Goal: Task Accomplishment & Management: Complete application form

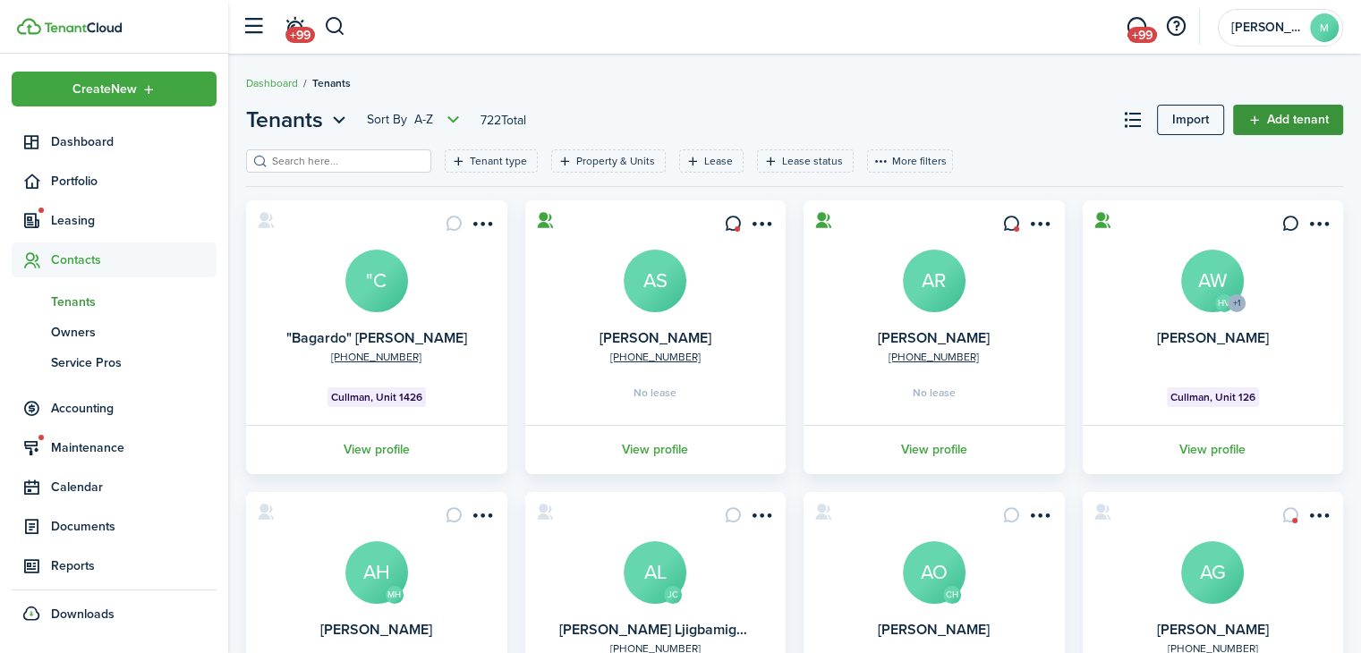
click at [1274, 129] on link "Add tenant" at bounding box center [1288, 120] width 110 height 30
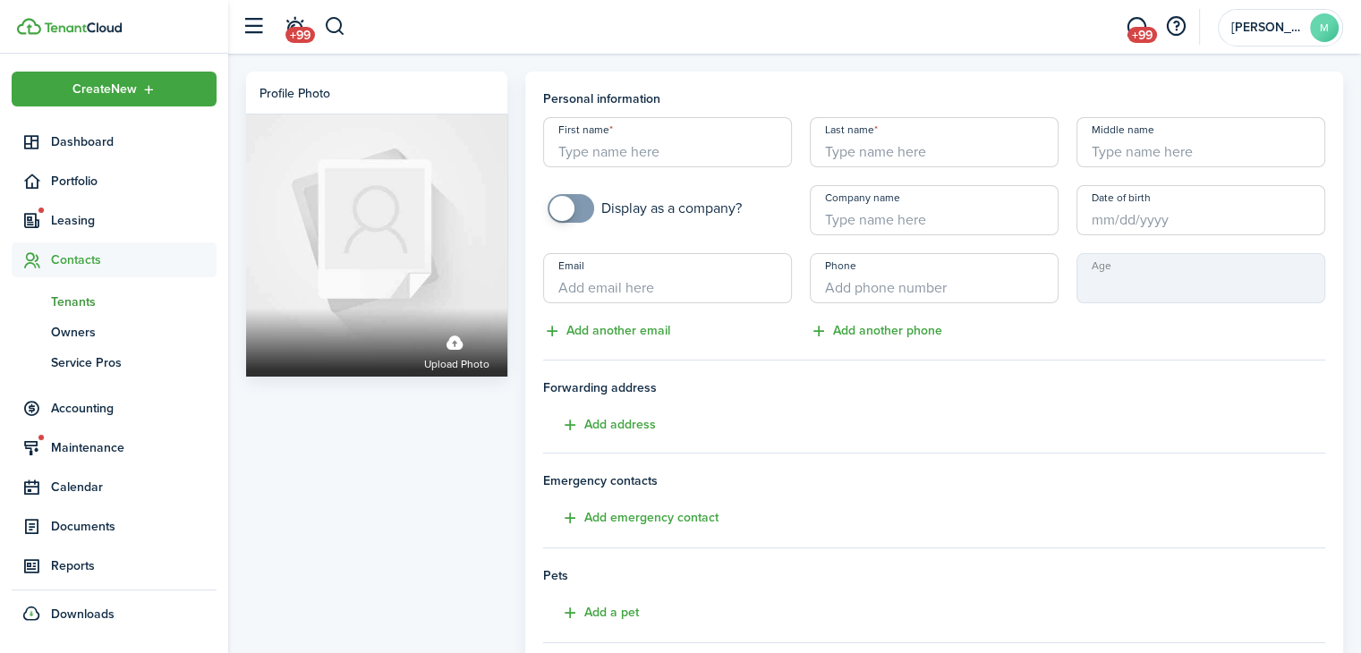
click at [703, 142] on input "First name" at bounding box center [667, 142] width 249 height 50
paste input "[PERSON_NAME] & [PERSON_NAME] ("
drag, startPoint x: 759, startPoint y: 149, endPoint x: 592, endPoint y: 145, distance: 166.5
click at [592, 145] on input "[PERSON_NAME] & [PERSON_NAME] (" at bounding box center [667, 142] width 249 height 50
click at [594, 148] on input "[PERSON_NAME](" at bounding box center [667, 142] width 249 height 50
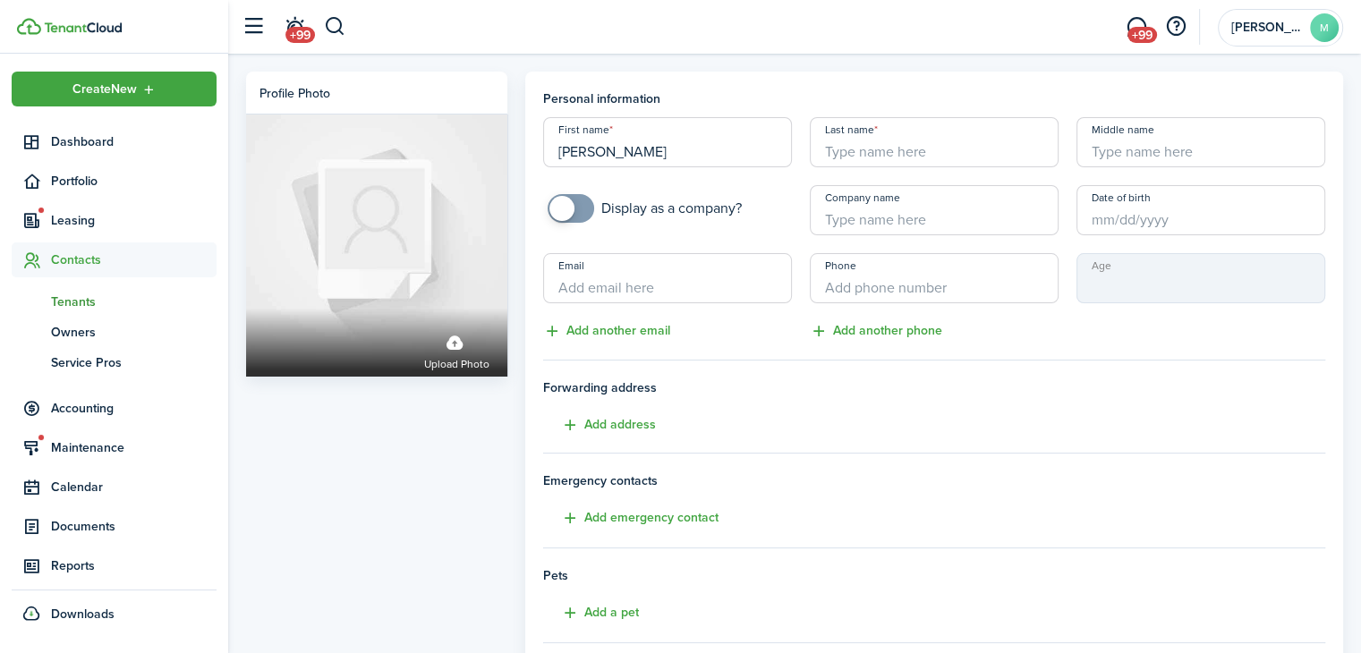
type input "[PERSON_NAME]"
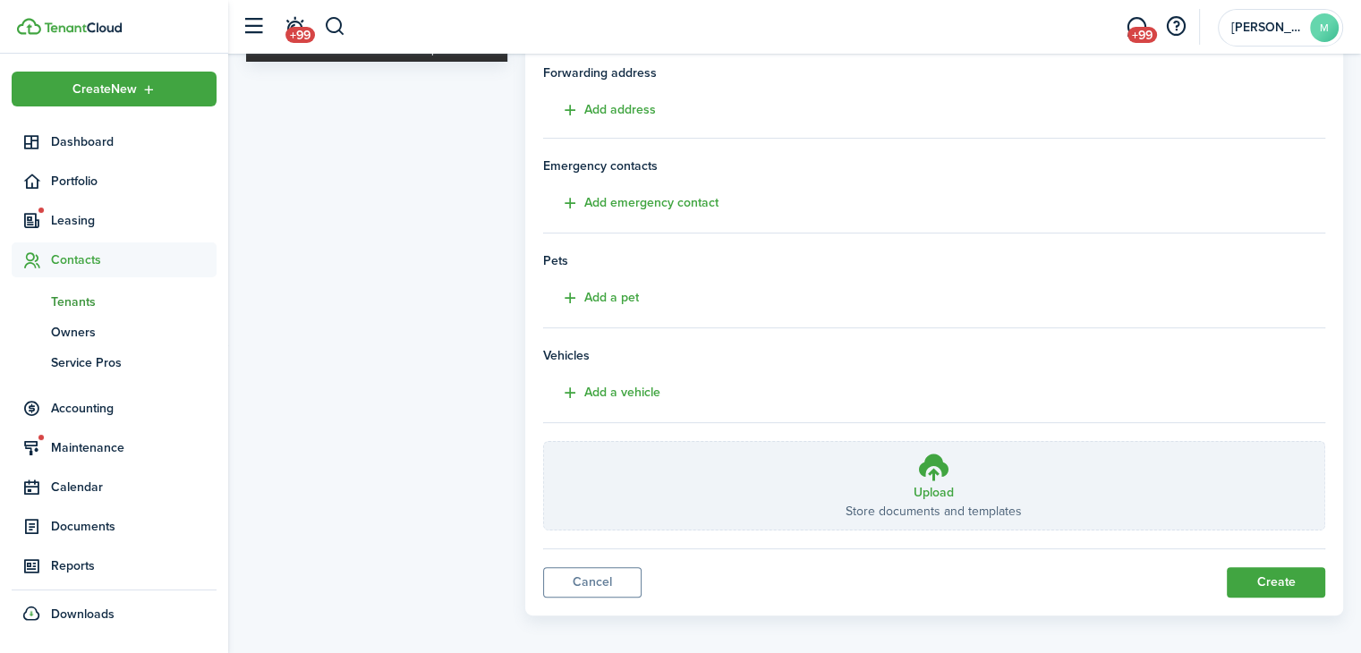
scroll to position [324, 0]
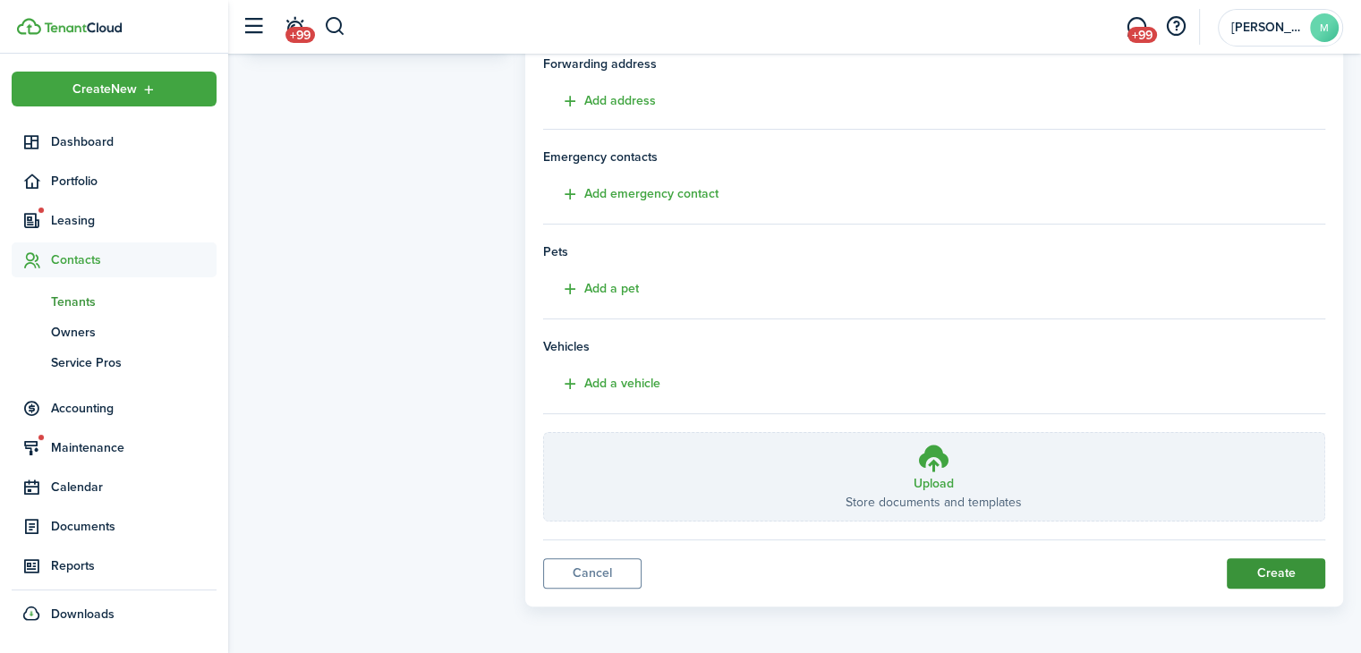
type input "[PERSON_NAME]"
click at [1278, 579] on button "Create" at bounding box center [1276, 573] width 98 height 30
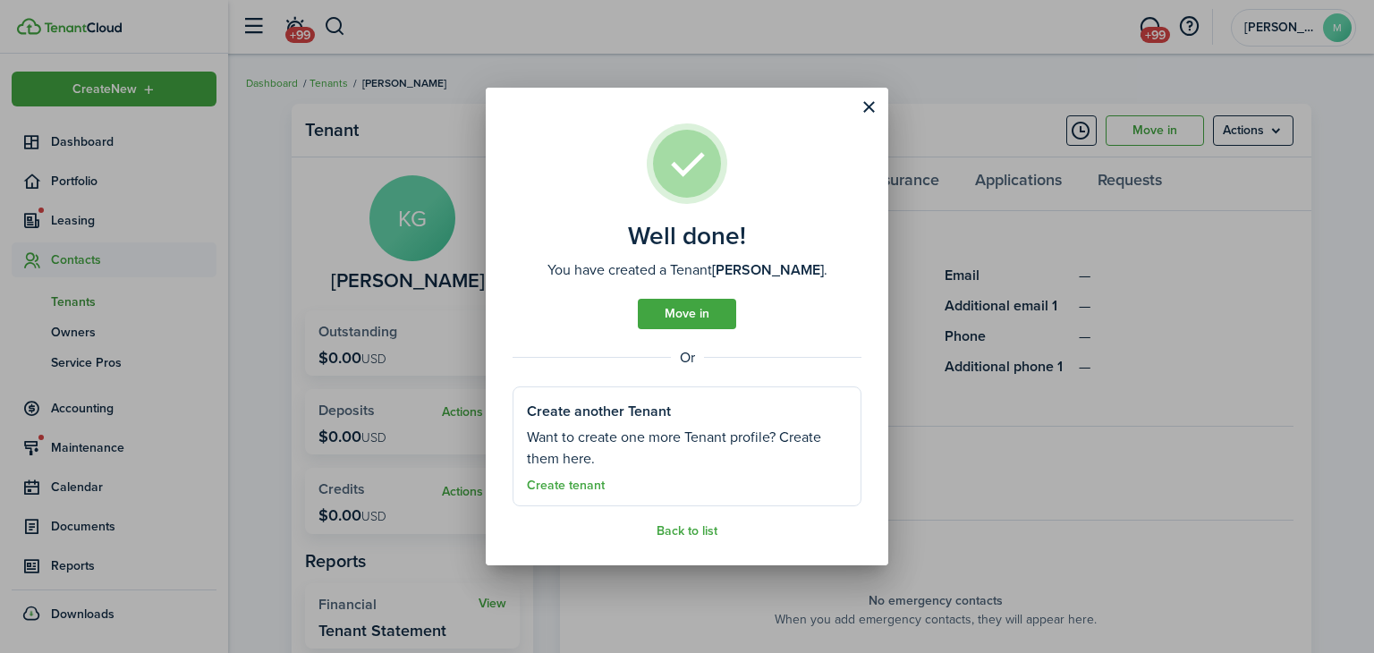
click at [587, 492] on well-done-section "Create another Tenant Want to create one more Tenant profile? Create them here.…" at bounding box center [687, 446] width 349 height 121
click at [586, 485] on link "Create tenant" at bounding box center [566, 486] width 78 height 14
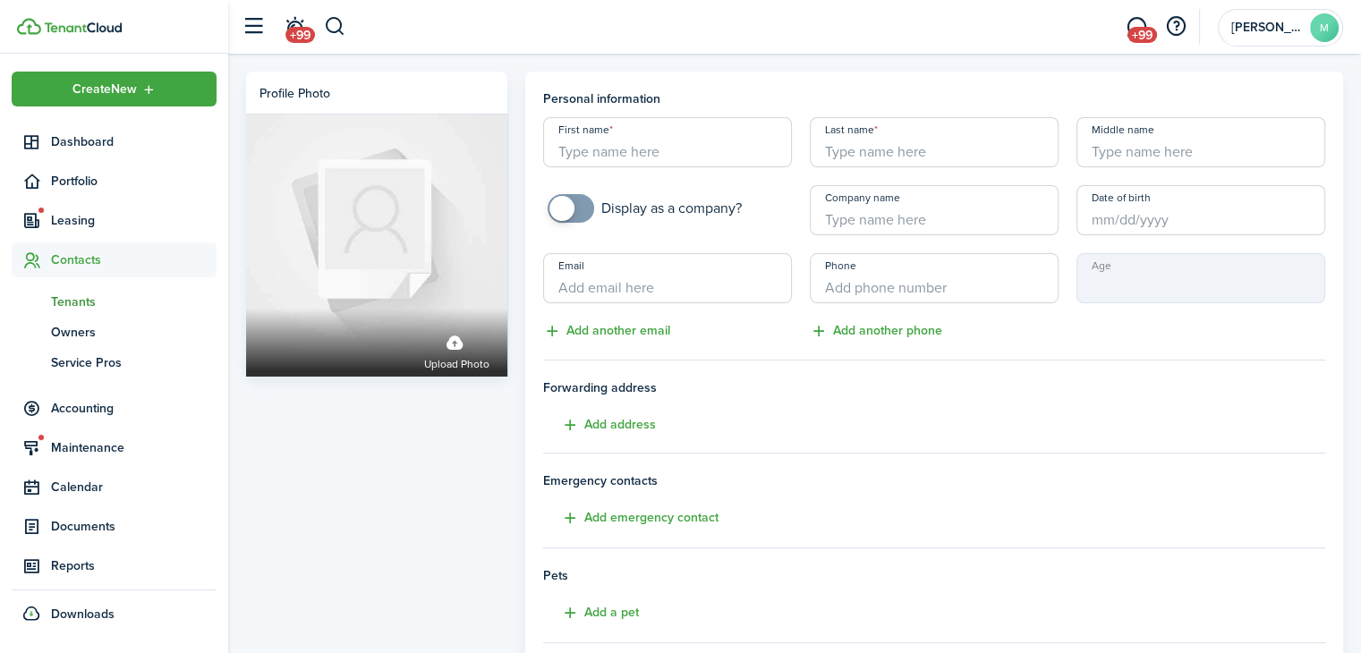
click at [701, 148] on input "First name" at bounding box center [667, 142] width 249 height 50
paste input "[PERSON_NAME] & [PERSON_NAME] ("
type input "[PERSON_NAME]"
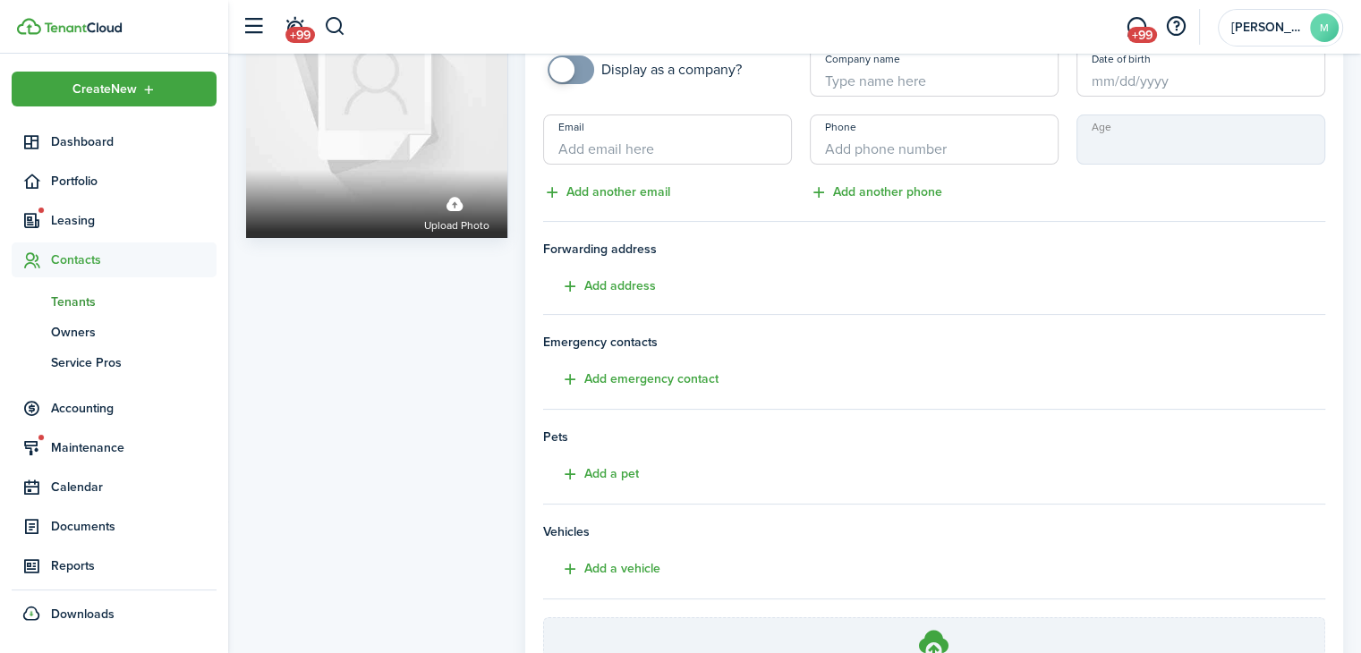
scroll to position [324, 0]
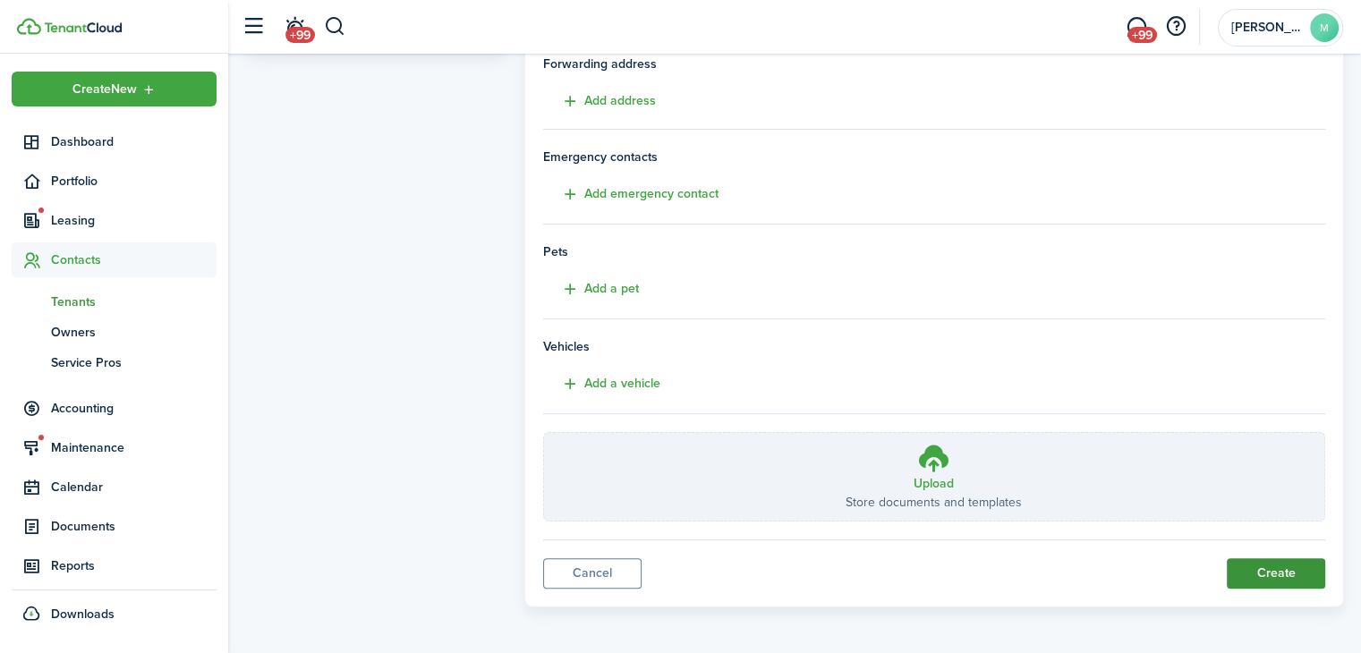
type input "Wilds"
click at [1274, 581] on button "Create" at bounding box center [1276, 573] width 98 height 30
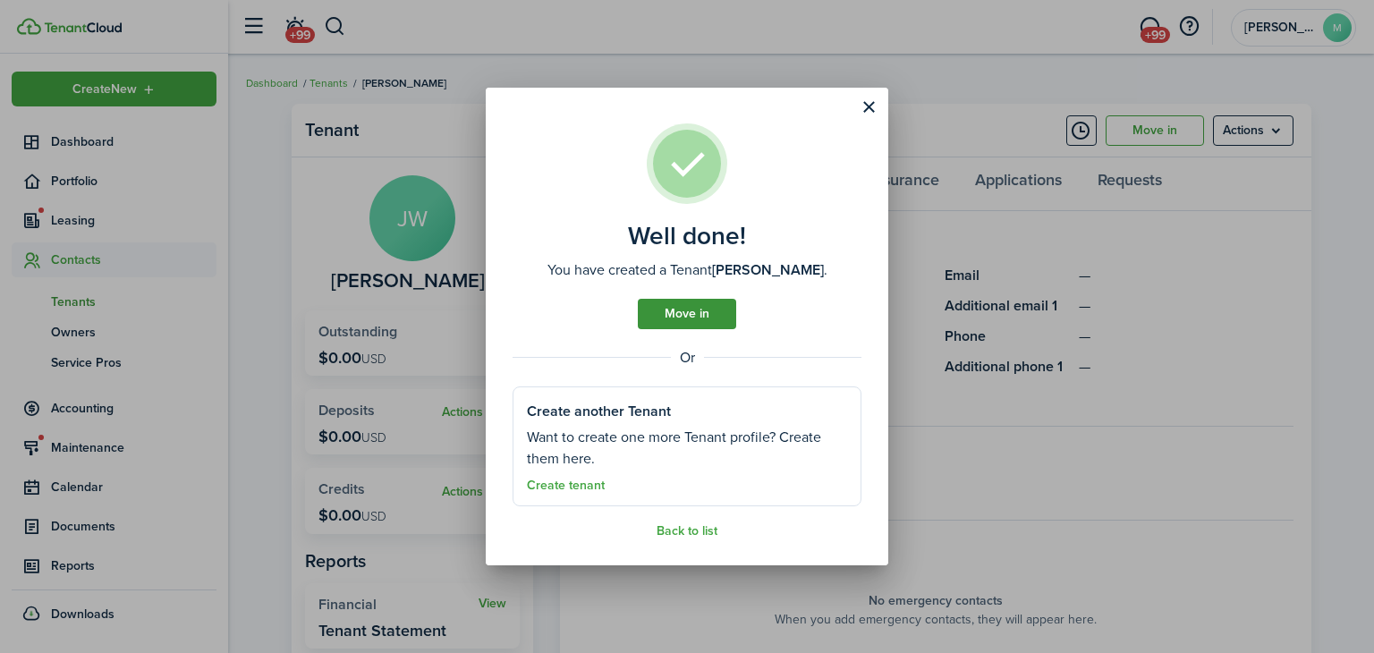
click at [707, 311] on link "Move in" at bounding box center [687, 314] width 98 height 30
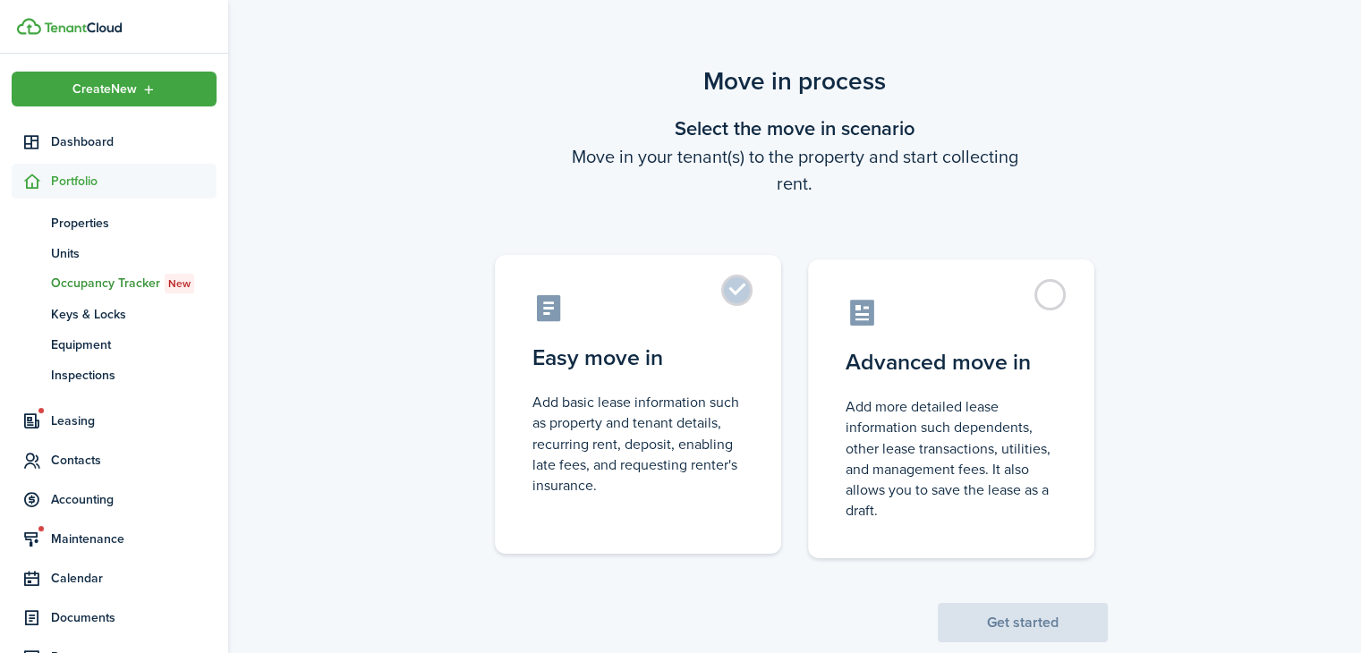
click at [741, 332] on label "Easy move in Add basic lease information such as property and tenant details, r…" at bounding box center [638, 404] width 286 height 299
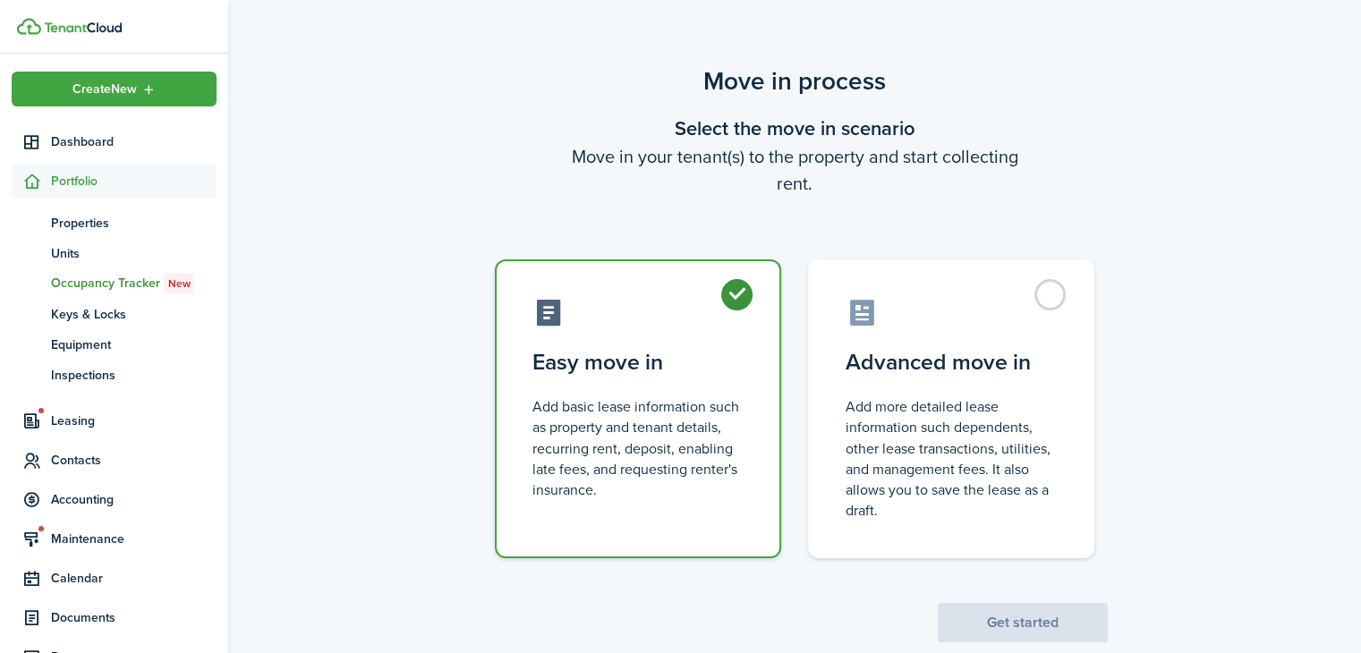
radio input "true"
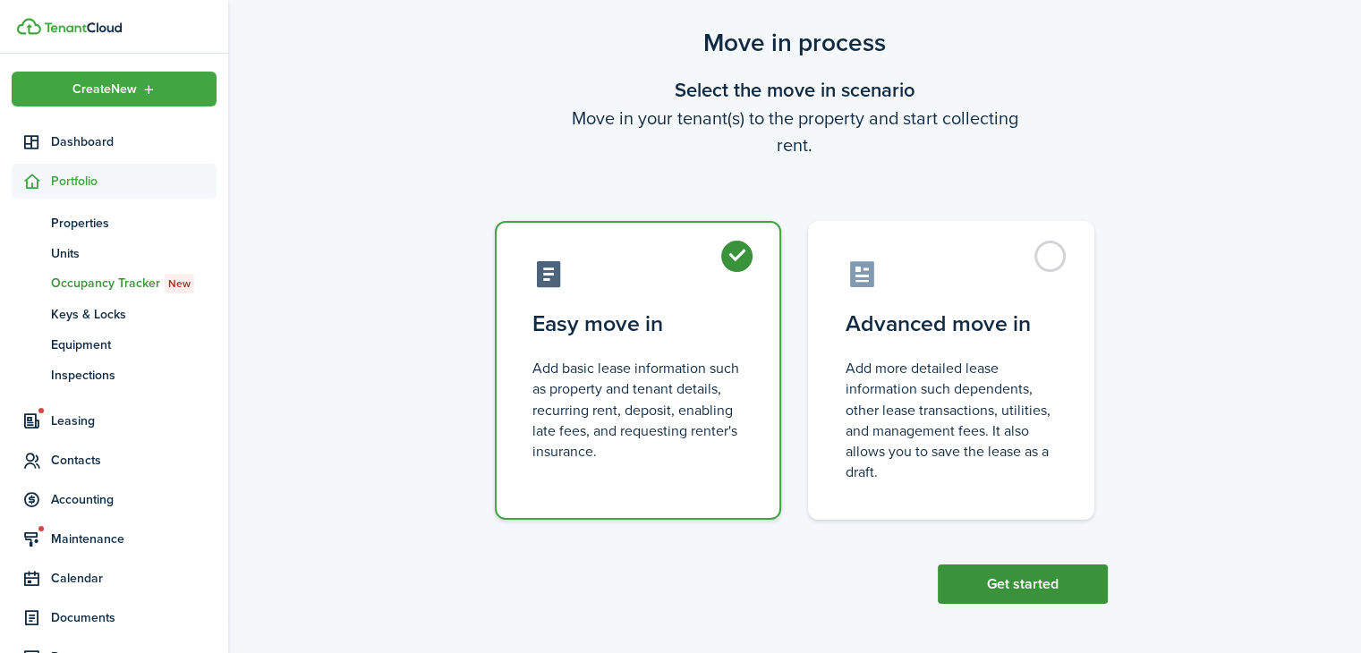
click at [1022, 583] on button "Get started" at bounding box center [1023, 584] width 170 height 39
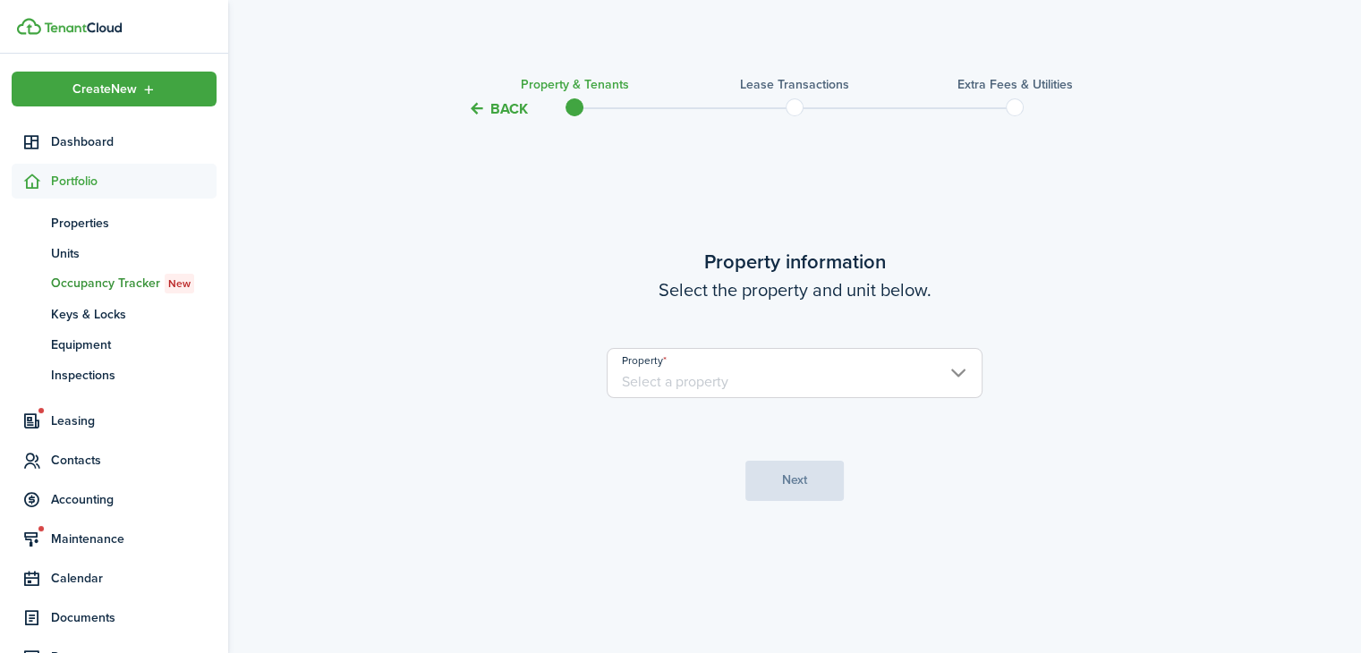
click at [823, 372] on input "Property" at bounding box center [795, 373] width 376 height 50
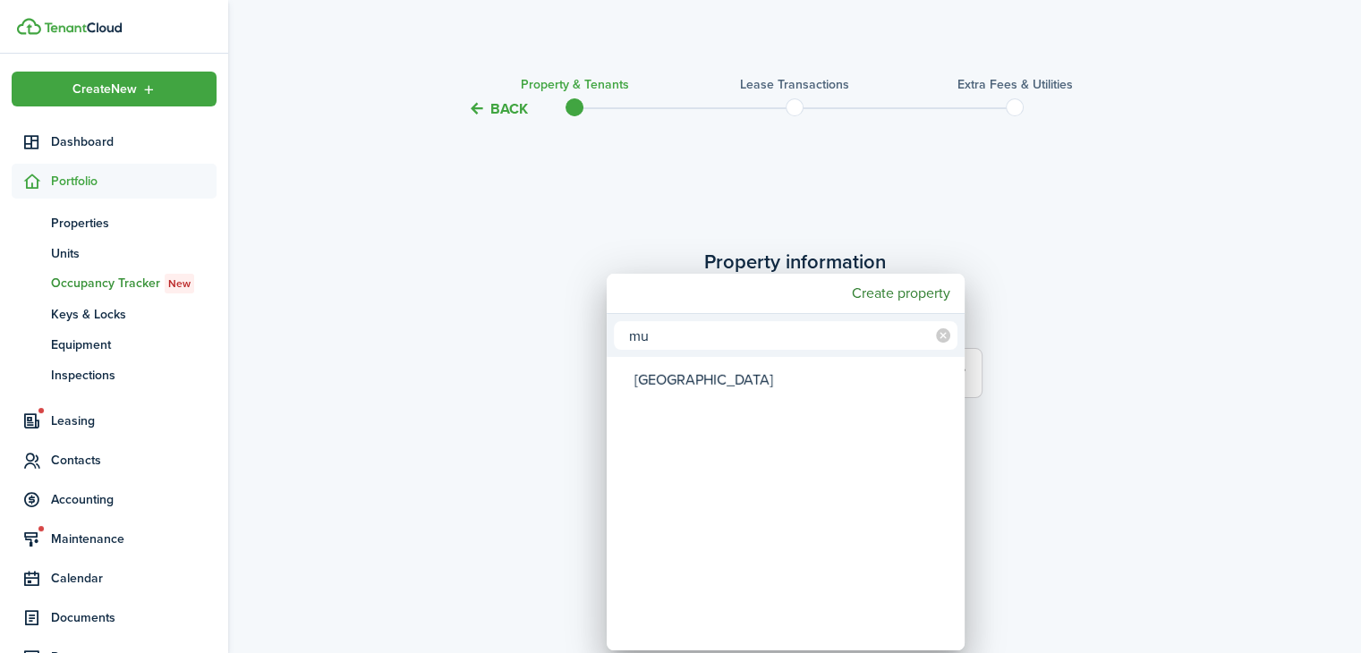
type input "mu"
click at [760, 379] on div "[GEOGRAPHIC_DATA]" at bounding box center [792, 380] width 317 height 41
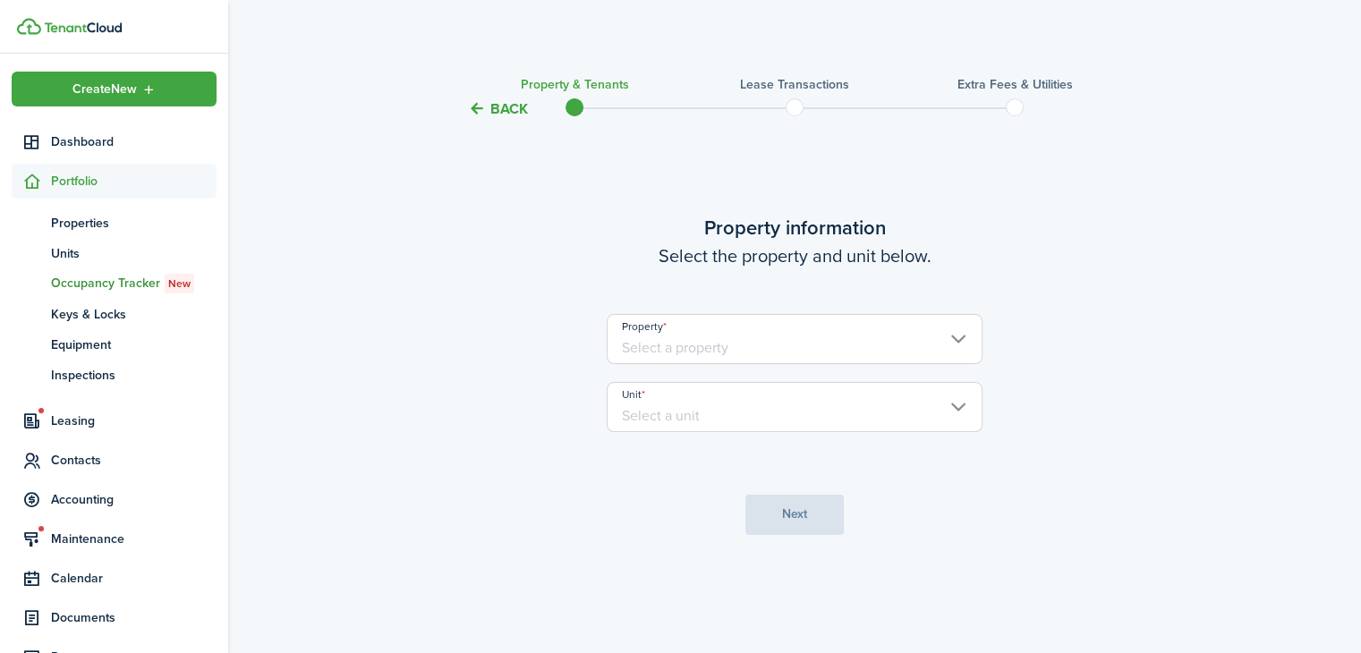
type input "[GEOGRAPHIC_DATA]"
click at [805, 408] on input "Unit" at bounding box center [795, 407] width 376 height 50
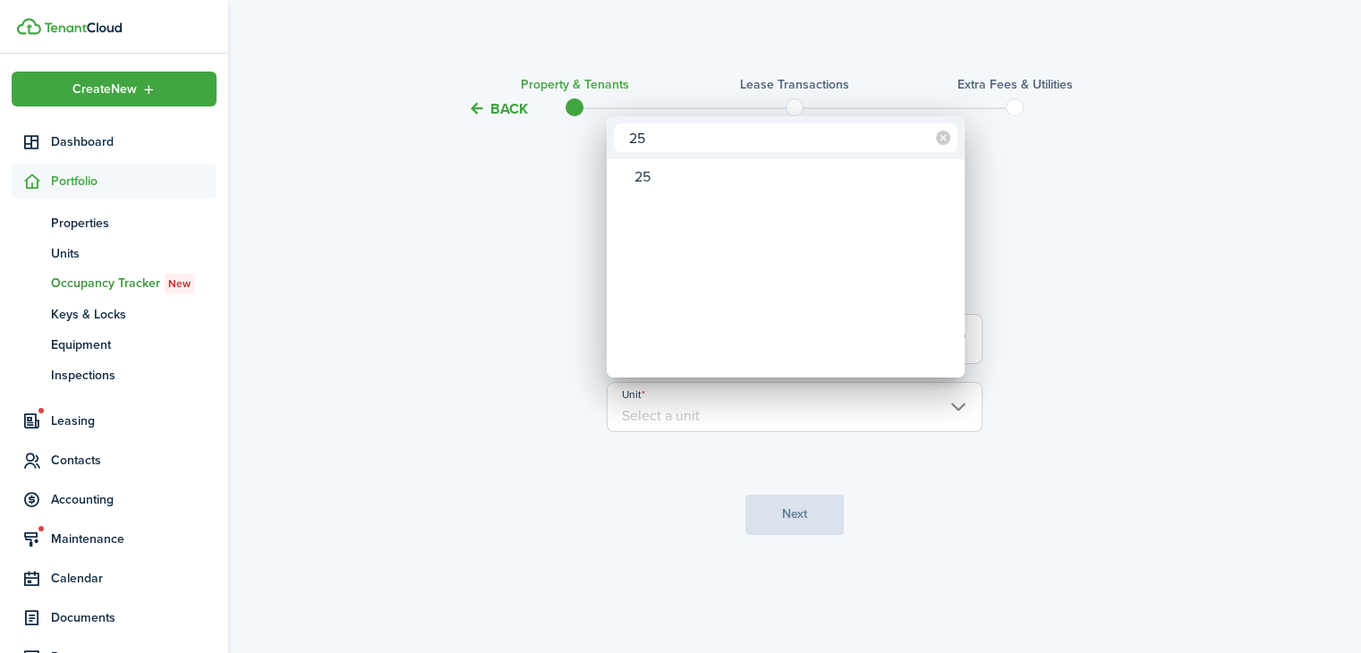
type input "25"
click at [766, 181] on div "25" at bounding box center [792, 177] width 317 height 30
type input "25"
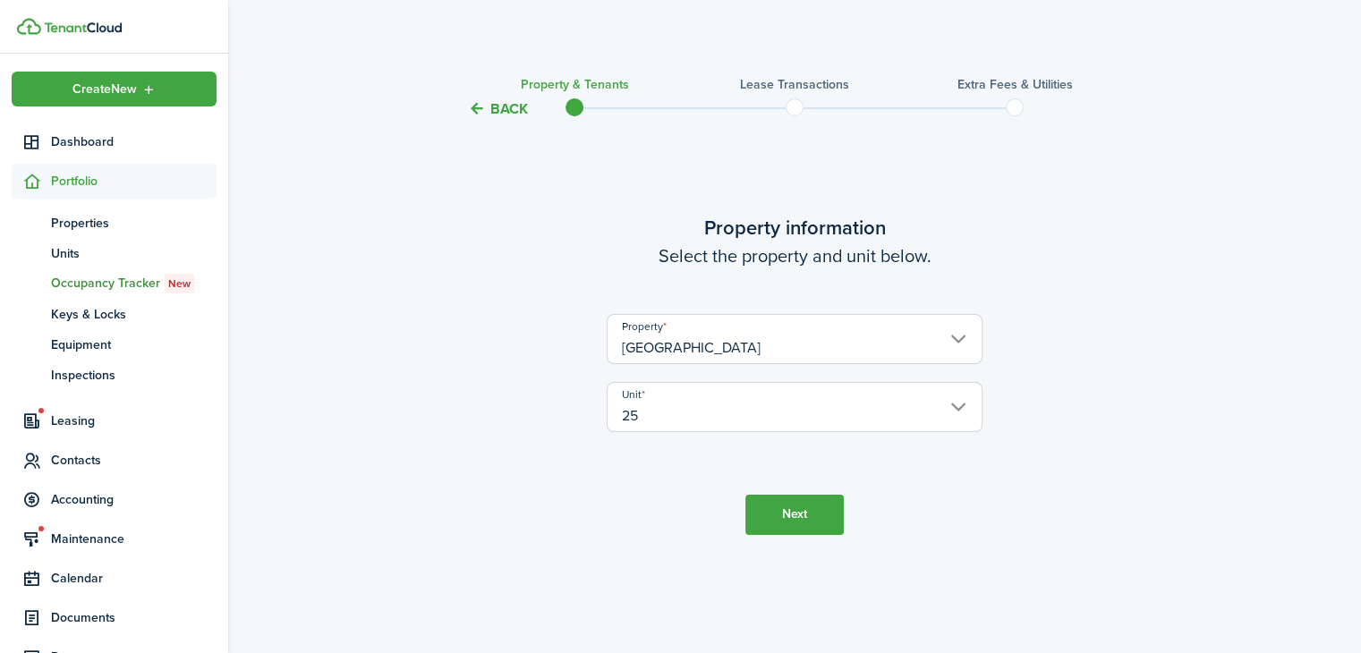
click at [791, 522] on button "Next" at bounding box center [794, 515] width 98 height 40
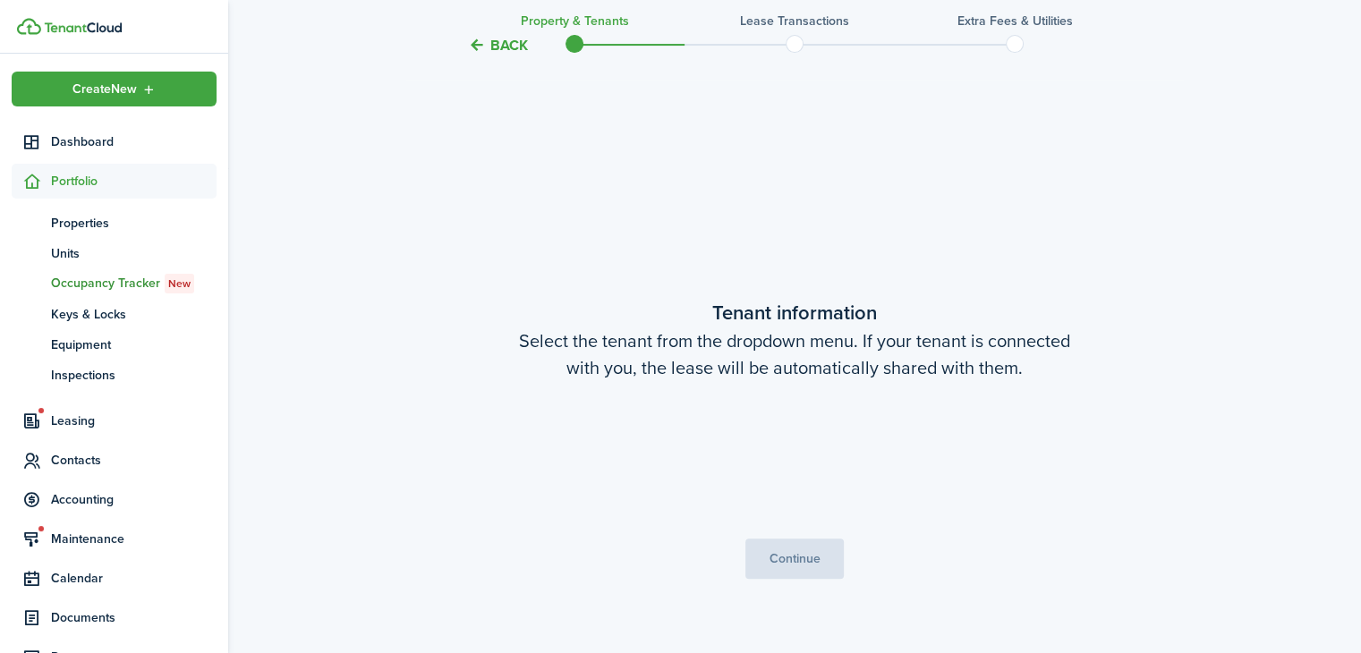
scroll to position [533, 0]
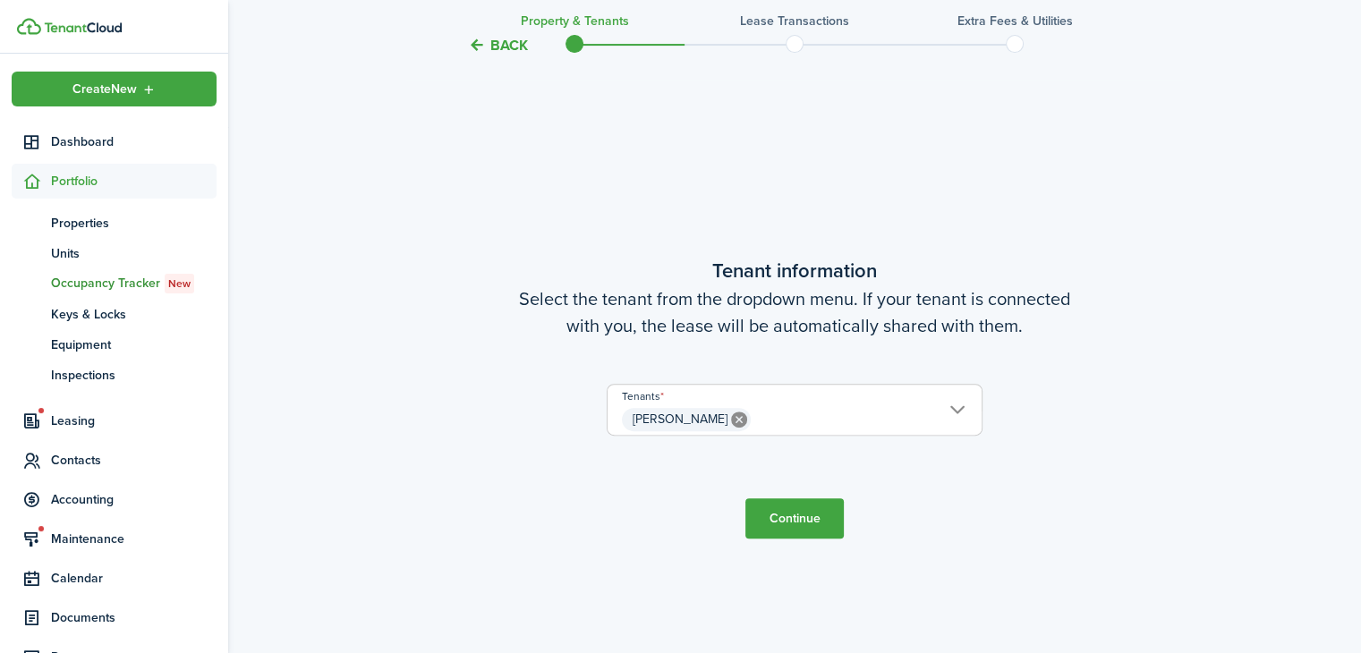
click at [820, 415] on span "[PERSON_NAME]" at bounding box center [794, 419] width 374 height 30
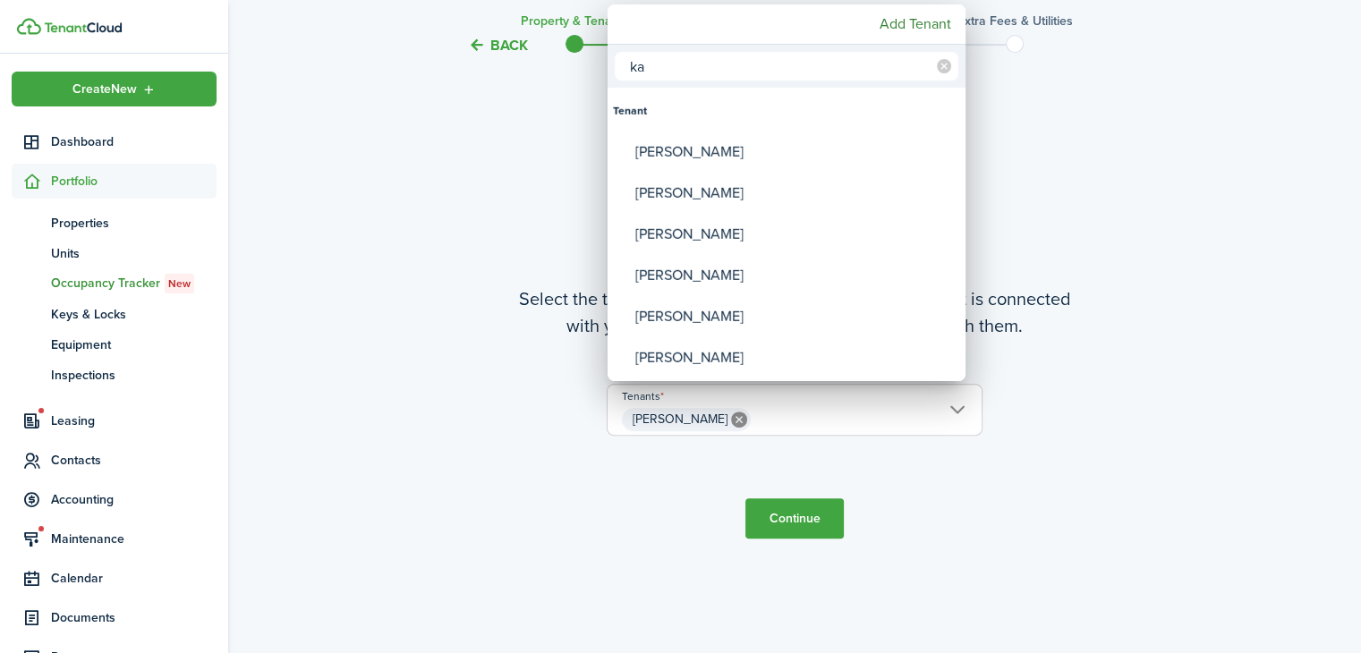
type input "ka"
click at [719, 155] on div "[PERSON_NAME]" at bounding box center [793, 152] width 317 height 41
type input "[PERSON_NAME], [PERSON_NAME]"
click at [825, 525] on div at bounding box center [680, 326] width 1647 height 939
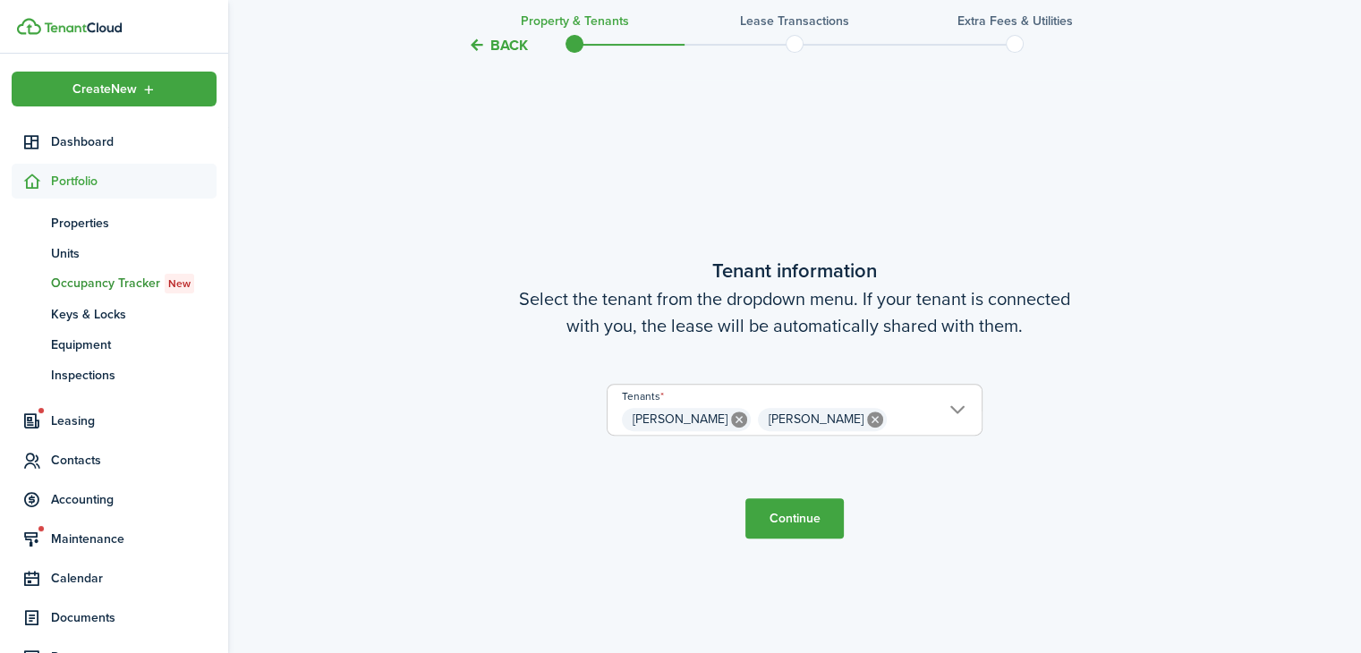
click at [816, 516] on button "Continue" at bounding box center [794, 518] width 98 height 40
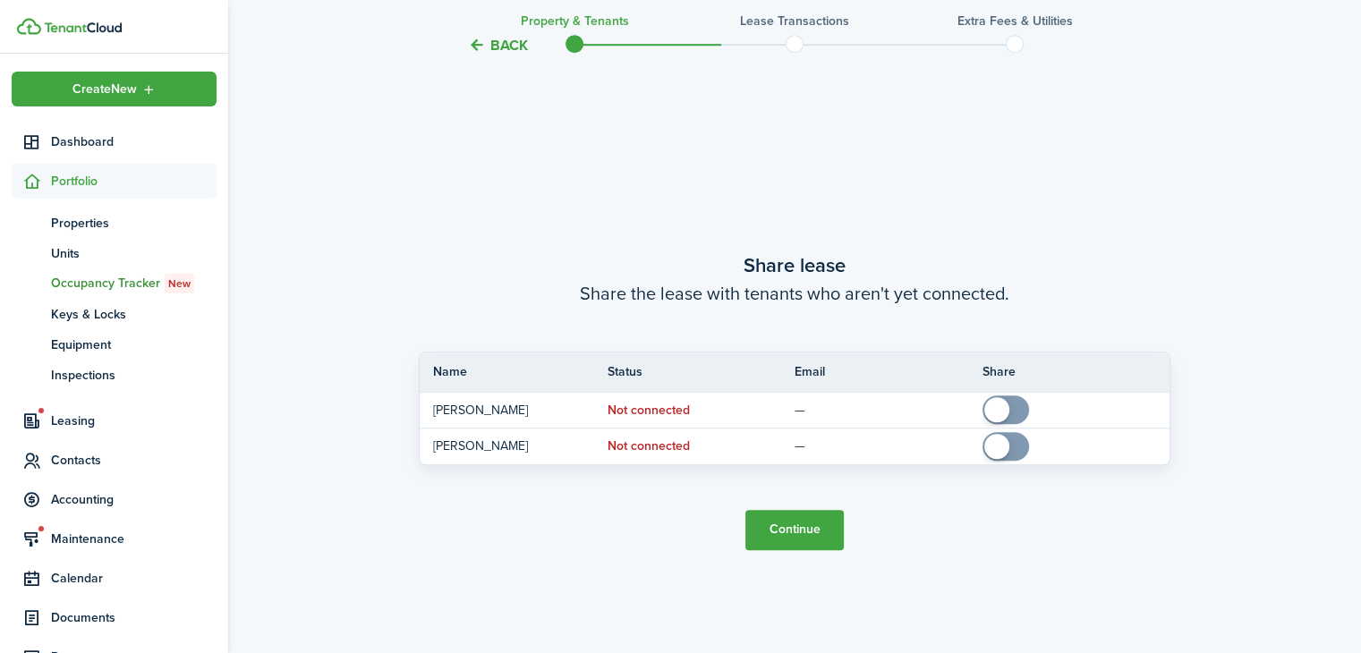
scroll to position [1185, 0]
click at [805, 539] on button "Continue" at bounding box center [794, 528] width 98 height 40
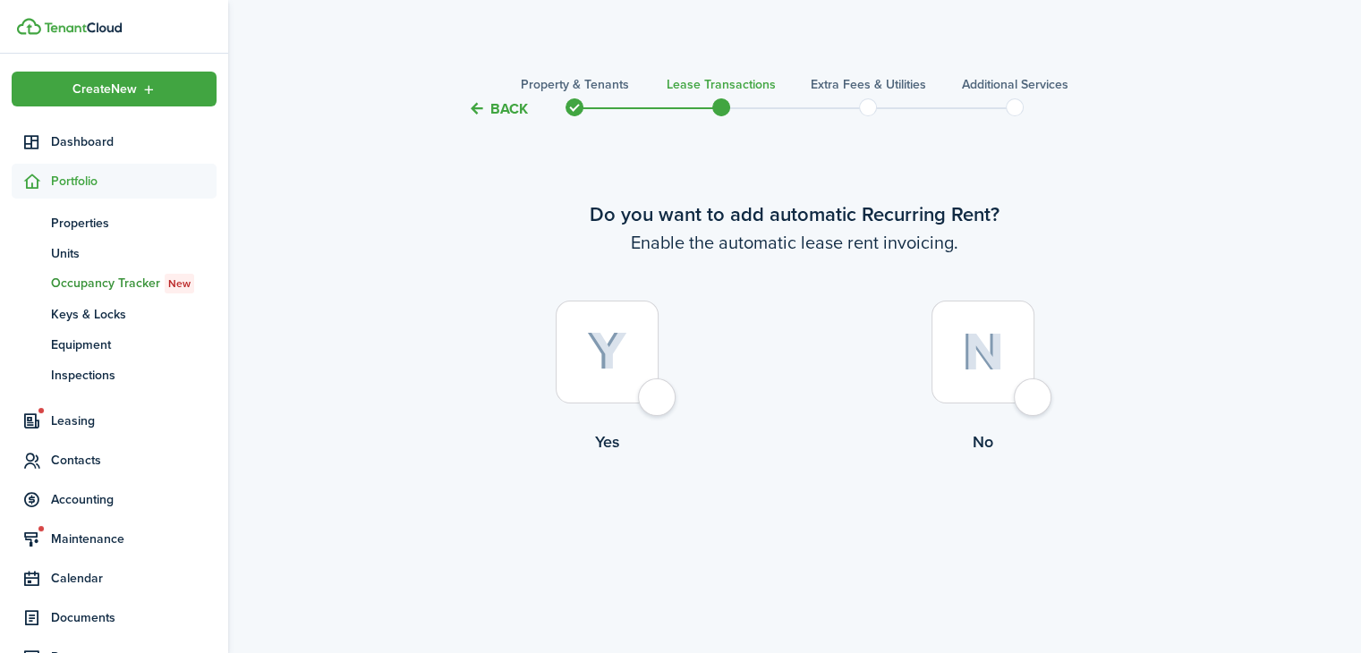
click at [644, 361] on div at bounding box center [607, 352] width 103 height 103
radio input "true"
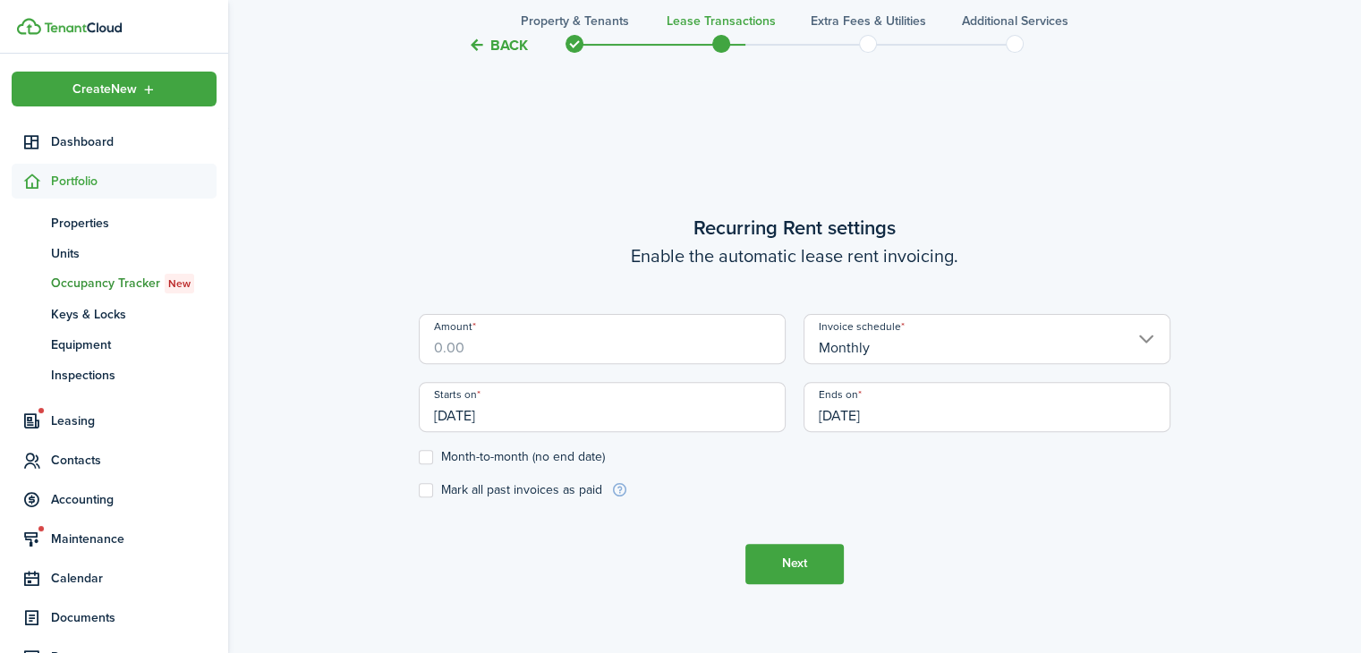
scroll to position [533, 0]
click at [646, 335] on input "Amount" at bounding box center [602, 338] width 367 height 50
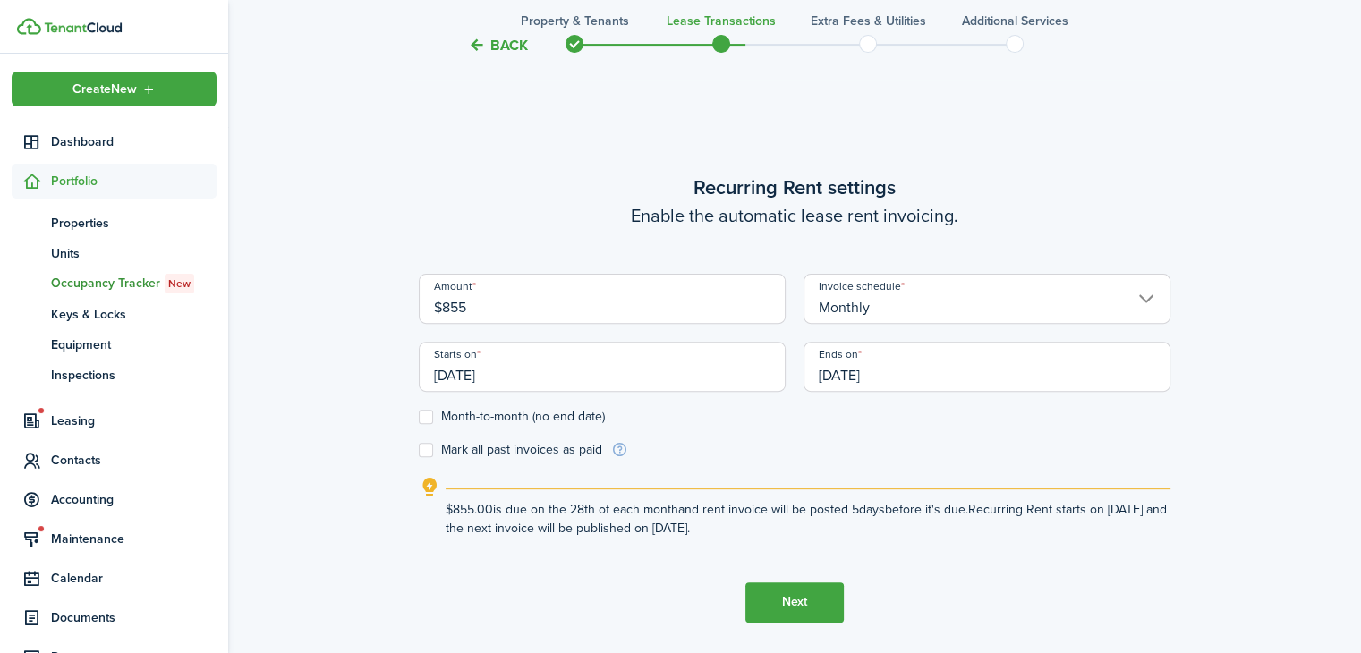
click at [755, 376] on input "[DATE]" at bounding box center [602, 367] width 367 height 50
type input "$855.00"
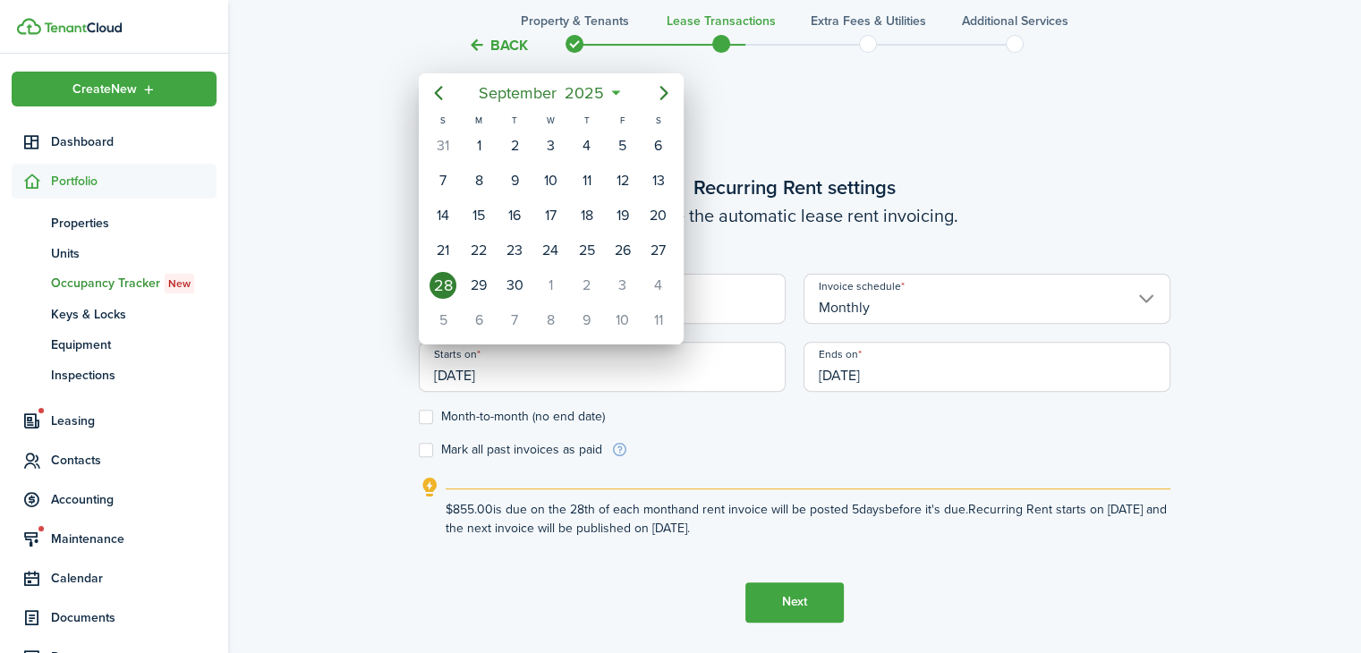
click at [551, 280] on div "1" at bounding box center [550, 285] width 27 height 27
type input "[DATE]"
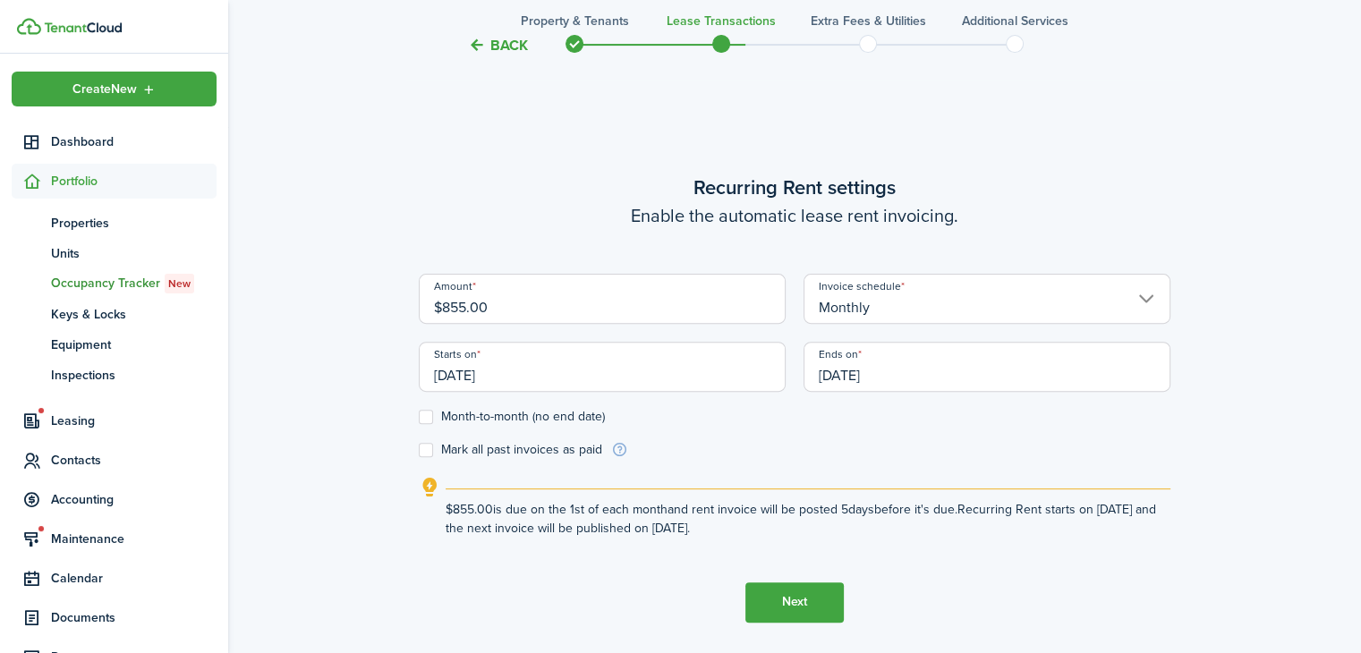
scroll to position [0, 0]
click at [906, 381] on input "[DATE]" at bounding box center [986, 367] width 367 height 50
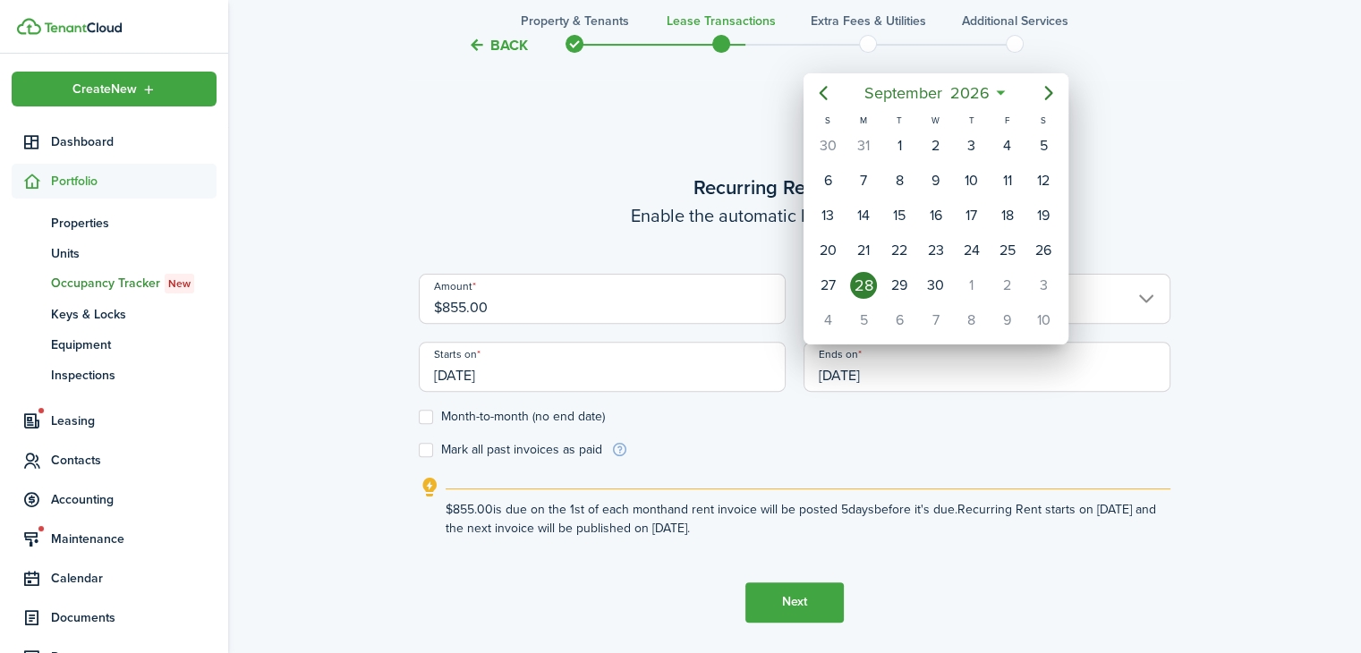
click at [825, 100] on icon "Previous page" at bounding box center [822, 92] width 21 height 21
click at [826, 98] on icon "Previous page" at bounding box center [823, 93] width 8 height 14
click at [823, 92] on icon "Previous page" at bounding box center [822, 92] width 21 height 21
click at [826, 91] on icon "Previous page" at bounding box center [822, 92] width 21 height 21
click at [840, 86] on mbsc-button "Previous page" at bounding box center [823, 93] width 36 height 36
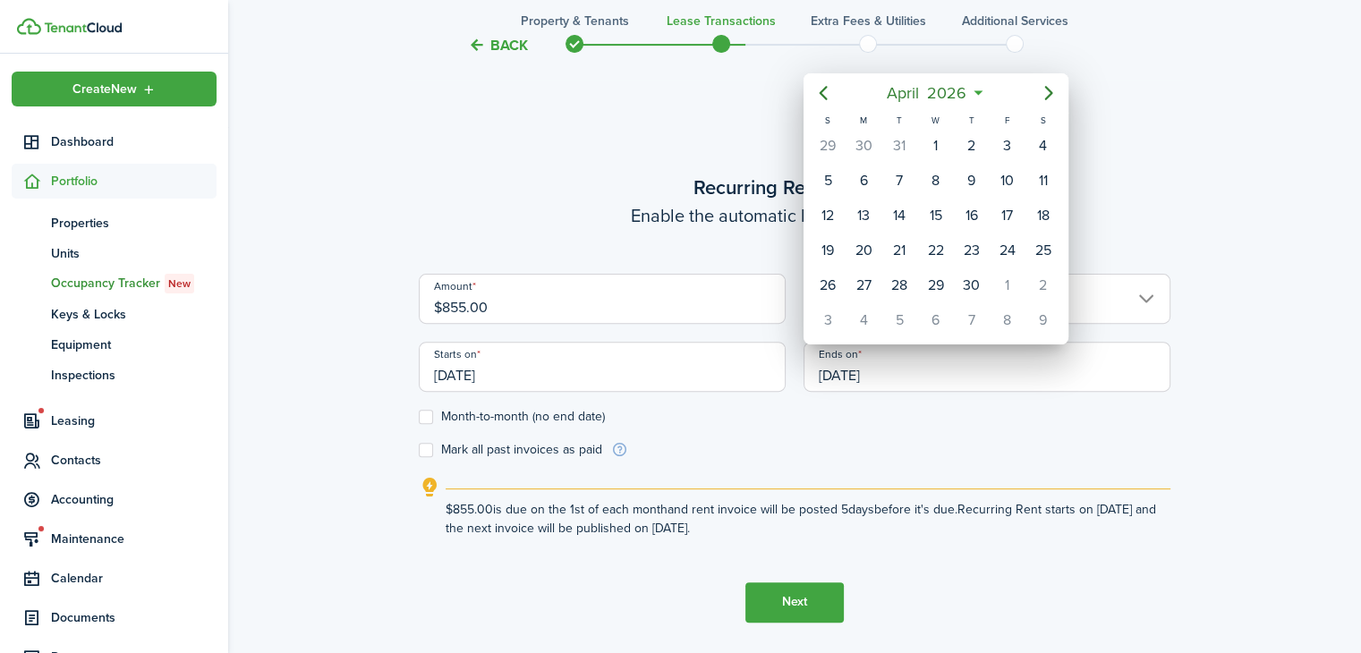
click at [833, 92] on icon "Previous page" at bounding box center [822, 92] width 21 height 21
click at [900, 272] on div "31" at bounding box center [899, 285] width 27 height 27
type input "[DATE]"
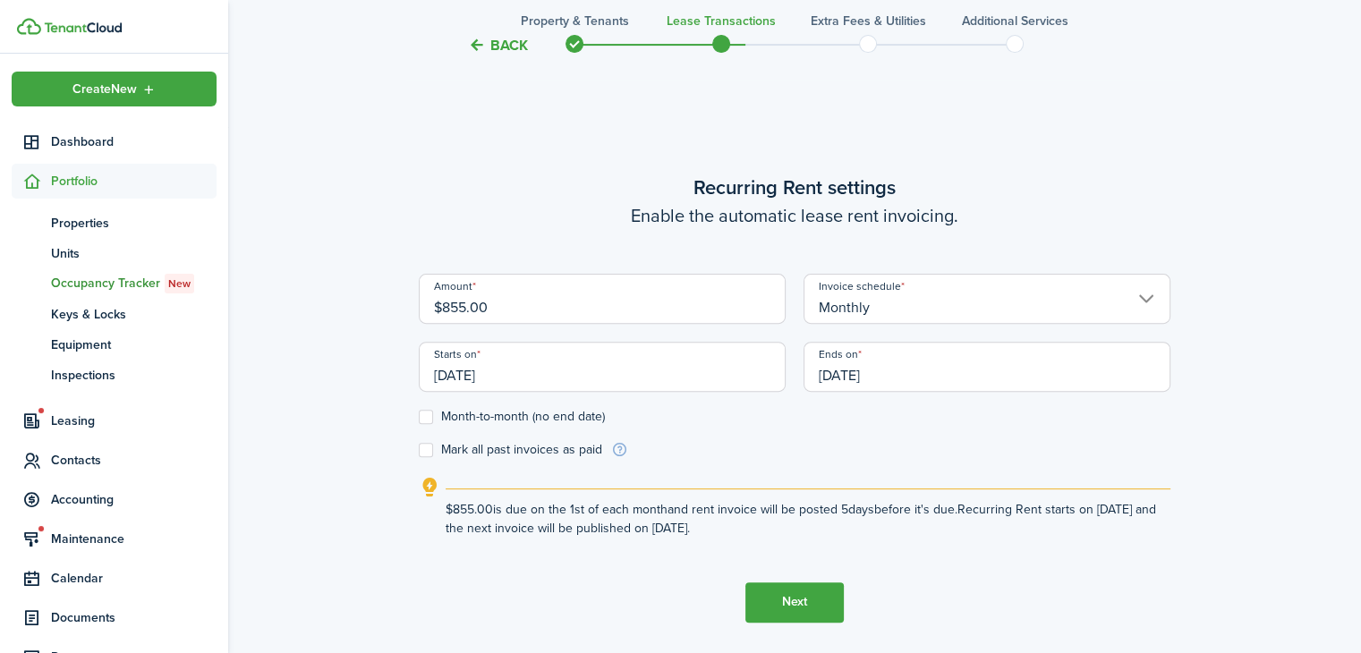
click at [811, 598] on button "Next" at bounding box center [794, 602] width 98 height 40
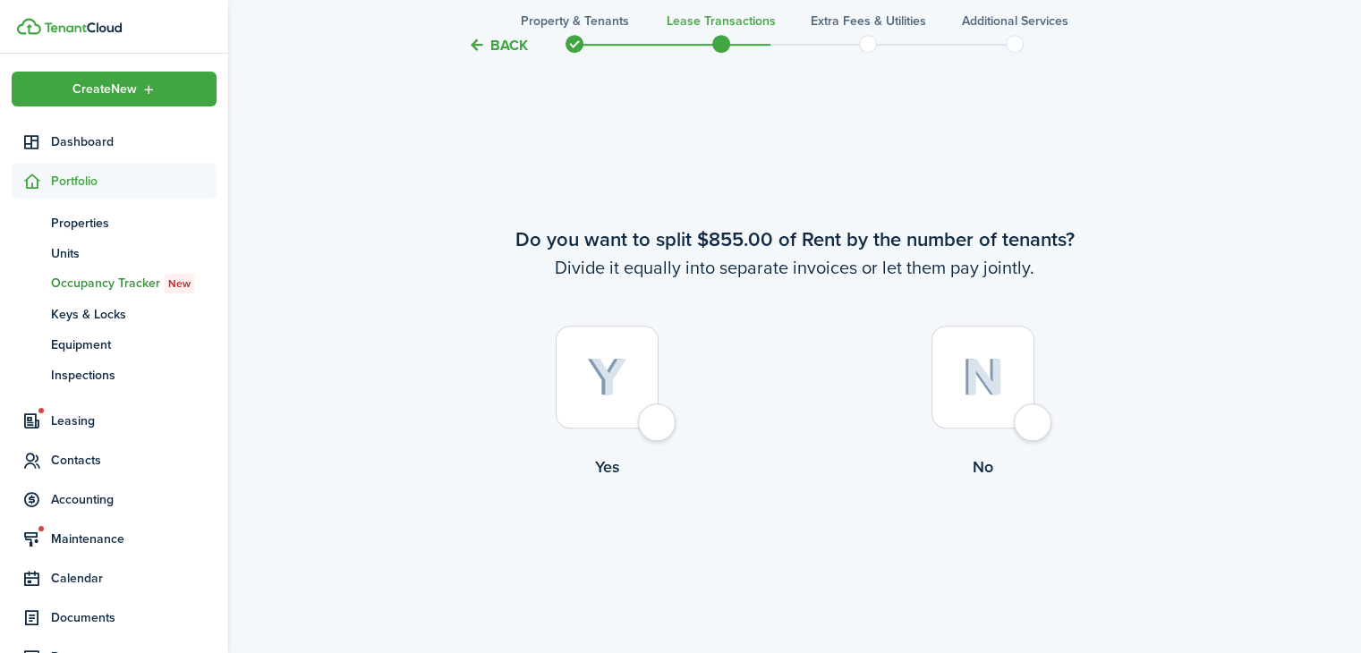
scroll to position [1185, 0]
click at [616, 394] on img at bounding box center [607, 376] width 40 height 39
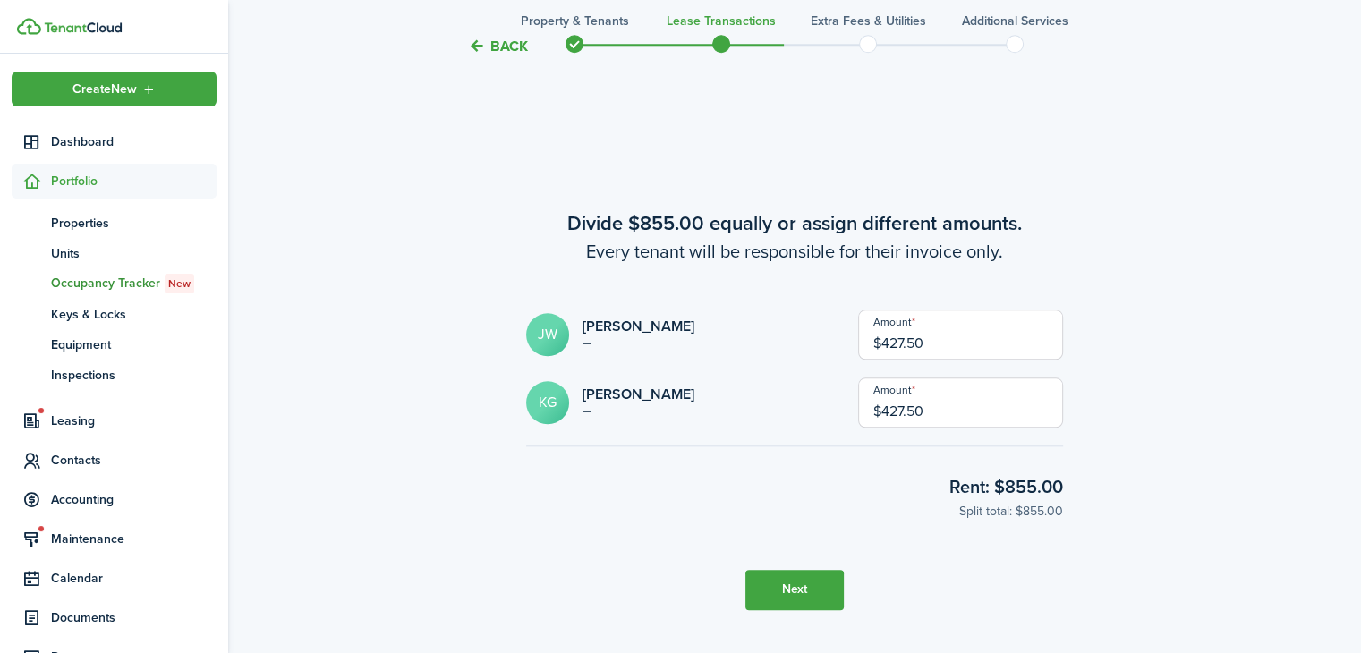
scroll to position [1839, 0]
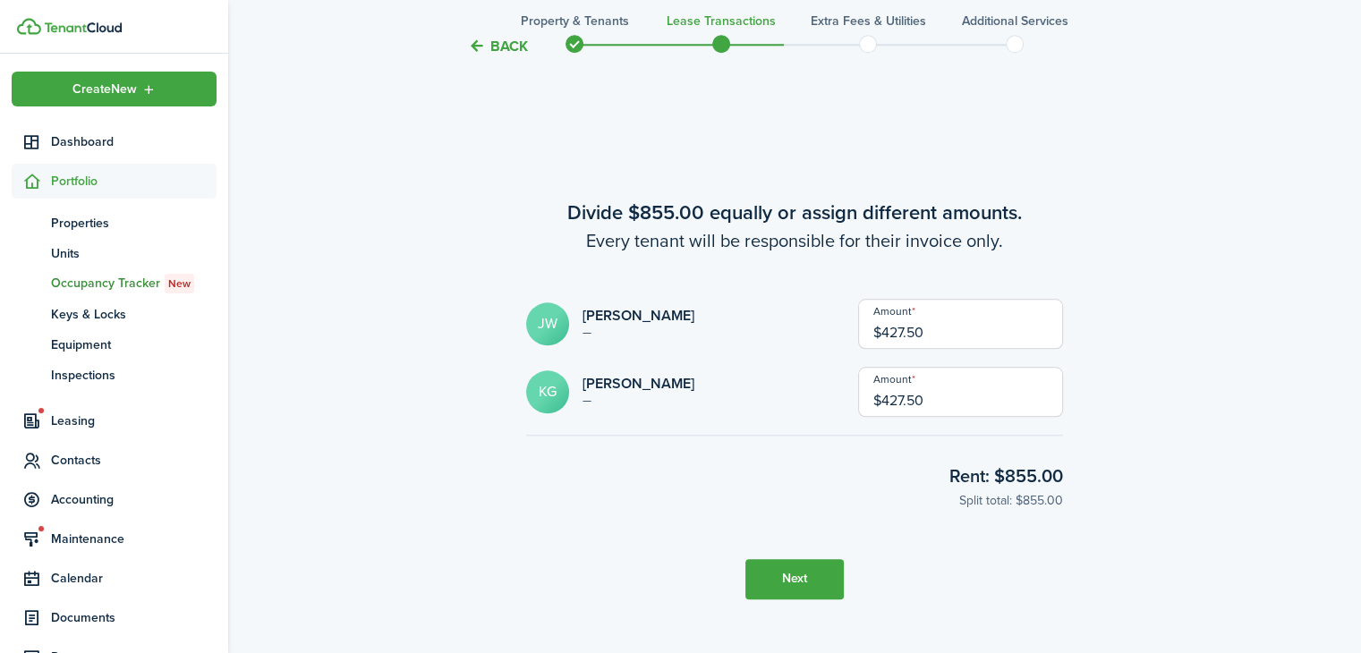
click at [497, 41] on button "Back" at bounding box center [498, 45] width 60 height 19
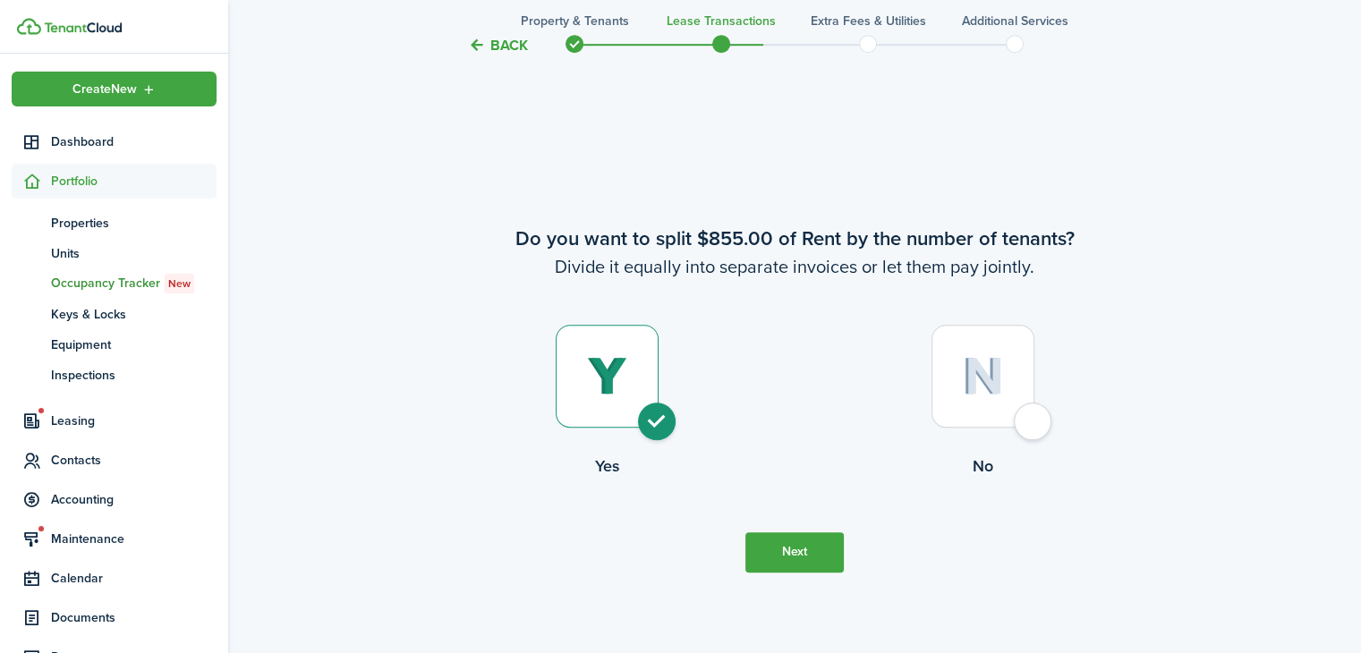
click at [1005, 397] on div at bounding box center [982, 376] width 103 height 103
radio input "false"
radio input "true"
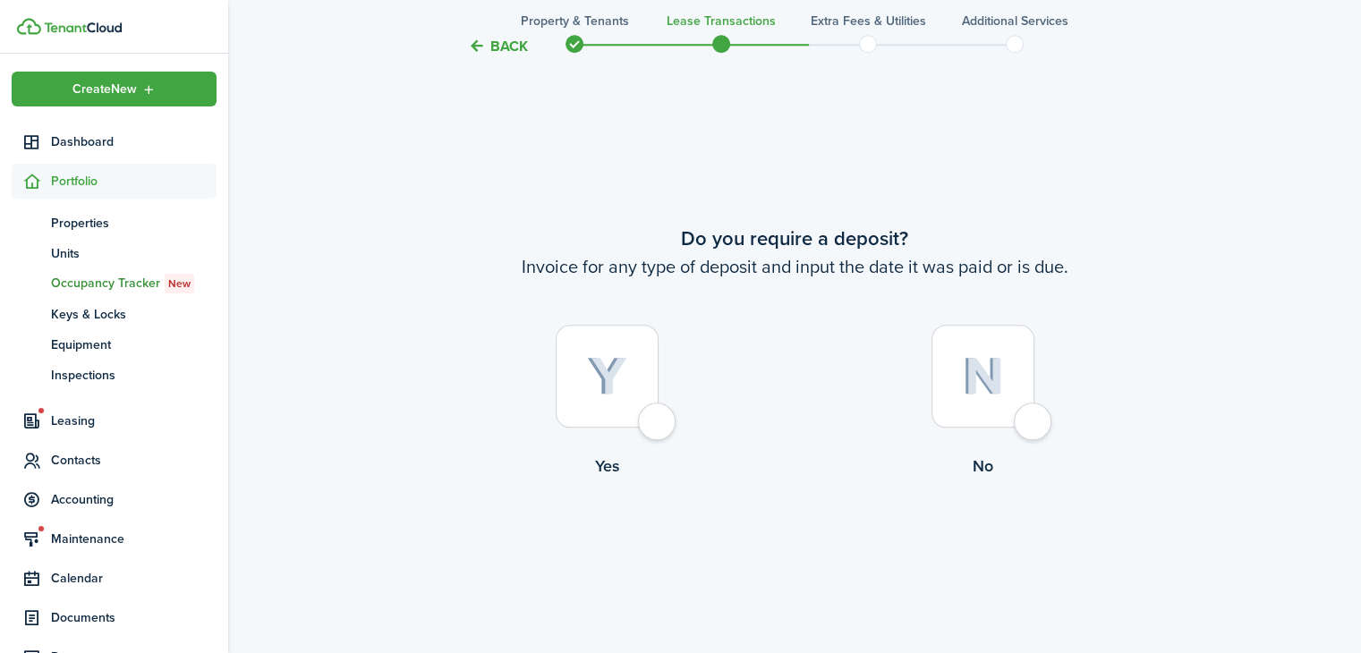
click at [633, 390] on div at bounding box center [607, 376] width 103 height 103
radio input "true"
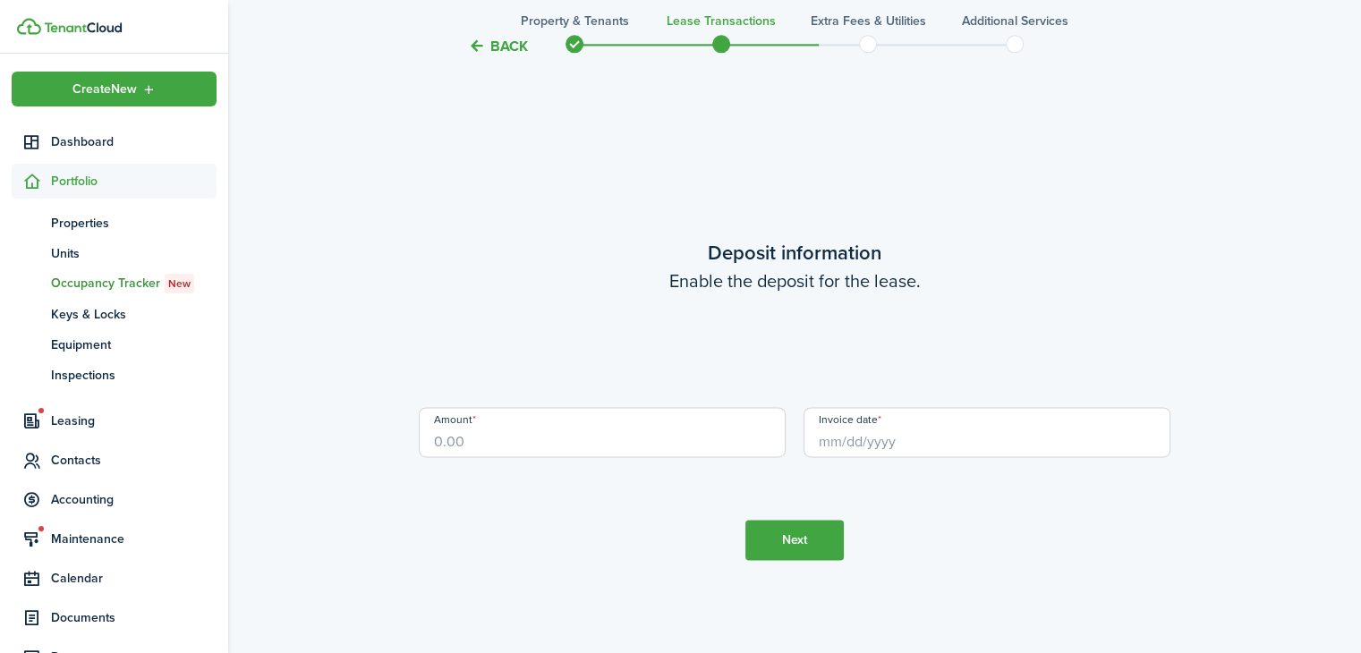
scroll to position [2491, 0]
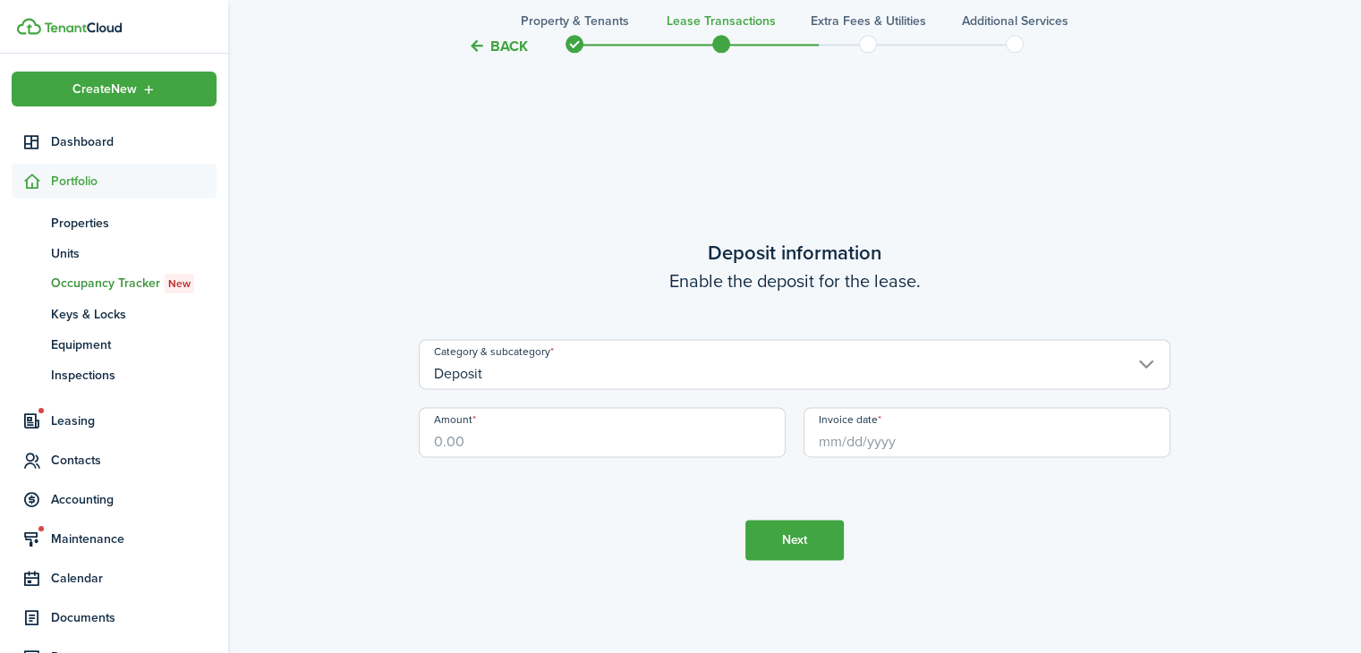
click at [424, 432] on input "Amount" at bounding box center [602, 432] width 367 height 50
click at [1013, 440] on input "Invoice date" at bounding box center [986, 432] width 367 height 50
type input "$825.00"
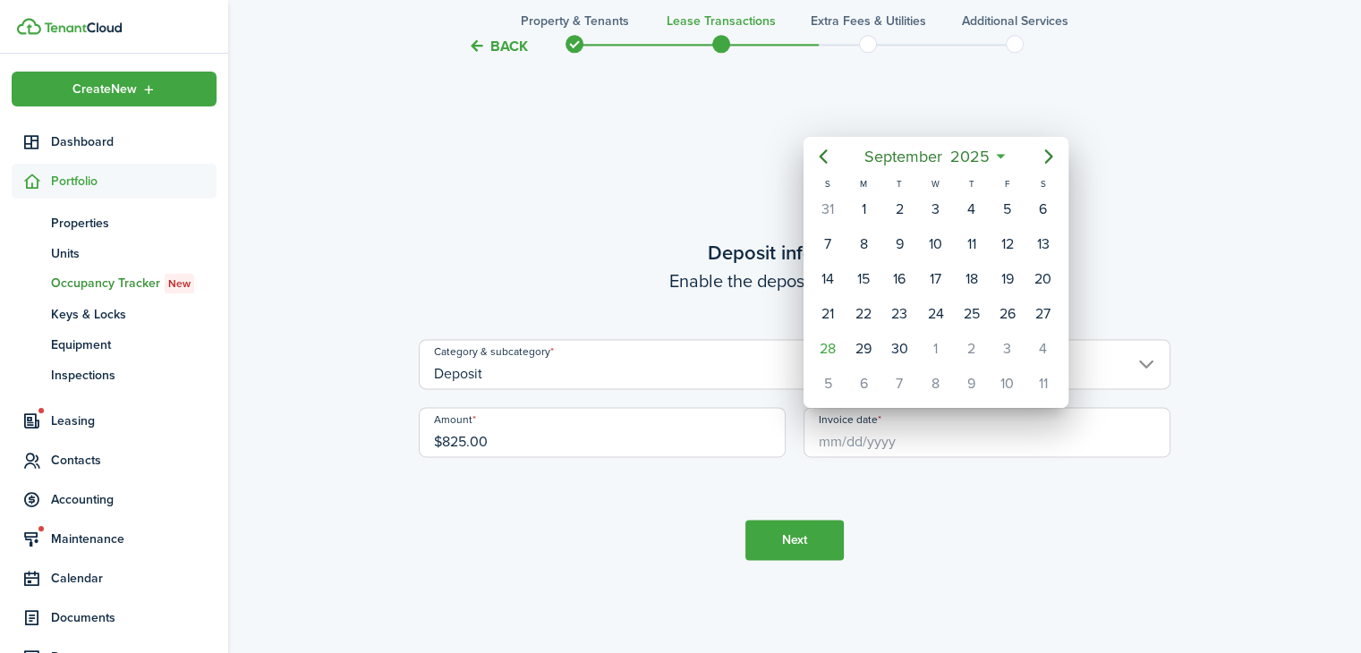
click at [930, 344] on div "1" at bounding box center [935, 349] width 27 height 27
type input "[DATE]"
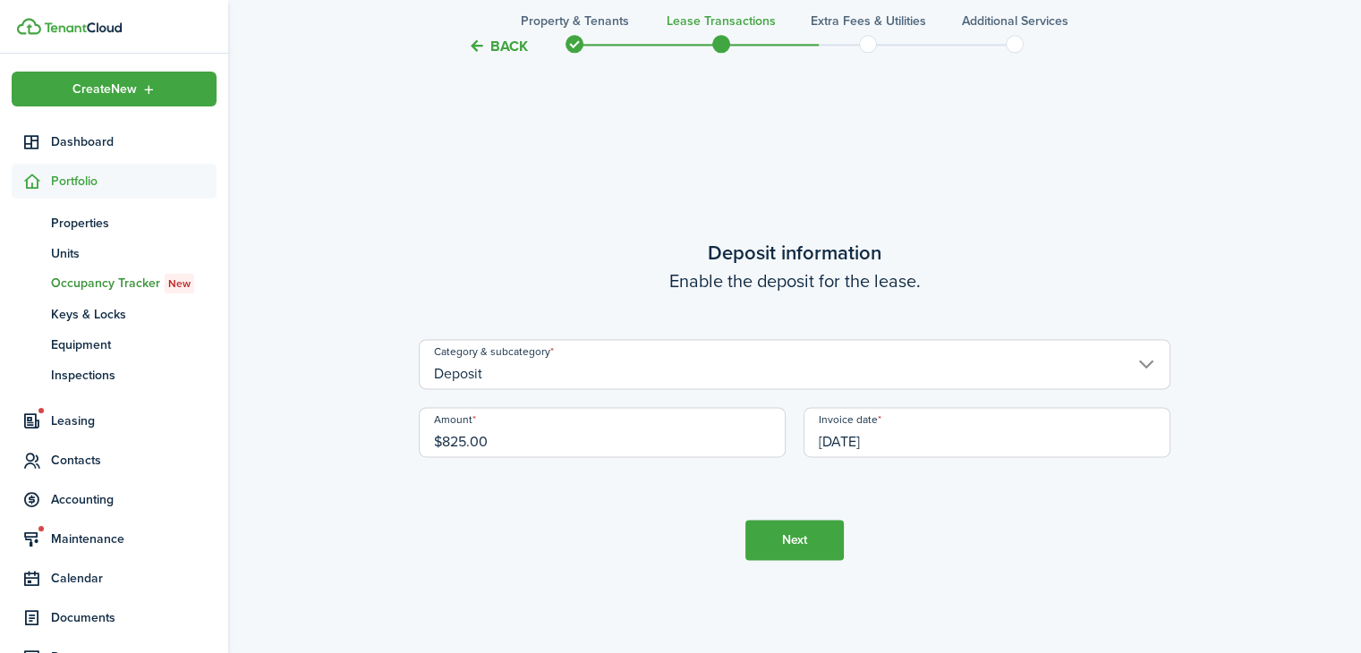
click at [820, 532] on button "Next" at bounding box center [794, 540] width 98 height 40
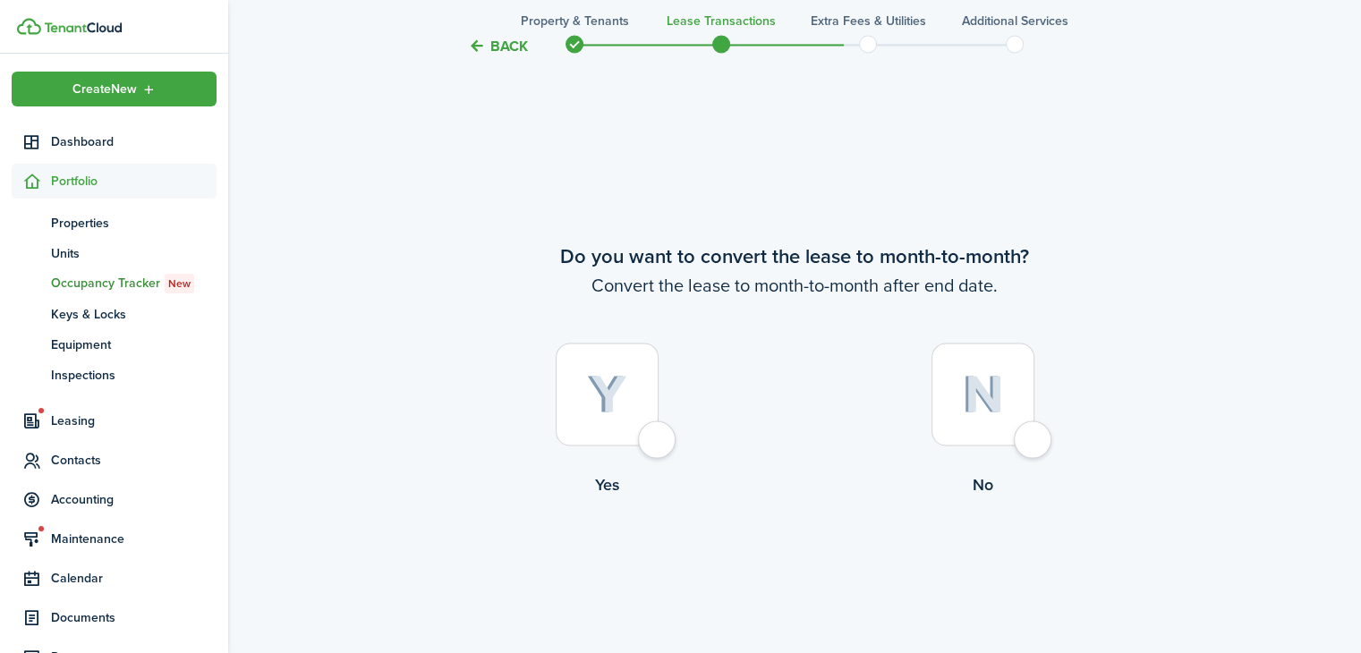
scroll to position [3144, 0]
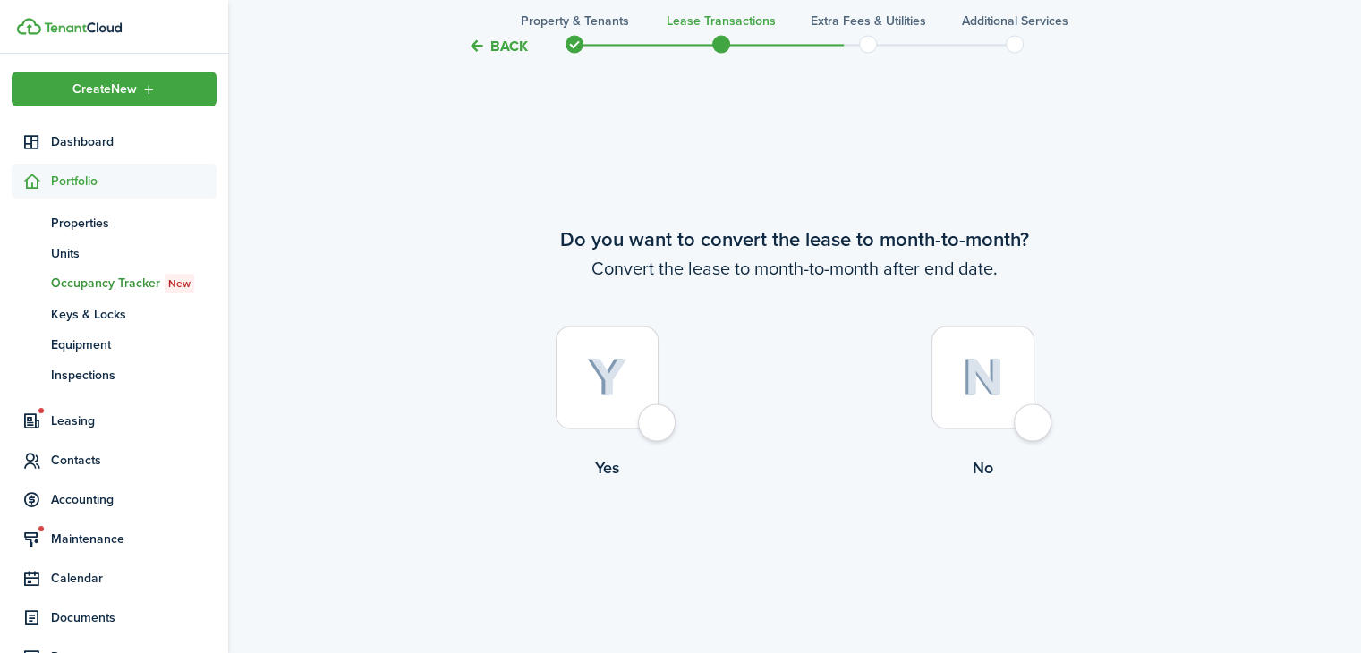
click at [639, 392] on div at bounding box center [607, 377] width 103 height 103
radio input "true"
click at [811, 565] on button "Continue" at bounding box center [794, 553] width 98 height 40
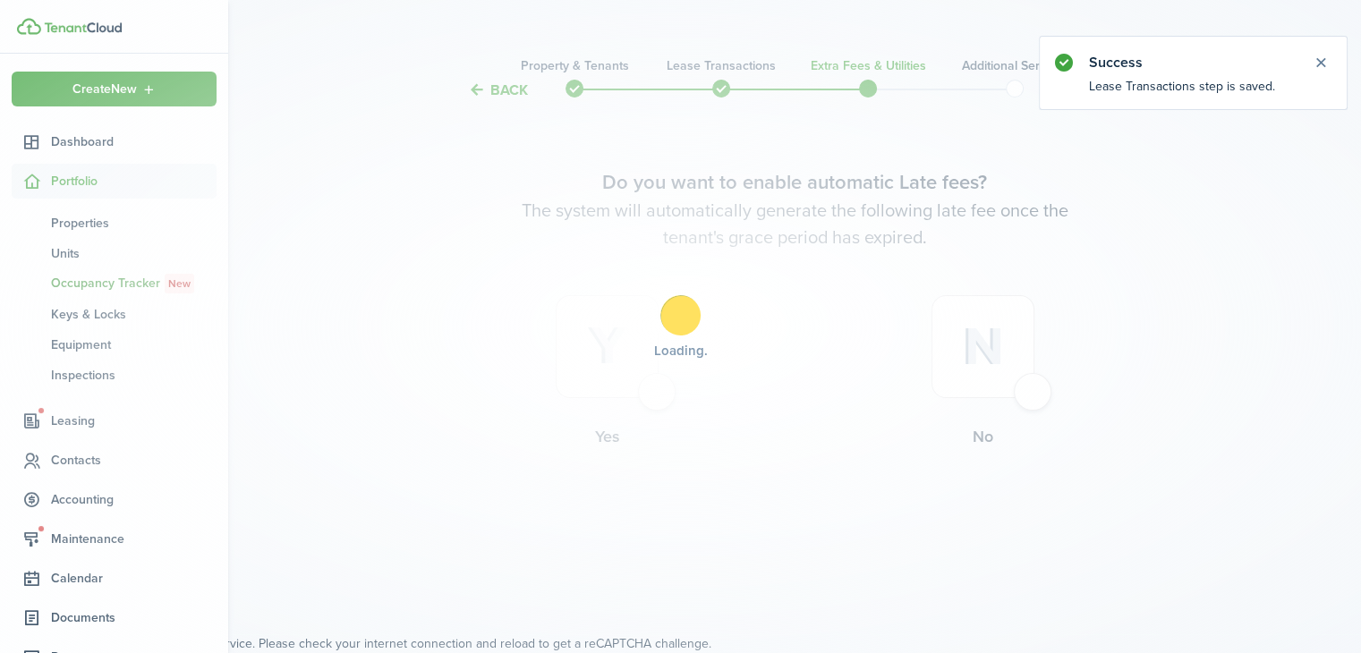
scroll to position [0, 0]
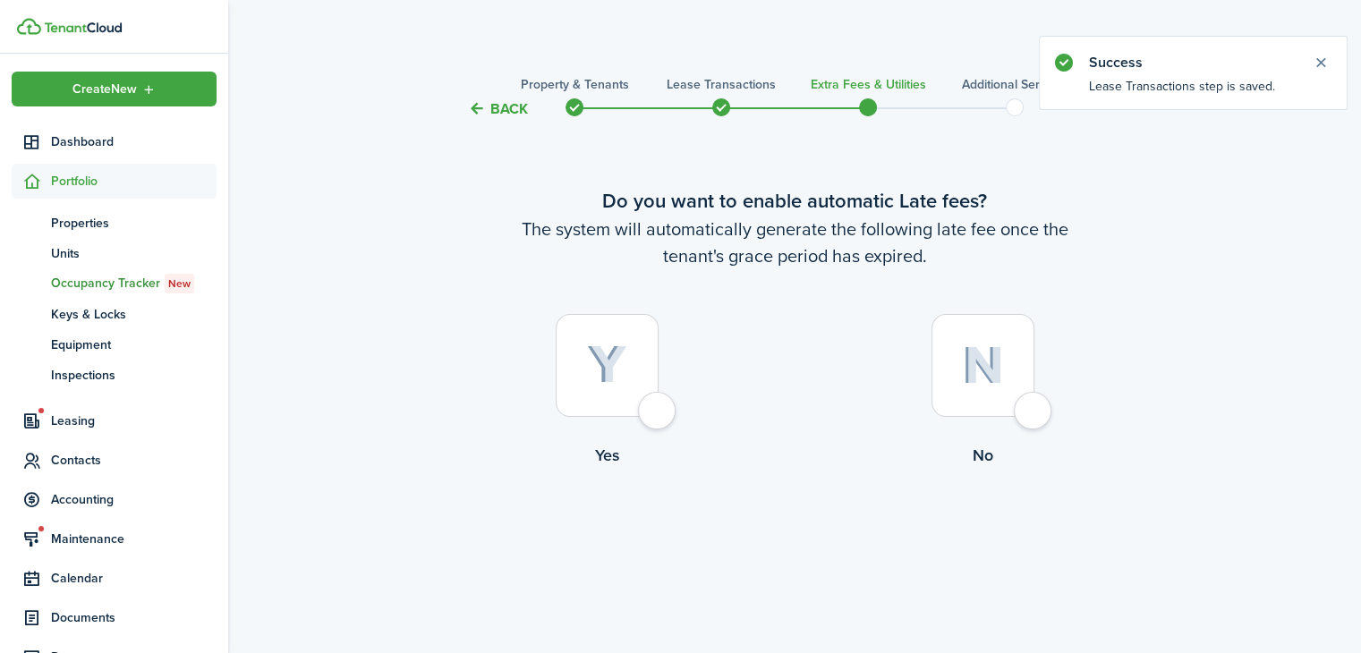
click at [1008, 401] on div at bounding box center [982, 365] width 103 height 103
radio input "true"
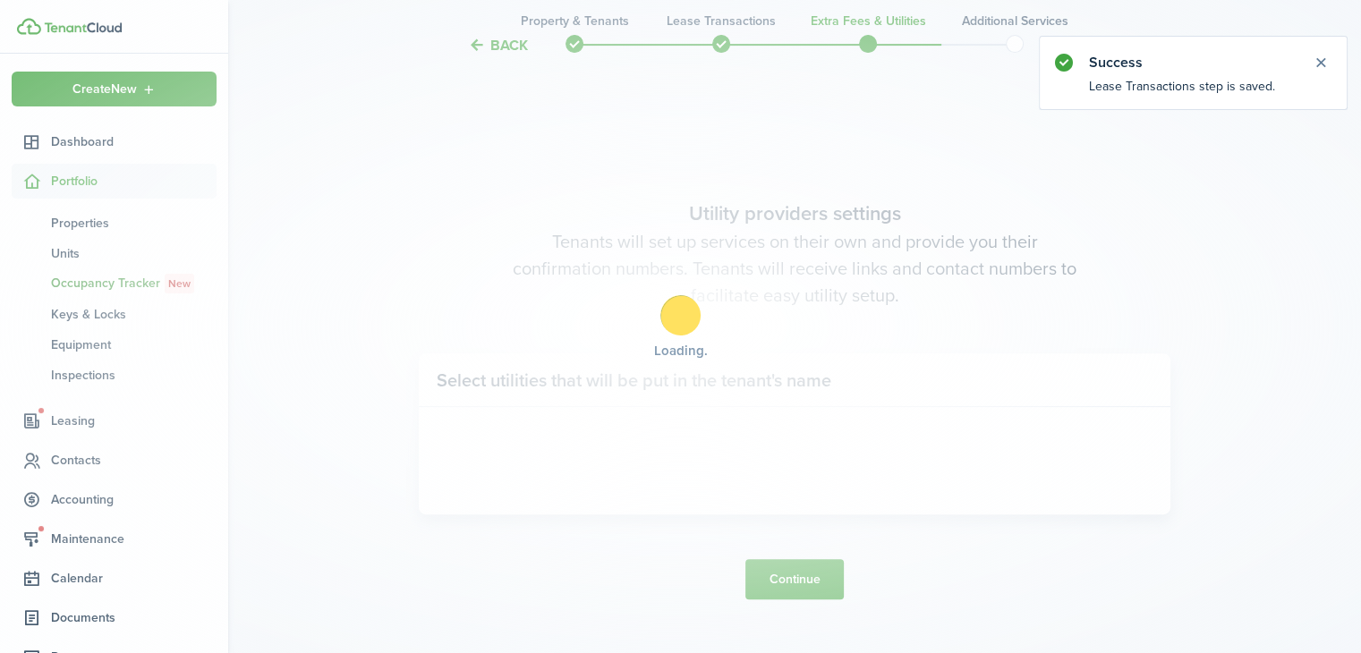
scroll to position [533, 0]
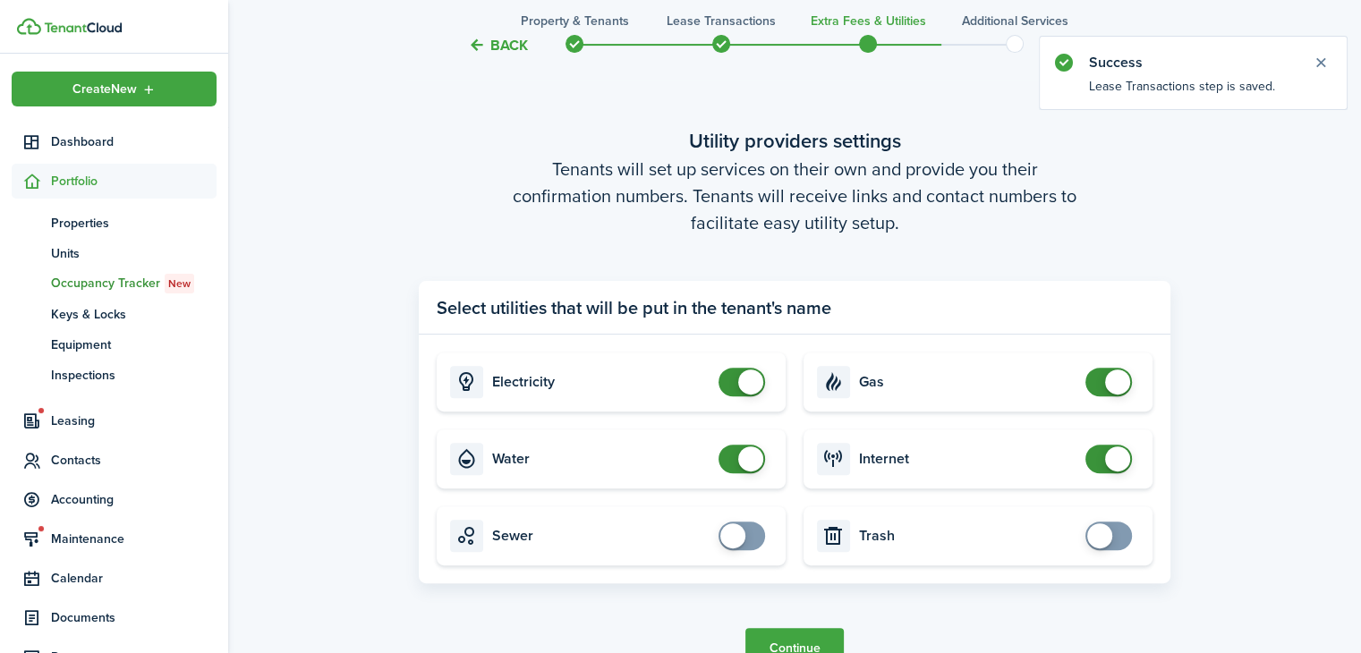
checkbox input "false"
click at [739, 463] on span at bounding box center [750, 458] width 25 height 25
checkbox input "false"
click at [758, 380] on span at bounding box center [750, 382] width 25 height 25
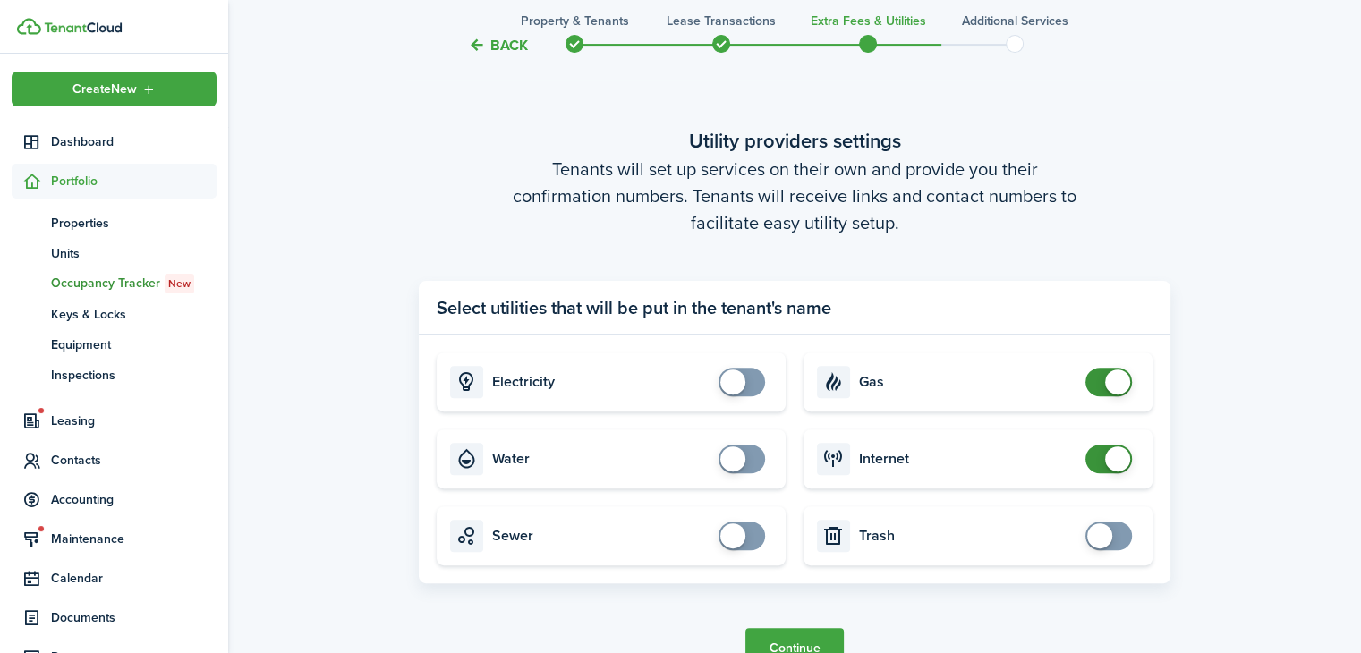
checkbox input "false"
click at [1124, 390] on span at bounding box center [1117, 382] width 25 height 25
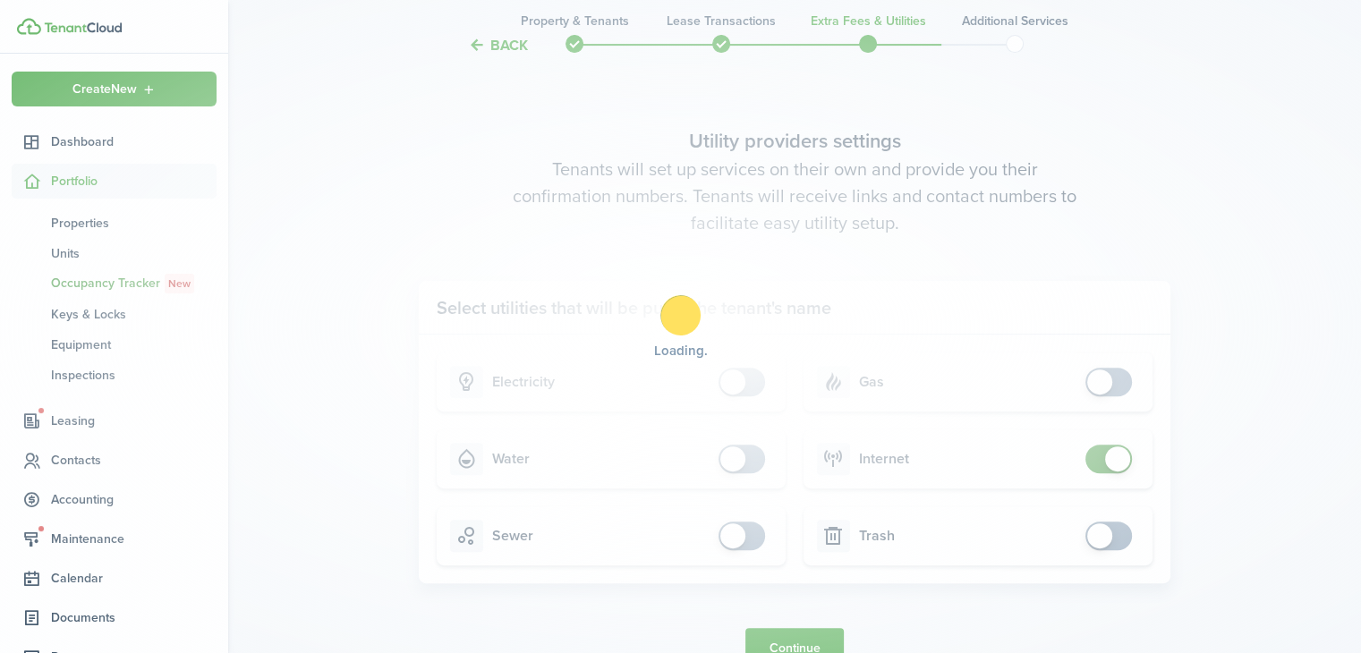
click at [1124, 469] on div "Loading" at bounding box center [680, 326] width 1361 height 653
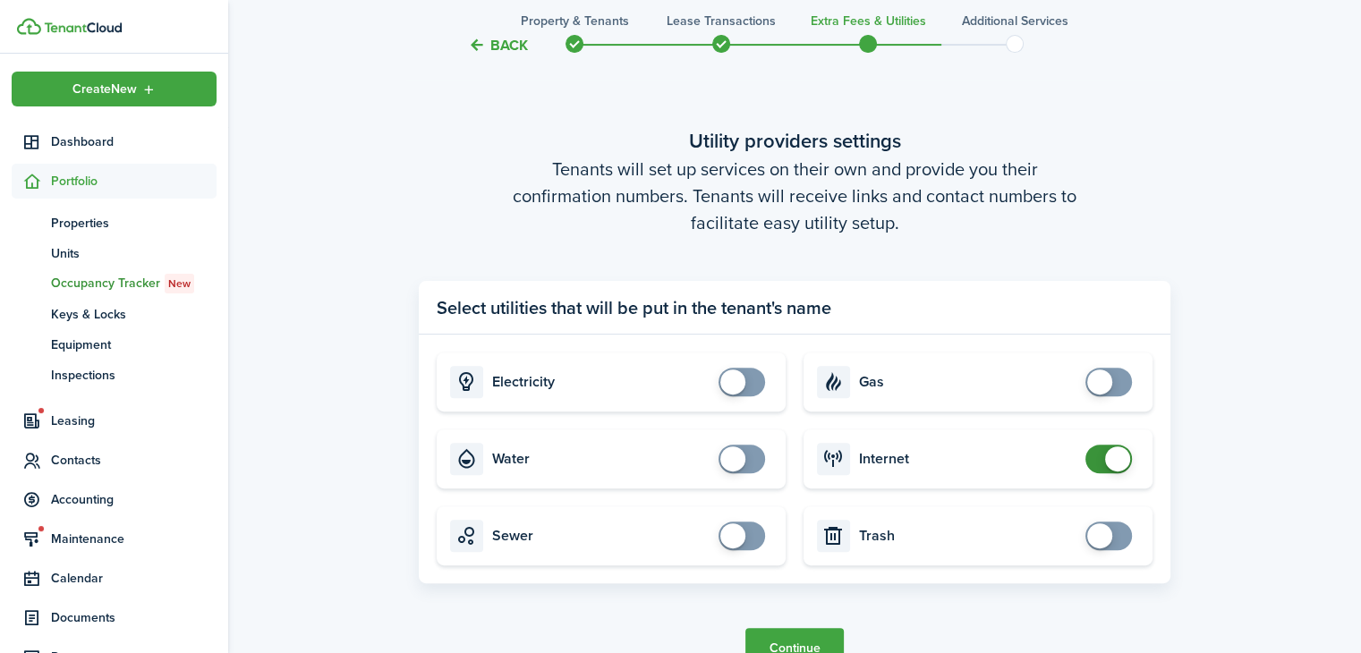
checkbox input "false"
click at [1120, 465] on span at bounding box center [1117, 458] width 25 height 25
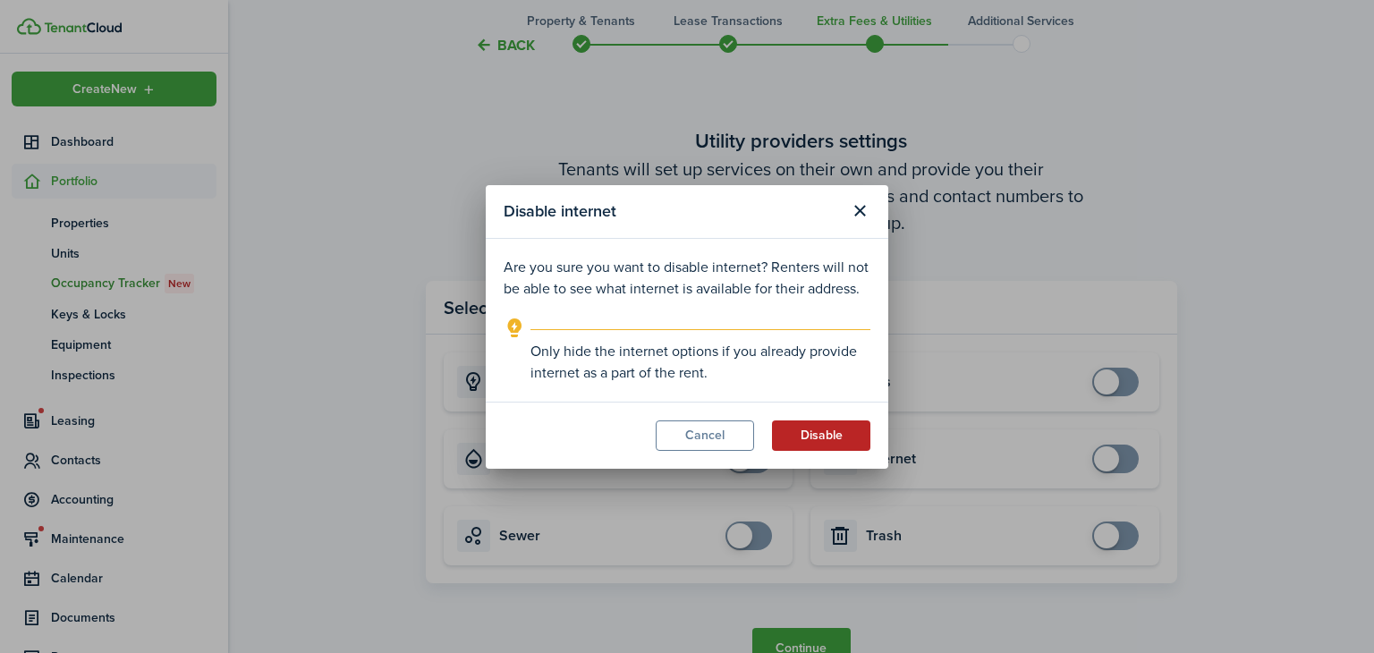
click at [841, 434] on button "Disable" at bounding box center [821, 435] width 98 height 30
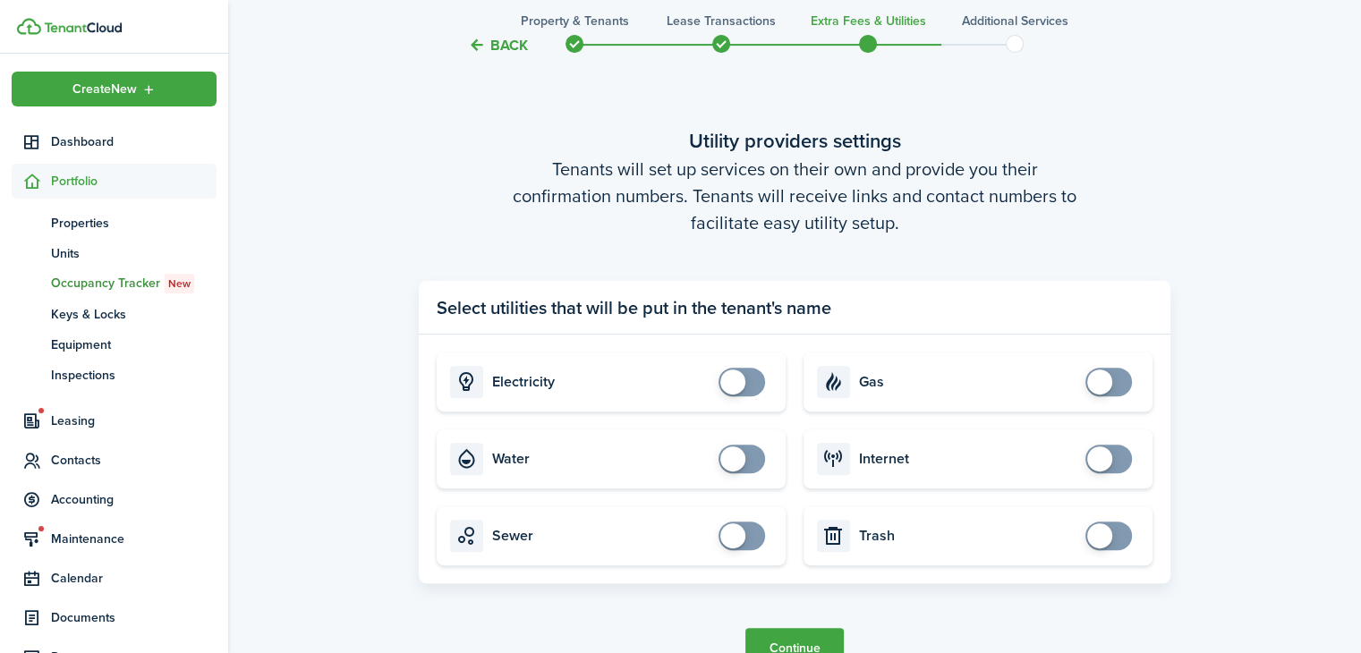
click at [811, 644] on button "Continue" at bounding box center [794, 648] width 98 height 40
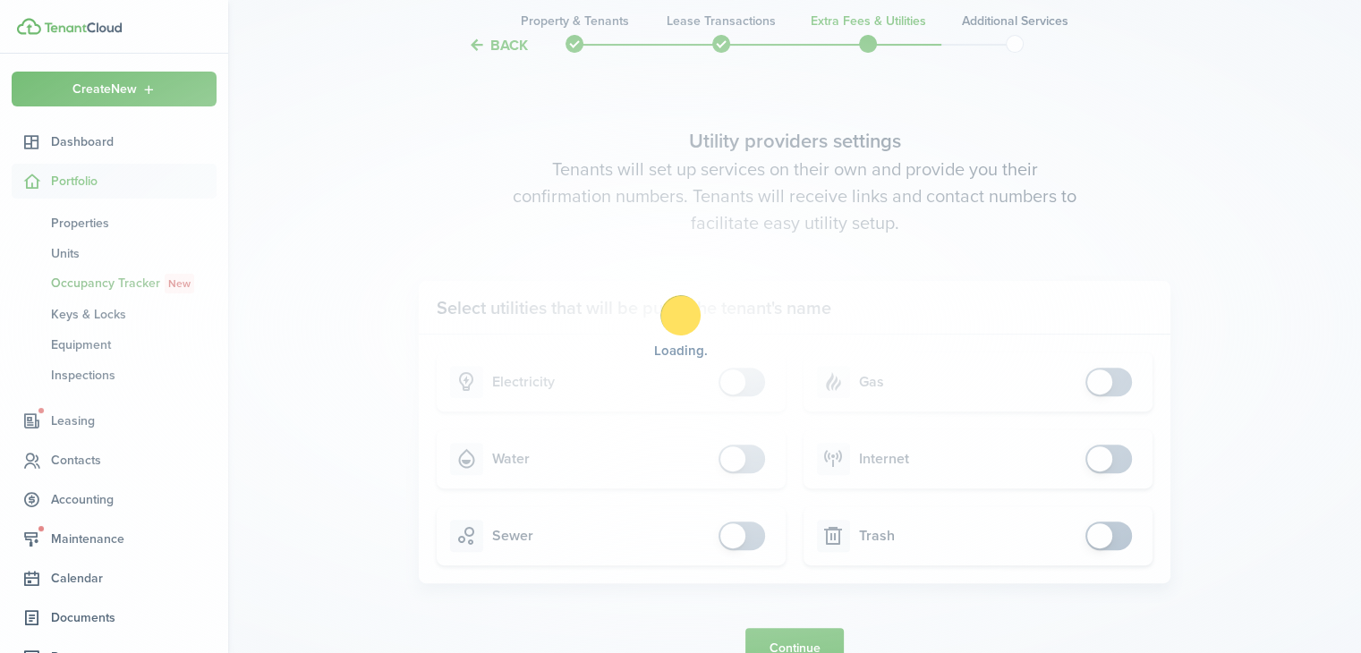
scroll to position [0, 0]
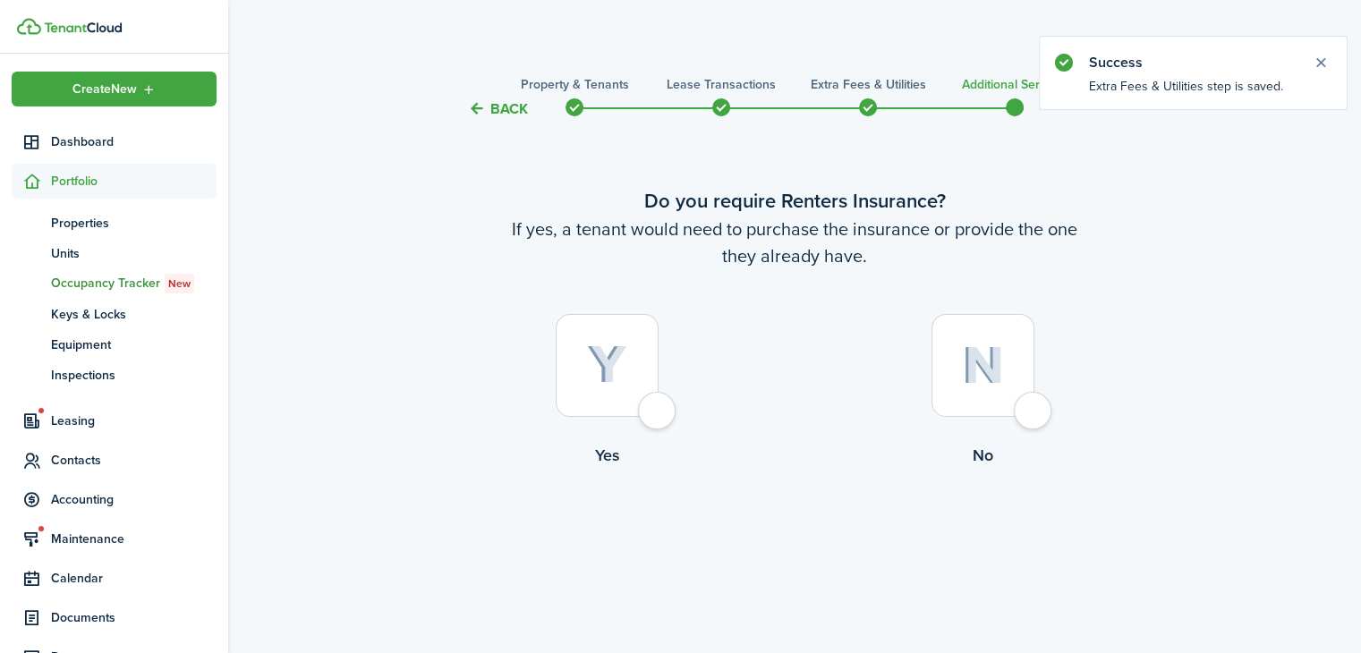
click at [1017, 417] on div at bounding box center [982, 365] width 103 height 103
radio input "true"
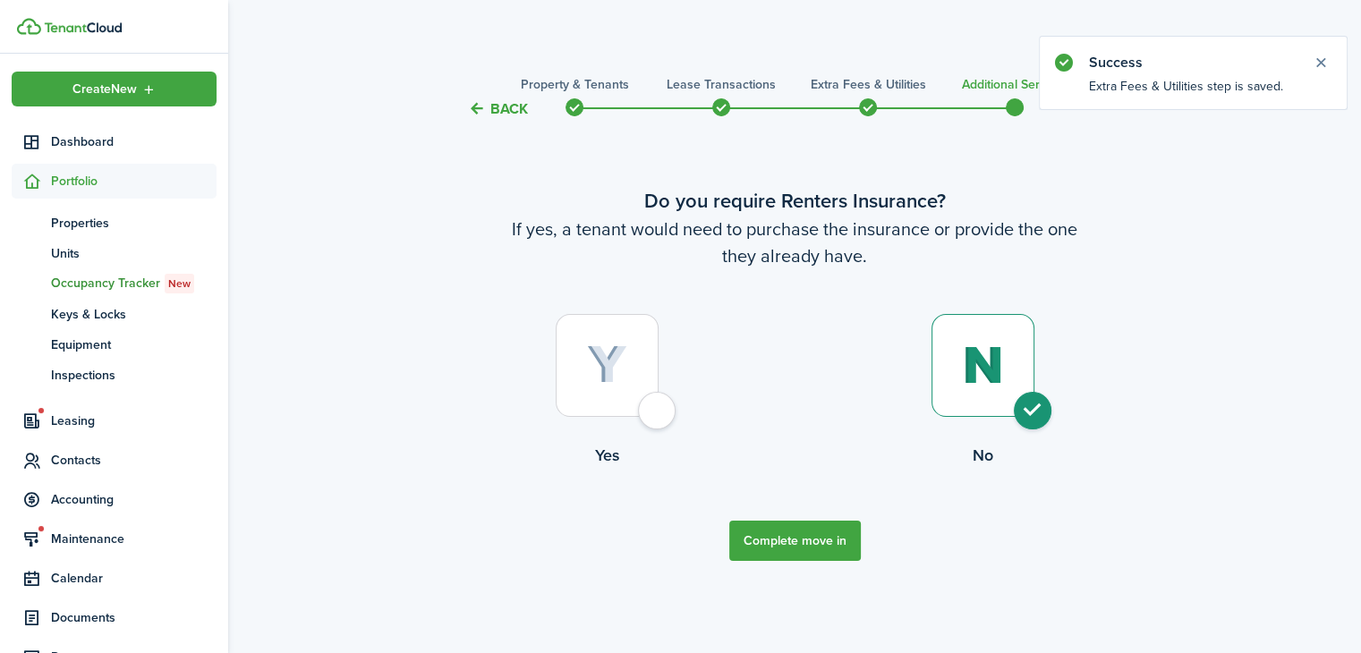
click at [850, 549] on button "Complete move in" at bounding box center [795, 541] width 132 height 40
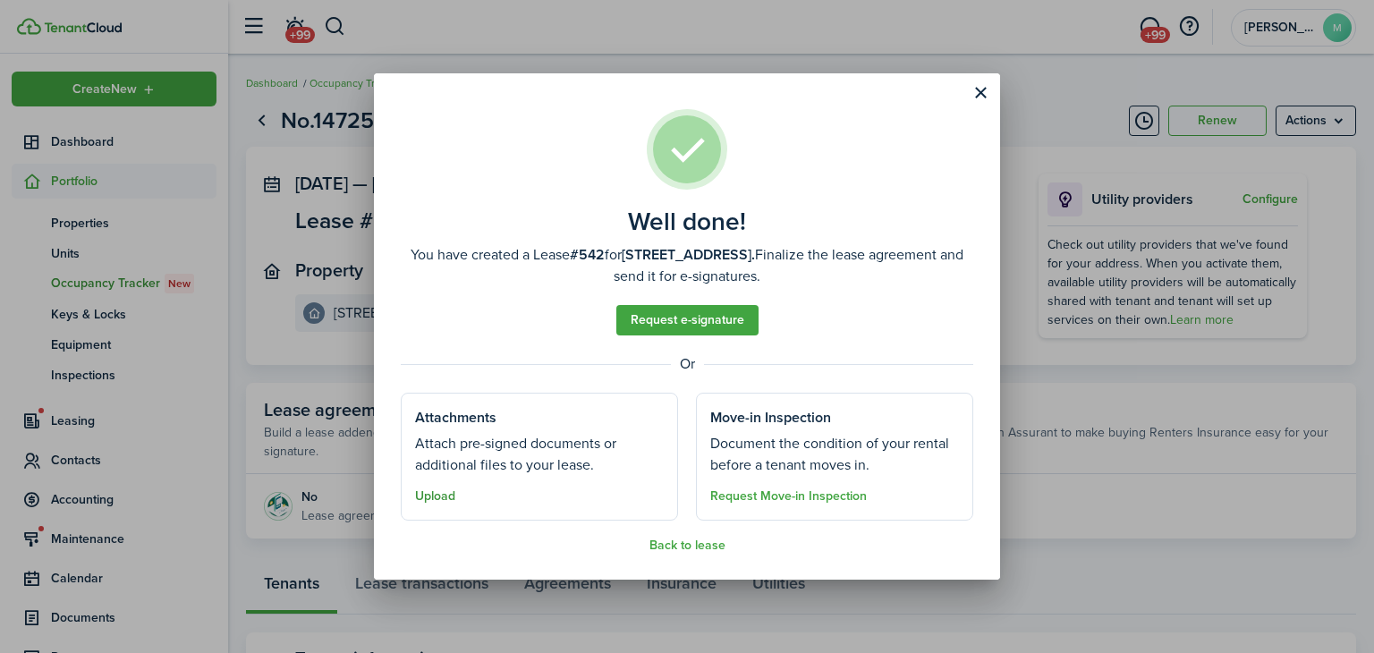
click at [448, 500] on button "Upload" at bounding box center [435, 496] width 40 height 14
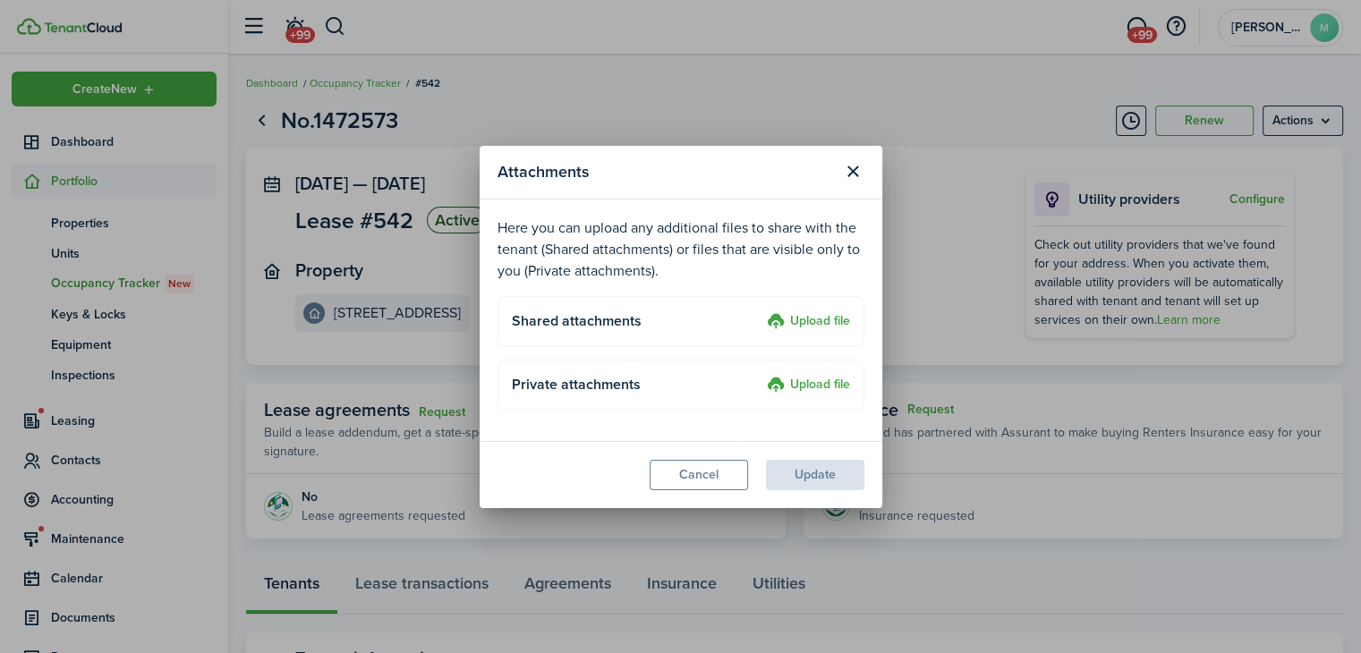
click at [829, 314] on label "Upload file" at bounding box center [808, 321] width 83 height 21
click at [760, 311] on input "Upload file" at bounding box center [760, 311] width 0 height 0
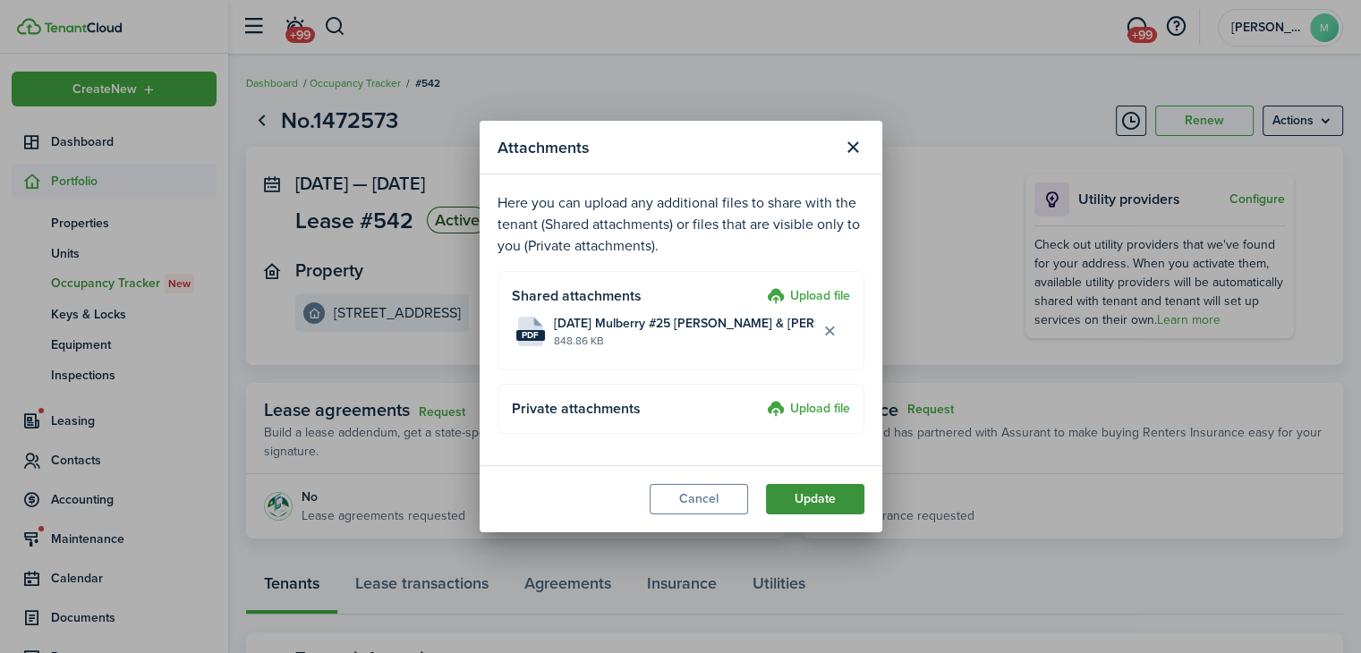
click at [848, 509] on button "Update" at bounding box center [815, 499] width 98 height 30
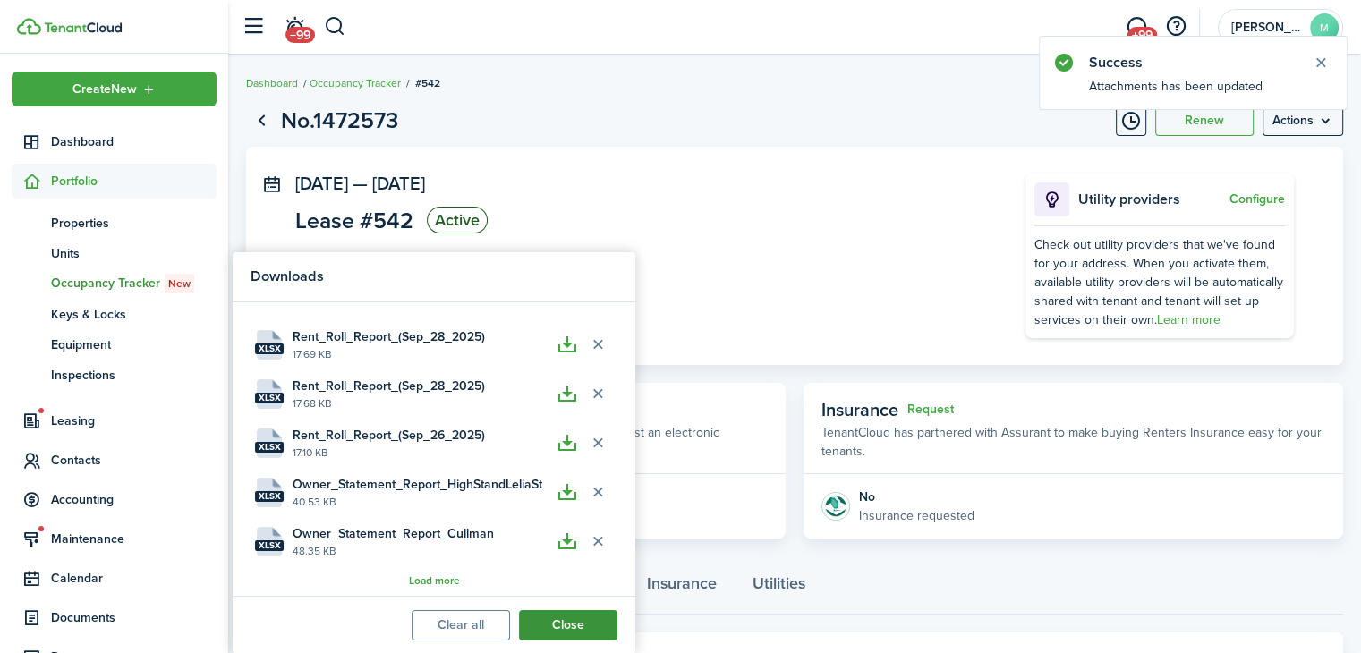
click at [567, 627] on button "Close" at bounding box center [568, 625] width 98 height 30
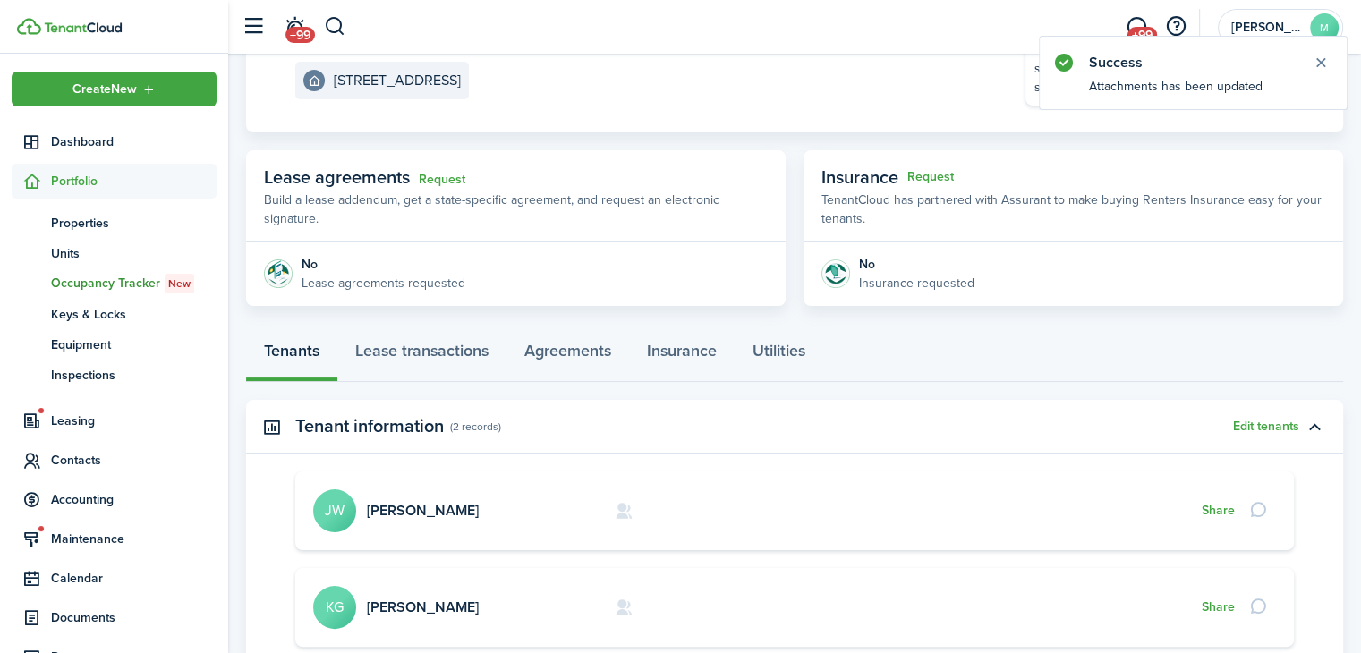
scroll to position [241, 0]
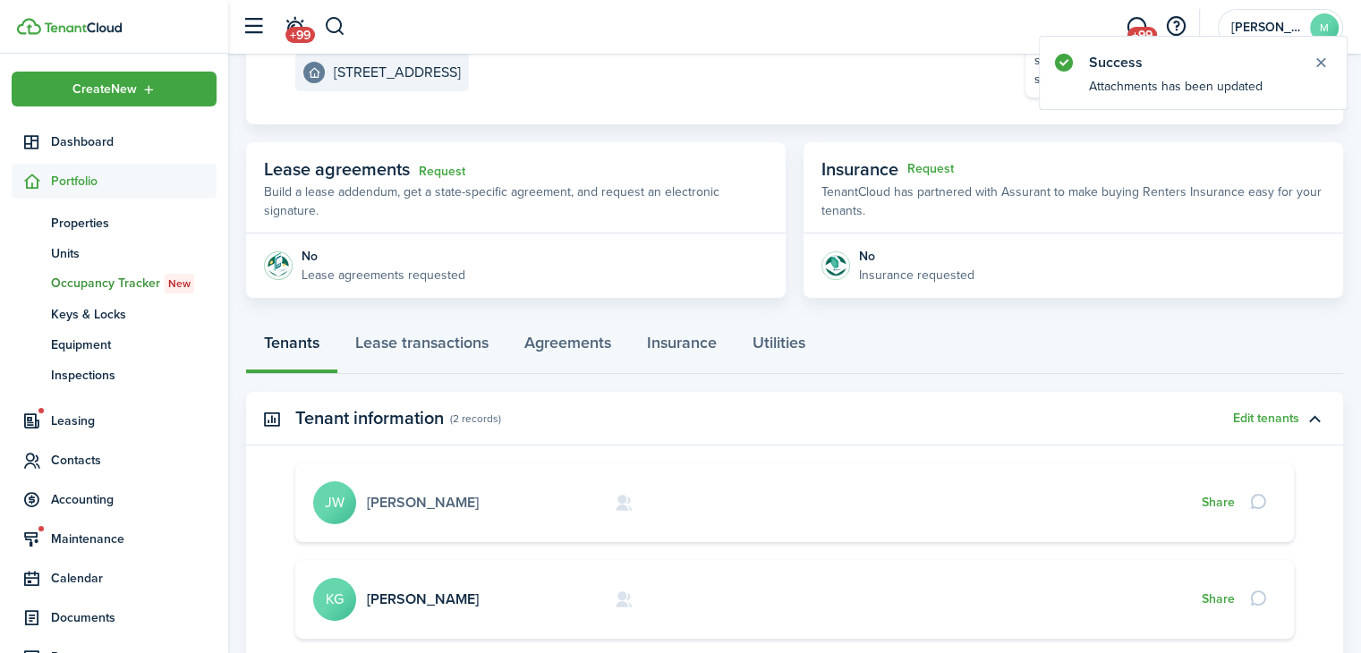
click at [434, 505] on link "[PERSON_NAME]" at bounding box center [423, 502] width 112 height 21
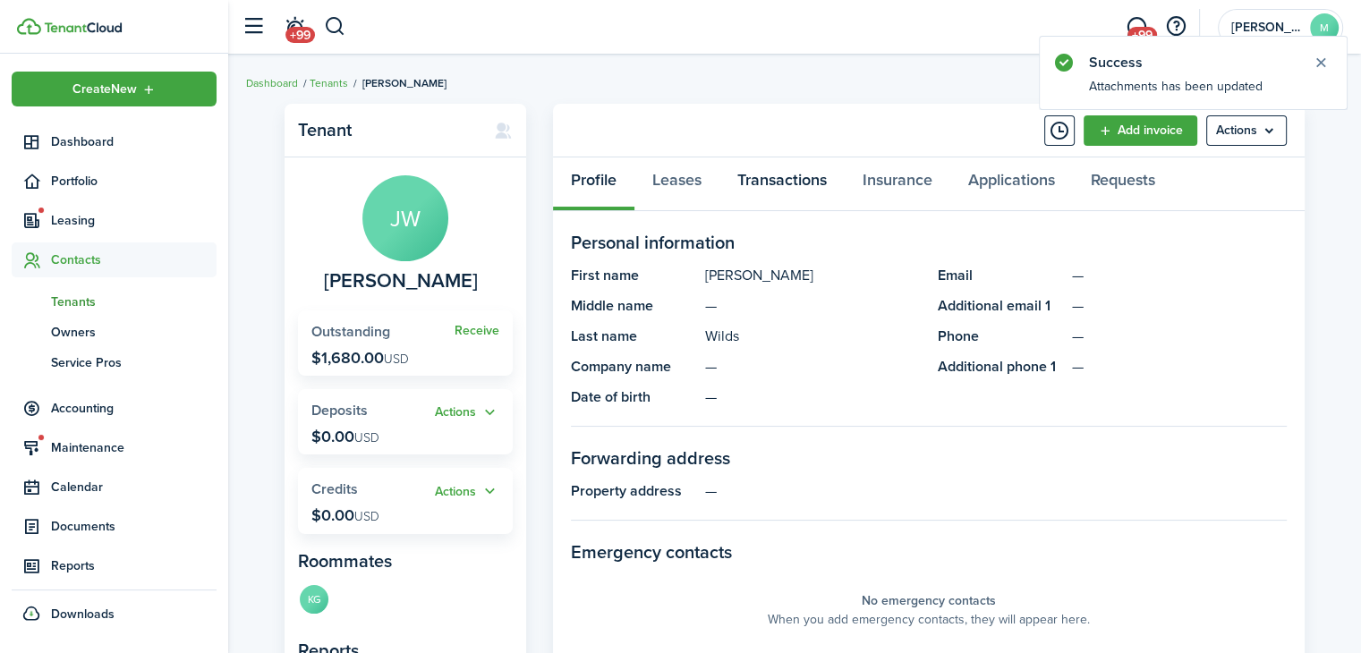
click at [806, 188] on link "Transactions" at bounding box center [781, 184] width 125 height 54
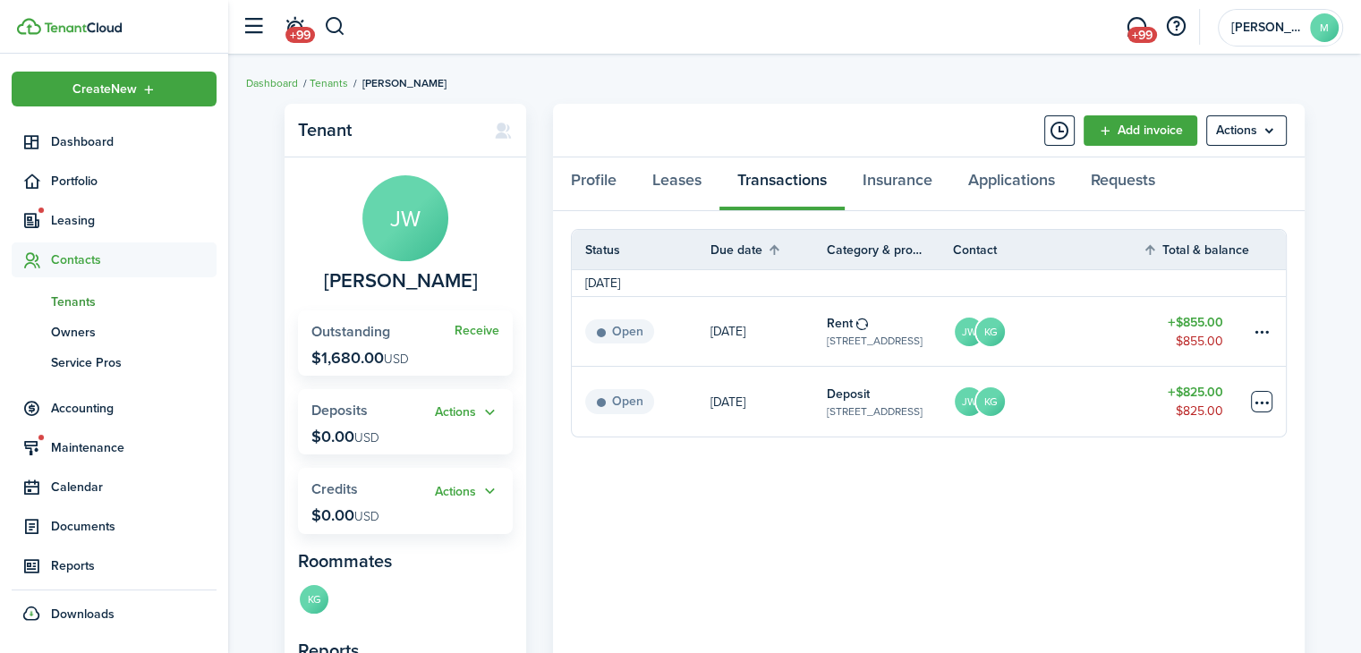
click at [1270, 411] on table-menu-btn-icon at bounding box center [1261, 401] width 21 height 21
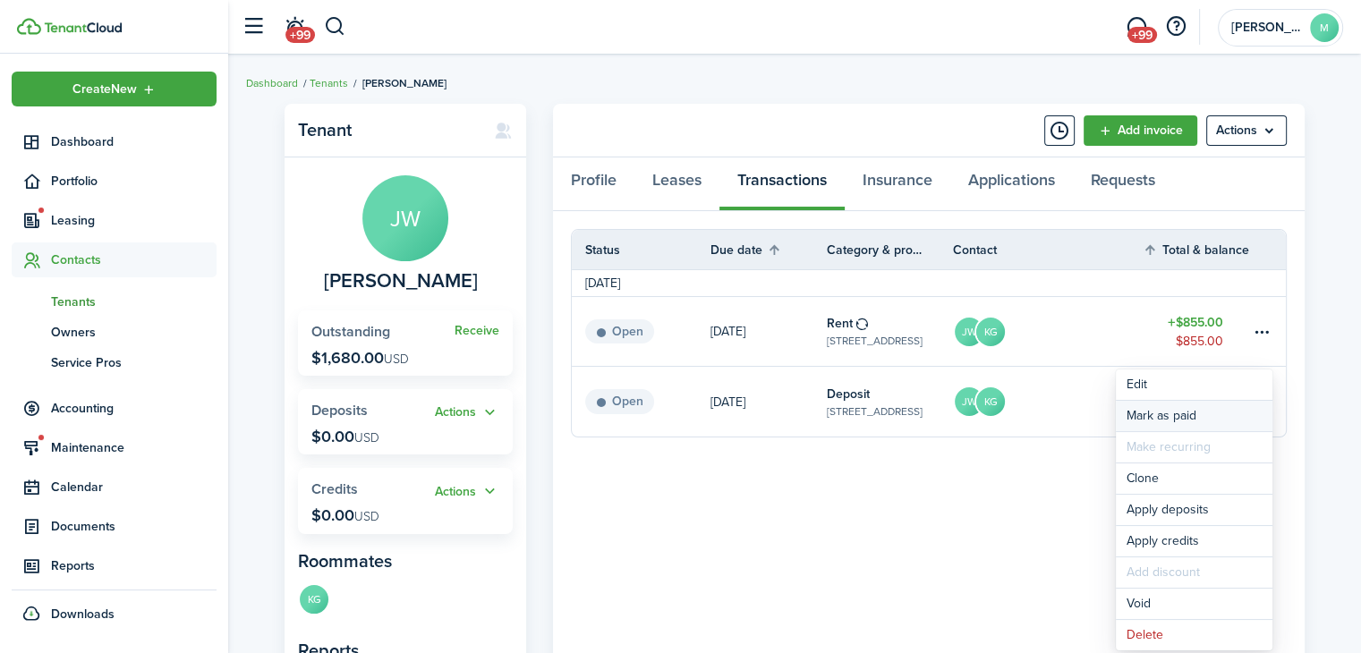
click at [1224, 425] on link "Mark as paid" at bounding box center [1194, 416] width 157 height 30
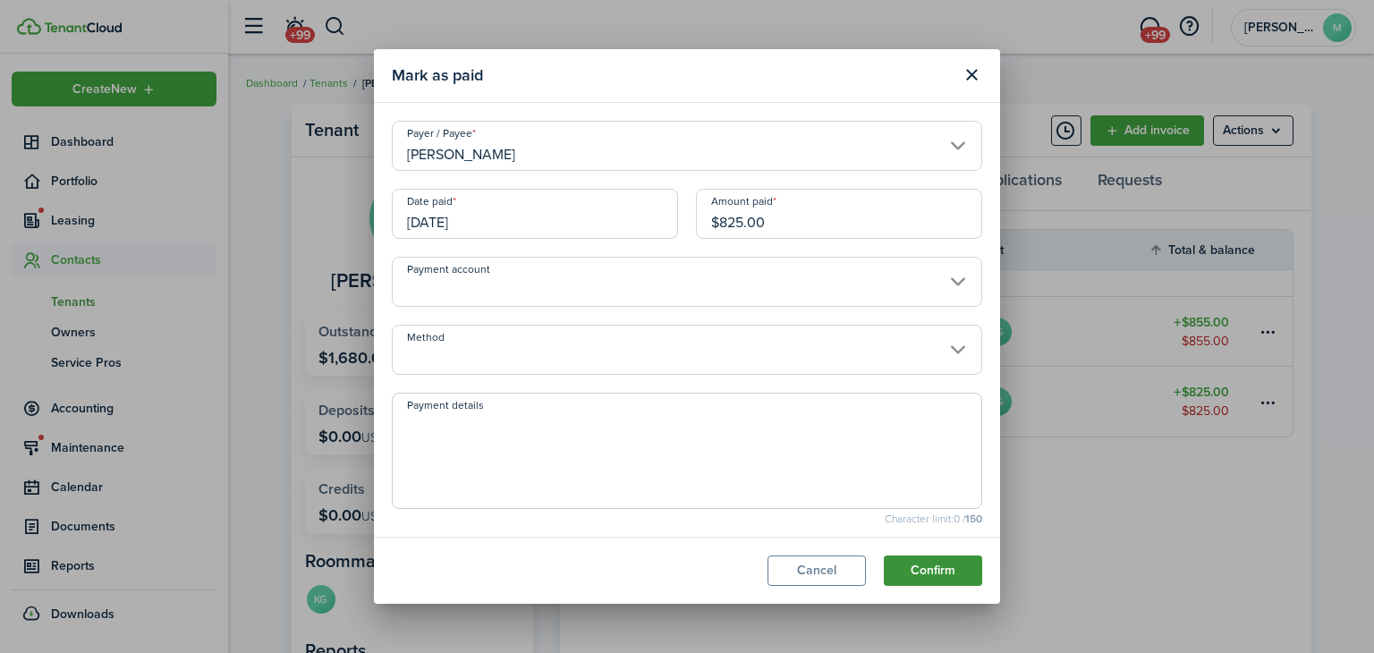
click at [943, 583] on button "Confirm" at bounding box center [933, 571] width 98 height 30
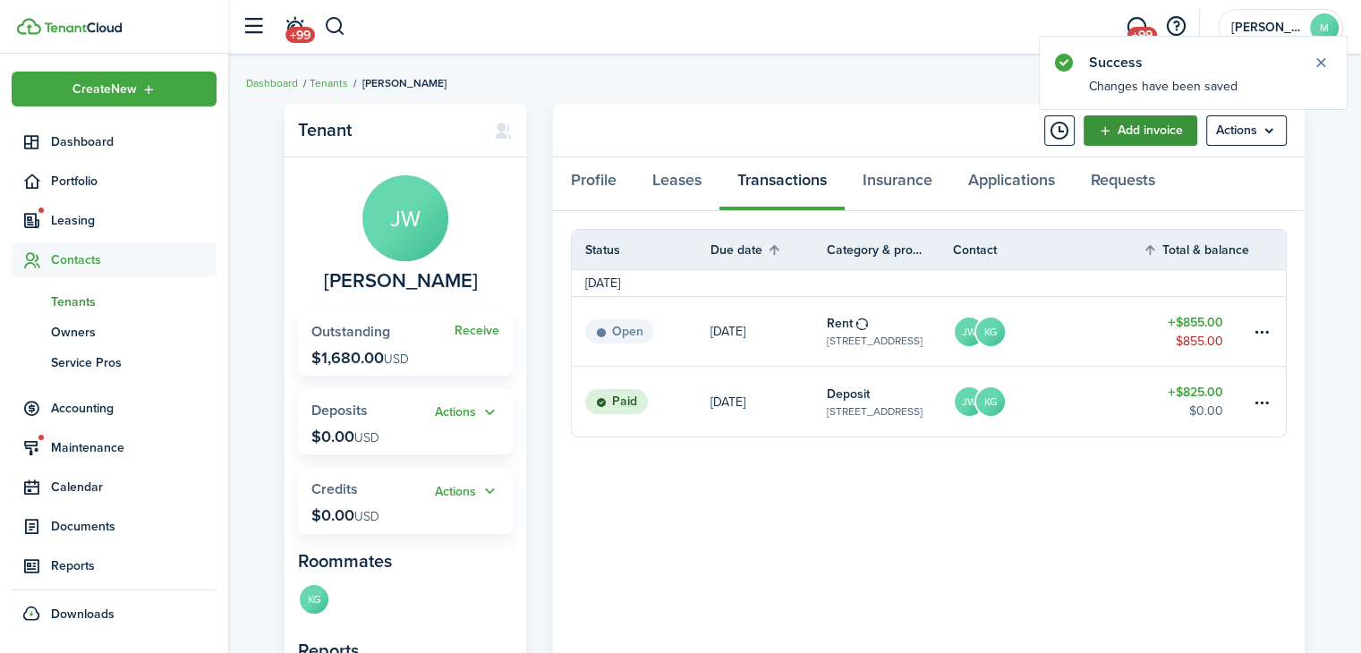
click at [1162, 136] on link "Add invoice" at bounding box center [1140, 130] width 114 height 30
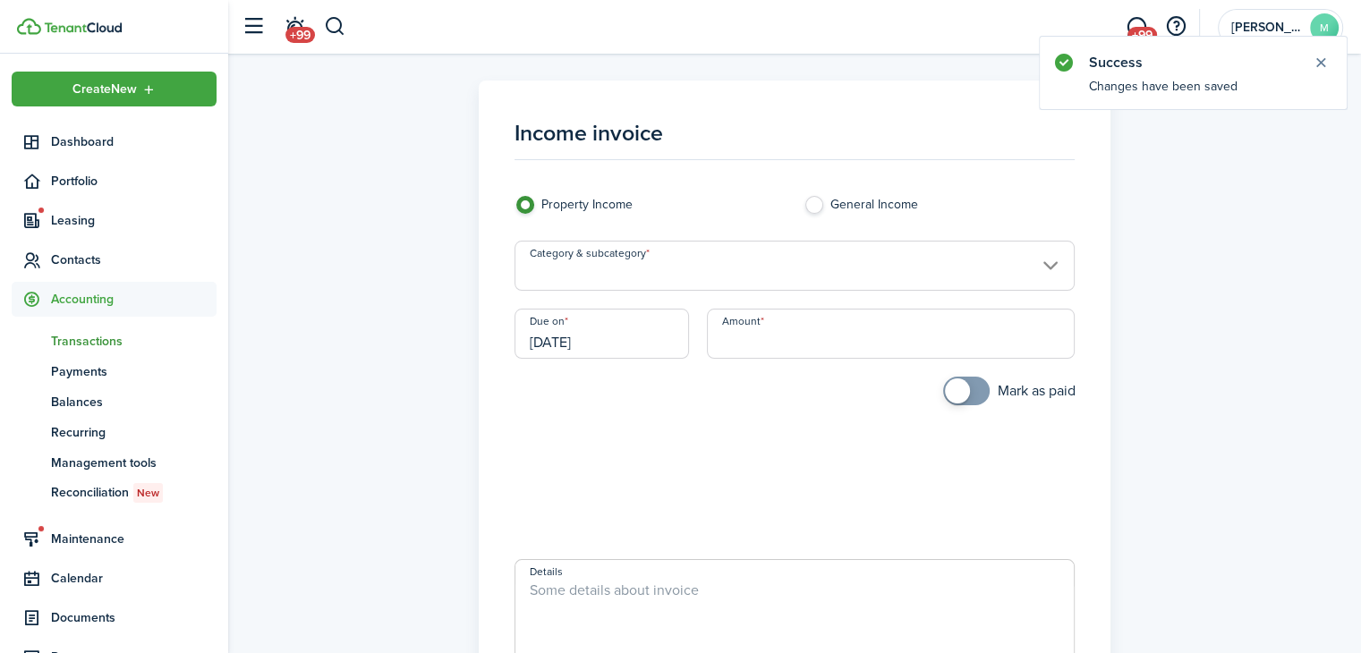
click at [863, 336] on input "Amount" at bounding box center [891, 334] width 368 height 50
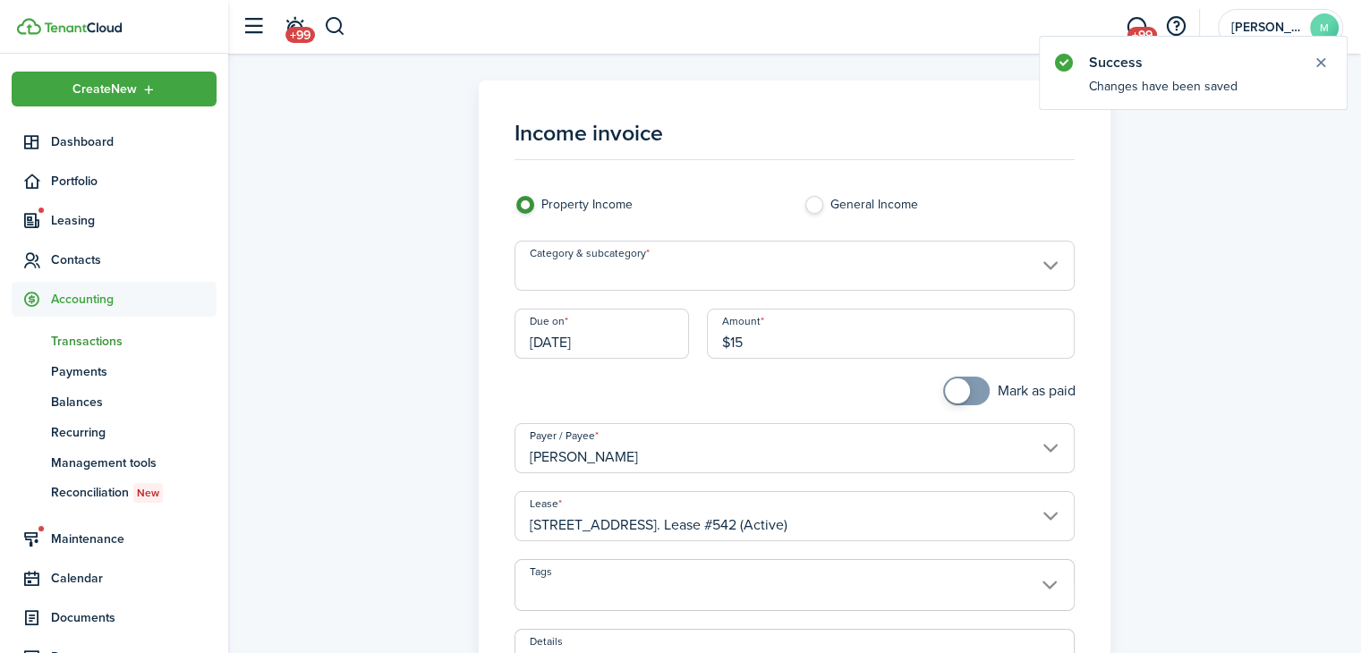
click at [907, 265] on input "Category & subcategory" at bounding box center [794, 266] width 561 height 50
type input "$15.00"
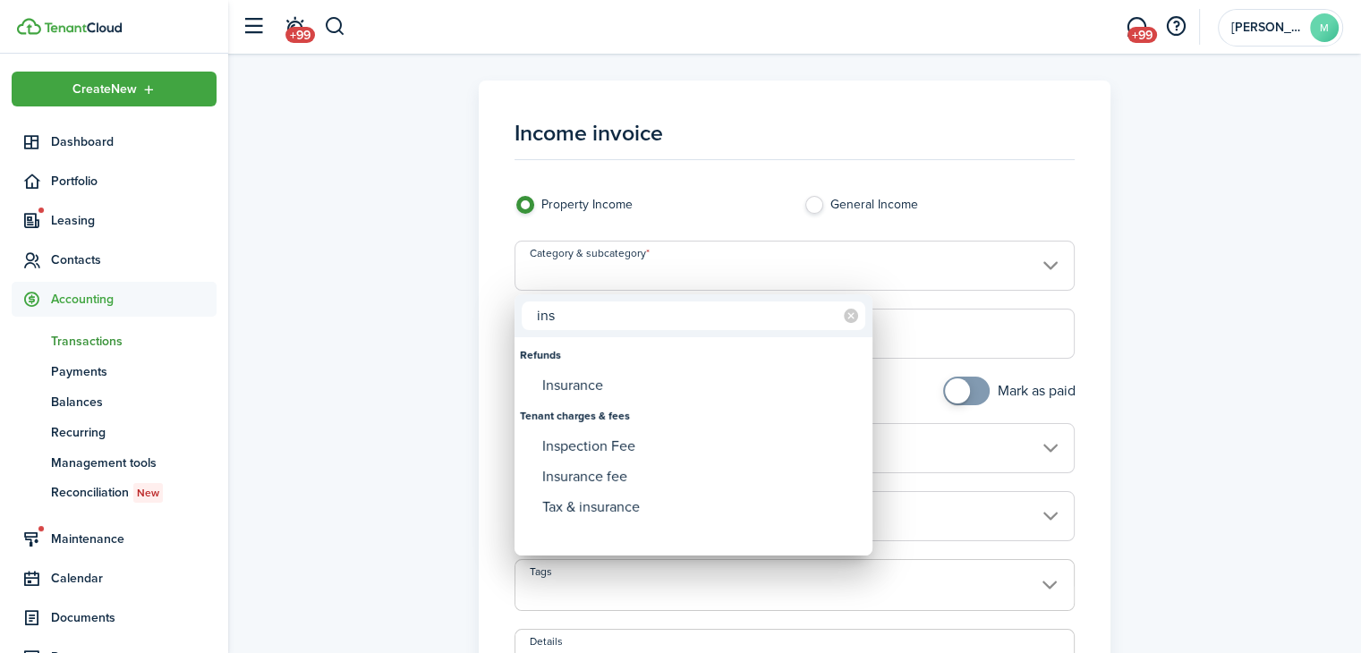
type input "ins"
click at [652, 484] on div "Insurance fee" at bounding box center [700, 477] width 317 height 30
type input "Tenant charges & fees / Insurance fee"
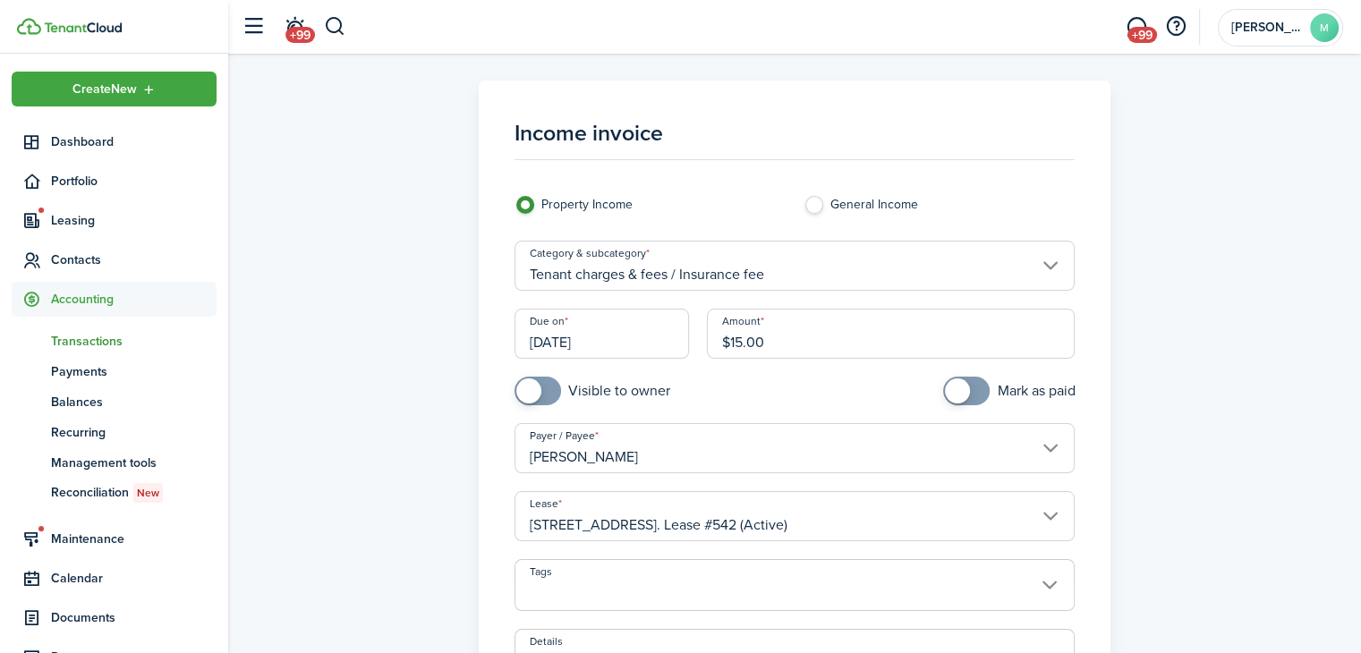
click at [614, 404] on input "checkbox" at bounding box center [592, 391] width 156 height 29
checkbox input "true"
click at [652, 338] on input "[DATE]" at bounding box center [601, 334] width 175 height 50
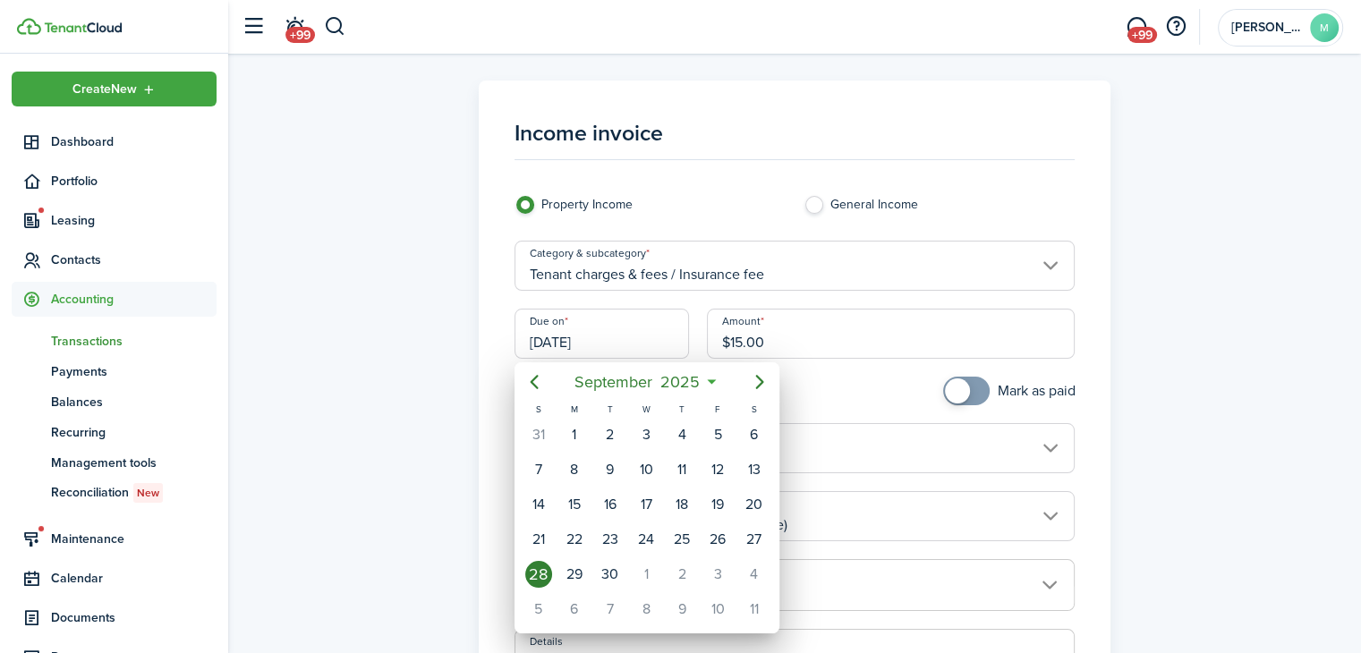
click at [646, 563] on div "1" at bounding box center [646, 574] width 27 height 27
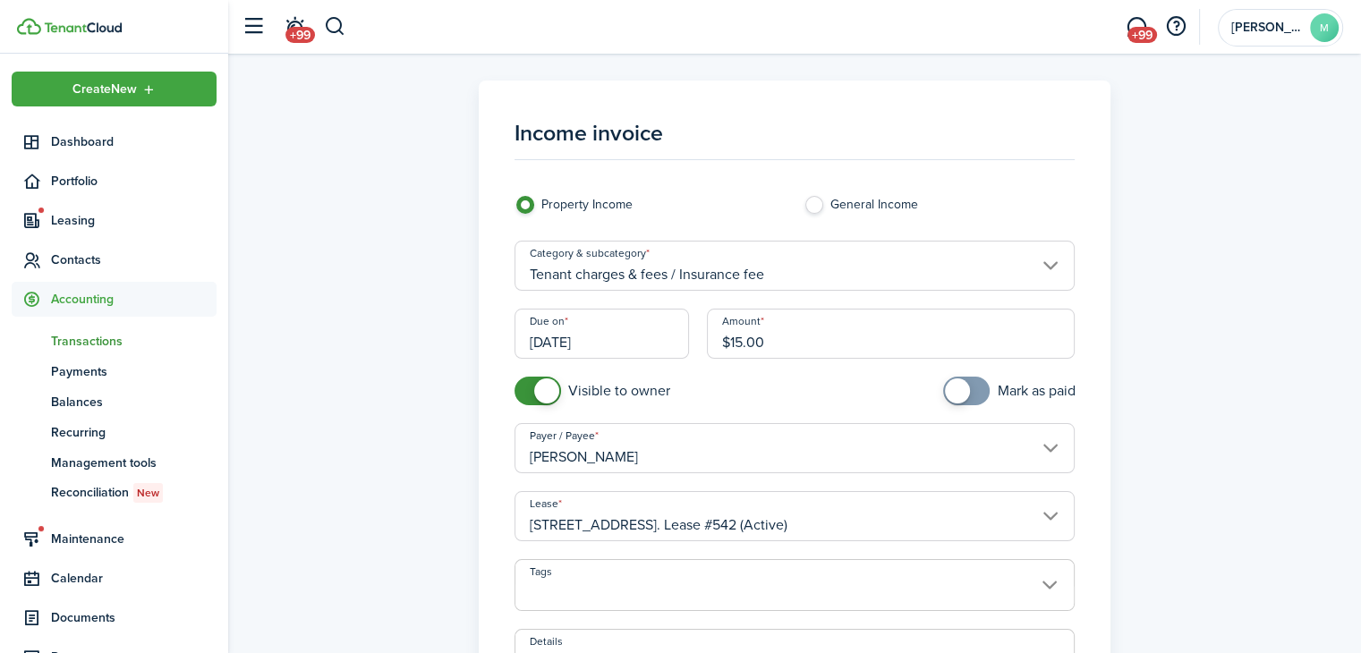
type input "[DATE]"
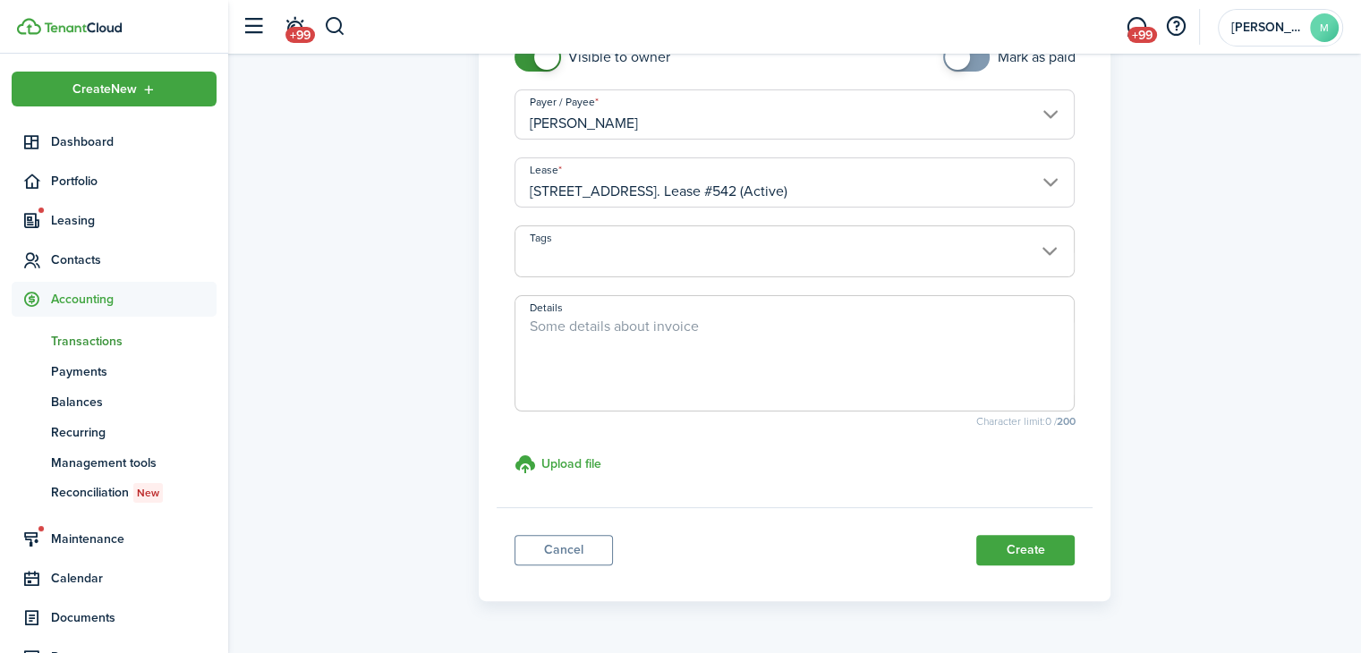
scroll to position [336, 0]
click at [1064, 555] on button "Create" at bounding box center [1025, 547] width 98 height 30
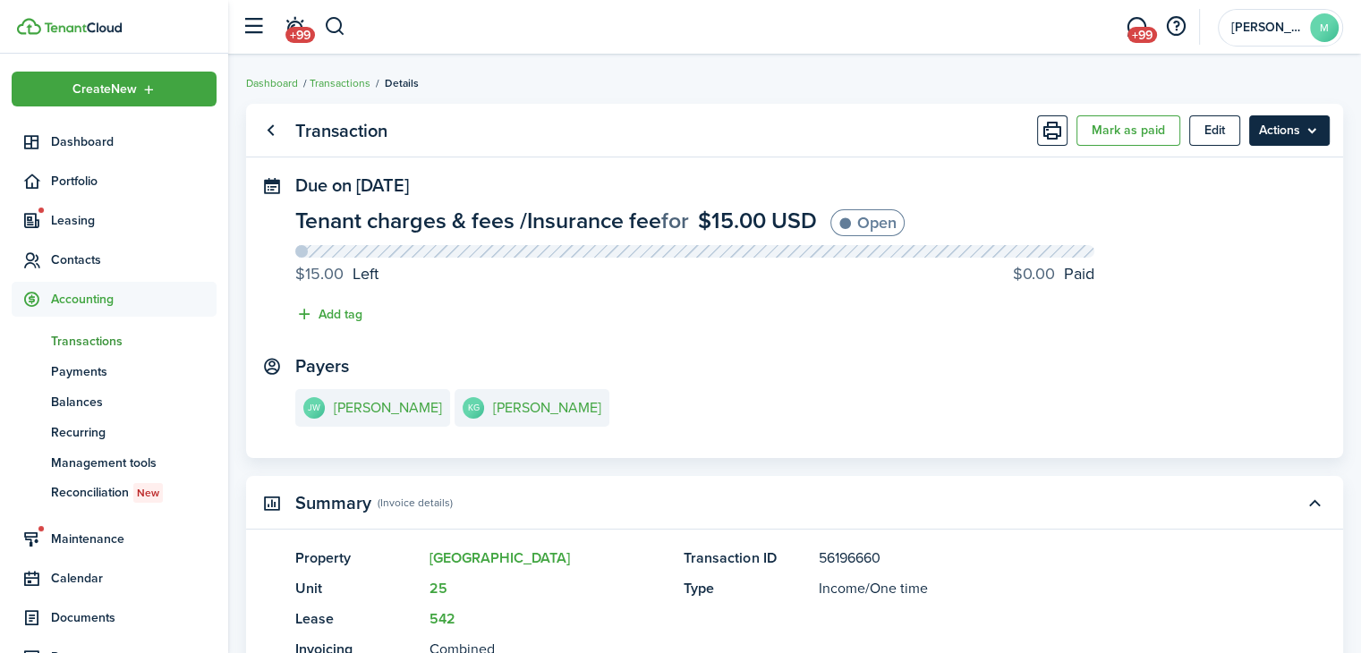
click at [1324, 135] on menu-btn "Actions" at bounding box center [1289, 130] width 81 height 30
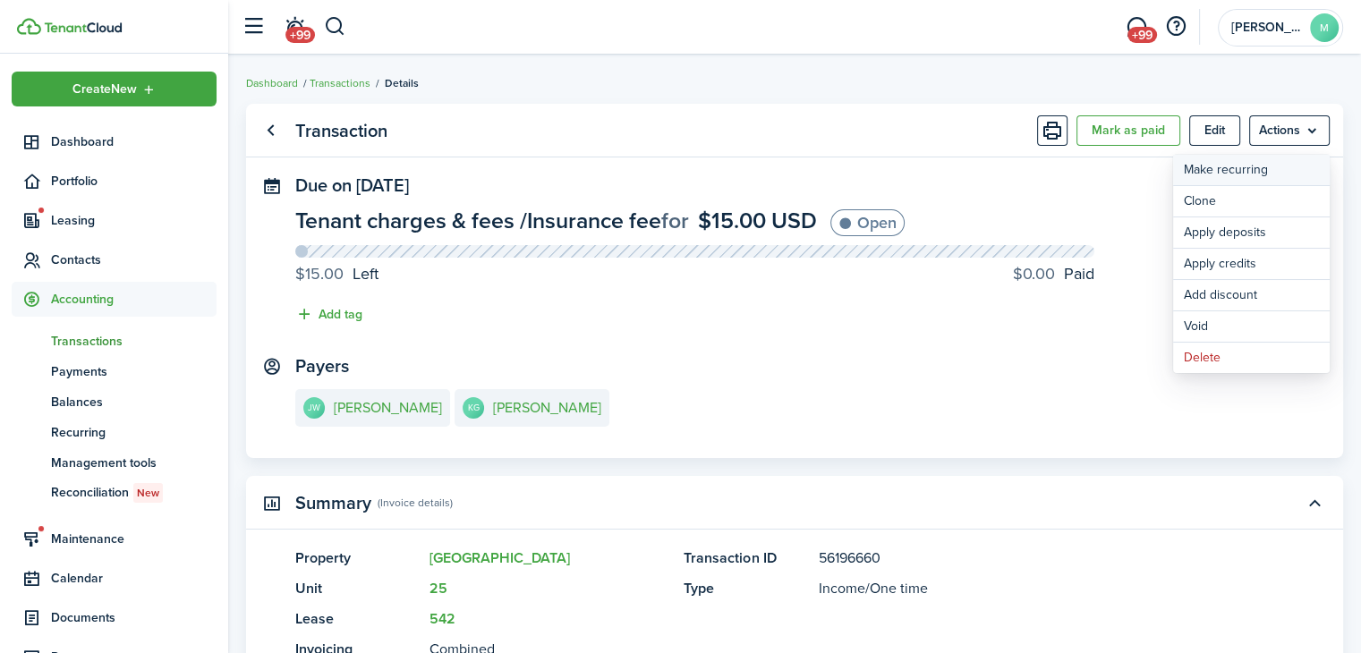
click at [1295, 177] on link "Make recurring" at bounding box center [1251, 170] width 157 height 30
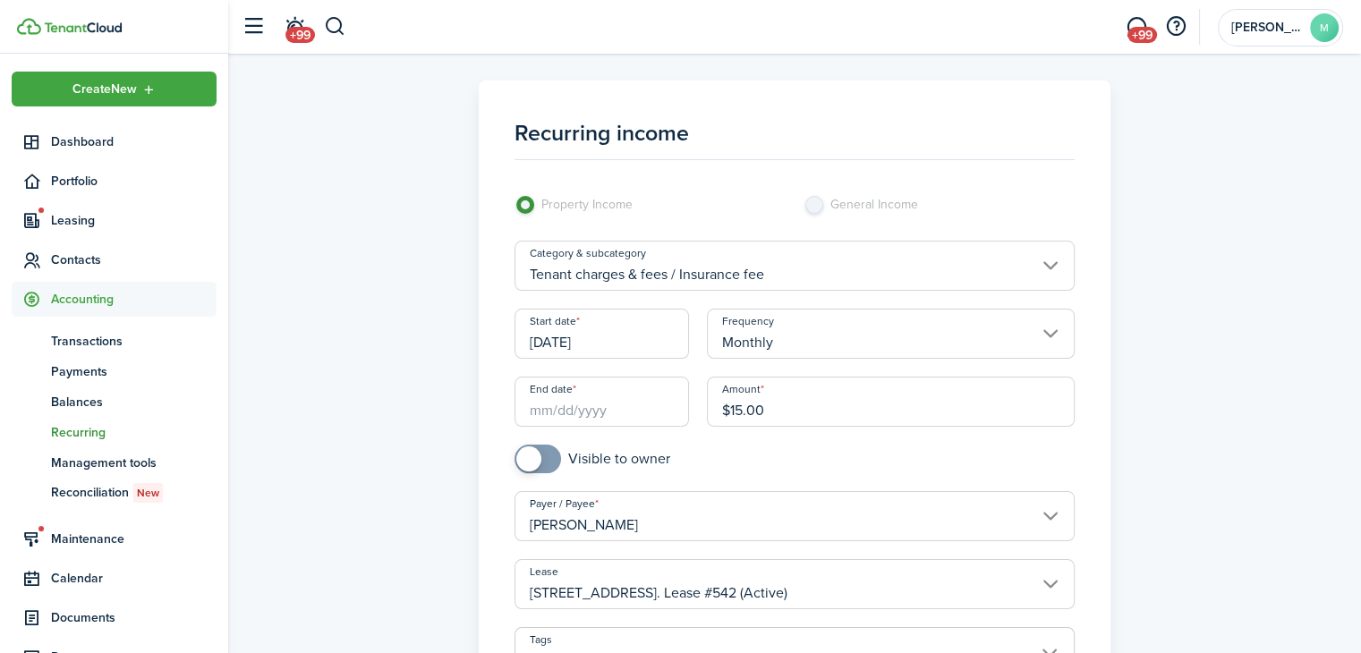
click at [622, 399] on input "End date" at bounding box center [601, 402] width 175 height 50
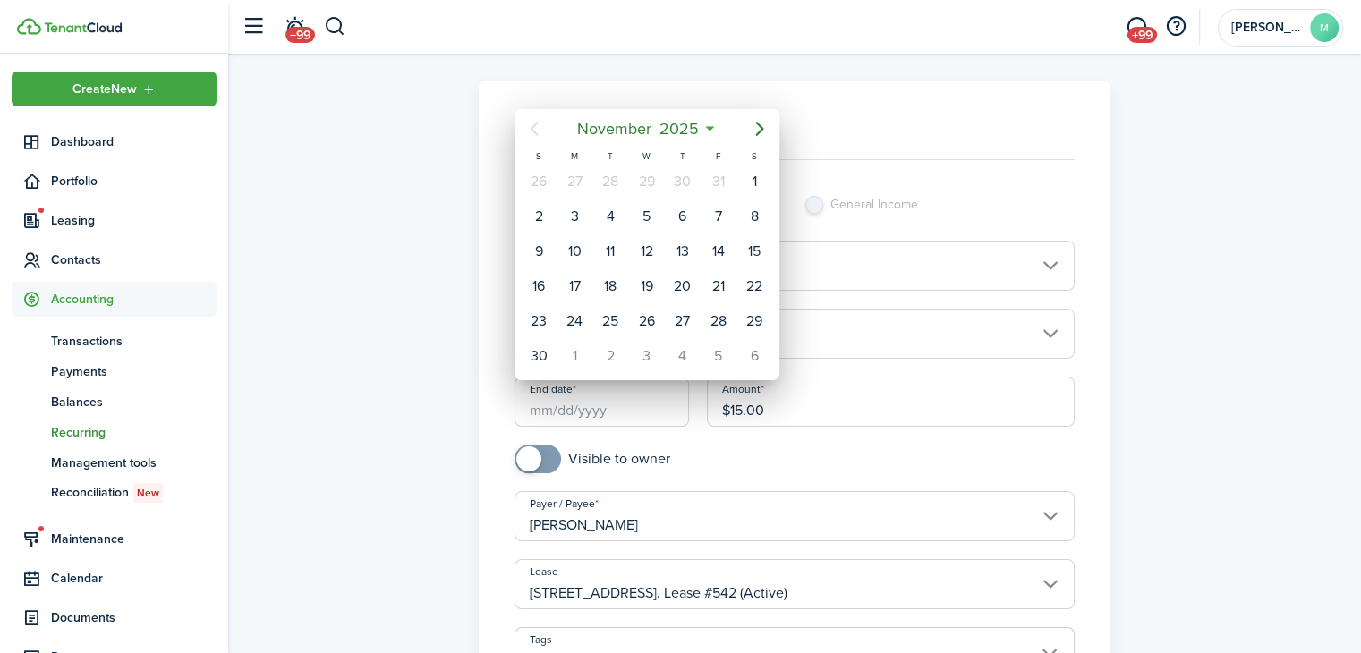
click at [540, 125] on icon "Previous page" at bounding box center [533, 128] width 21 height 21
click at [698, 131] on span "2025" at bounding box center [678, 129] width 47 height 32
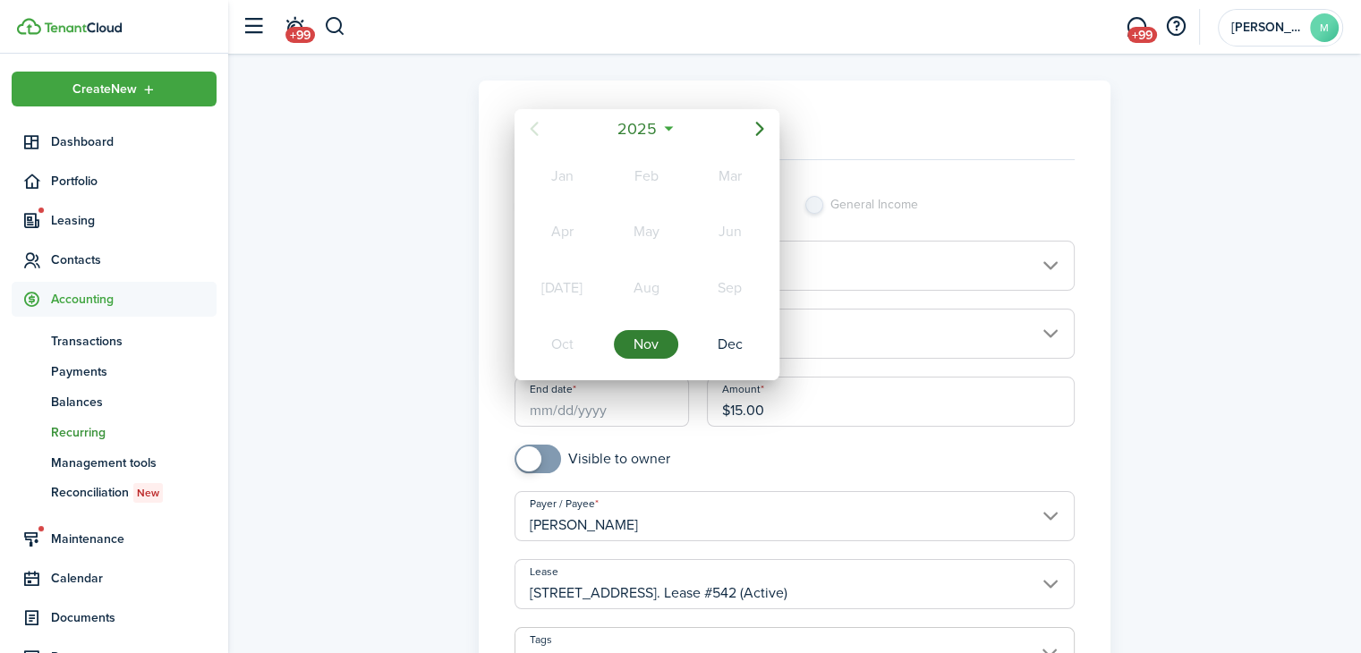
click at [676, 132] on icon at bounding box center [668, 129] width 19 height 18
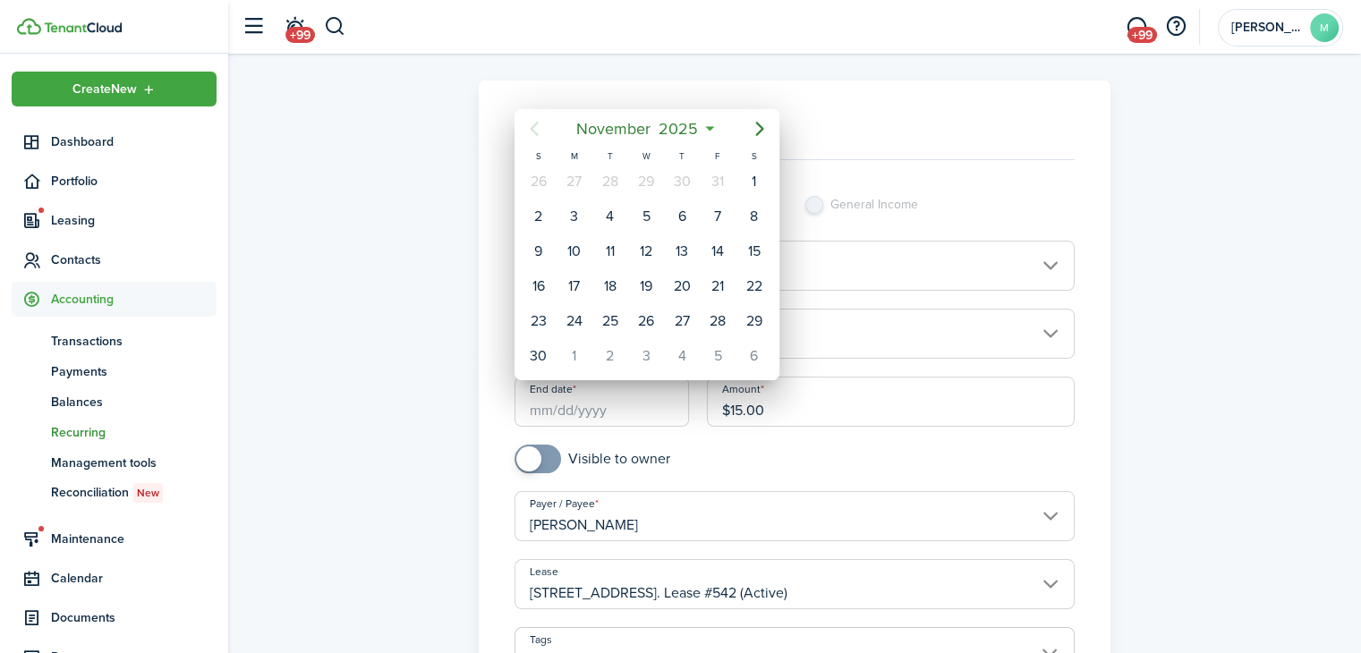
click at [704, 129] on mbsc-button "[DATE]" at bounding box center [637, 129] width 144 height 32
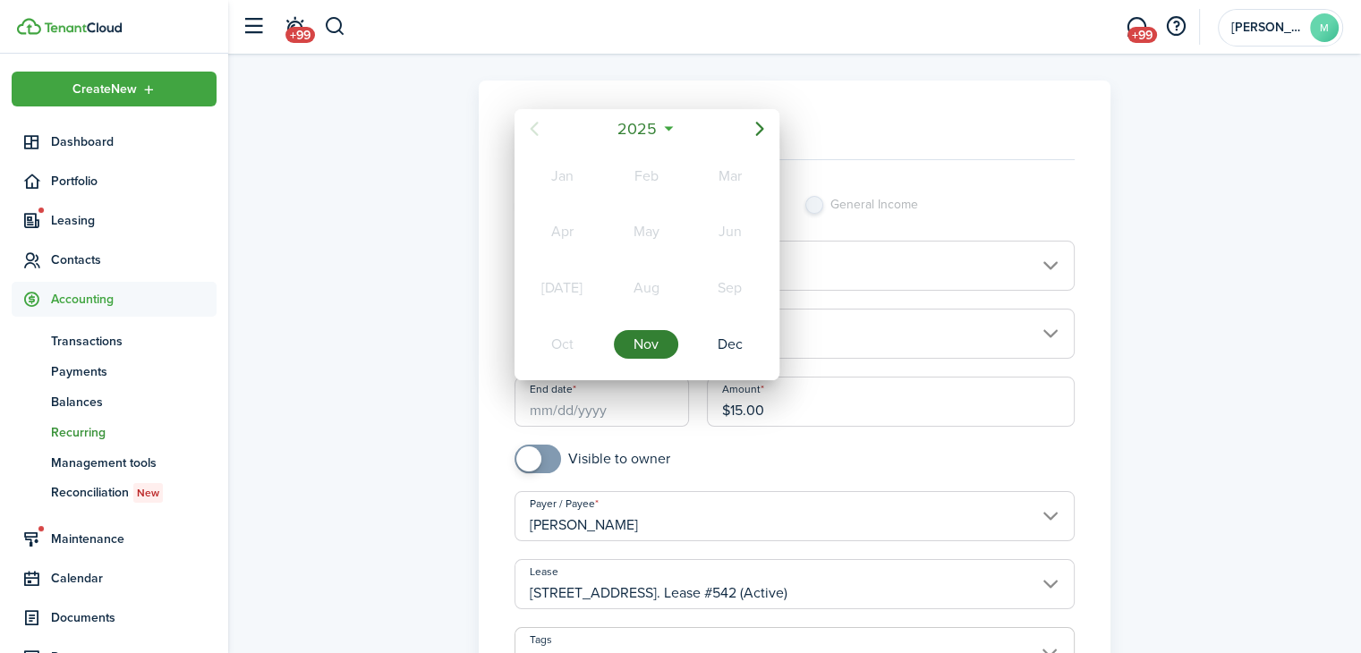
click at [658, 125] on span "2025" at bounding box center [637, 129] width 47 height 32
click at [560, 336] on div "2027" at bounding box center [562, 344] width 64 height 29
click at [641, 342] on div "Nov" at bounding box center [646, 344] width 64 height 29
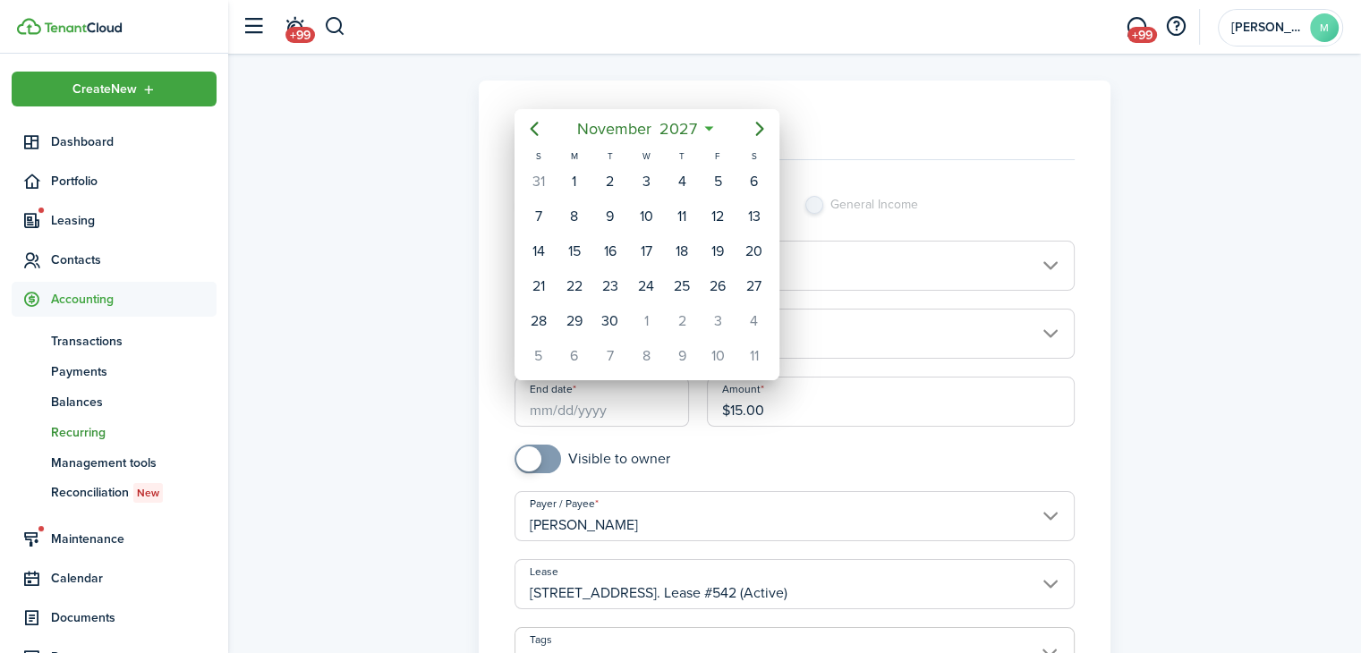
click at [577, 175] on div "1" at bounding box center [574, 181] width 27 height 27
type input "[DATE]"
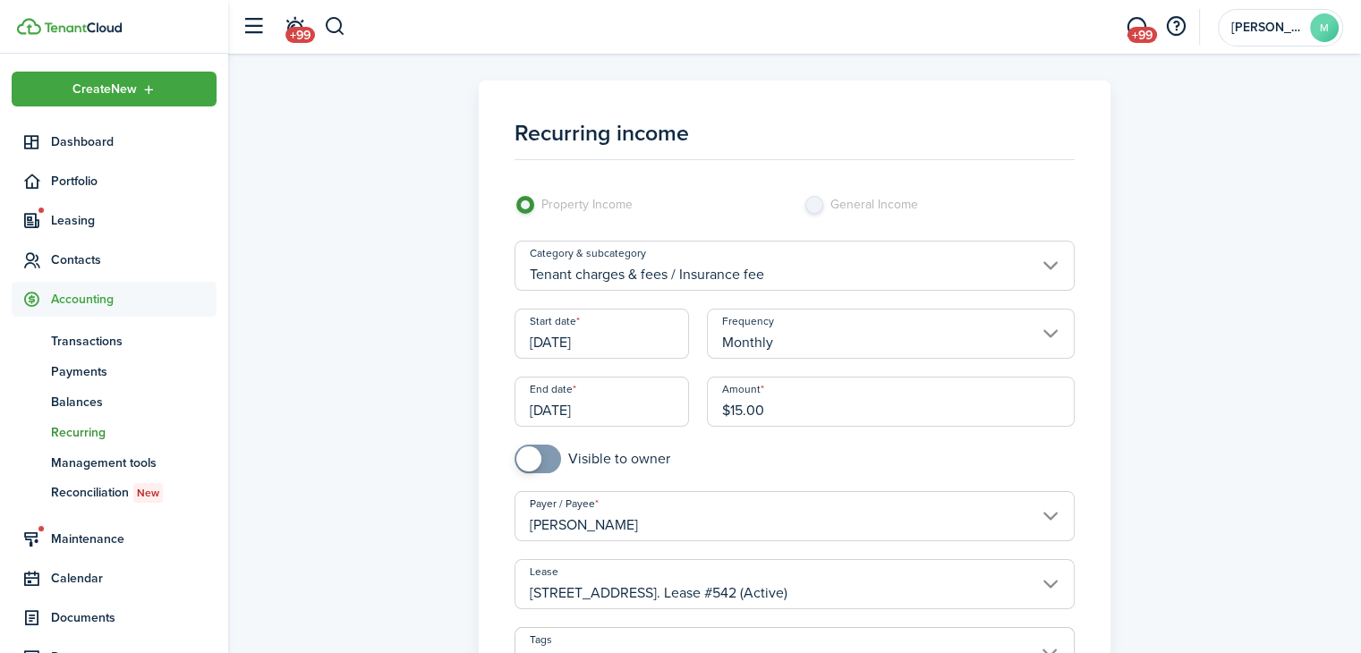
click at [597, 454] on input "checkbox" at bounding box center [592, 459] width 156 height 29
checkbox input "true"
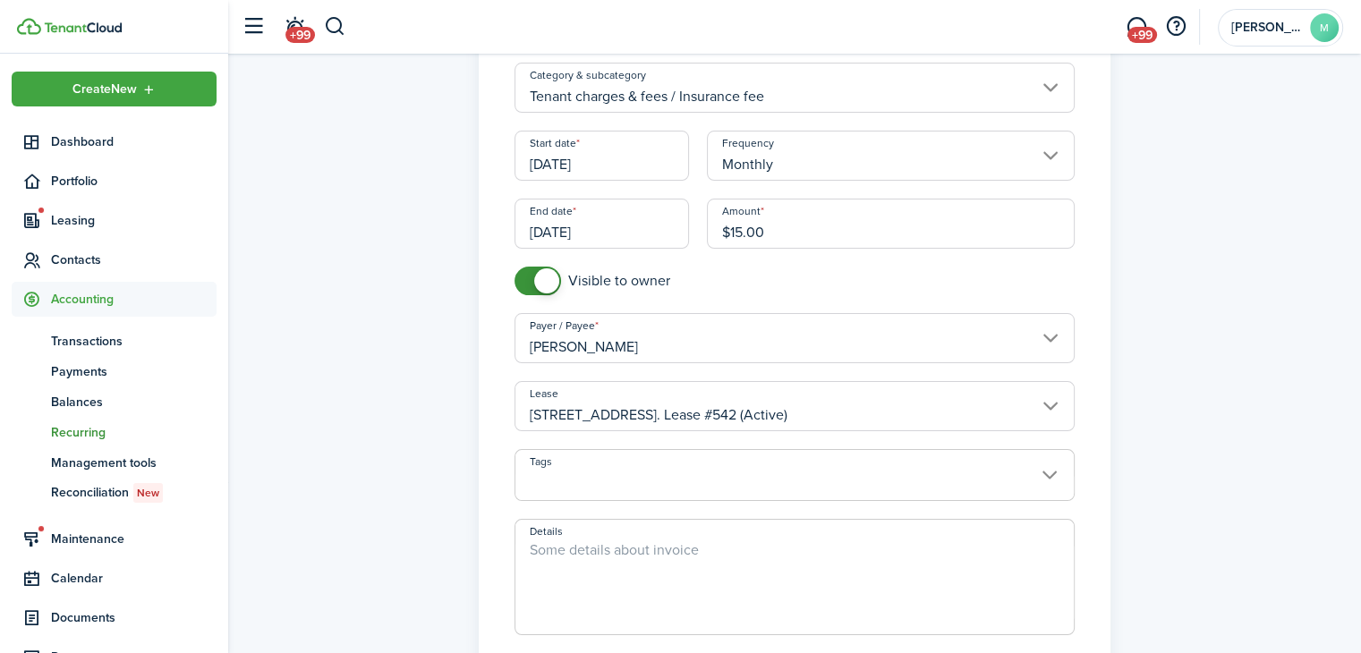
scroll to position [437, 0]
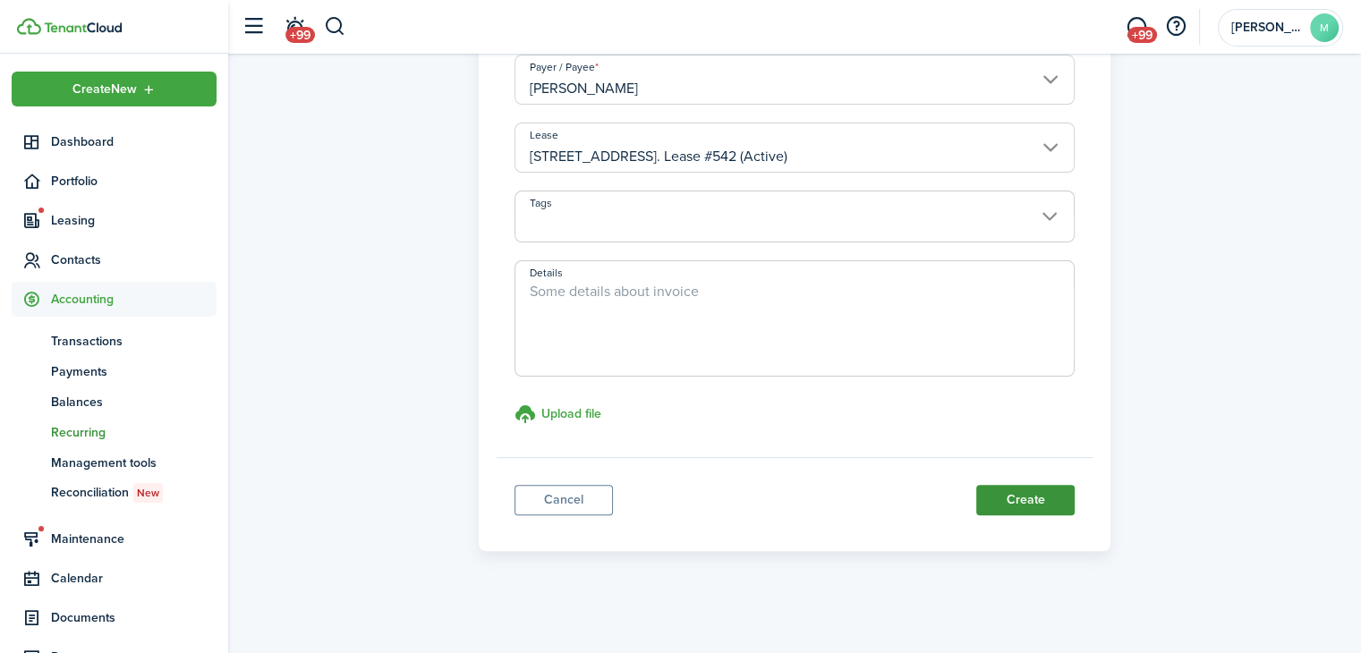
click at [1070, 494] on button "Create" at bounding box center [1025, 500] width 98 height 30
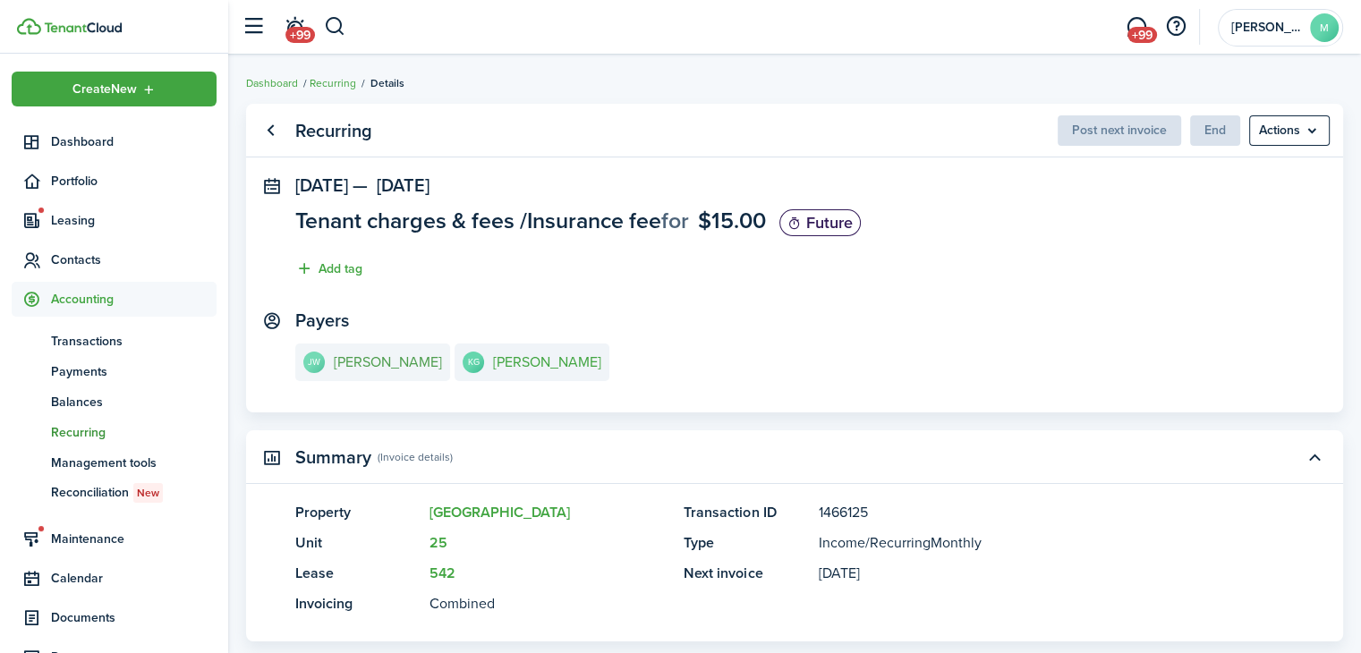
click at [383, 370] on e-details-info-title "[PERSON_NAME]" at bounding box center [388, 362] width 108 height 16
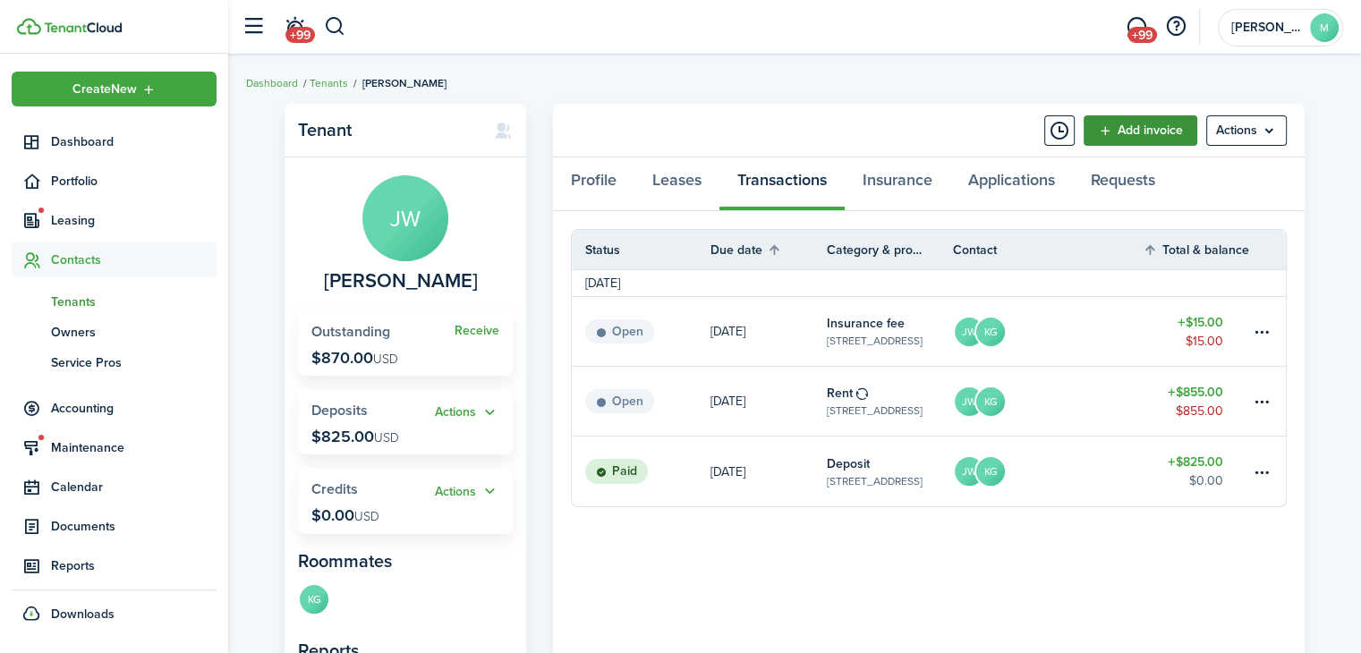
click at [1162, 141] on link "Add invoice" at bounding box center [1140, 130] width 114 height 30
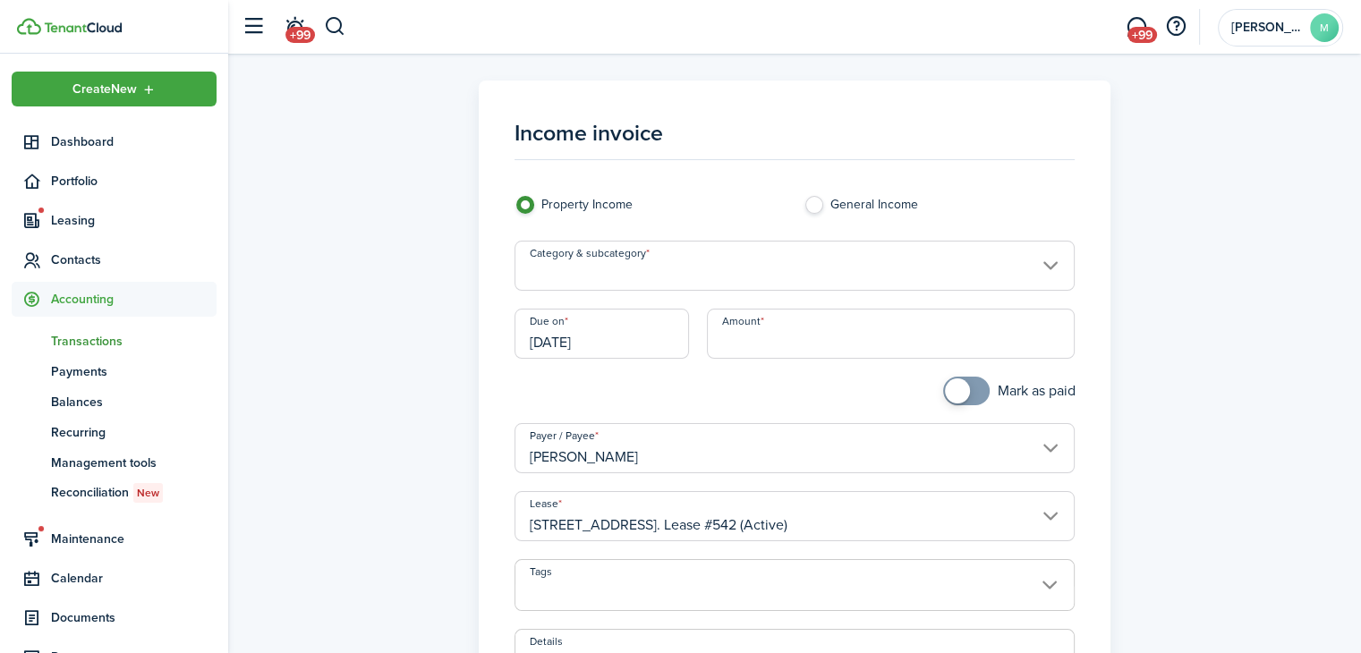
click at [875, 338] on input "Amount" at bounding box center [891, 334] width 368 height 50
click at [858, 274] on input "Category & subcategory" at bounding box center [794, 266] width 561 height 50
type input "$75.00"
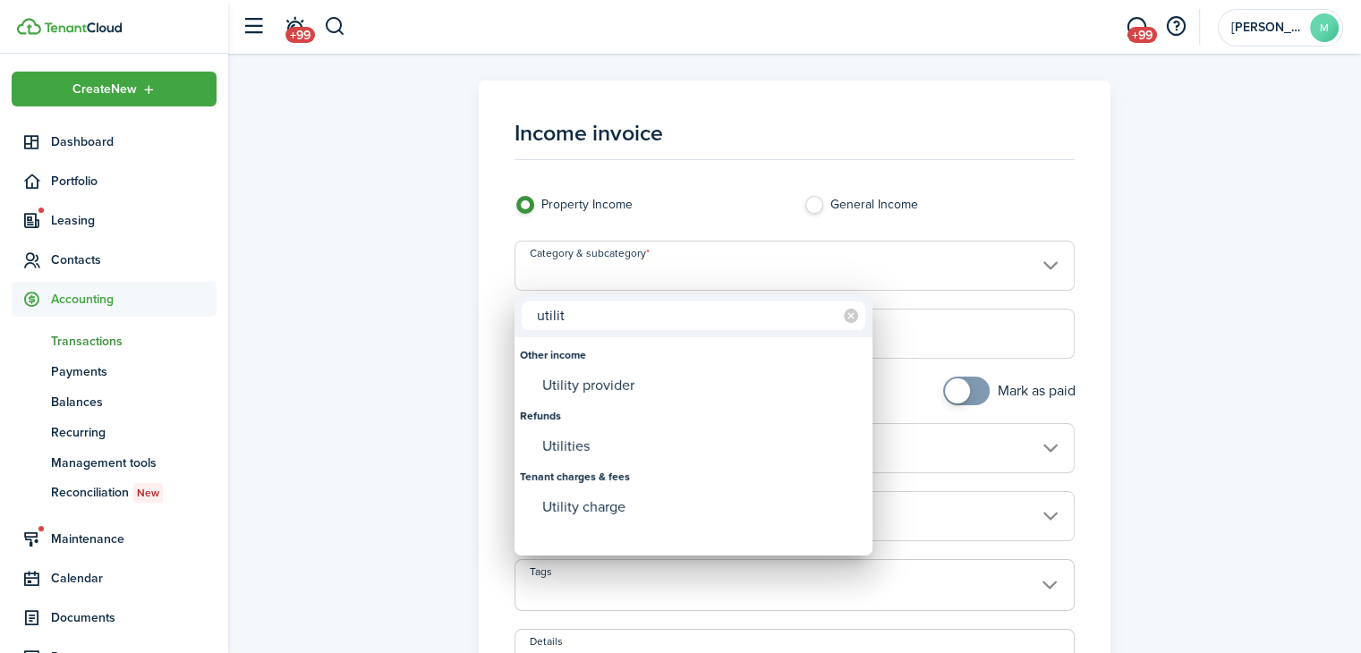
type input "utilit"
click at [633, 510] on div "Utility charge" at bounding box center [700, 507] width 317 height 30
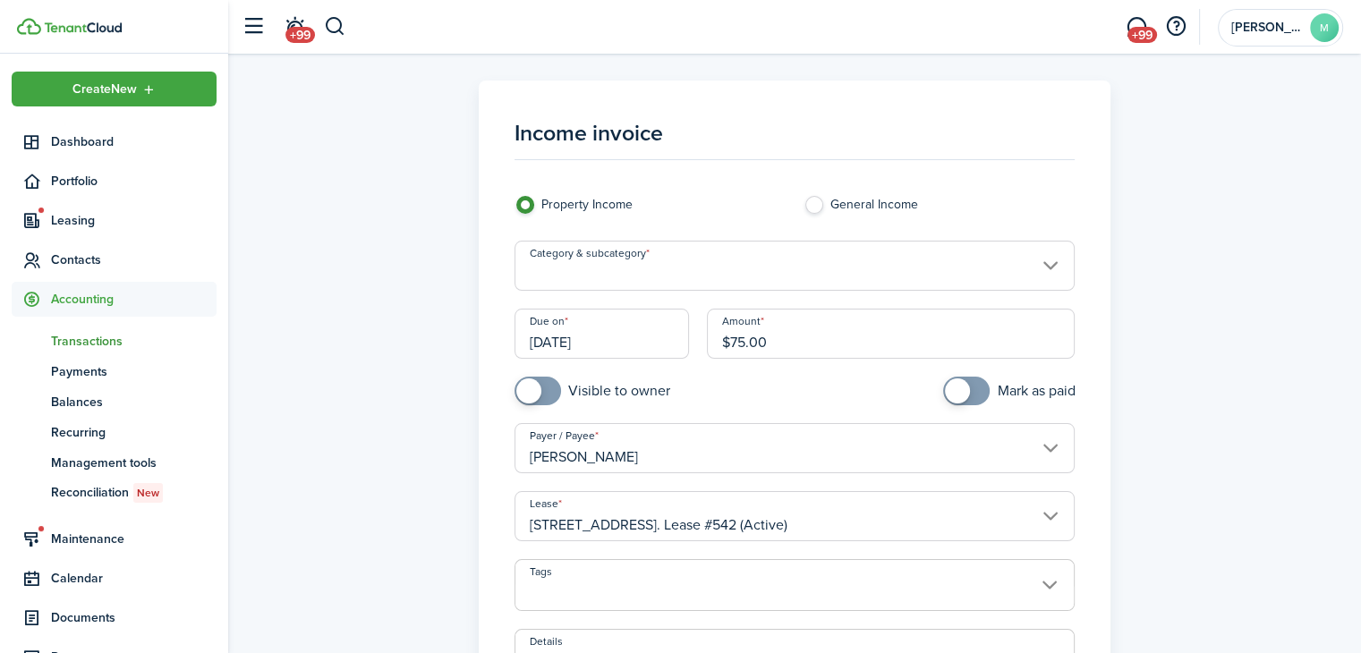
type input "Tenant charges & fees / Utility charge"
click at [619, 395] on input "checkbox" at bounding box center [592, 391] width 156 height 29
checkbox input "true"
click at [629, 348] on input "[DATE]" at bounding box center [601, 334] width 175 height 50
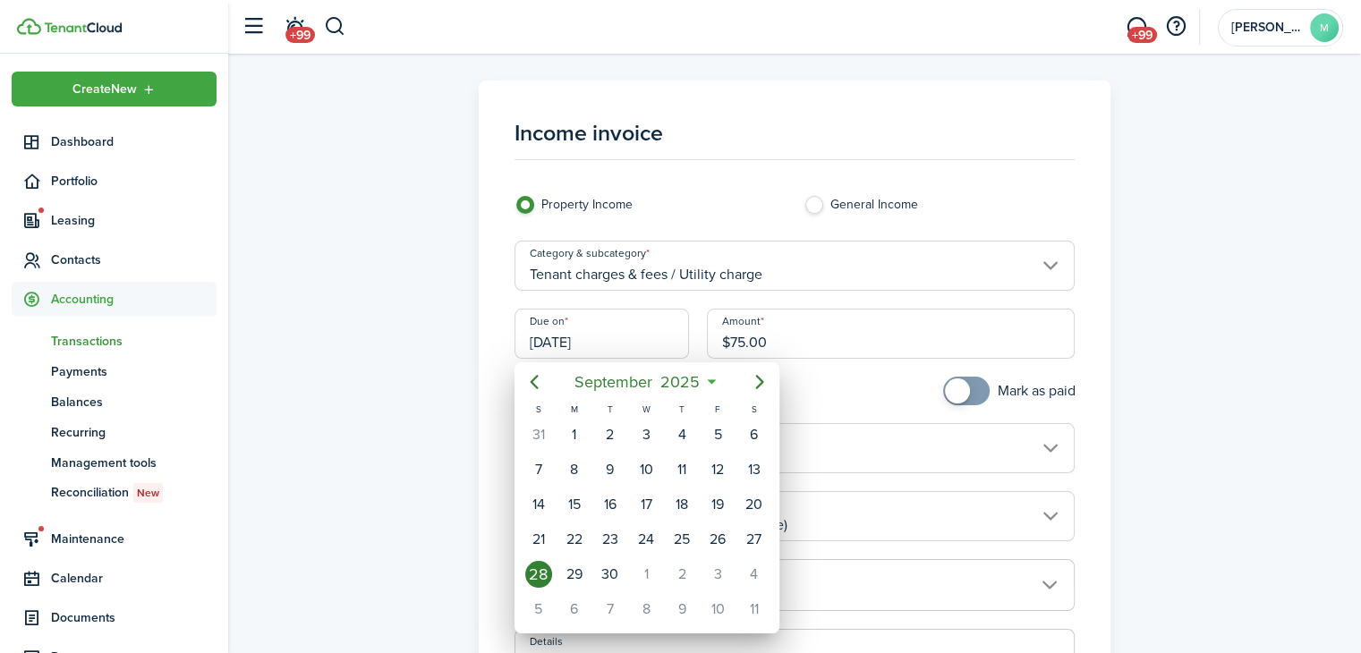
click at [648, 565] on div "1" at bounding box center [646, 574] width 27 height 27
type input "[DATE]"
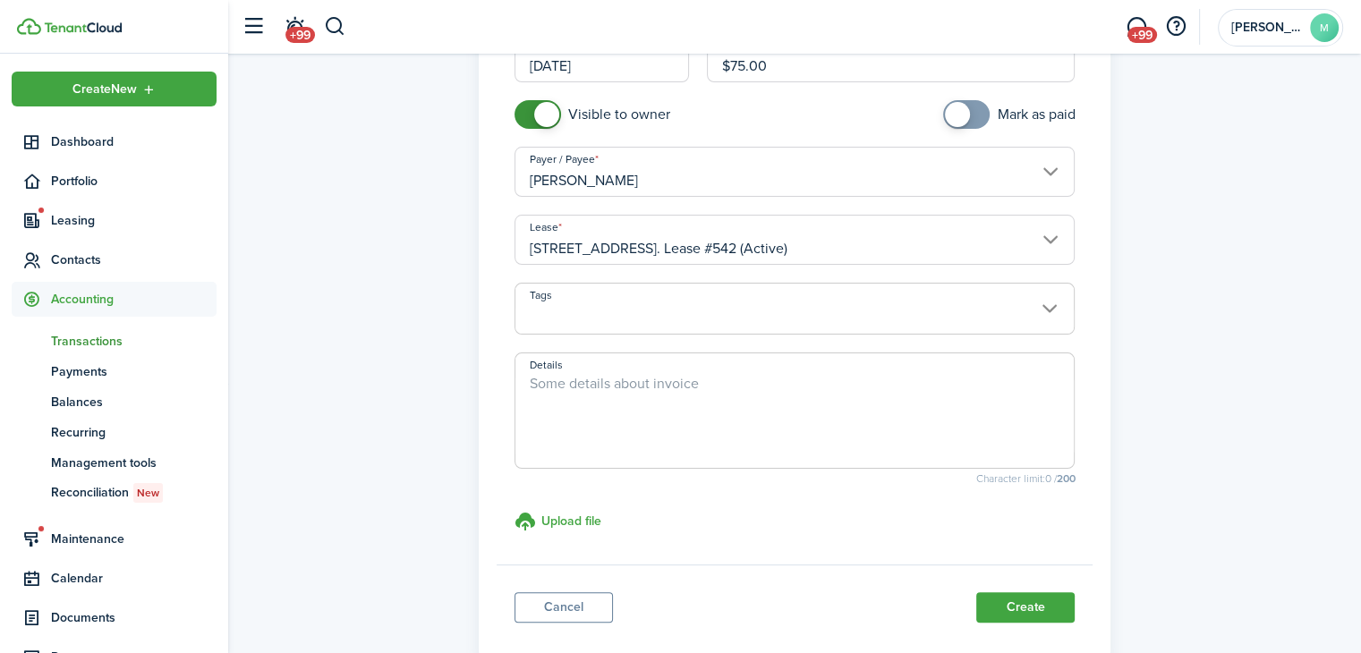
scroll to position [279, 0]
click at [1058, 616] on button "Create" at bounding box center [1025, 605] width 98 height 30
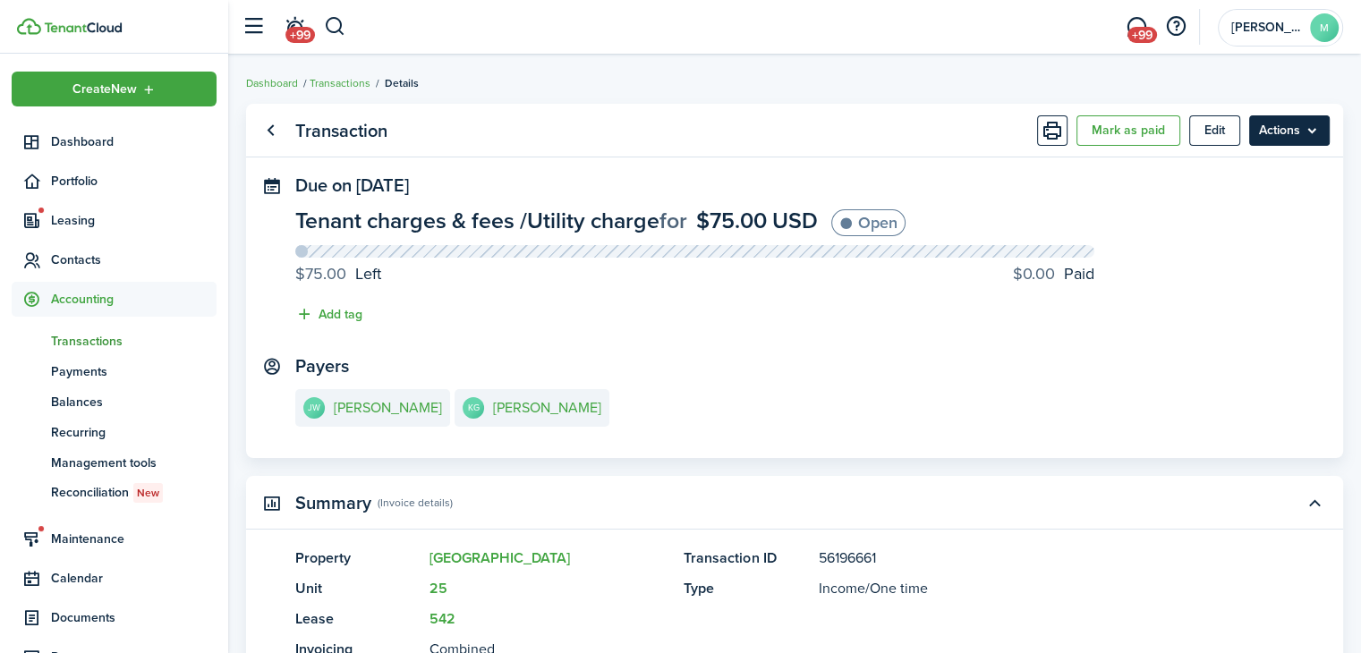
click at [1306, 132] on menu-btn "Actions" at bounding box center [1289, 130] width 81 height 30
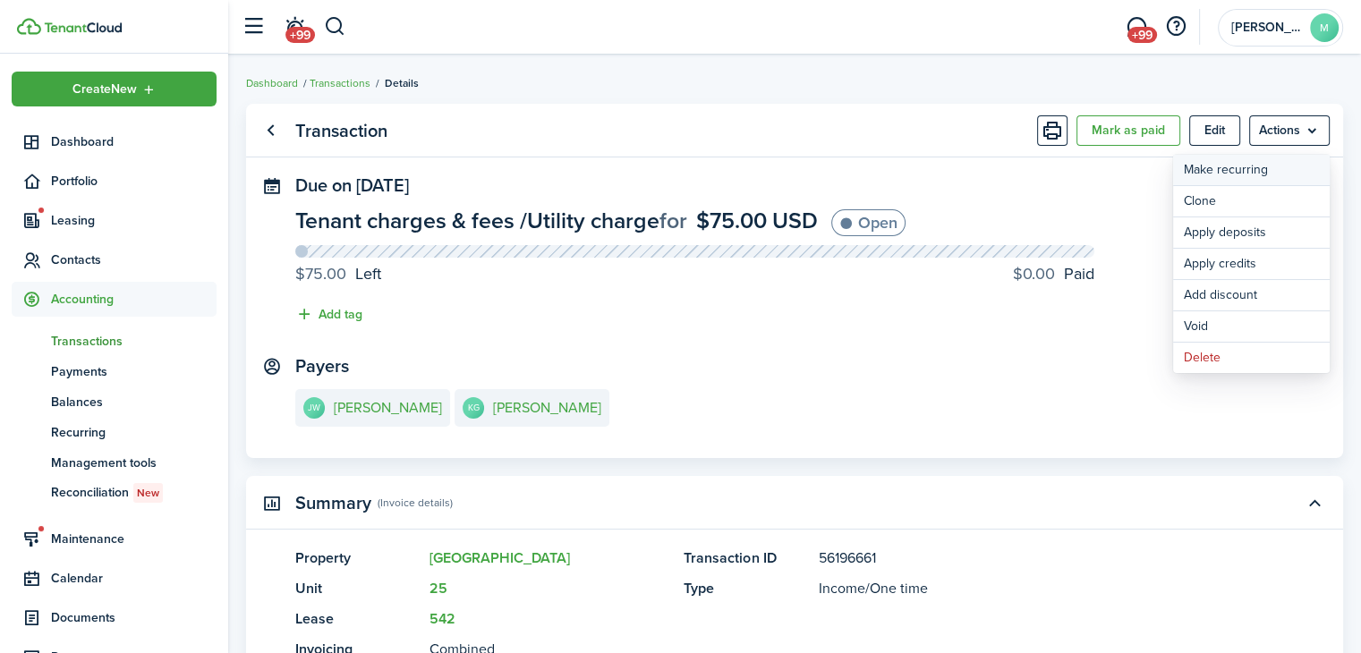
click at [1270, 167] on link "Make recurring" at bounding box center [1251, 170] width 157 height 30
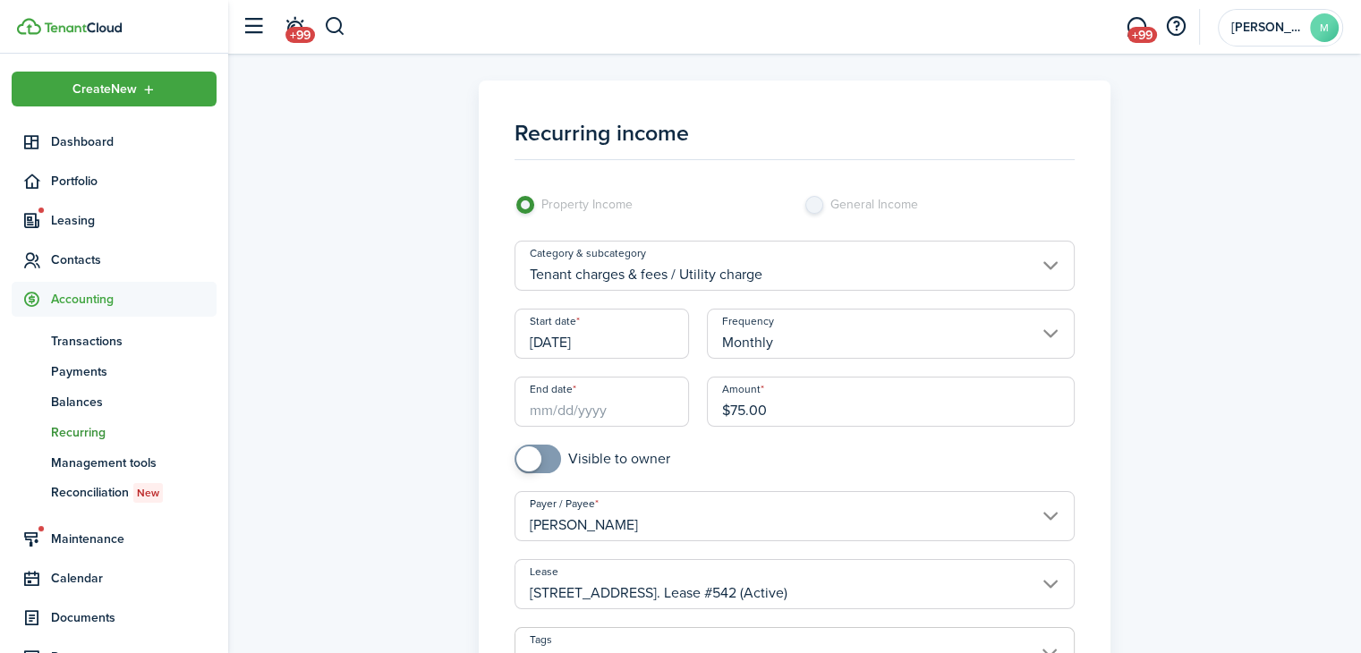
click at [623, 408] on input "End date" at bounding box center [601, 402] width 175 height 50
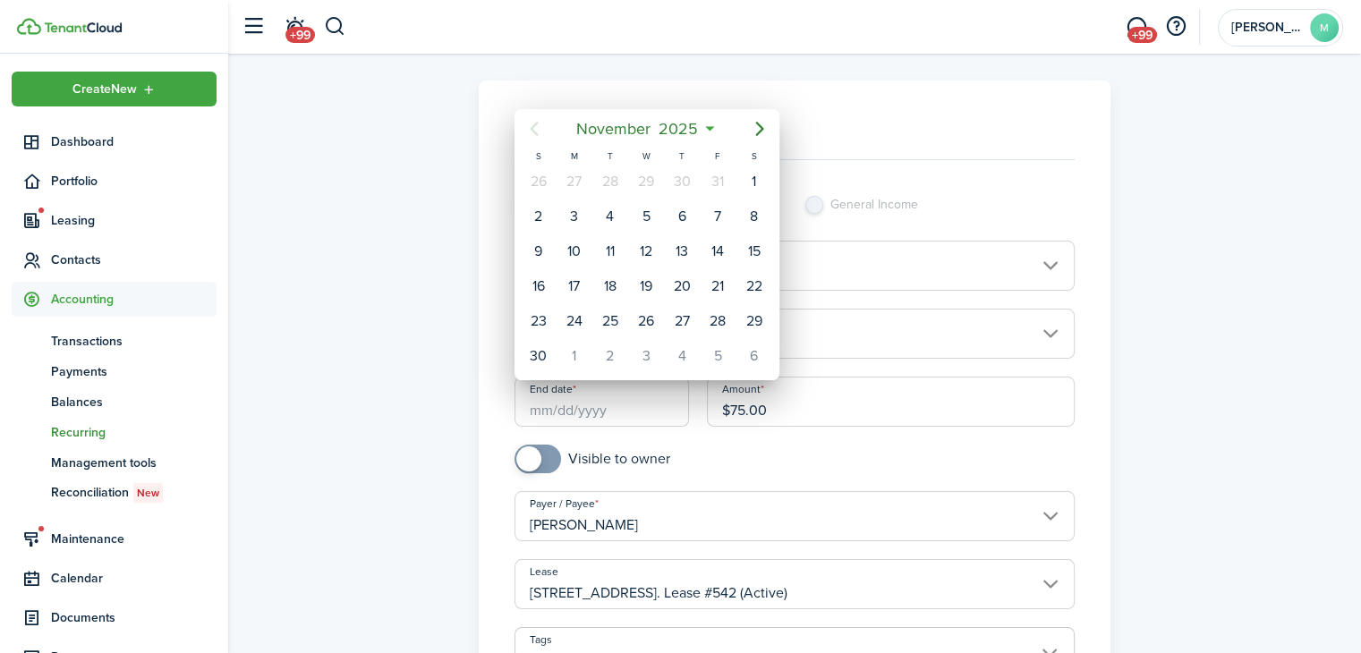
click at [532, 139] on icon "Previous page" at bounding box center [533, 128] width 21 height 21
click at [699, 123] on span "2025" at bounding box center [678, 129] width 47 height 32
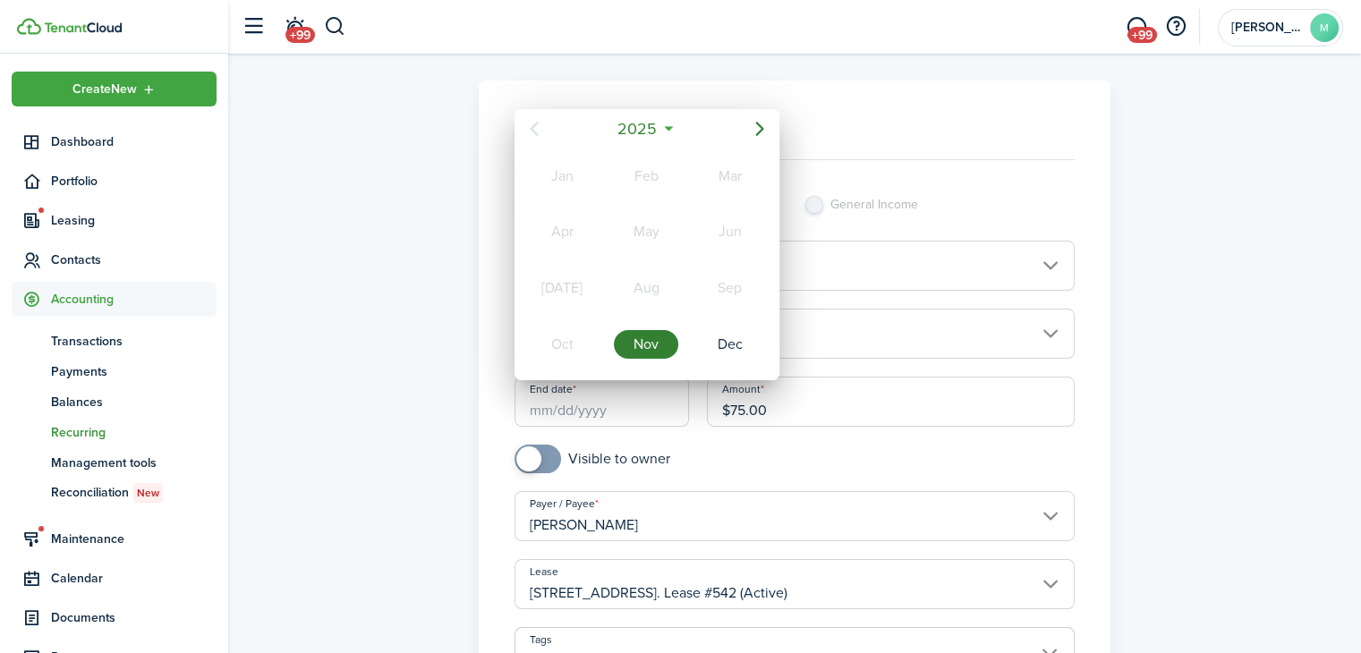
click at [666, 127] on mbsc-button "2025" at bounding box center [638, 129] width 62 height 32
click at [760, 286] on div "2026" at bounding box center [730, 288] width 64 height 29
click at [655, 339] on div "Nov" at bounding box center [646, 344] width 64 height 29
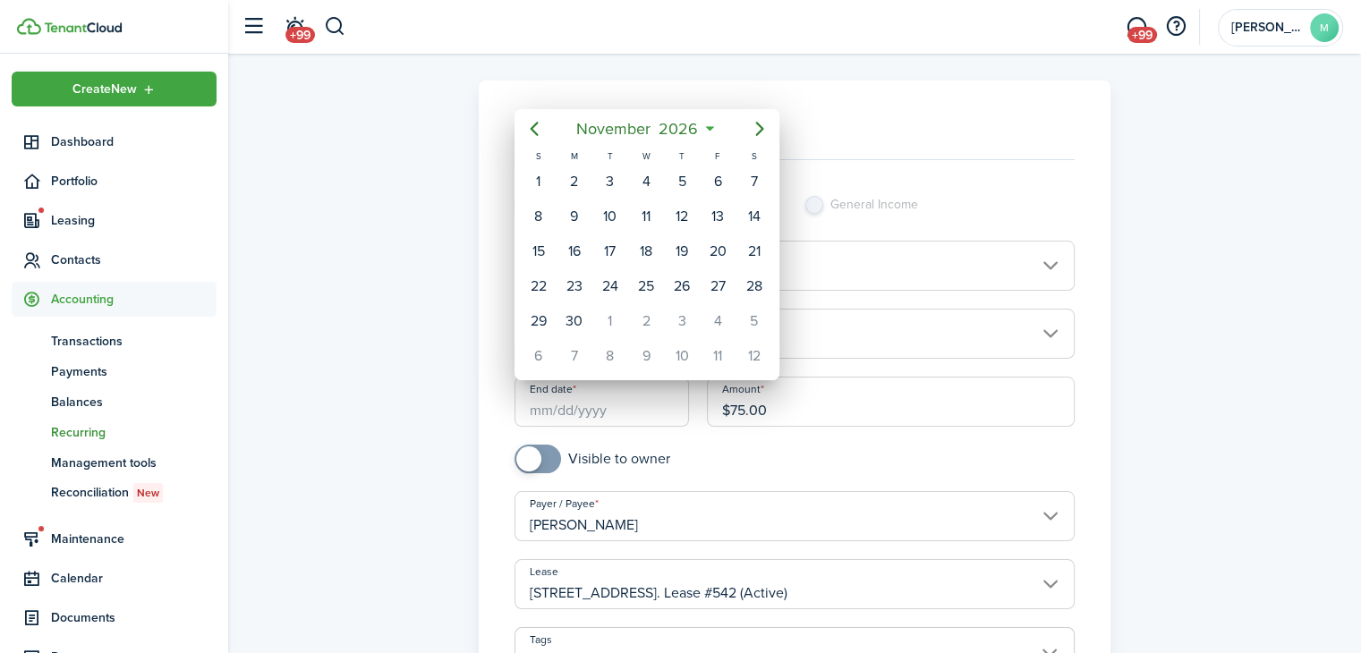
click at [546, 177] on div "1" at bounding box center [538, 181] width 27 height 27
type input "[DATE]"
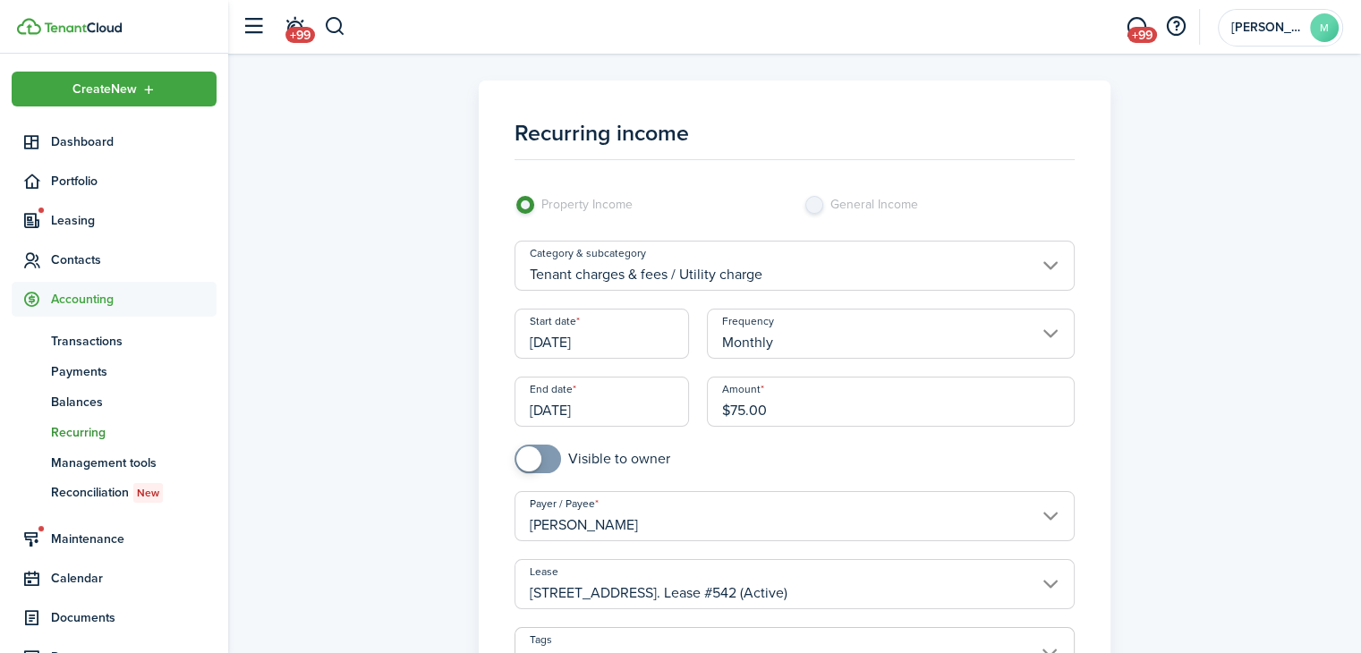
click at [589, 472] on input "checkbox" at bounding box center [592, 459] width 156 height 29
checkbox input "true"
click at [642, 404] on input "[DATE]" at bounding box center [601, 402] width 175 height 50
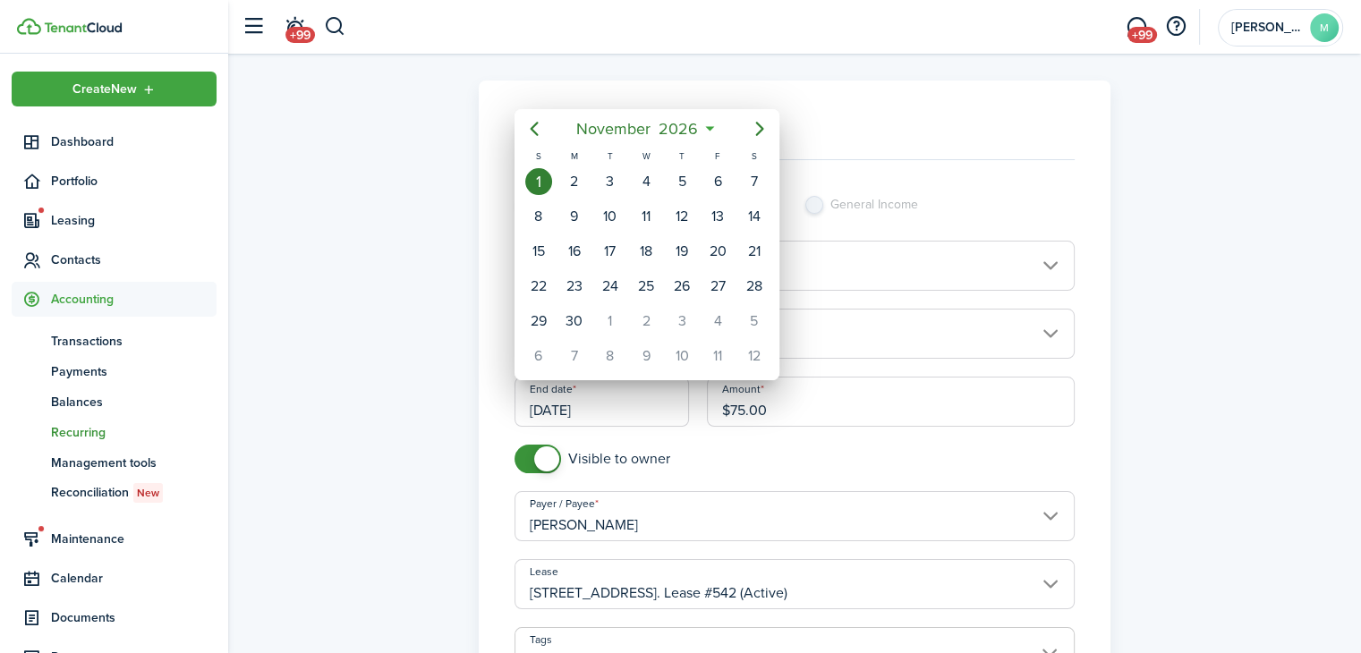
click at [707, 135] on mbsc-button "[DATE]" at bounding box center [637, 129] width 144 height 32
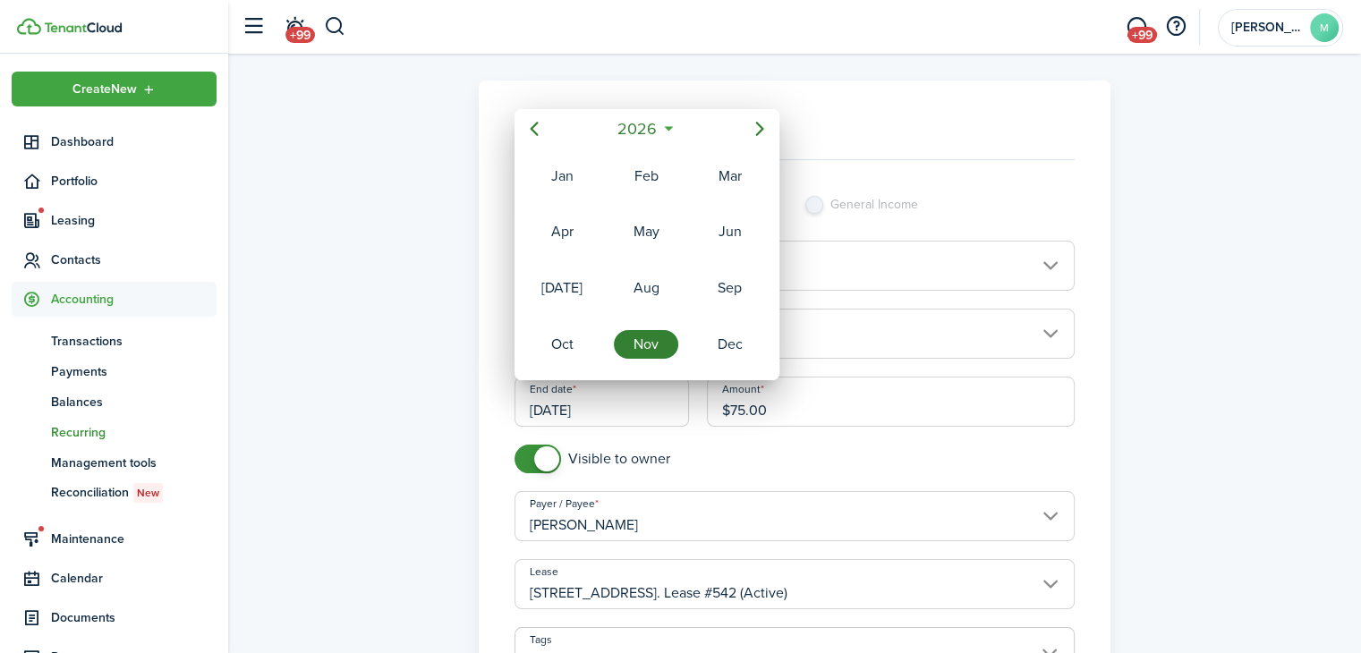
click at [662, 128] on mbsc-button "2026" at bounding box center [638, 129] width 62 height 32
click at [559, 345] on div "2027" at bounding box center [562, 344] width 64 height 29
click at [667, 338] on div "Nov" at bounding box center [646, 344] width 64 height 29
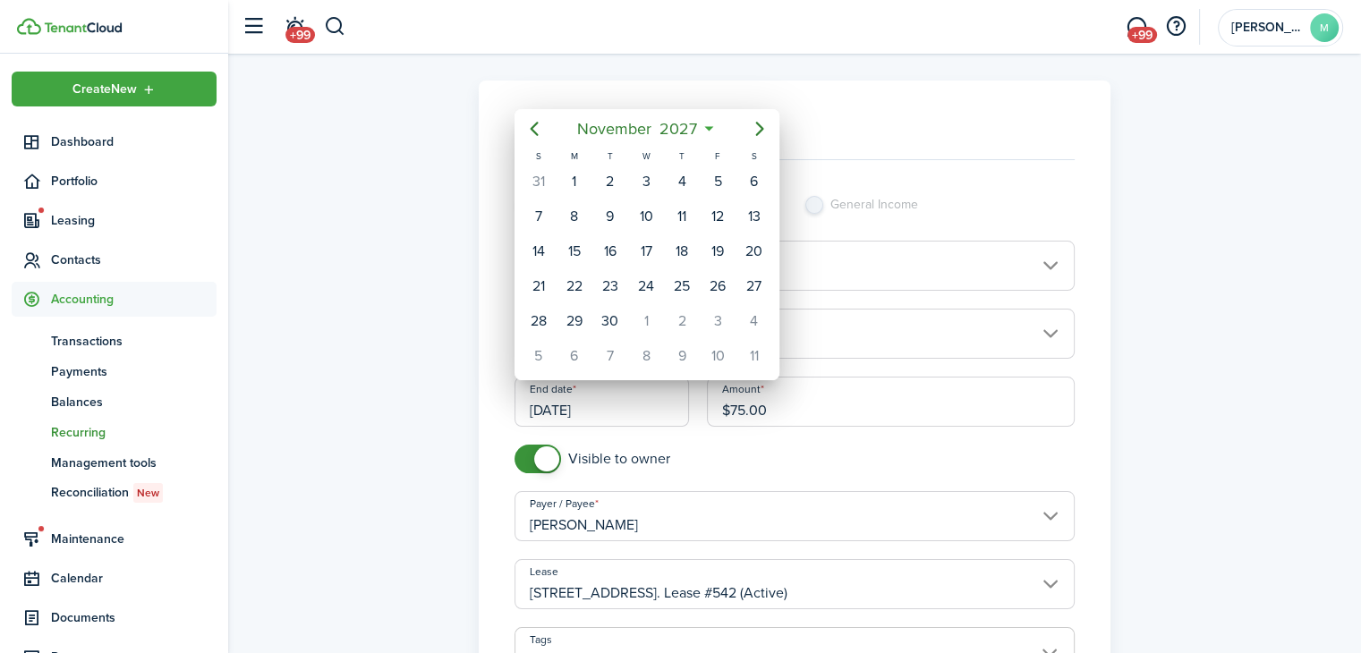
click at [573, 176] on div "1" at bounding box center [574, 181] width 27 height 27
type input "[DATE]"
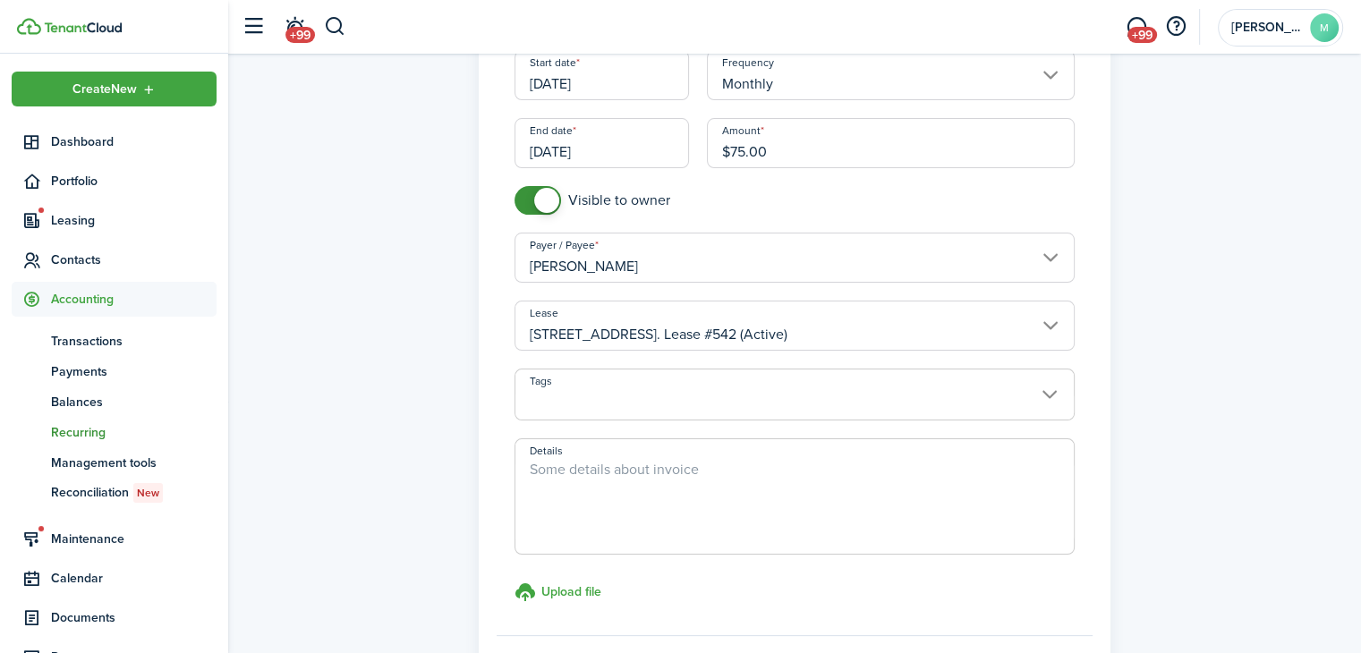
scroll to position [437, 0]
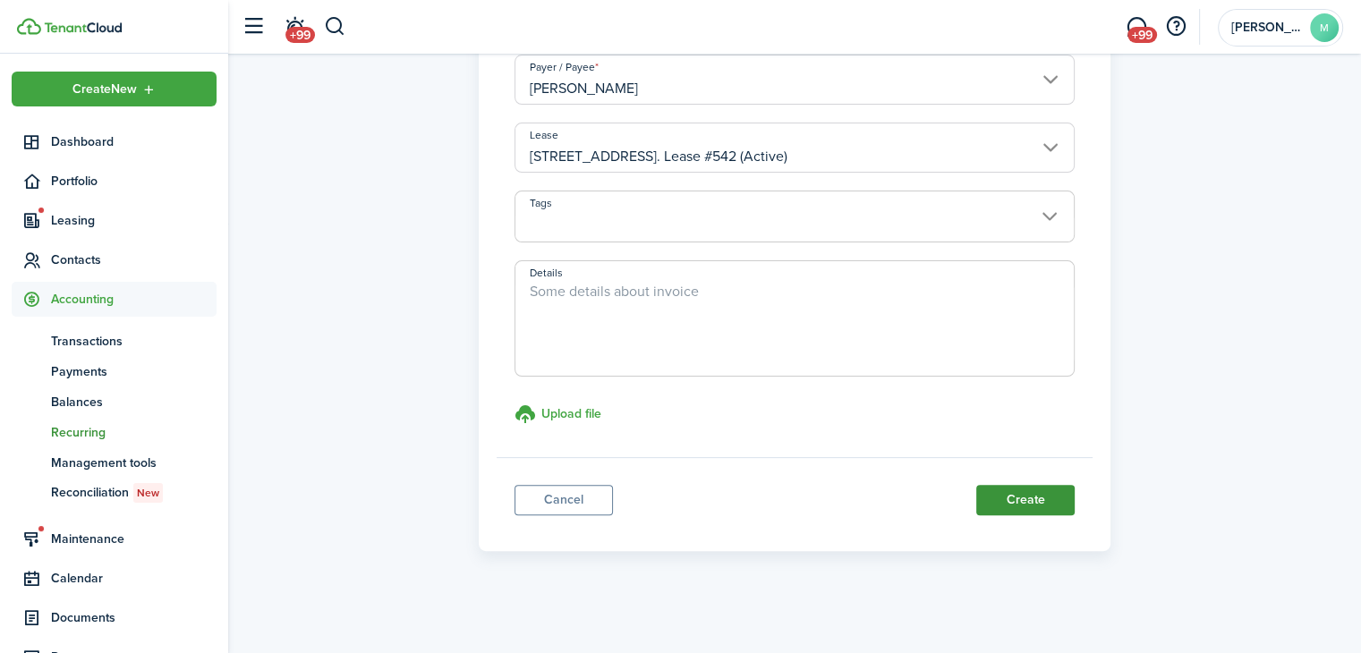
click at [1057, 501] on button "Create" at bounding box center [1025, 500] width 98 height 30
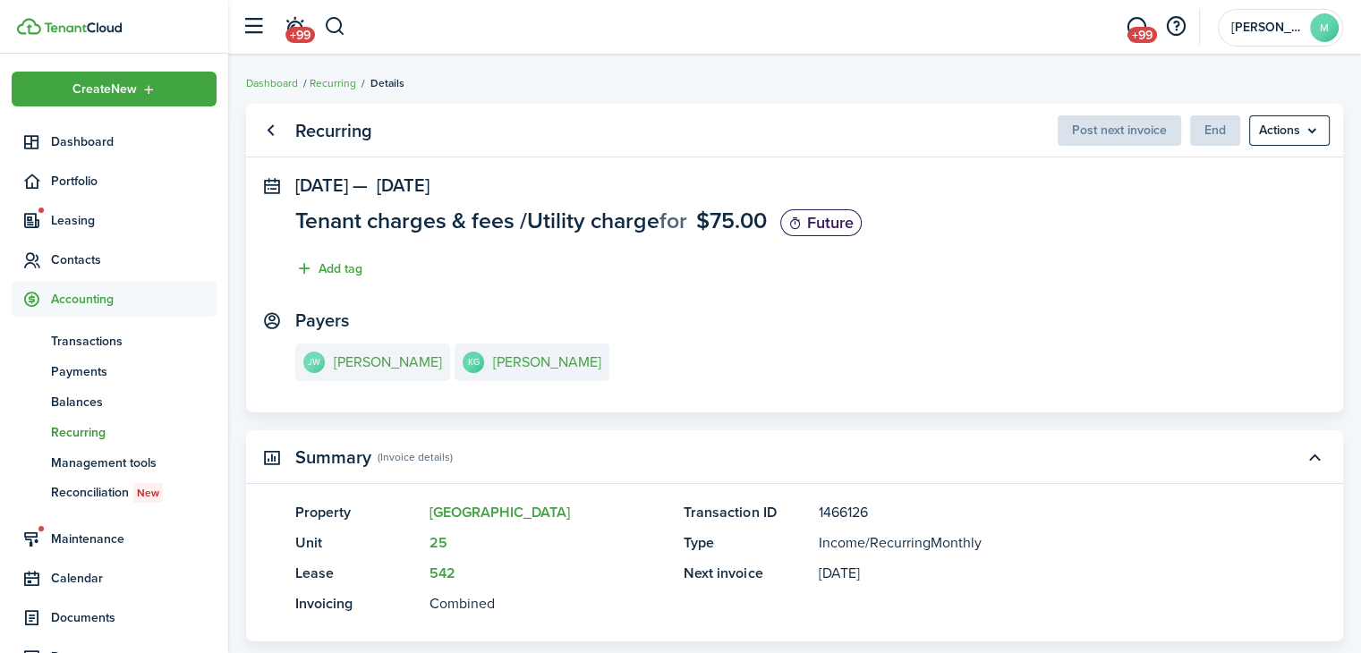
click at [367, 367] on e-details-info-title "[PERSON_NAME]" at bounding box center [388, 362] width 108 height 16
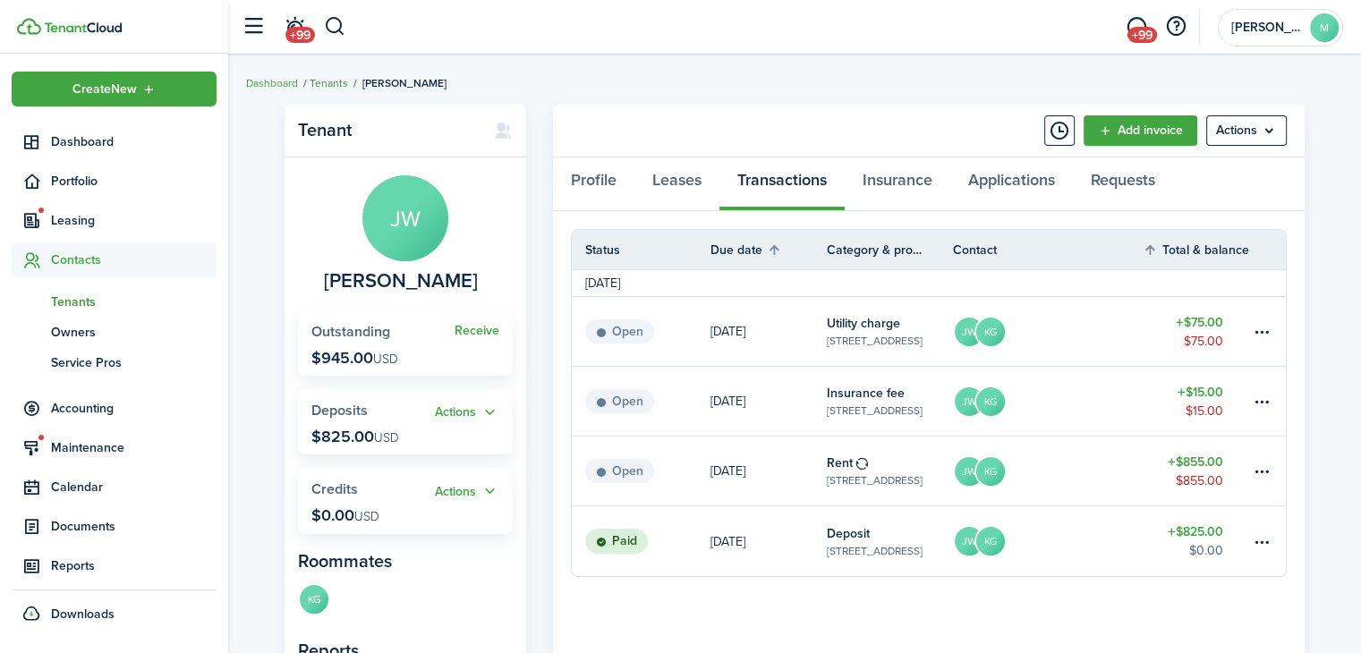
click at [329, 80] on link "Tenants" at bounding box center [329, 83] width 38 height 16
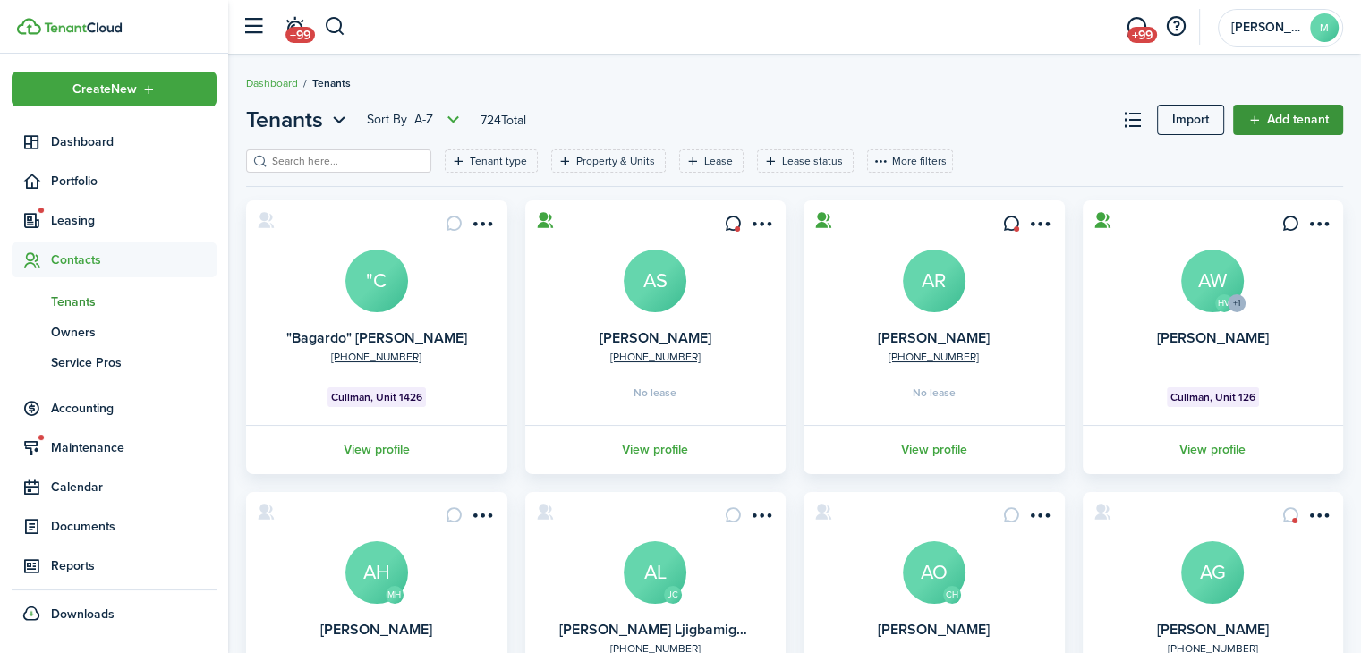
click at [1310, 133] on link "Add tenant" at bounding box center [1288, 120] width 110 height 30
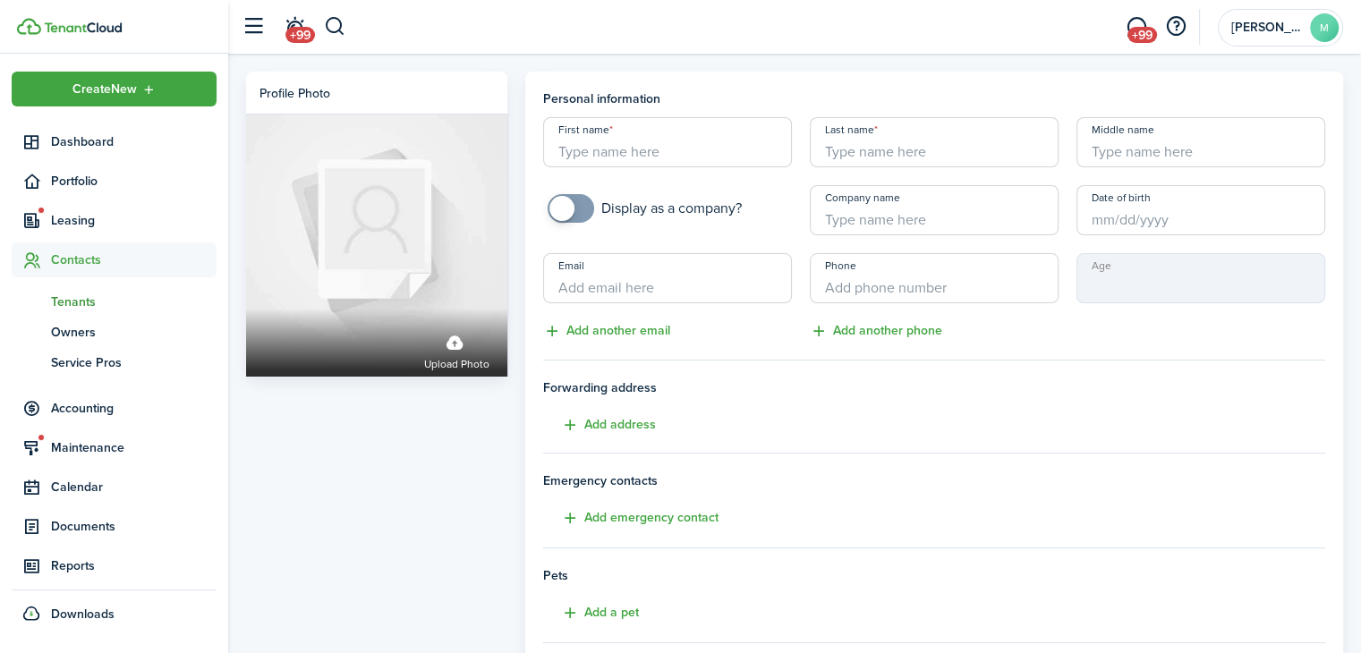
click at [744, 150] on input "First name" at bounding box center [667, 142] width 249 height 50
paste input "[PERSON_NAME]"
type input "[PERSON_NAME]"
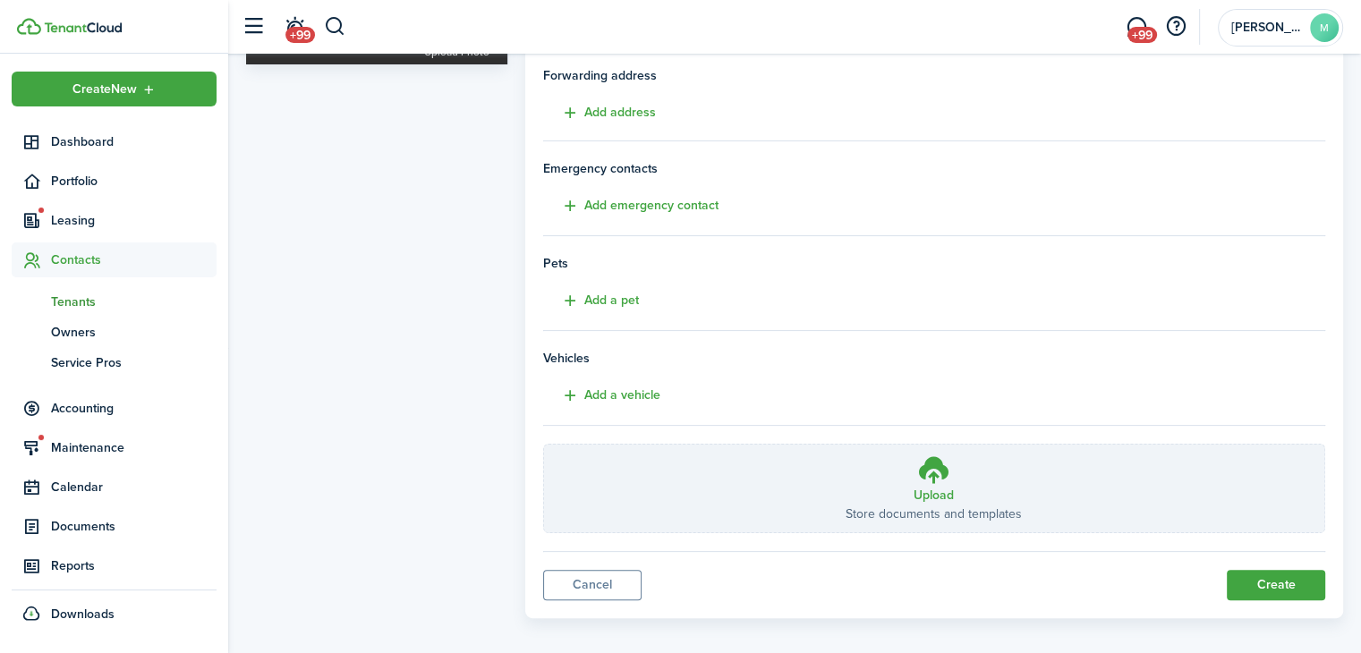
scroll to position [324, 0]
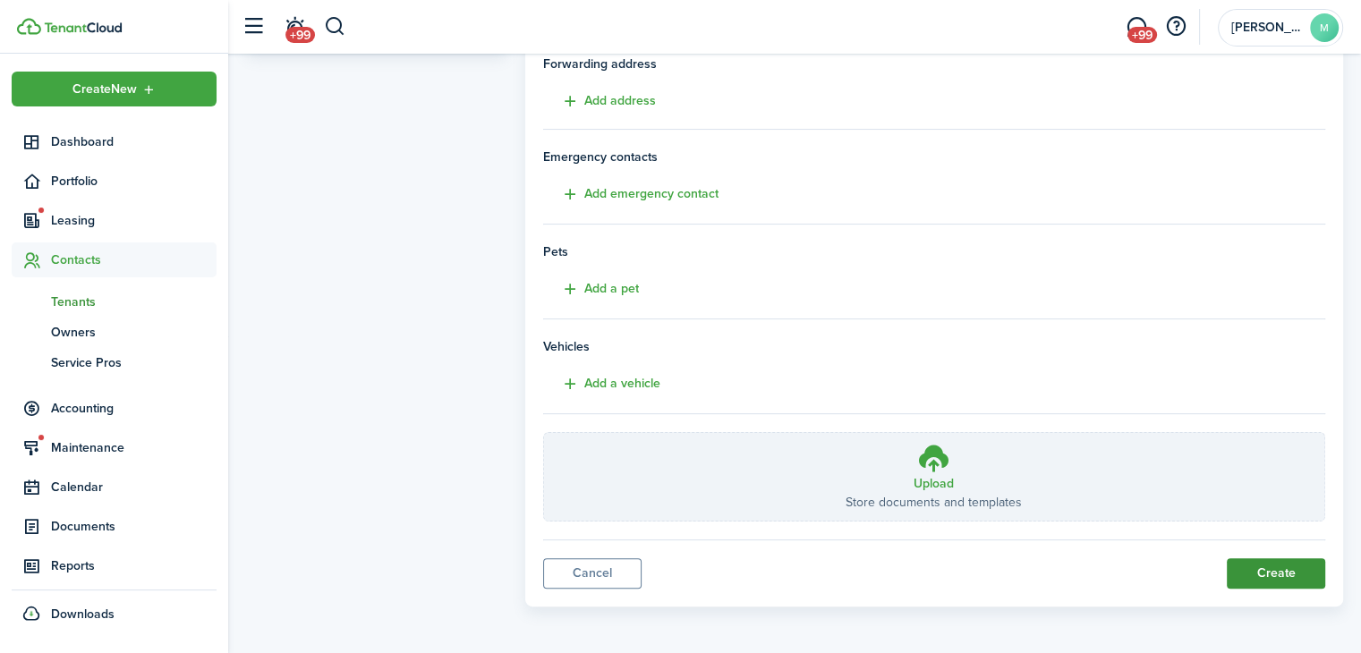
click at [1261, 568] on button "Create" at bounding box center [1276, 573] width 98 height 30
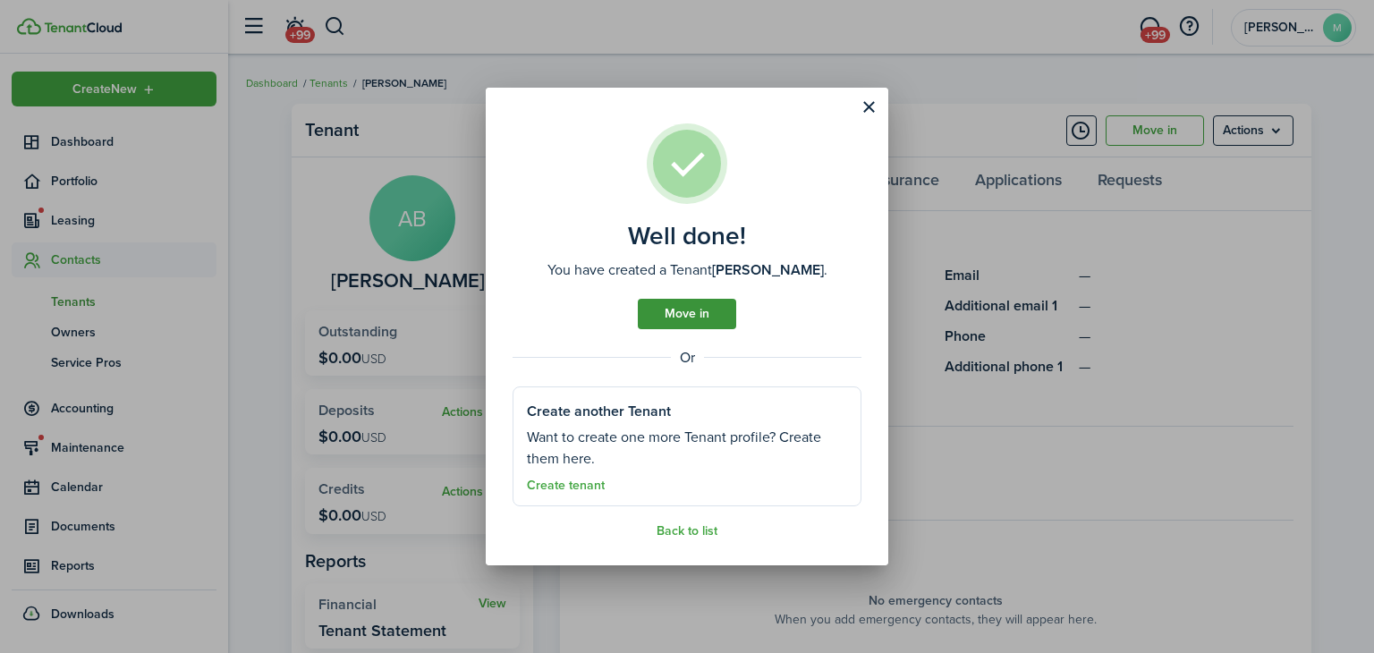
click at [724, 312] on link "Move in" at bounding box center [687, 314] width 98 height 30
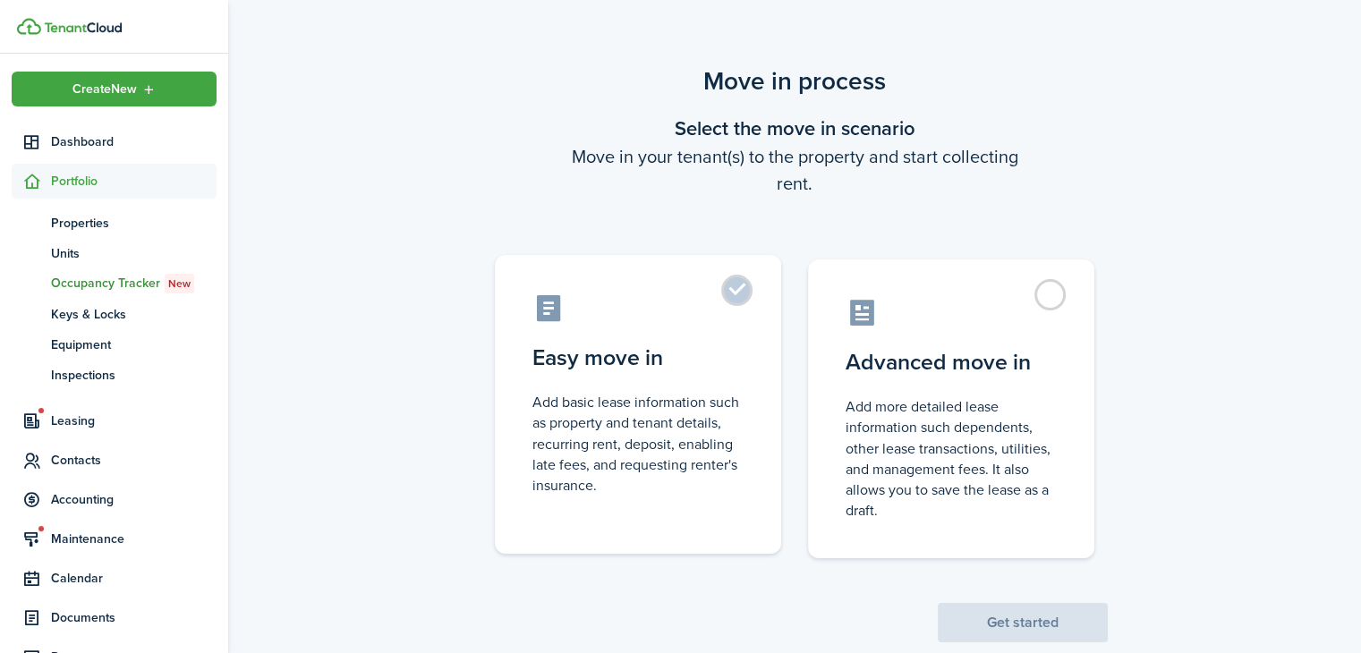
click at [721, 437] on control-radio-card-description "Add basic lease information such as property and tenant details, recurring rent…" at bounding box center [637, 444] width 211 height 104
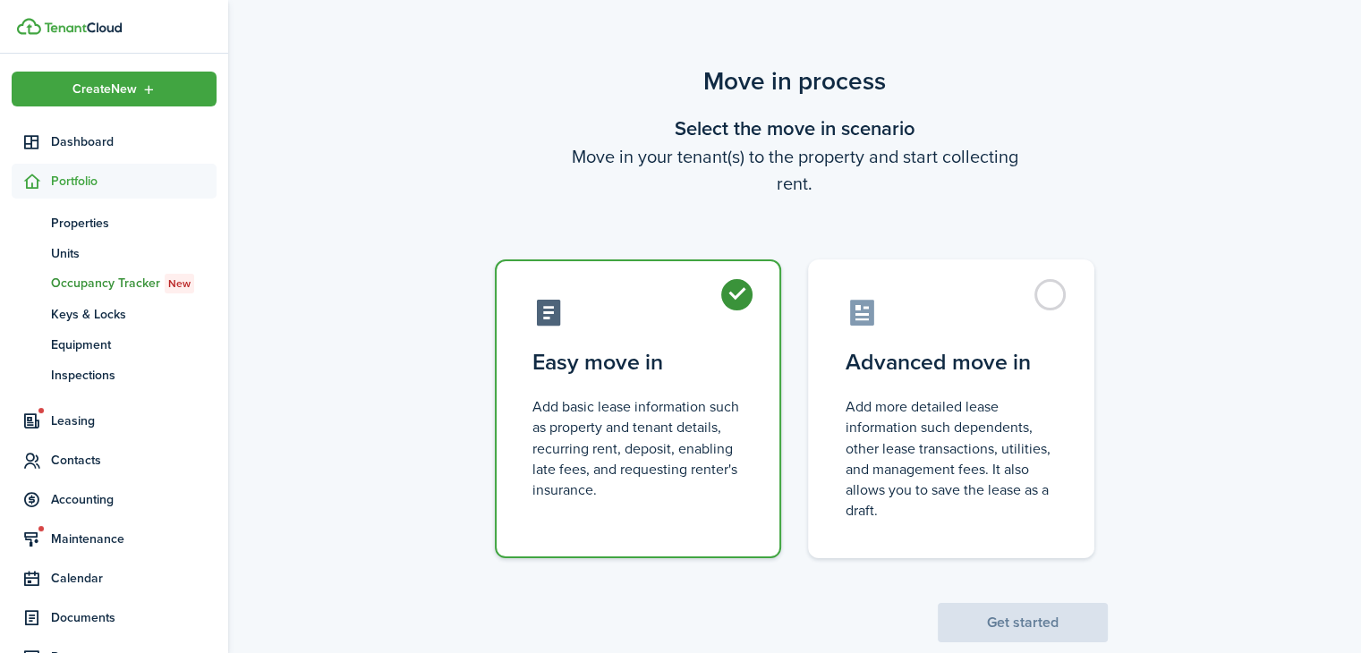
radio input "true"
click at [994, 633] on button "Get started" at bounding box center [1023, 622] width 170 height 39
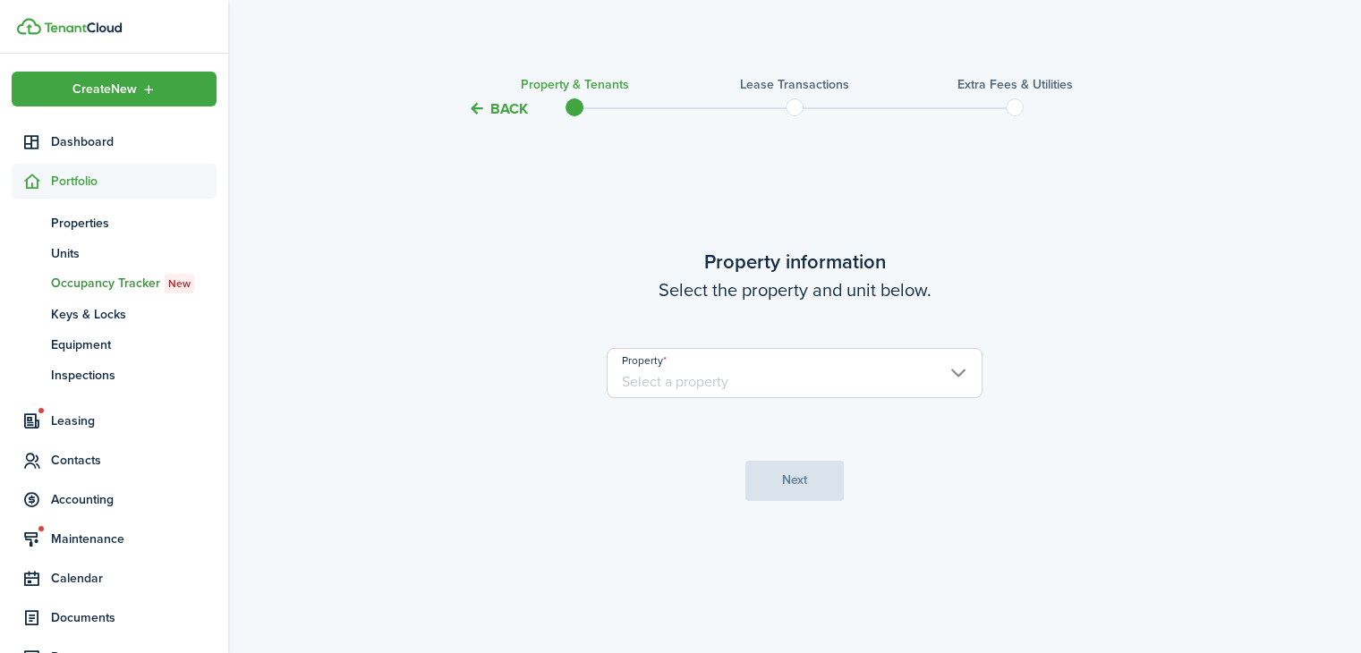
click at [805, 371] on input "Property" at bounding box center [795, 373] width 376 height 50
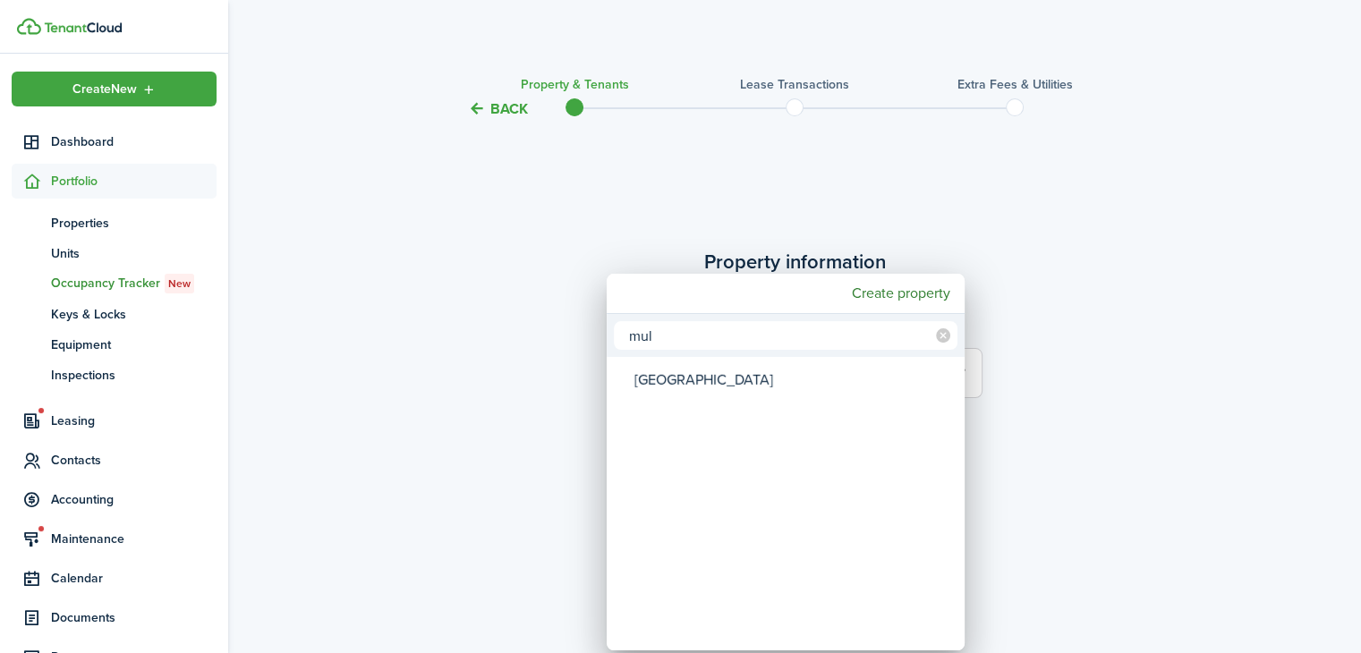
type input "mul"
click at [721, 388] on div "[GEOGRAPHIC_DATA]" at bounding box center [792, 380] width 317 height 41
type input "[GEOGRAPHIC_DATA]"
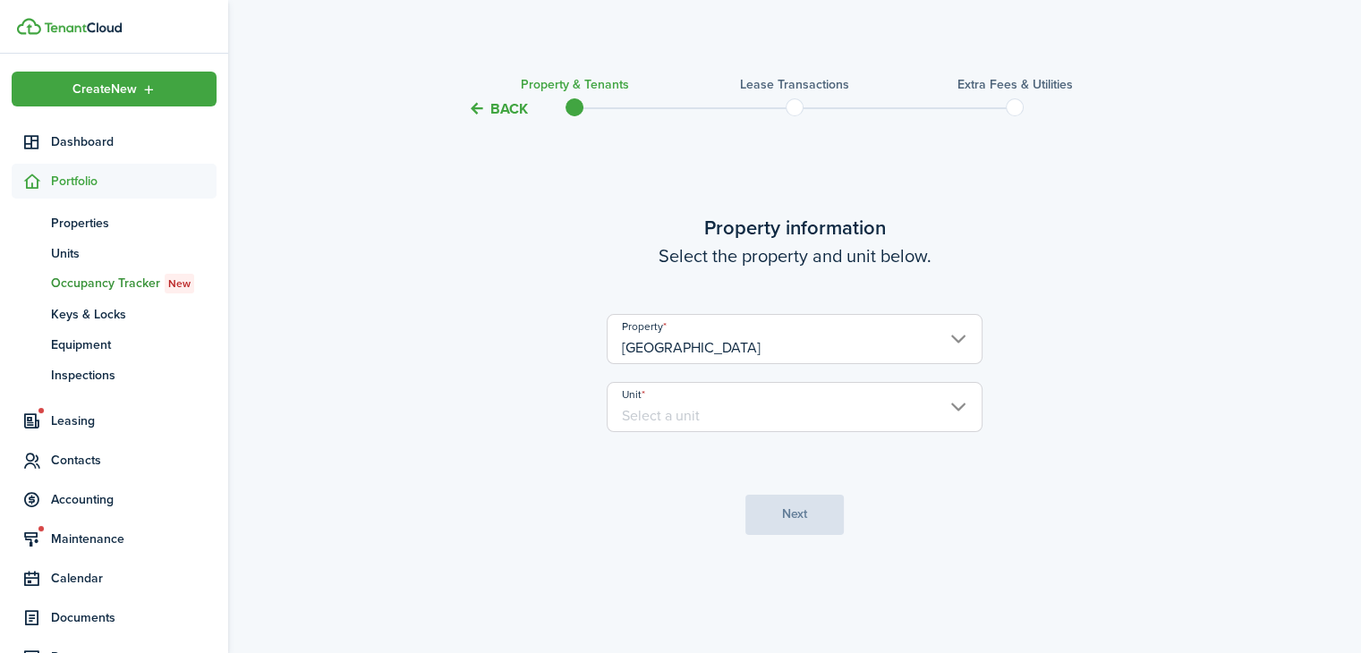
click at [802, 420] on input "Unit" at bounding box center [795, 407] width 376 height 50
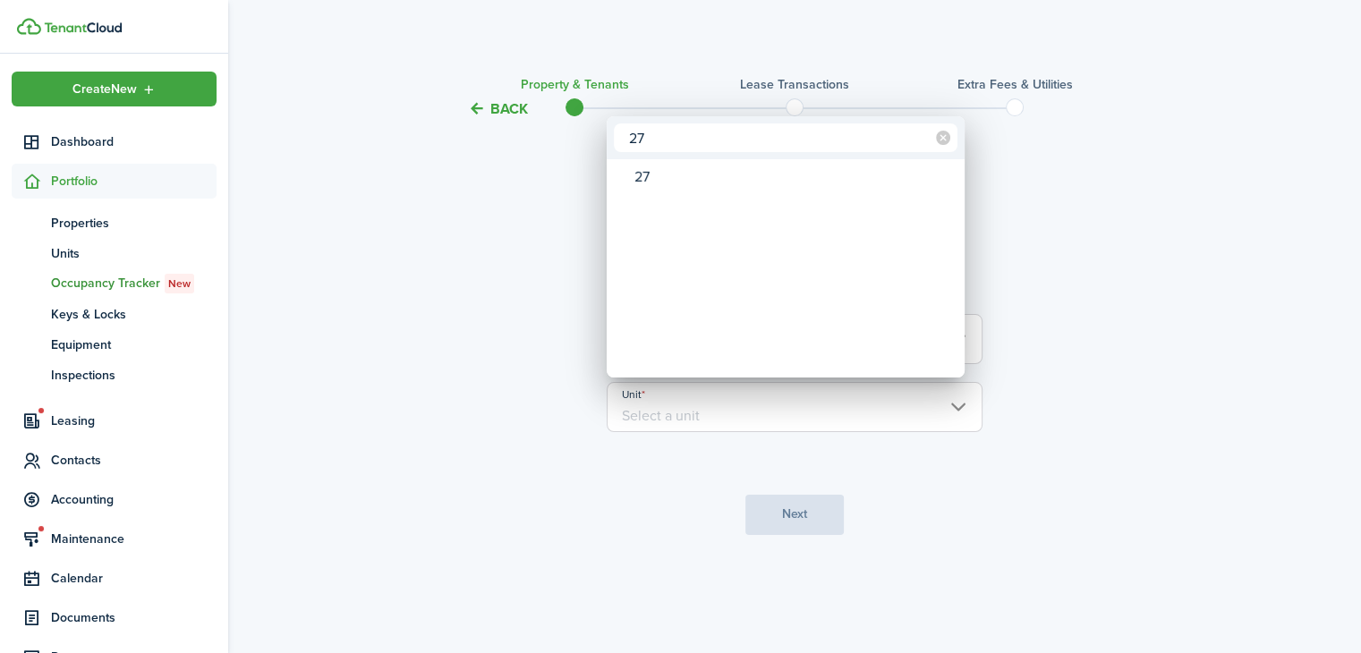
type input "27"
click at [750, 170] on div "27" at bounding box center [792, 177] width 317 height 30
type input "27"
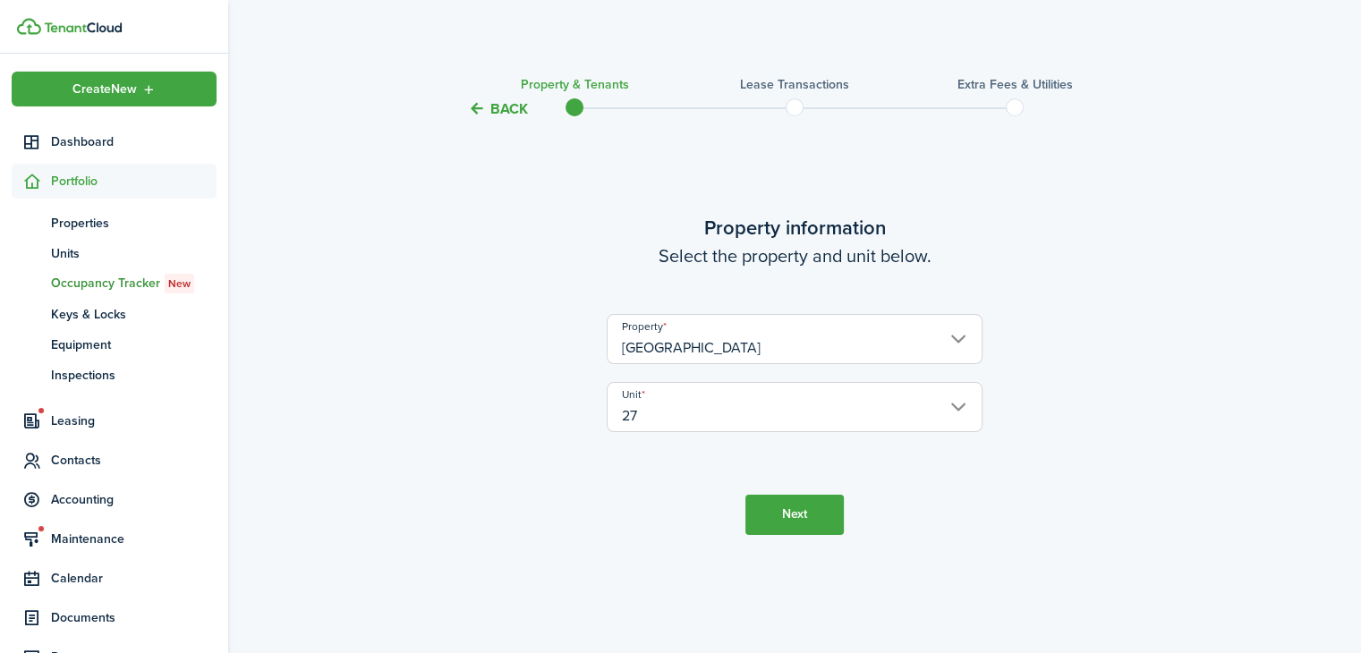
click at [802, 520] on button "Next" at bounding box center [794, 515] width 98 height 40
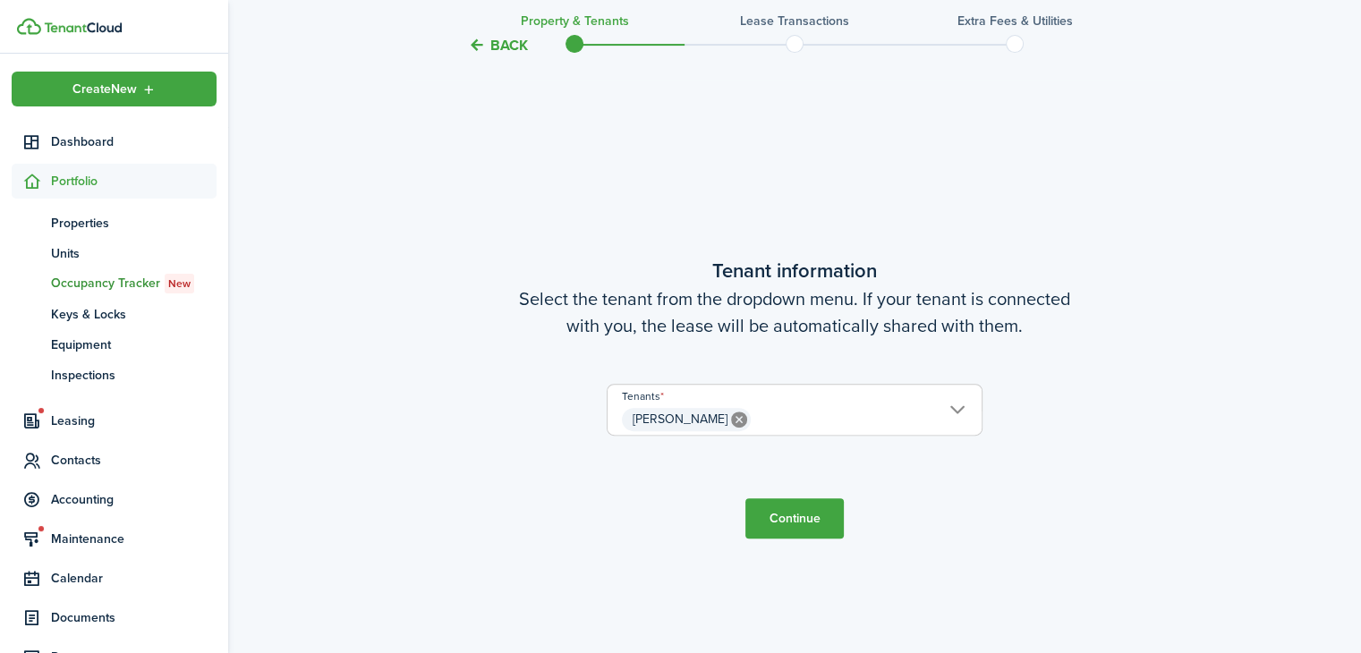
click at [805, 514] on button "Continue" at bounding box center [794, 518] width 98 height 40
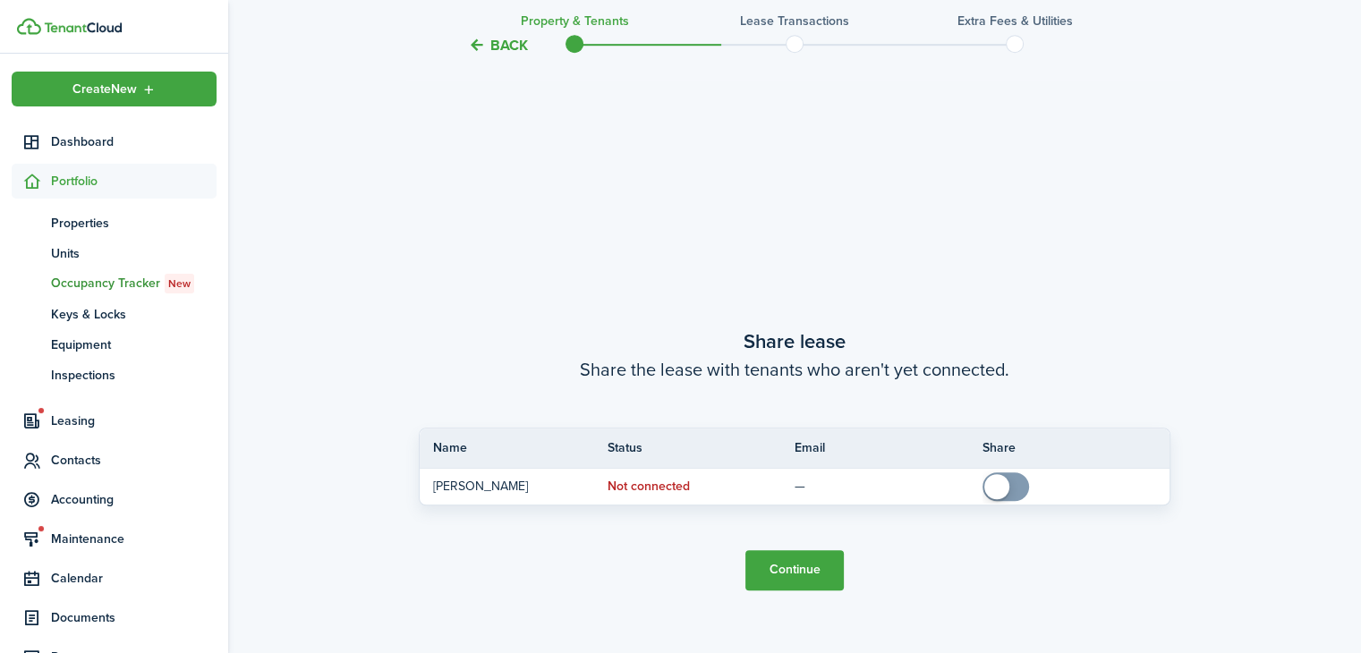
scroll to position [1185, 0]
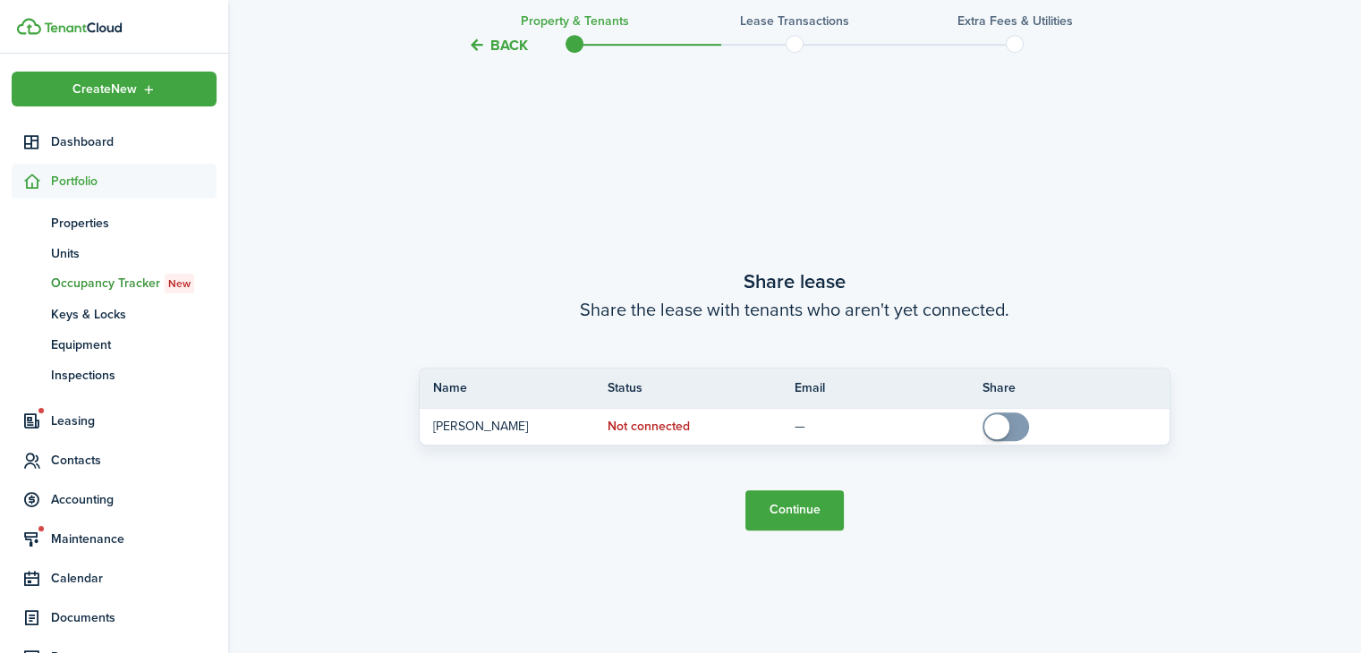
click at [822, 514] on button "Continue" at bounding box center [794, 510] width 98 height 40
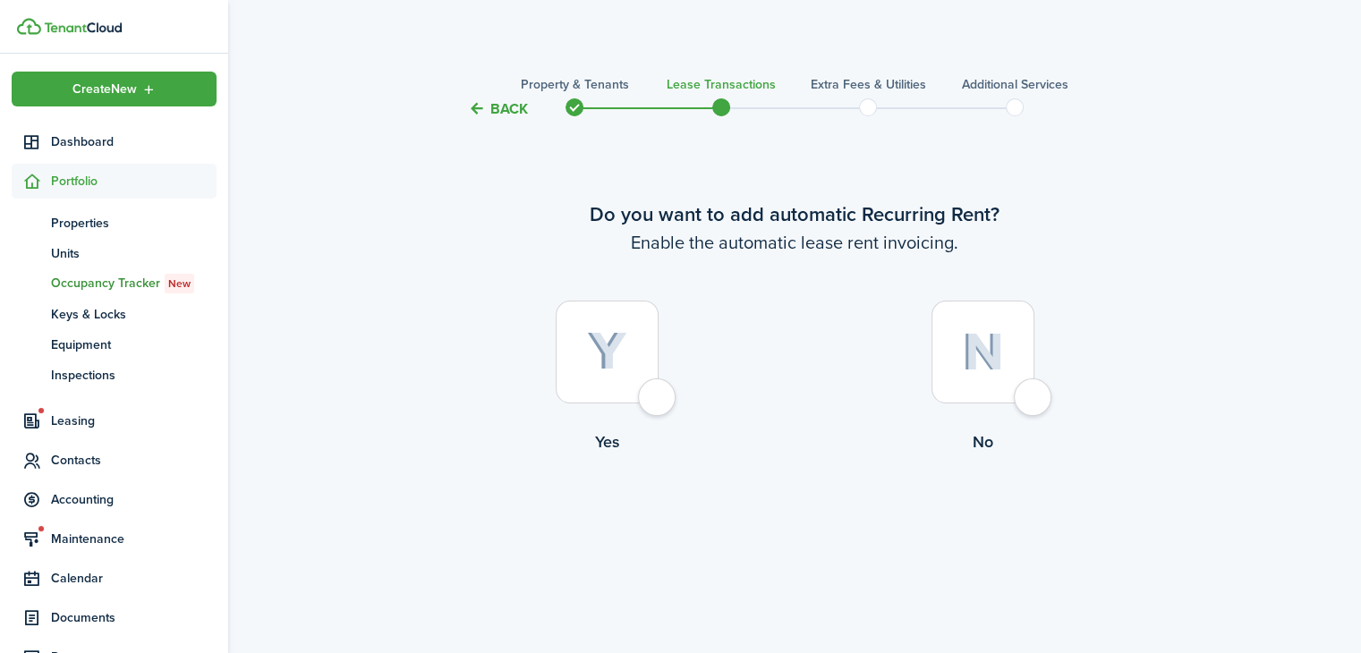
click at [629, 364] on div at bounding box center [607, 352] width 103 height 103
radio input "true"
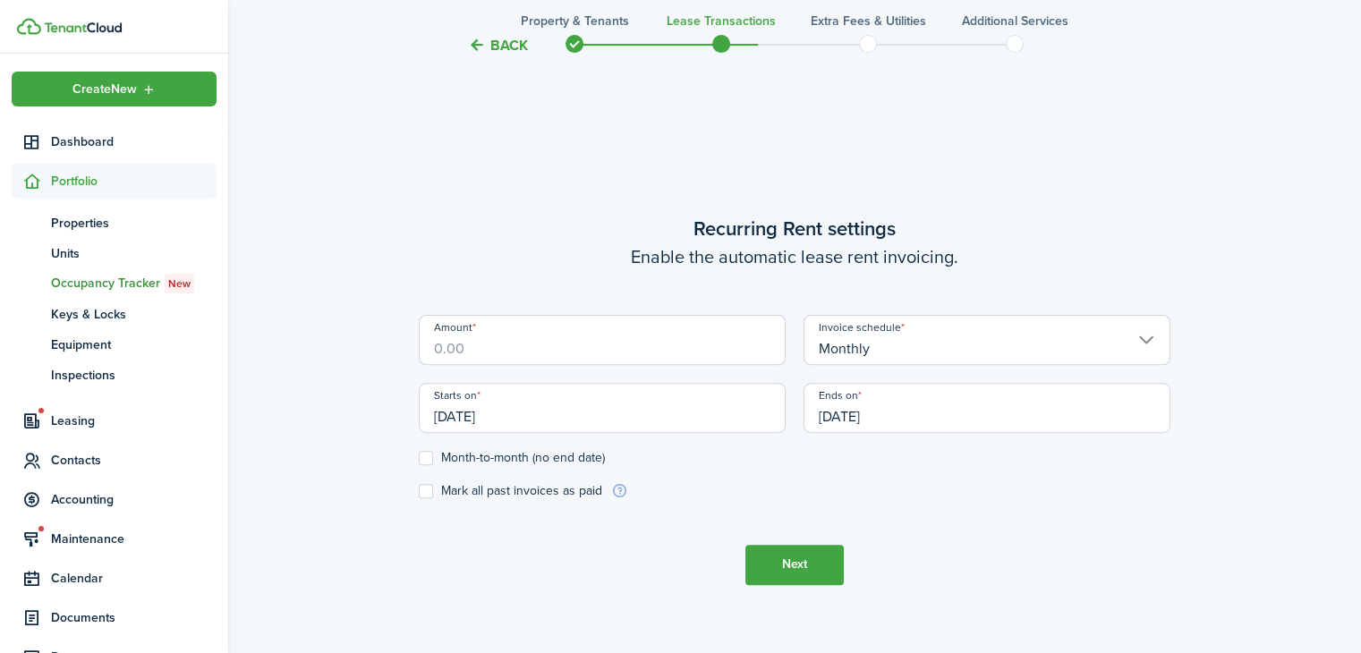
scroll to position [533, 0]
click at [665, 346] on input "Amount" at bounding box center [602, 338] width 367 height 50
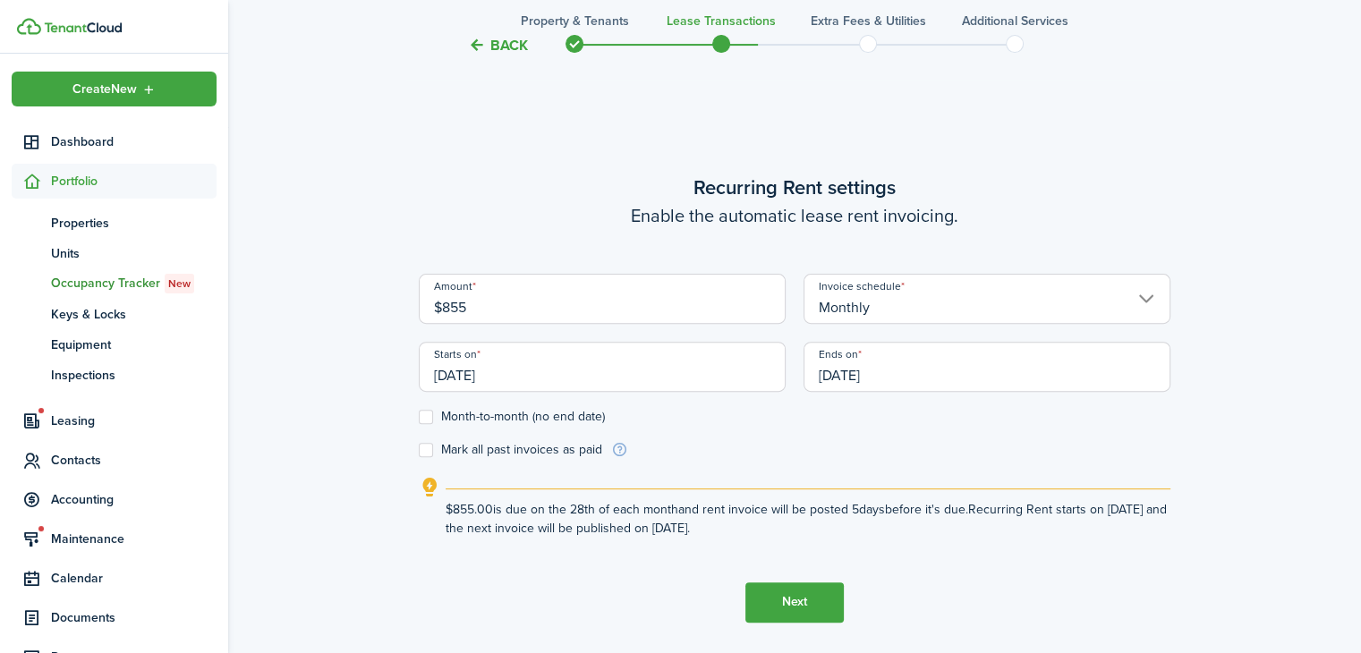
click at [725, 373] on input "[DATE]" at bounding box center [602, 367] width 367 height 50
type input "$855.00"
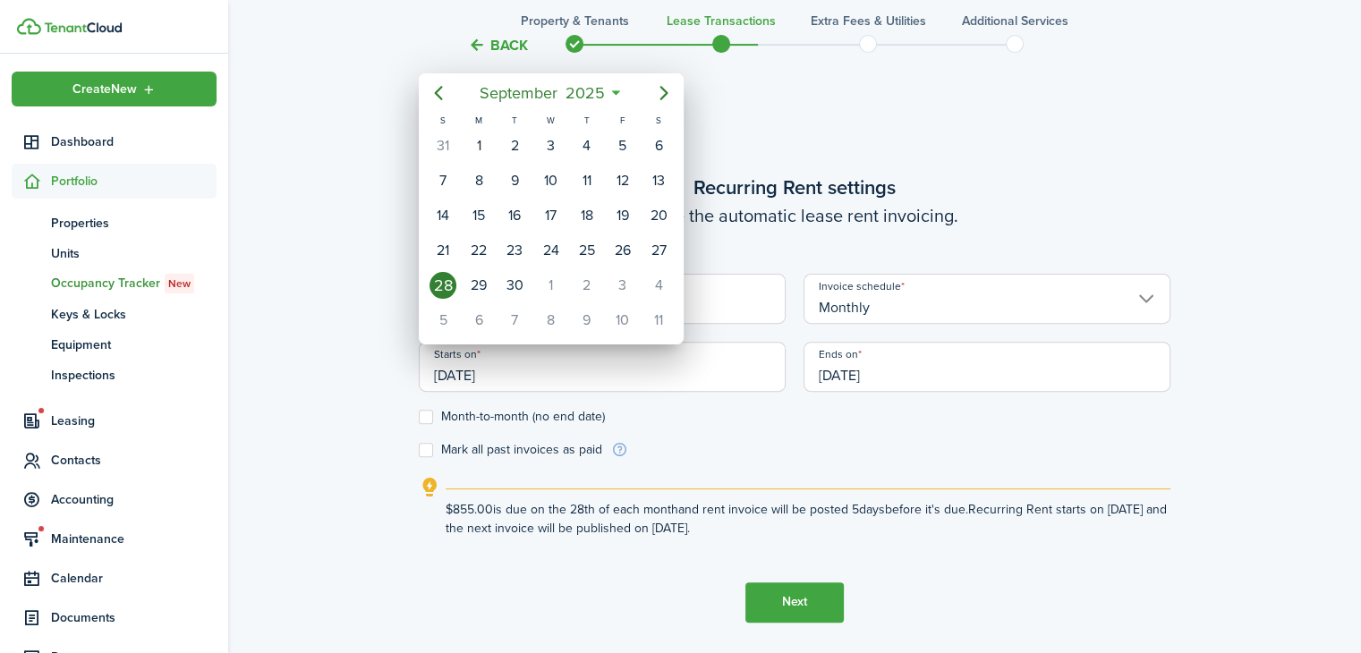
click at [553, 275] on div "1" at bounding box center [550, 285] width 27 height 27
type input "[DATE]"
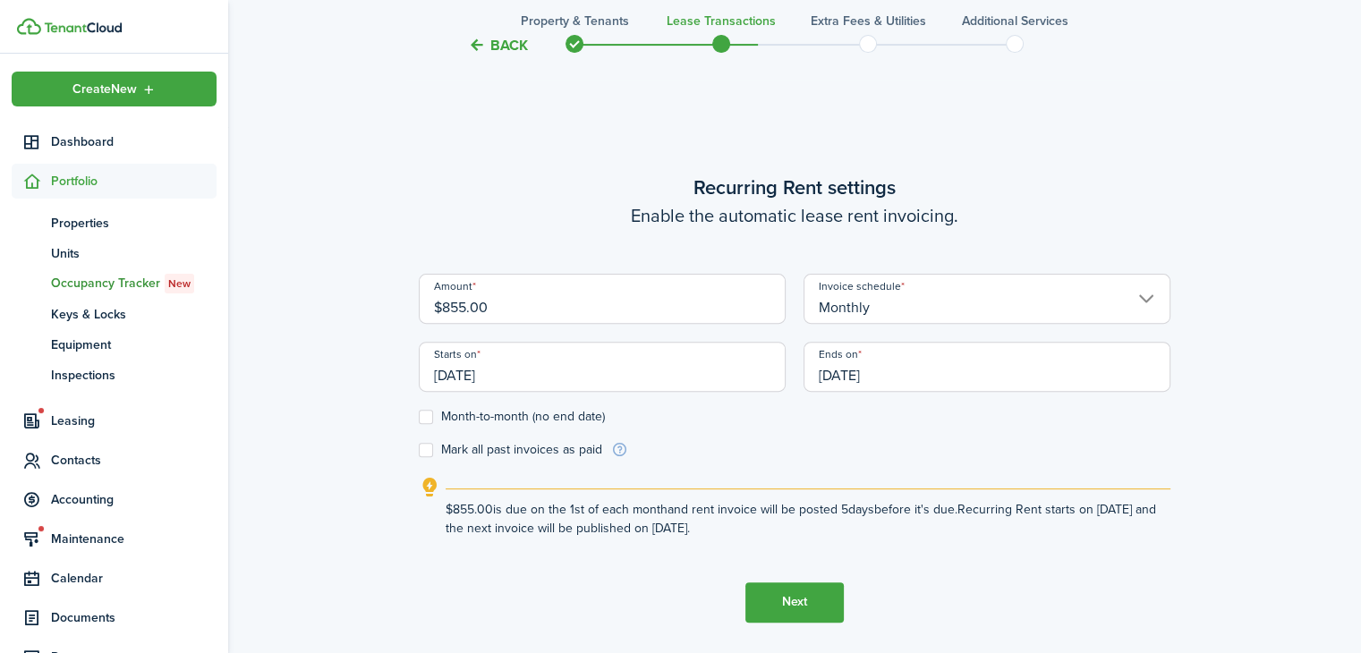
scroll to position [0, 0]
click at [930, 374] on input "[DATE]" at bounding box center [986, 367] width 367 height 50
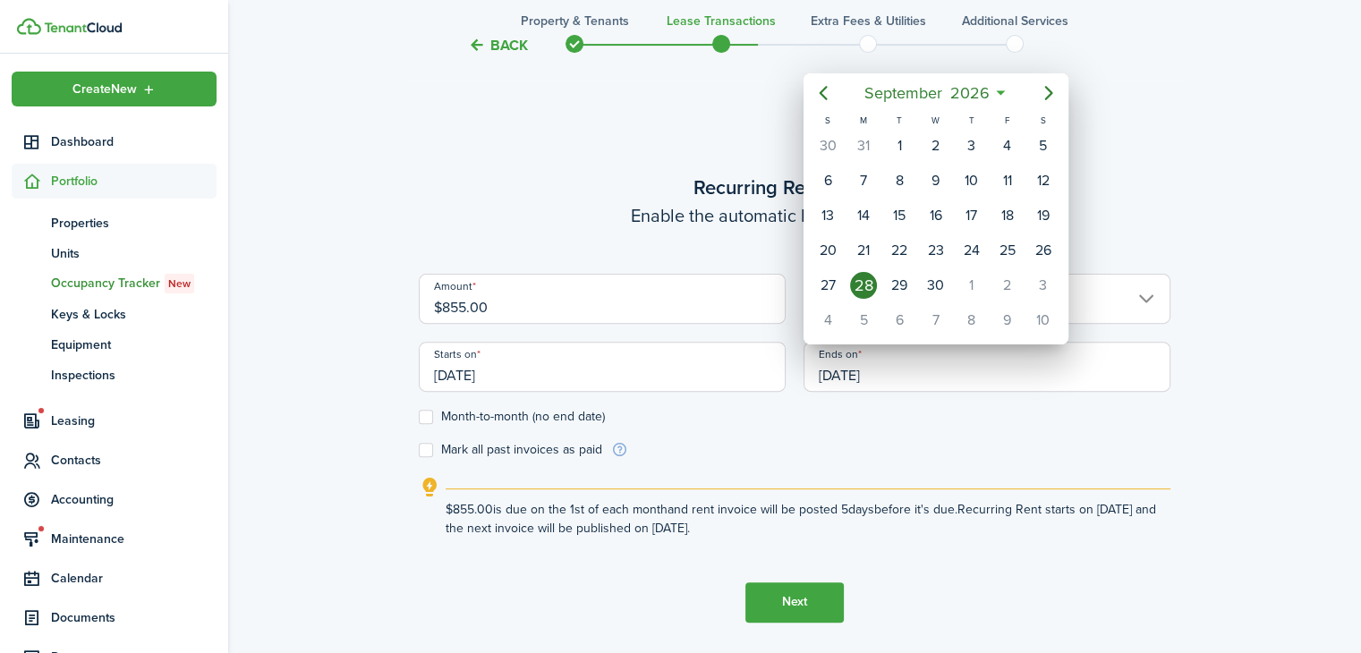
click at [823, 94] on icon "Previous page" at bounding box center [822, 92] width 21 height 21
click at [824, 93] on icon "Previous page" at bounding box center [822, 92] width 21 height 21
click at [823, 93] on icon "Previous page" at bounding box center [822, 92] width 21 height 21
click at [817, 97] on icon "Previous page" at bounding box center [822, 92] width 21 height 21
click at [822, 97] on icon "Previous page" at bounding box center [822, 92] width 21 height 21
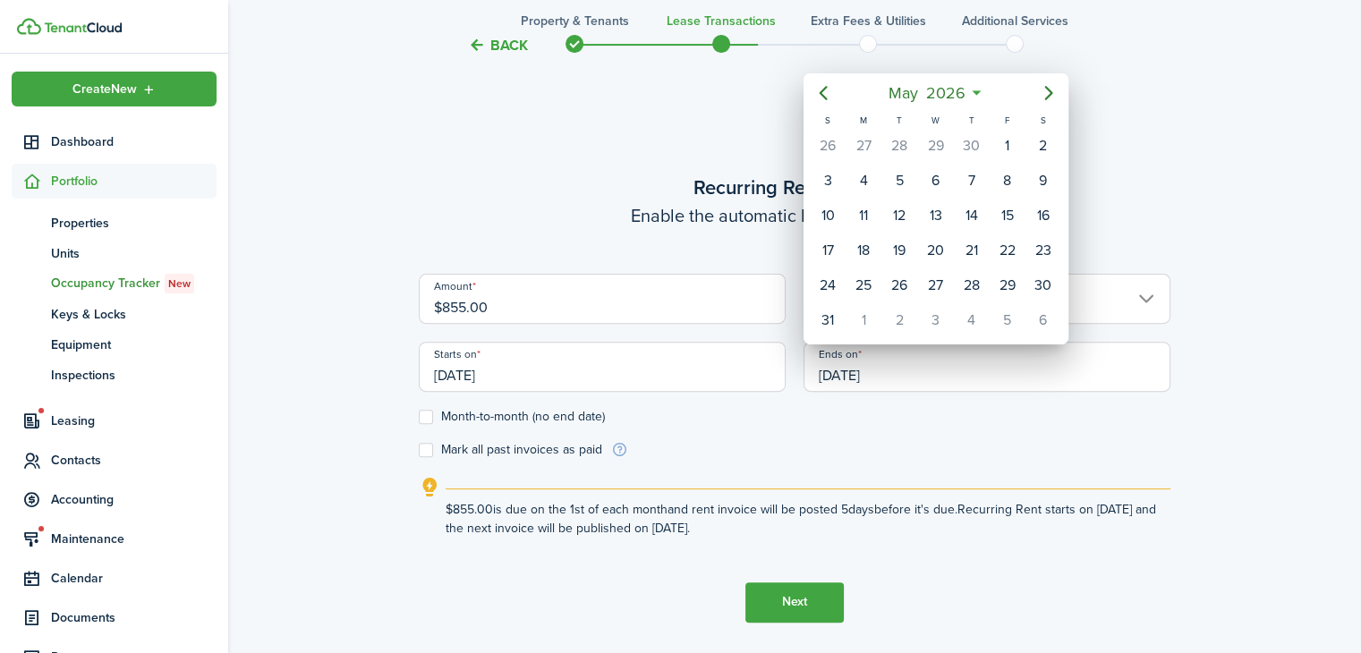
click at [820, 96] on icon "Previous page" at bounding box center [822, 92] width 21 height 21
click at [827, 93] on icon "Previous page" at bounding box center [822, 92] width 21 height 21
click at [910, 278] on div "31" at bounding box center [899, 285] width 27 height 27
type input "[DATE]"
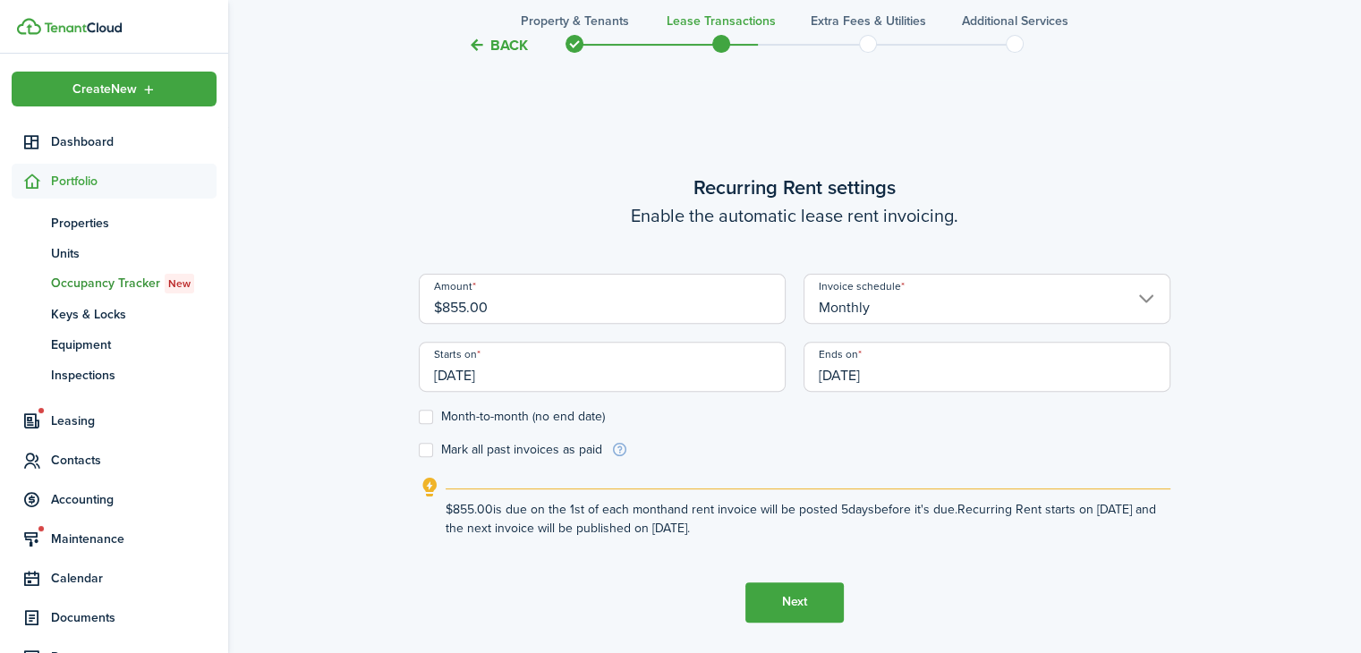
click at [812, 604] on button "Next" at bounding box center [794, 602] width 98 height 40
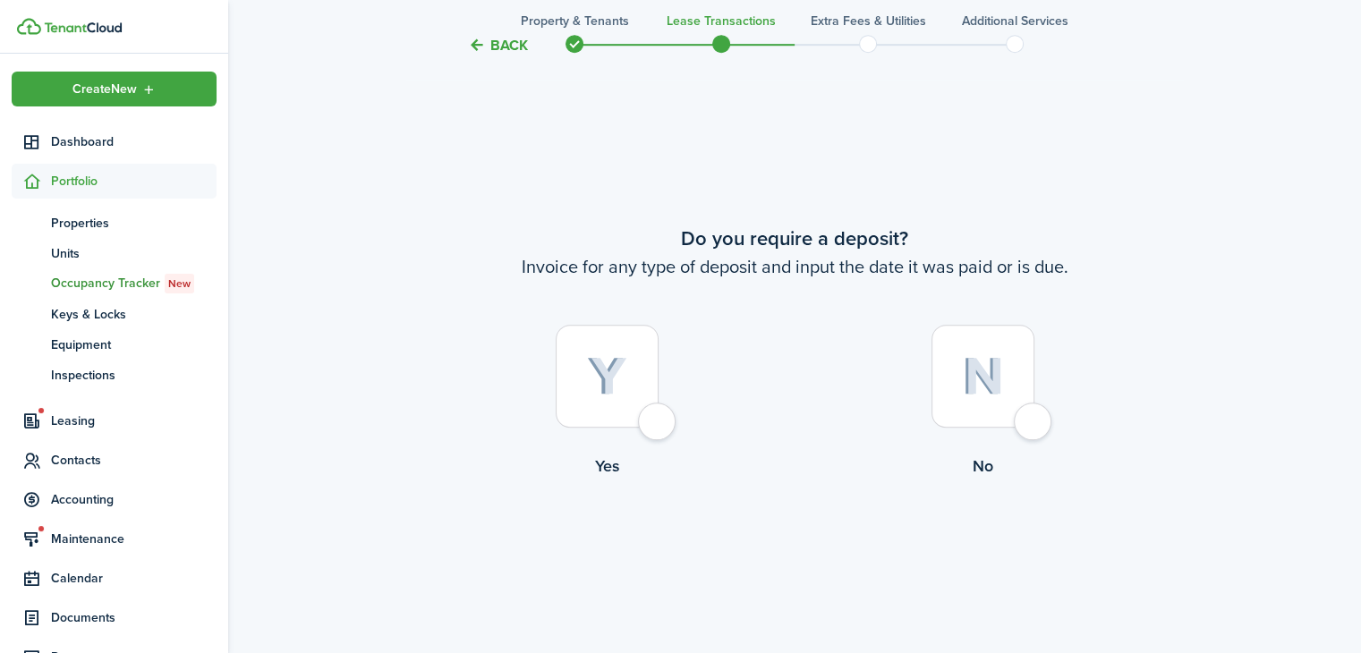
click at [623, 382] on img at bounding box center [607, 376] width 40 height 39
radio input "true"
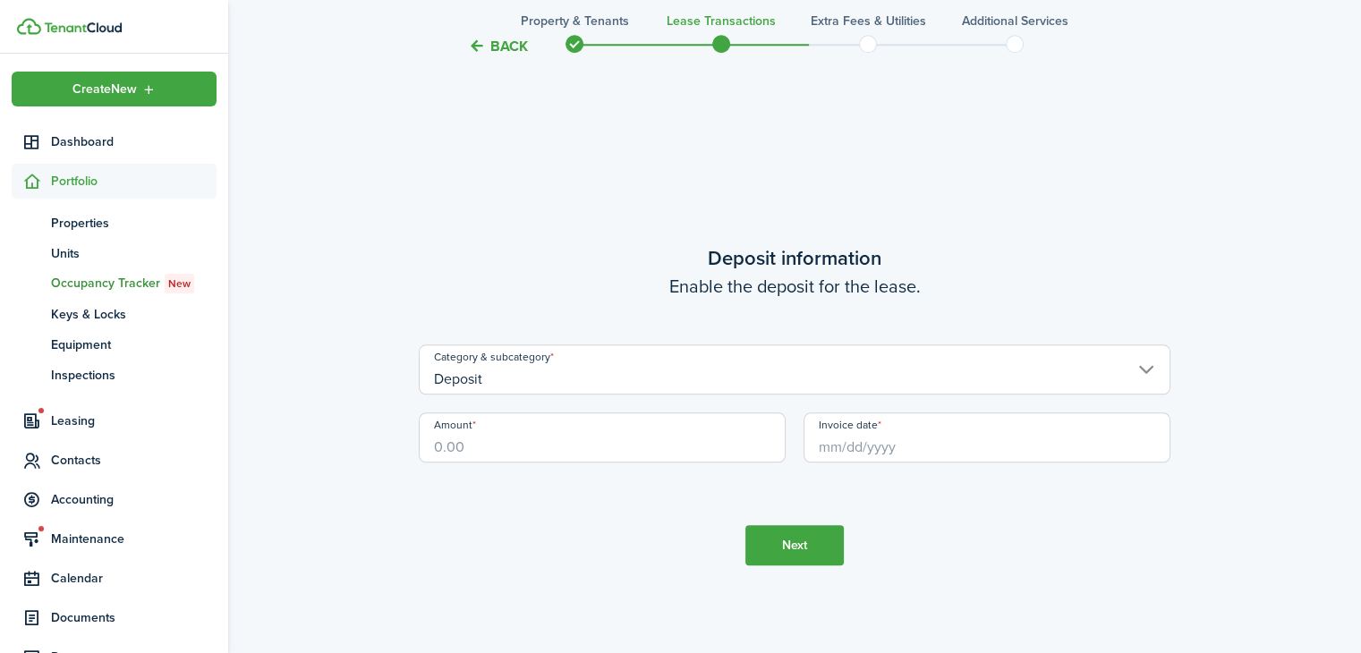
scroll to position [1839, 0]
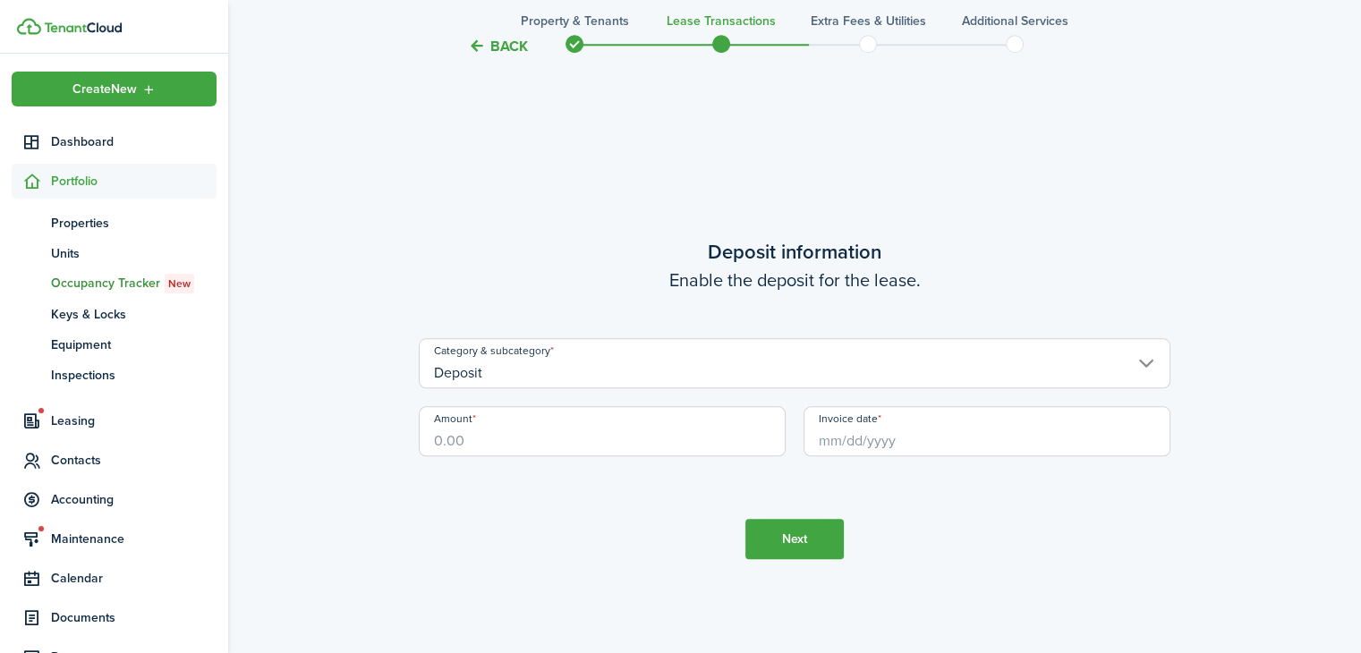
click at [624, 428] on input "Amount" at bounding box center [602, 431] width 367 height 50
click at [982, 440] on input "Invoice date" at bounding box center [986, 431] width 367 height 50
type input "$825.00"
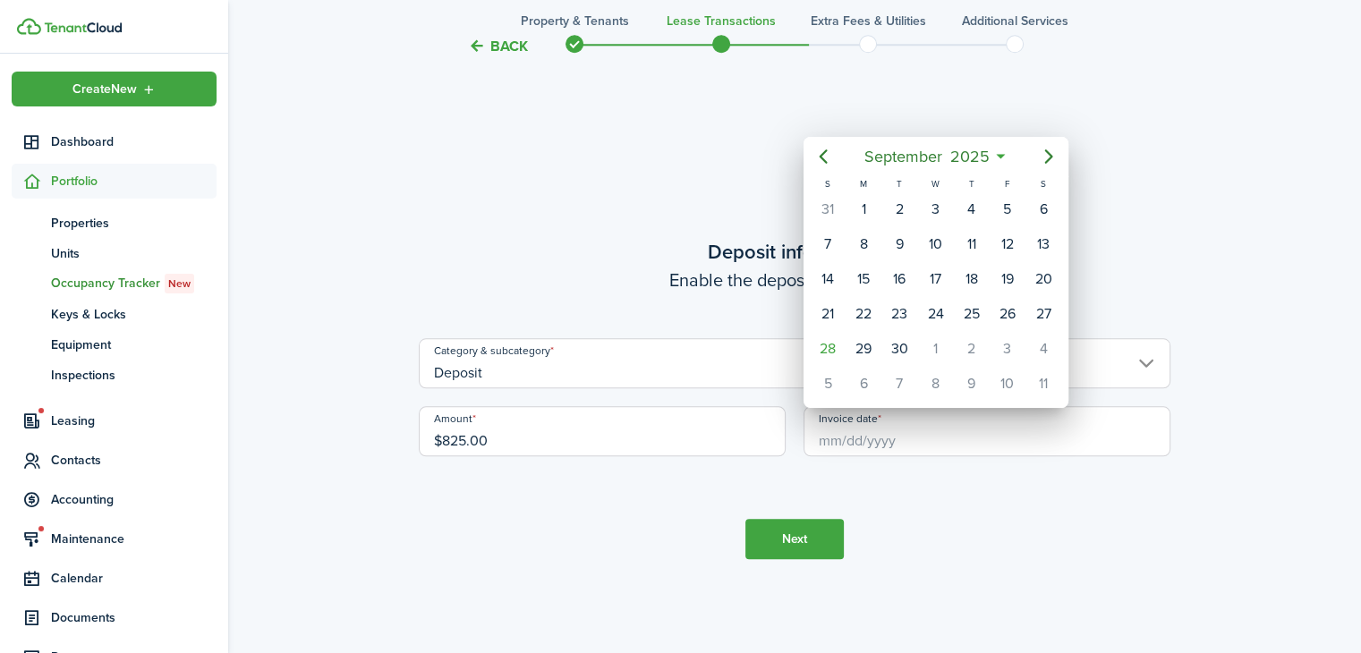
click at [945, 349] on div "1" at bounding box center [935, 349] width 27 height 27
type input "[DATE]"
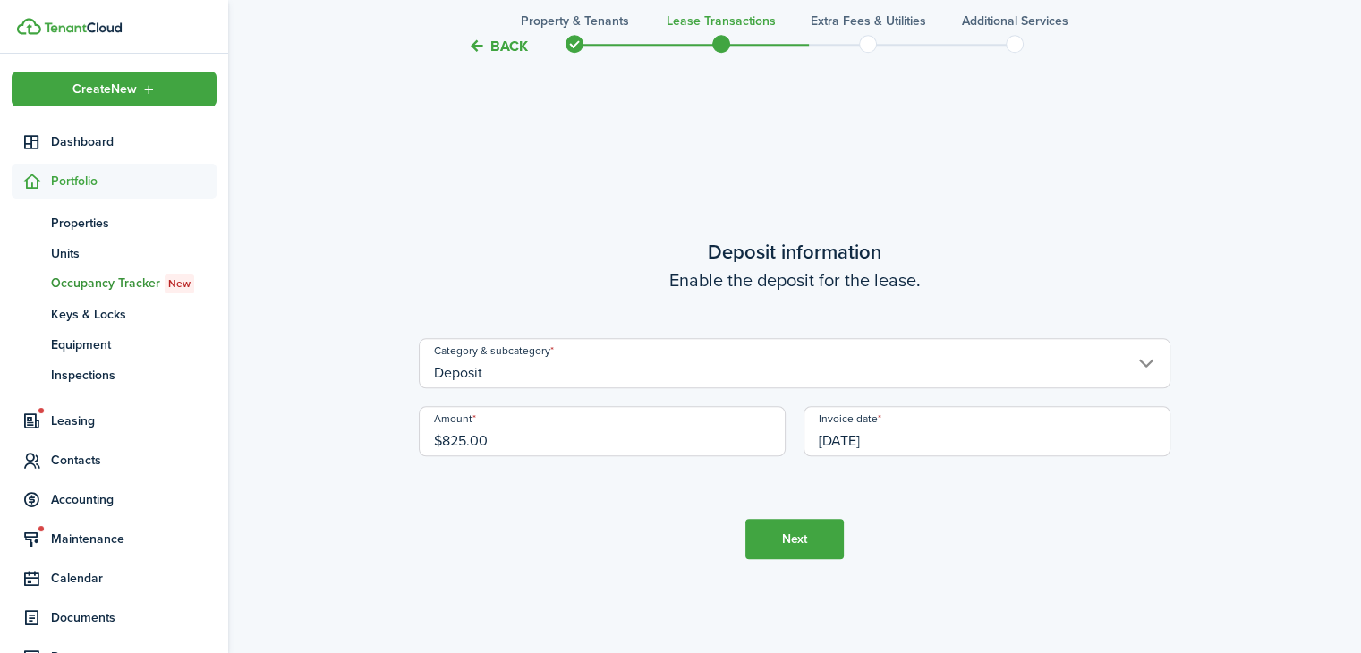
click at [826, 531] on button "Next" at bounding box center [794, 539] width 98 height 40
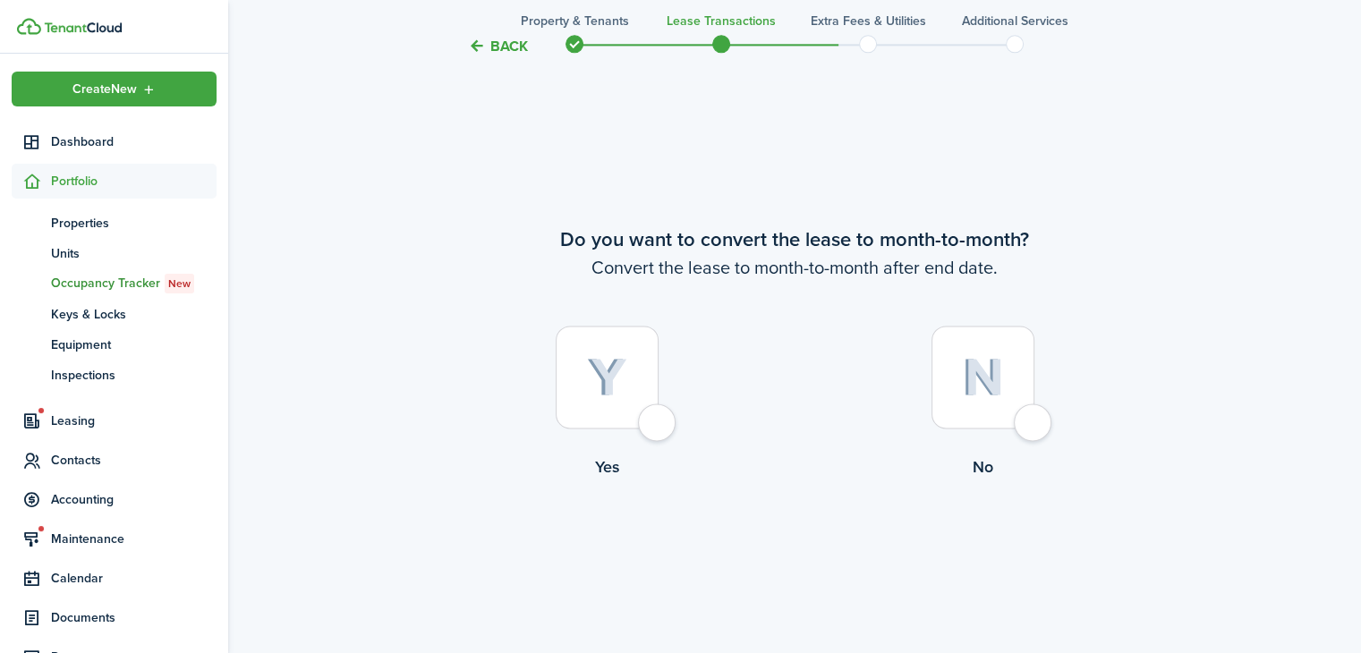
scroll to position [2491, 0]
click at [593, 405] on div at bounding box center [607, 377] width 103 height 103
radio input "true"
click at [825, 554] on button "Continue" at bounding box center [794, 553] width 98 height 40
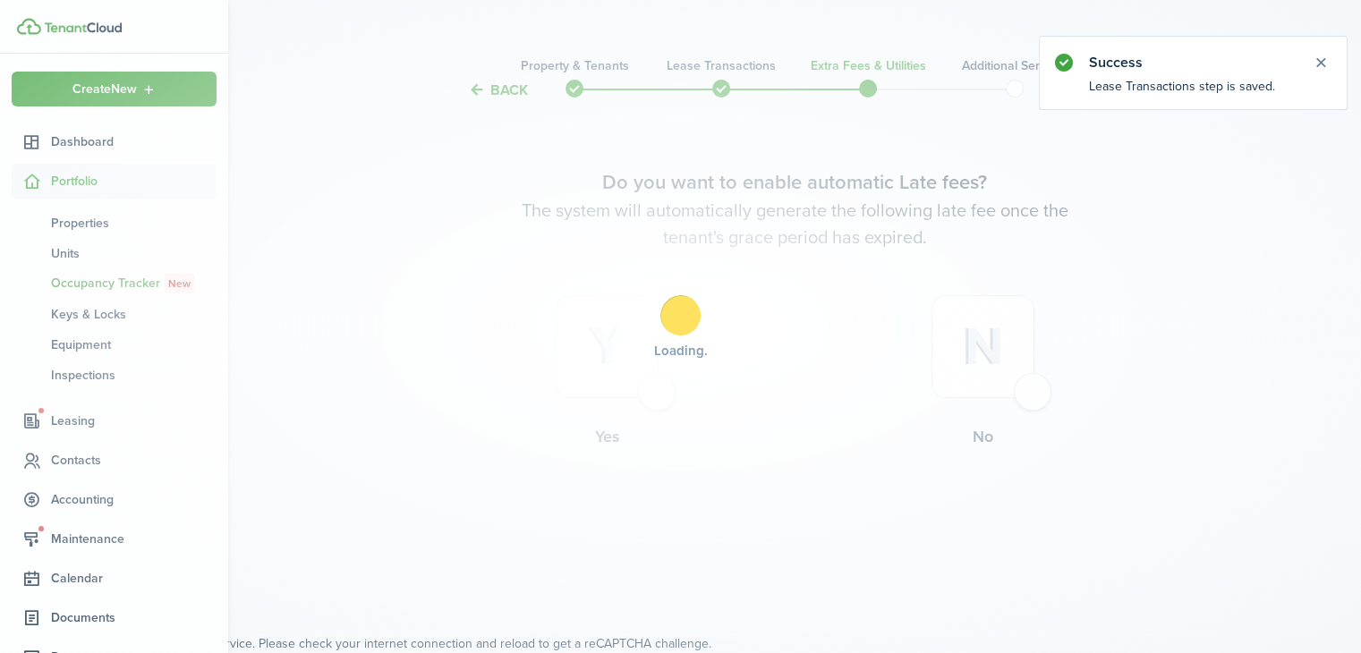
scroll to position [0, 0]
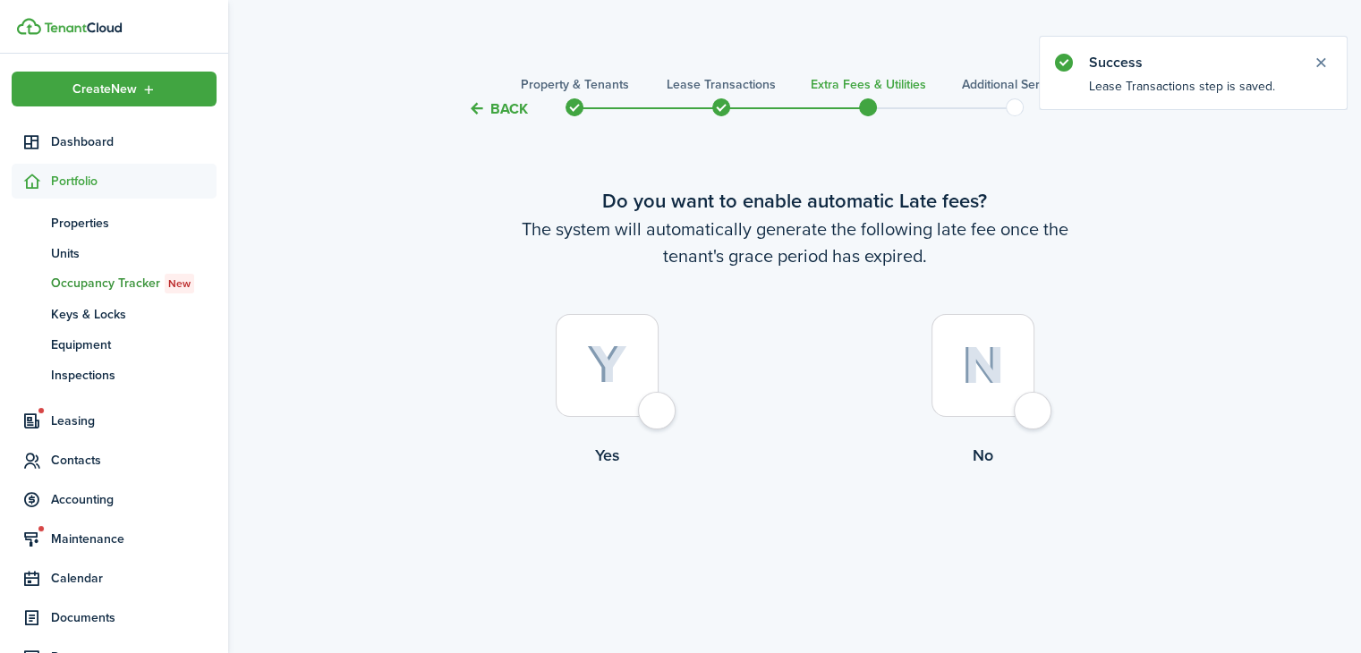
click at [996, 390] on div at bounding box center [982, 365] width 103 height 103
radio input "true"
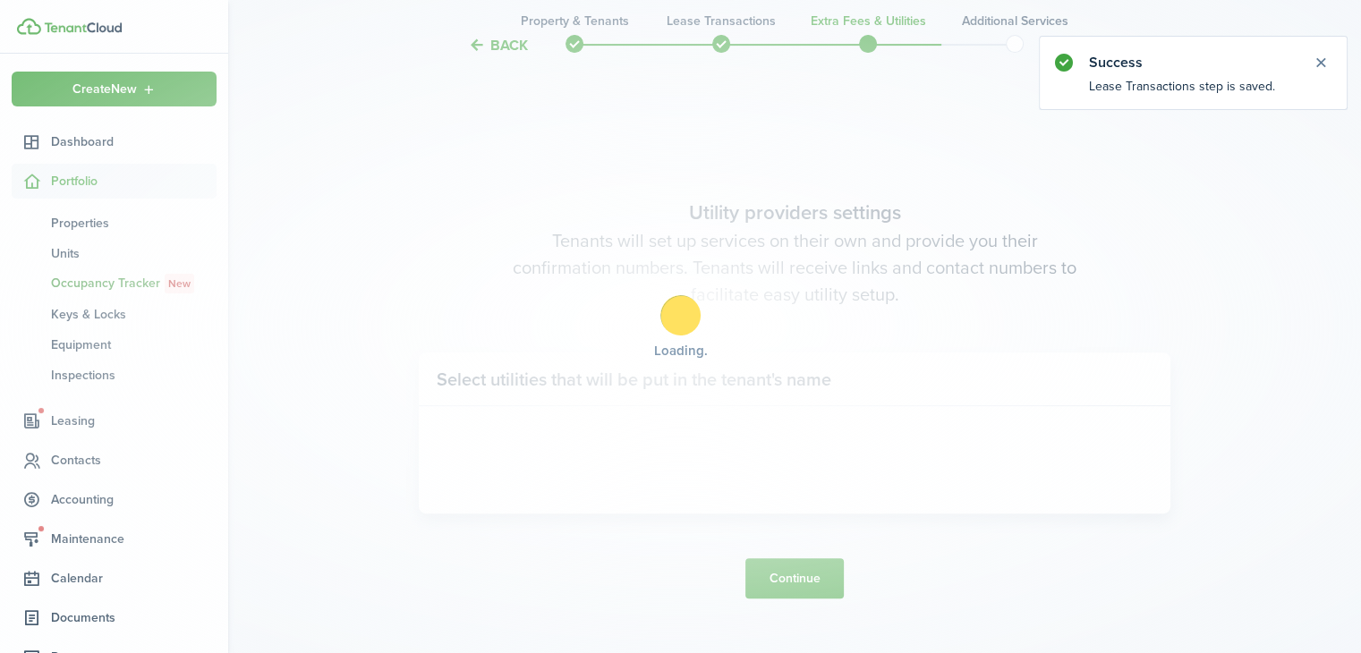
scroll to position [533, 0]
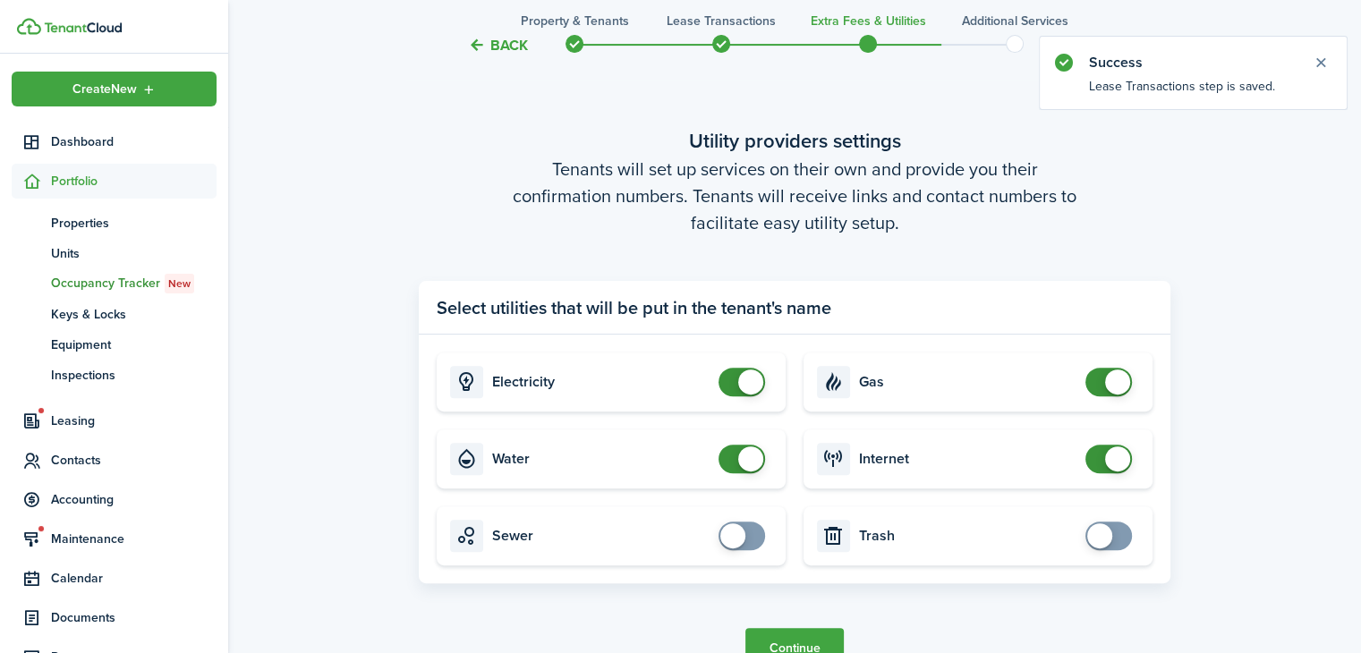
checkbox input "false"
click at [734, 394] on span at bounding box center [742, 382] width 18 height 29
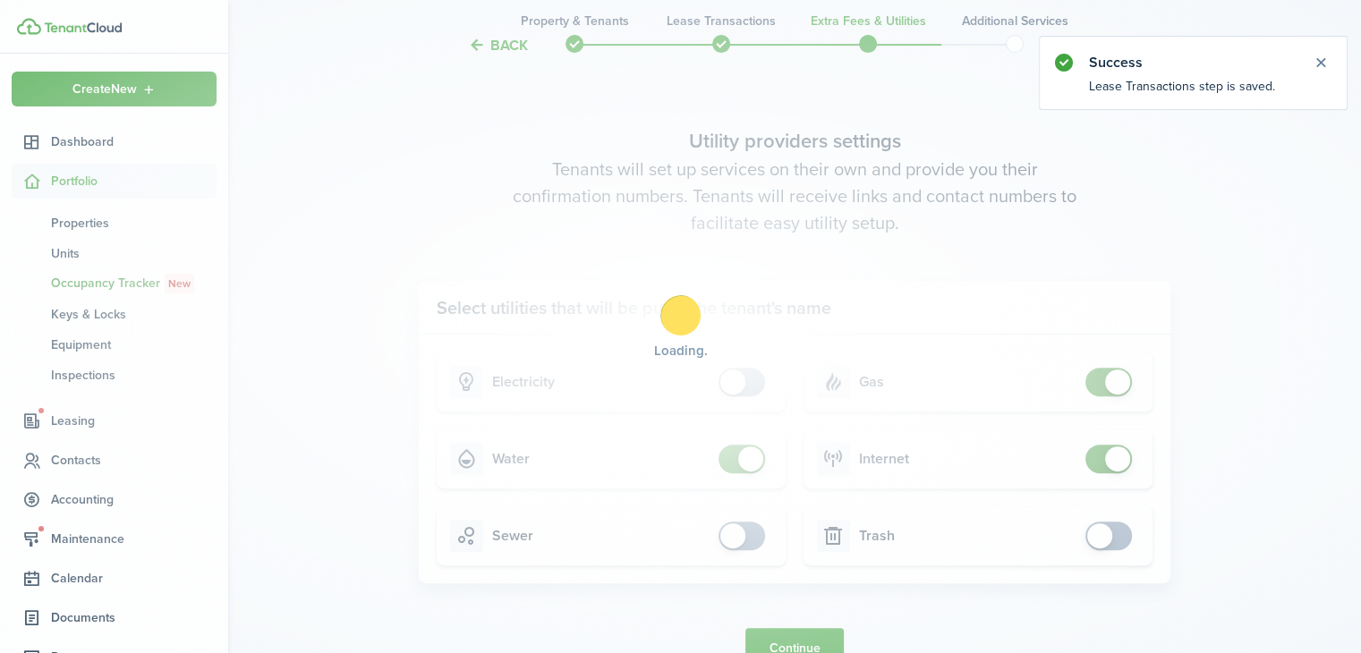
click at [740, 476] on div "Loading" at bounding box center [680, 326] width 1361 height 653
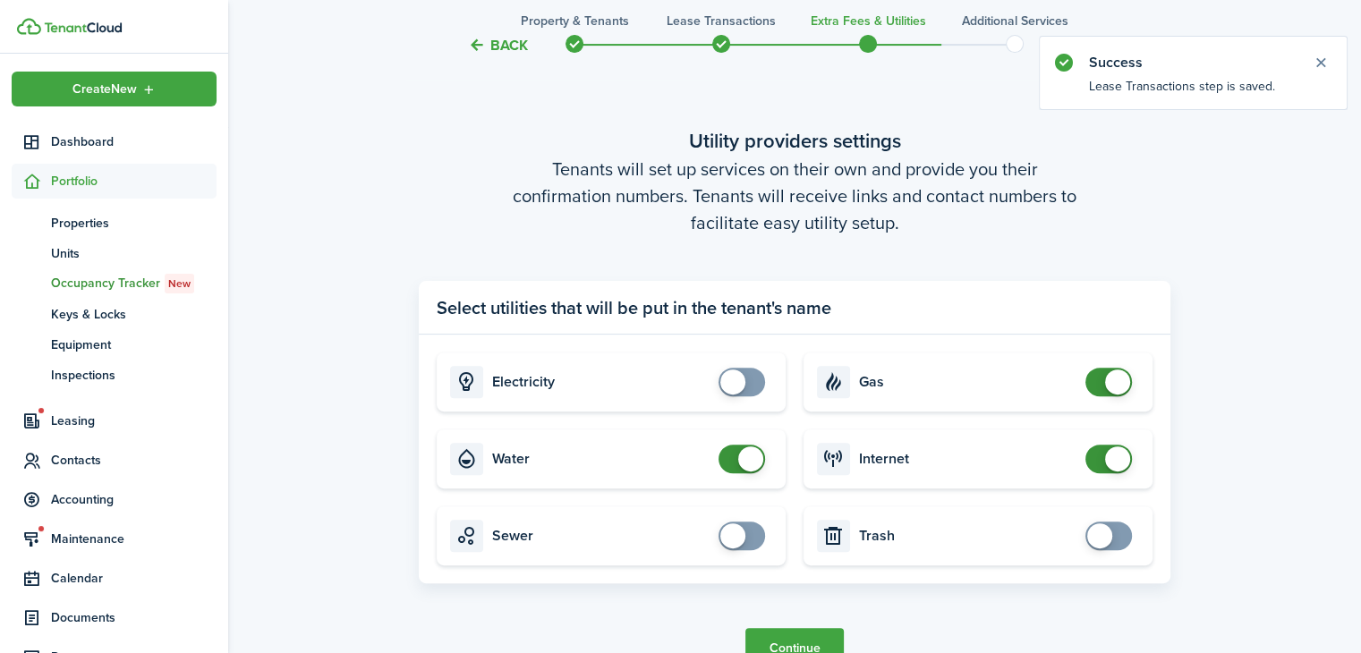
checkbox input "false"
click at [747, 471] on span at bounding box center [742, 459] width 18 height 29
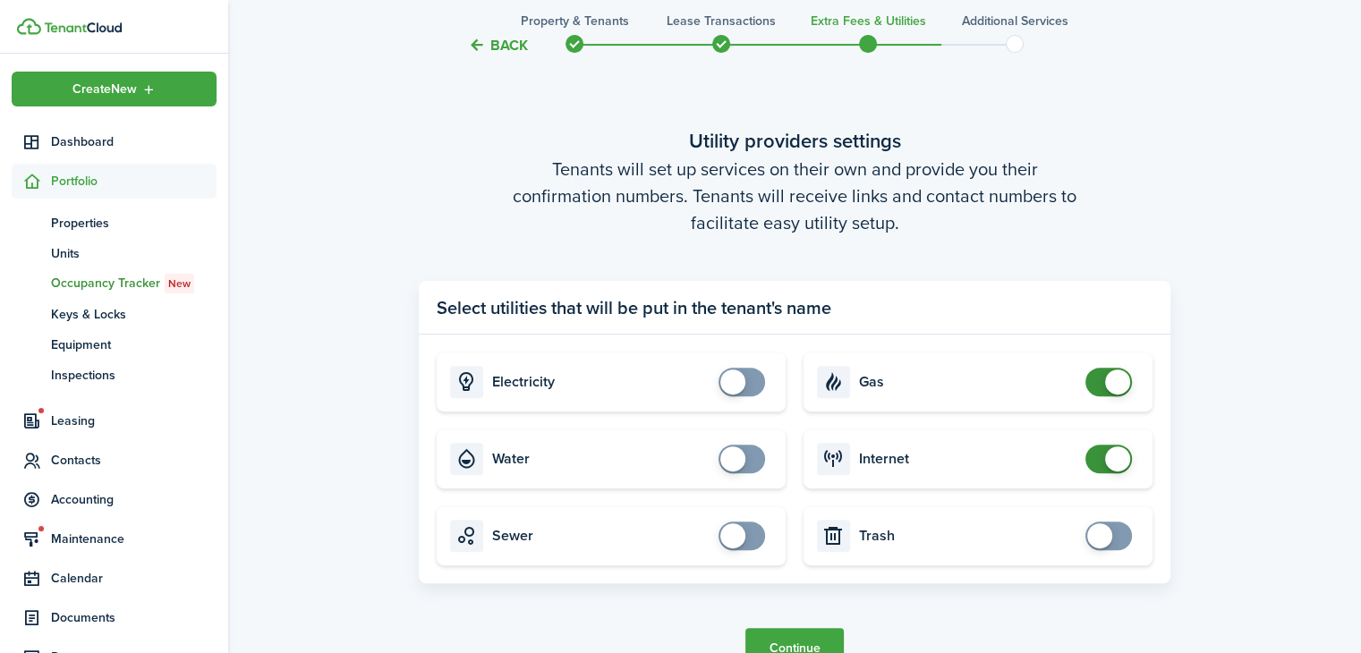
click at [1138, 389] on input "checkbox" at bounding box center [1112, 382] width 54 height 29
checkbox input "false"
click at [1100, 465] on span at bounding box center [1109, 459] width 18 height 29
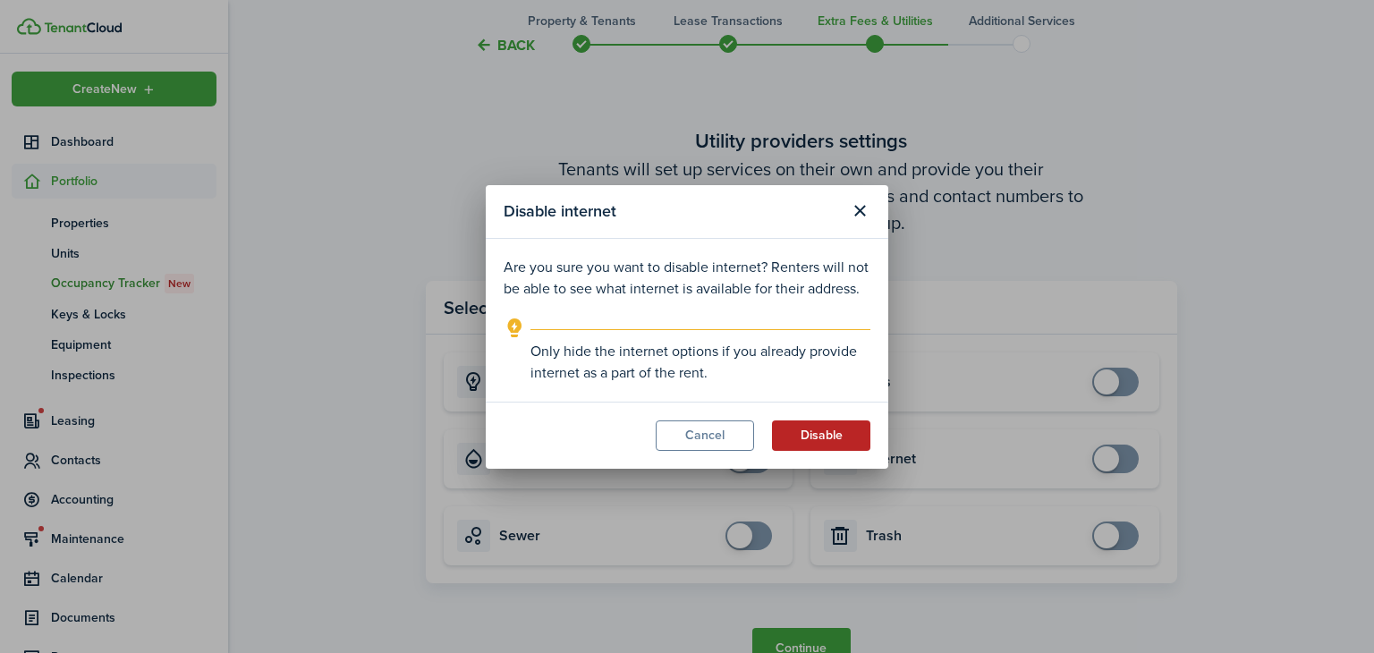
click at [841, 436] on button "Disable" at bounding box center [821, 435] width 98 height 30
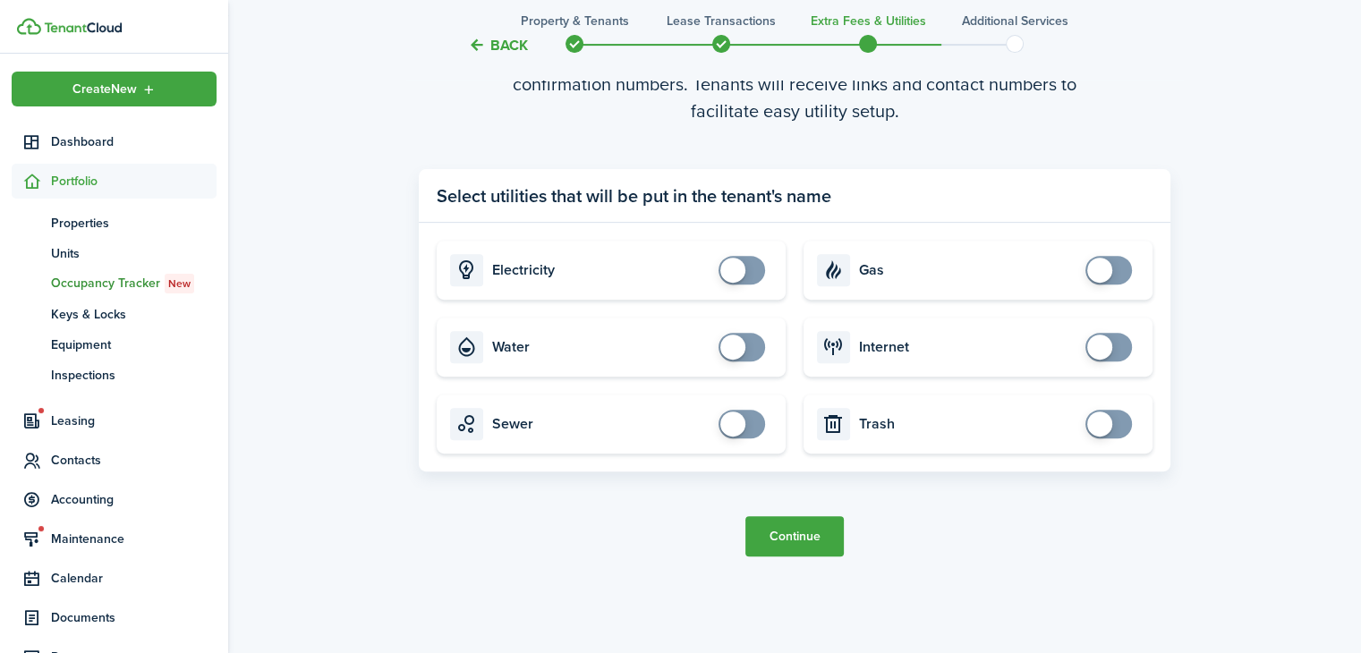
scroll to position [652, 0]
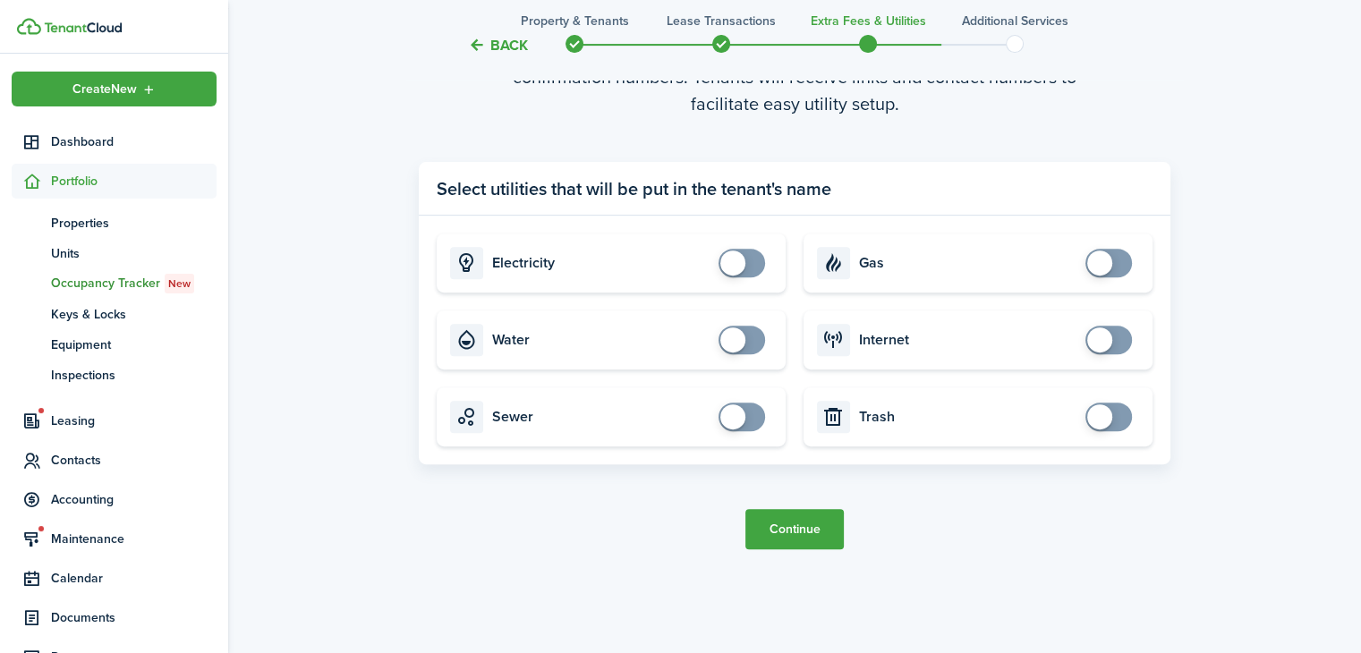
click at [837, 526] on button "Continue" at bounding box center [794, 529] width 98 height 40
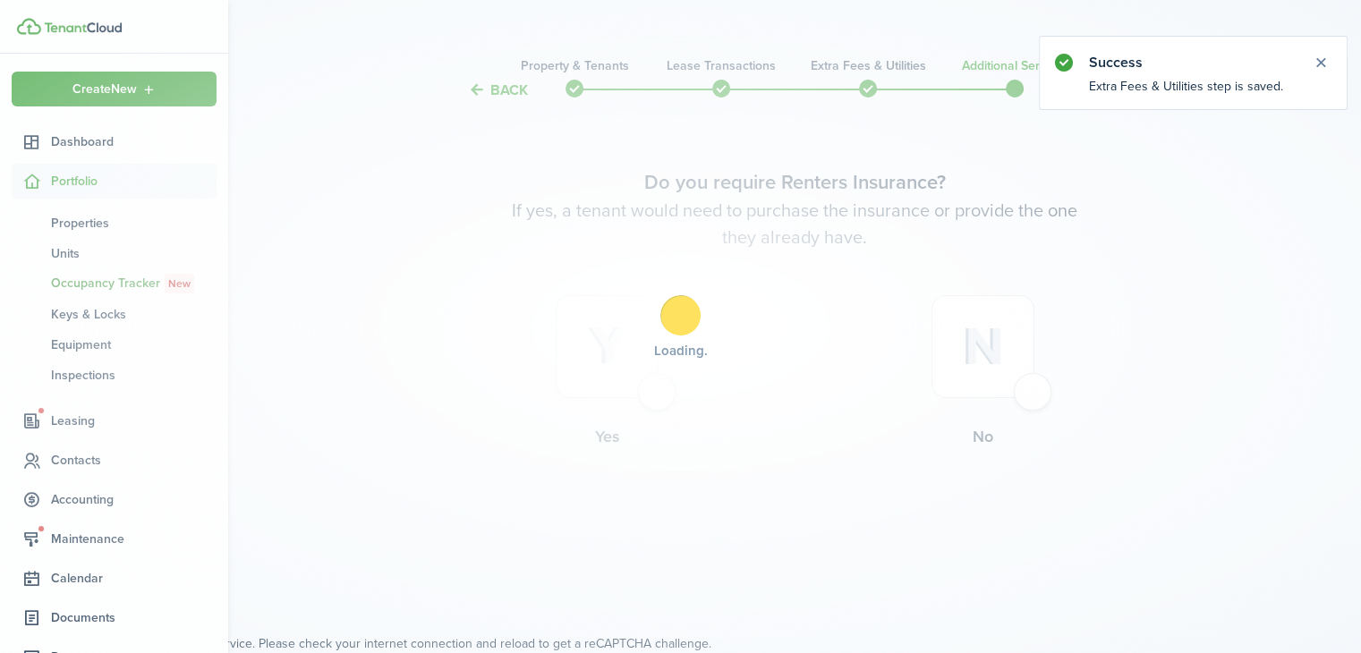
scroll to position [0, 0]
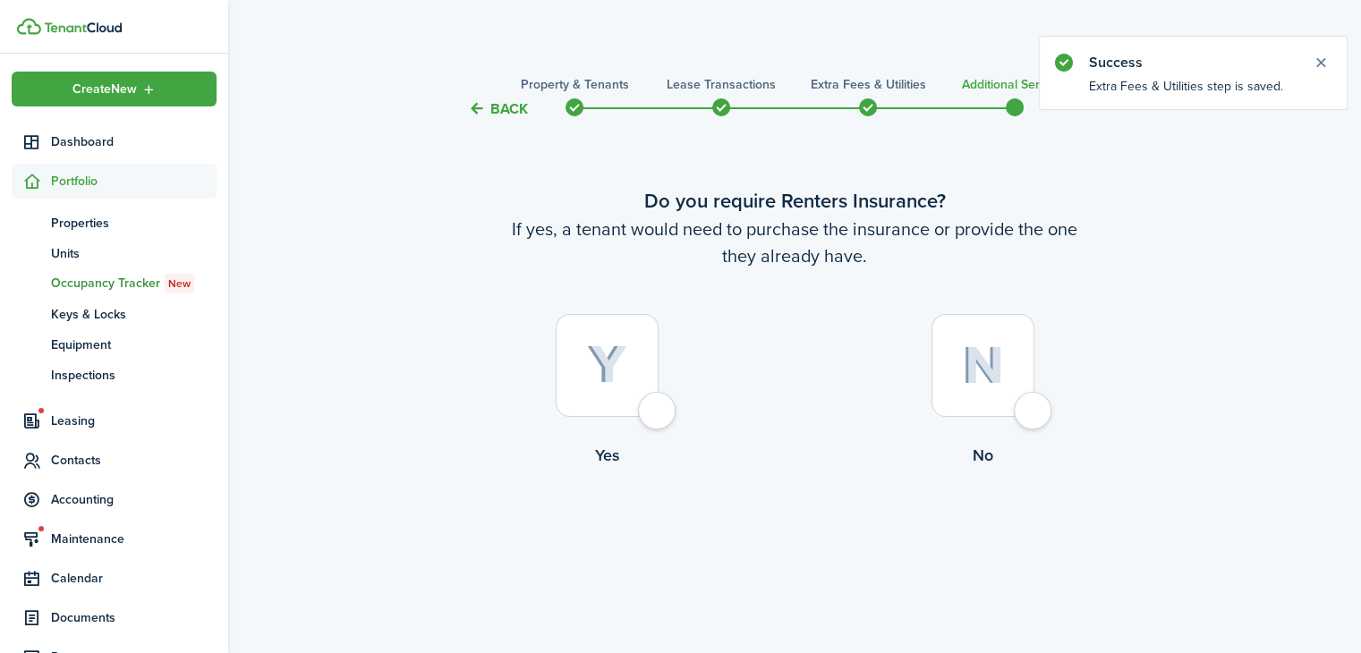
click at [1002, 420] on label "No" at bounding box center [982, 395] width 376 height 162
radio input "true"
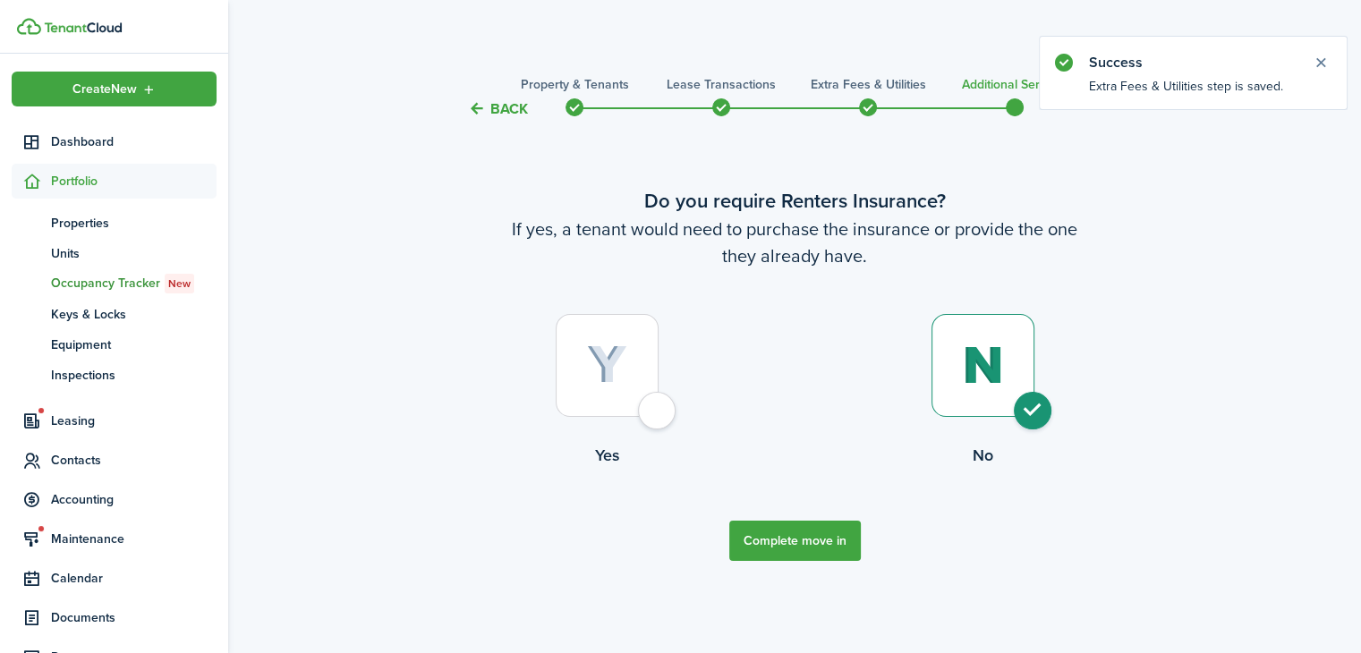
click at [842, 543] on button "Complete move in" at bounding box center [795, 541] width 132 height 40
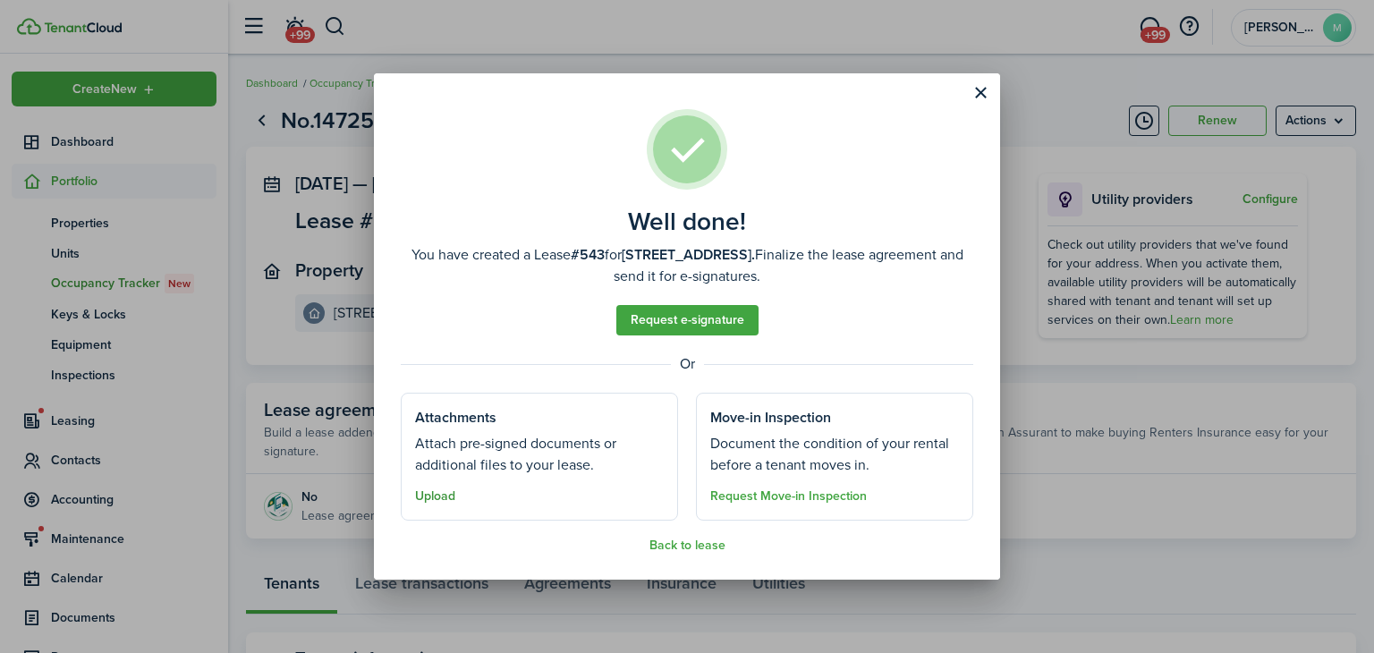
click at [422, 490] on button "Upload" at bounding box center [435, 496] width 40 height 14
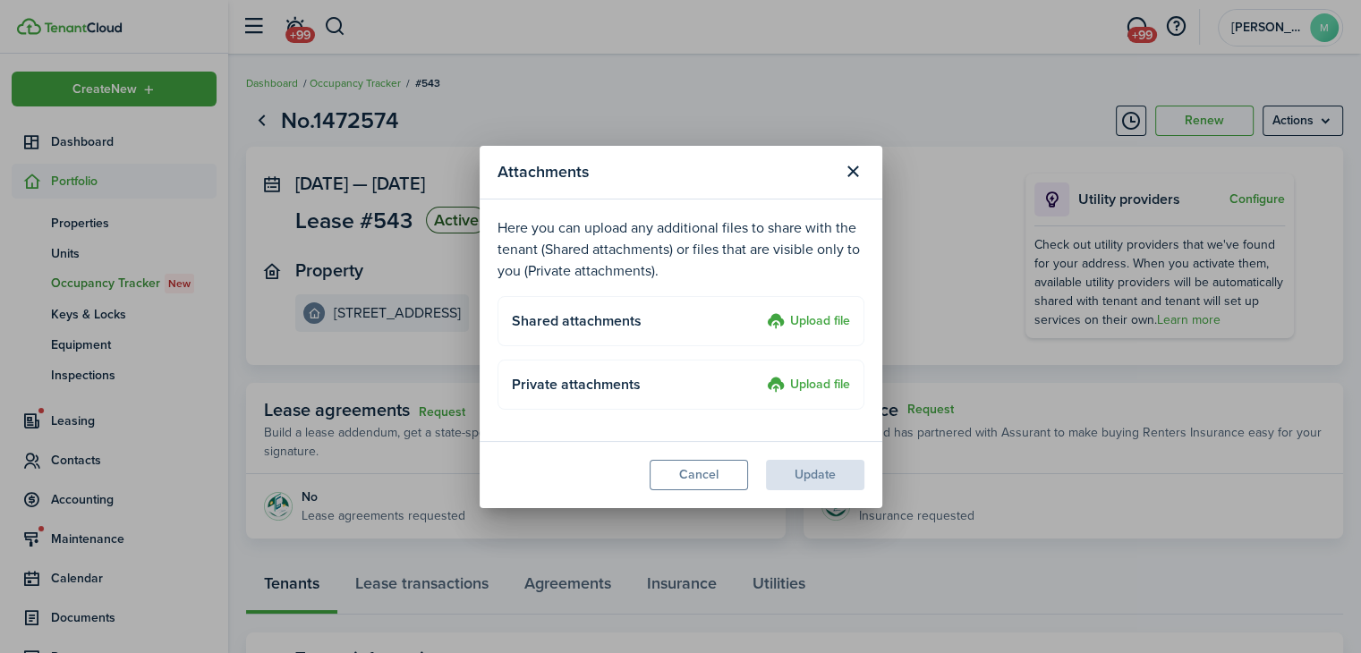
click at [830, 326] on label "Upload file" at bounding box center [808, 321] width 83 height 21
click at [760, 311] on input "Upload file" at bounding box center [760, 311] width 0 height 0
click at [827, 316] on label "Upload file" at bounding box center [808, 321] width 83 height 21
click at [760, 311] on input "Upload file" at bounding box center [760, 311] width 0 height 0
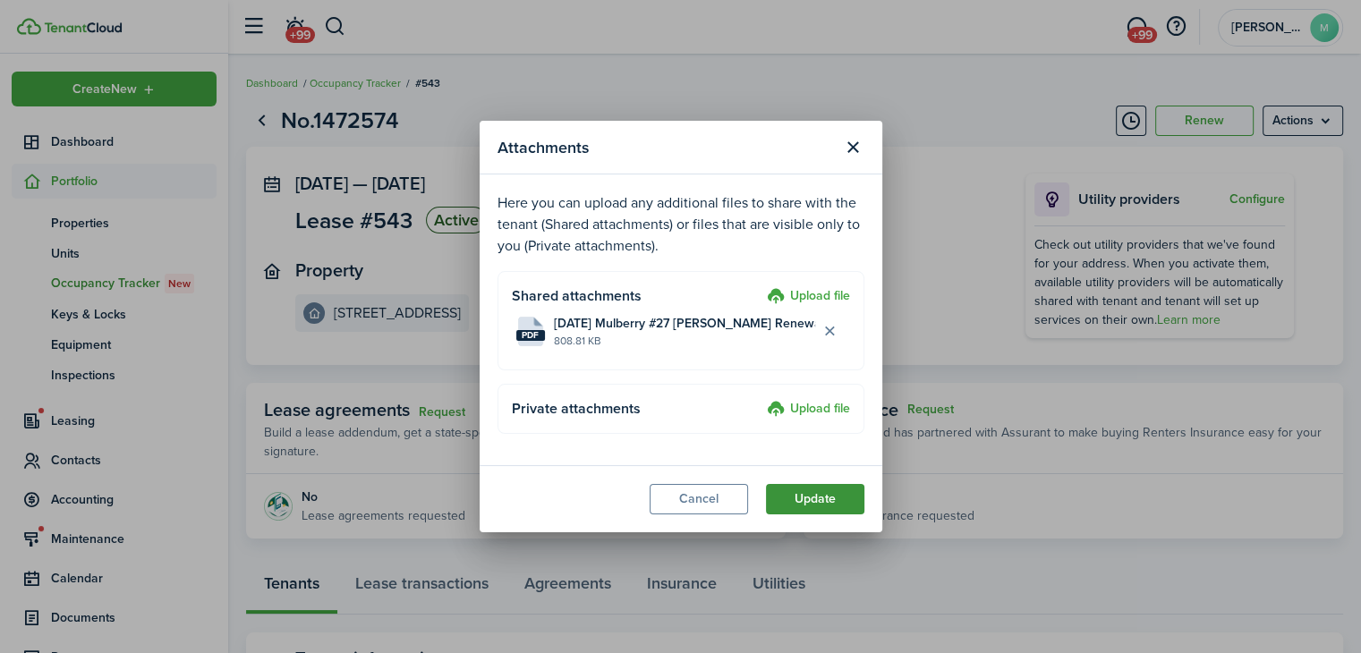
click at [841, 509] on button "Update" at bounding box center [815, 499] width 98 height 30
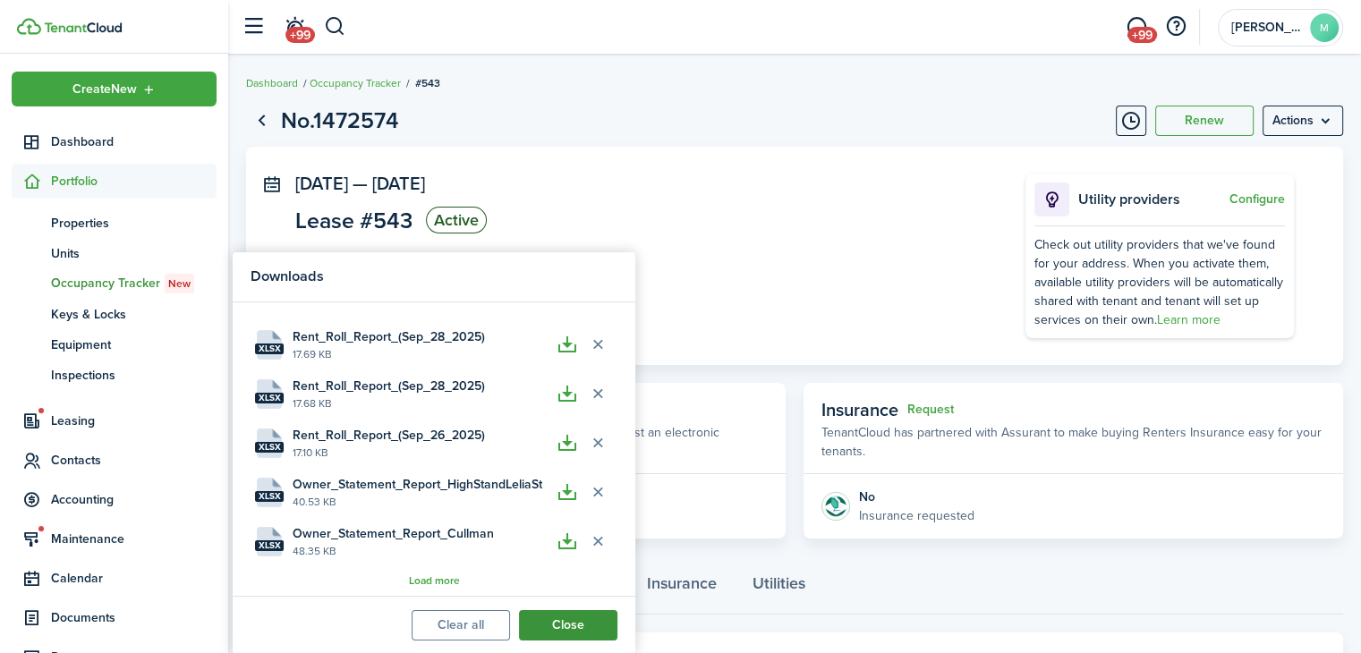
click at [590, 630] on button "Close" at bounding box center [568, 625] width 98 height 30
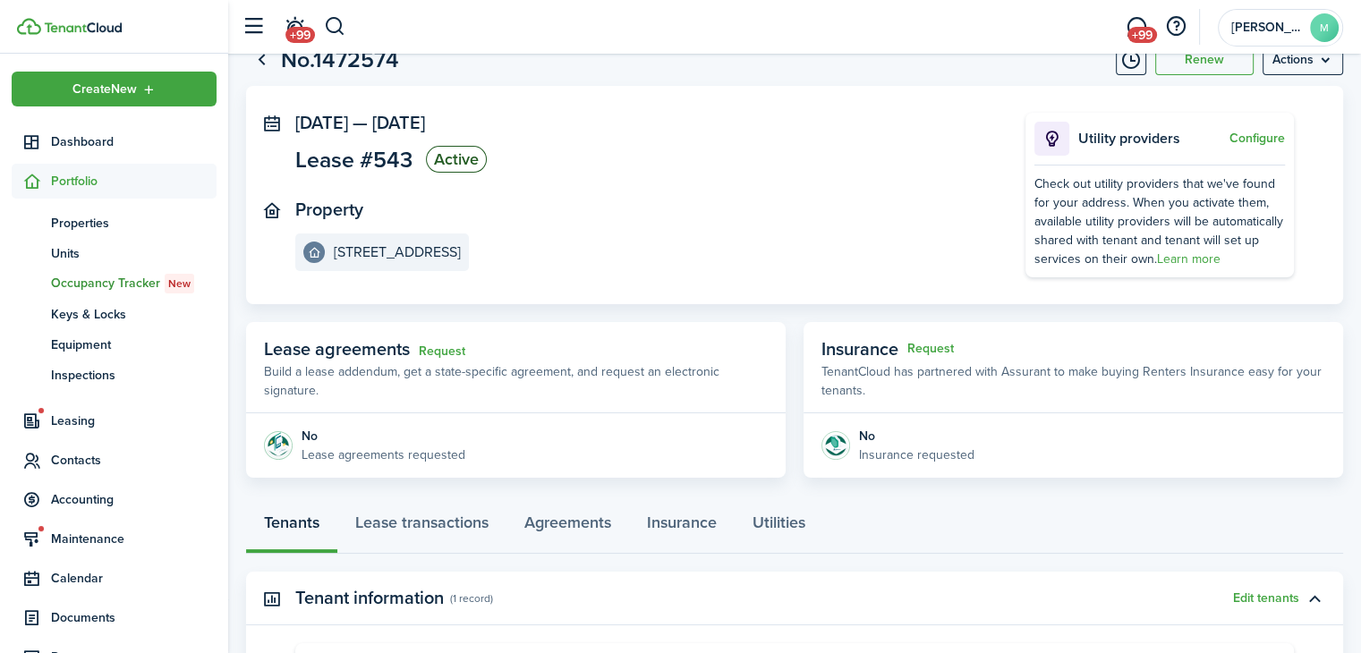
scroll to position [165, 0]
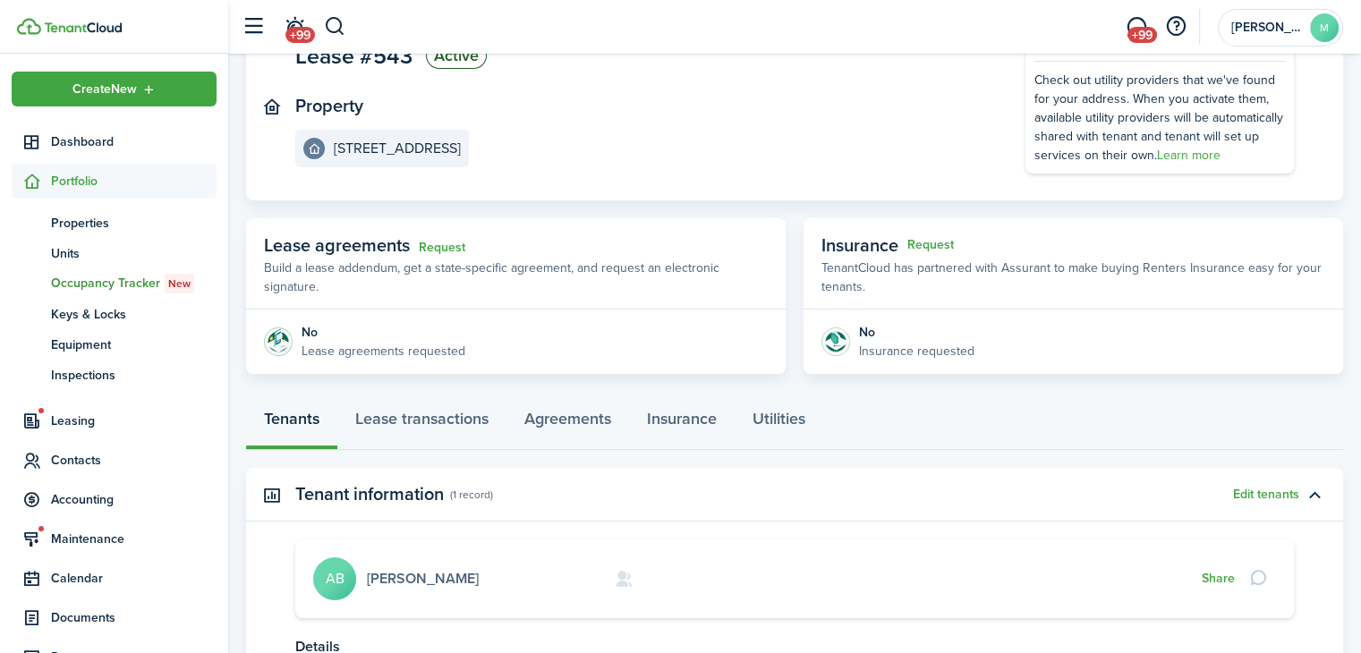
click at [388, 572] on link "[PERSON_NAME]" at bounding box center [423, 578] width 112 height 21
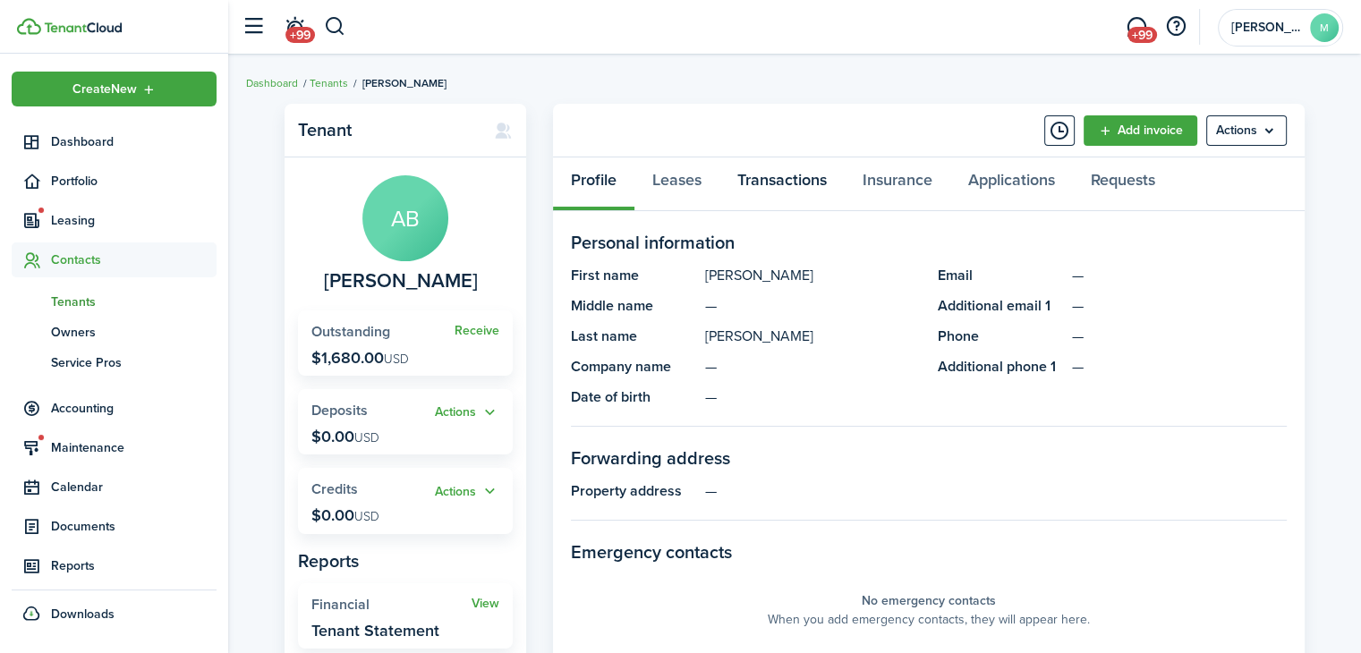
click at [780, 194] on link "Transactions" at bounding box center [781, 184] width 125 height 54
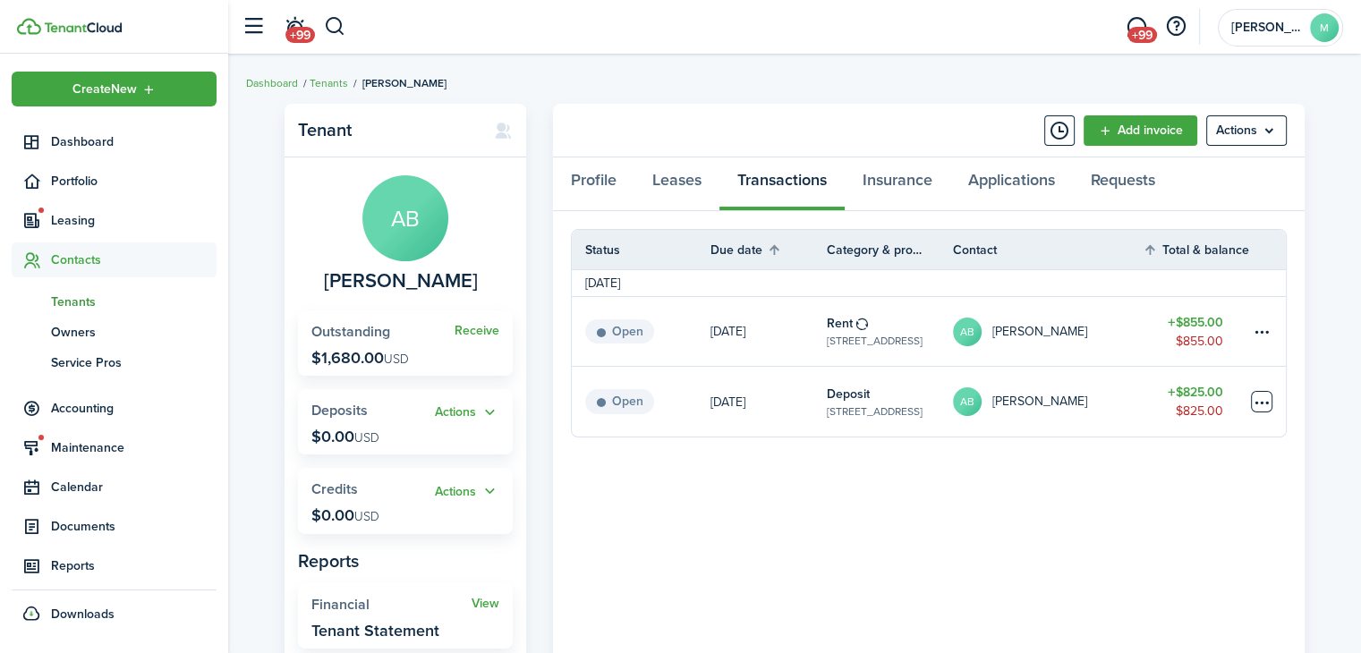
click at [1259, 393] on table-menu-btn-icon at bounding box center [1261, 401] width 21 height 21
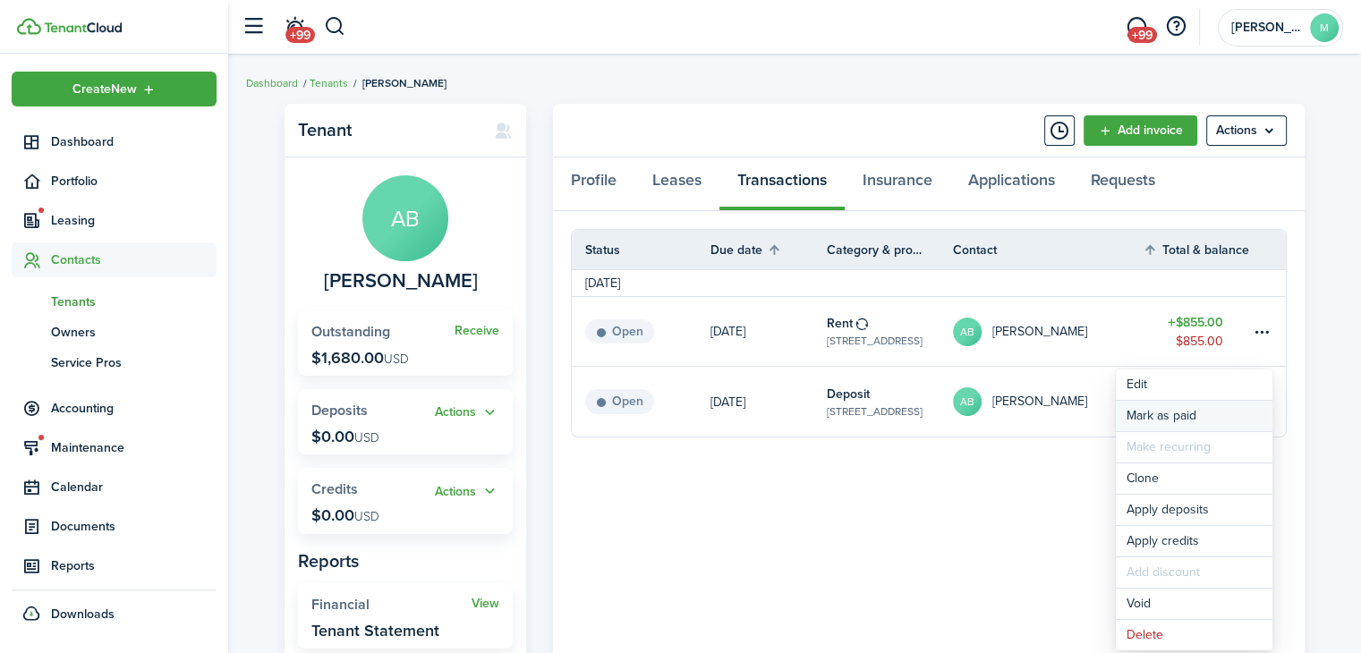
click at [1224, 419] on link "Mark as paid" at bounding box center [1194, 416] width 157 height 30
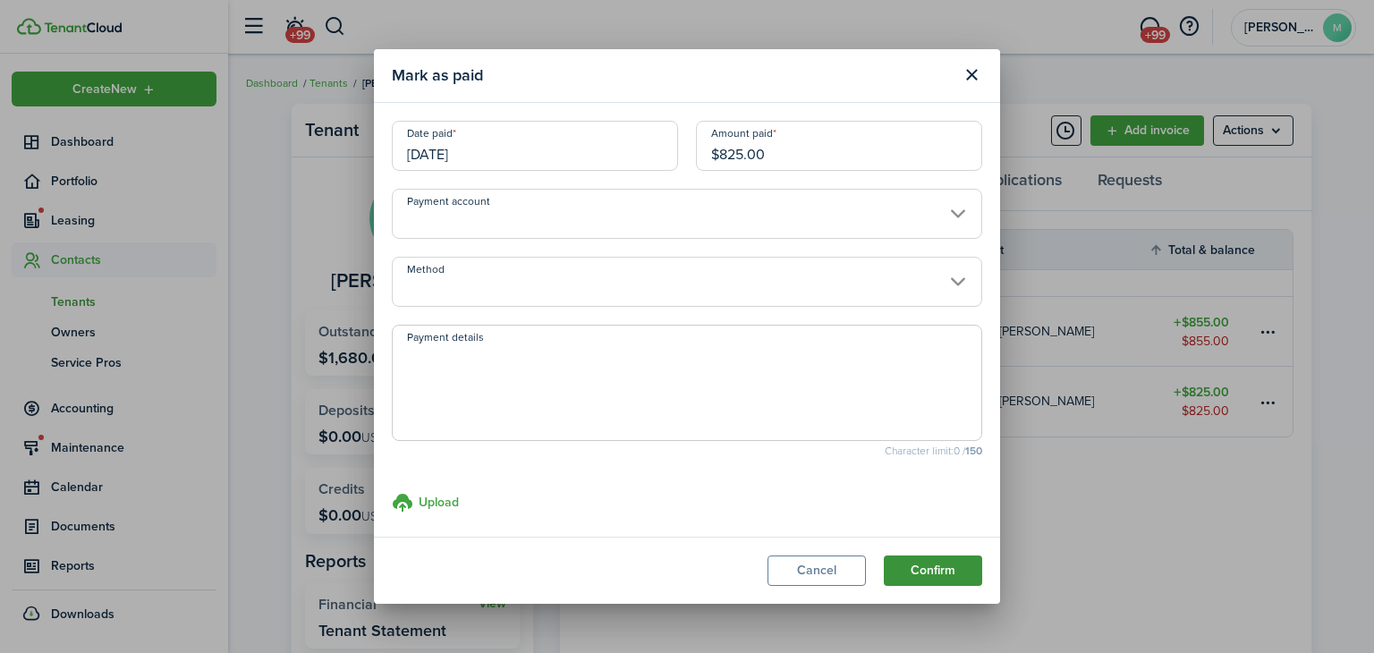
click at [942, 581] on button "Confirm" at bounding box center [933, 571] width 98 height 30
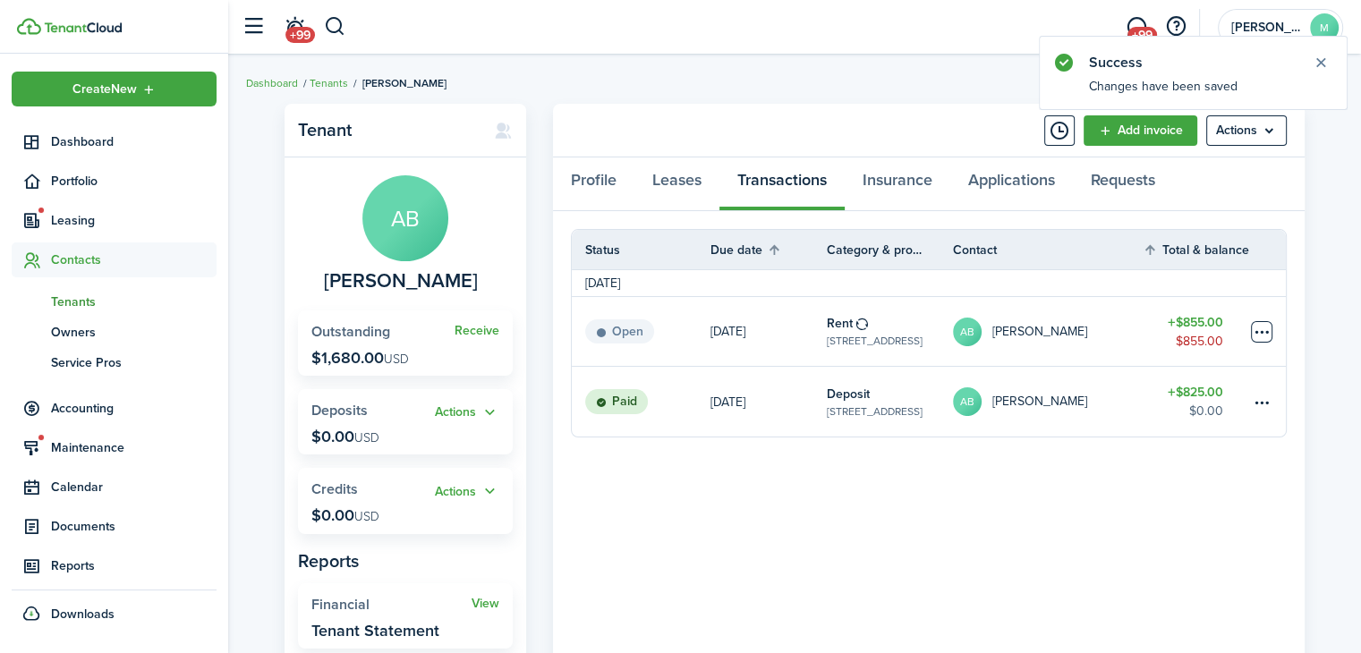
click at [1264, 328] on table-menu-btn-icon at bounding box center [1261, 331] width 21 height 21
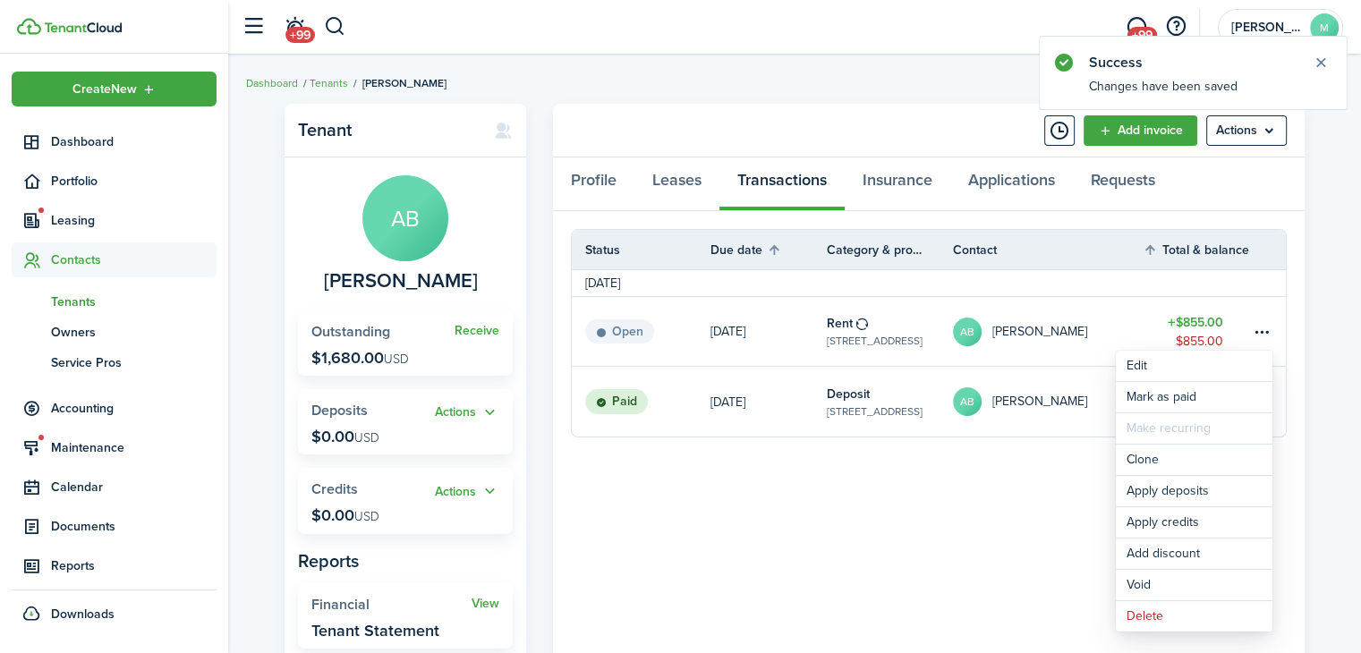
click at [1048, 530] on panel-main-body "Status Due date Category & property Contact Total & balance Actions [DATE] Open…" at bounding box center [929, 480] width 752 height 539
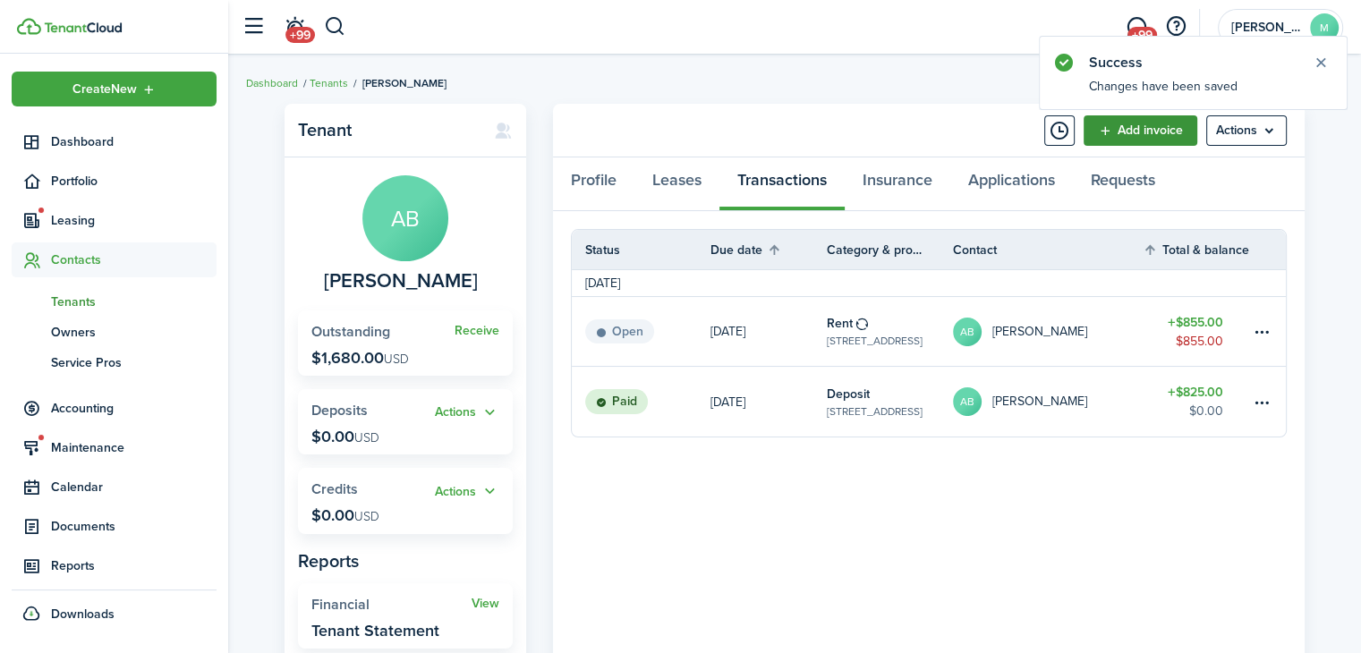
click at [1113, 142] on link "Add invoice" at bounding box center [1140, 130] width 114 height 30
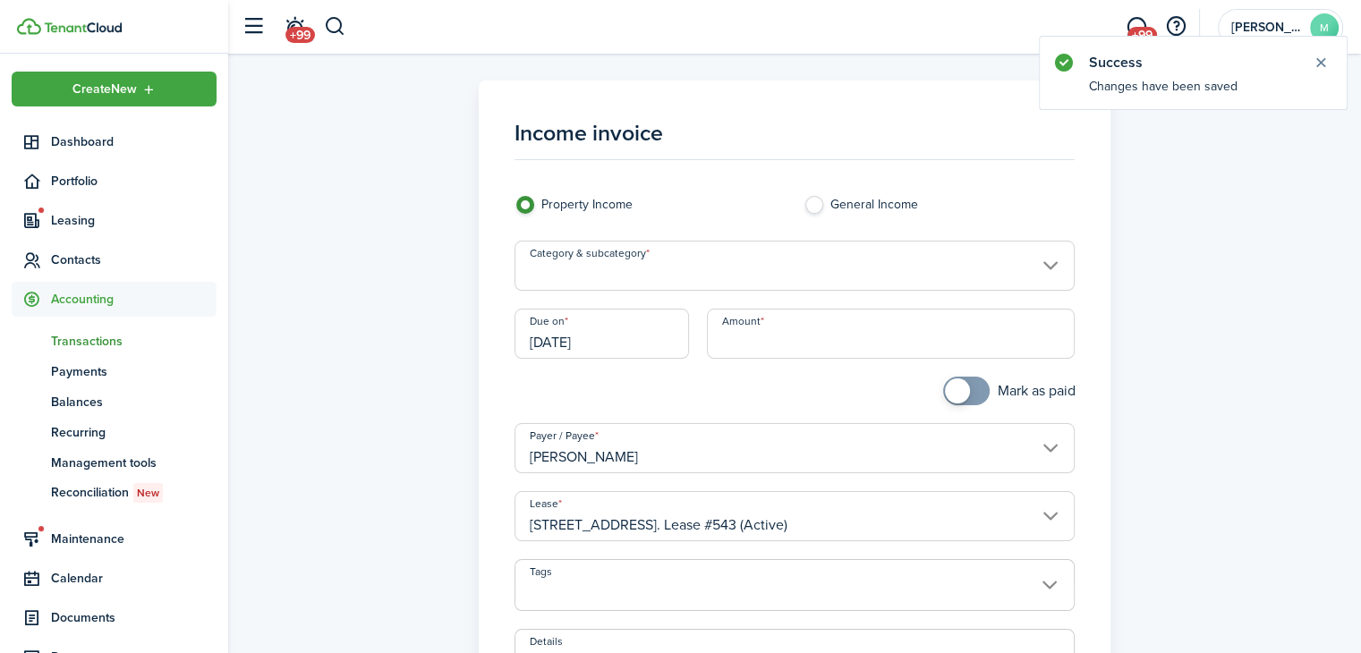
click at [783, 335] on input "Amount" at bounding box center [891, 334] width 368 height 50
click at [785, 268] on input "Category & subcategory" at bounding box center [794, 266] width 561 height 50
type input "$15.00"
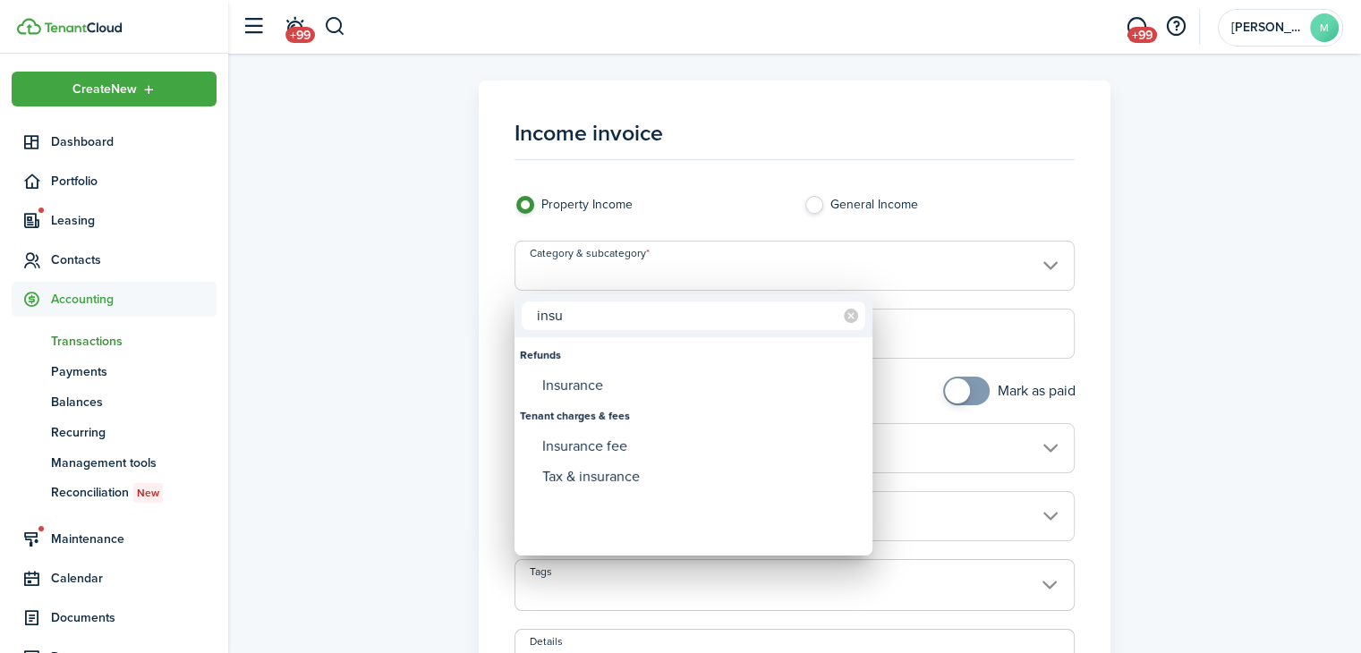
type input "insu"
click at [637, 386] on div "Insurance" at bounding box center [700, 385] width 317 height 30
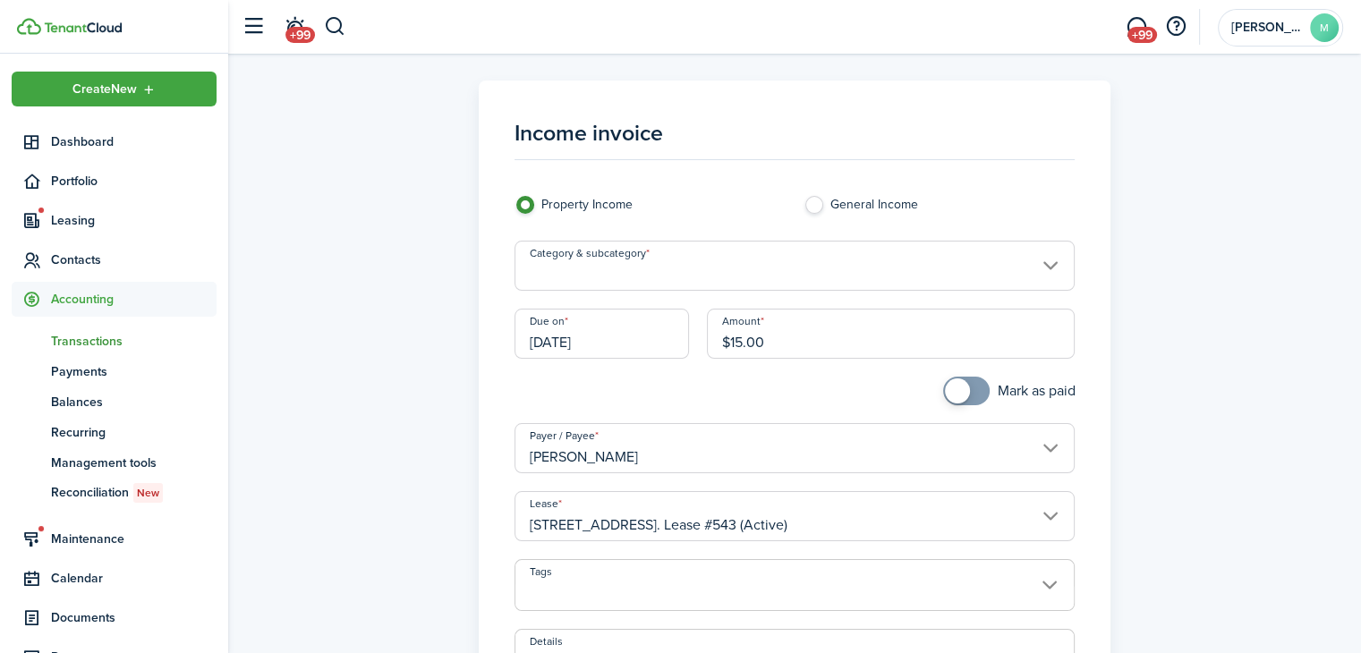
type input "Refunds / Insurance"
click at [645, 271] on input "Refunds / Insurance" at bounding box center [794, 266] width 561 height 50
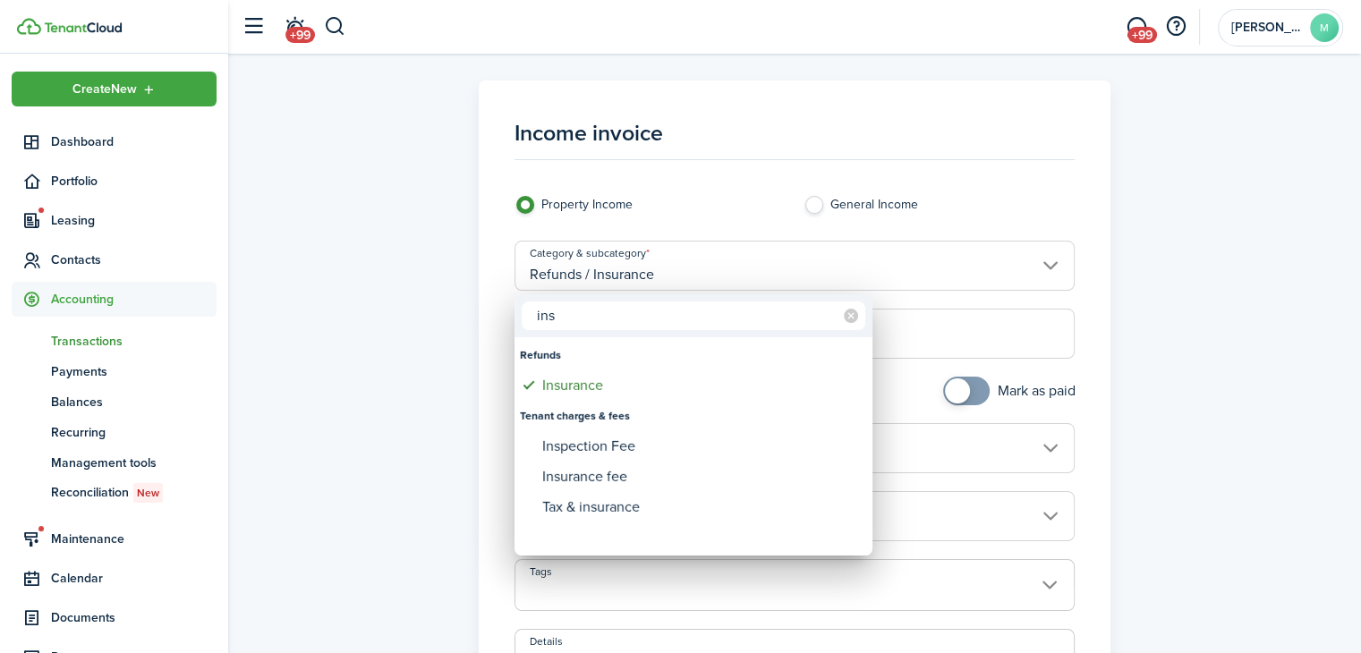
type input "ins"
click at [651, 480] on div "Insurance fee" at bounding box center [700, 477] width 317 height 30
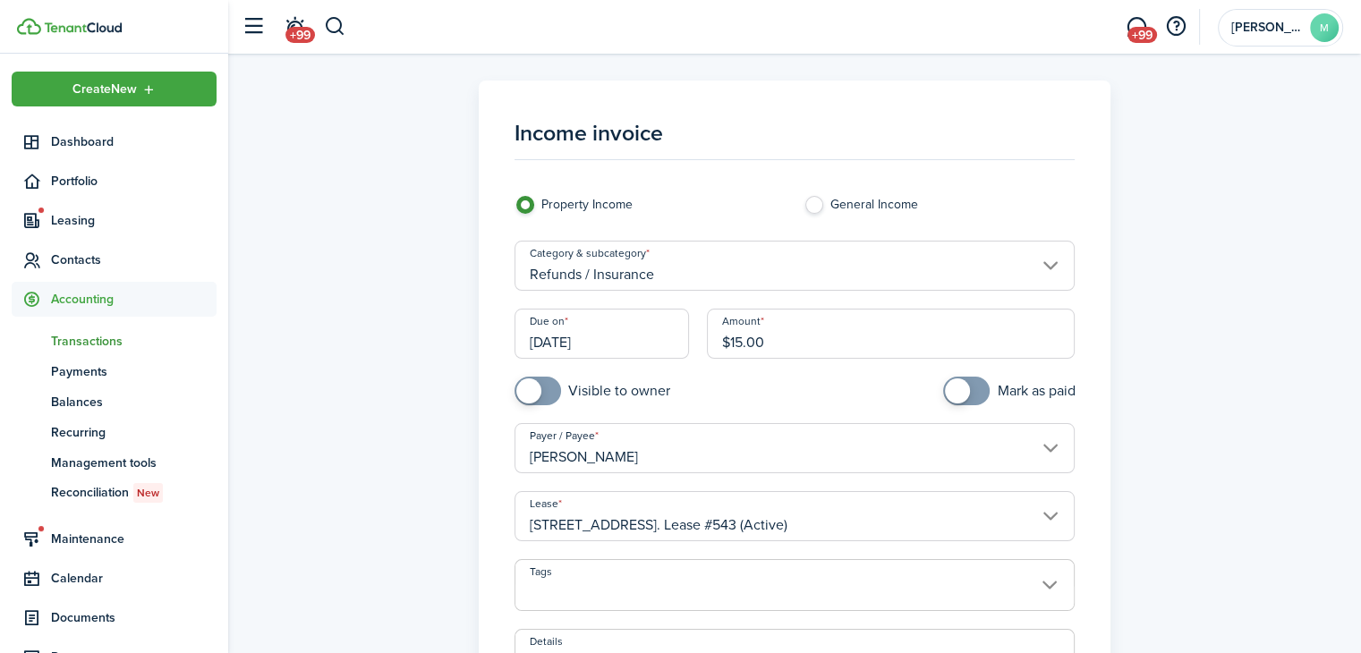
type input "Tenant charges & fees / Insurance fee"
click at [627, 345] on input "[DATE]" at bounding box center [601, 334] width 175 height 50
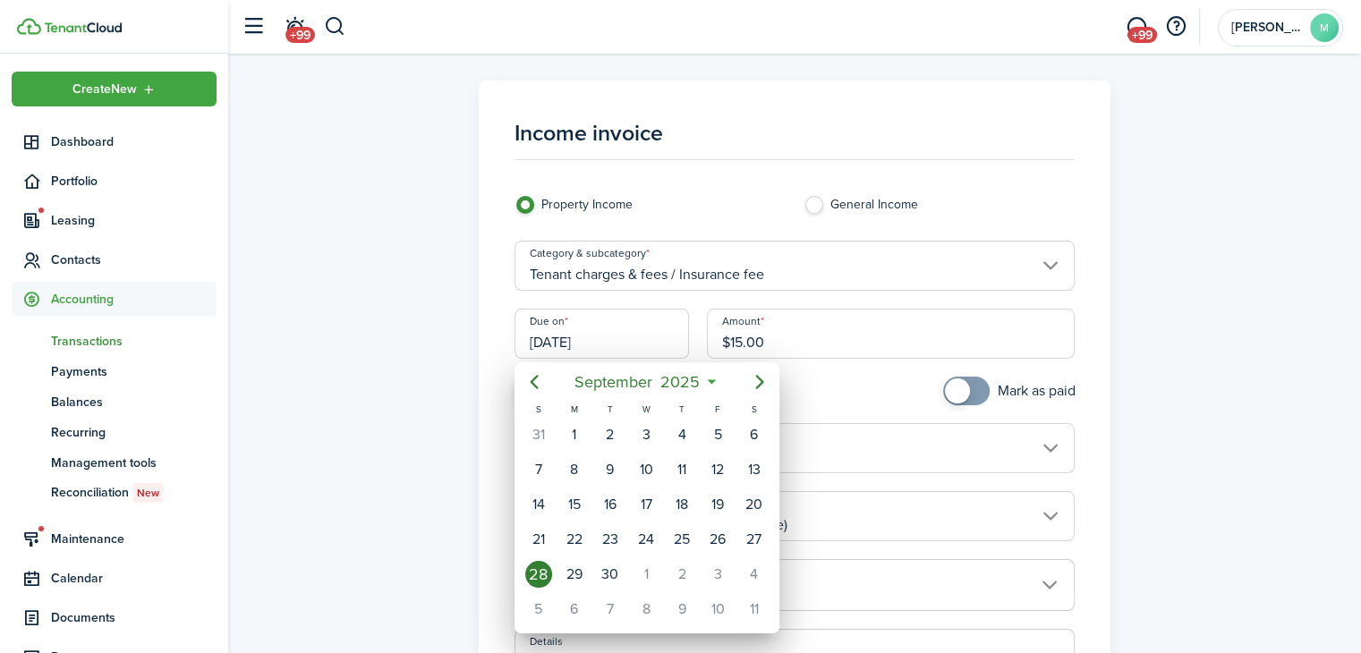
click at [651, 579] on div "1" at bounding box center [646, 574] width 27 height 27
type input "[DATE]"
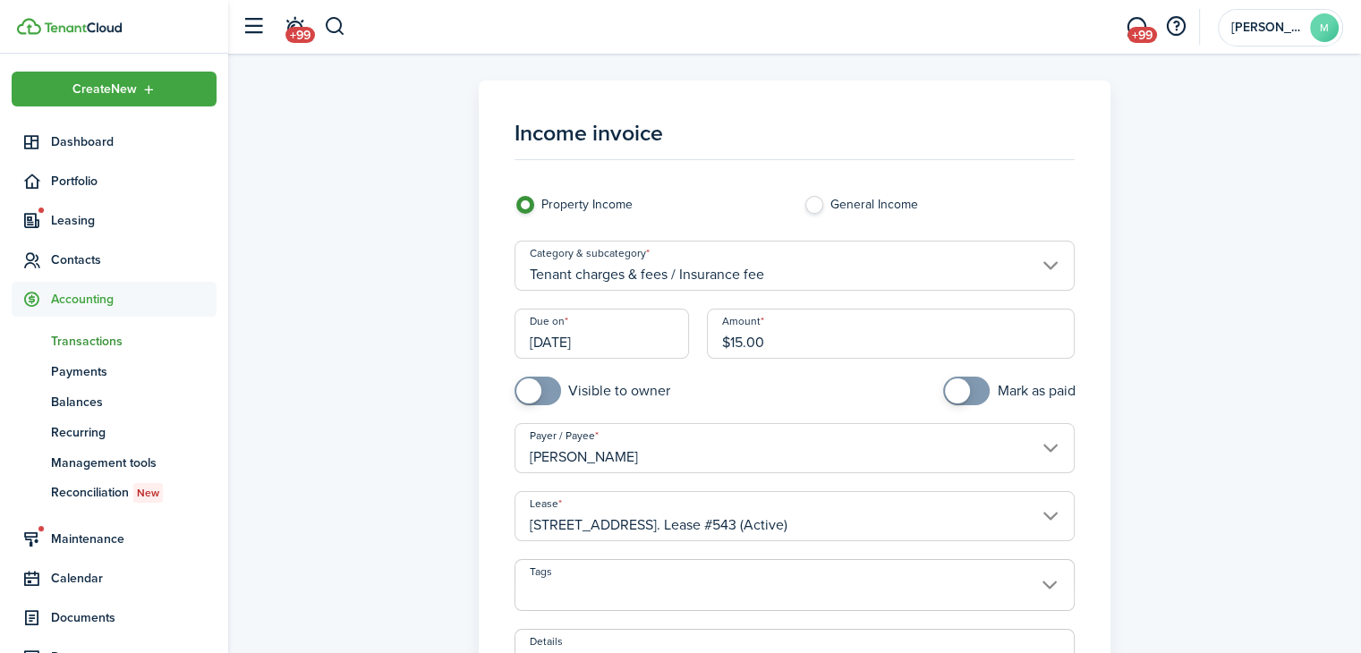
click at [605, 394] on input "checkbox" at bounding box center [592, 391] width 156 height 29
checkbox input "true"
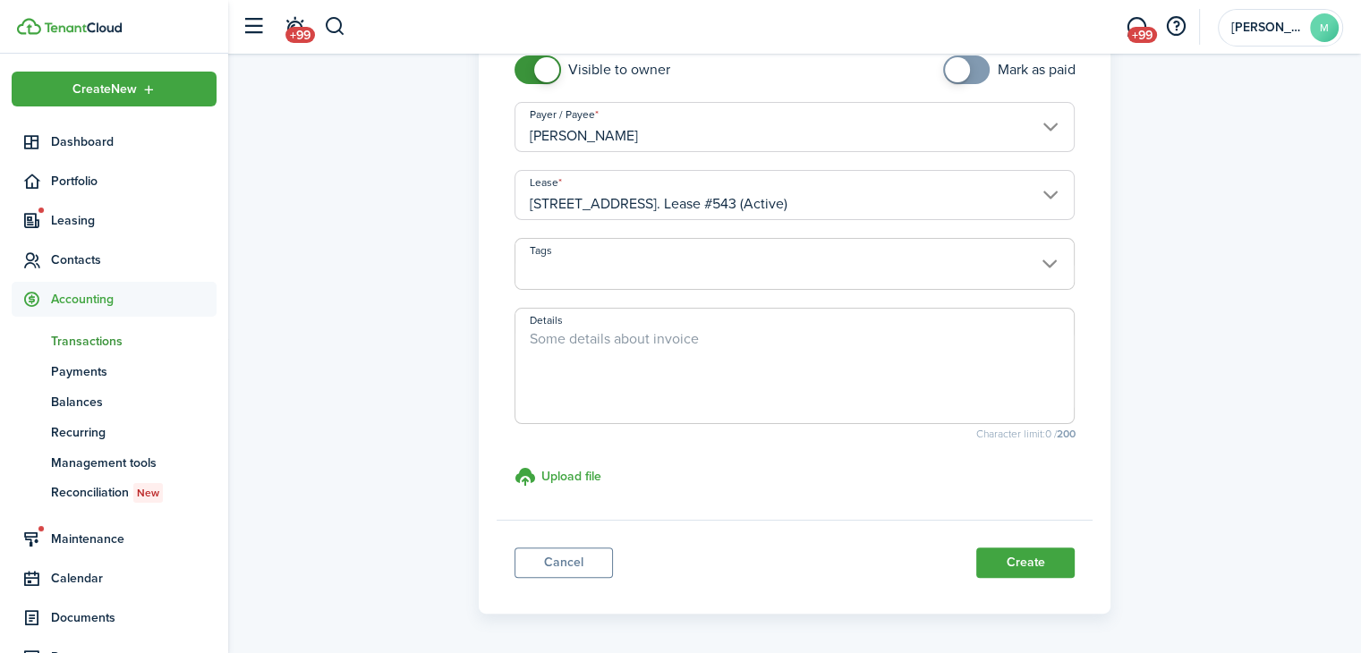
scroll to position [337, 0]
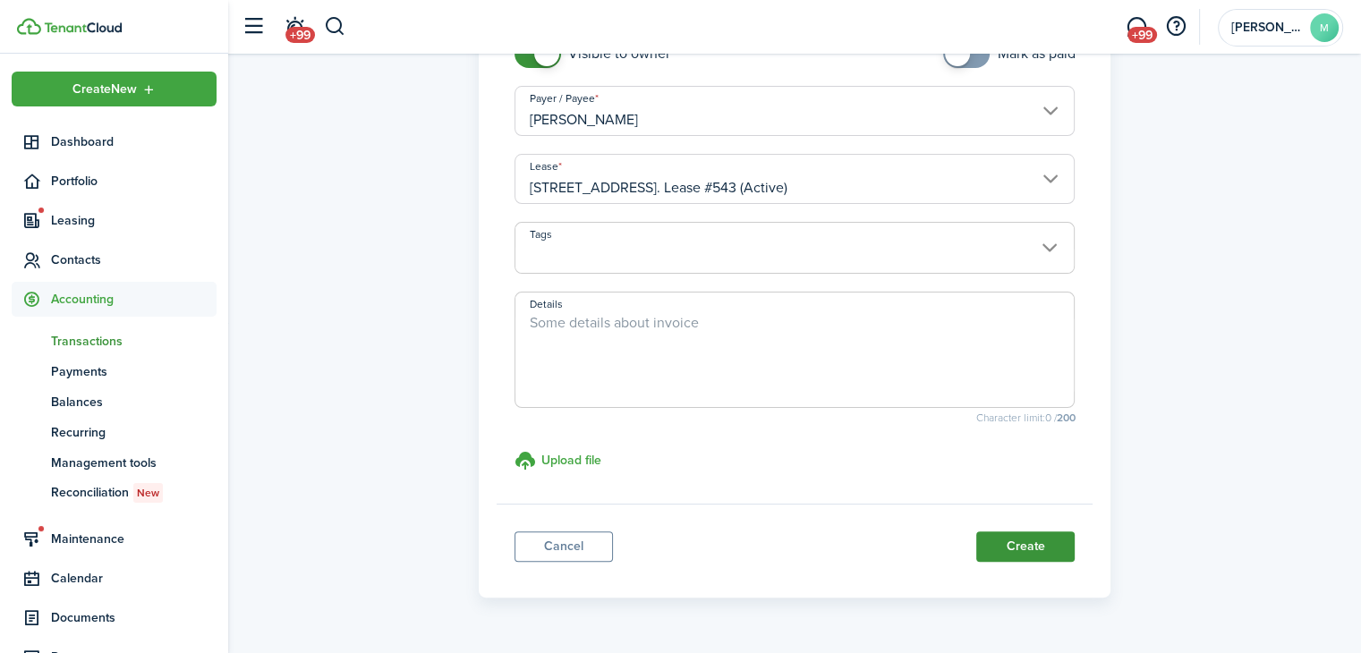
click at [1048, 558] on button "Create" at bounding box center [1025, 546] width 98 height 30
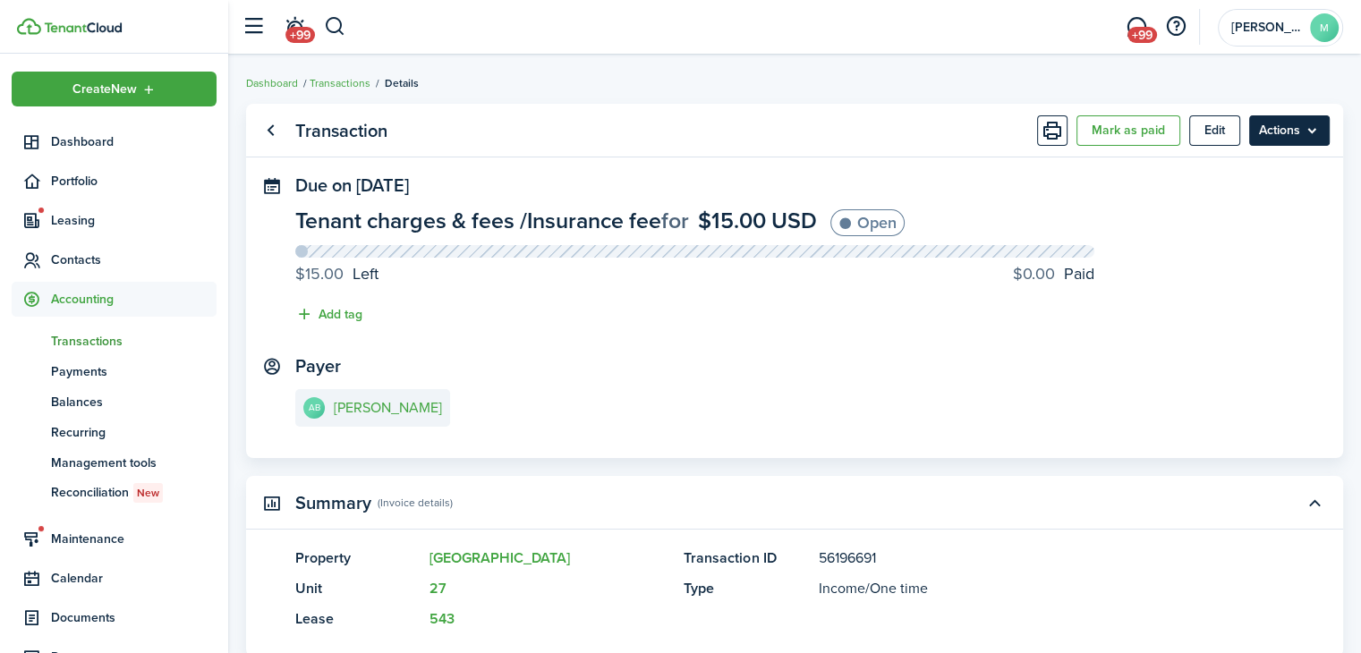
click at [1281, 127] on menu-btn "Actions" at bounding box center [1289, 130] width 81 height 30
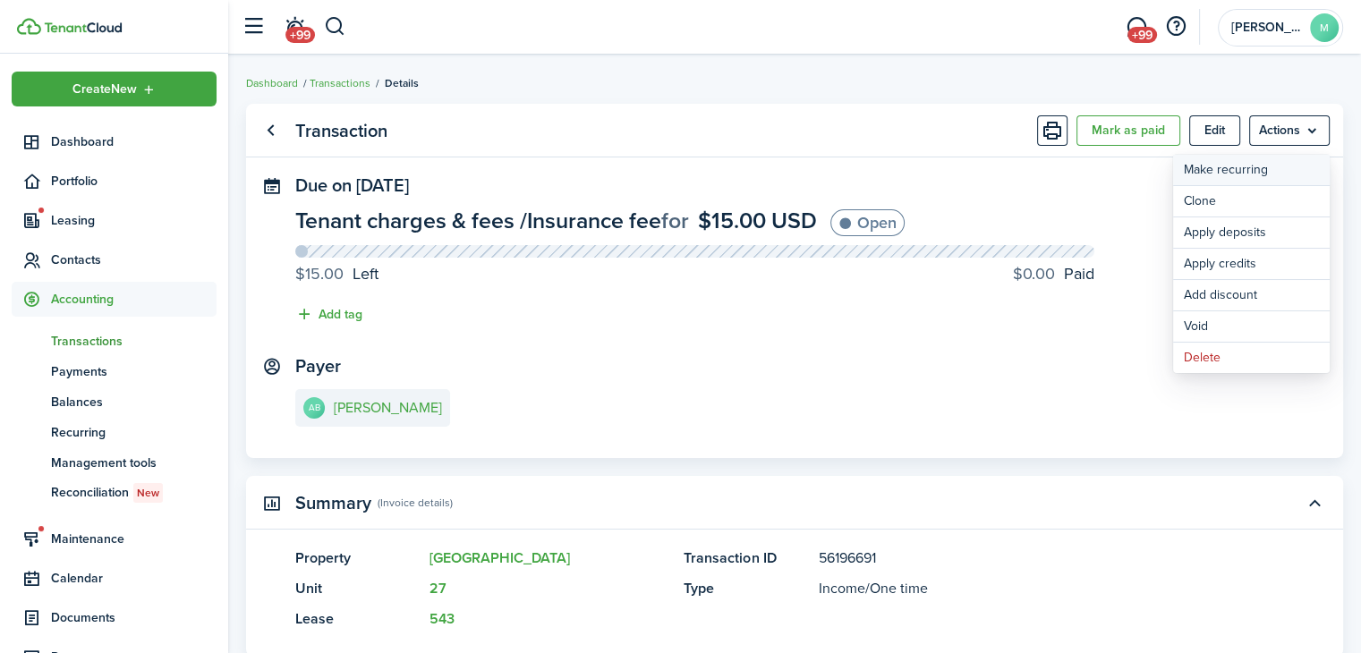
click at [1260, 171] on link "Make recurring" at bounding box center [1251, 170] width 157 height 30
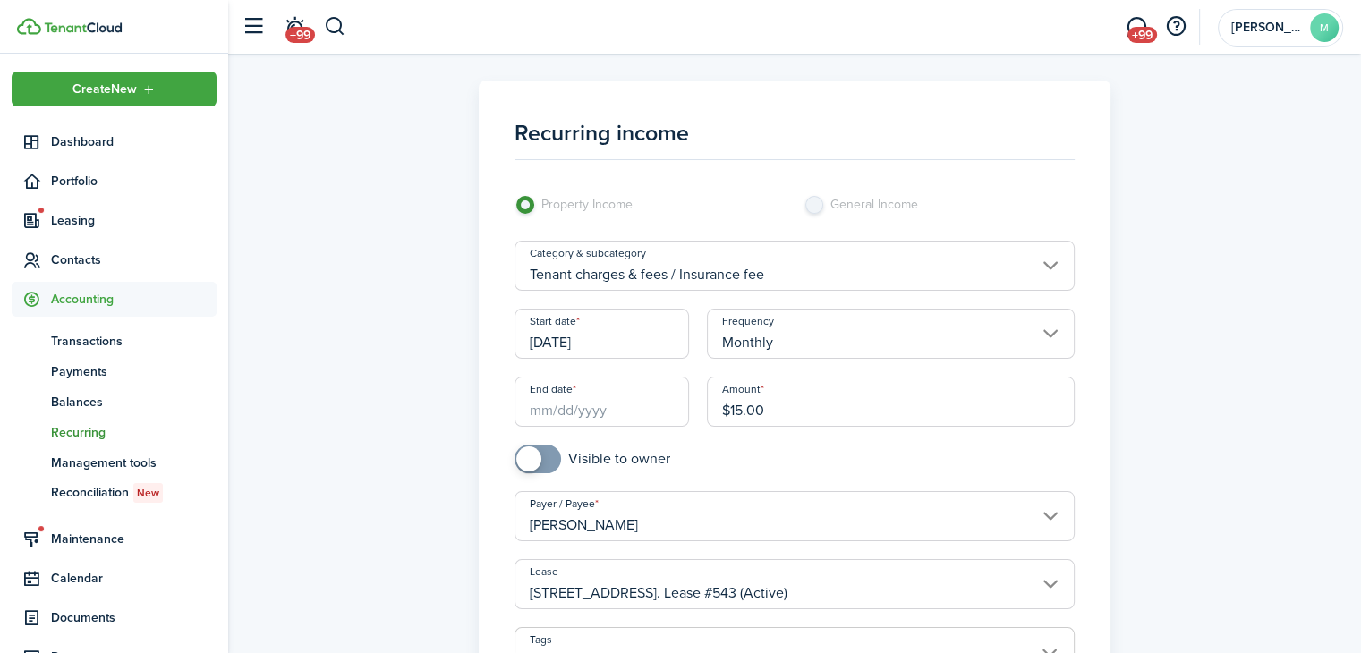
click at [621, 401] on input "End date" at bounding box center [601, 402] width 175 height 50
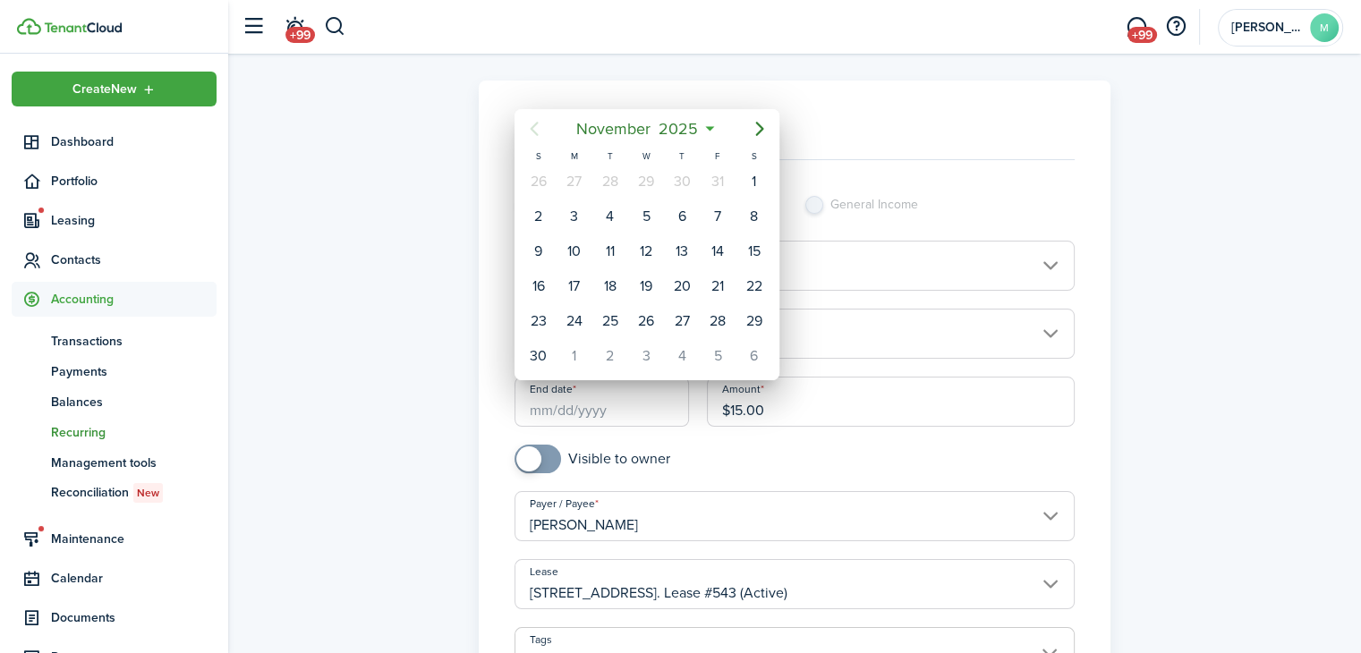
click at [688, 129] on span "2025" at bounding box center [678, 129] width 47 height 32
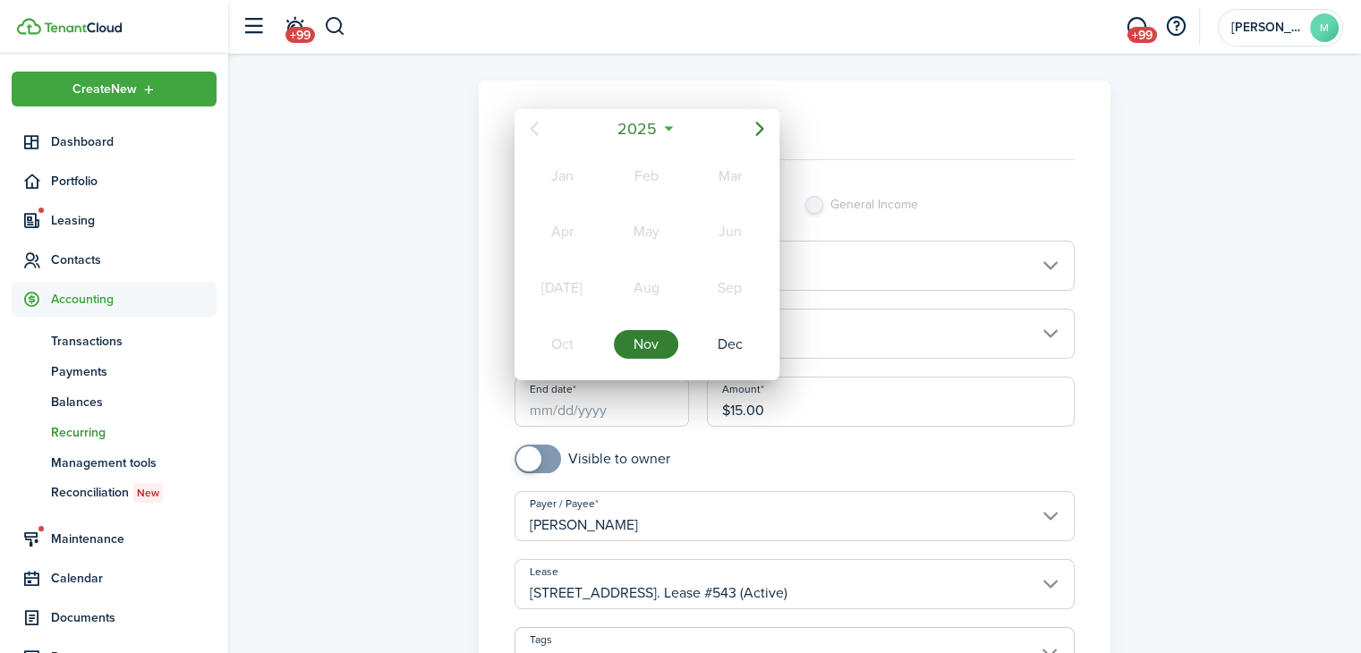
click at [666, 132] on mbsc-button "2025" at bounding box center [638, 129] width 62 height 32
click at [567, 345] on div "2027" at bounding box center [562, 344] width 64 height 29
click at [650, 350] on div "Nov" at bounding box center [646, 344] width 64 height 29
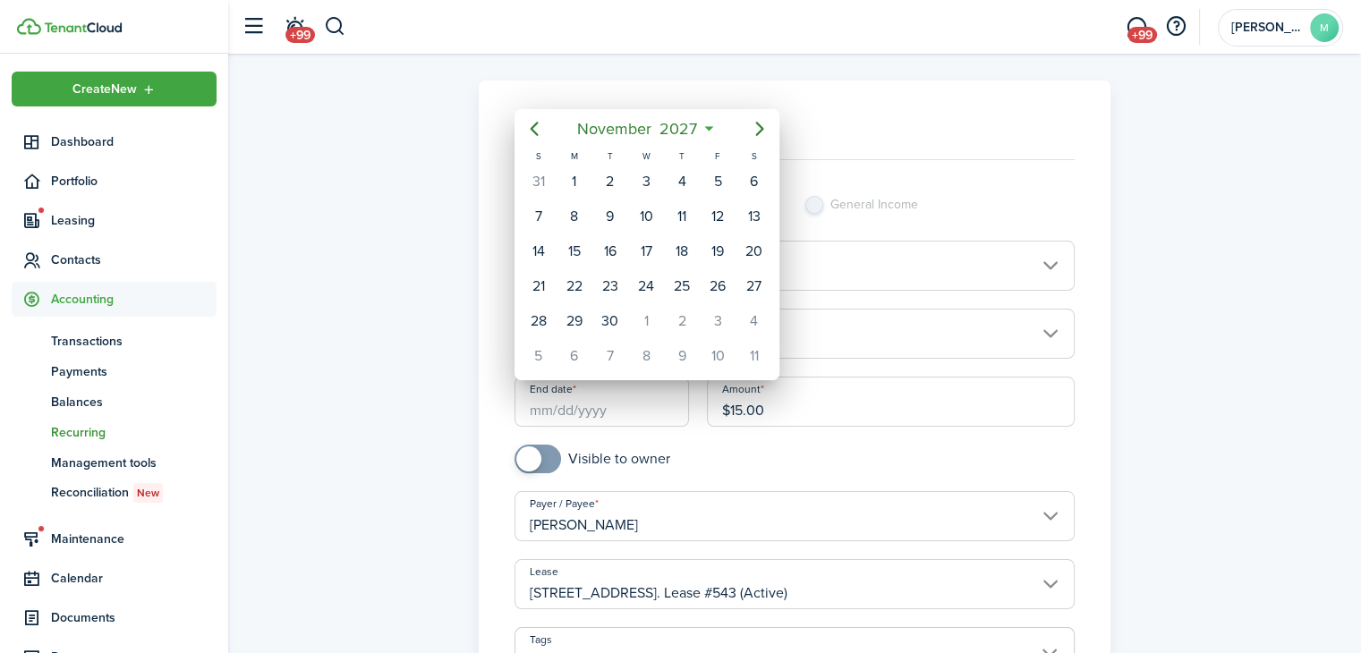
click at [575, 183] on div "1" at bounding box center [574, 181] width 27 height 27
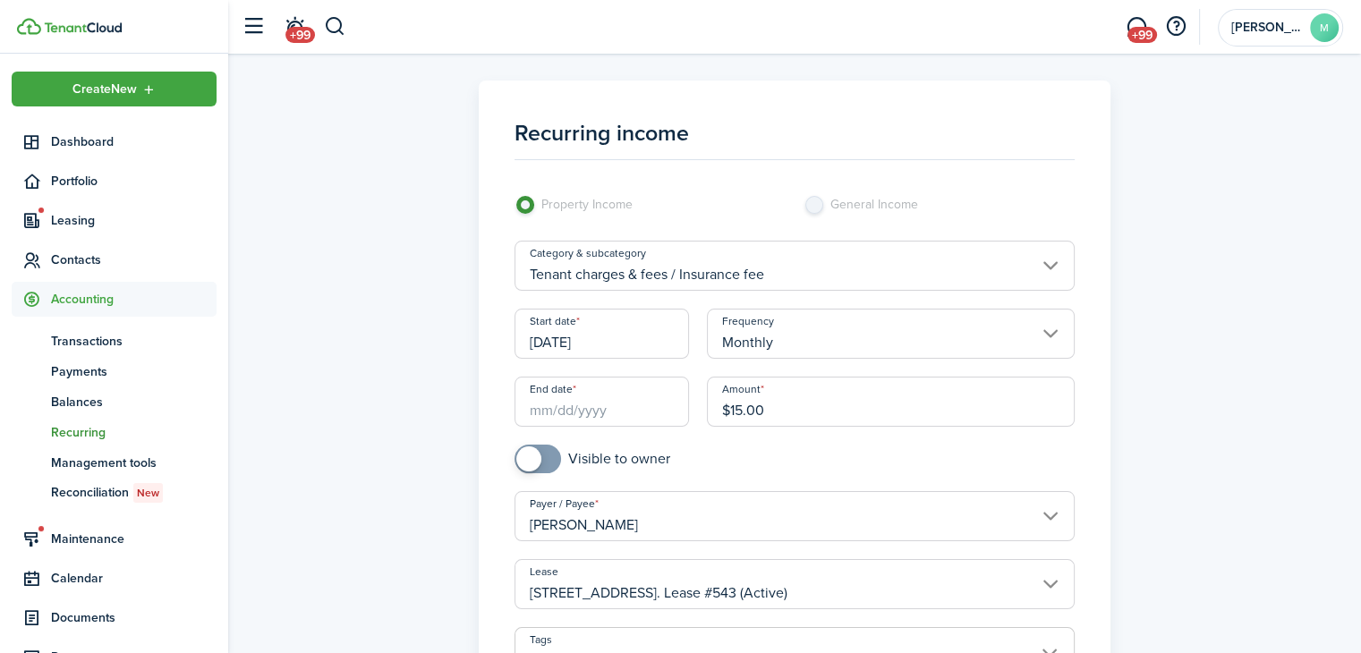
type input "[DATE]"
click at [601, 468] on input "checkbox" at bounding box center [592, 459] width 156 height 29
checkbox input "true"
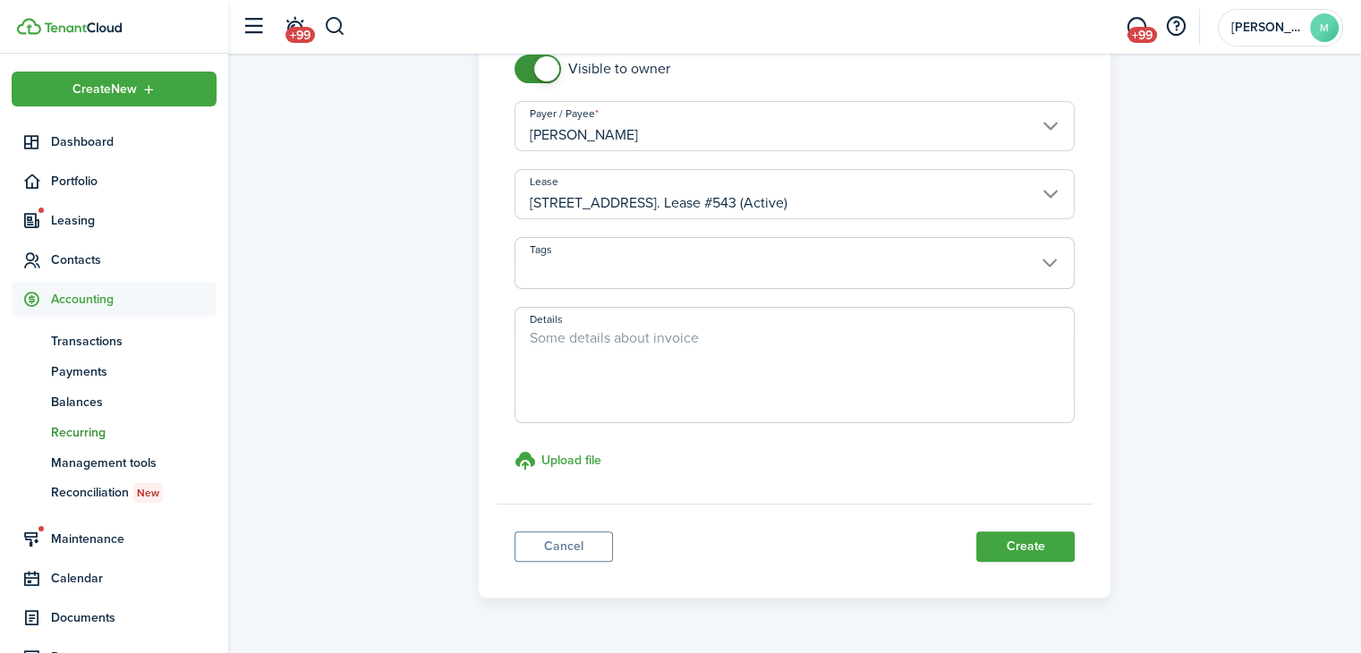
scroll to position [392, 0]
click at [1042, 556] on button "Create" at bounding box center [1025, 545] width 98 height 30
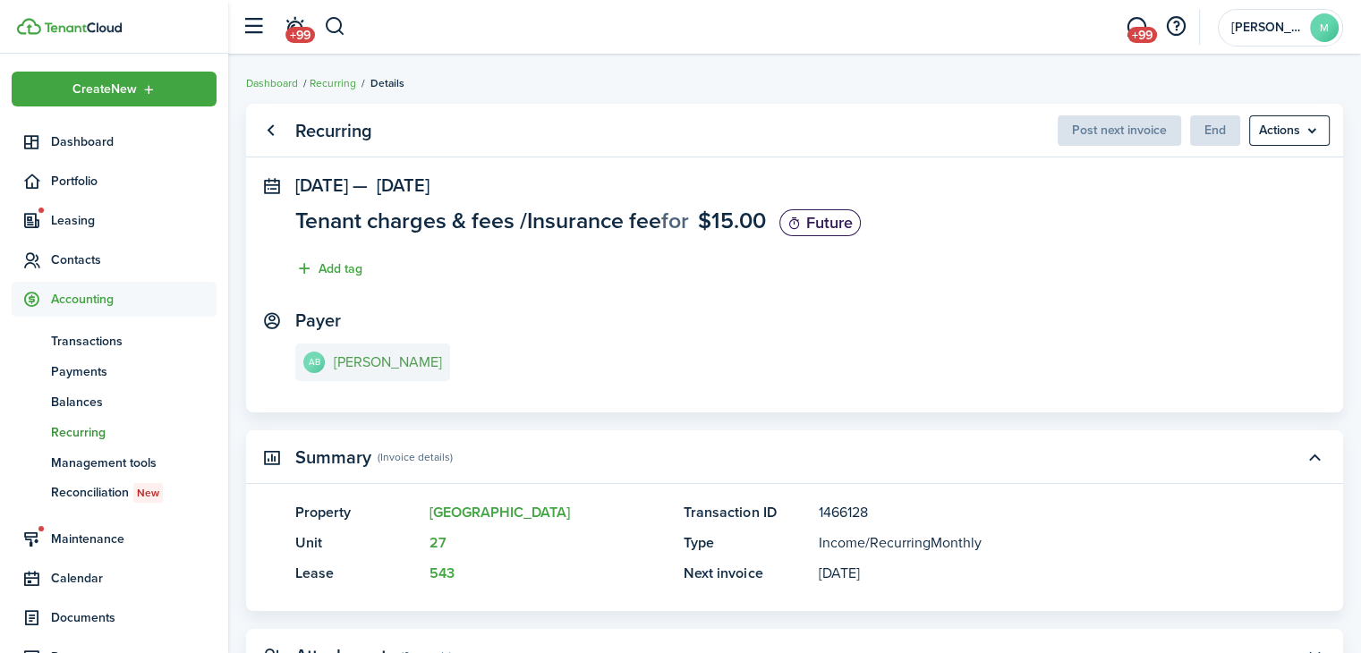
click at [365, 355] on e-details-info-title "[PERSON_NAME]" at bounding box center [388, 362] width 108 height 16
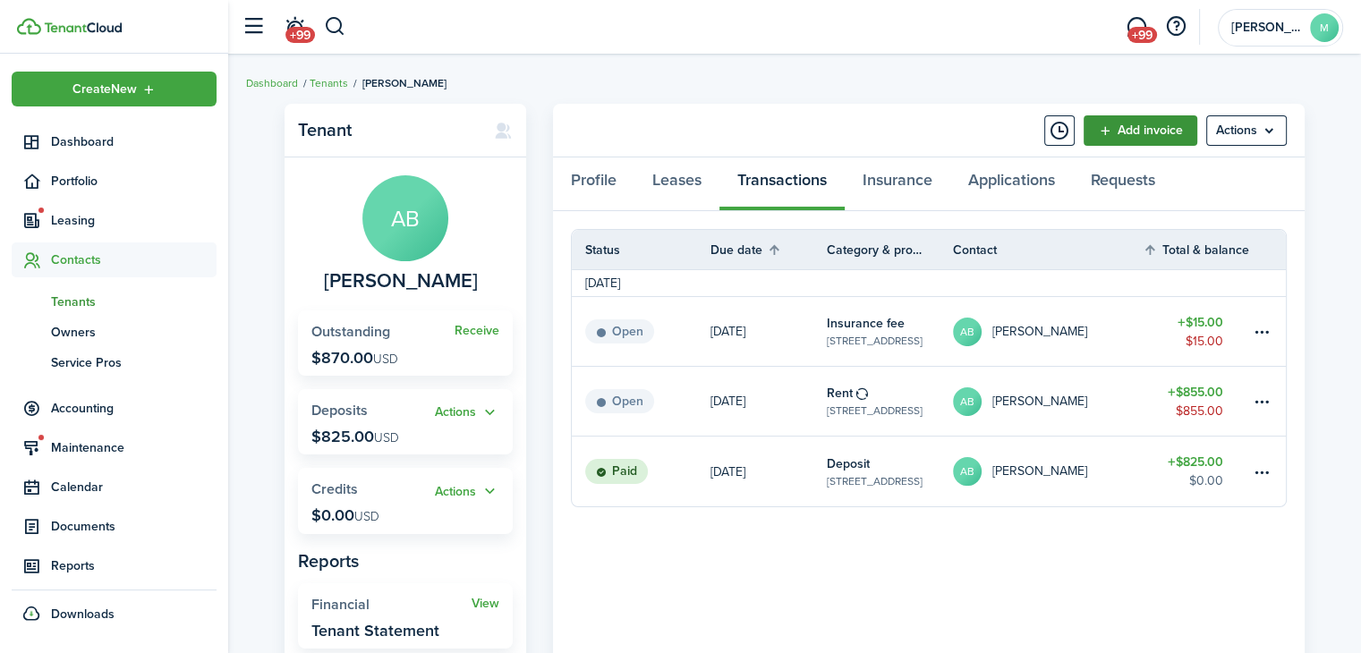
click at [1163, 126] on link "Add invoice" at bounding box center [1140, 130] width 114 height 30
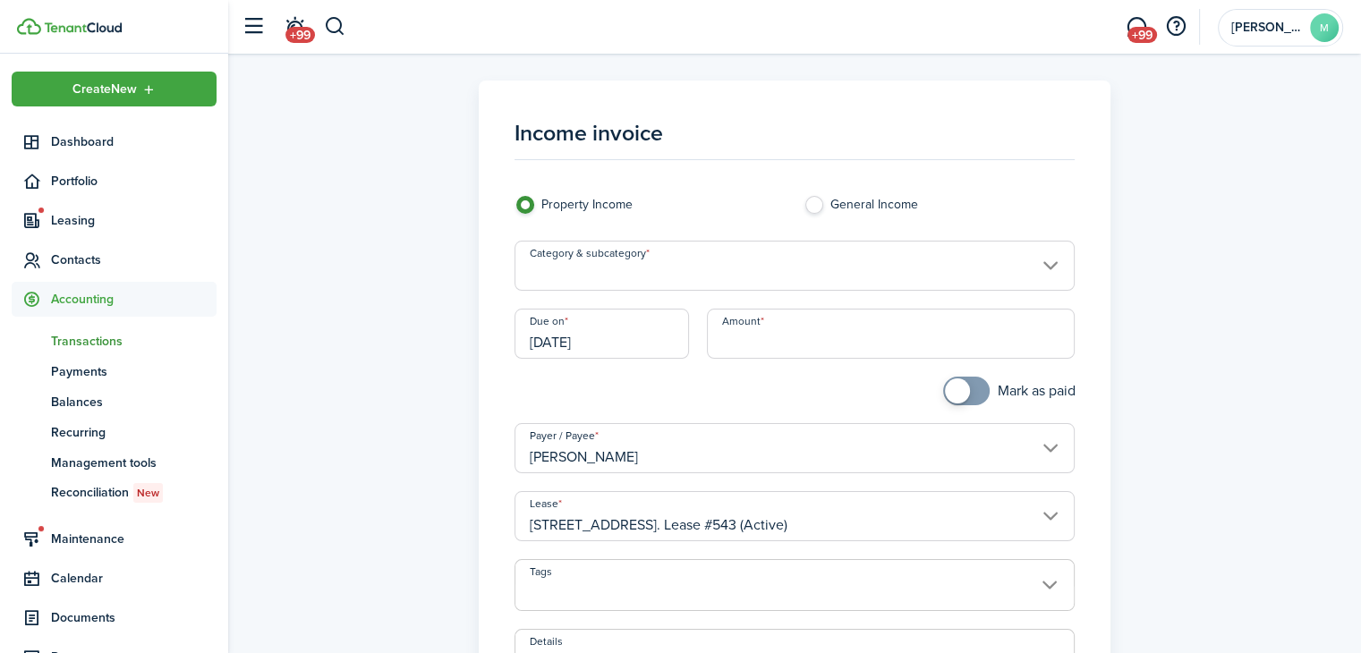
click at [935, 349] on input "Amount" at bounding box center [891, 334] width 368 height 50
click at [633, 342] on input "[DATE]" at bounding box center [601, 334] width 175 height 50
type input "$75.00"
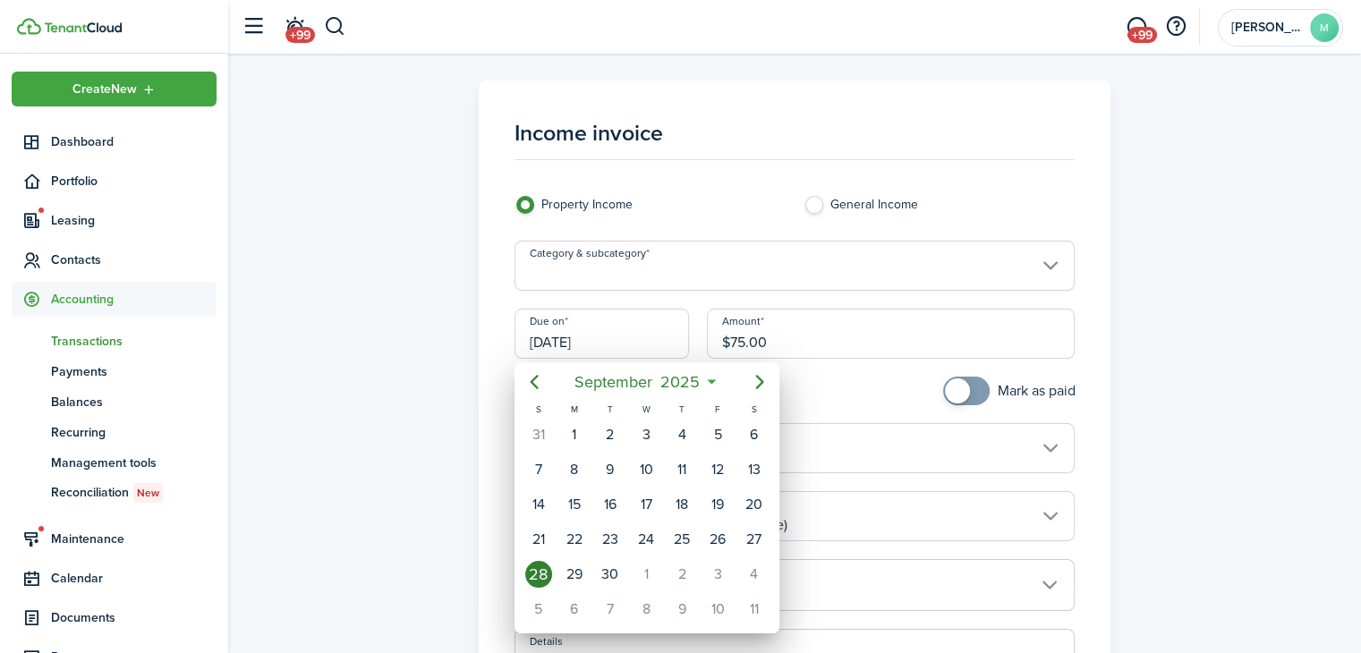
click at [646, 566] on div "1" at bounding box center [646, 574] width 27 height 27
type input "[DATE]"
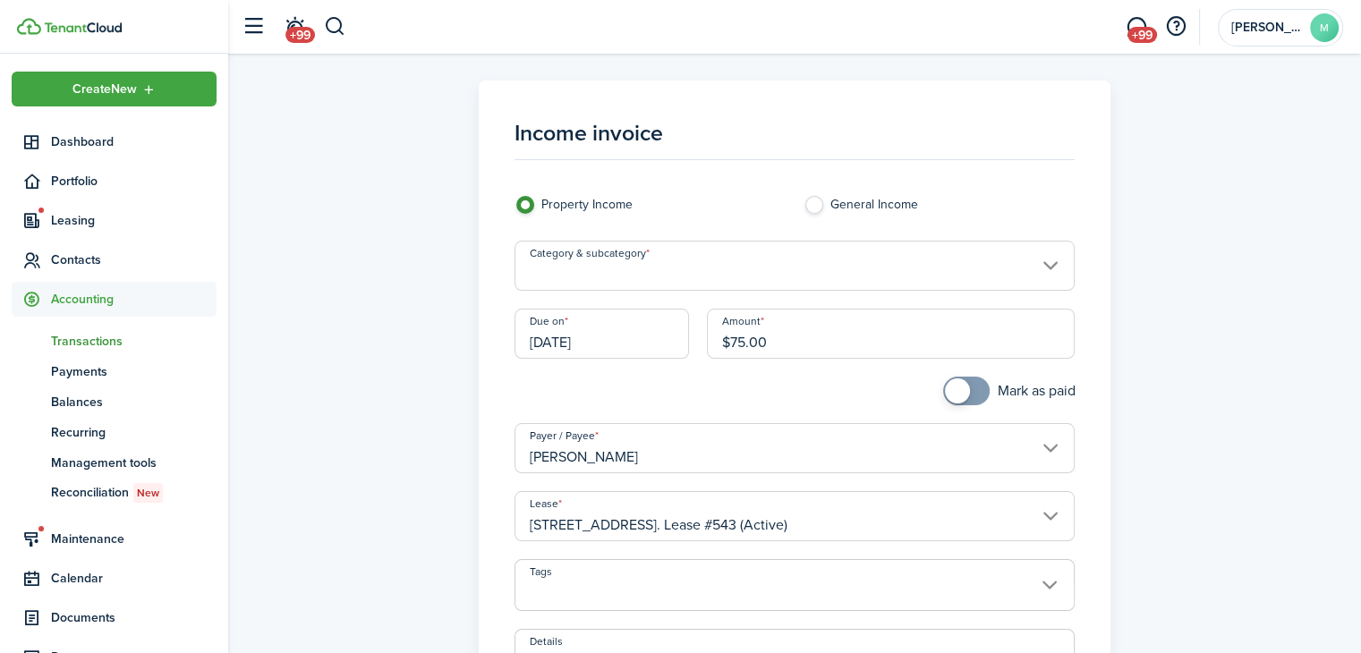
click at [928, 265] on input "Category & subcategory" at bounding box center [794, 266] width 561 height 50
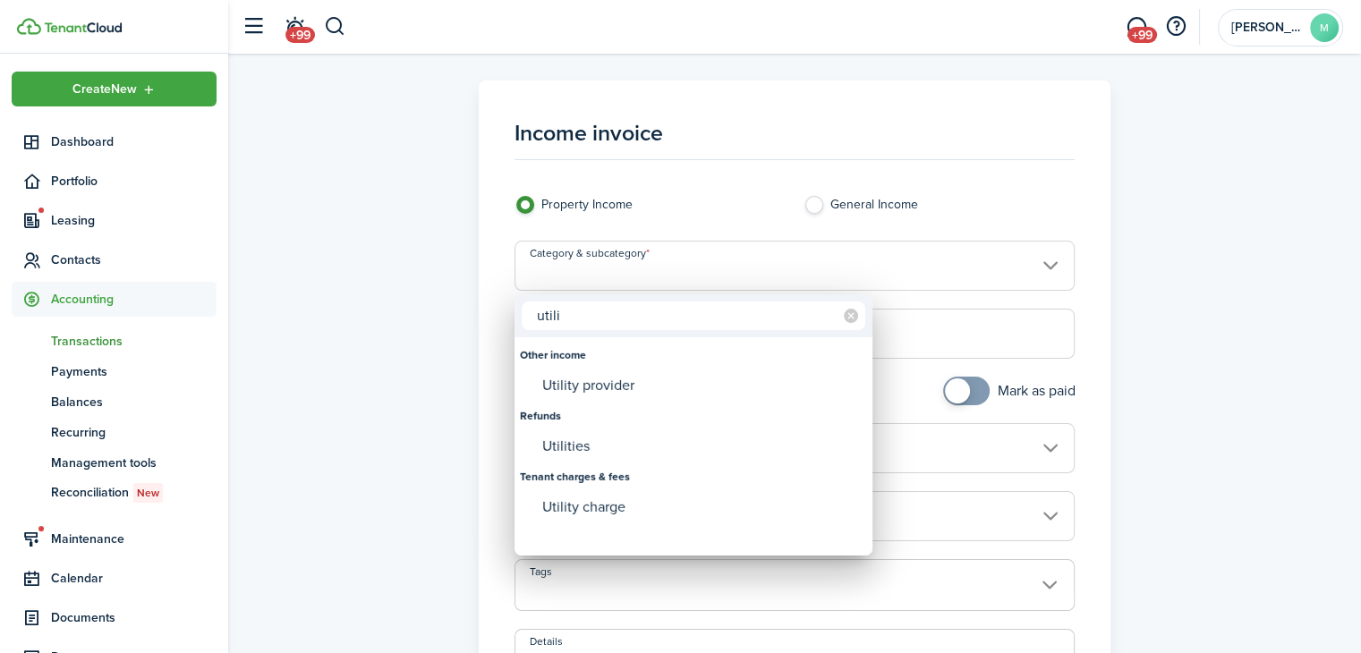
type input "utili"
click at [646, 511] on div "Utility charge" at bounding box center [700, 507] width 317 height 30
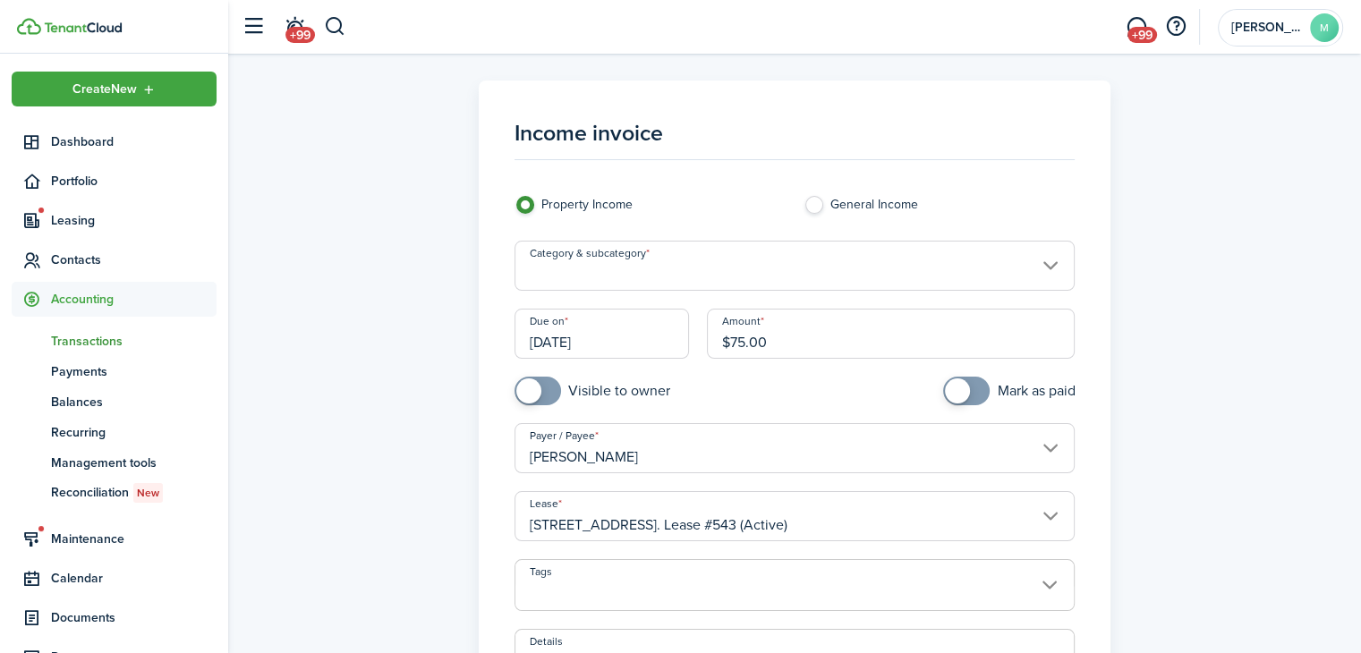
type input "Tenant charges & fees / Utility charge"
click at [634, 395] on input "checkbox" at bounding box center [592, 391] width 156 height 29
checkbox input "true"
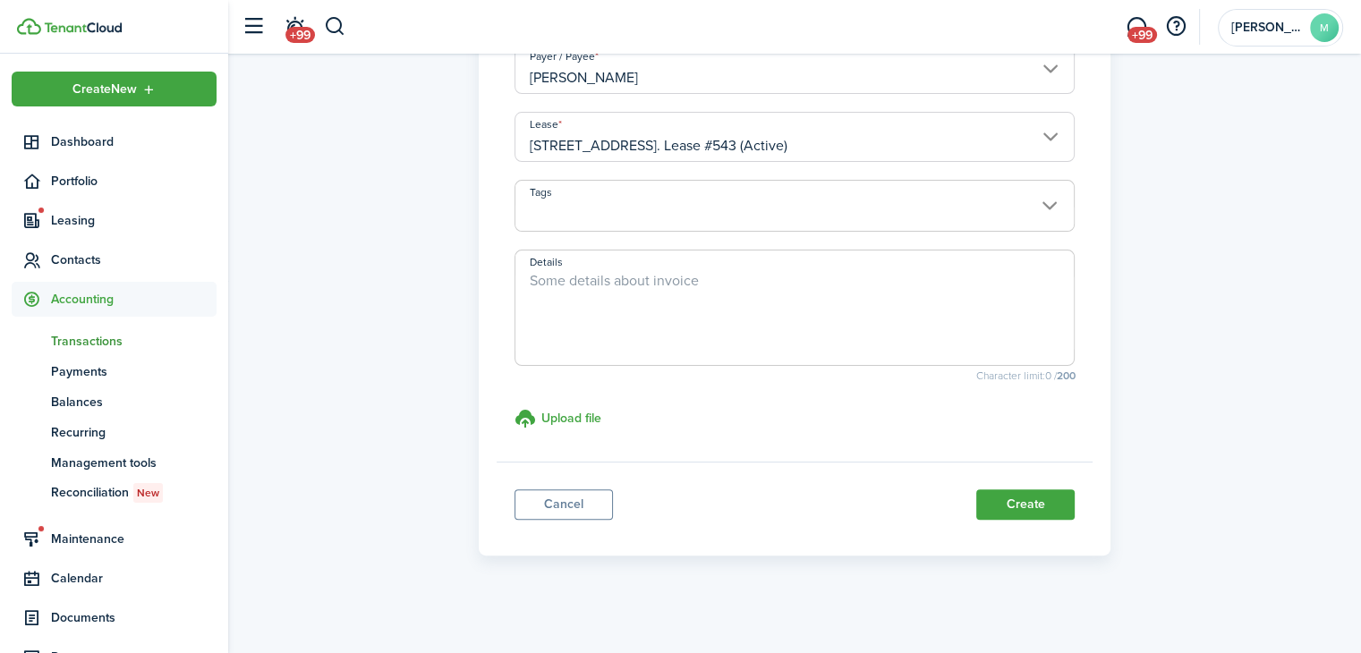
scroll to position [383, 0]
click at [1036, 512] on button "Create" at bounding box center [1025, 501] width 98 height 30
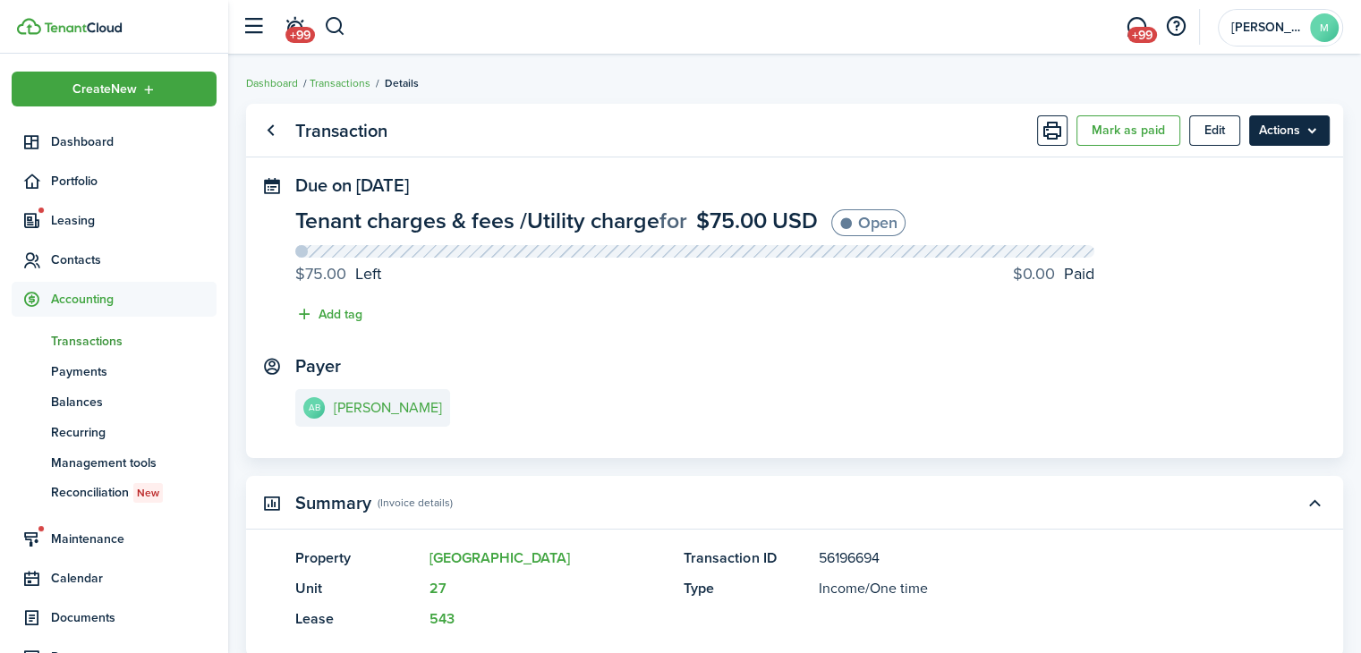
click at [1304, 132] on menu-btn "Actions" at bounding box center [1289, 130] width 81 height 30
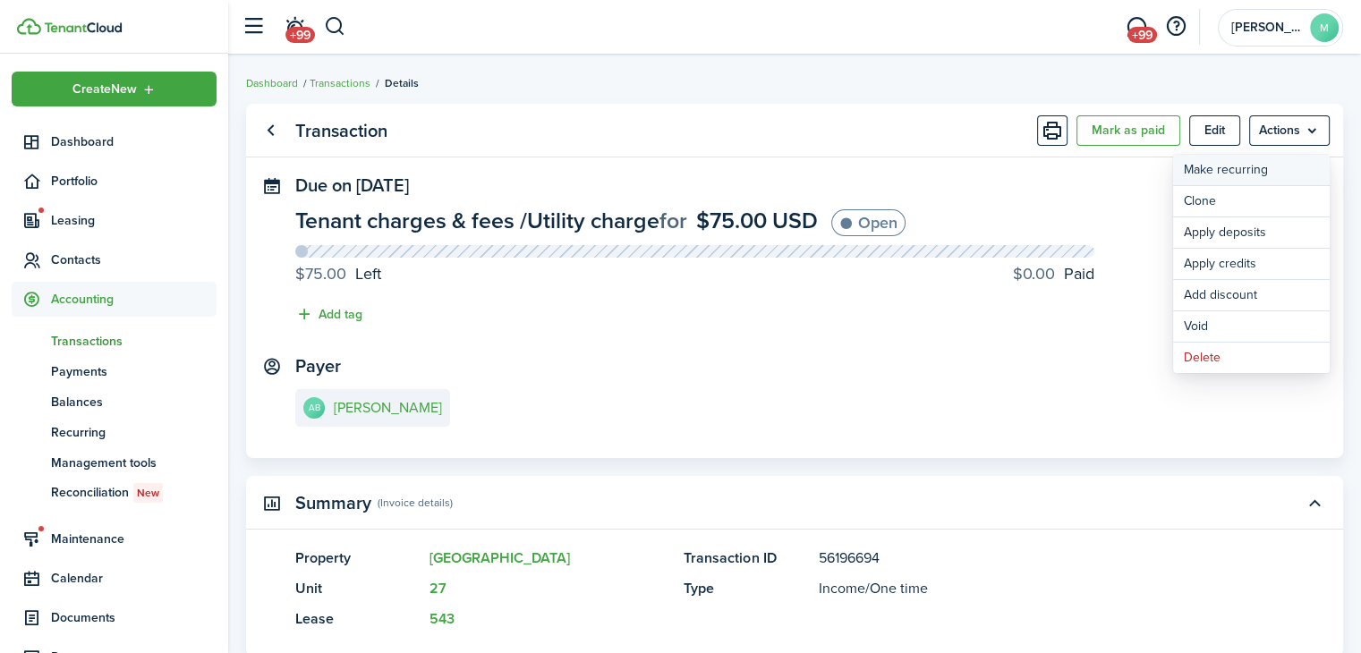
click at [1268, 166] on link "Make recurring" at bounding box center [1251, 170] width 157 height 30
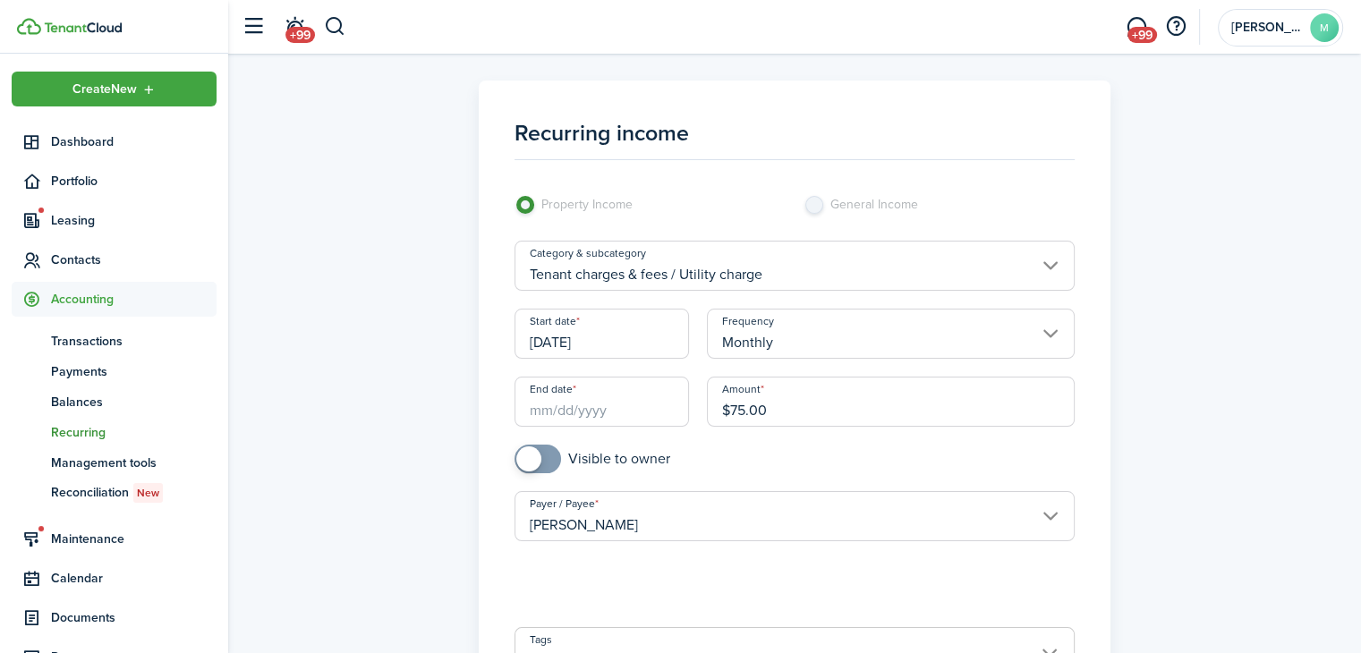
click at [623, 404] on input "End date" at bounding box center [601, 402] width 175 height 50
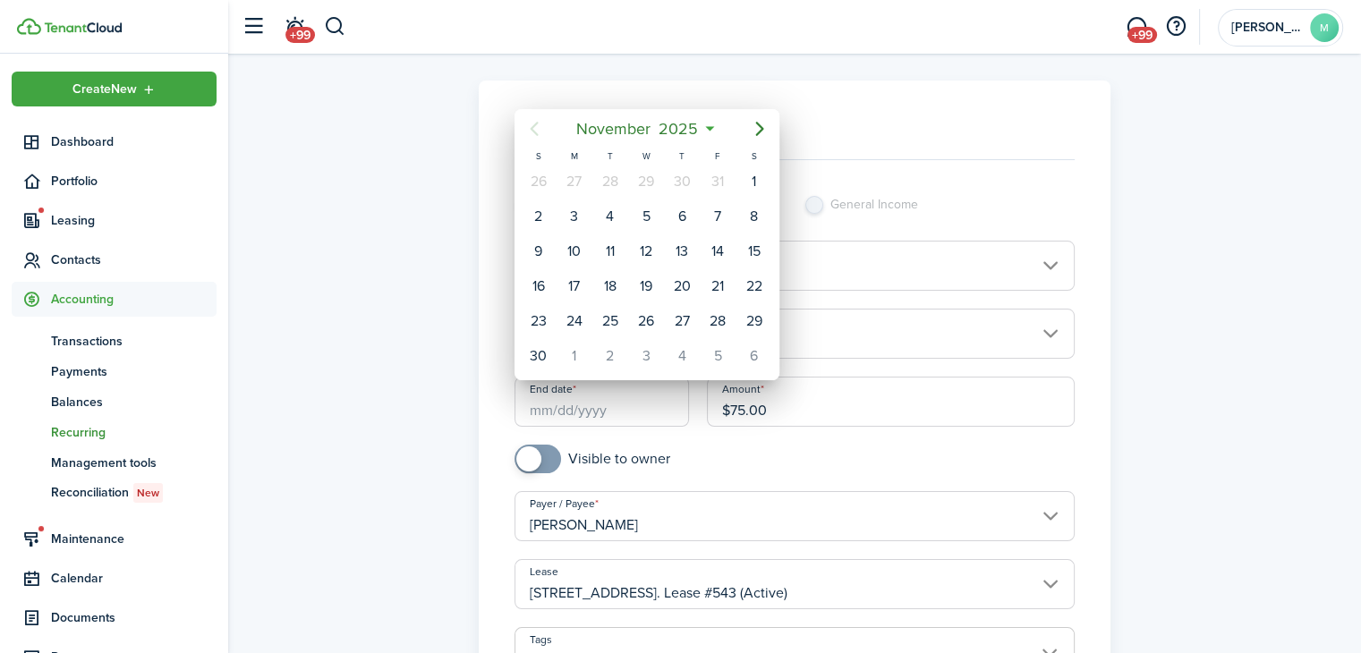
click at [705, 137] on mbsc-button "[DATE]" at bounding box center [637, 129] width 144 height 32
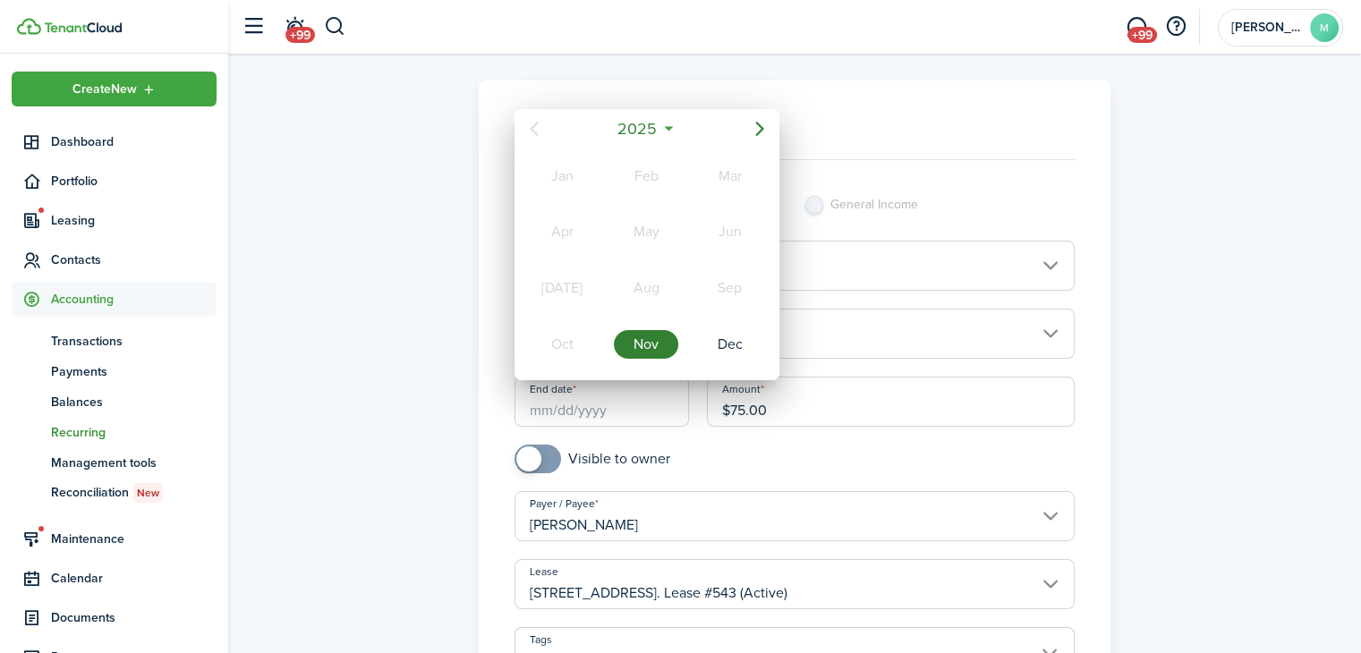
click at [676, 129] on icon at bounding box center [668, 129] width 19 height 18
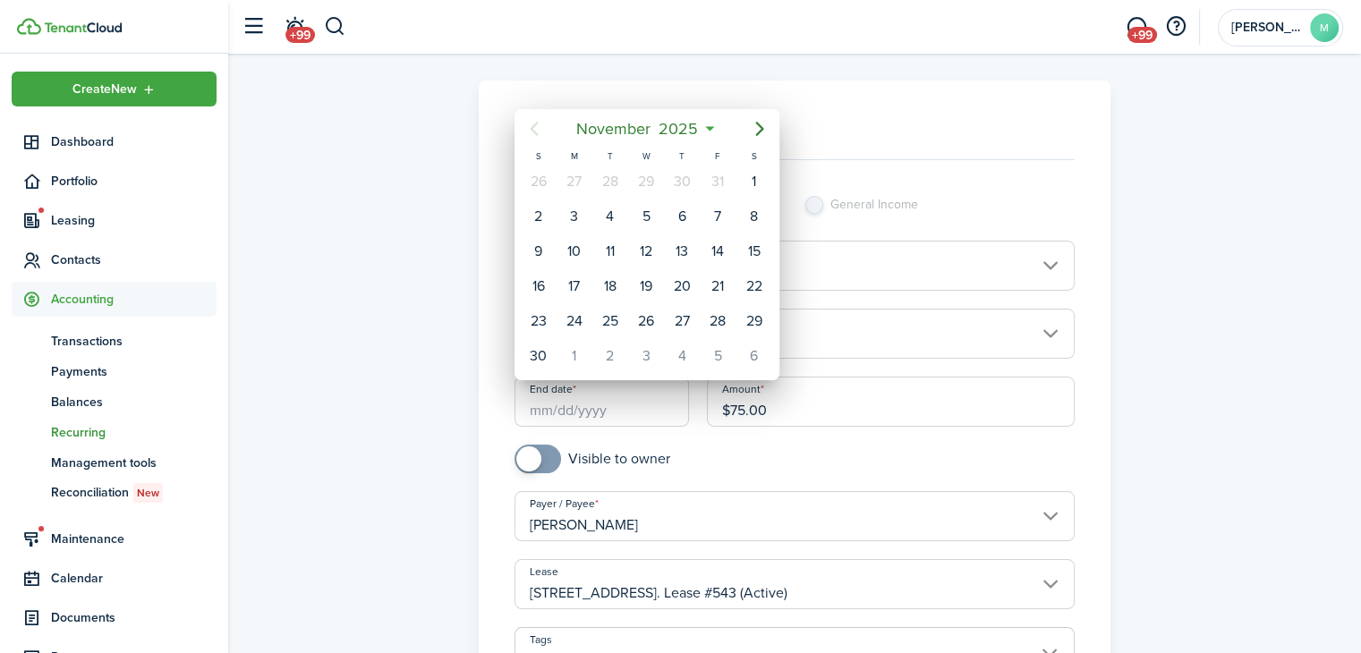
click at [672, 123] on span "2025" at bounding box center [678, 129] width 47 height 32
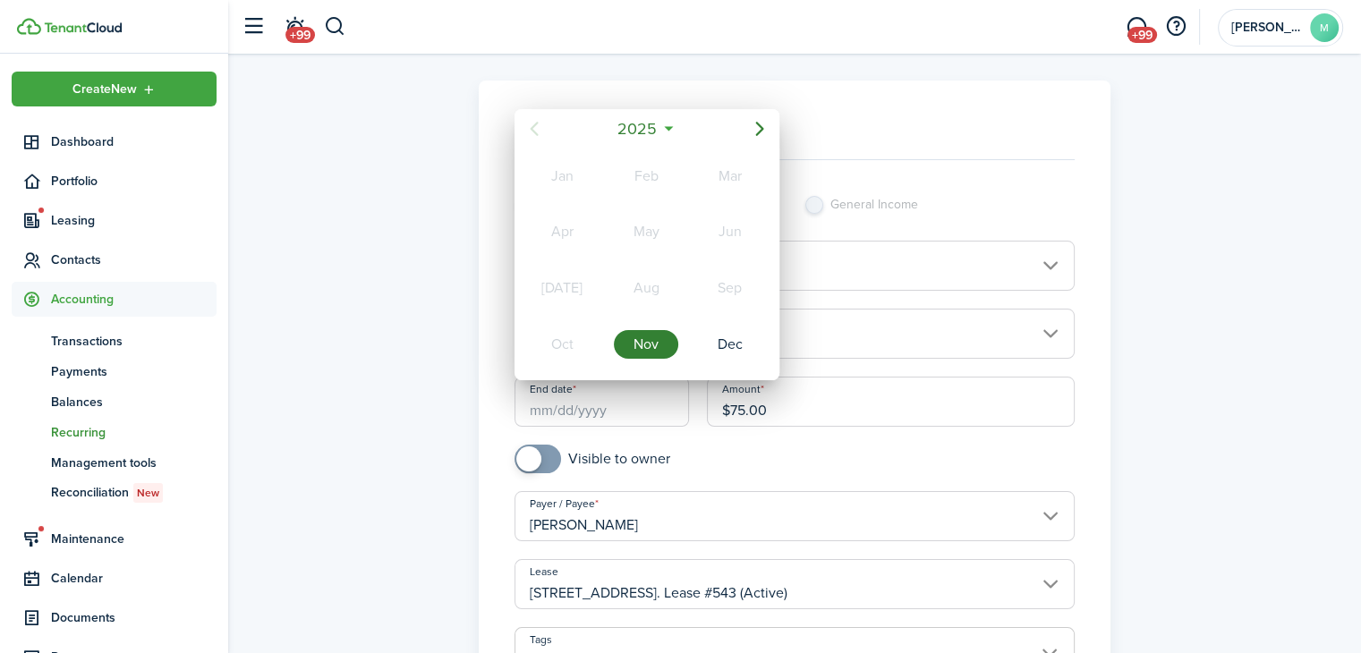
click at [659, 125] on span "2025" at bounding box center [637, 129] width 47 height 32
click at [570, 343] on div "2027" at bounding box center [562, 344] width 64 height 29
click at [644, 344] on div "Nov" at bounding box center [646, 344] width 64 height 29
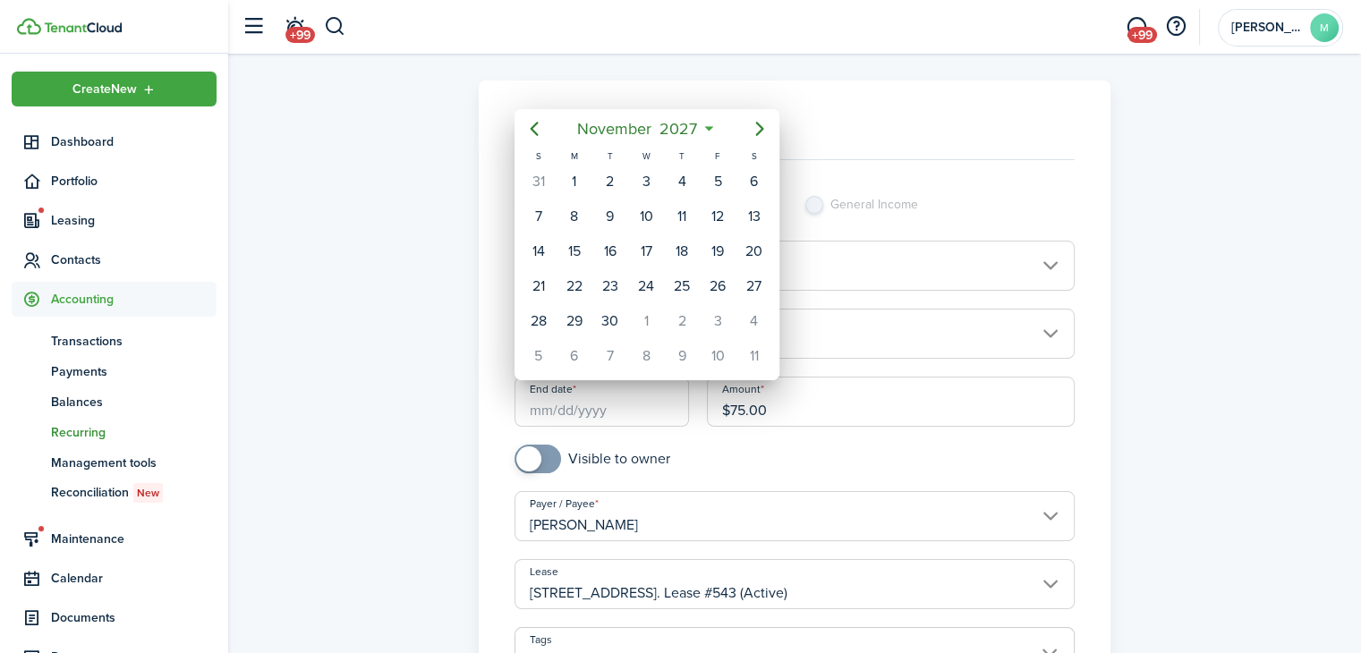
click at [582, 170] on div "1" at bounding box center [574, 181] width 27 height 27
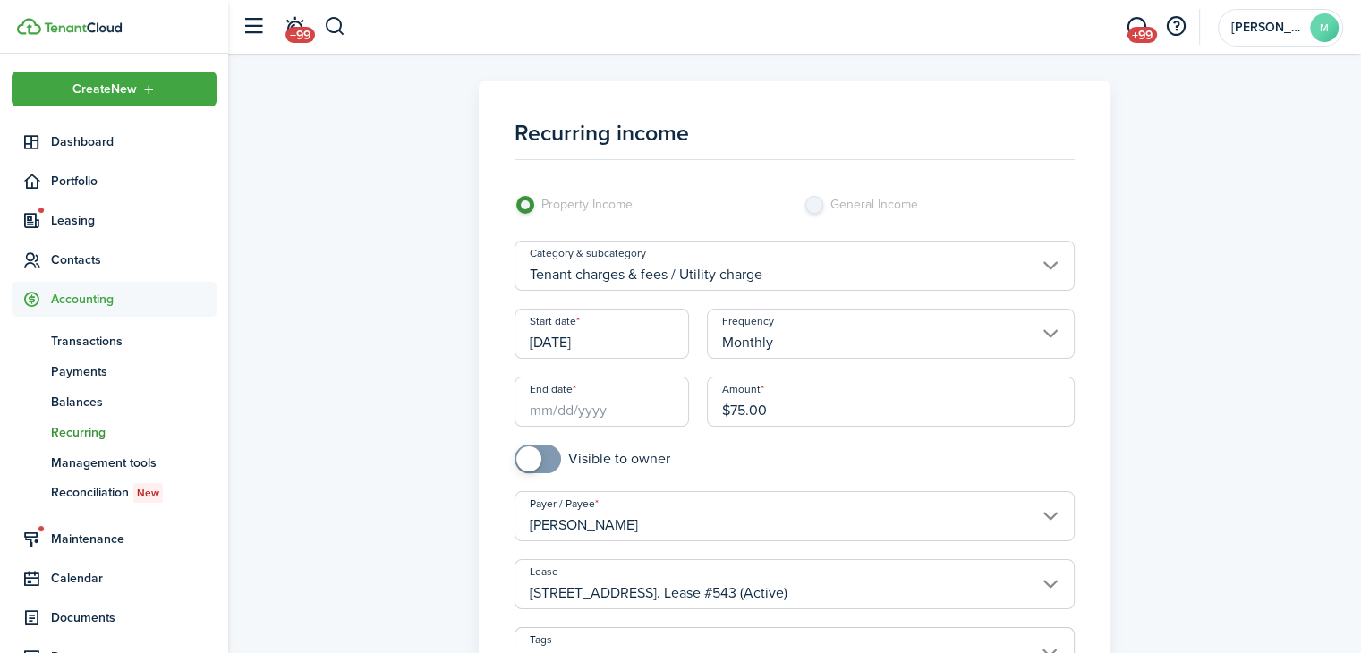
type input "[DATE]"
click at [578, 491] on input "[PERSON_NAME]" at bounding box center [794, 516] width 561 height 50
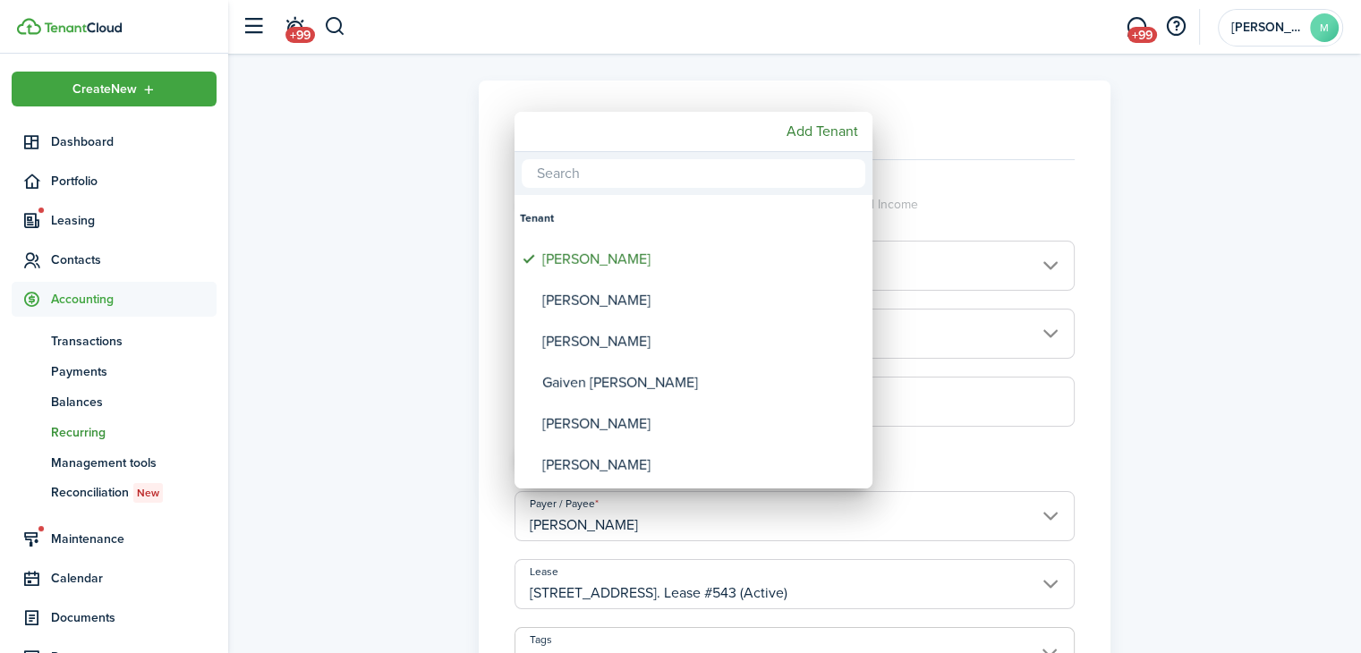
click at [602, 454] on div "[PERSON_NAME]" at bounding box center [700, 465] width 317 height 41
type input "[PERSON_NAME]"
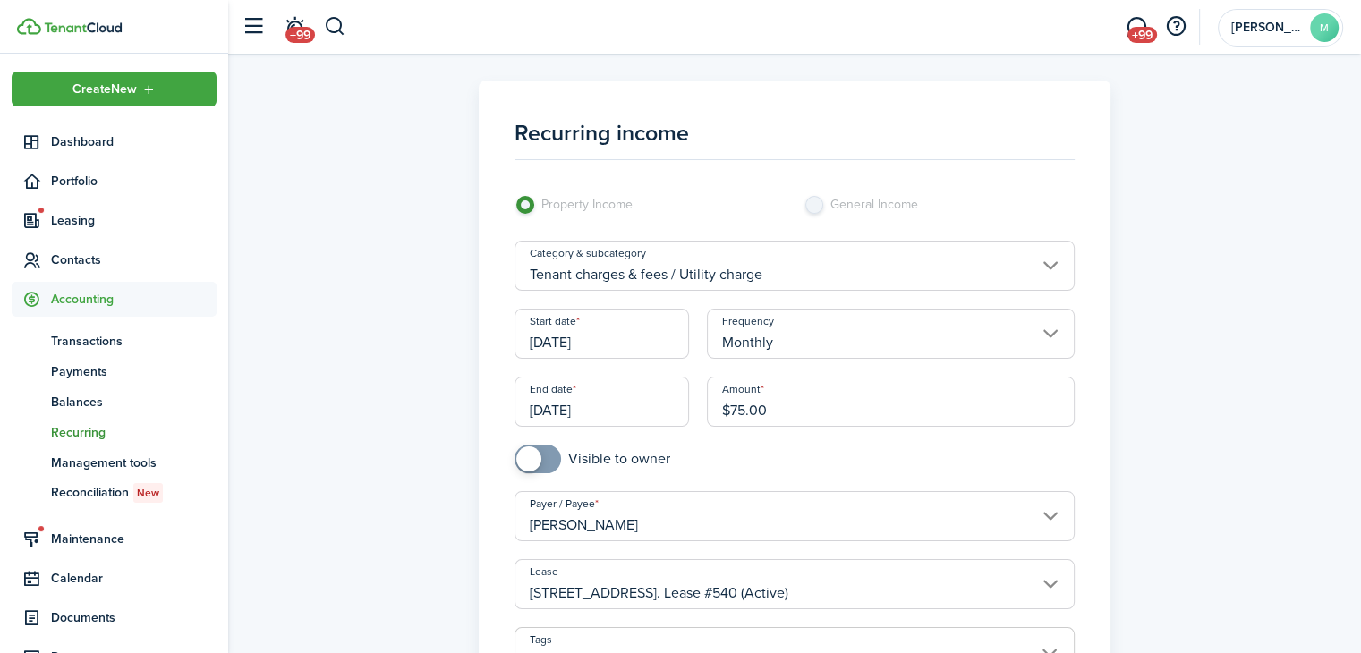
click at [1051, 510] on input "[PERSON_NAME]" at bounding box center [794, 516] width 561 height 50
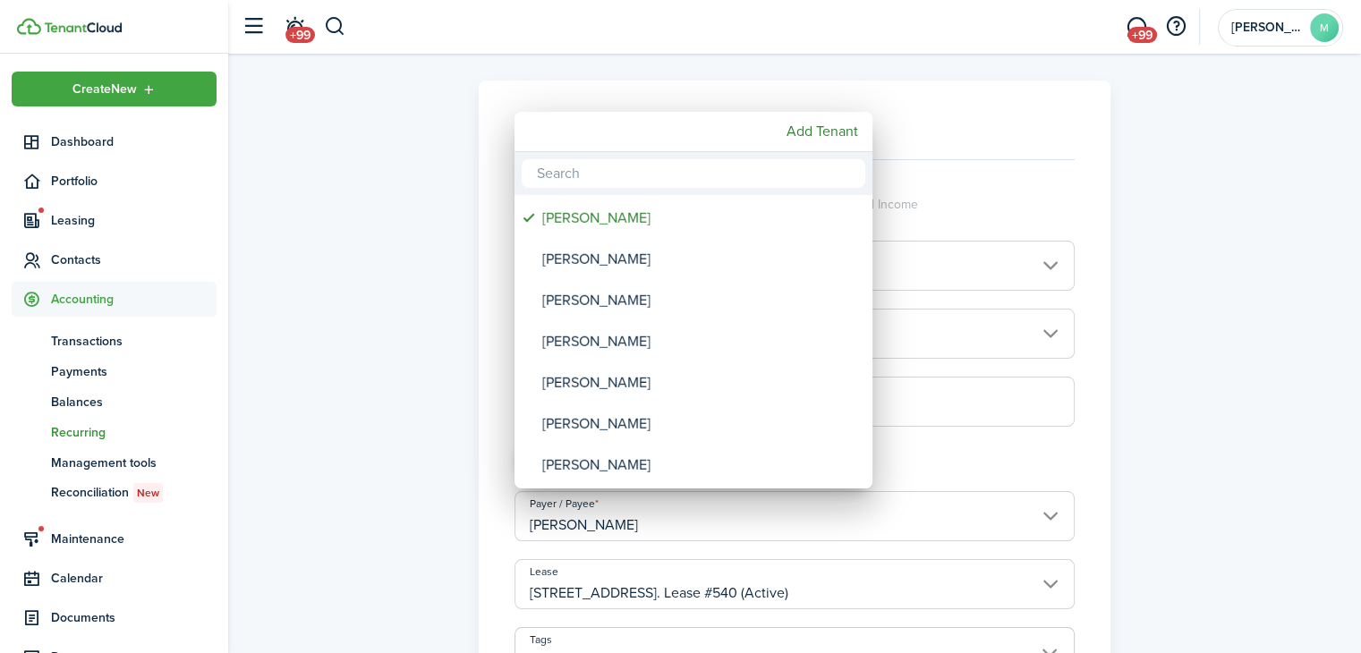
click at [609, 211] on div "[PERSON_NAME]" at bounding box center [700, 218] width 317 height 41
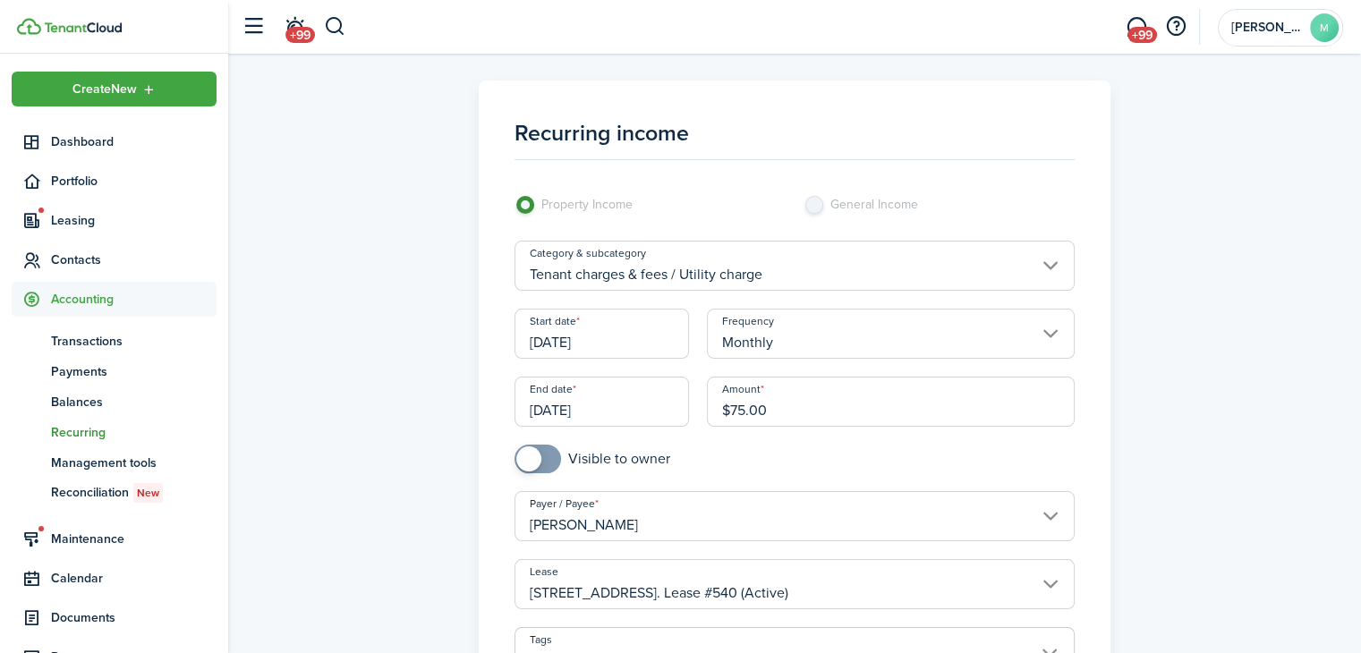
click at [682, 517] on input "[PERSON_NAME]" at bounding box center [794, 516] width 561 height 50
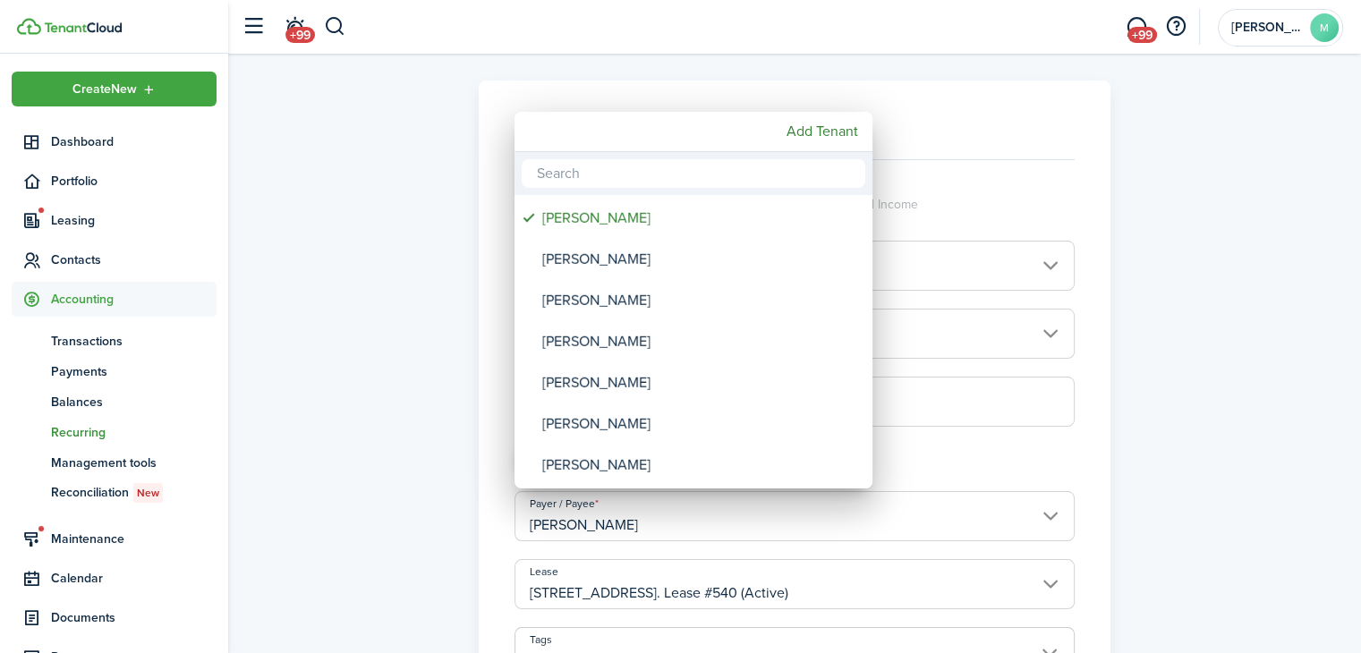
click at [1177, 476] on div at bounding box center [680, 326] width 1647 height 939
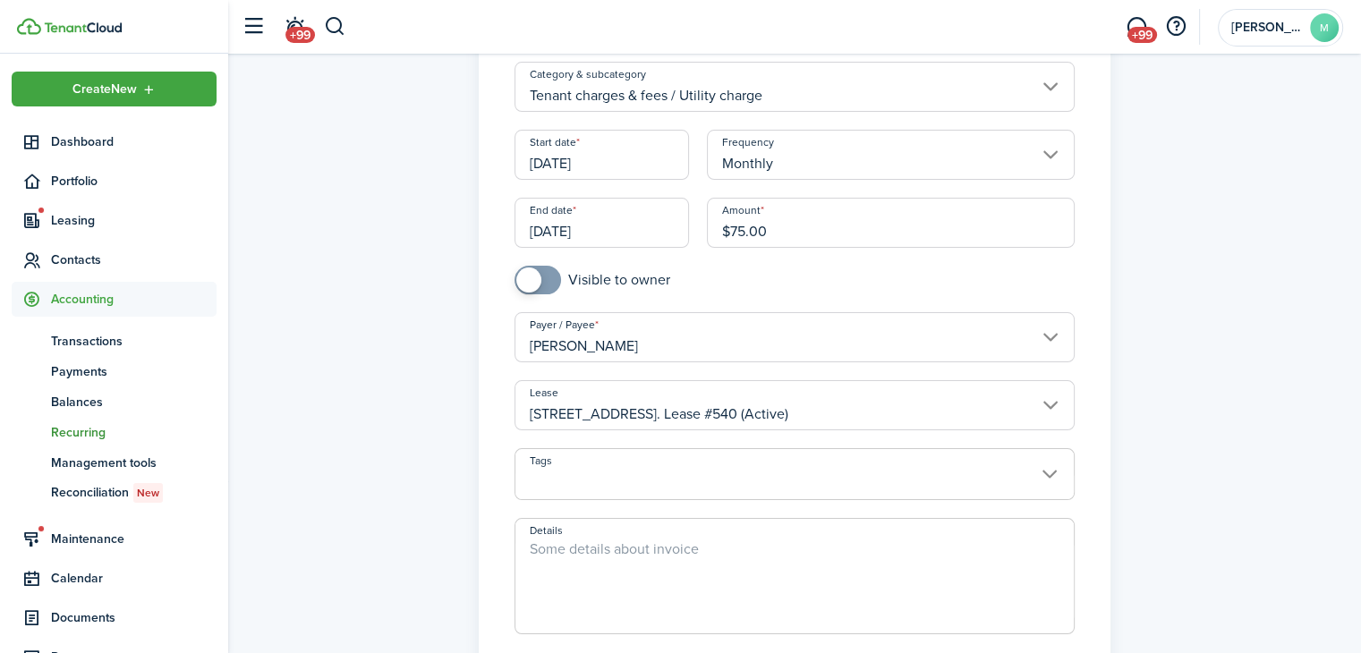
scroll to position [202, 0]
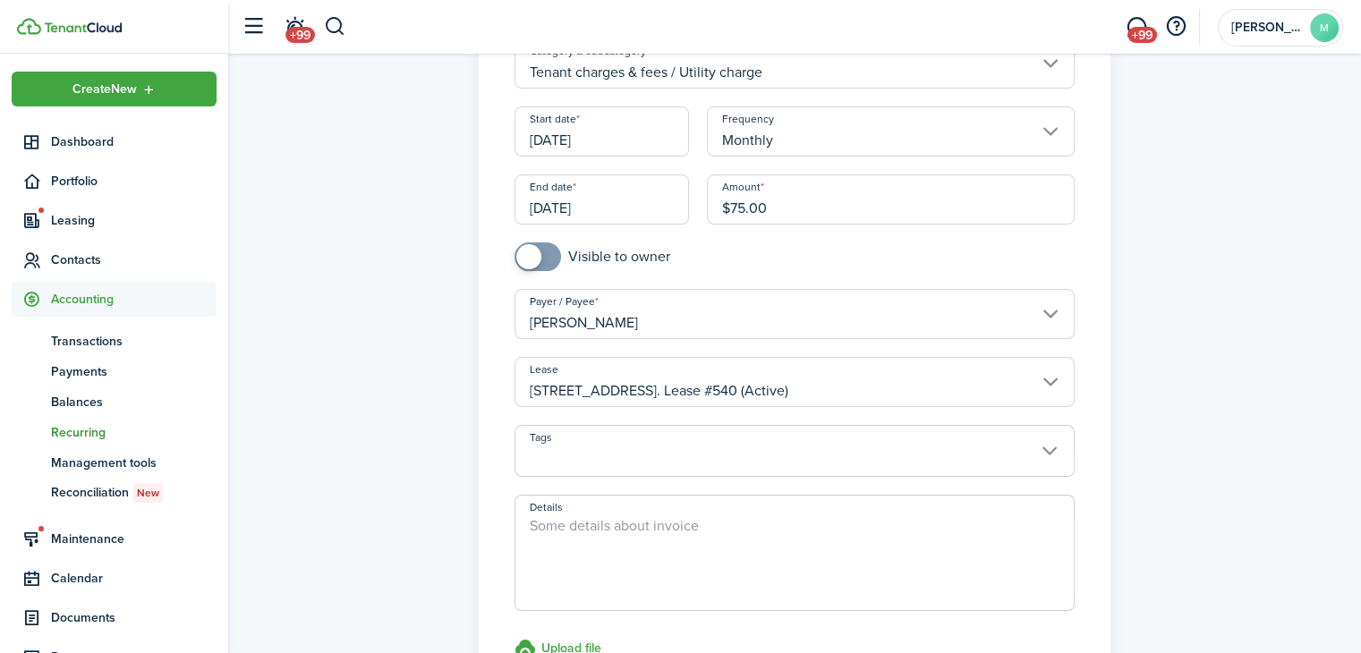
click at [1020, 311] on input "[PERSON_NAME]" at bounding box center [794, 314] width 561 height 50
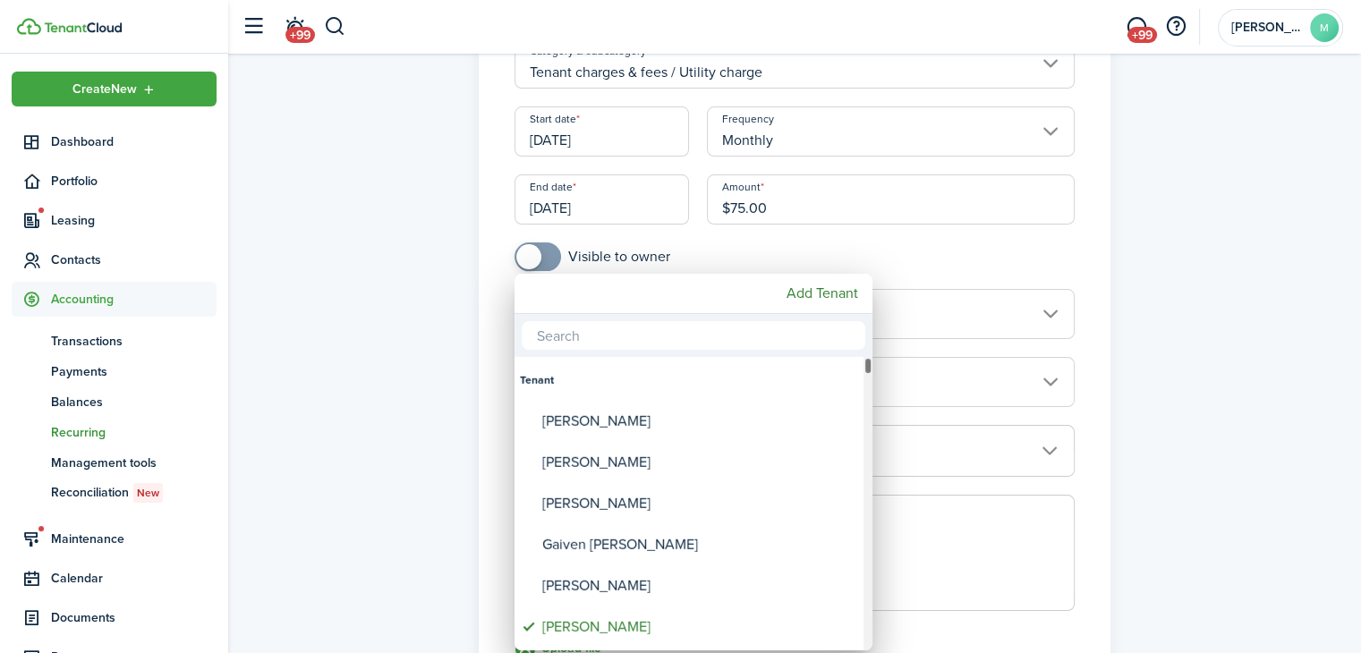
click at [604, 618] on div "[PERSON_NAME]" at bounding box center [700, 627] width 317 height 41
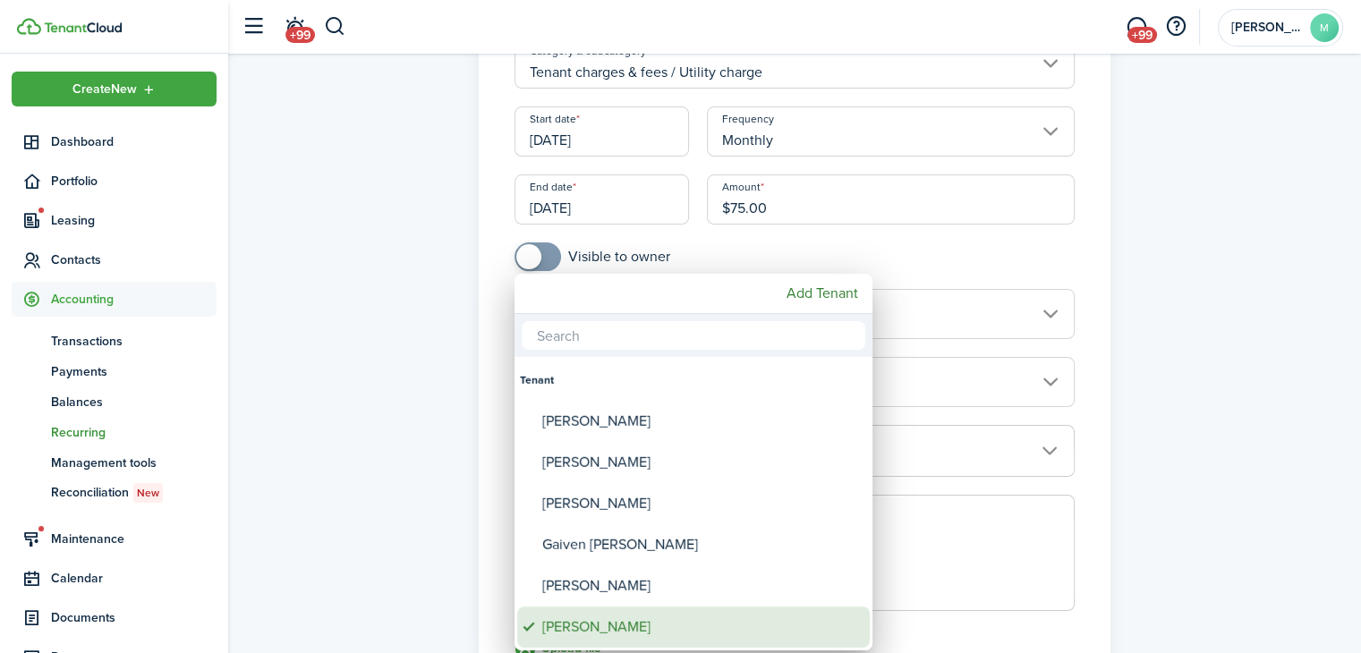
click at [524, 627] on span "Payer / Payee" at bounding box center [529, 627] width 25 height 25
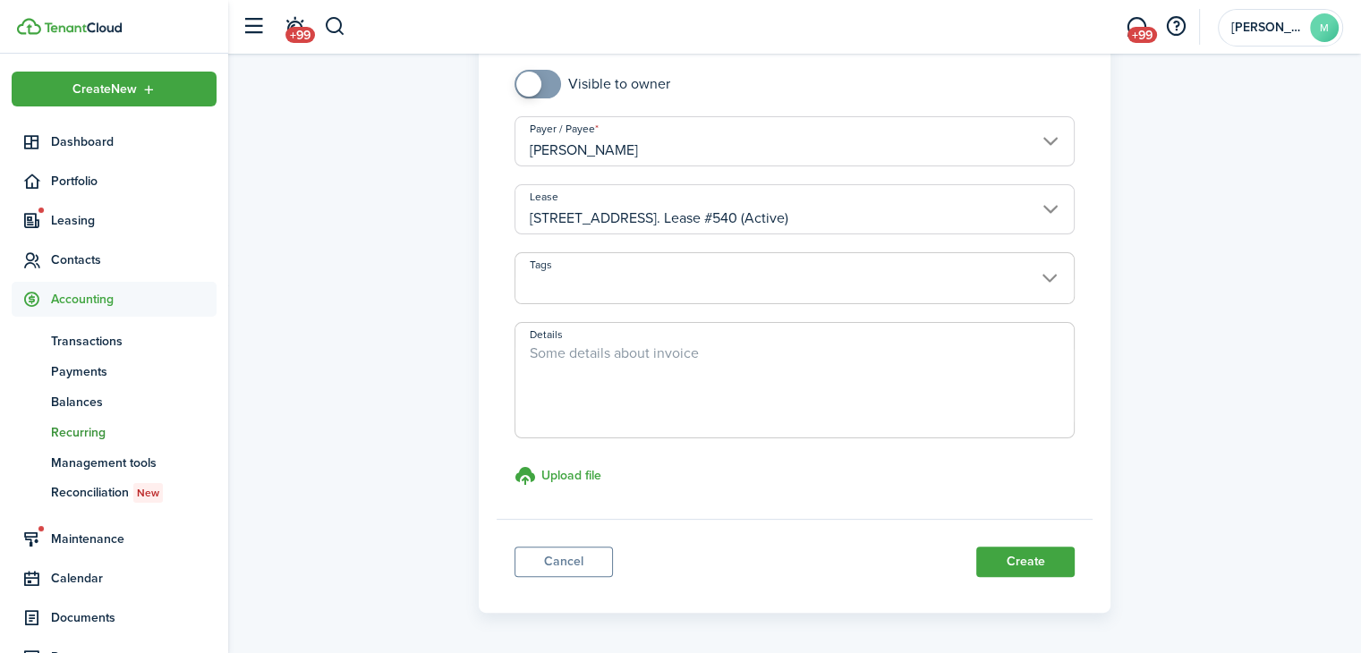
scroll to position [437, 0]
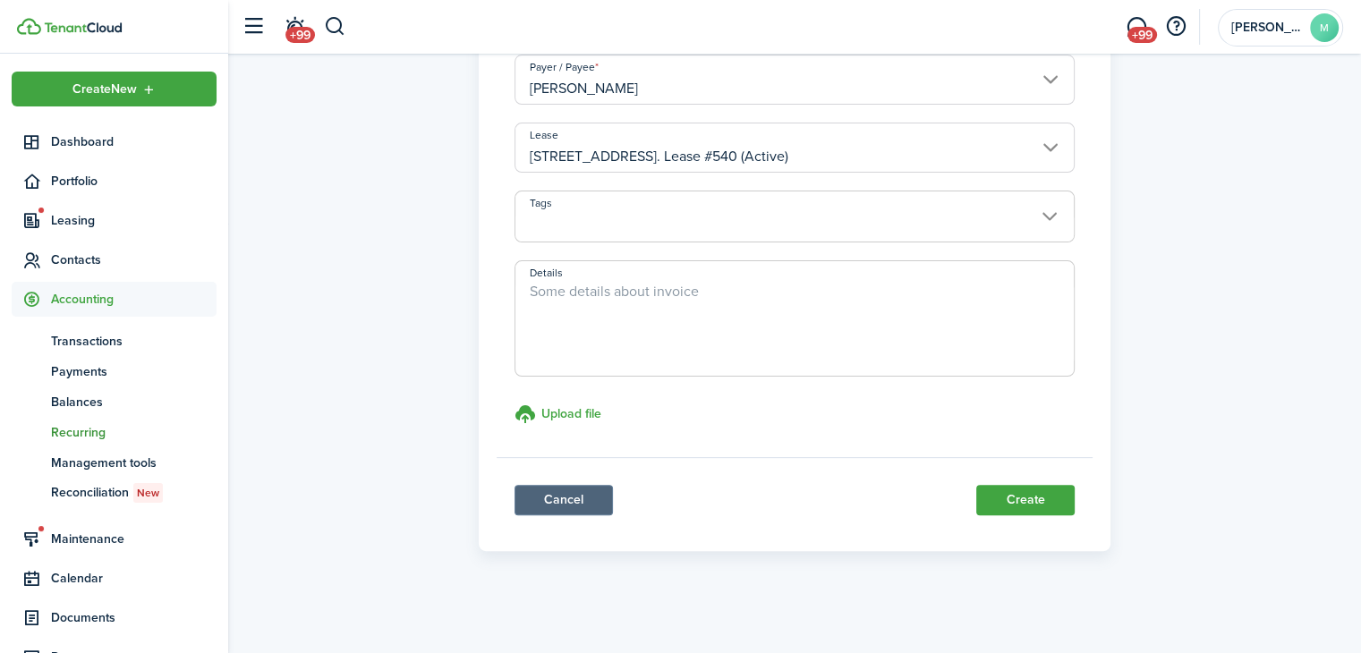
click at [576, 499] on link "Cancel" at bounding box center [563, 500] width 98 height 30
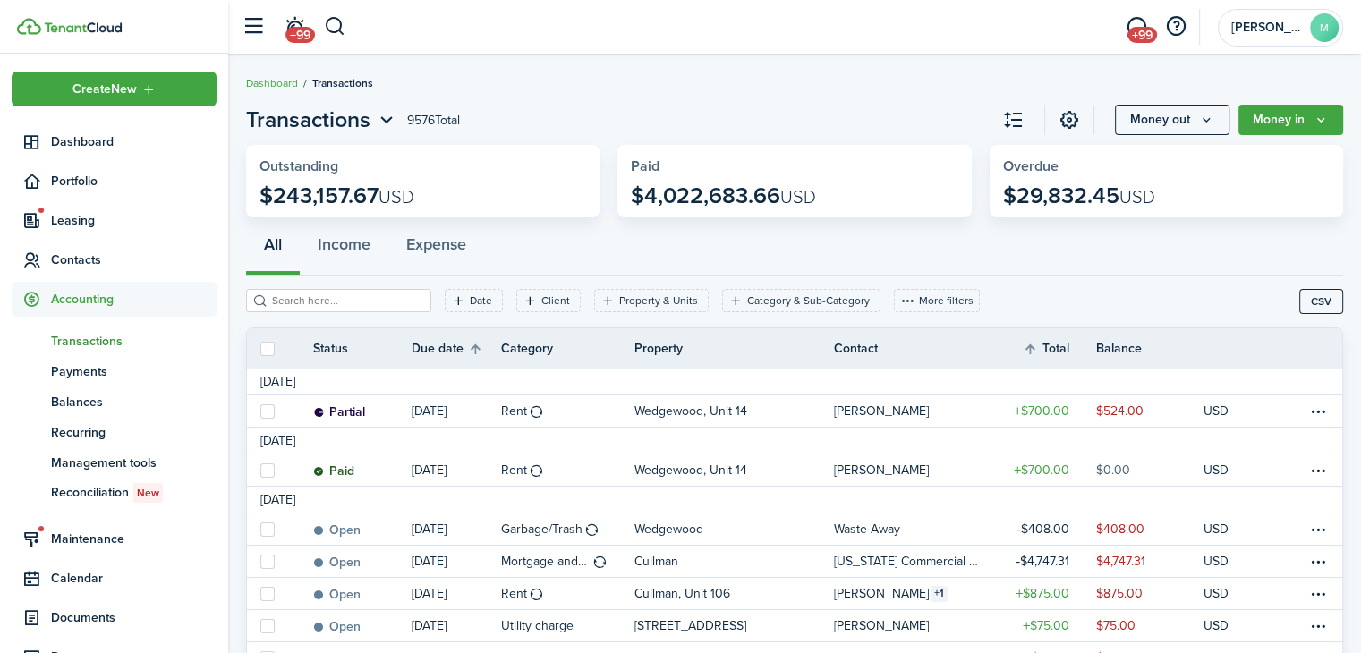
scroll to position [18, 0]
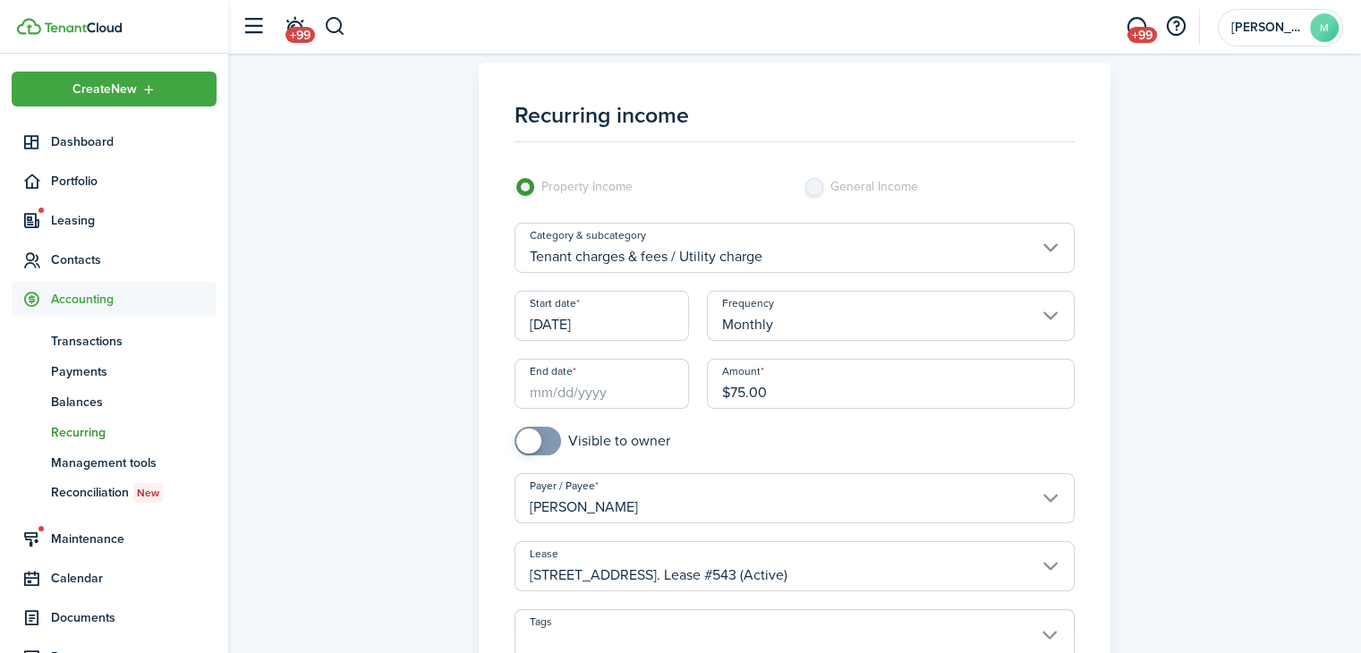
click at [632, 441] on input "checkbox" at bounding box center [592, 441] width 156 height 29
checkbox input "true"
click at [618, 389] on input "End date" at bounding box center [601, 384] width 175 height 50
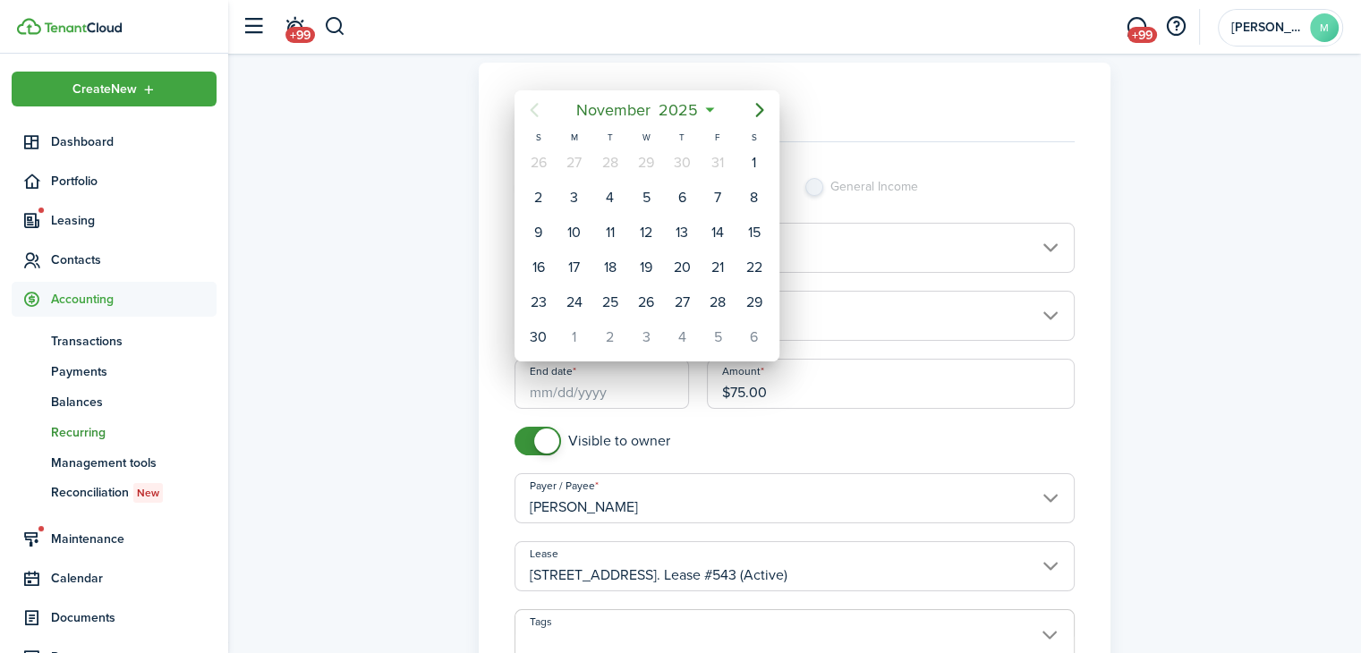
click at [698, 115] on span "2025" at bounding box center [678, 110] width 47 height 32
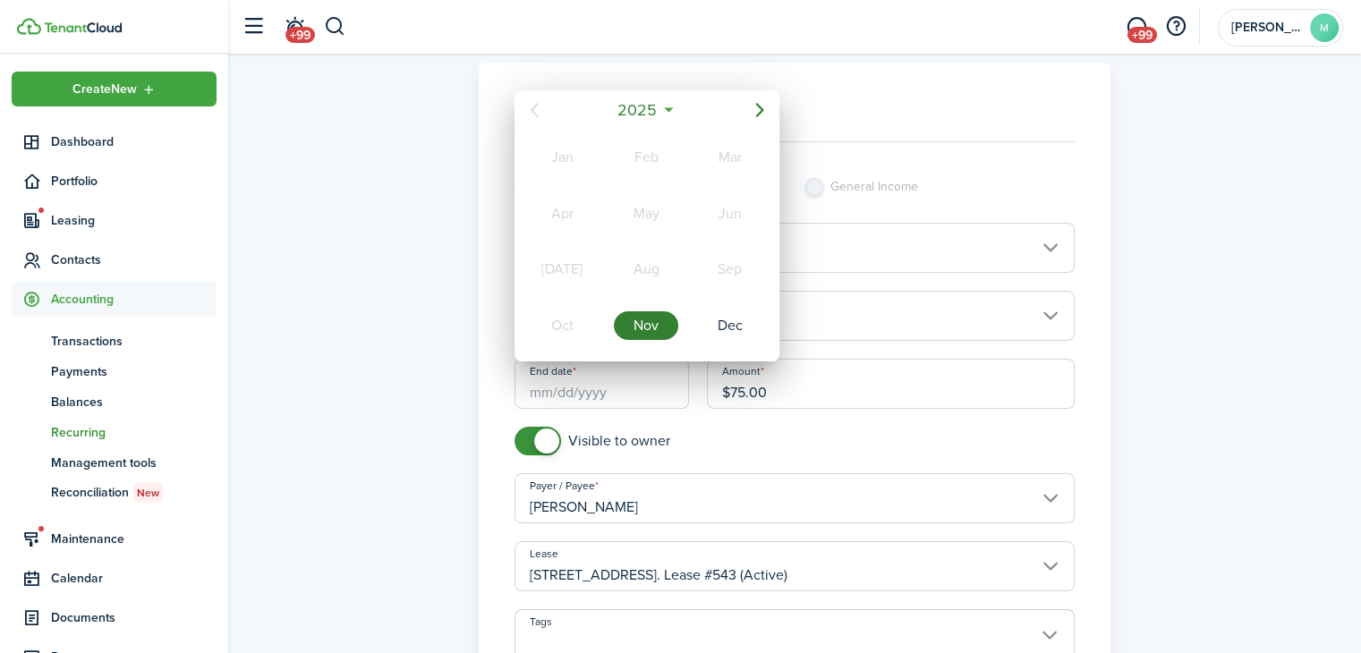
click at [665, 122] on mbsc-button "2025" at bounding box center [638, 110] width 62 height 32
click at [573, 317] on div "2027" at bounding box center [562, 325] width 64 height 29
click at [650, 324] on div "Nov" at bounding box center [646, 325] width 64 height 29
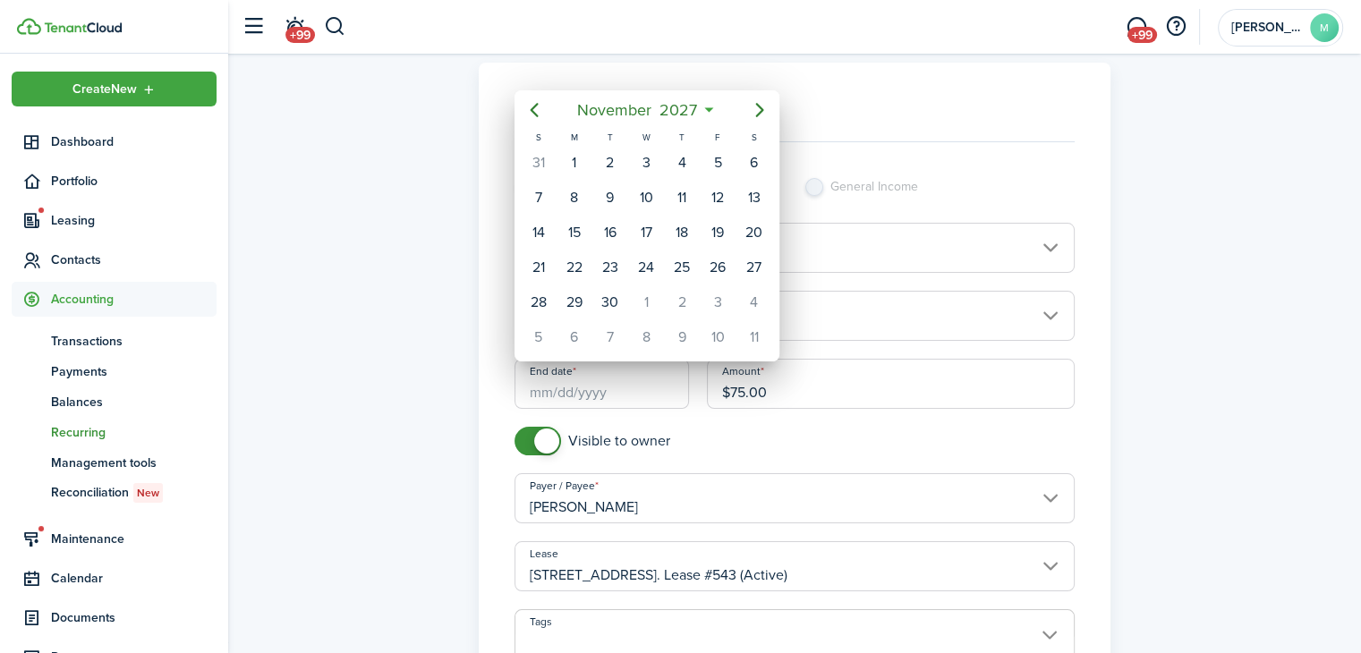
click at [580, 173] on div "1" at bounding box center [574, 162] width 27 height 27
type input "[DATE]"
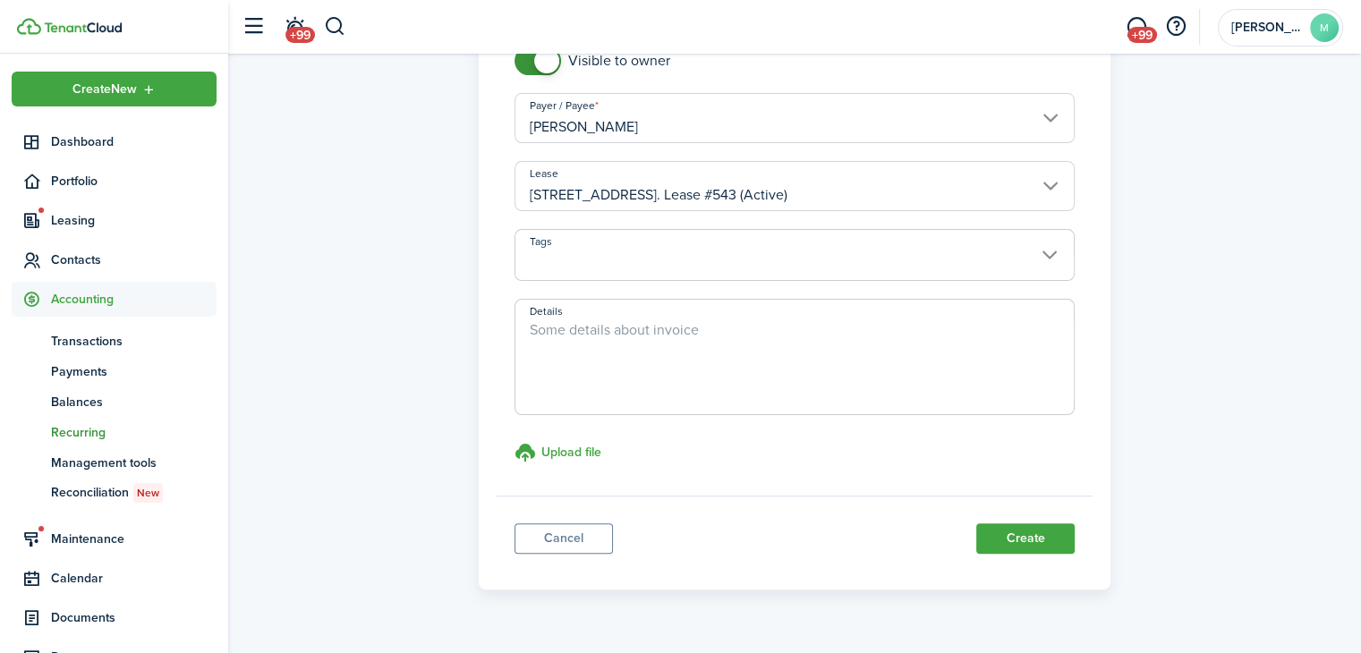
scroll to position [401, 0]
click at [1043, 545] on button "Create" at bounding box center [1025, 536] width 98 height 30
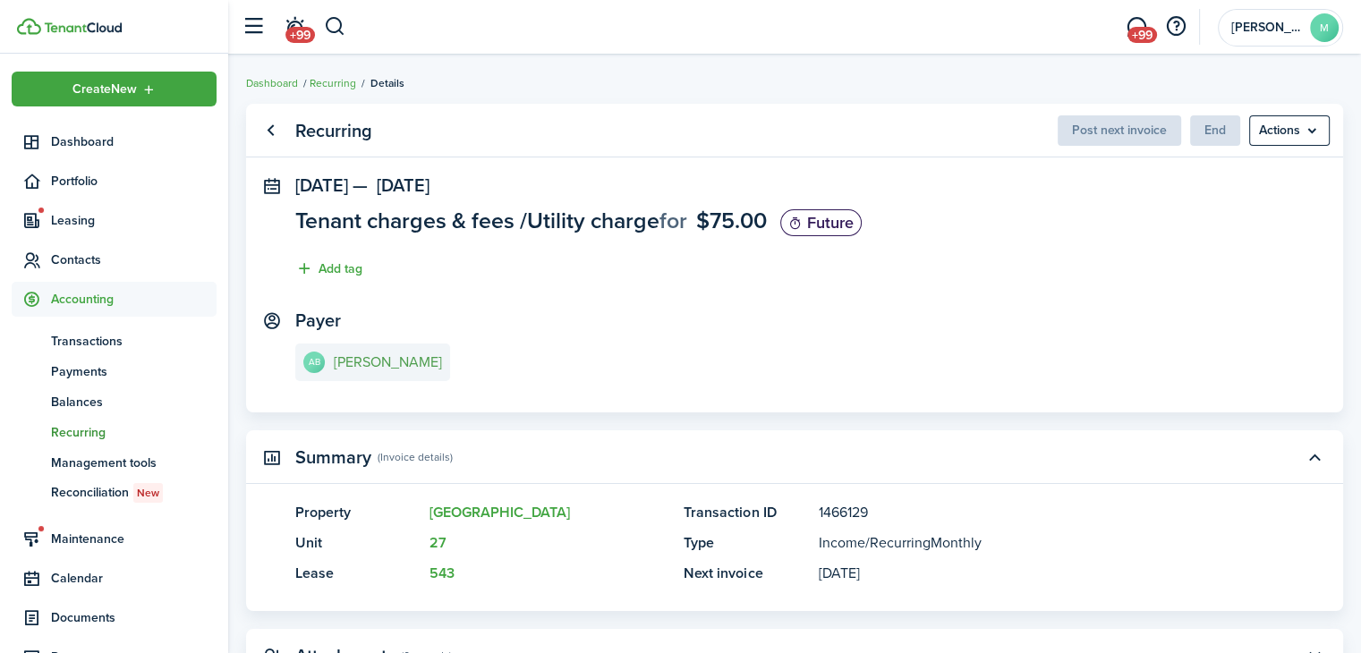
click at [380, 370] on e-details-info-title "[PERSON_NAME]" at bounding box center [388, 362] width 108 height 16
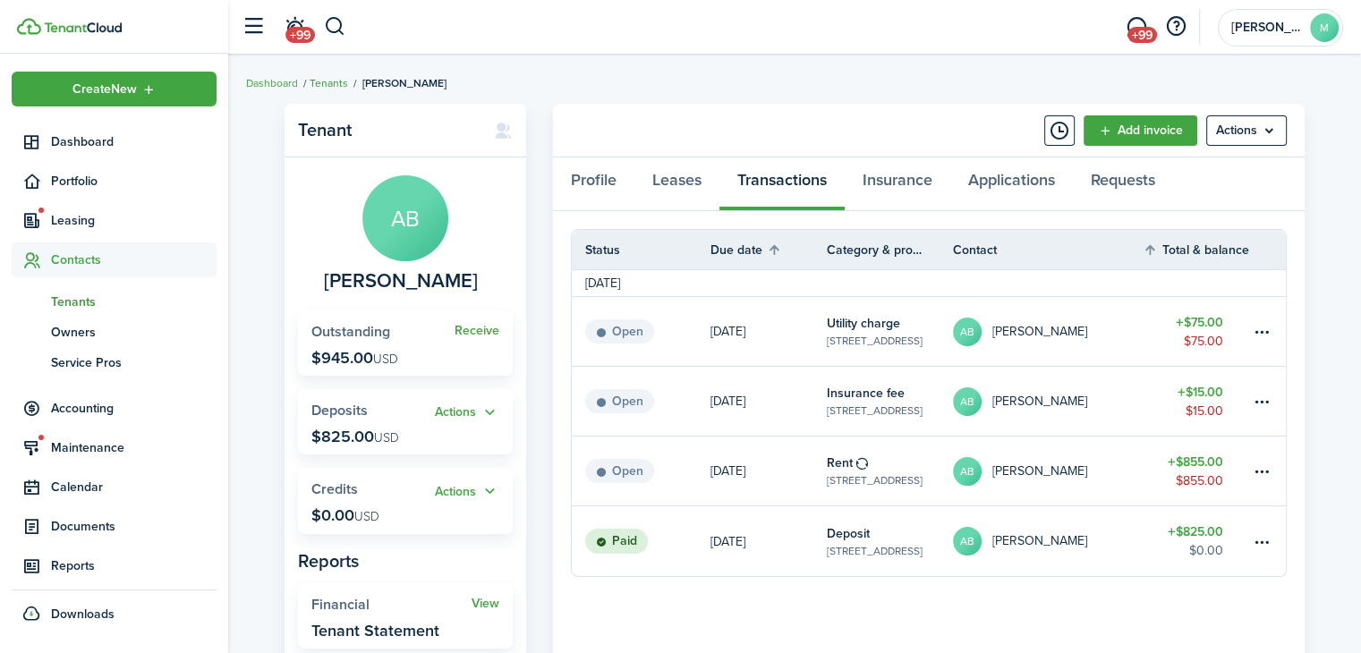
click at [335, 80] on link "Tenants" at bounding box center [329, 83] width 38 height 16
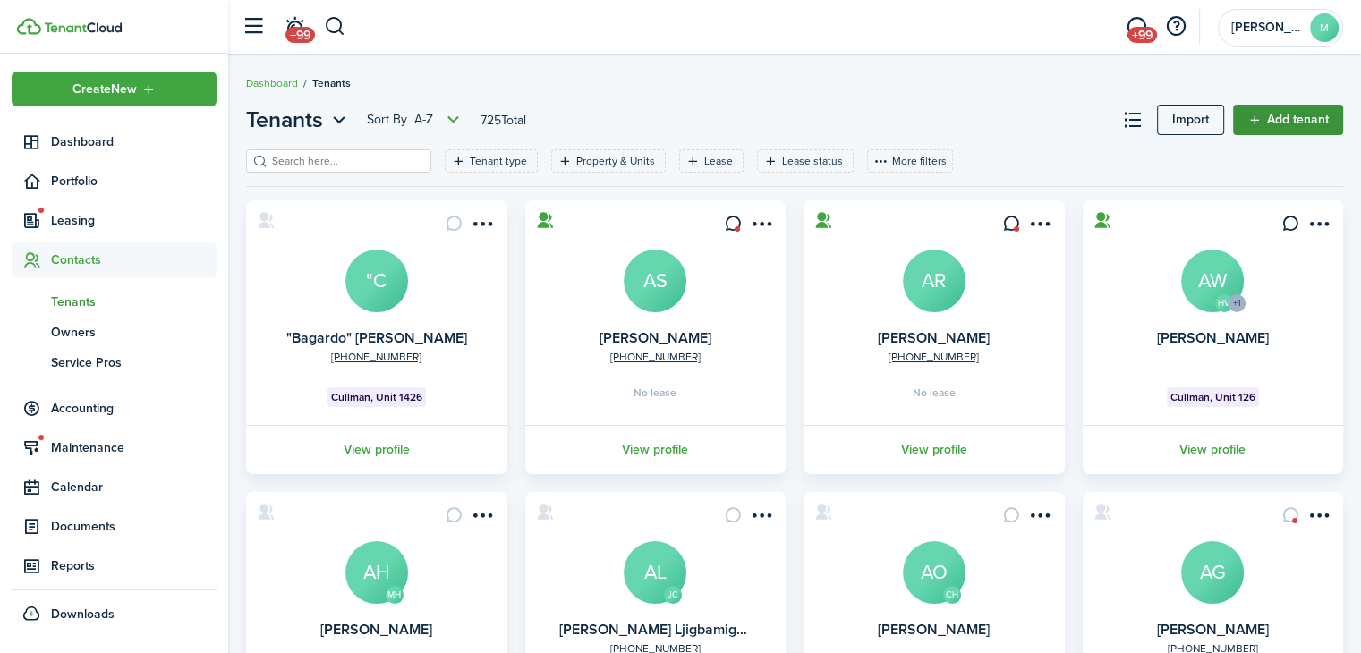
click at [1306, 127] on link "Add tenant" at bounding box center [1288, 120] width 110 height 30
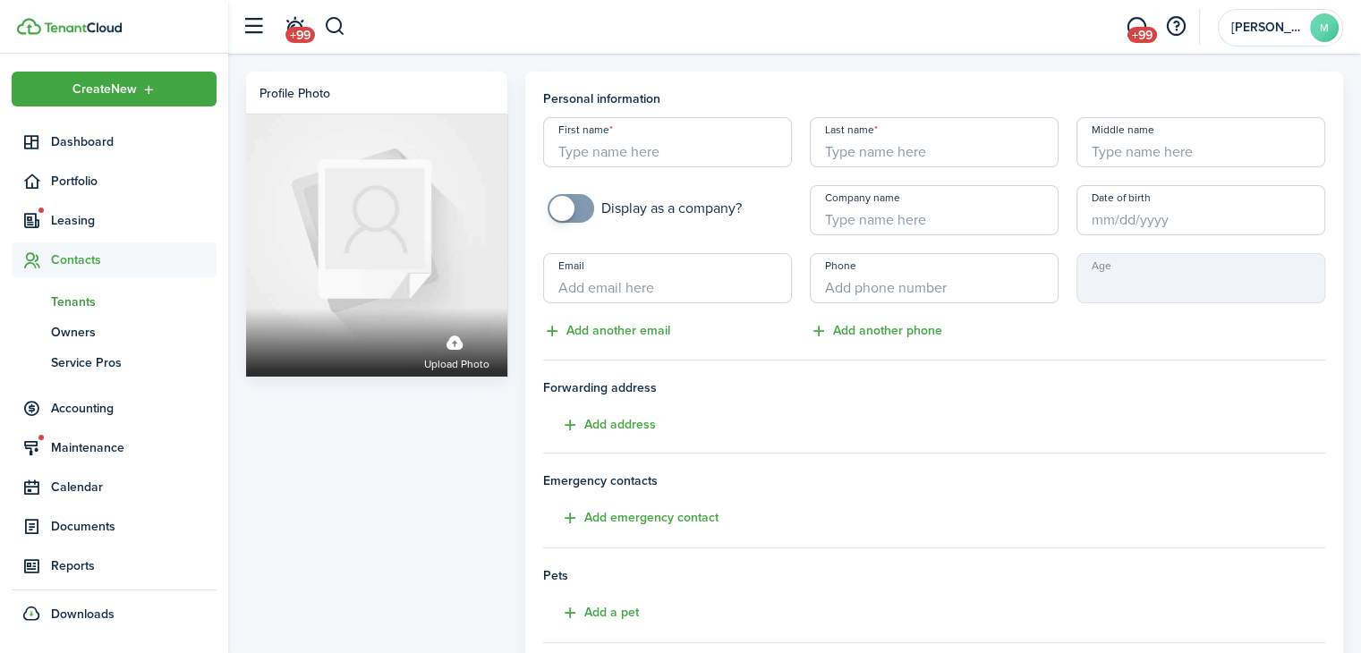
click at [701, 140] on input "First name" at bounding box center [667, 142] width 249 height 50
type input "[PERSON_NAME]"
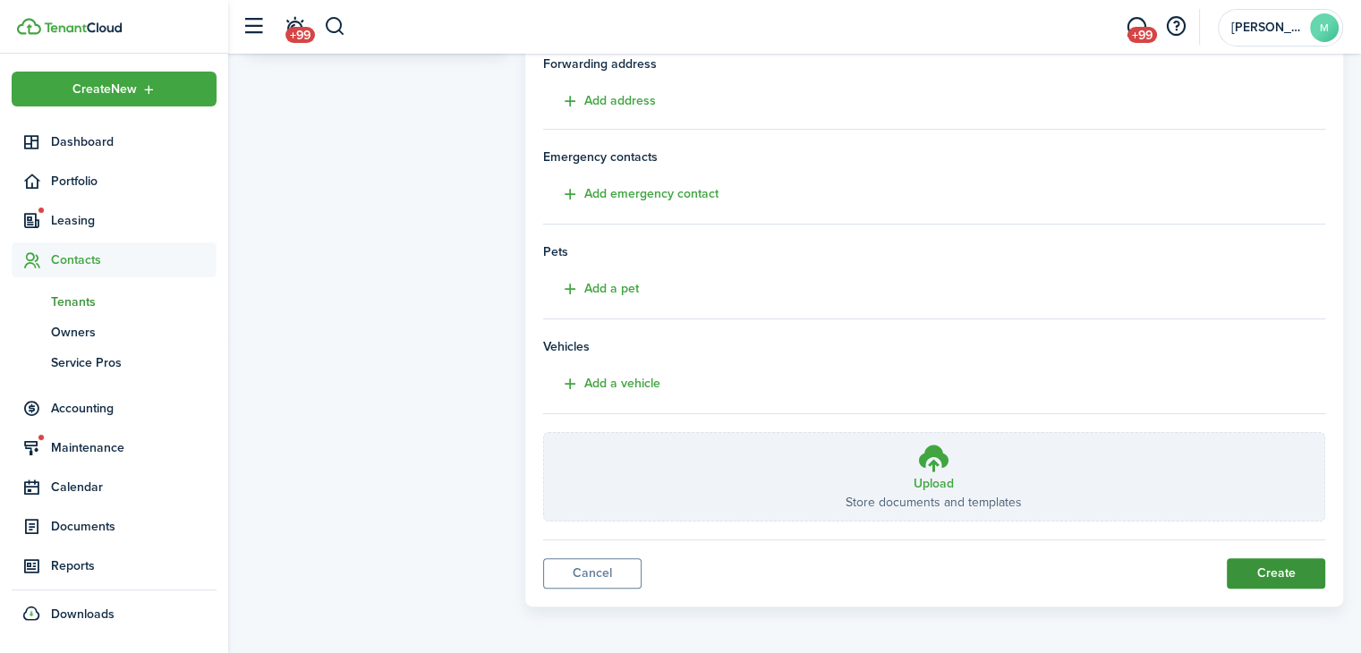
type input "[PERSON_NAME]"
click at [1254, 582] on button "Create" at bounding box center [1276, 573] width 98 height 30
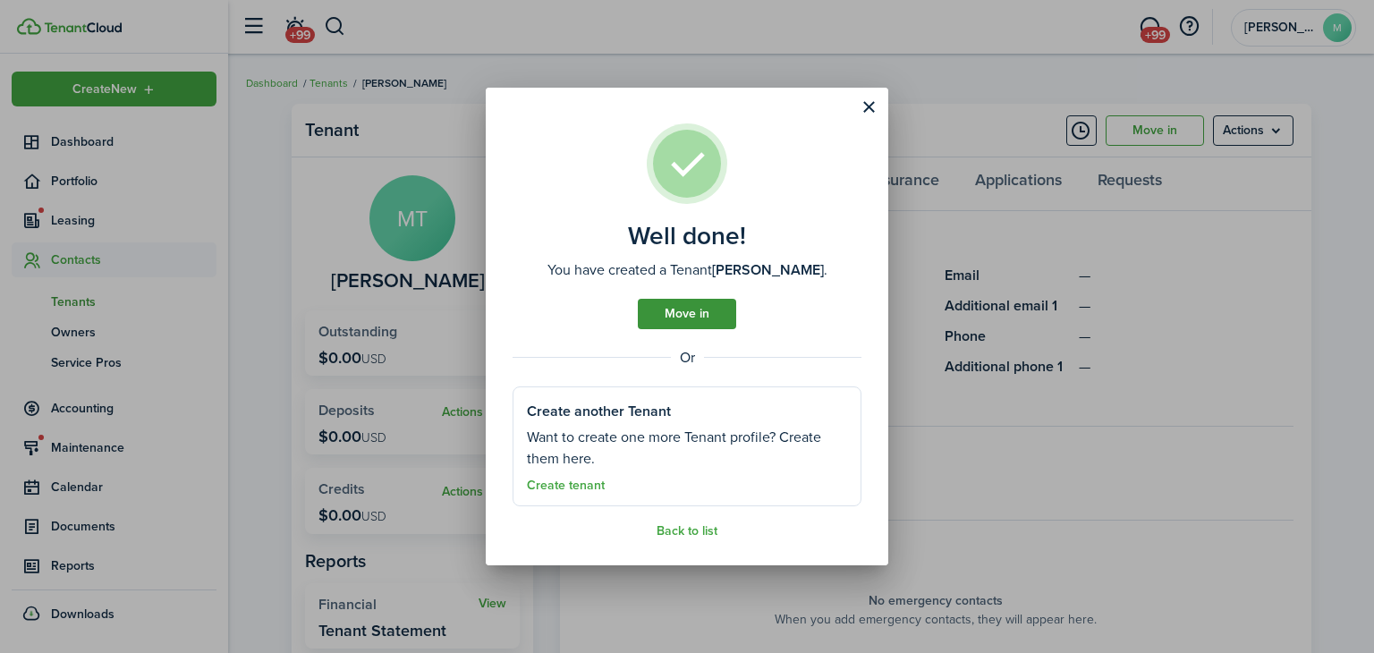
click at [712, 316] on link "Move in" at bounding box center [687, 314] width 98 height 30
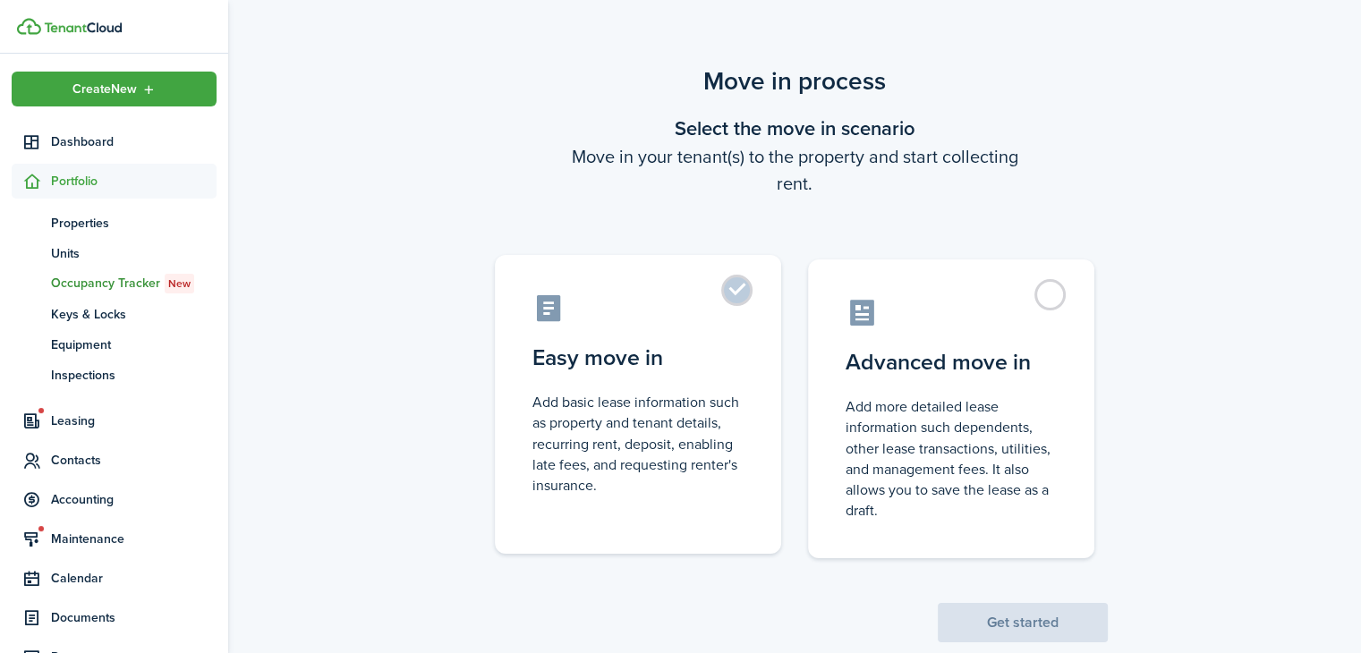
click at [672, 412] on control-radio-card-description "Add basic lease information such as property and tenant details, recurring rent…" at bounding box center [637, 444] width 211 height 104
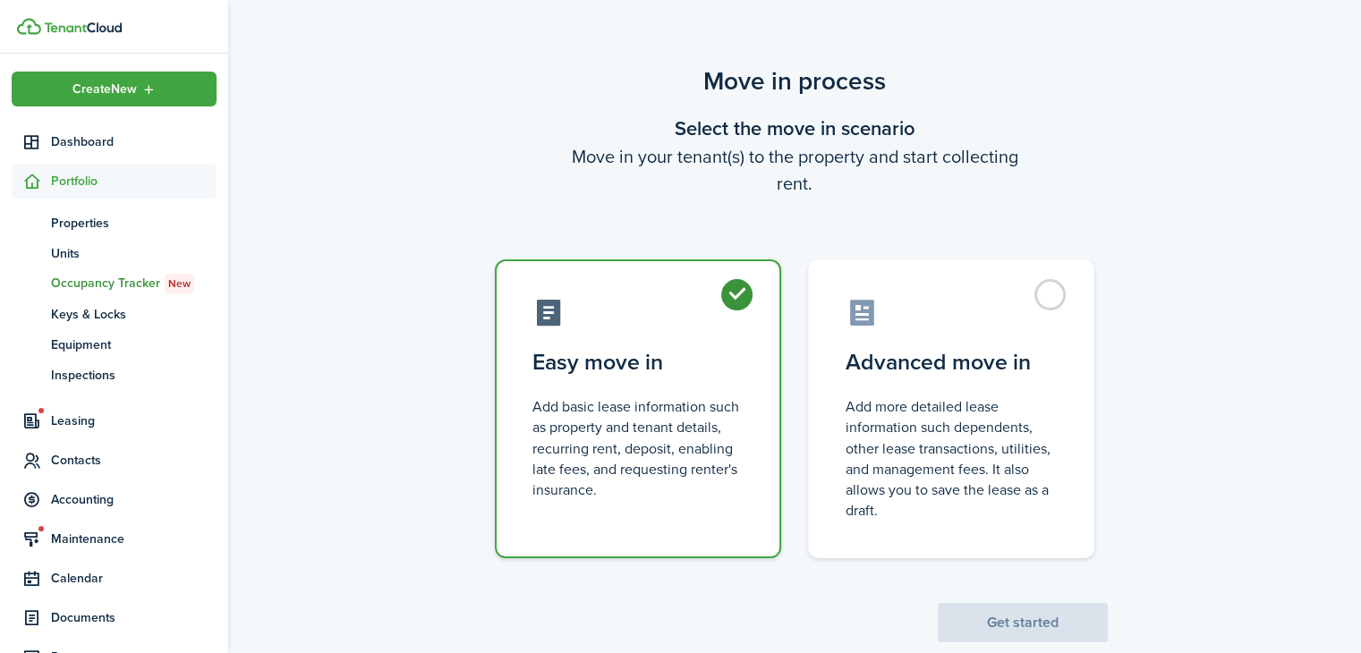
radio input "true"
click at [974, 626] on button "Get started" at bounding box center [1023, 622] width 170 height 39
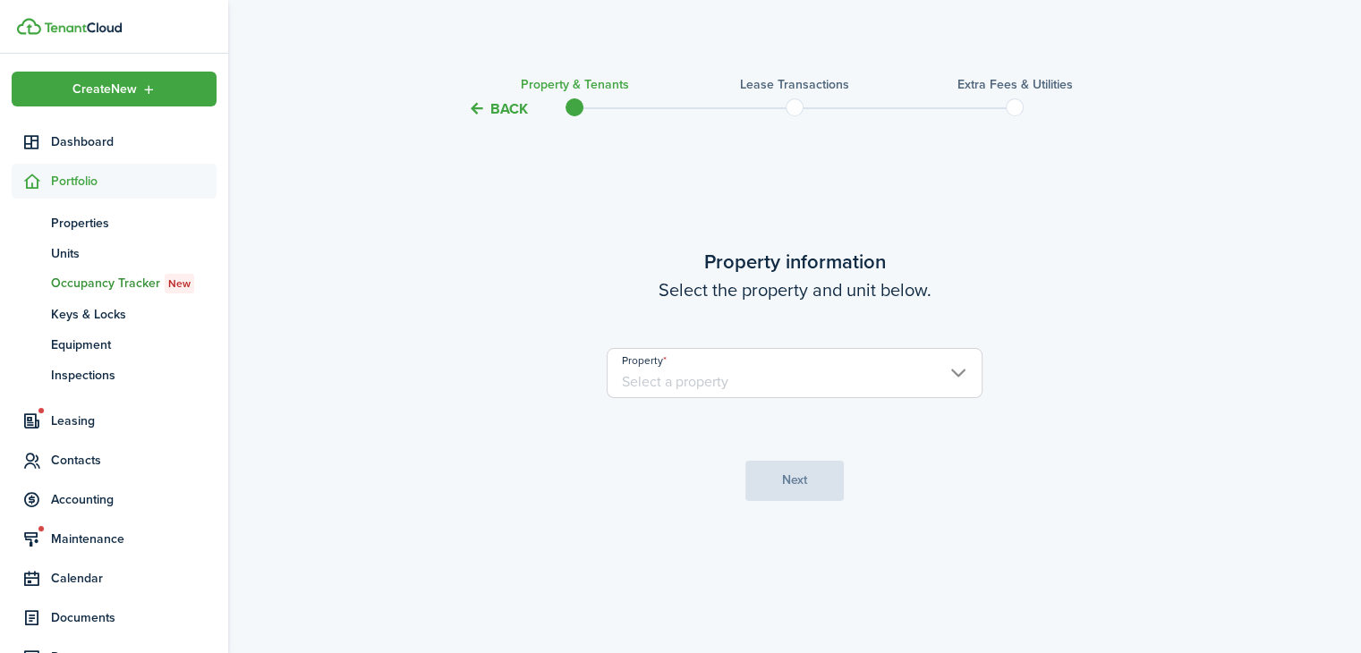
click at [830, 371] on input "Property" at bounding box center [795, 373] width 376 height 50
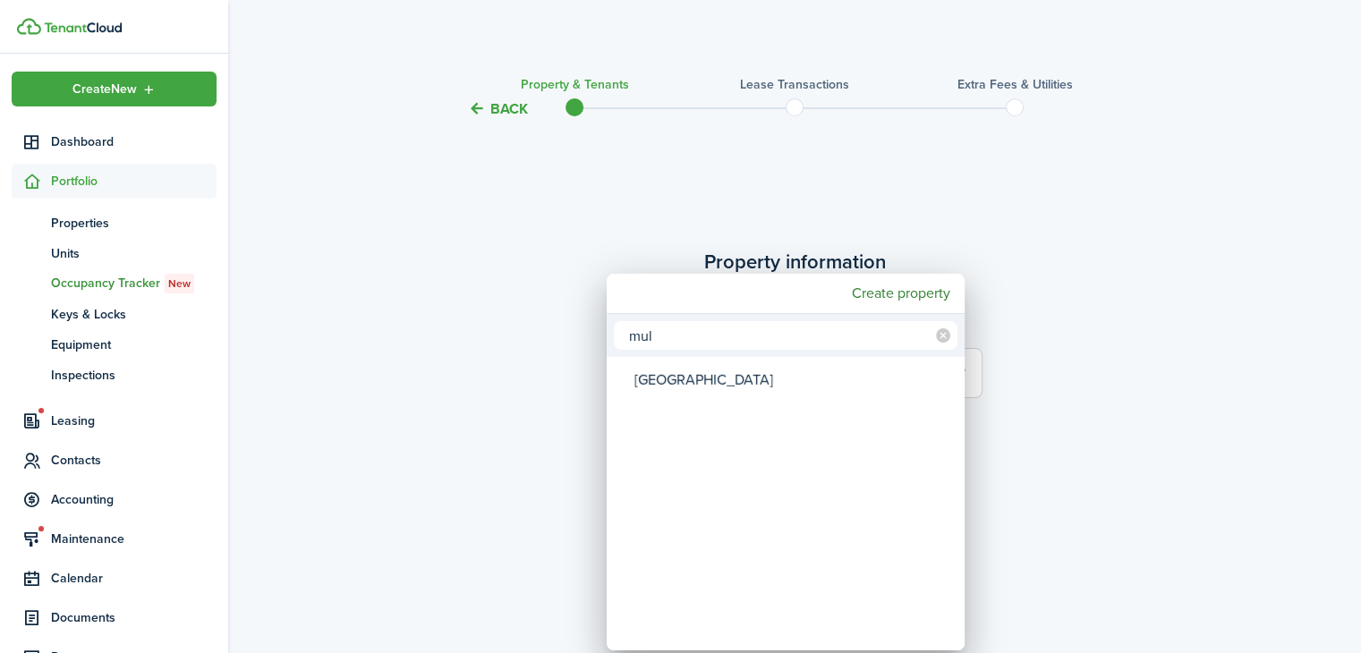
type input "mul"
click at [752, 386] on div "[GEOGRAPHIC_DATA]" at bounding box center [792, 380] width 317 height 41
type input "[GEOGRAPHIC_DATA]"
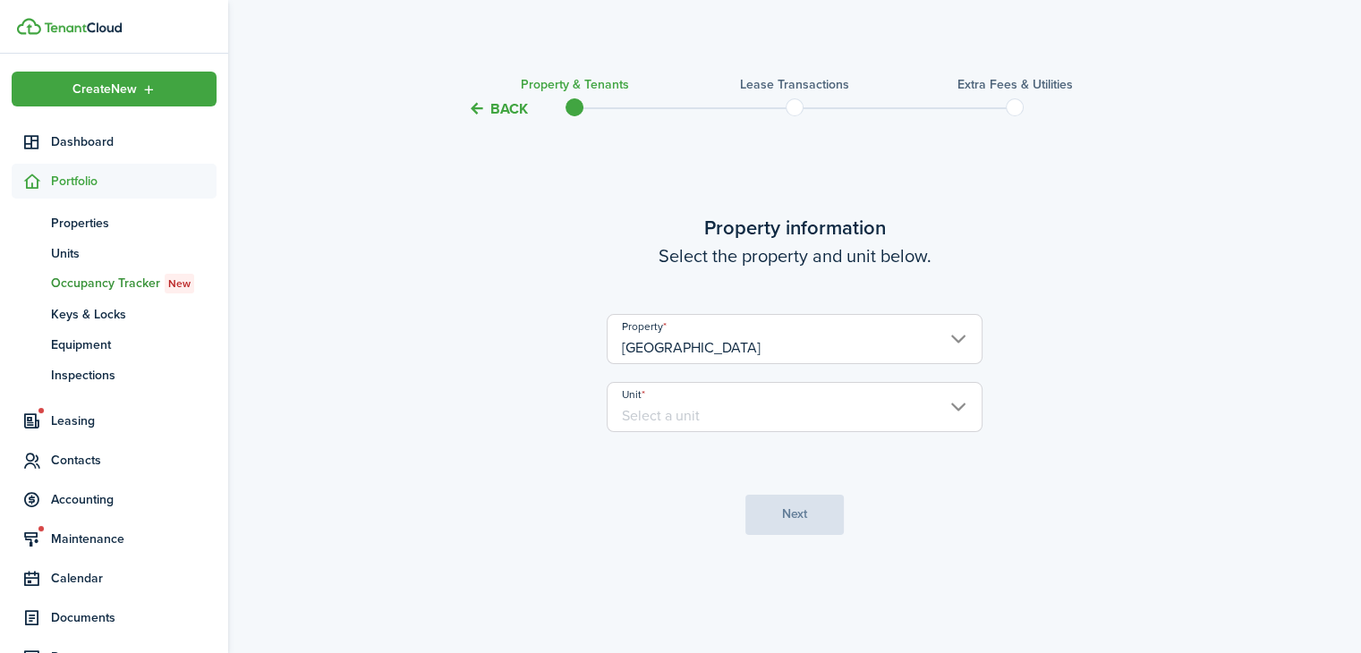
click at [801, 404] on input "Unit" at bounding box center [795, 407] width 376 height 50
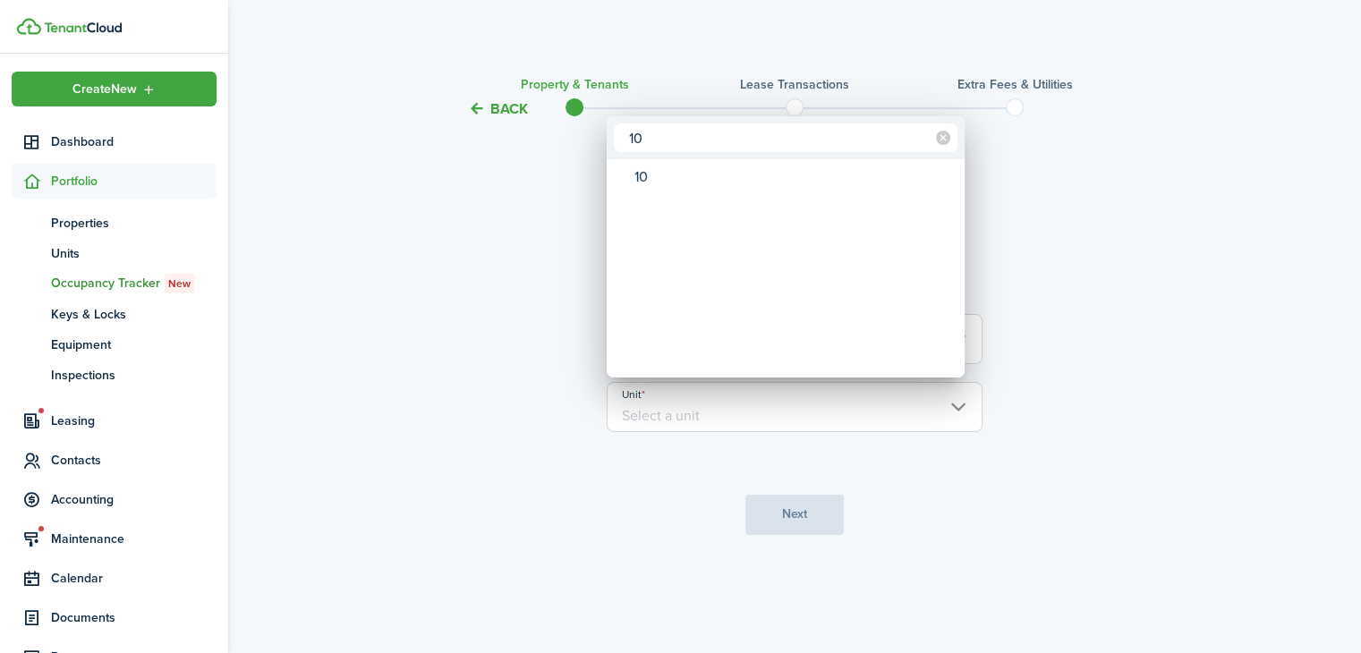
type input "10"
click at [696, 165] on div "10" at bounding box center [792, 177] width 317 height 30
type input "10"
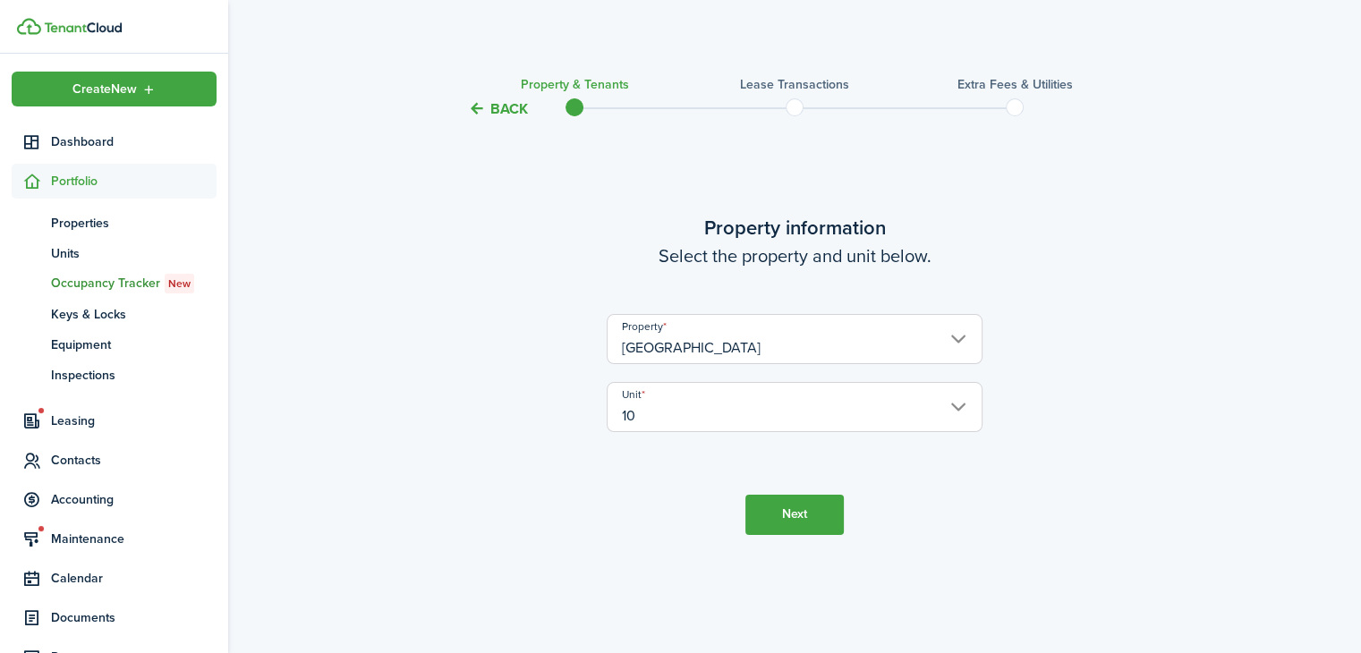
click at [835, 526] on button "Next" at bounding box center [794, 515] width 98 height 40
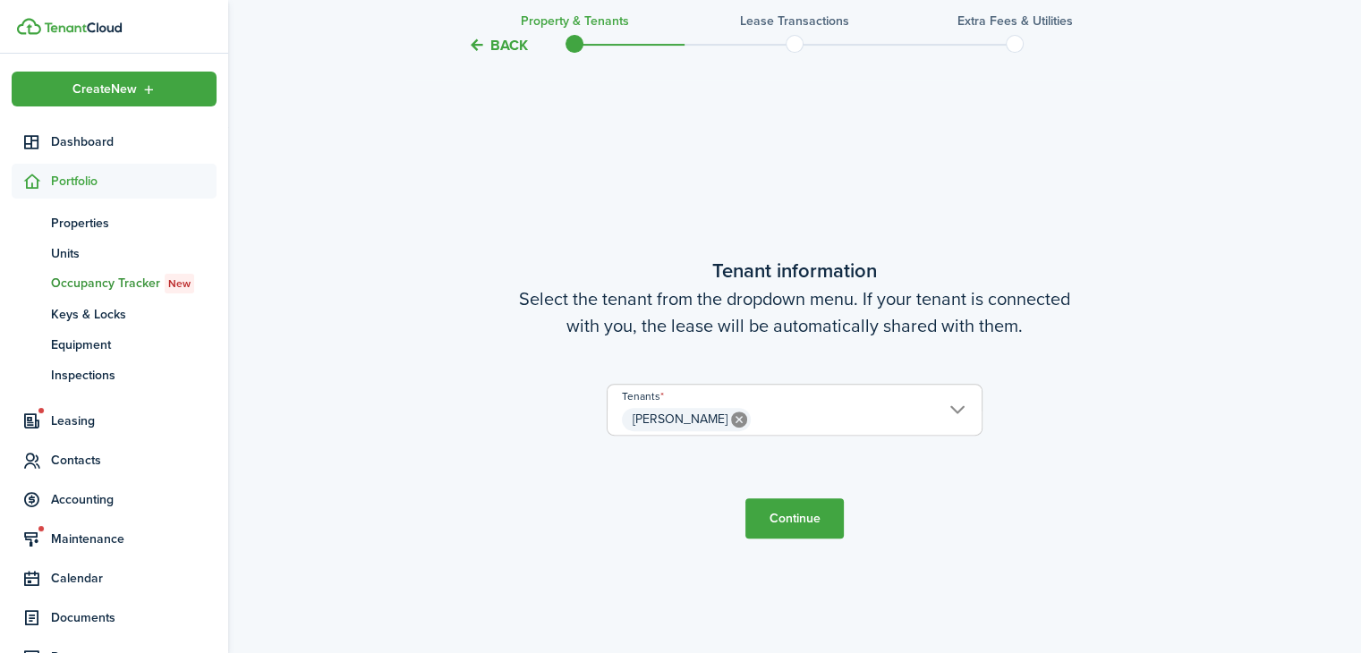
click at [820, 528] on button "Continue" at bounding box center [794, 518] width 98 height 40
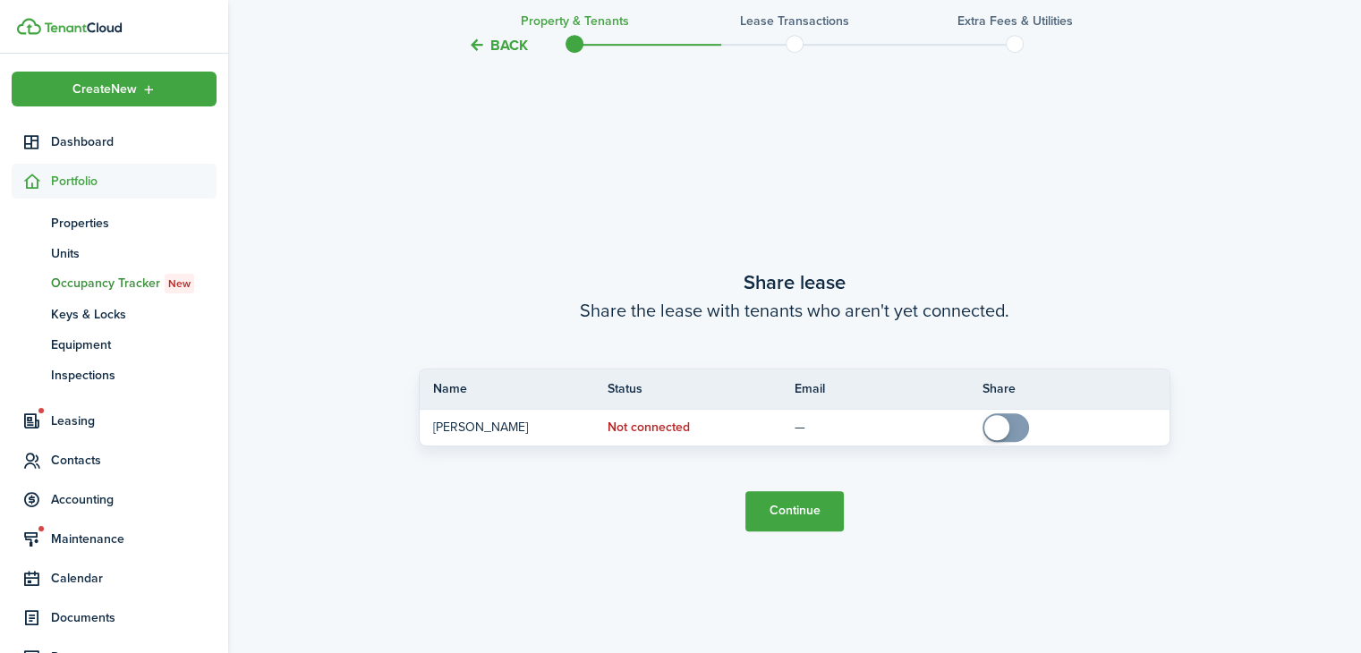
scroll to position [1185, 0]
click at [802, 512] on button "Continue" at bounding box center [794, 510] width 98 height 40
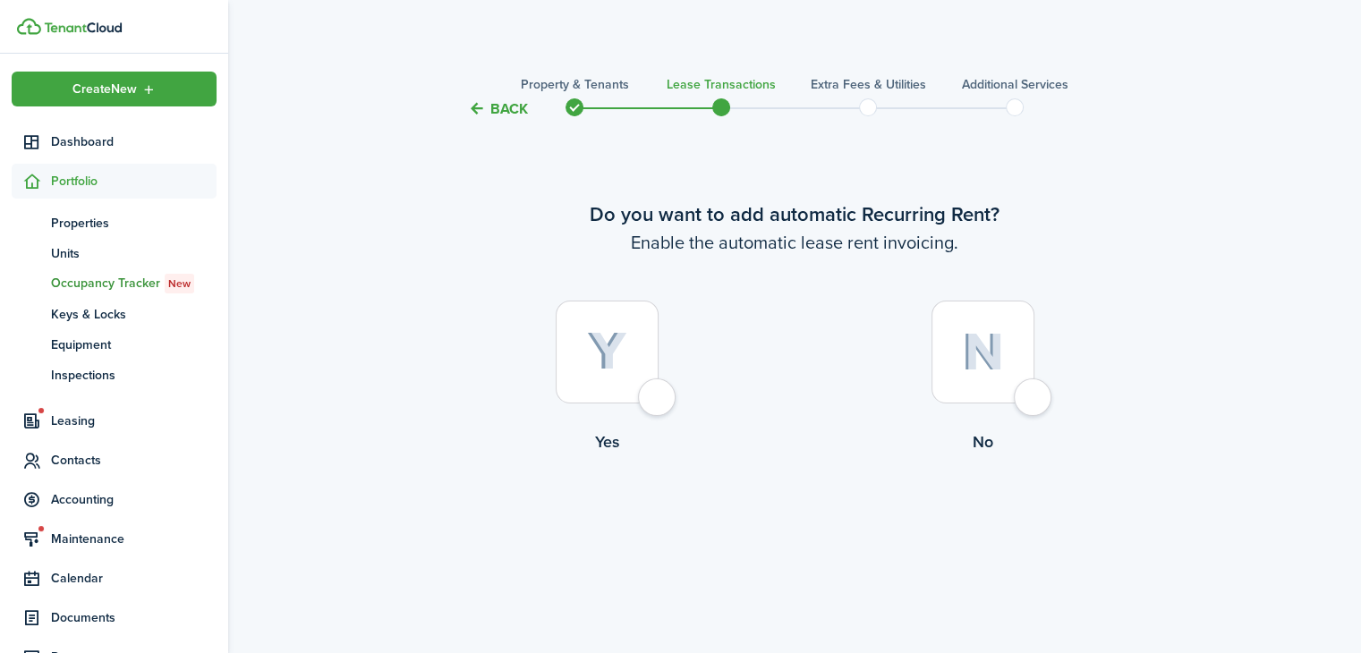
click at [650, 356] on div at bounding box center [607, 352] width 103 height 103
radio input "true"
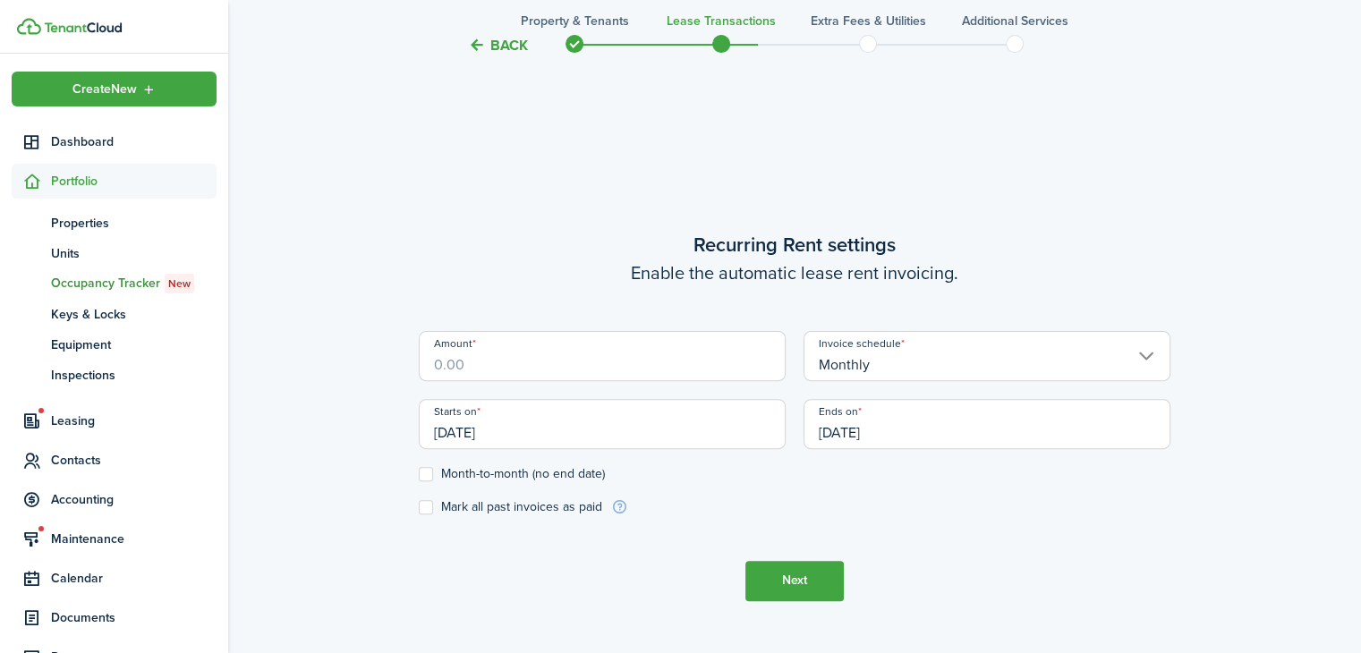
scroll to position [533, 0]
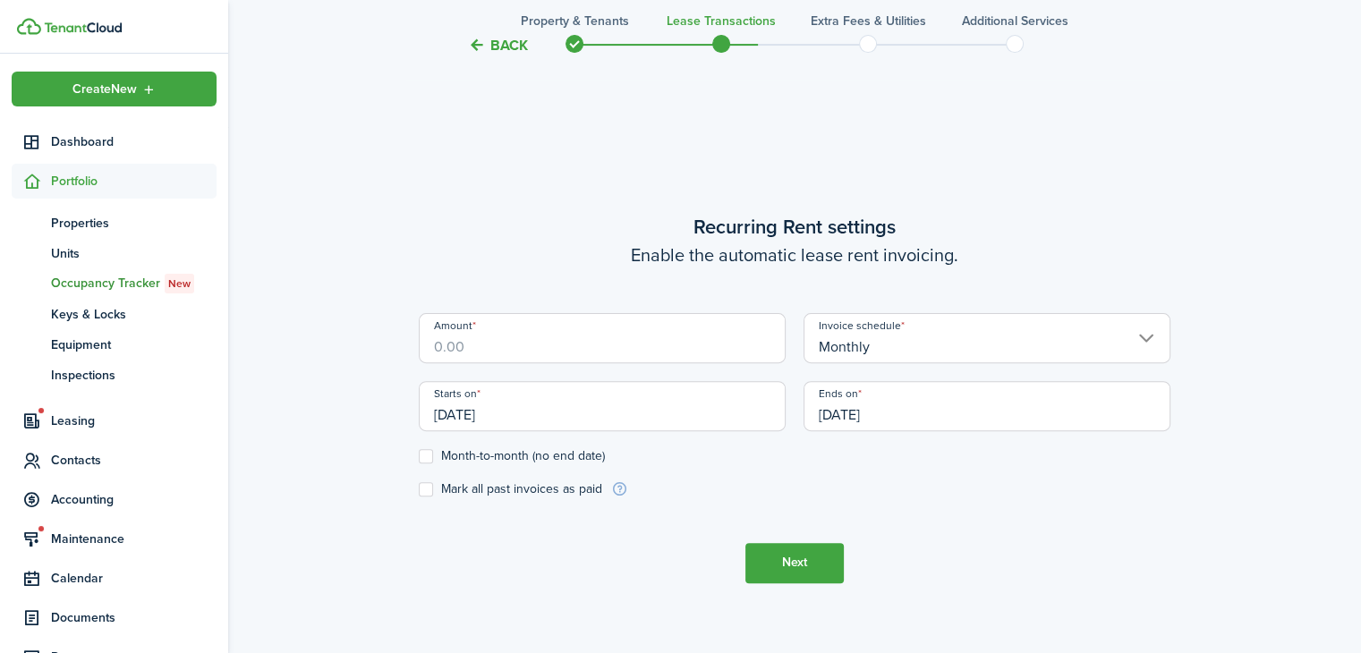
click at [651, 340] on input "Amount" at bounding box center [602, 338] width 367 height 50
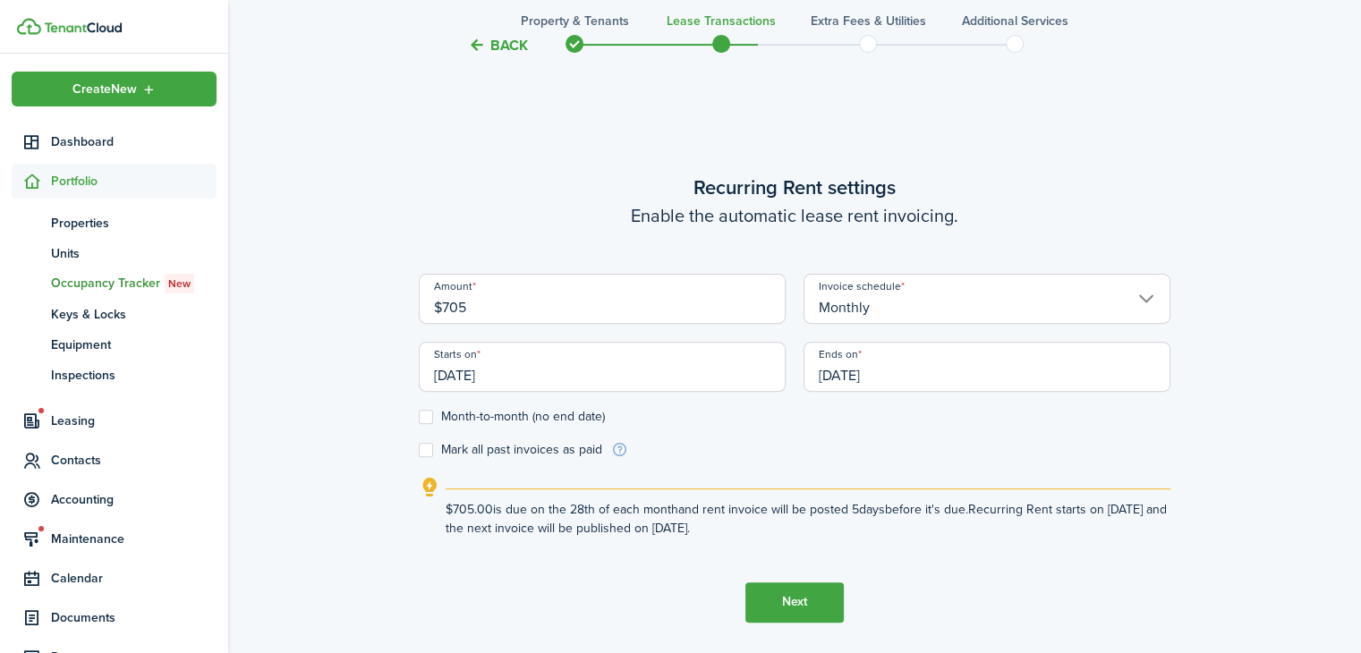
click at [686, 375] on input "[DATE]" at bounding box center [602, 367] width 367 height 50
type input "$705.00"
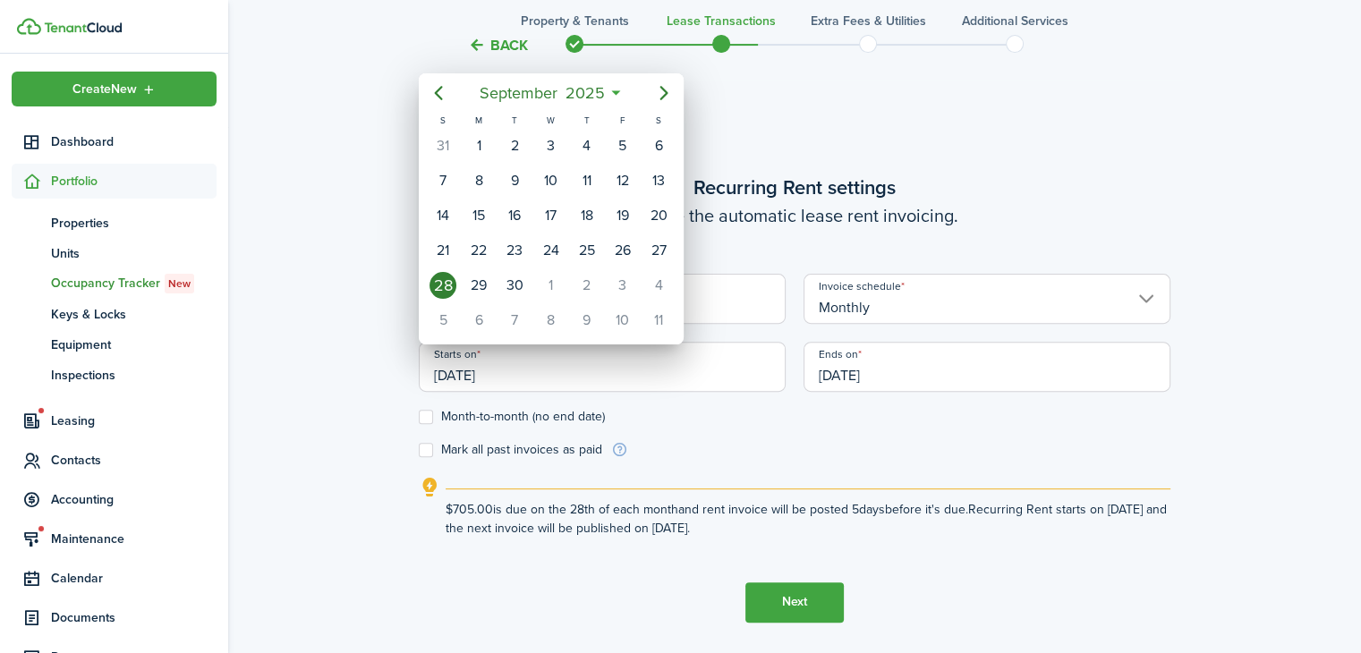
click at [550, 279] on div "1" at bounding box center [550, 285] width 27 height 27
type input "[DATE]"
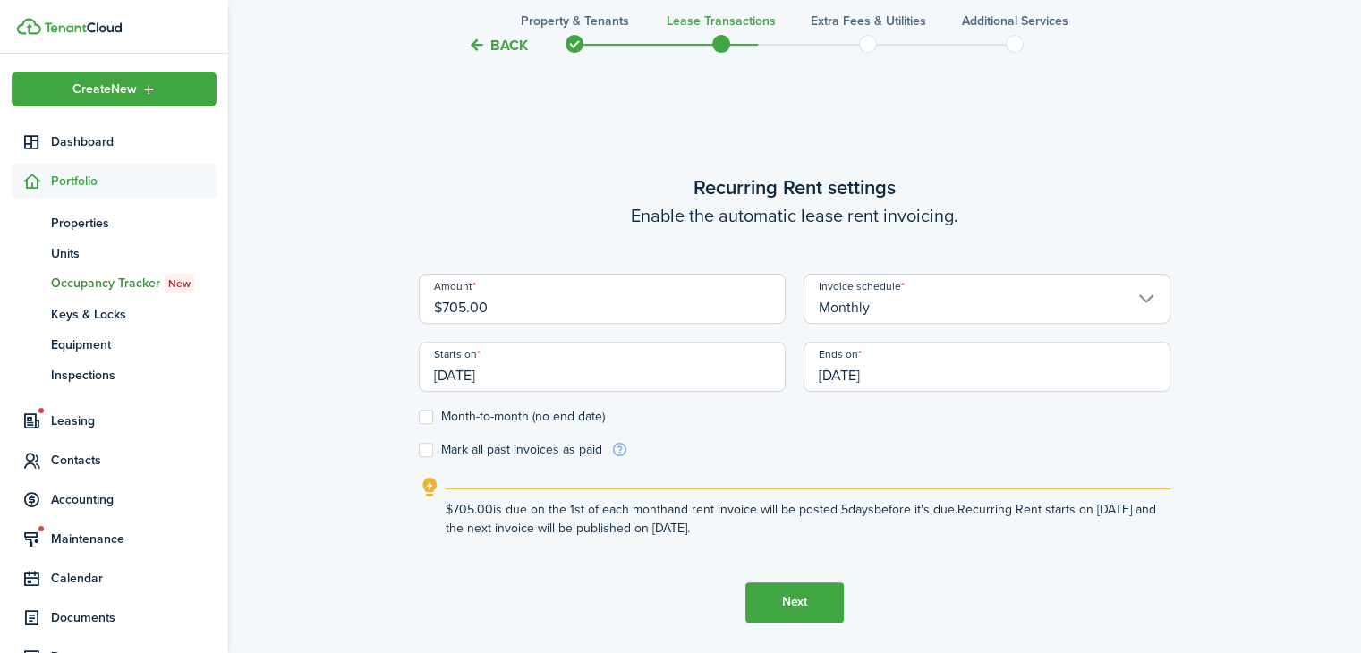
scroll to position [0, 0]
click at [979, 368] on input "[DATE]" at bounding box center [986, 367] width 367 height 50
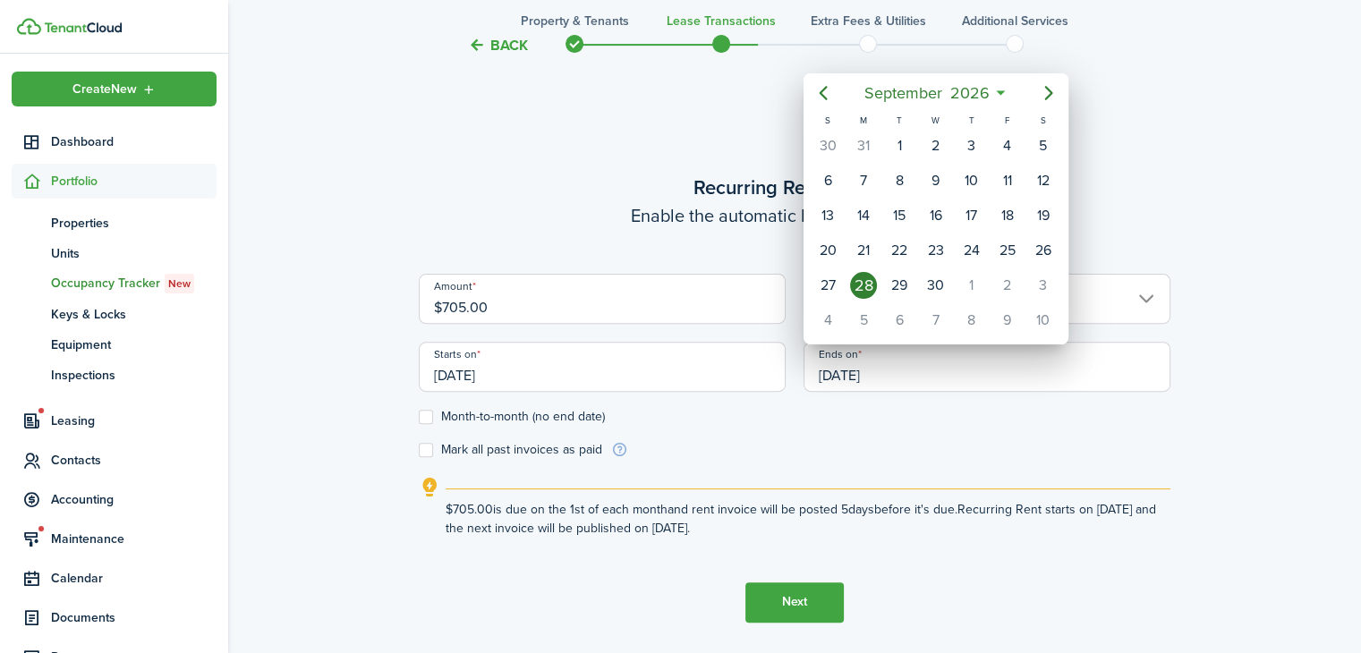
click at [829, 98] on icon "Previous page" at bounding box center [822, 92] width 21 height 21
click at [828, 89] on icon "Previous page" at bounding box center [822, 92] width 21 height 21
click at [830, 97] on icon "Previous page" at bounding box center [822, 92] width 21 height 21
click at [837, 93] on mbsc-button "Previous page" at bounding box center [823, 93] width 36 height 36
click at [830, 101] on icon "Previous page" at bounding box center [822, 92] width 21 height 21
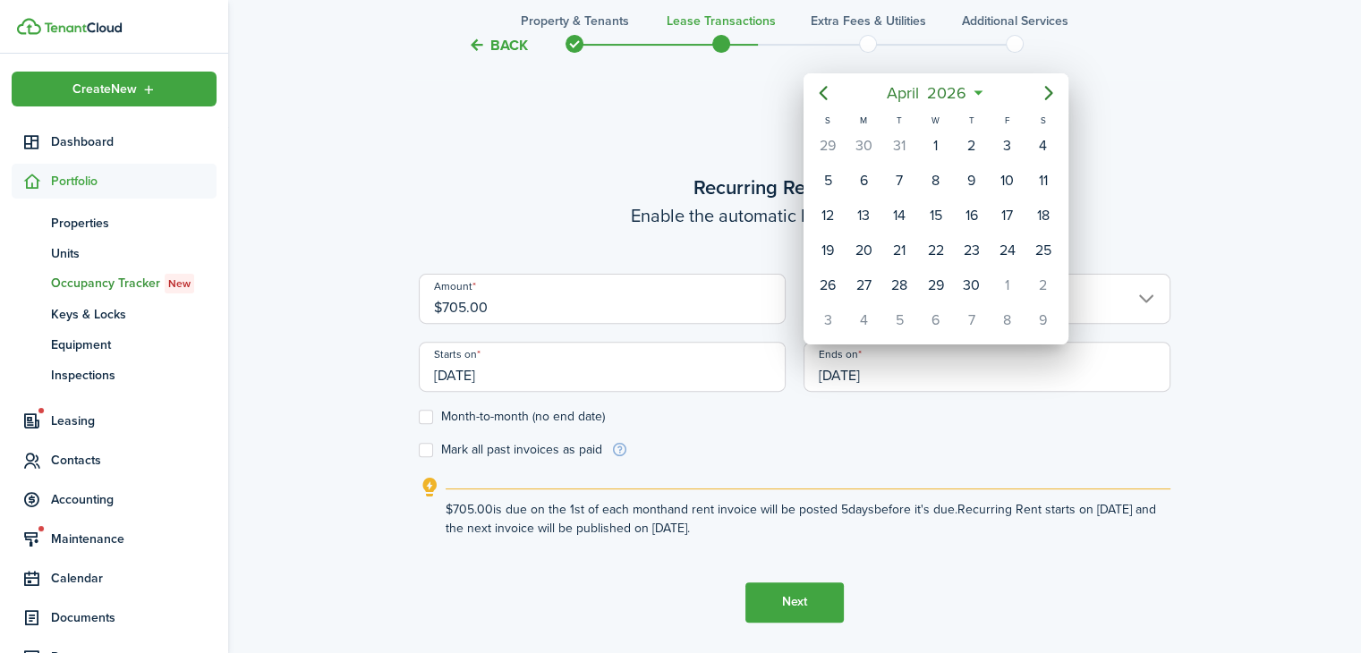
click at [979, 277] on div "30" at bounding box center [971, 285] width 27 height 27
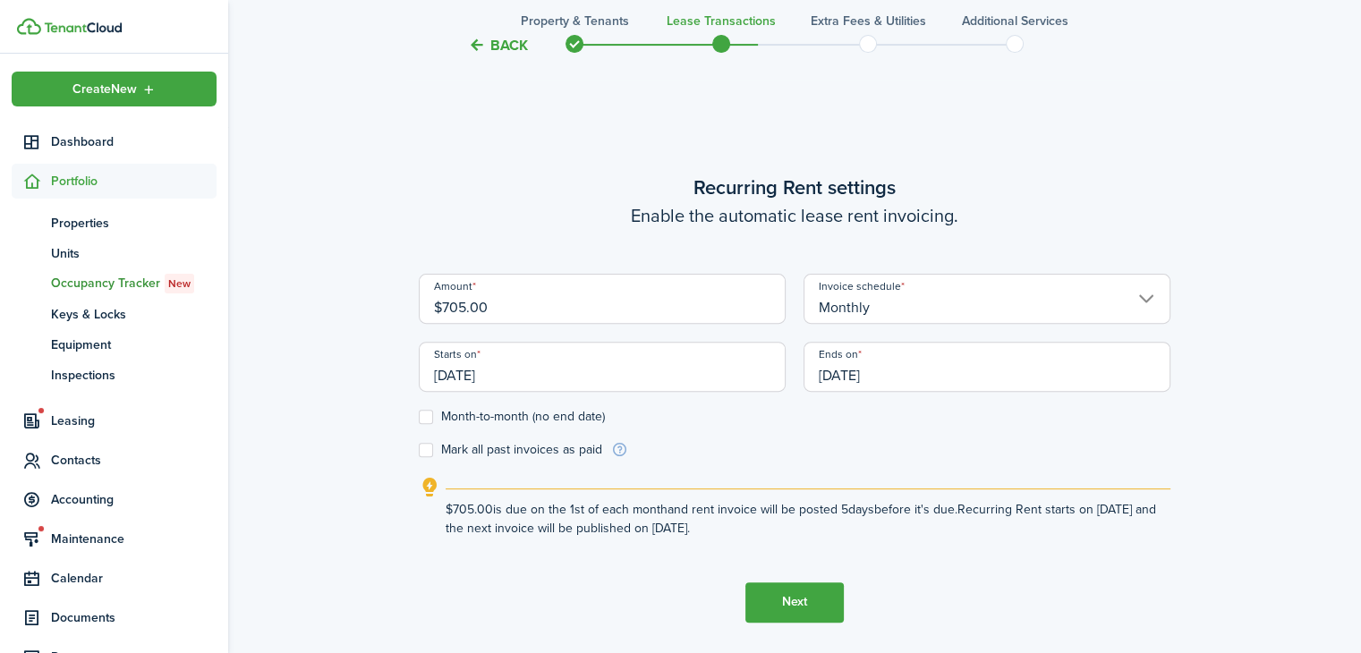
type input "[DATE]"
click at [819, 603] on button "Next" at bounding box center [794, 602] width 98 height 40
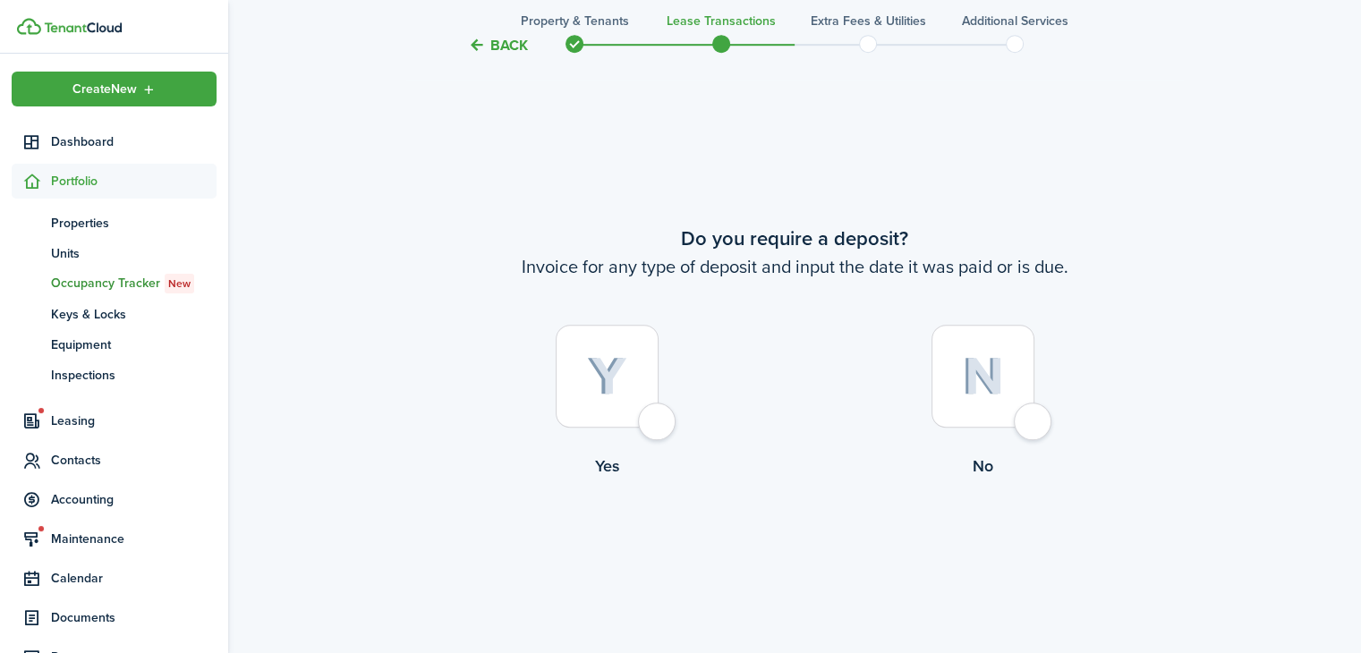
click at [607, 386] on img at bounding box center [607, 376] width 40 height 39
radio input "true"
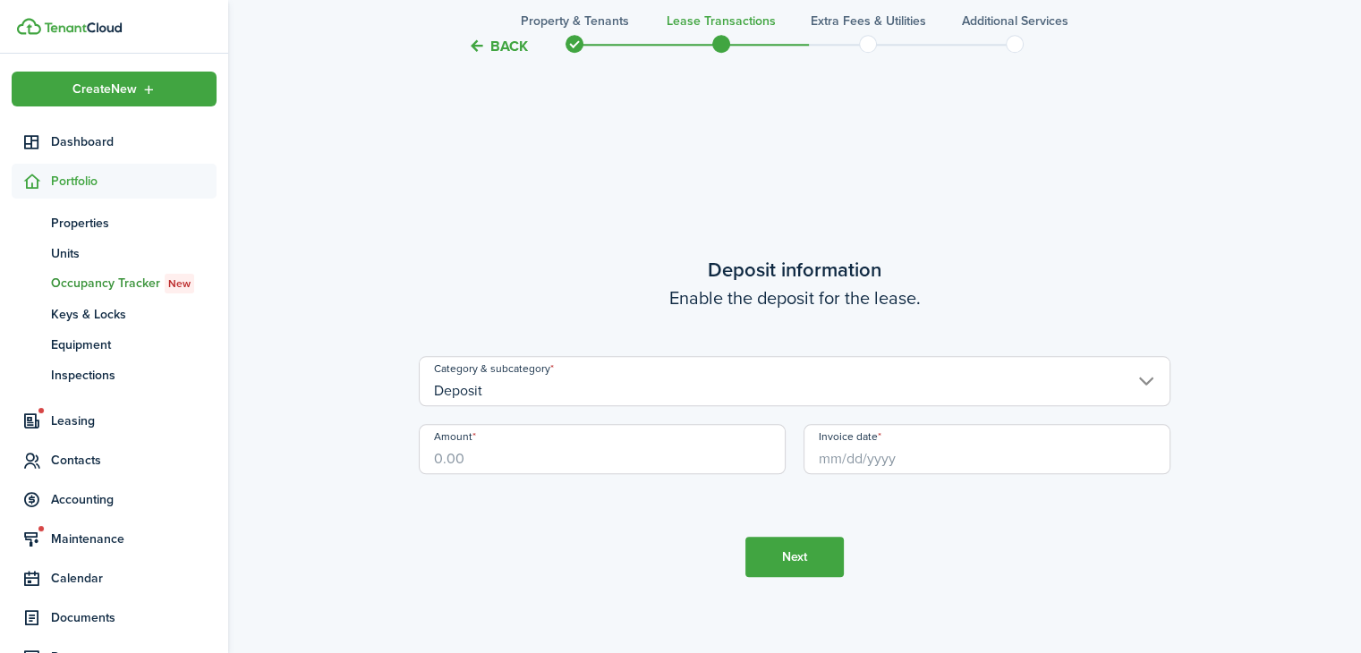
scroll to position [1839, 0]
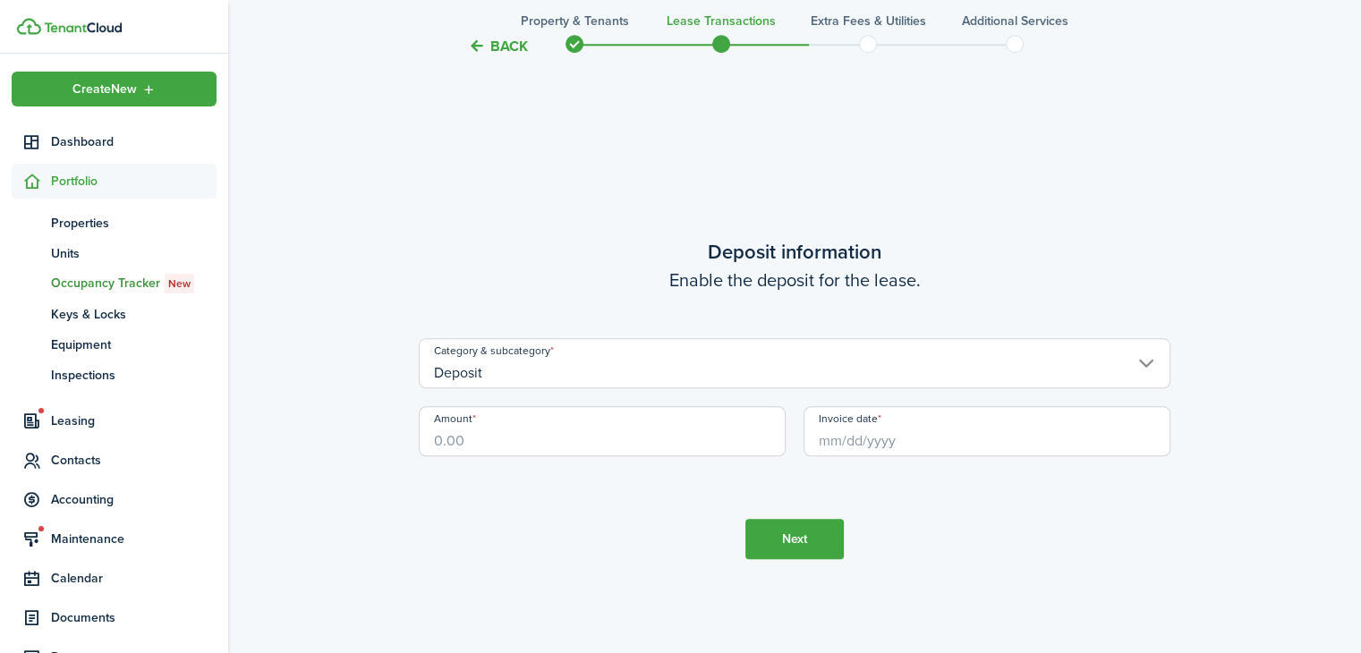
click at [602, 432] on input "Amount" at bounding box center [602, 431] width 367 height 50
click at [977, 444] on input "Invoice date" at bounding box center [986, 431] width 367 height 50
type input "$625.00"
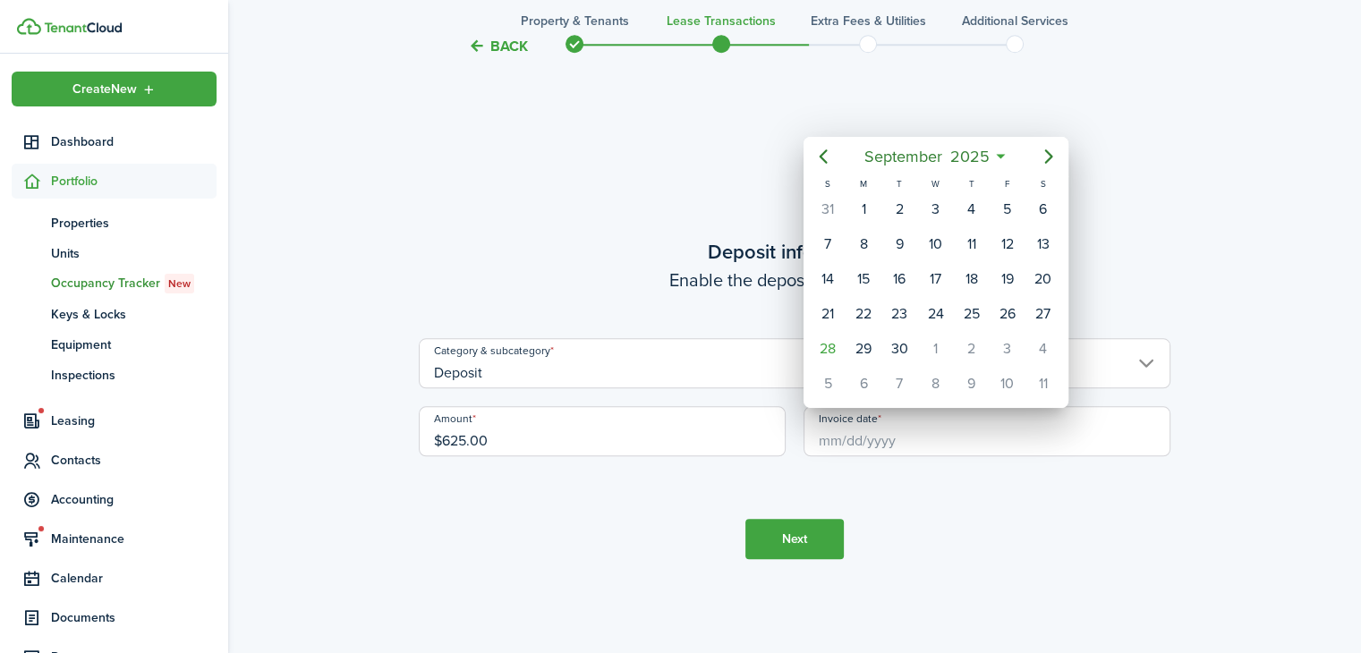
click at [945, 340] on div "1" at bounding box center [935, 349] width 27 height 27
type input "[DATE]"
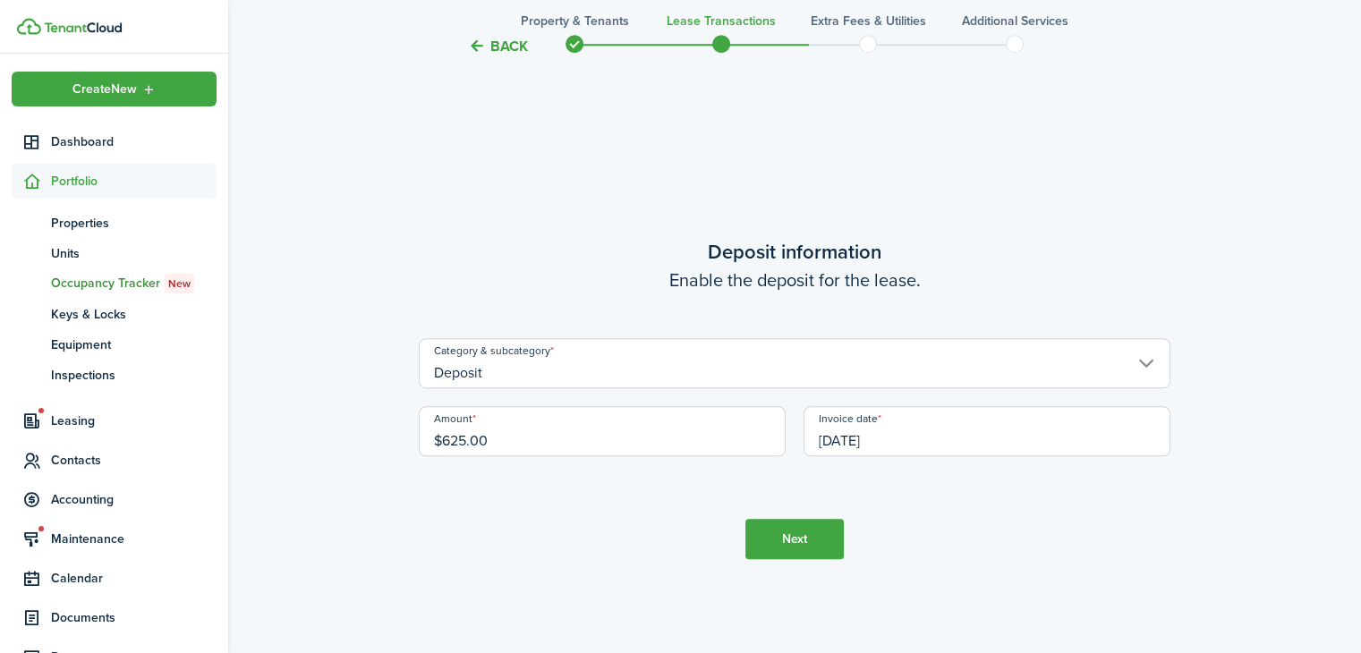
scroll to position [0, 0]
click at [785, 549] on button "Next" at bounding box center [794, 539] width 98 height 40
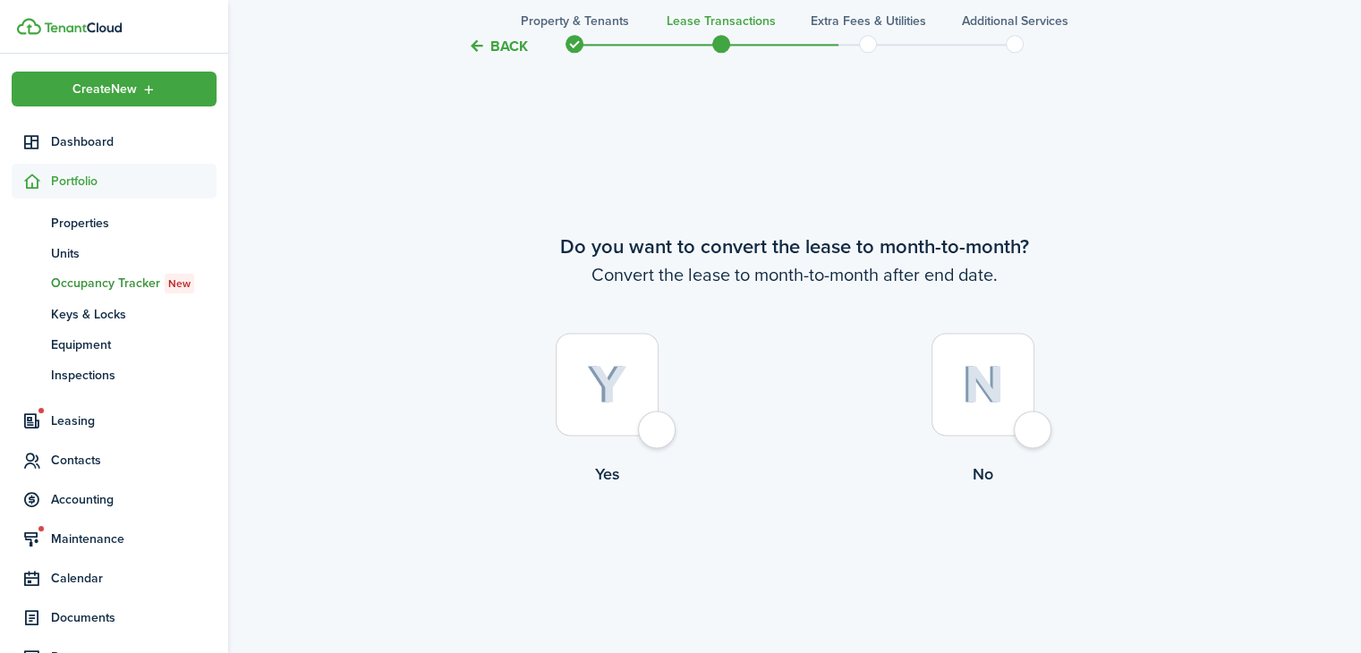
scroll to position [2491, 0]
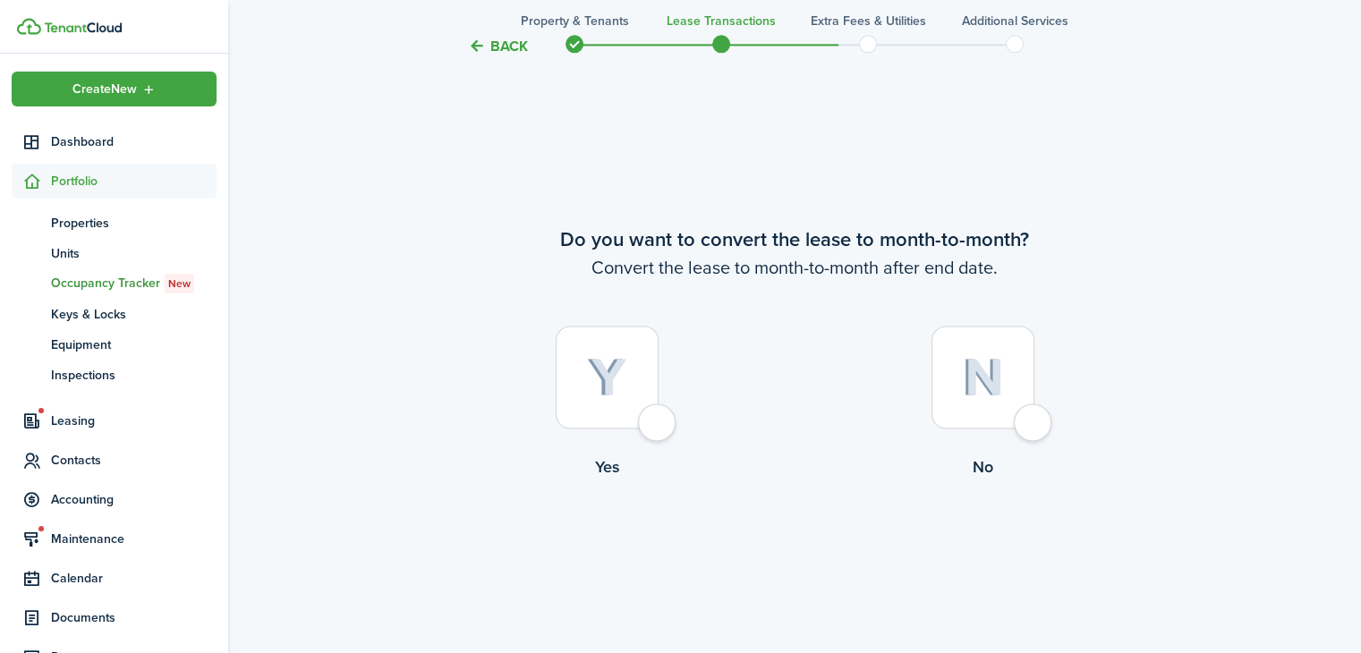
click at [633, 408] on div at bounding box center [607, 377] width 103 height 103
radio input "true"
click at [808, 551] on button "Continue" at bounding box center [794, 553] width 98 height 40
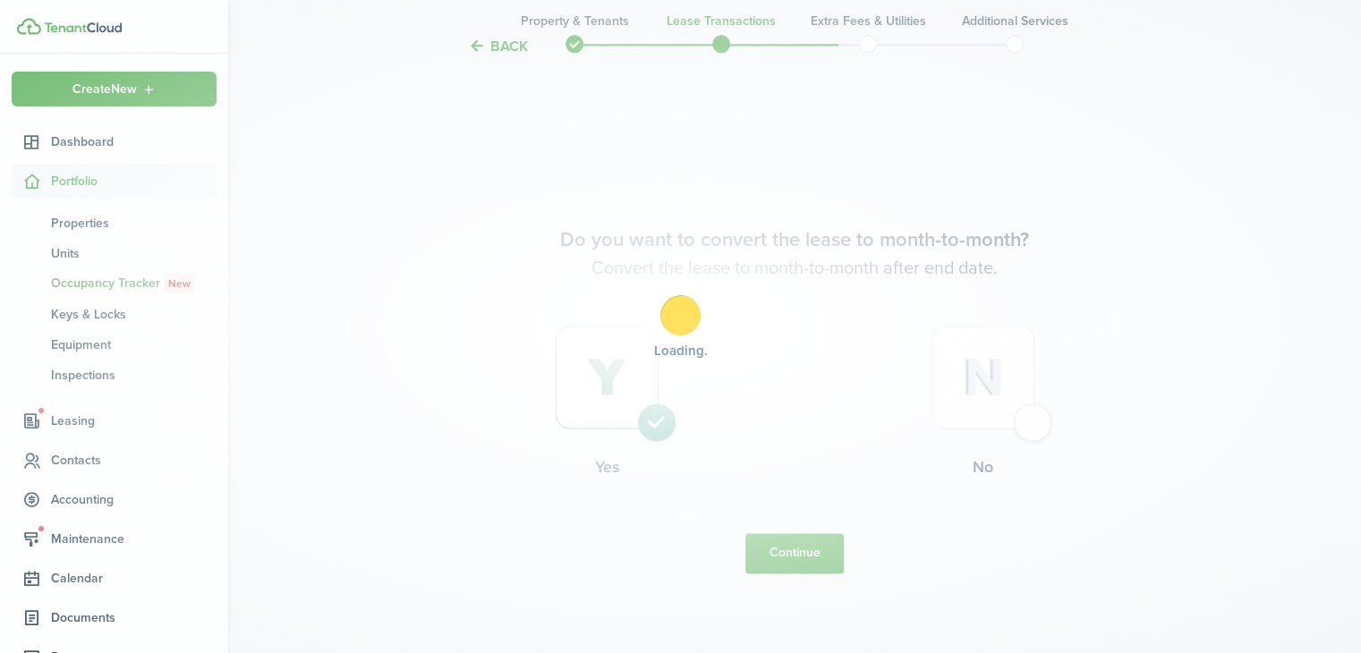
scroll to position [0, 0]
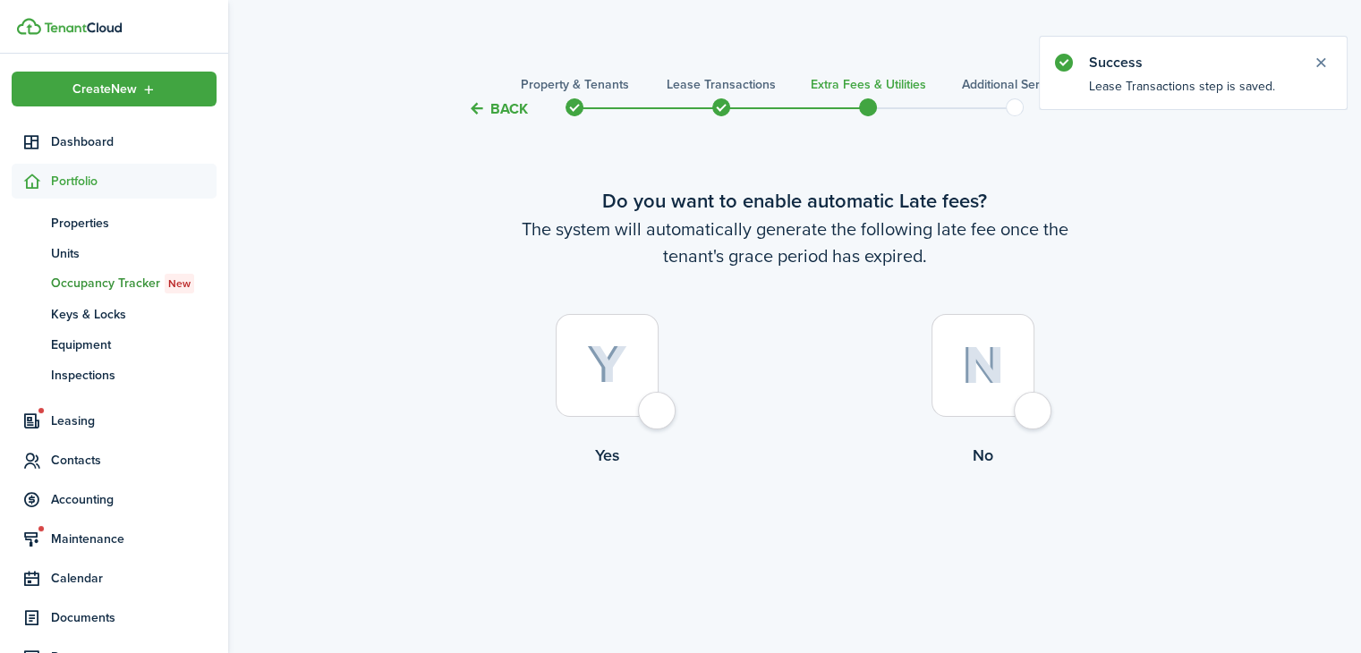
click at [1000, 386] on div at bounding box center [982, 365] width 103 height 103
radio input "true"
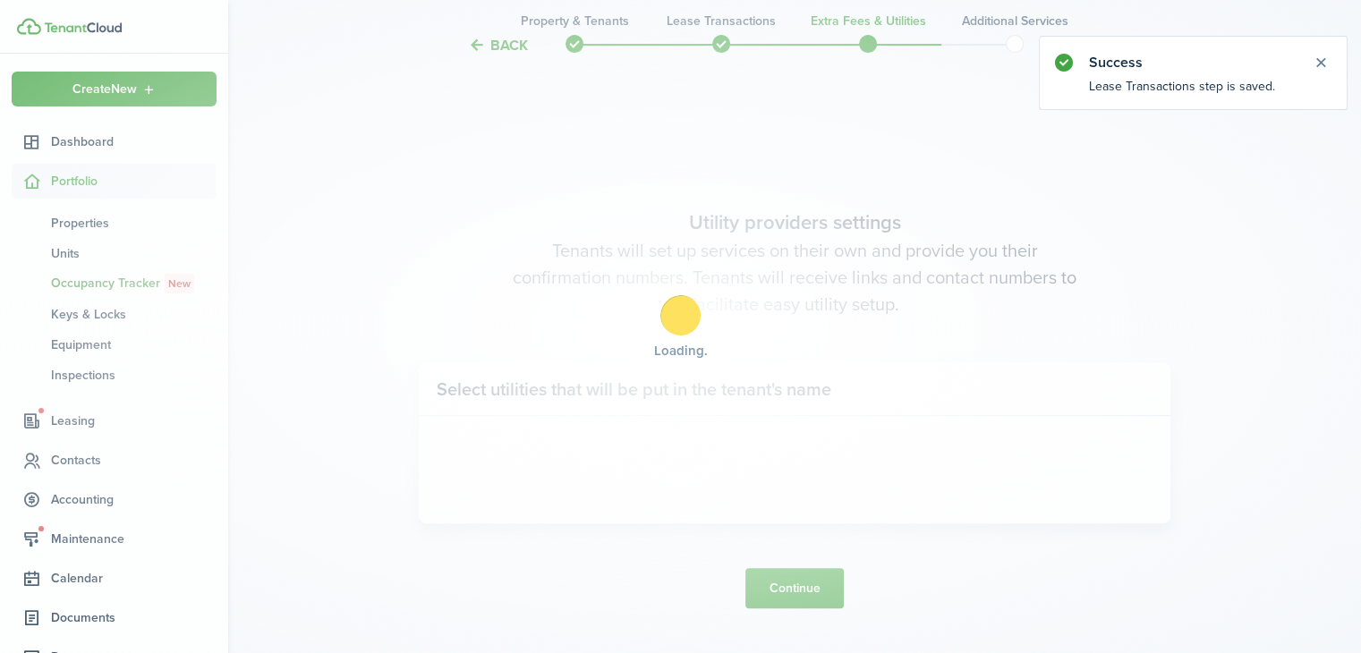
scroll to position [533, 0]
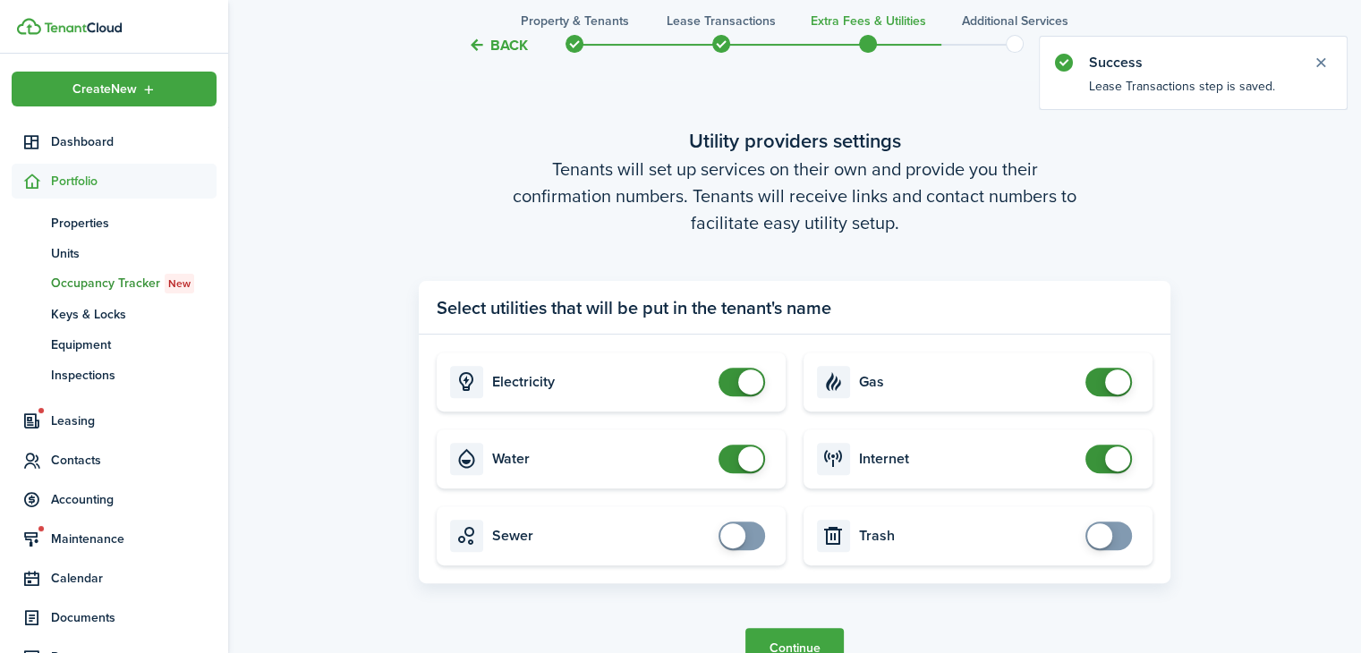
checkbox input "false"
click at [1117, 387] on span at bounding box center [1117, 382] width 25 height 25
checkbox input "false"
click at [733, 386] on span at bounding box center [742, 382] width 18 height 29
checkbox input "false"
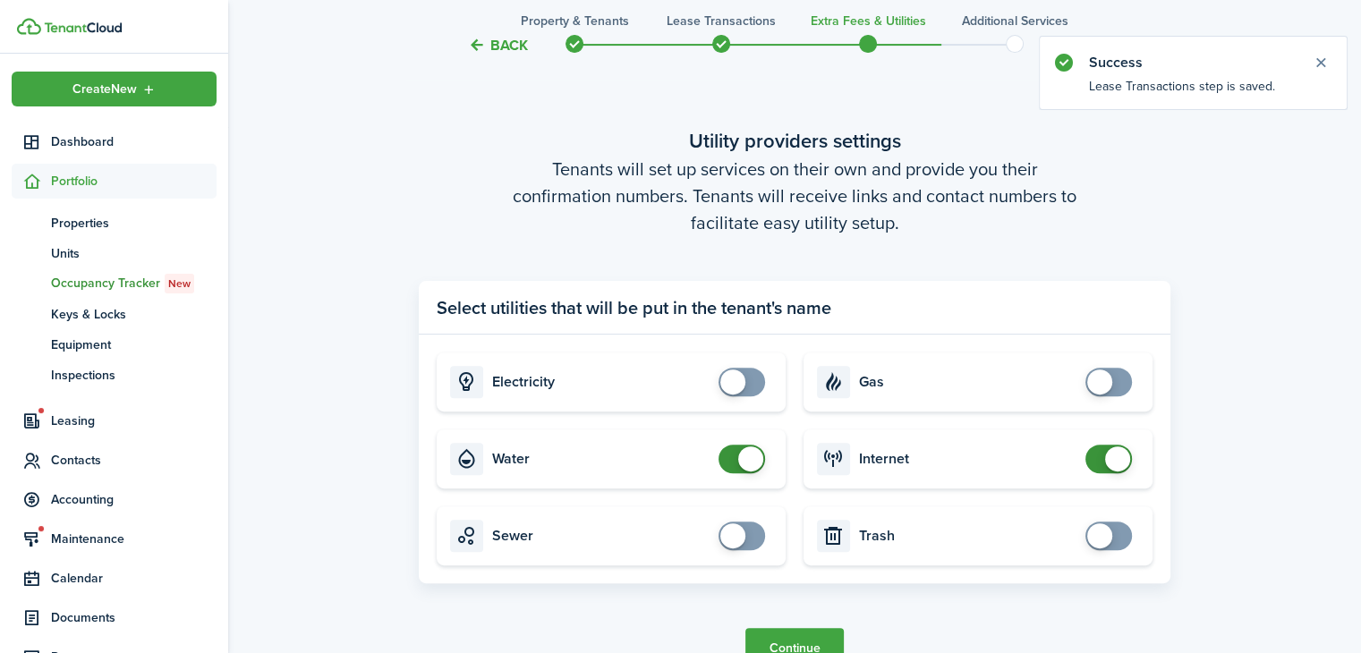
click at [1103, 460] on span at bounding box center [1109, 459] width 18 height 29
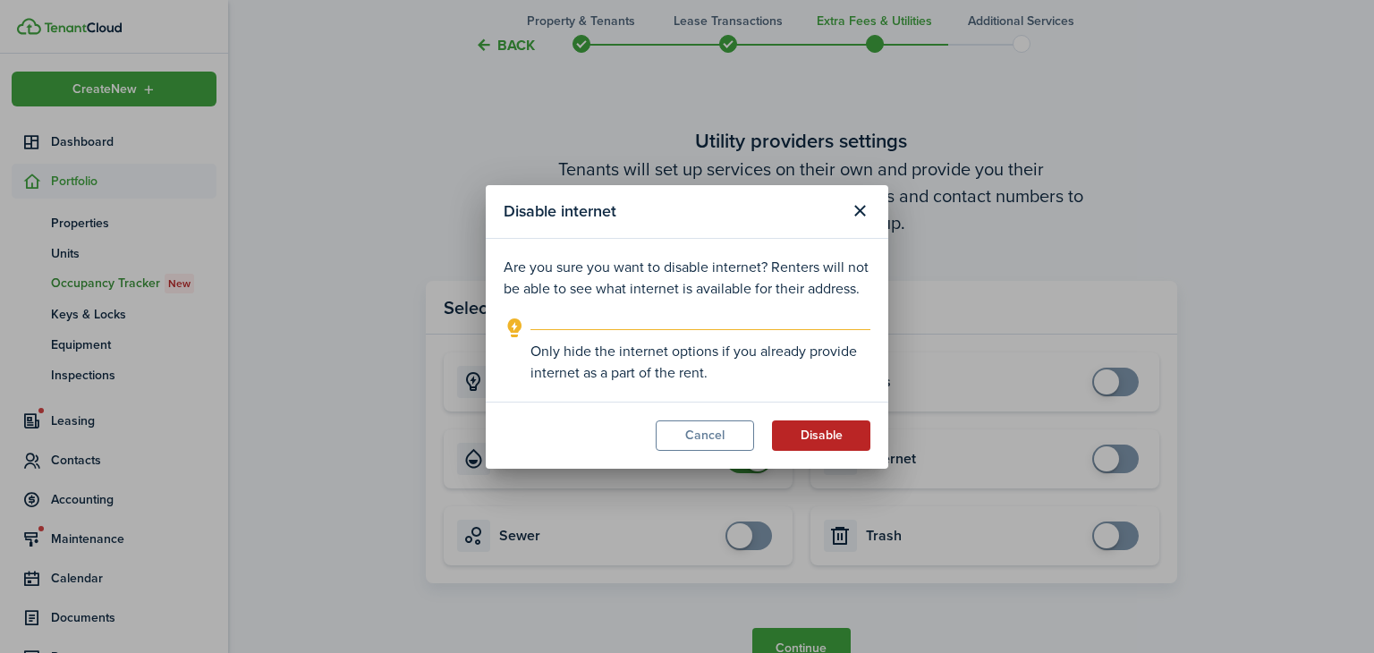
click at [806, 438] on button "Disable" at bounding box center [821, 435] width 98 height 30
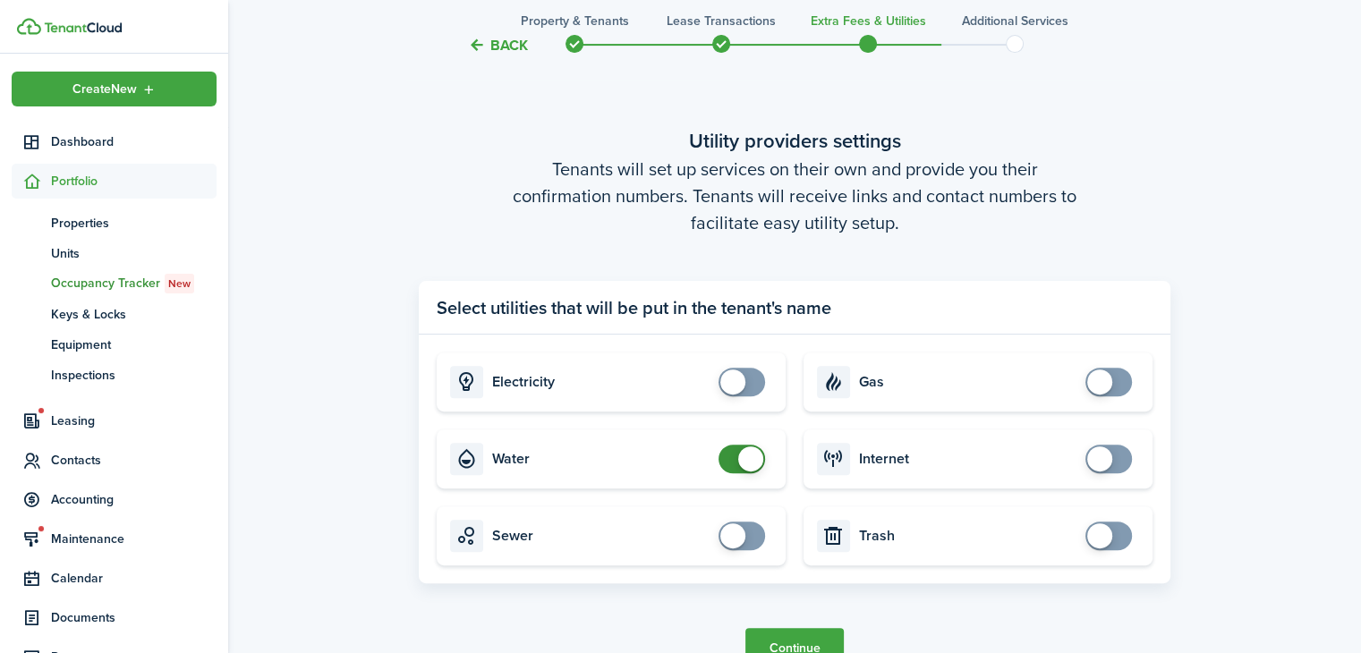
checkbox input "false"
click at [736, 469] on span at bounding box center [742, 459] width 18 height 29
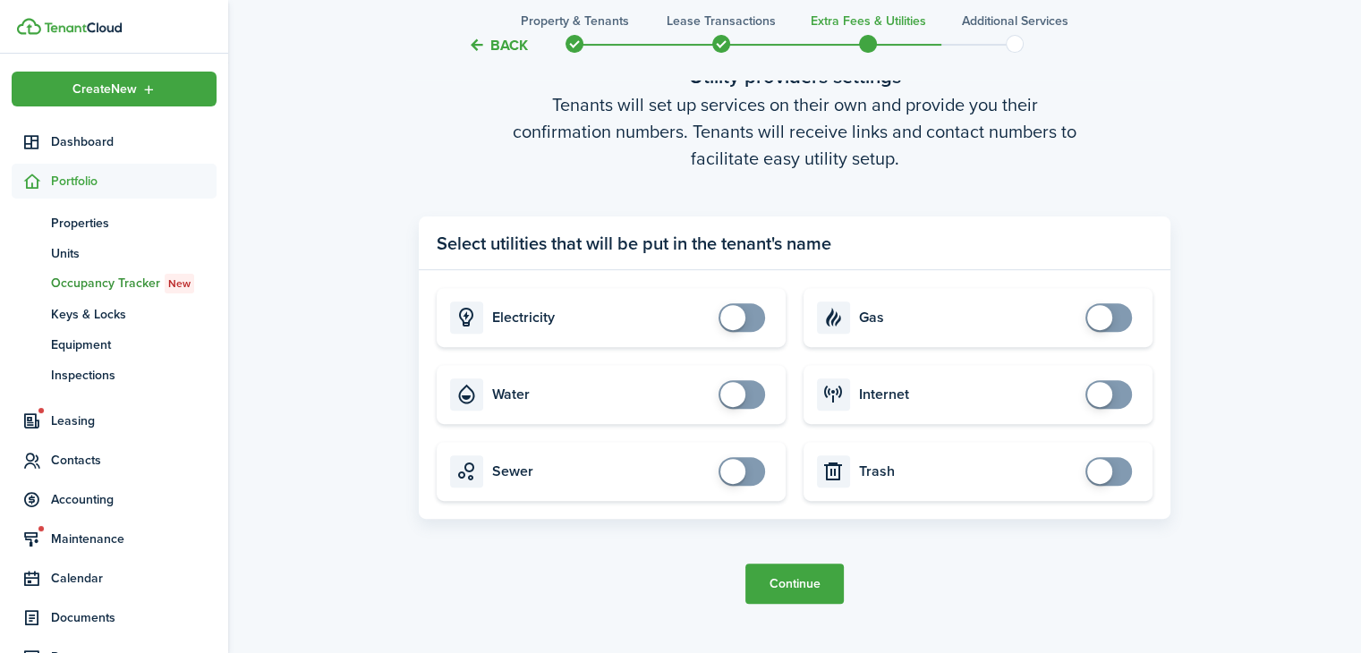
scroll to position [652, 0]
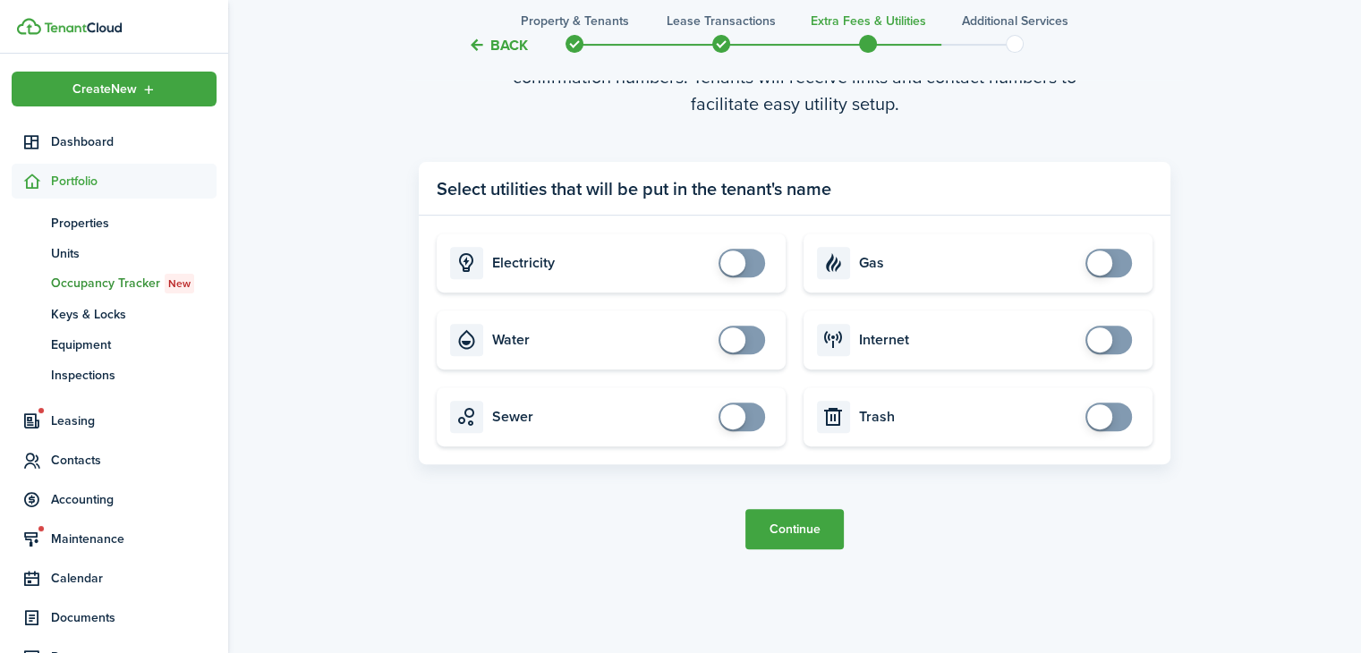
click at [773, 514] on button "Continue" at bounding box center [794, 529] width 98 height 40
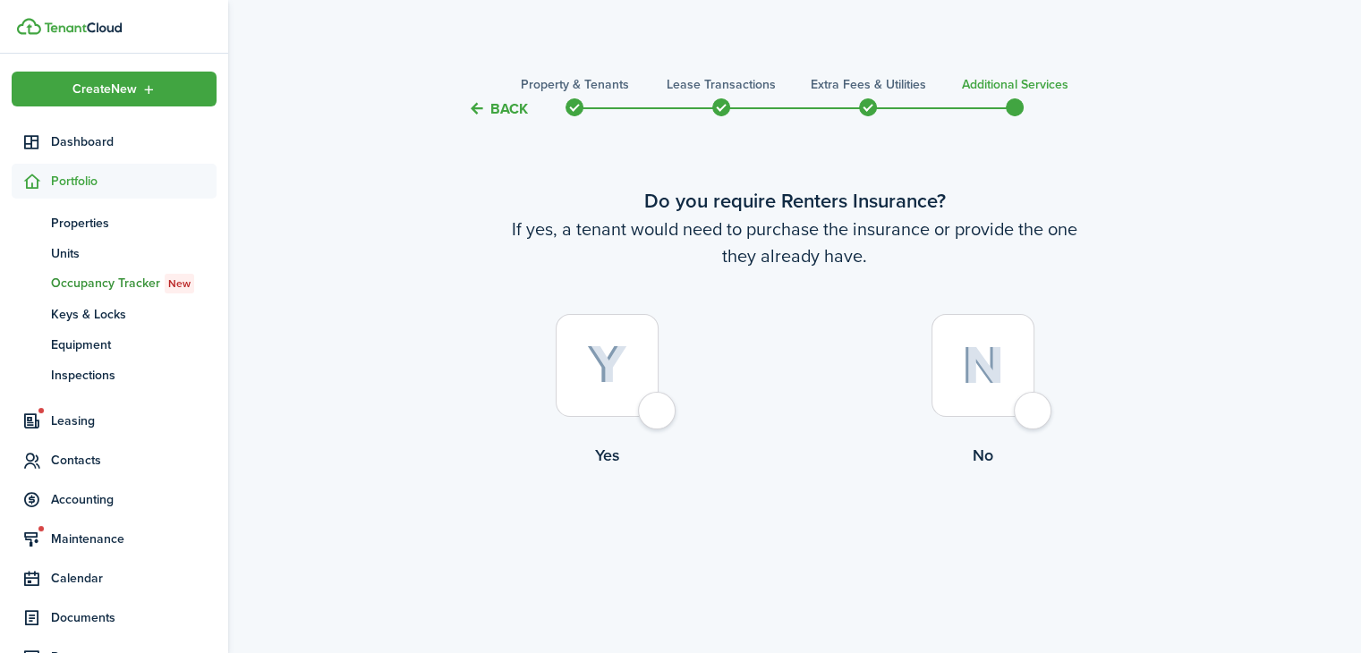
click at [1002, 356] on img at bounding box center [983, 365] width 42 height 38
radio input "true"
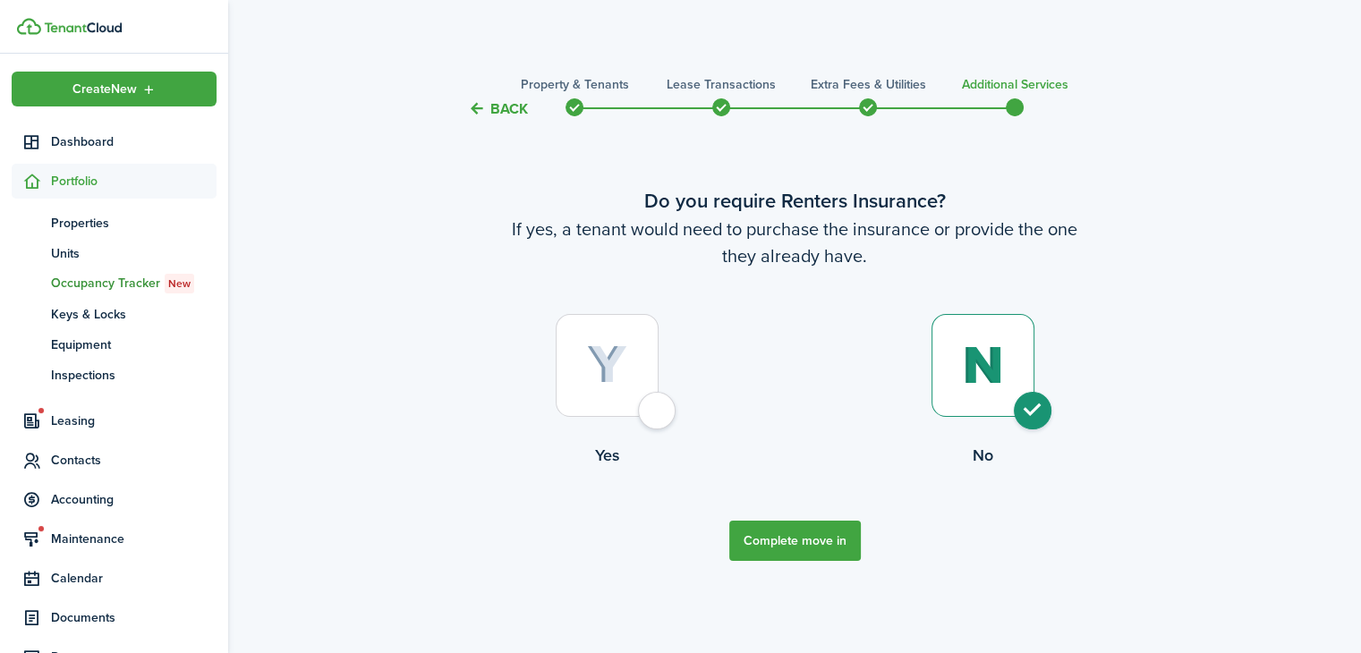
click at [833, 529] on button "Complete move in" at bounding box center [795, 541] width 132 height 40
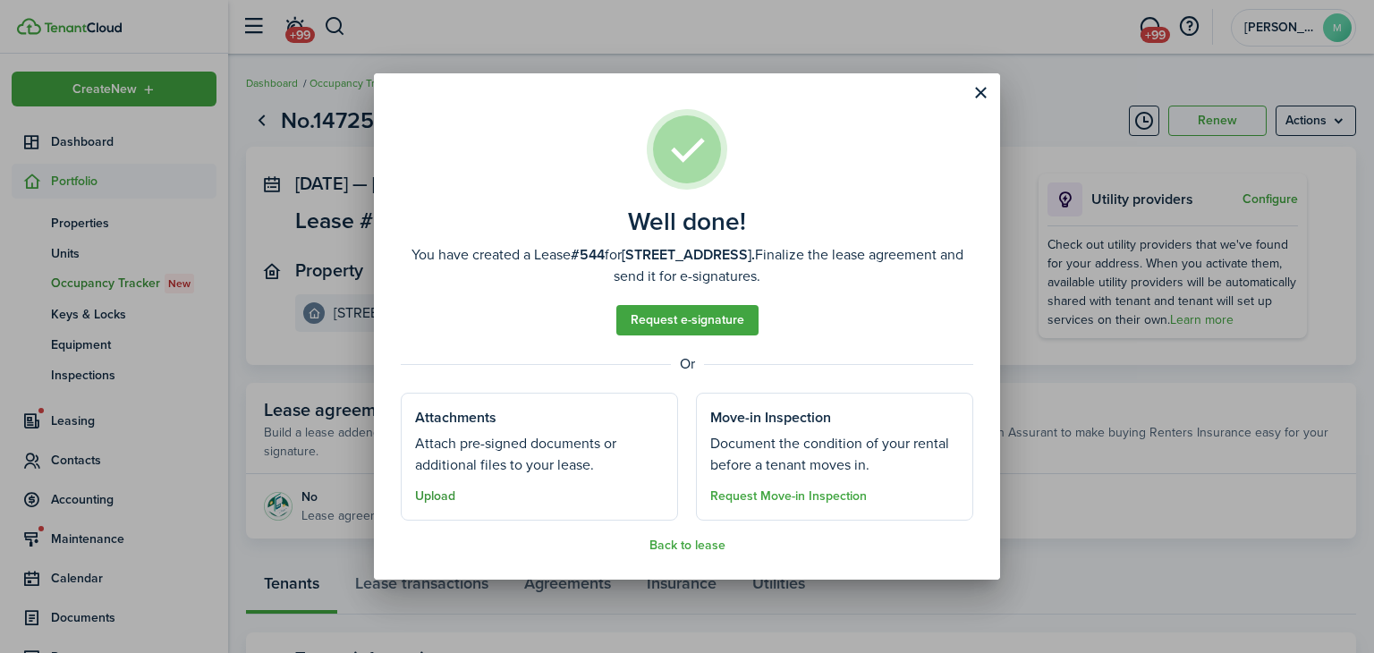
click at [446, 495] on button "Upload" at bounding box center [435, 496] width 40 height 14
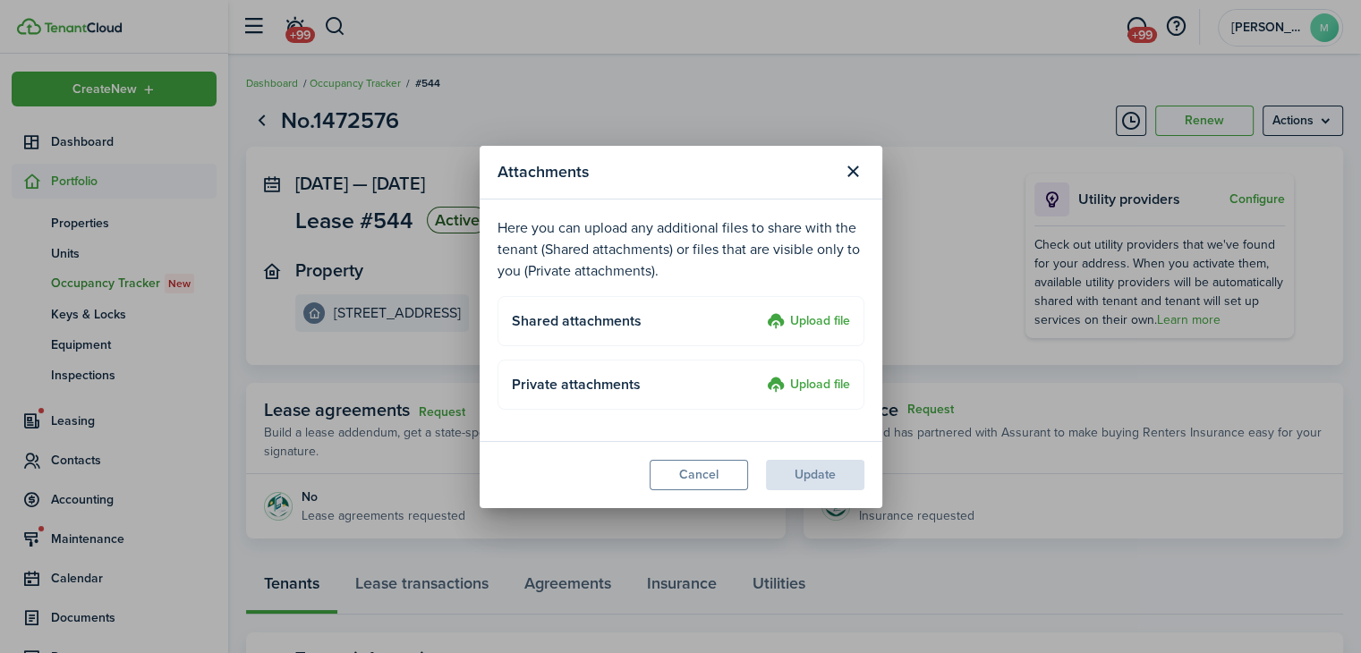
click at [823, 324] on label "Upload file" at bounding box center [808, 321] width 83 height 21
click at [760, 311] on input "Upload file" at bounding box center [760, 311] width 0 height 0
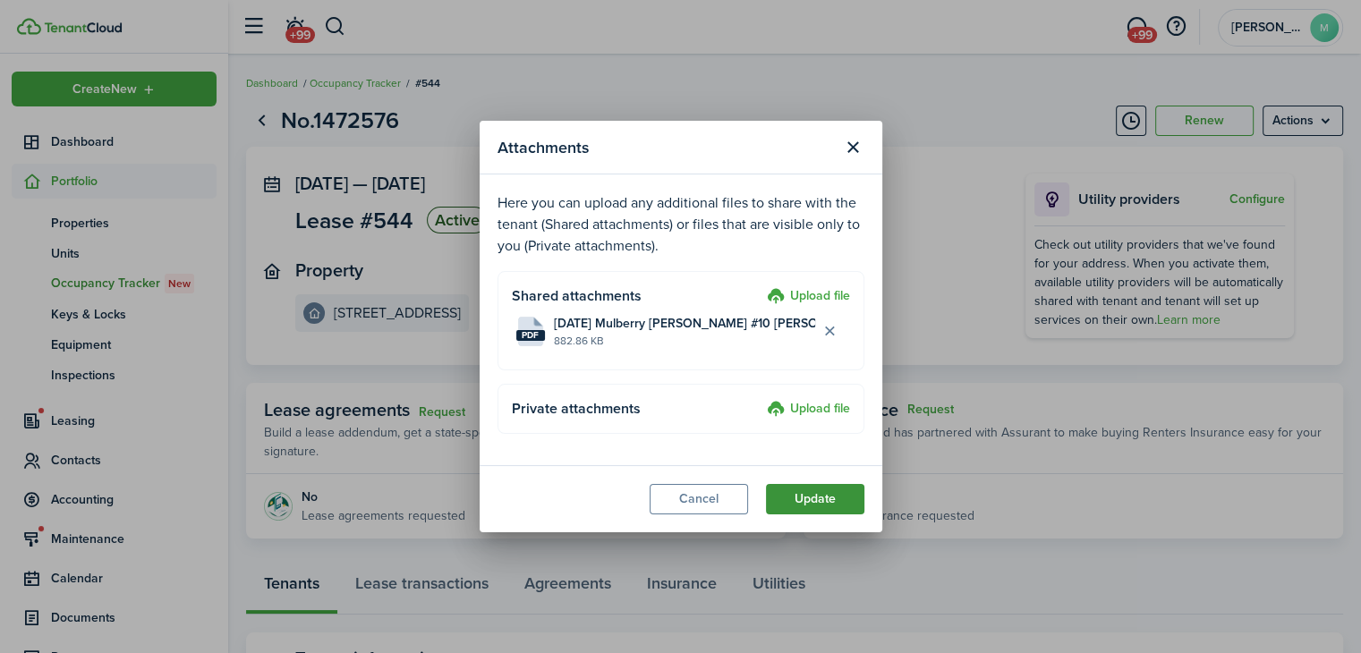
click at [841, 494] on button "Update" at bounding box center [815, 499] width 98 height 30
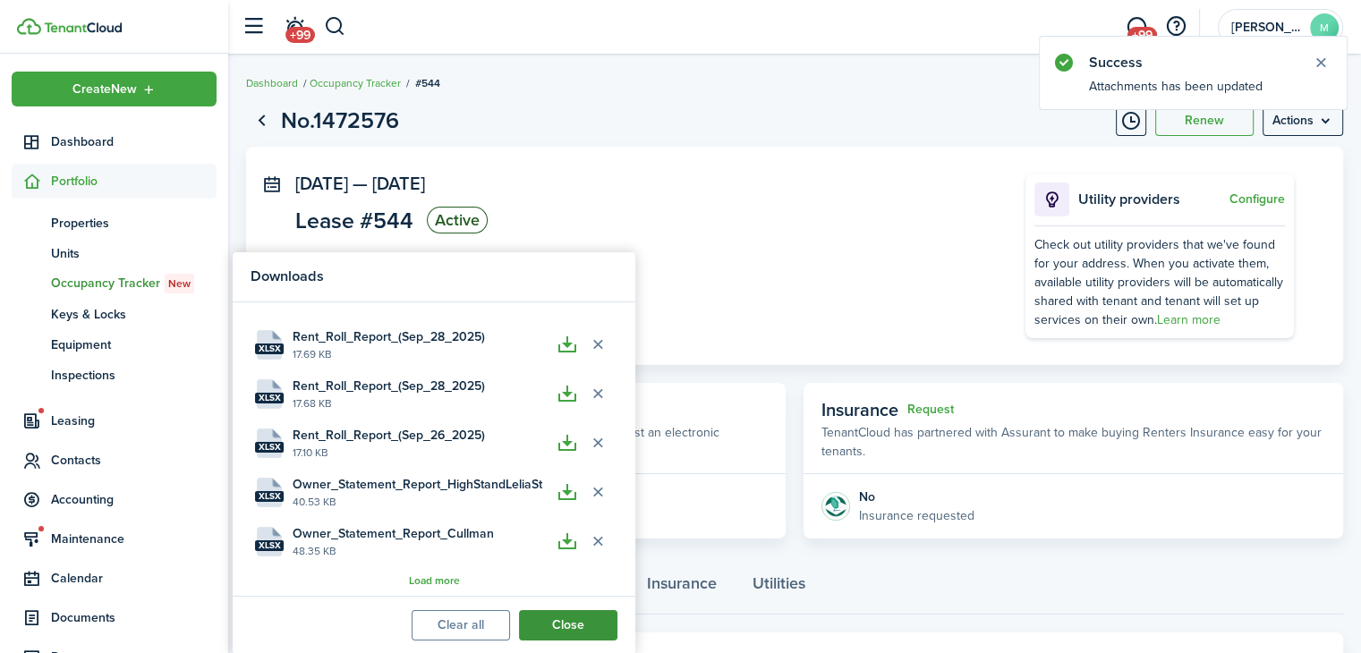
click at [567, 633] on button "Close" at bounding box center [568, 625] width 98 height 30
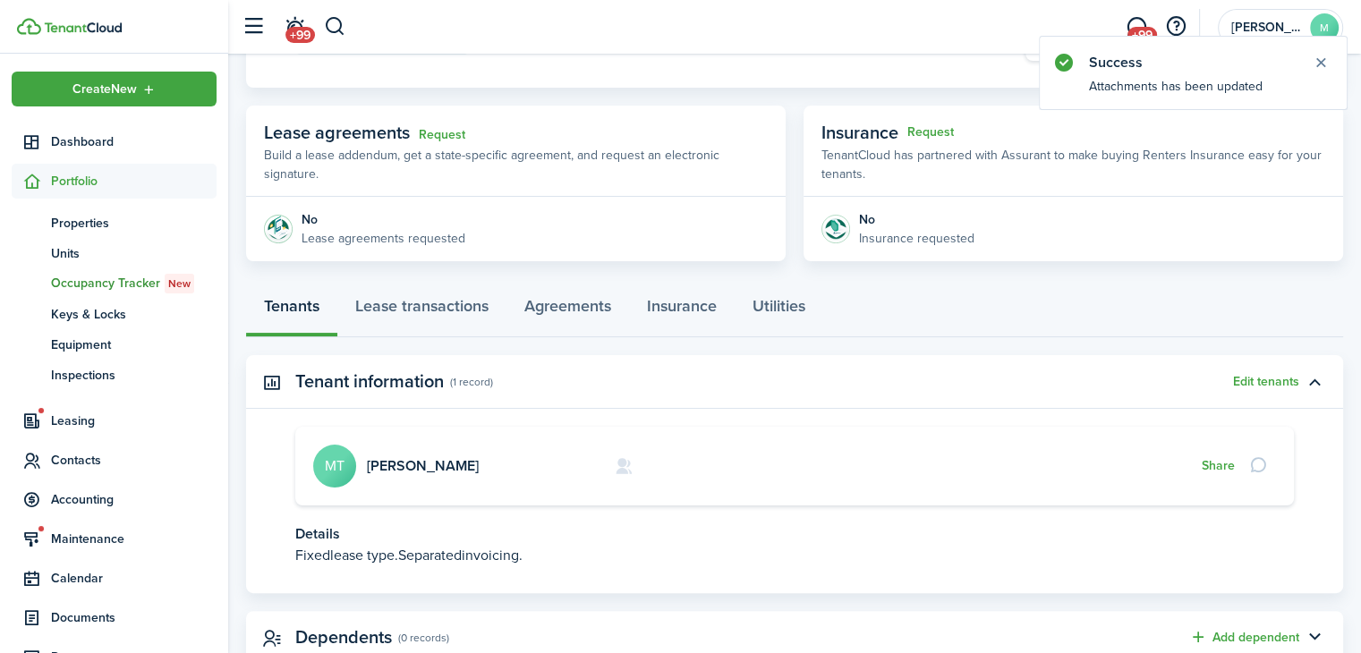
scroll to position [293, 0]
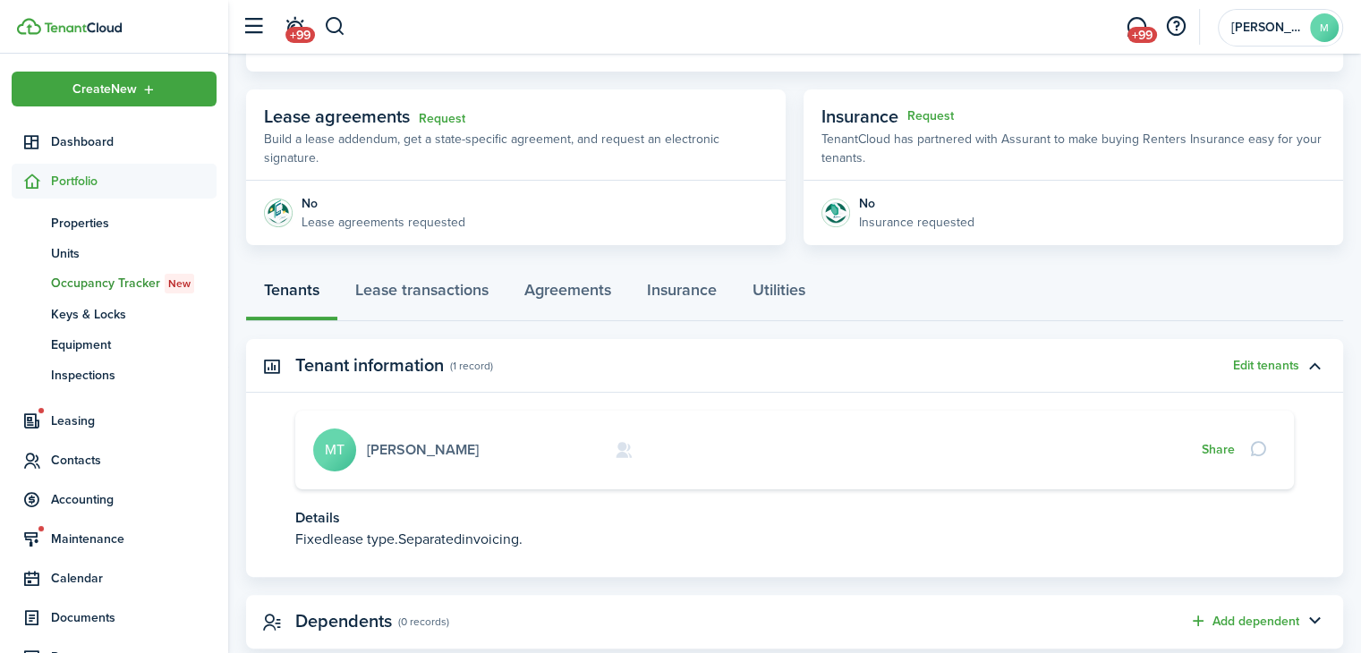
click at [420, 443] on link "[PERSON_NAME]" at bounding box center [423, 449] width 112 height 21
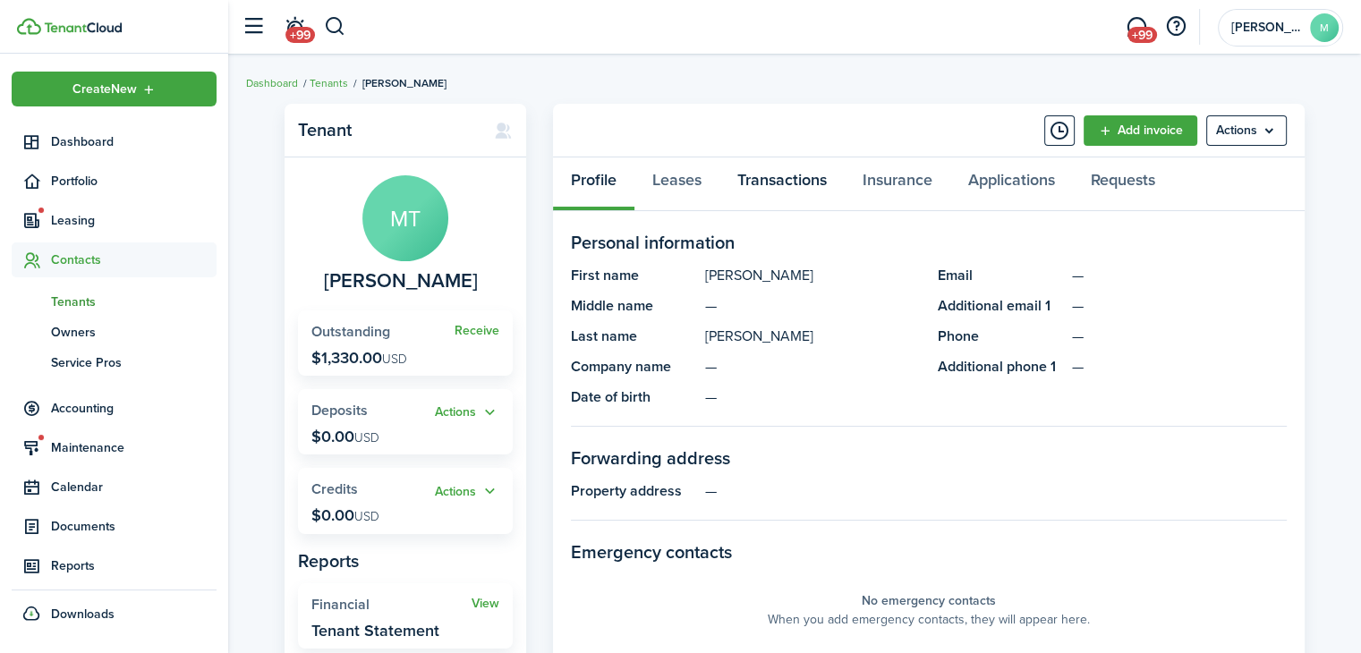
click at [780, 169] on link "Transactions" at bounding box center [781, 184] width 125 height 54
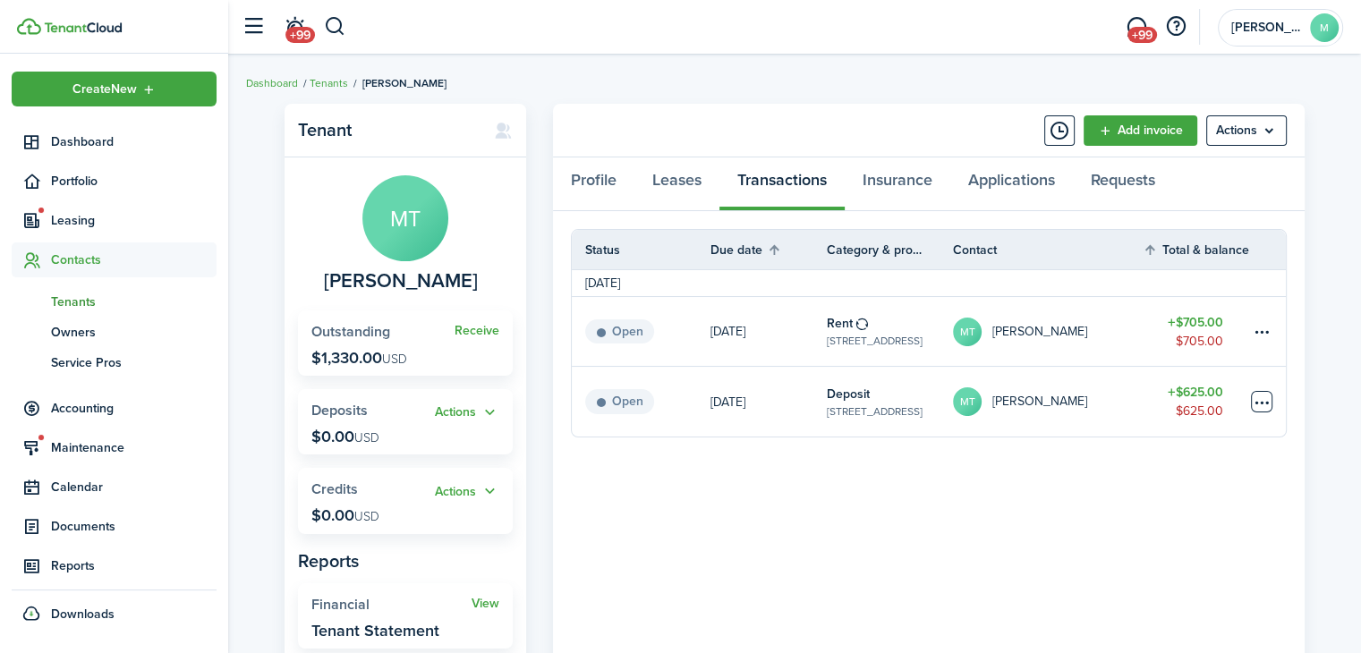
click at [1261, 406] on table-menu-btn-icon at bounding box center [1261, 401] width 21 height 21
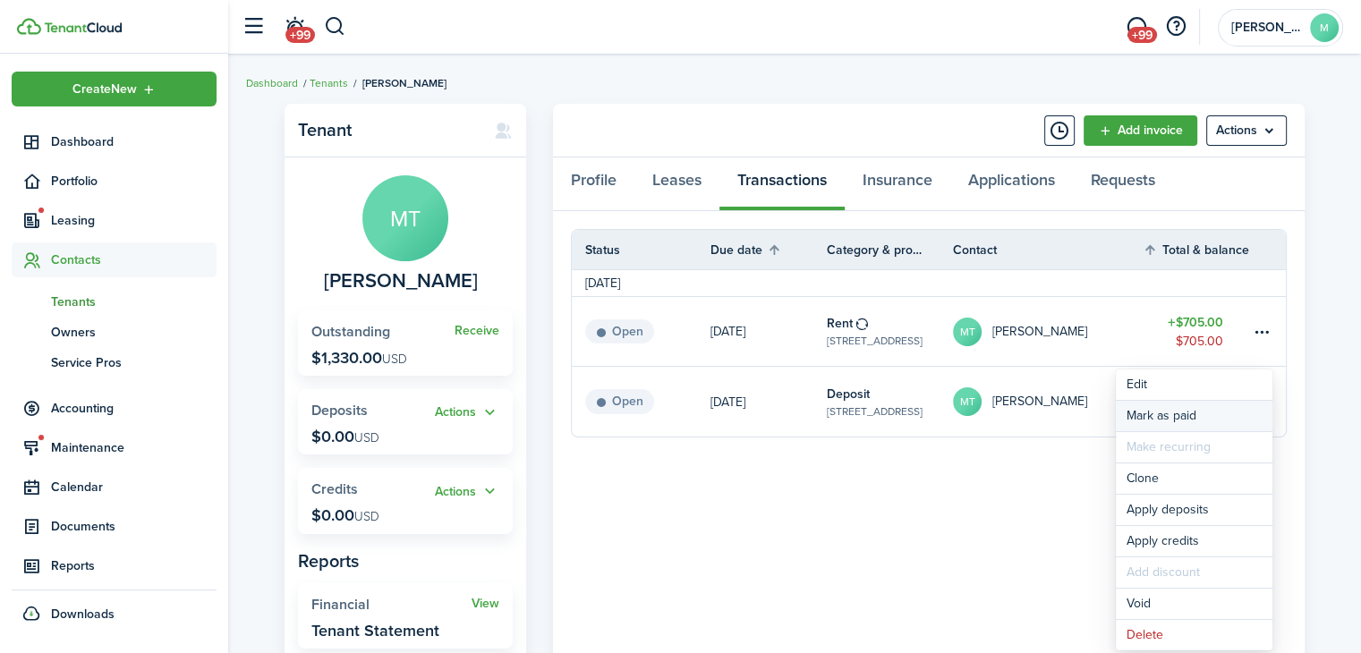
click at [1225, 419] on link "Mark as paid" at bounding box center [1194, 416] width 157 height 30
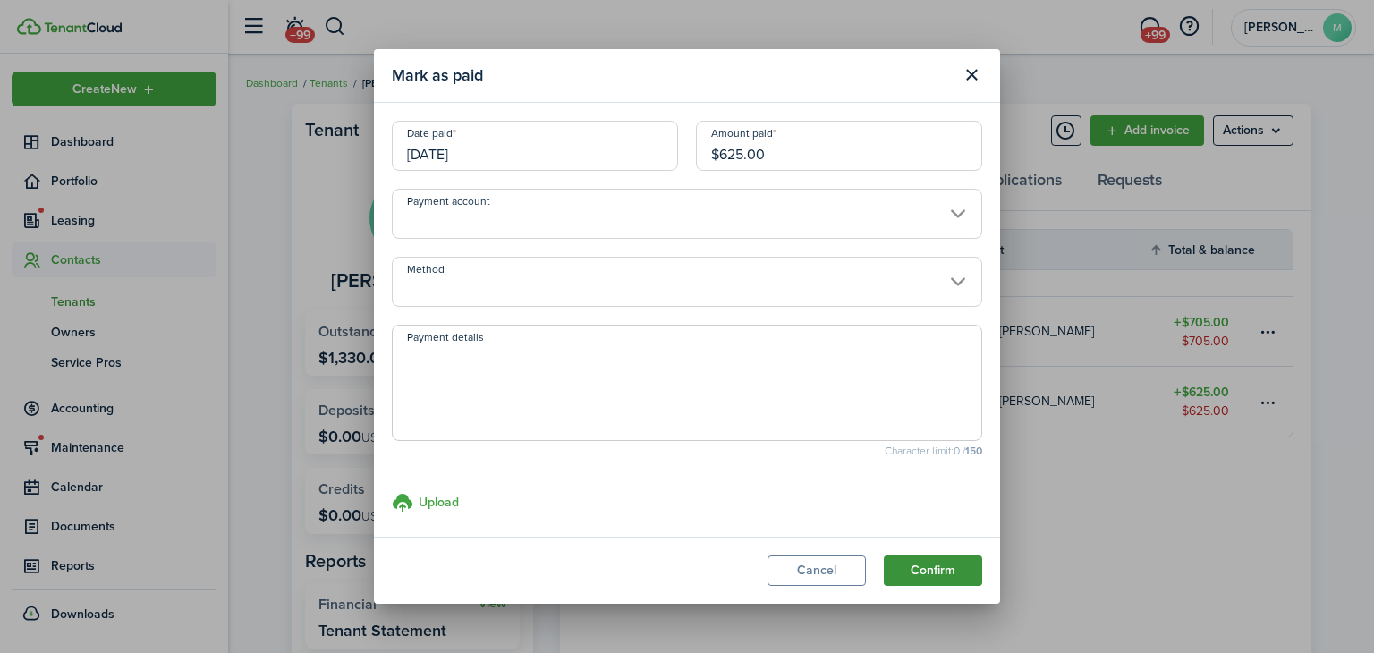
click at [950, 575] on button "Confirm" at bounding box center [933, 571] width 98 height 30
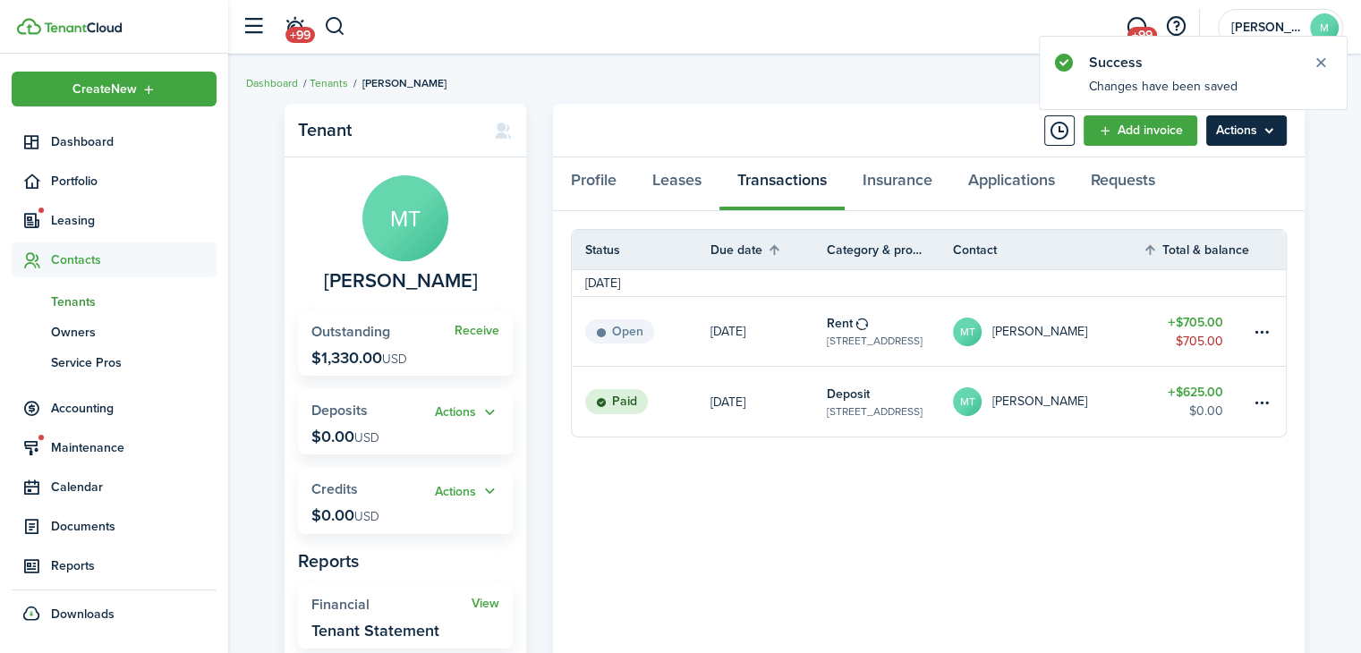
click at [1267, 126] on menu-btn "Actions" at bounding box center [1246, 130] width 81 height 30
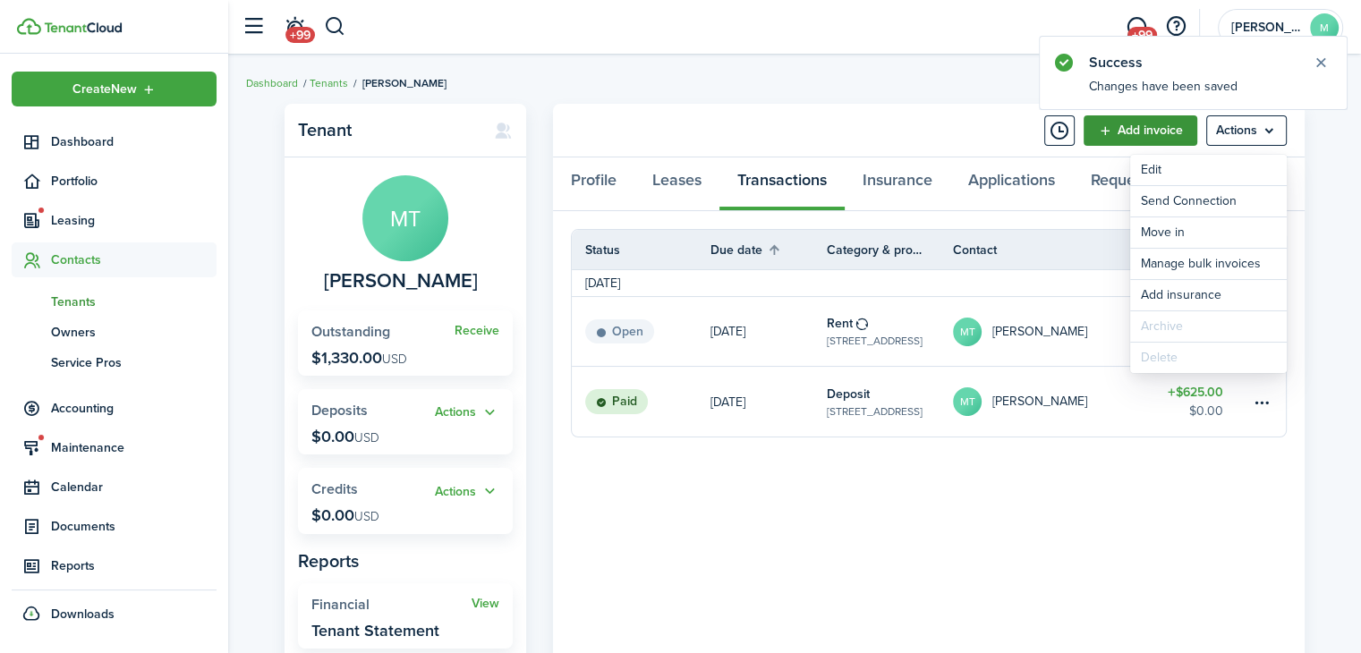
click at [1159, 135] on link "Add invoice" at bounding box center [1140, 130] width 114 height 30
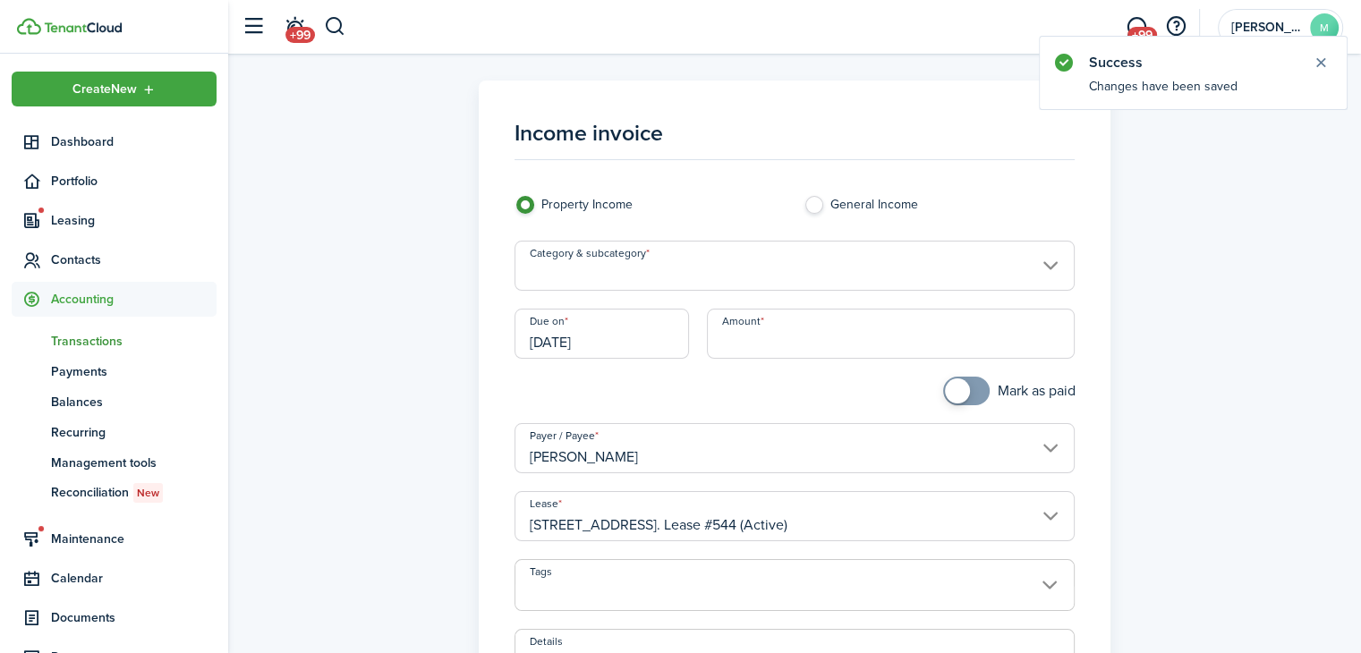
click at [948, 336] on input "Amount" at bounding box center [891, 334] width 368 height 50
click at [848, 273] on input "Category & subcategory" at bounding box center [794, 266] width 561 height 50
type input "$15.00"
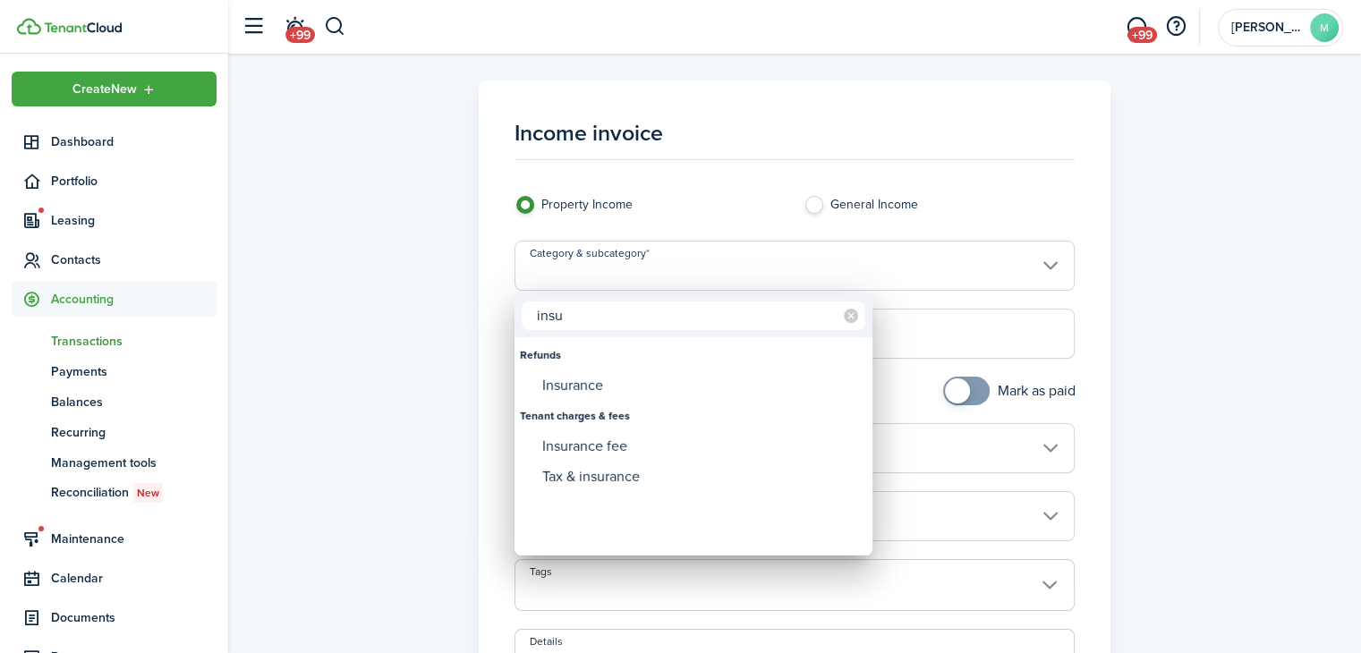
type input "insu"
click at [649, 452] on div "Insurance fee" at bounding box center [700, 446] width 317 height 30
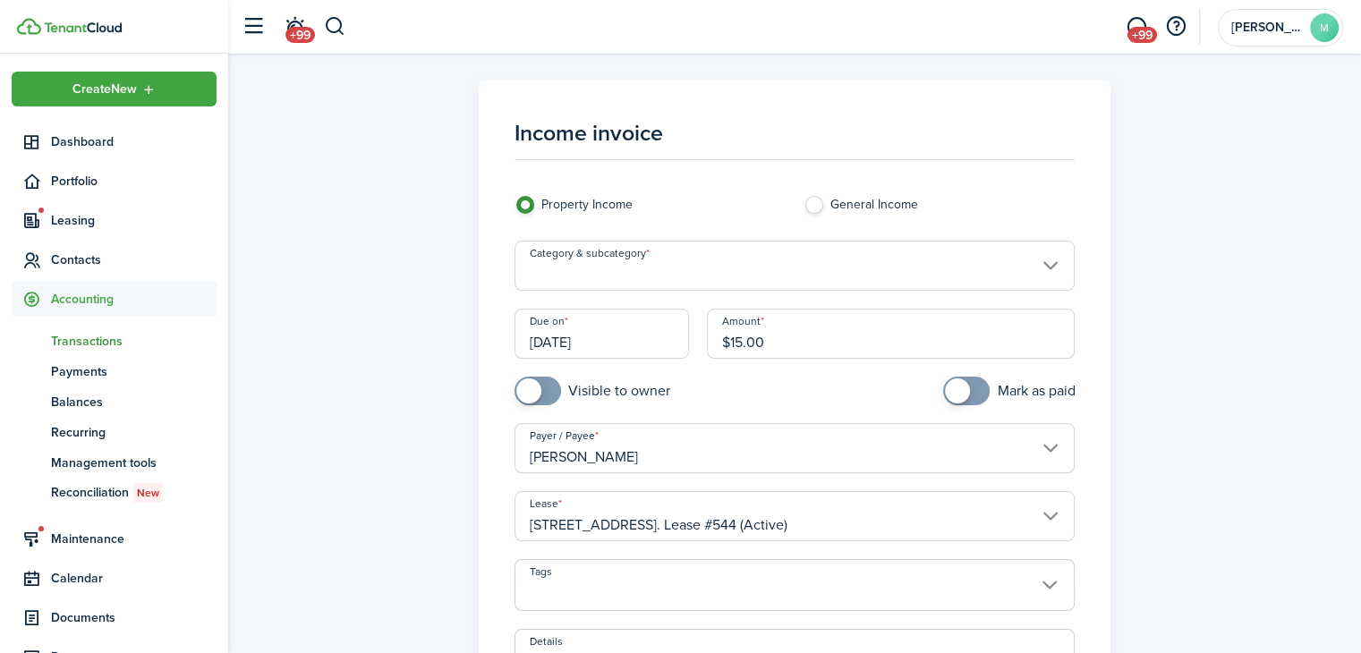
type input "Tenant charges & fees / Insurance fee"
click at [587, 397] on input "checkbox" at bounding box center [592, 391] width 156 height 29
checkbox input "true"
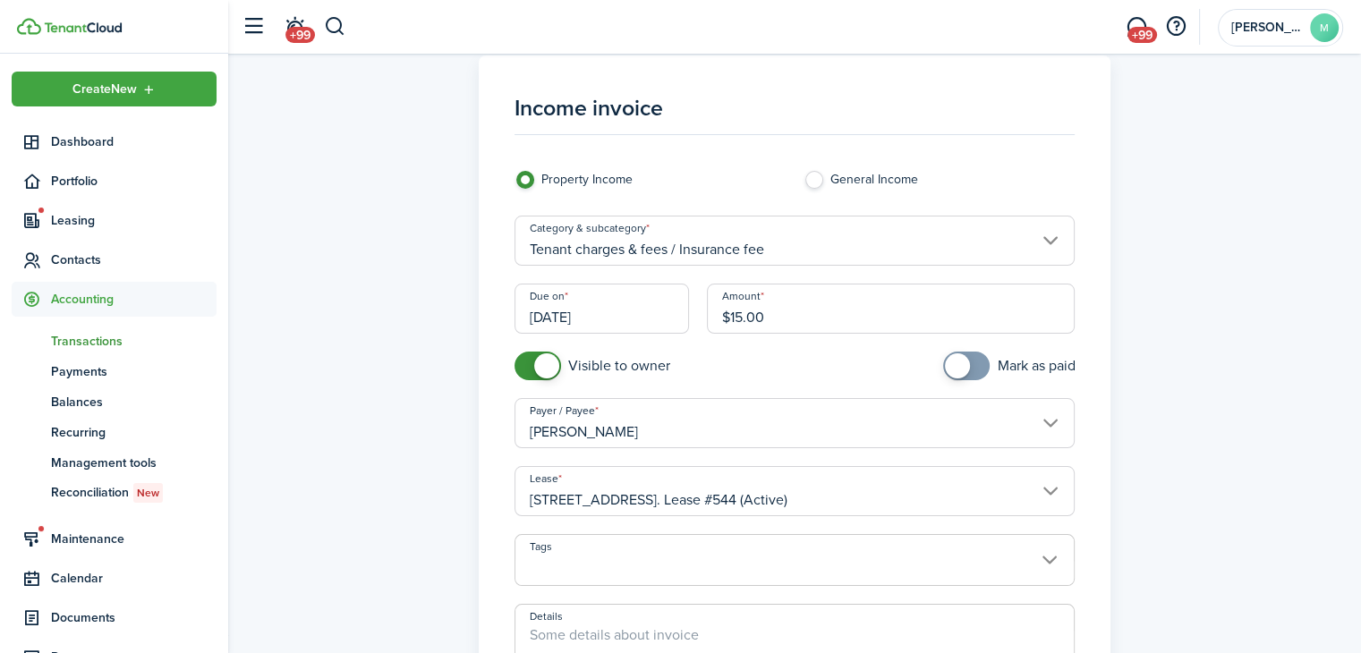
scroll to position [30, 0]
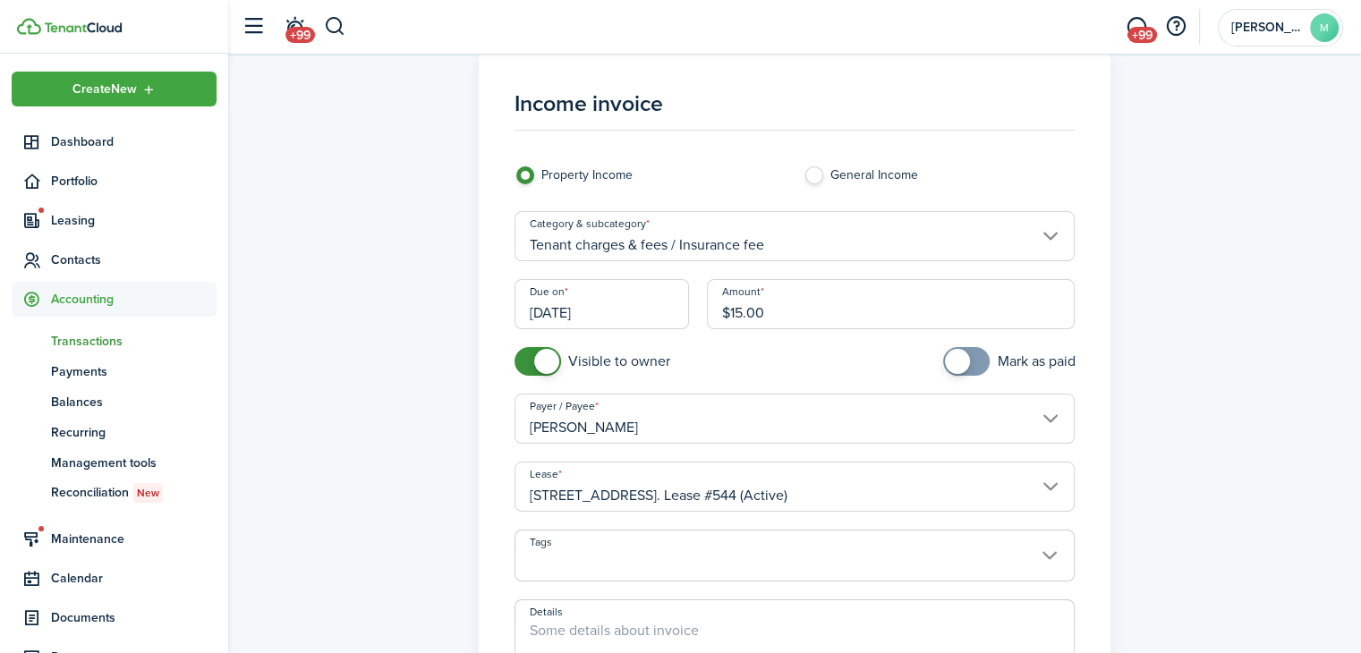
click at [655, 319] on input "[DATE]" at bounding box center [601, 304] width 175 height 50
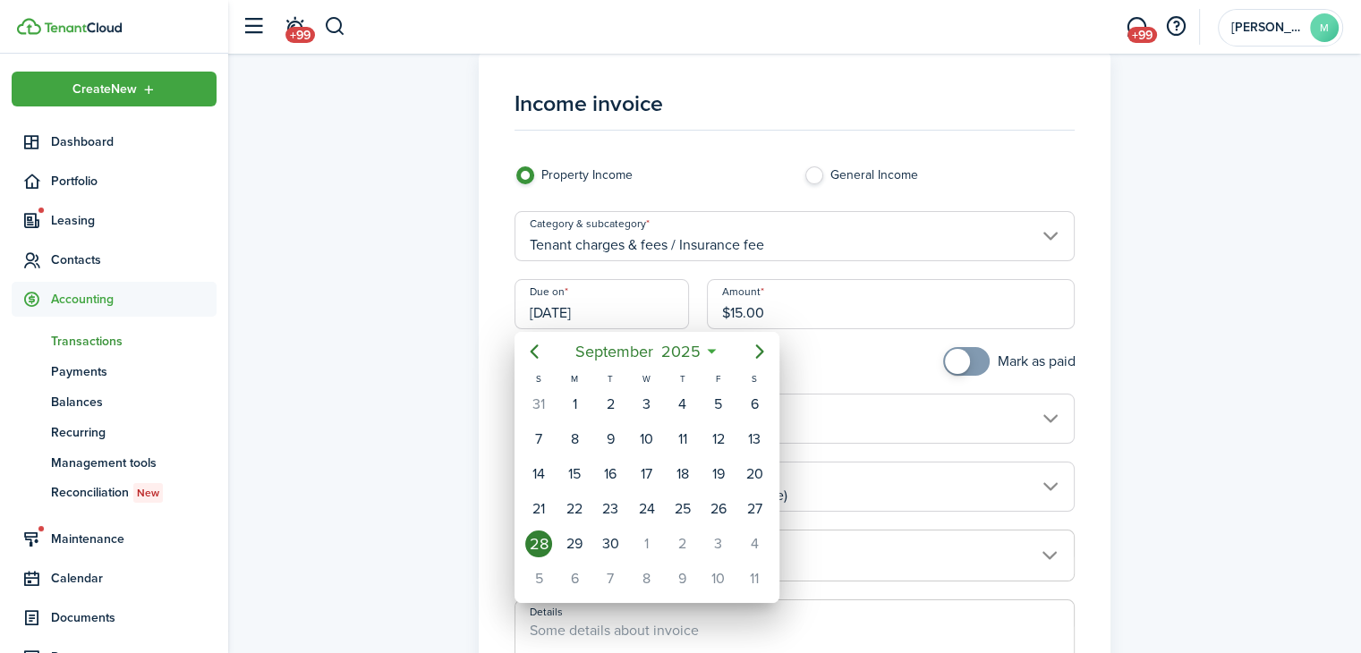
click at [651, 534] on div "1" at bounding box center [646, 544] width 27 height 27
type input "[DATE]"
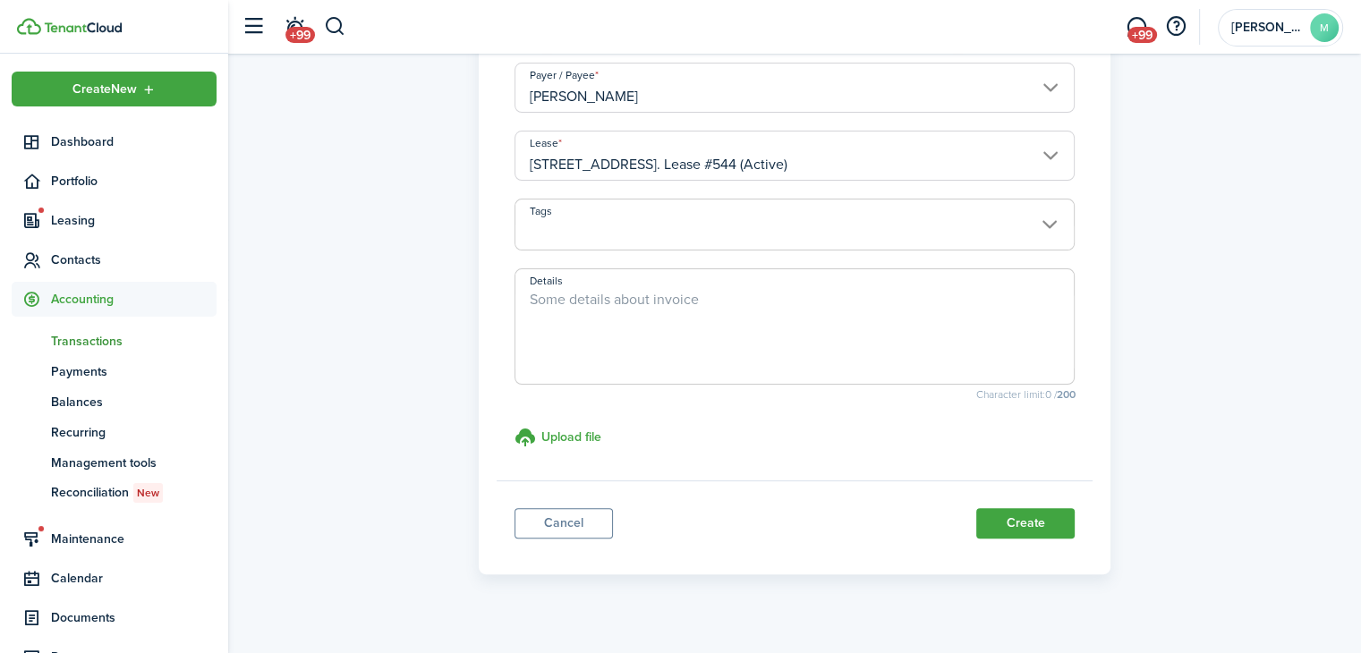
scroll to position [361, 0]
click at [1049, 522] on button "Create" at bounding box center [1025, 522] width 98 height 30
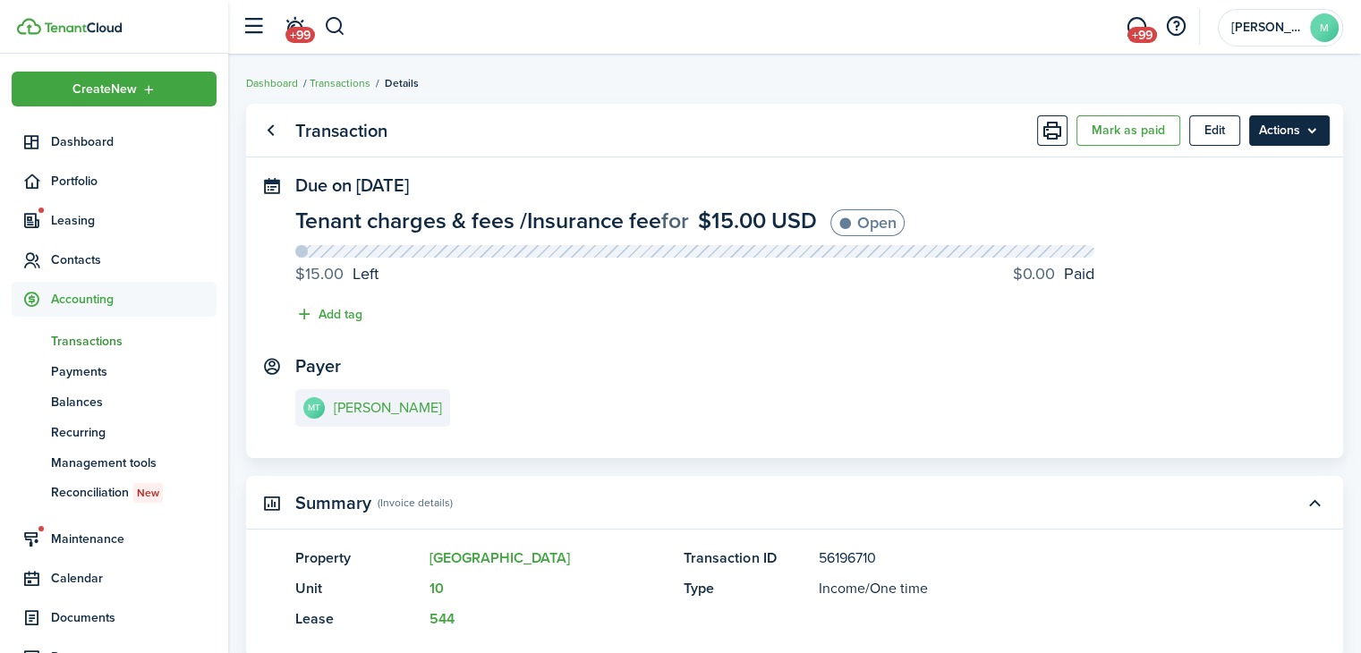
click at [1317, 132] on menu-btn "Actions" at bounding box center [1289, 130] width 81 height 30
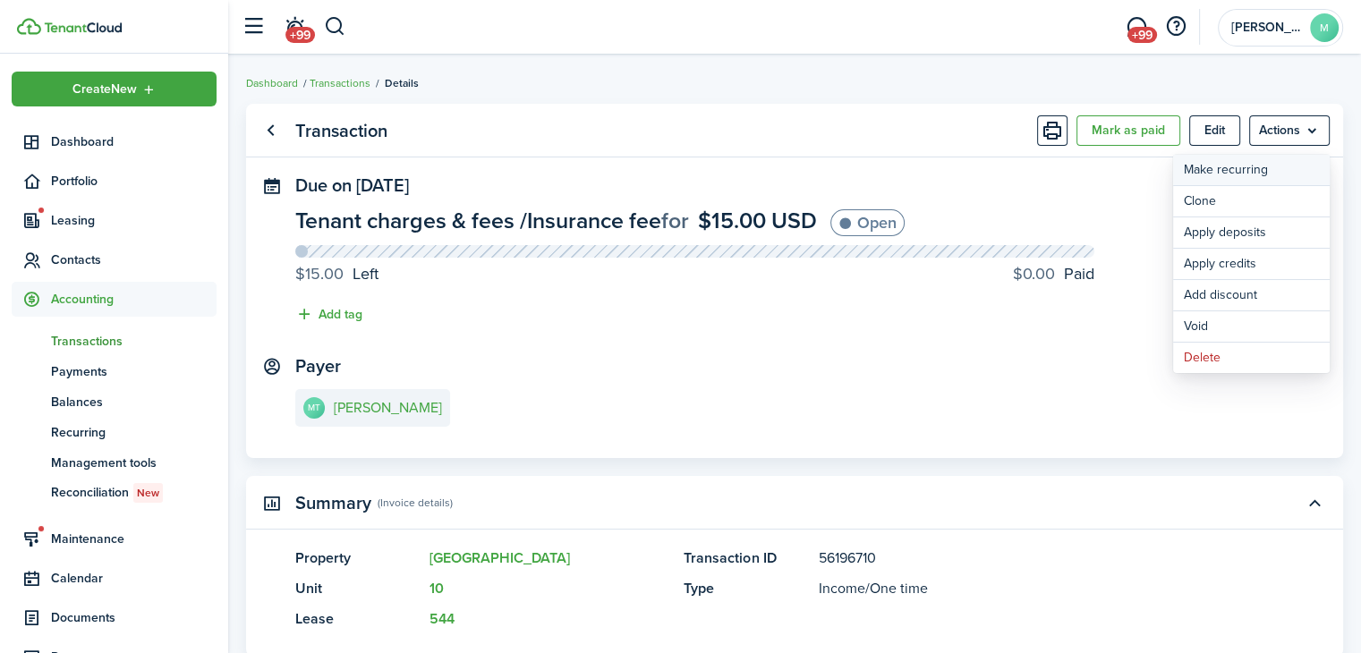
click at [1281, 174] on link "Make recurring" at bounding box center [1251, 170] width 157 height 30
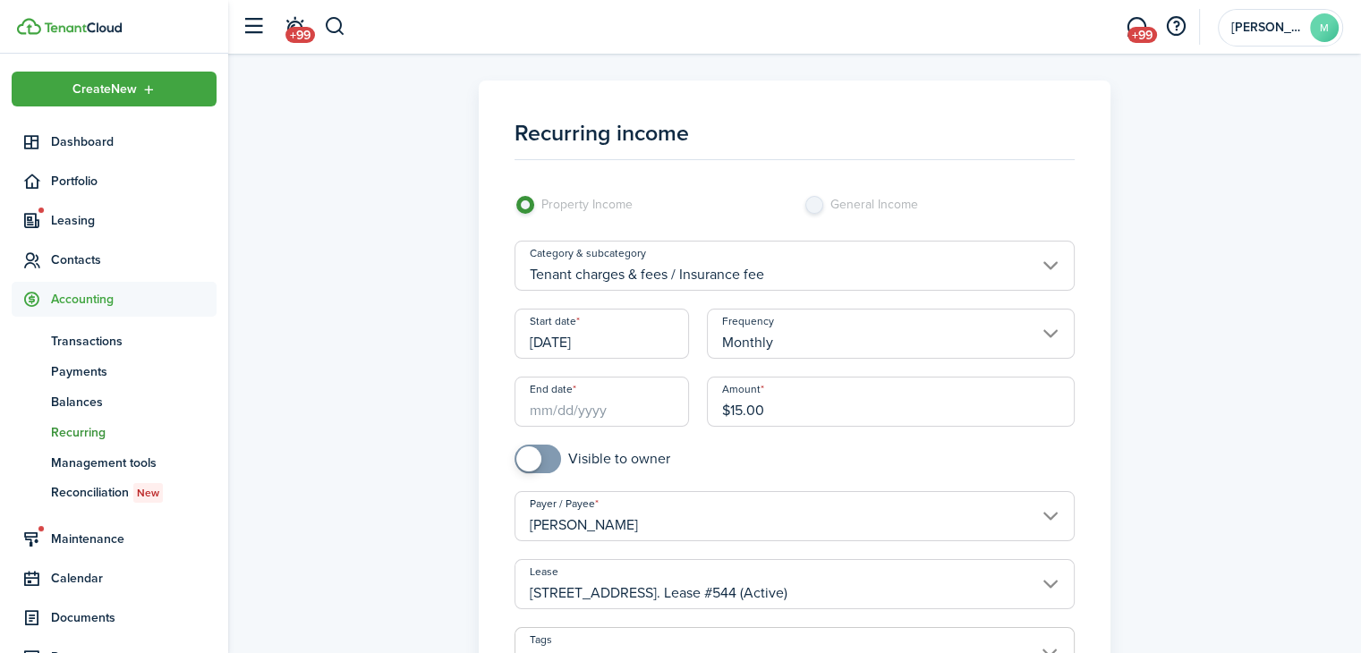
click at [625, 404] on input "End date" at bounding box center [601, 402] width 175 height 50
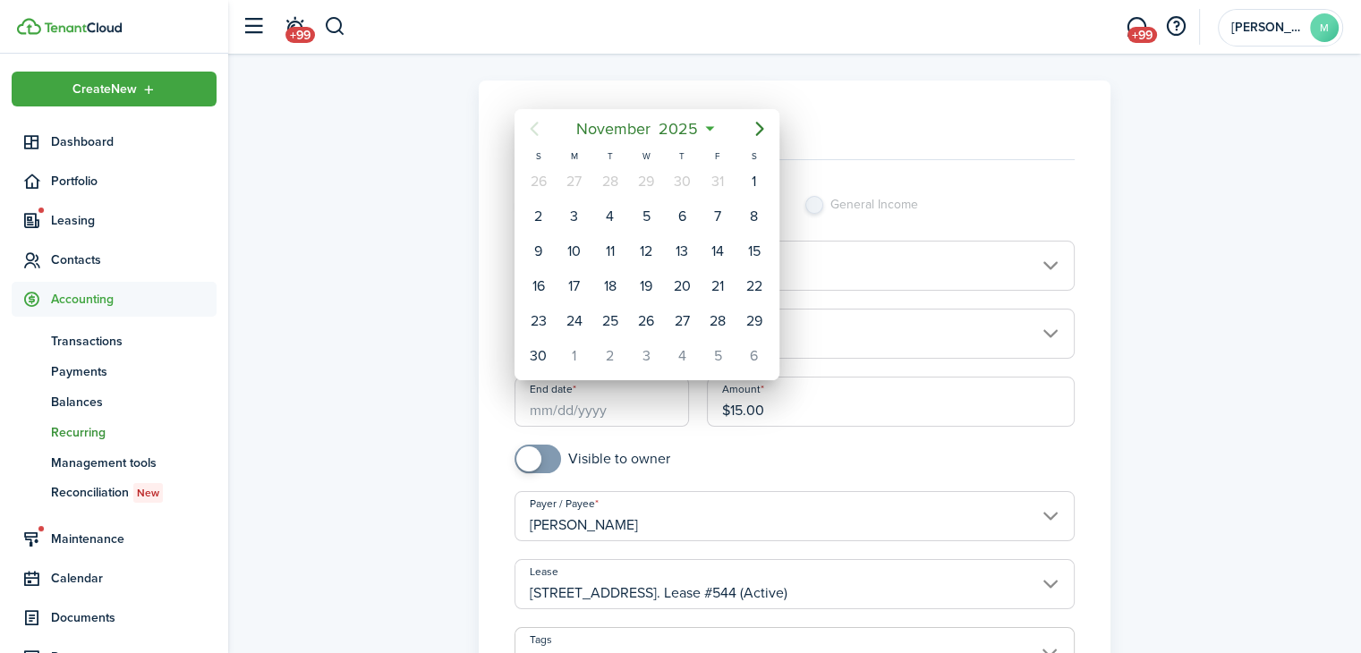
click at [701, 129] on mbsc-button "[DATE]" at bounding box center [637, 129] width 144 height 32
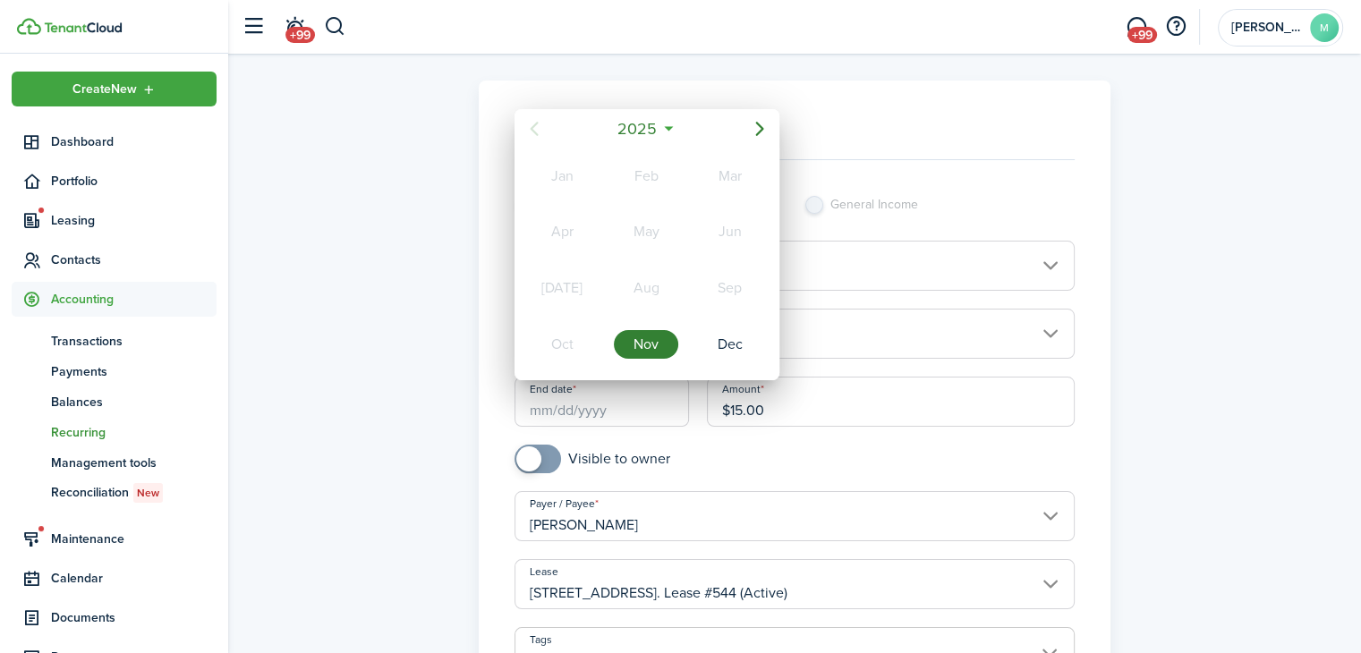
click at [656, 128] on span "2025" at bounding box center [637, 129] width 47 height 32
click at [568, 334] on div "2027" at bounding box center [562, 344] width 64 height 29
click at [644, 341] on div "Nov" at bounding box center [646, 344] width 64 height 29
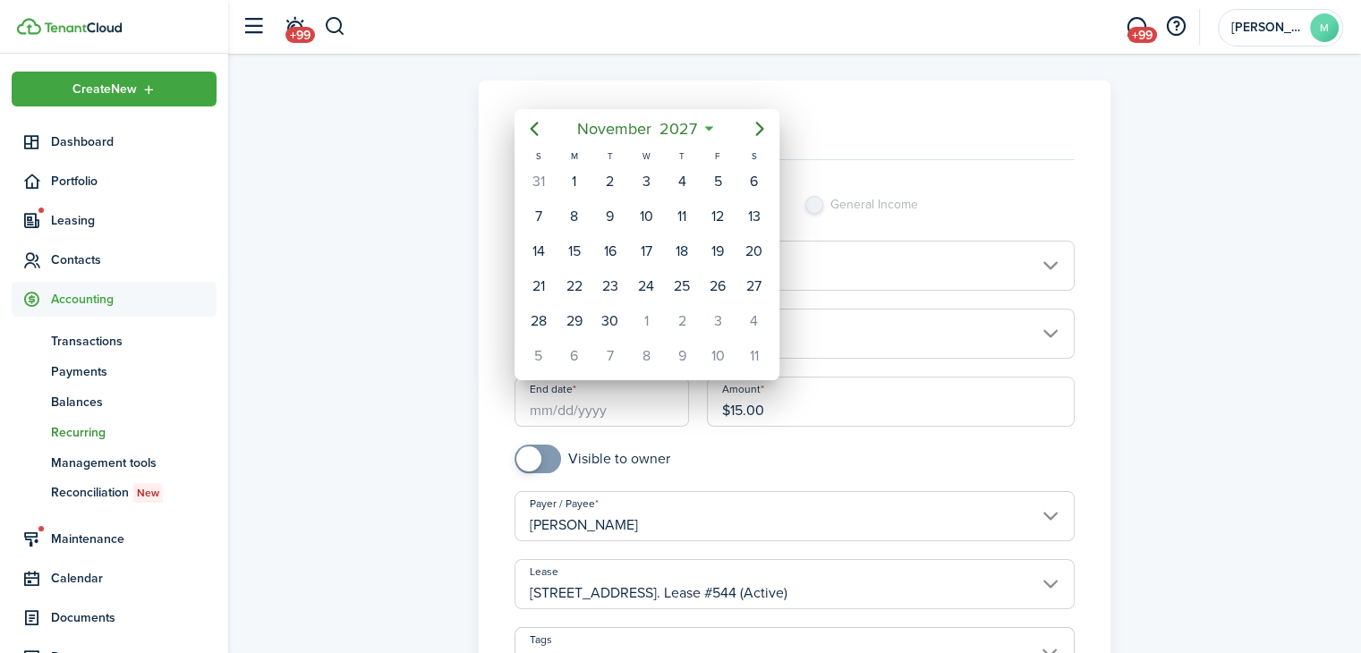
click at [576, 184] on div "1" at bounding box center [574, 181] width 27 height 27
type input "[DATE]"
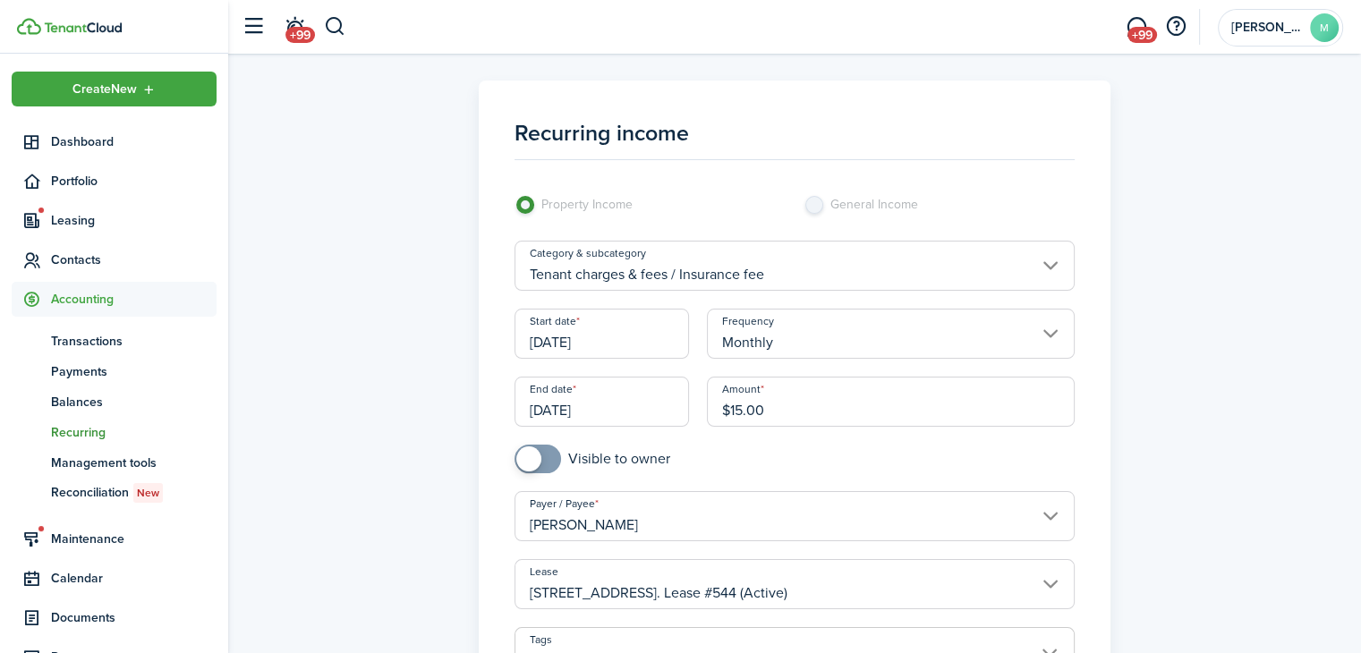
click at [630, 462] on input "checkbox" at bounding box center [592, 459] width 156 height 29
checkbox input "true"
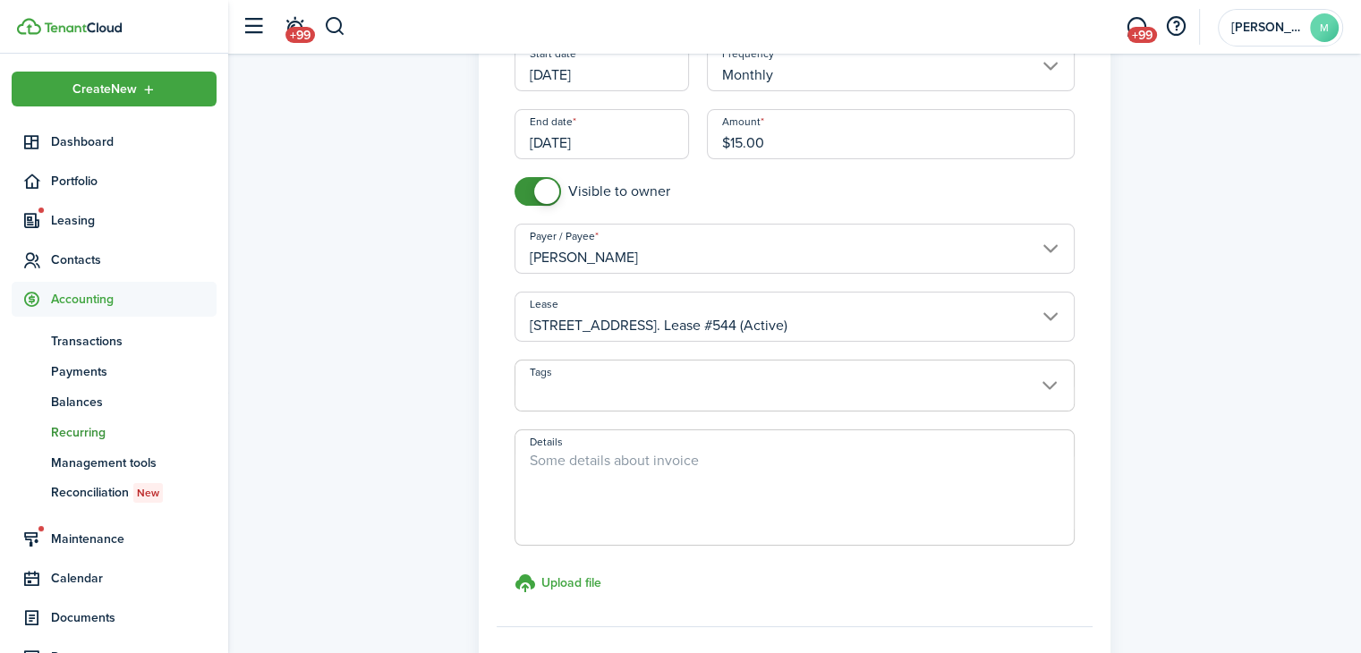
scroll to position [437, 0]
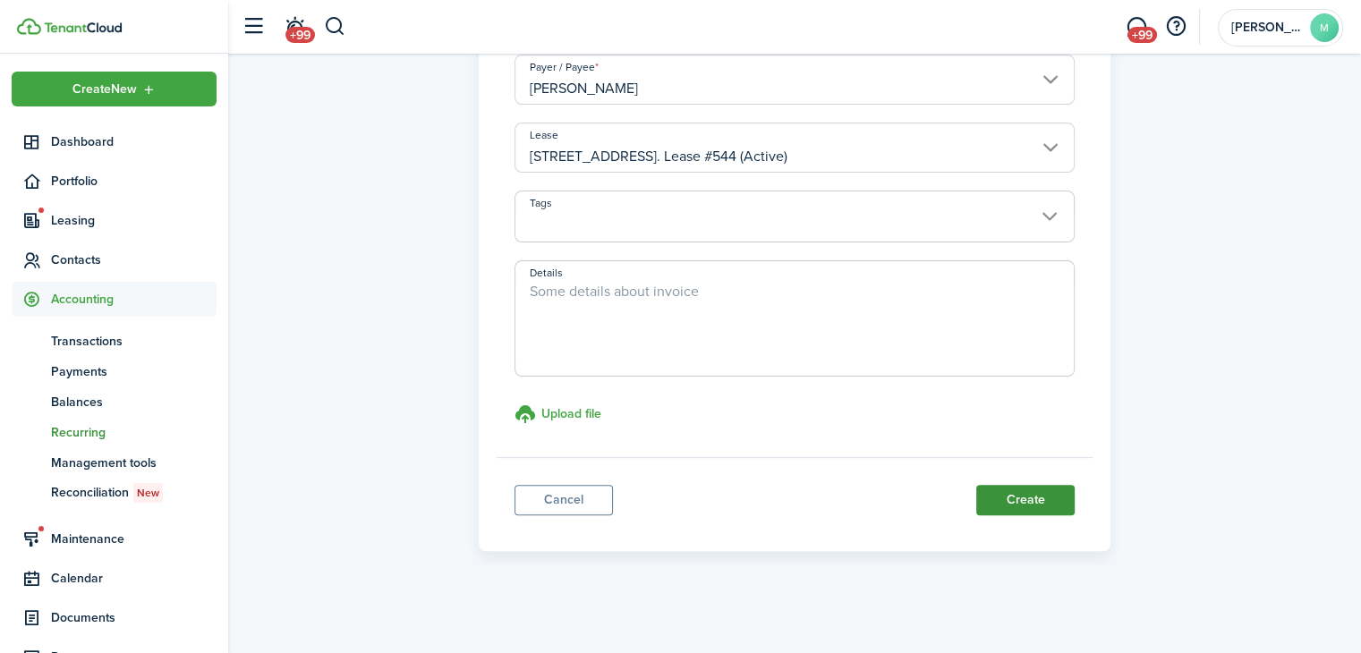
click at [1049, 512] on button "Create" at bounding box center [1025, 500] width 98 height 30
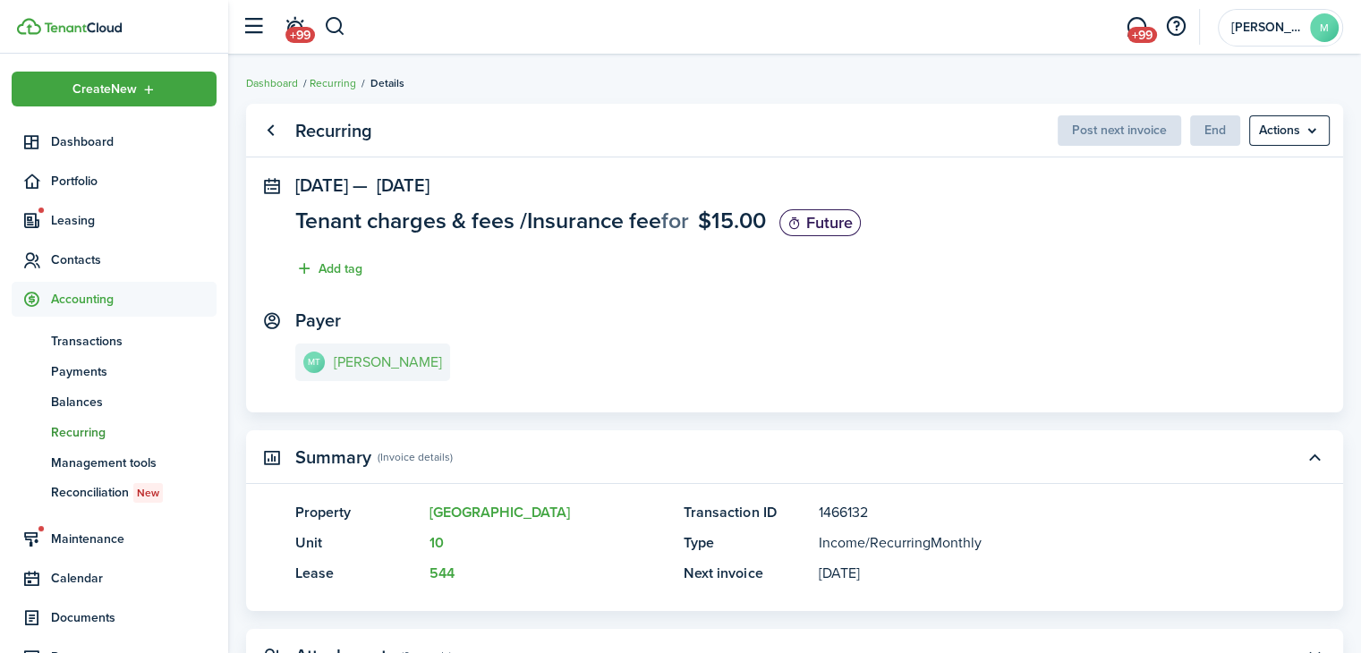
click at [347, 354] on link "MT [PERSON_NAME]" at bounding box center [372, 363] width 155 height 38
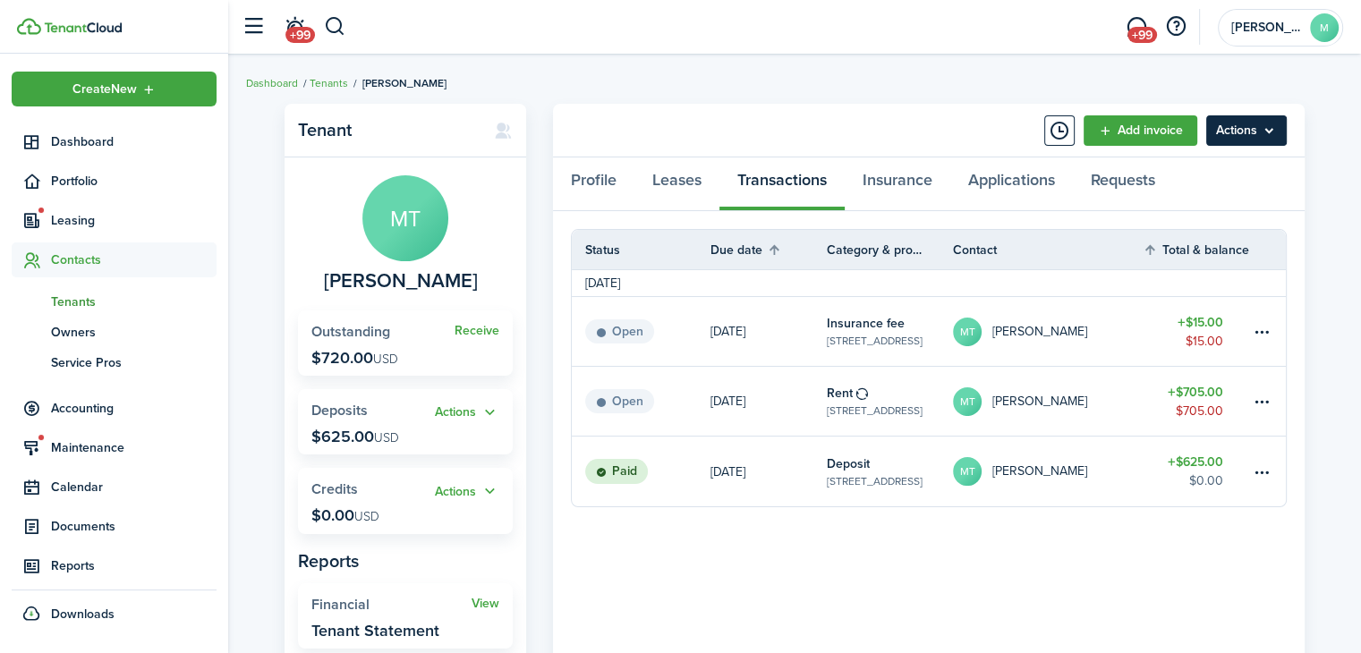
click at [1261, 136] on menu-btn "Actions" at bounding box center [1246, 130] width 81 height 30
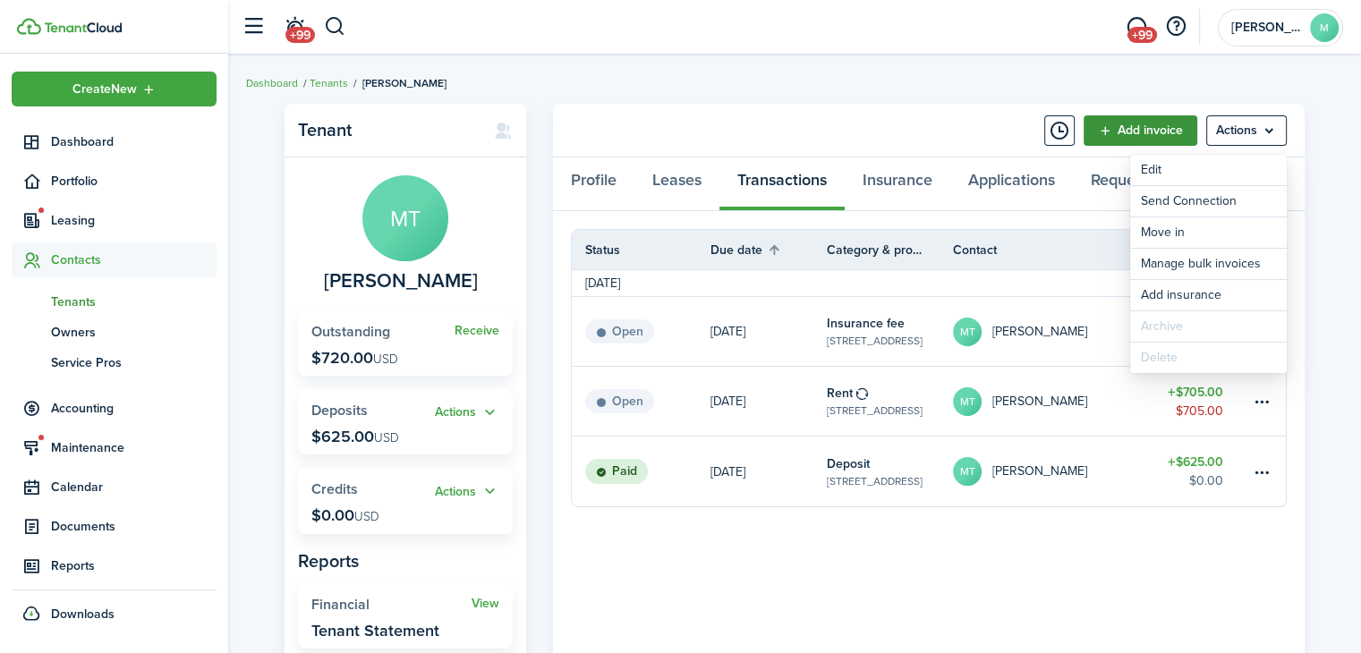
click at [1157, 129] on link "Add invoice" at bounding box center [1140, 130] width 114 height 30
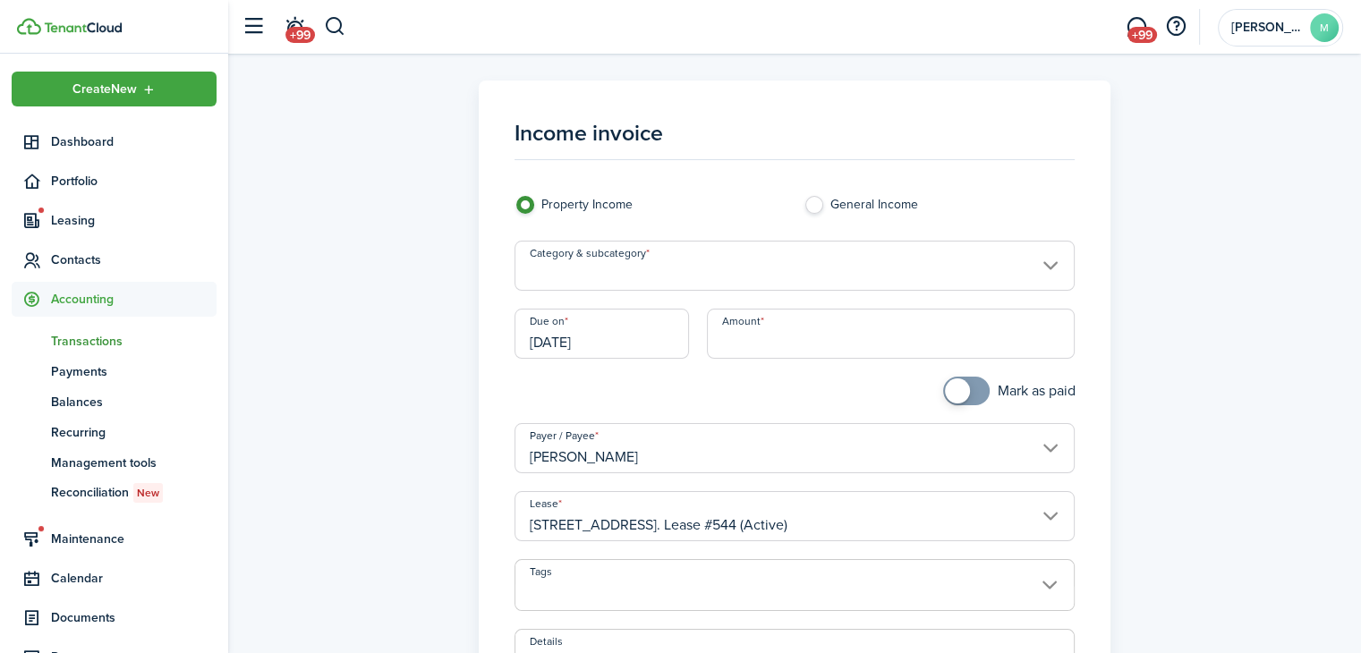
click at [878, 333] on input "Amount" at bounding box center [891, 334] width 368 height 50
click at [905, 265] on input "Category & subcategory" at bounding box center [794, 266] width 561 height 50
type input "$75.00"
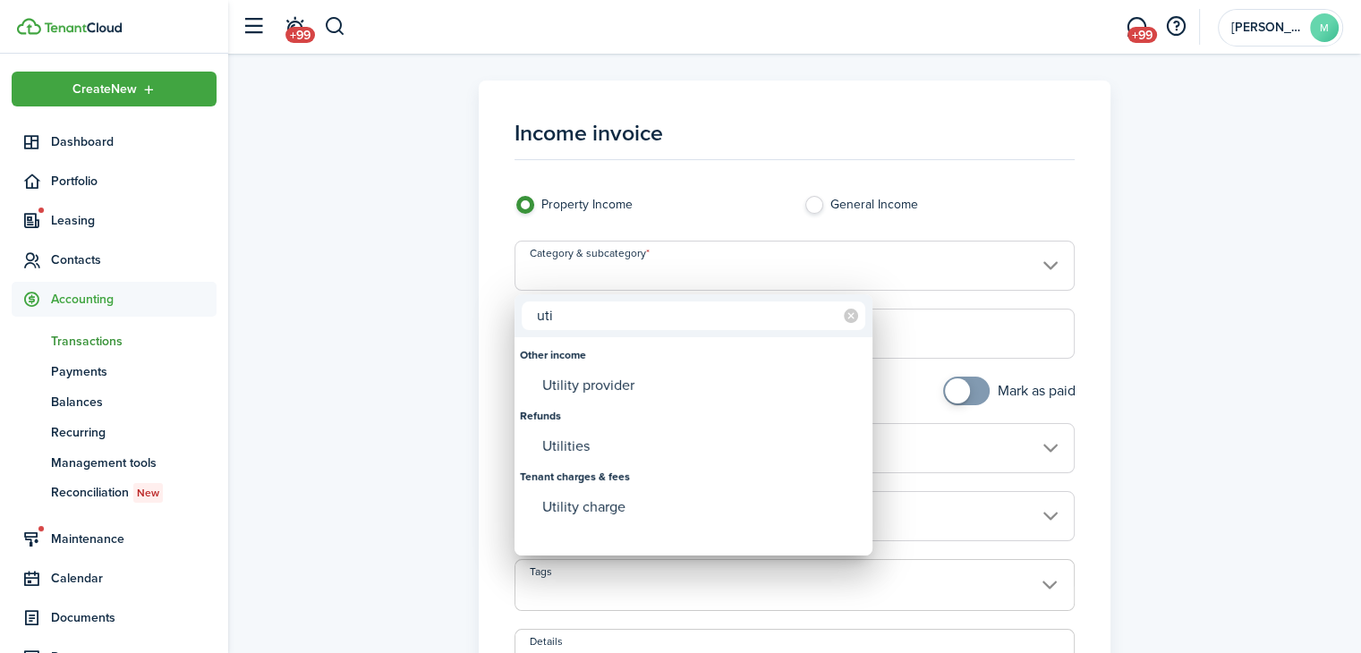
type input "uti"
click at [633, 507] on div "Utility charge" at bounding box center [700, 507] width 317 height 30
type input "Tenant charges & fees / Utility charge"
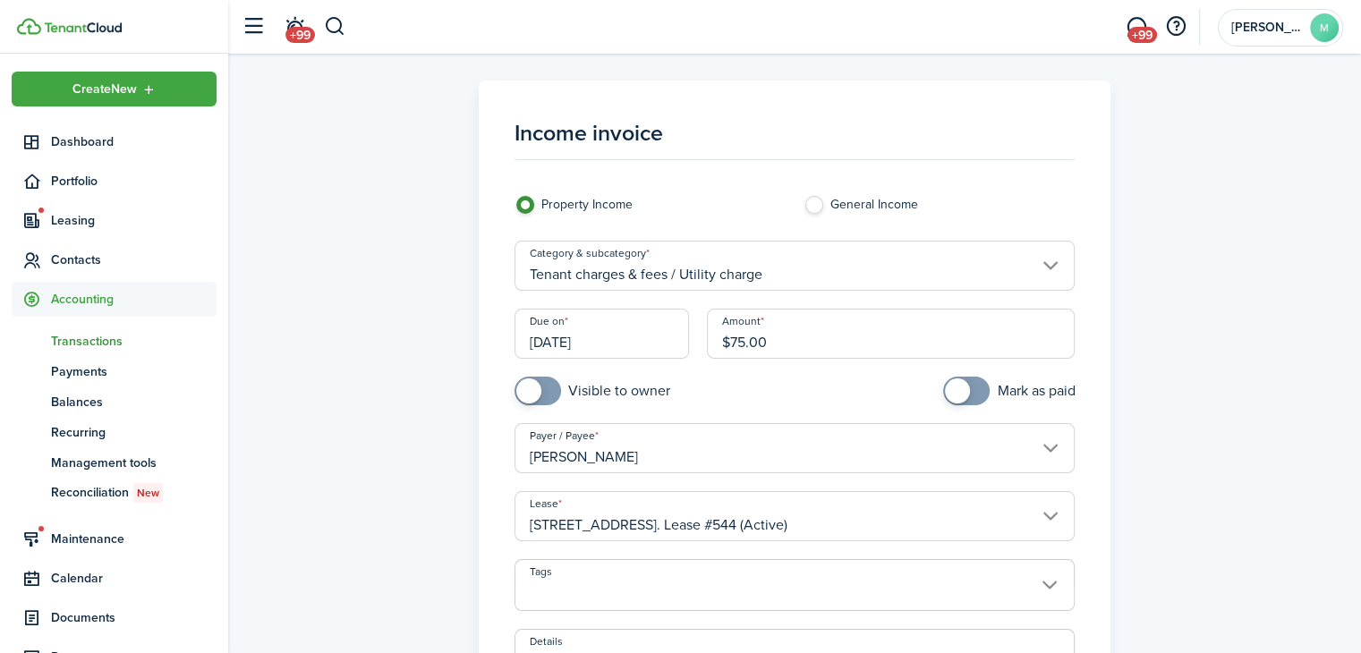
click at [630, 389] on input "checkbox" at bounding box center [592, 391] width 156 height 29
checkbox input "true"
click at [631, 345] on input "[DATE]" at bounding box center [601, 334] width 175 height 50
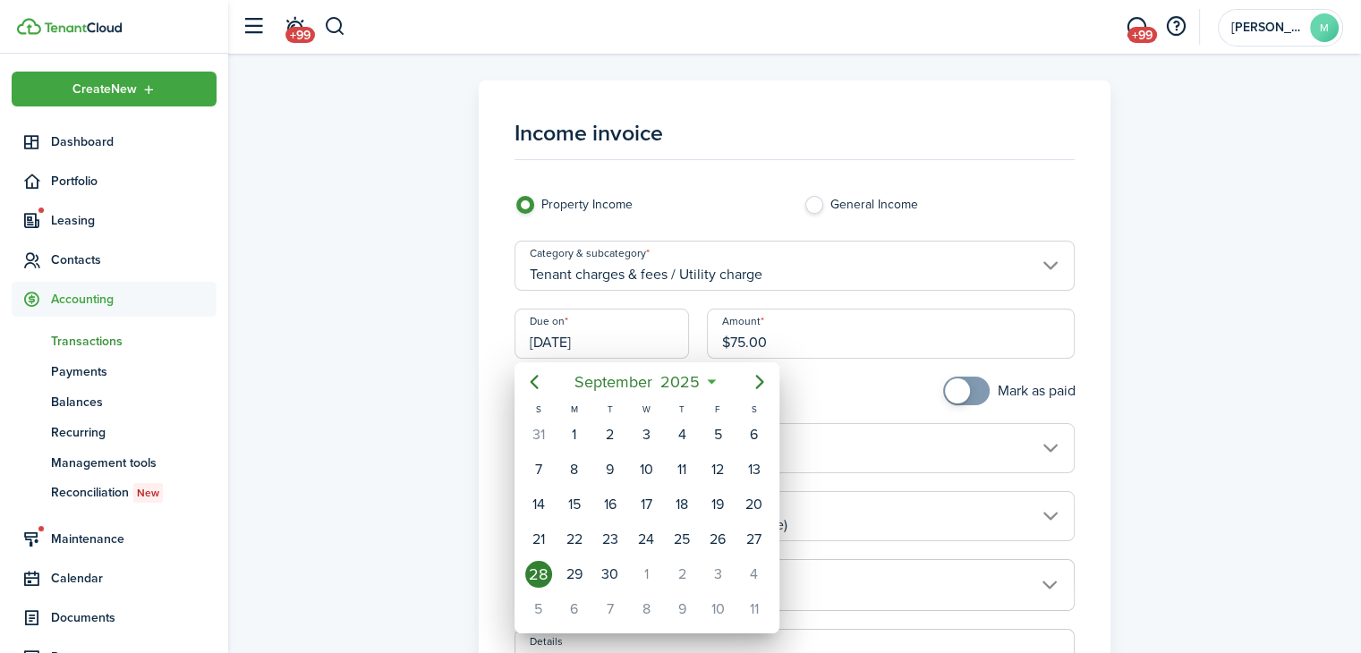
click at [645, 563] on div "1" at bounding box center [646, 574] width 27 height 27
type input "[DATE]"
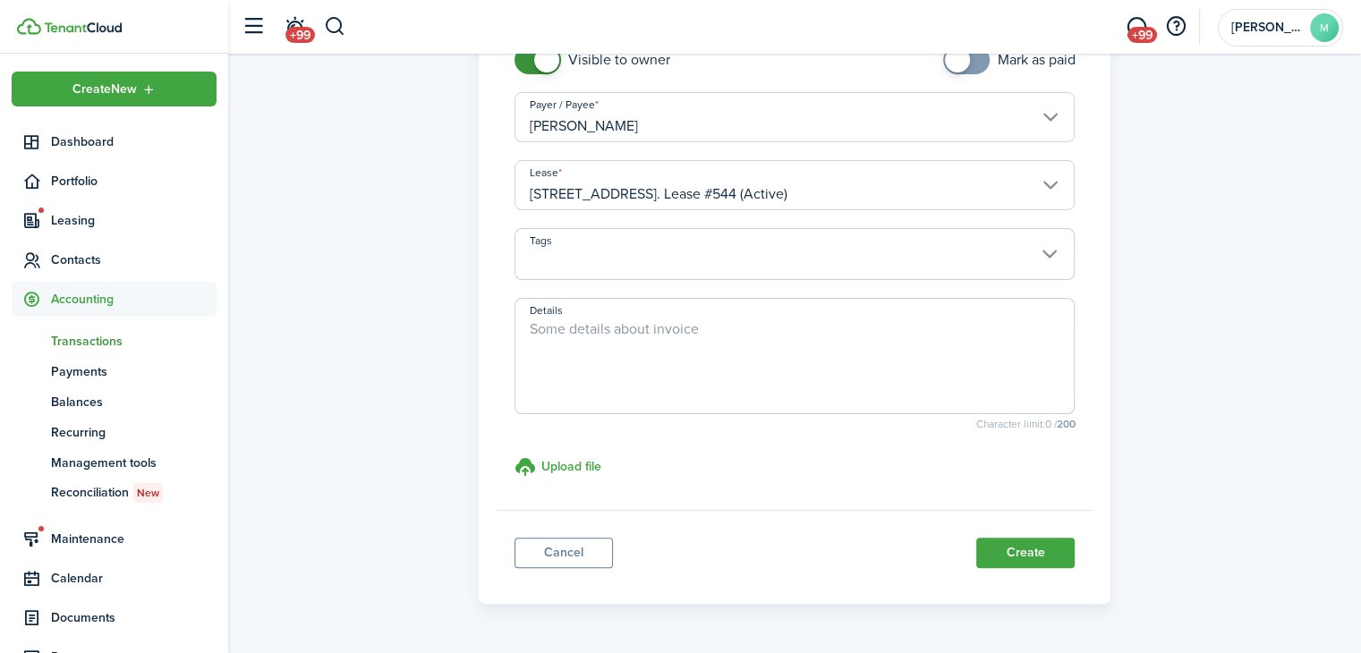
scroll to position [354, 0]
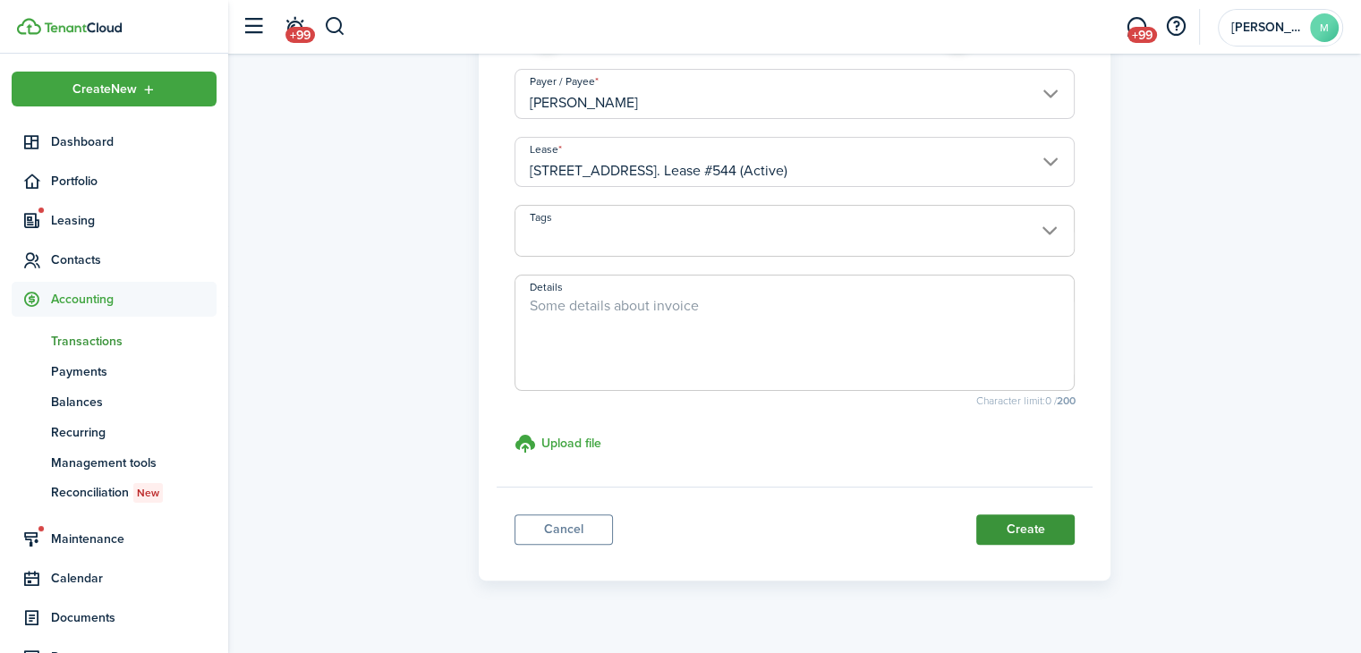
click at [1050, 526] on button "Create" at bounding box center [1025, 529] width 98 height 30
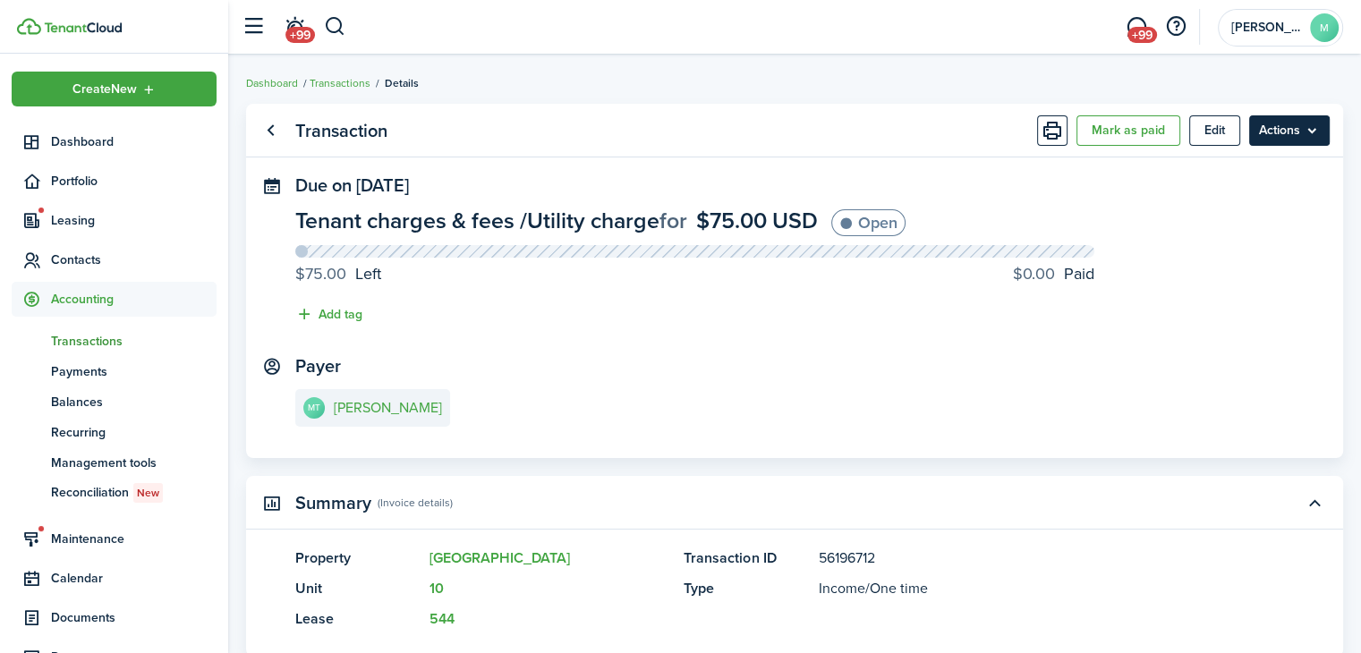
click at [1315, 117] on menu-btn "Actions" at bounding box center [1289, 130] width 81 height 30
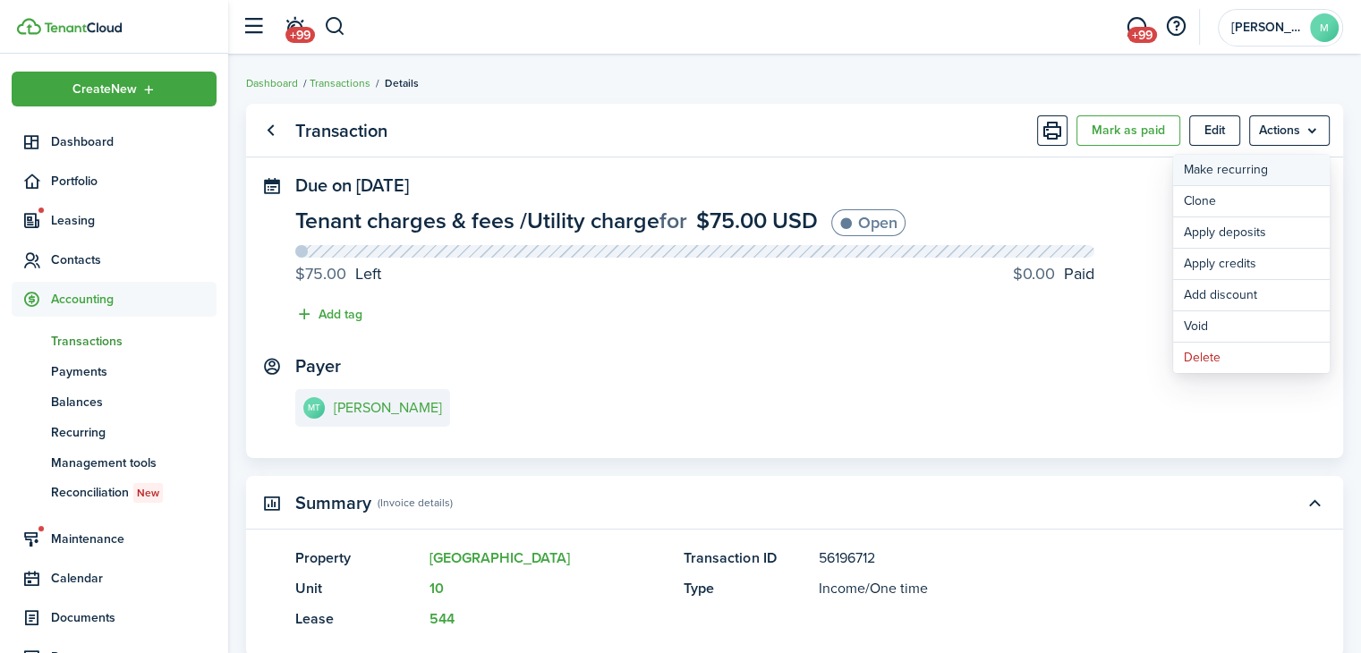
click at [1265, 172] on link "Make recurring" at bounding box center [1251, 170] width 157 height 30
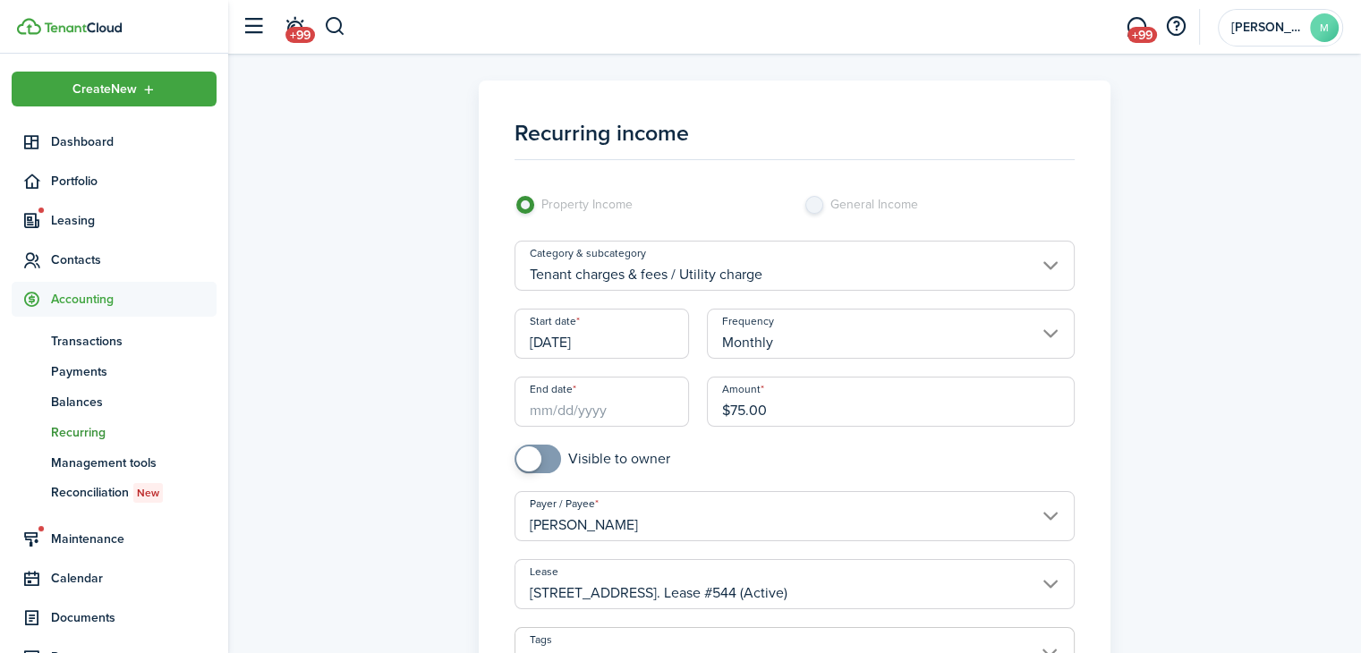
click at [598, 404] on input "End date" at bounding box center [601, 402] width 175 height 50
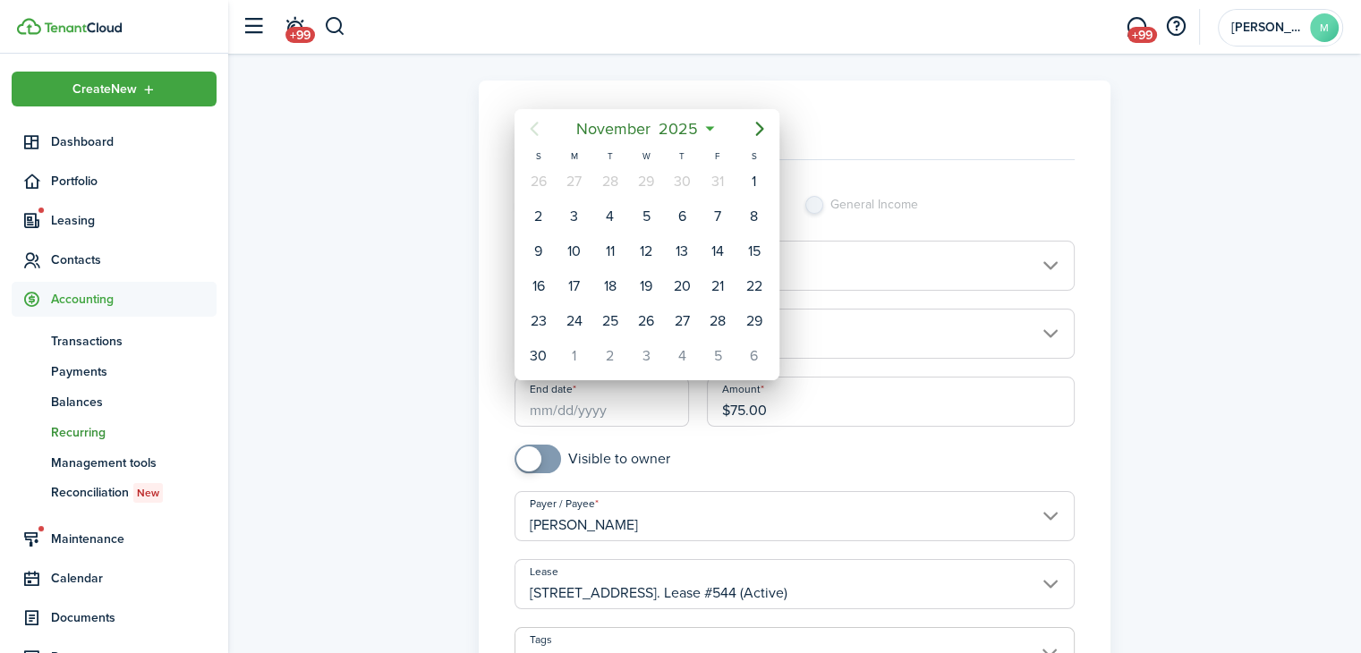
click at [680, 120] on span "2025" at bounding box center [678, 129] width 47 height 32
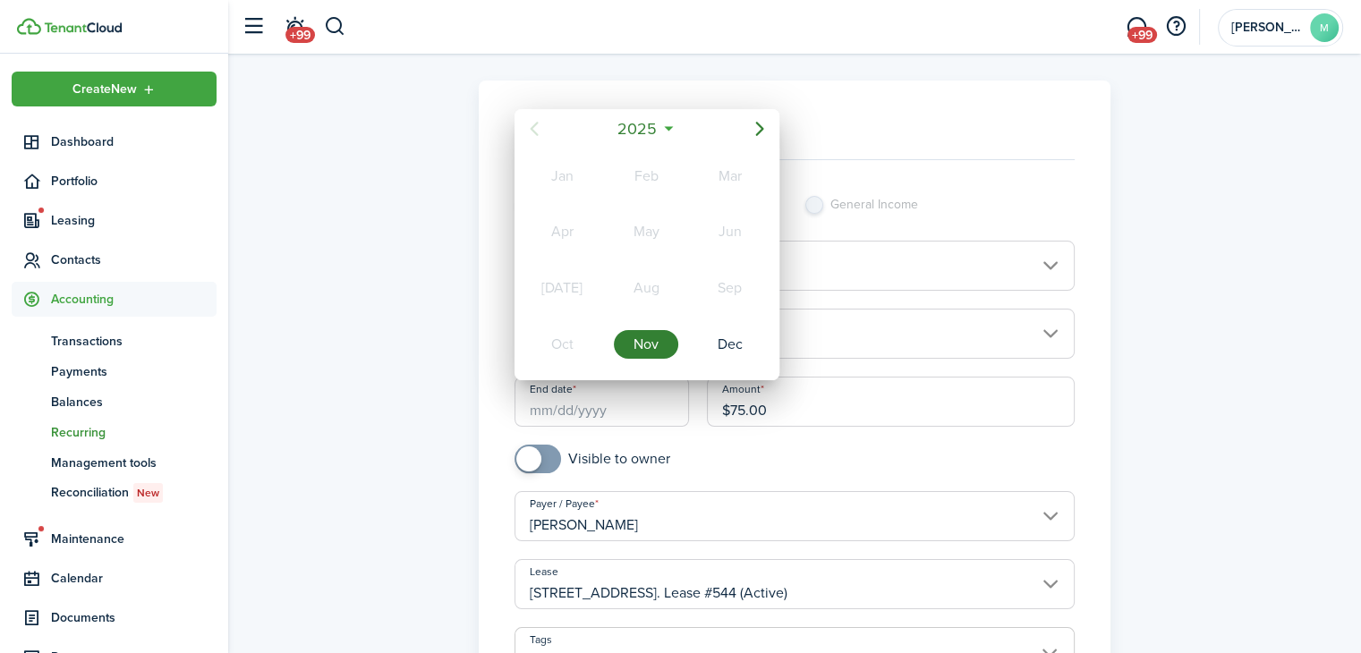
click at [663, 132] on mbsc-button "2025" at bounding box center [638, 129] width 62 height 32
click at [557, 347] on div "2027" at bounding box center [562, 344] width 64 height 29
click at [645, 344] on div "Nov" at bounding box center [646, 344] width 64 height 29
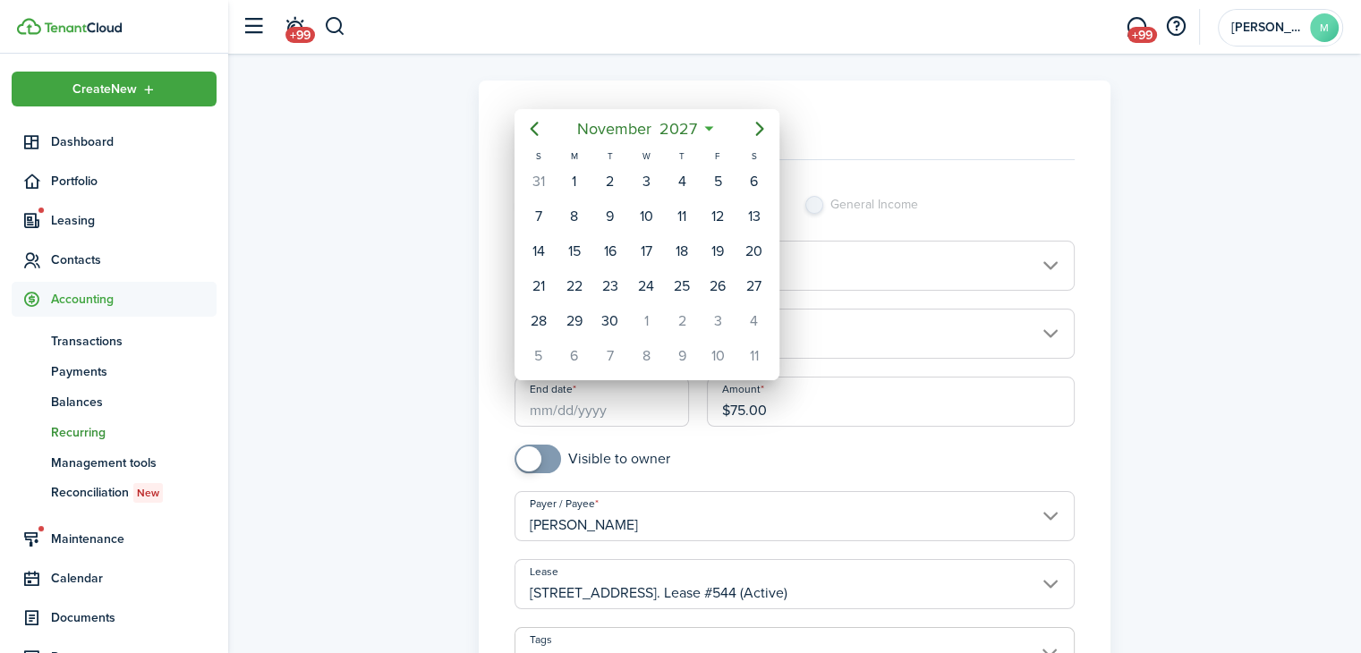
click at [567, 173] on div "1" at bounding box center [574, 181] width 27 height 27
type input "[DATE]"
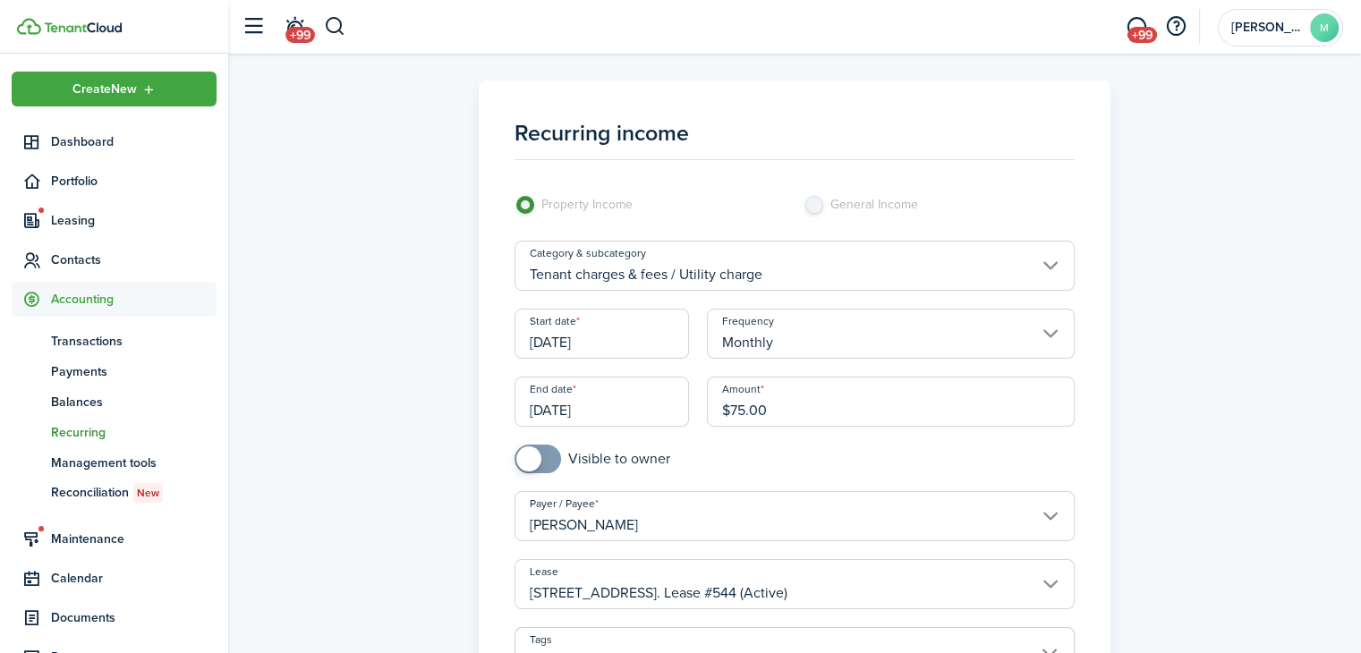
click at [590, 492] on input "[PERSON_NAME]" at bounding box center [794, 516] width 561 height 50
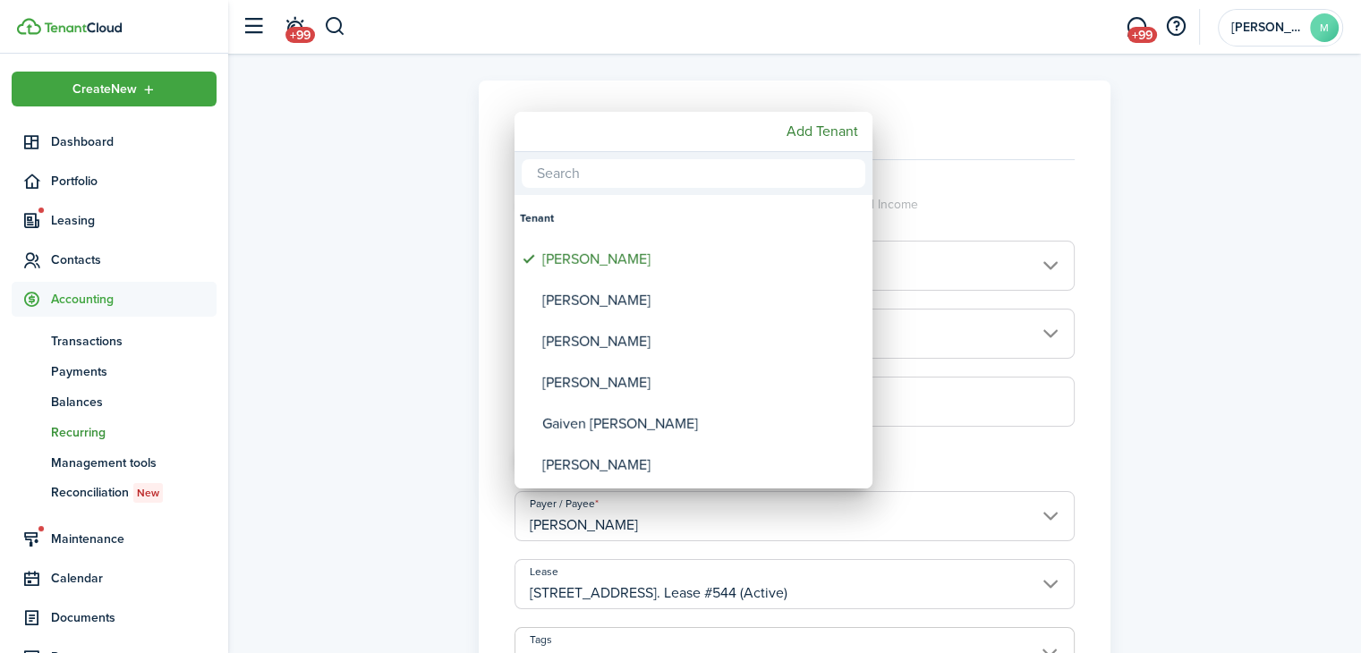
click at [451, 433] on div at bounding box center [680, 326] width 1647 height 939
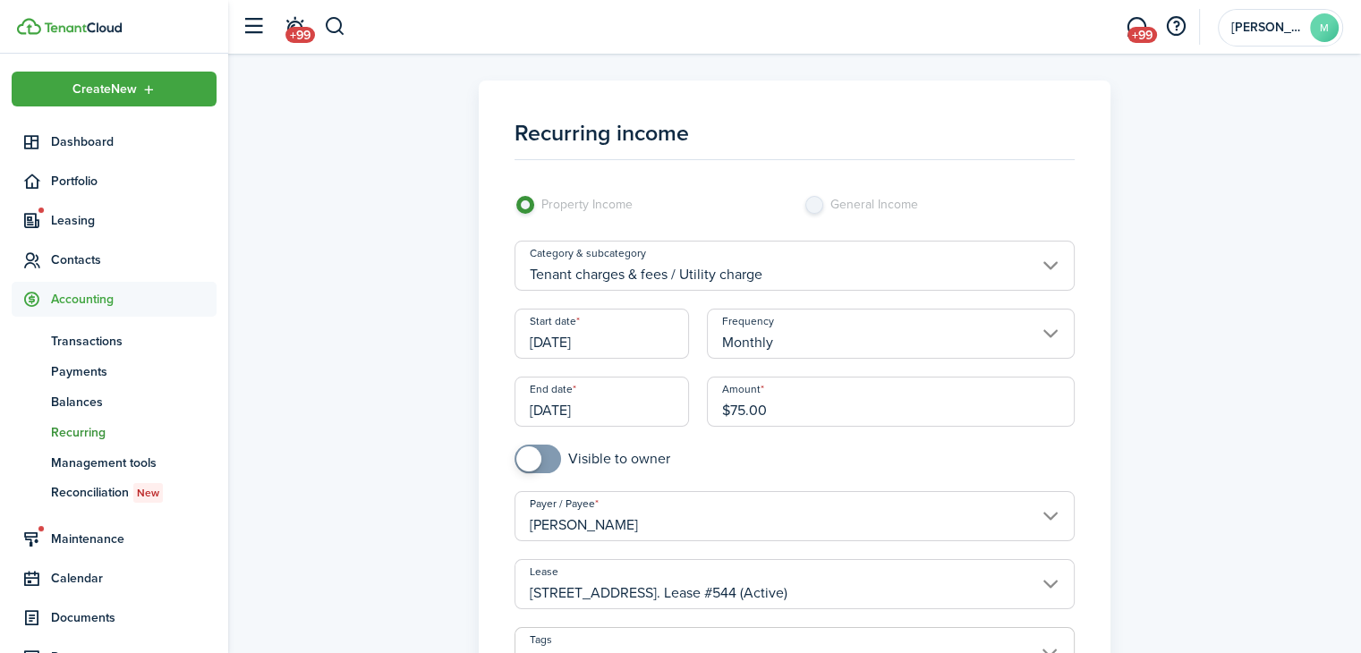
click at [612, 464] on input "checkbox" at bounding box center [592, 459] width 156 height 29
checkbox input "true"
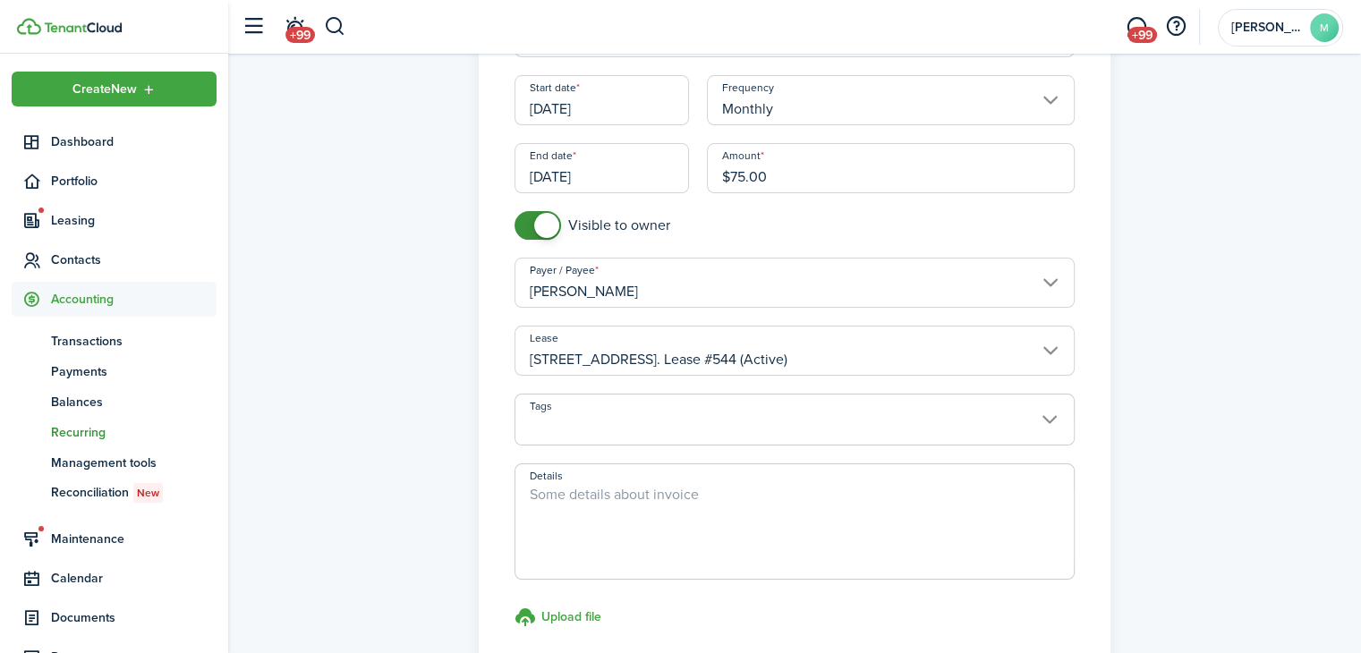
scroll to position [437, 0]
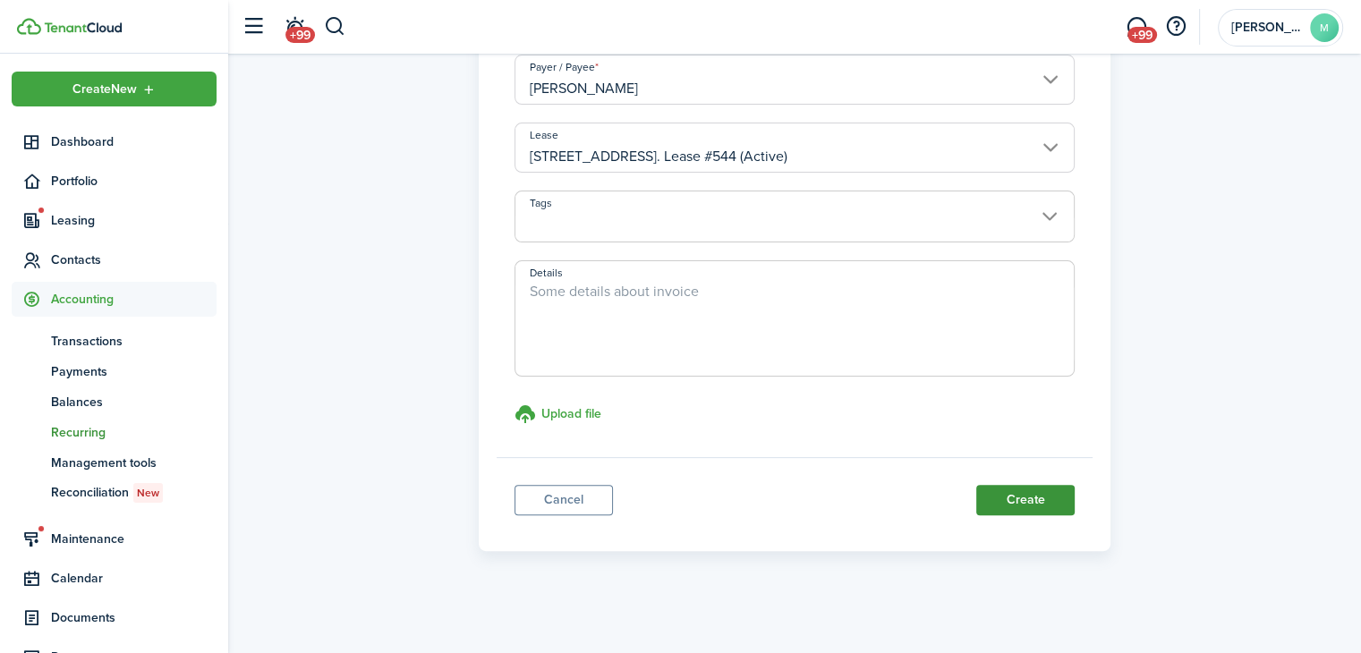
click at [1059, 497] on button "Create" at bounding box center [1025, 500] width 98 height 30
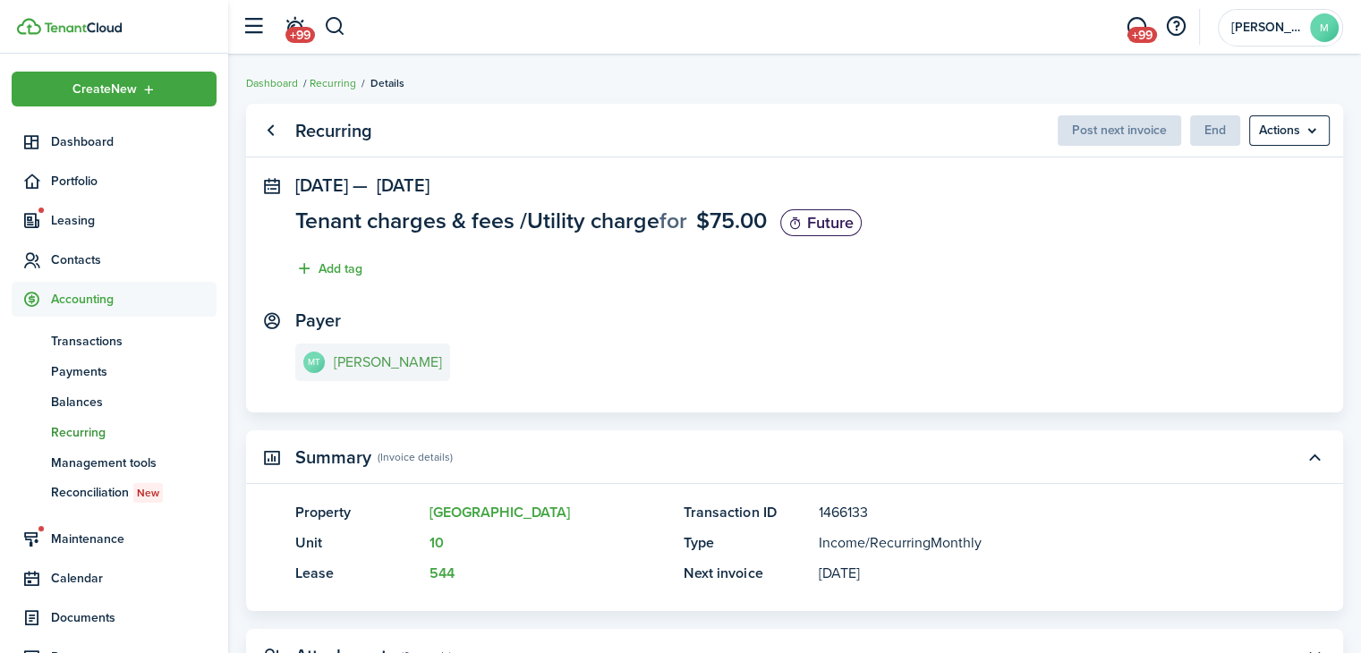
click at [386, 362] on e-details-info-title "[PERSON_NAME]" at bounding box center [388, 362] width 108 height 16
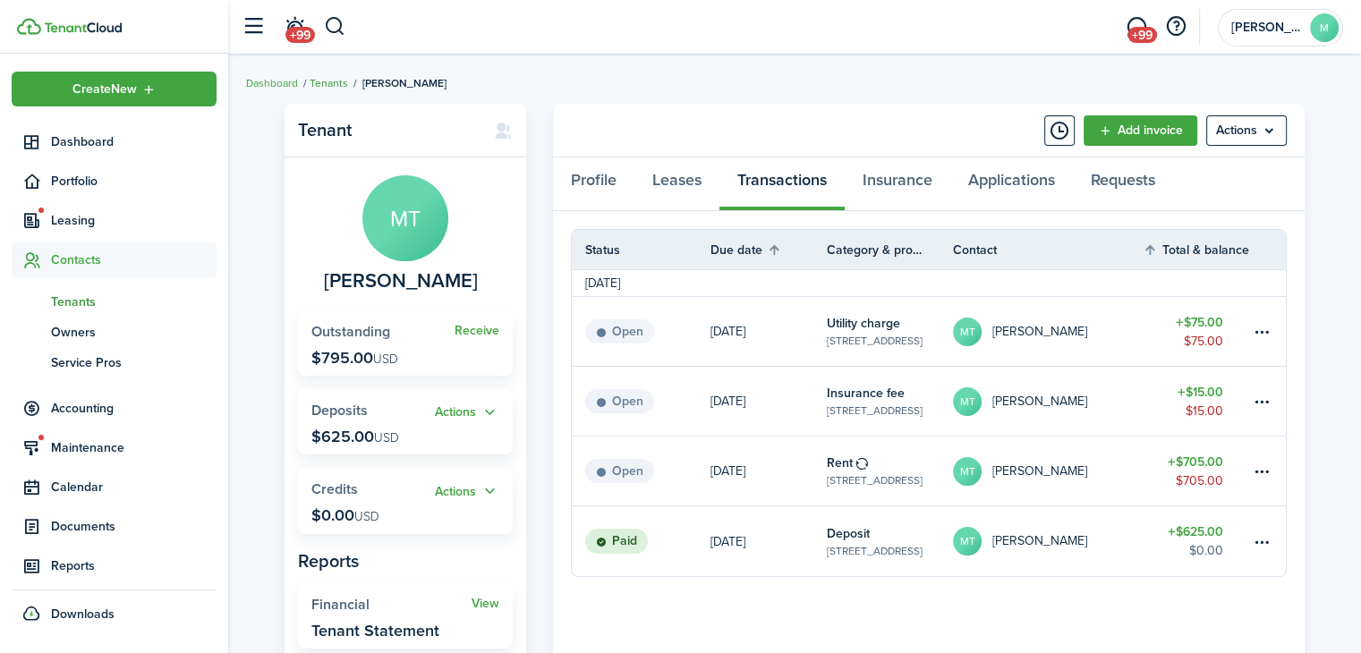
click at [327, 80] on link "Tenants" at bounding box center [329, 83] width 38 height 16
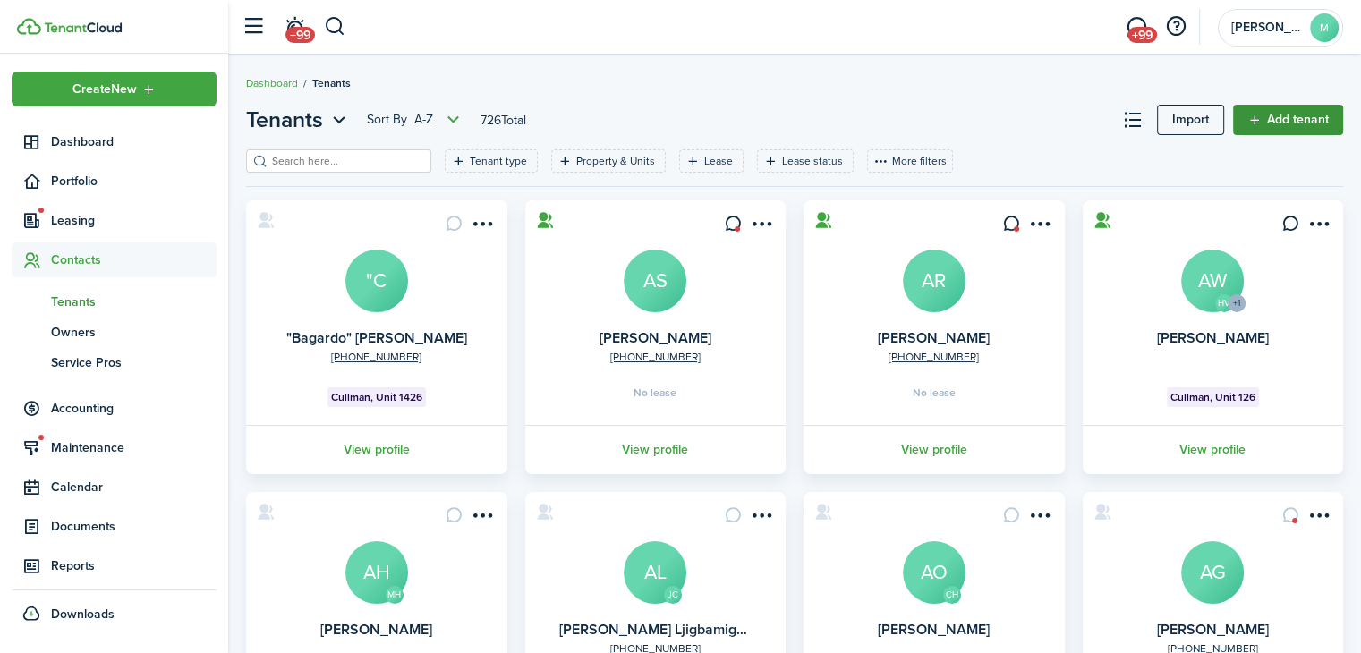
click at [1290, 123] on link "Add tenant" at bounding box center [1288, 120] width 110 height 30
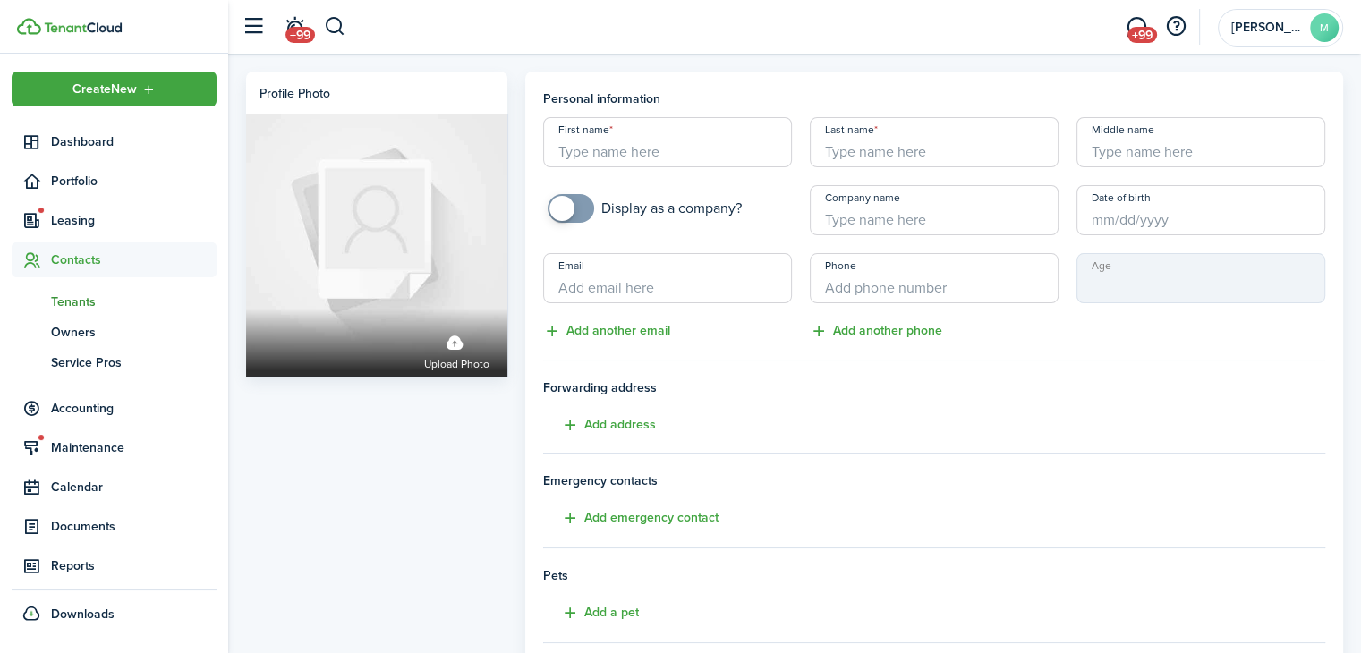
click at [723, 144] on input "First name" at bounding box center [667, 142] width 249 height 50
paste input "[PERSON_NAME] and [PERSON_NAME]"
click at [723, 144] on input "[PERSON_NAME] and [PERSON_NAME]" at bounding box center [667, 142] width 249 height 50
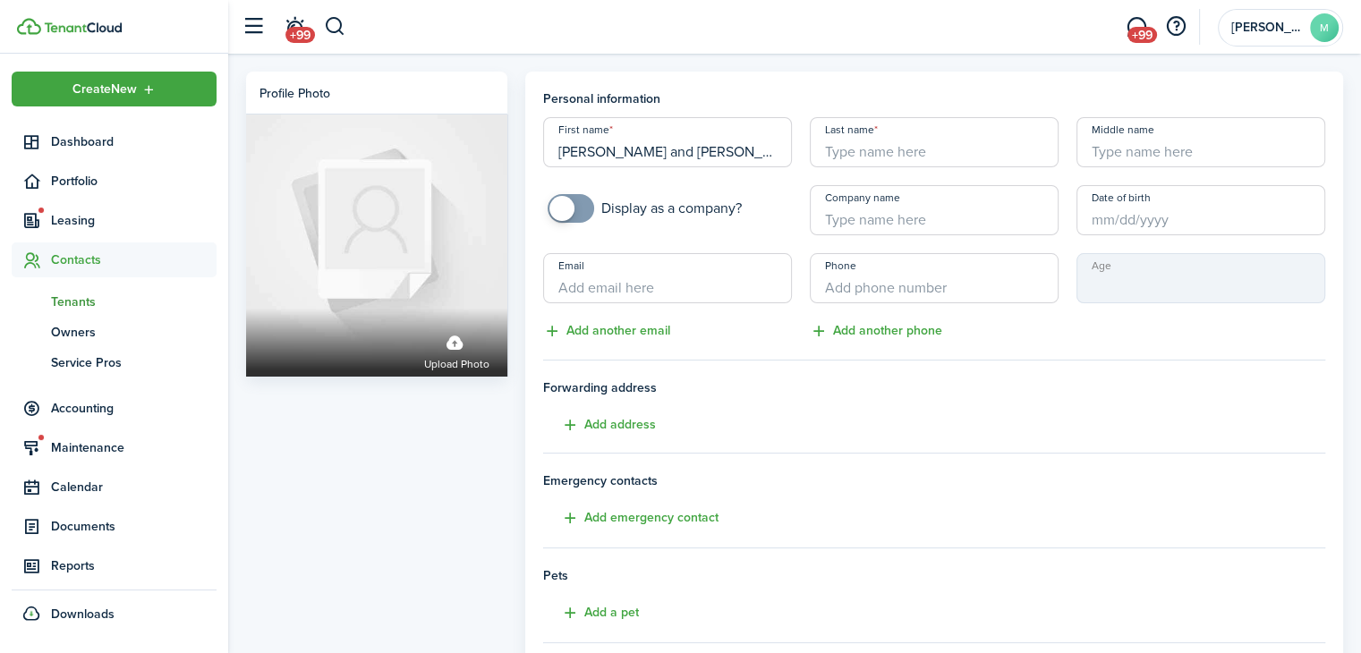
drag, startPoint x: 669, startPoint y: 148, endPoint x: 780, endPoint y: 152, distance: 111.0
click at [780, 152] on input "[PERSON_NAME] and [PERSON_NAME]" at bounding box center [667, 142] width 249 height 50
drag, startPoint x: 734, startPoint y: 148, endPoint x: 594, endPoint y: 149, distance: 139.6
click at [594, 149] on input "[PERSON_NAME]" at bounding box center [667, 142] width 249 height 50
type input "[PERSON_NAME]"
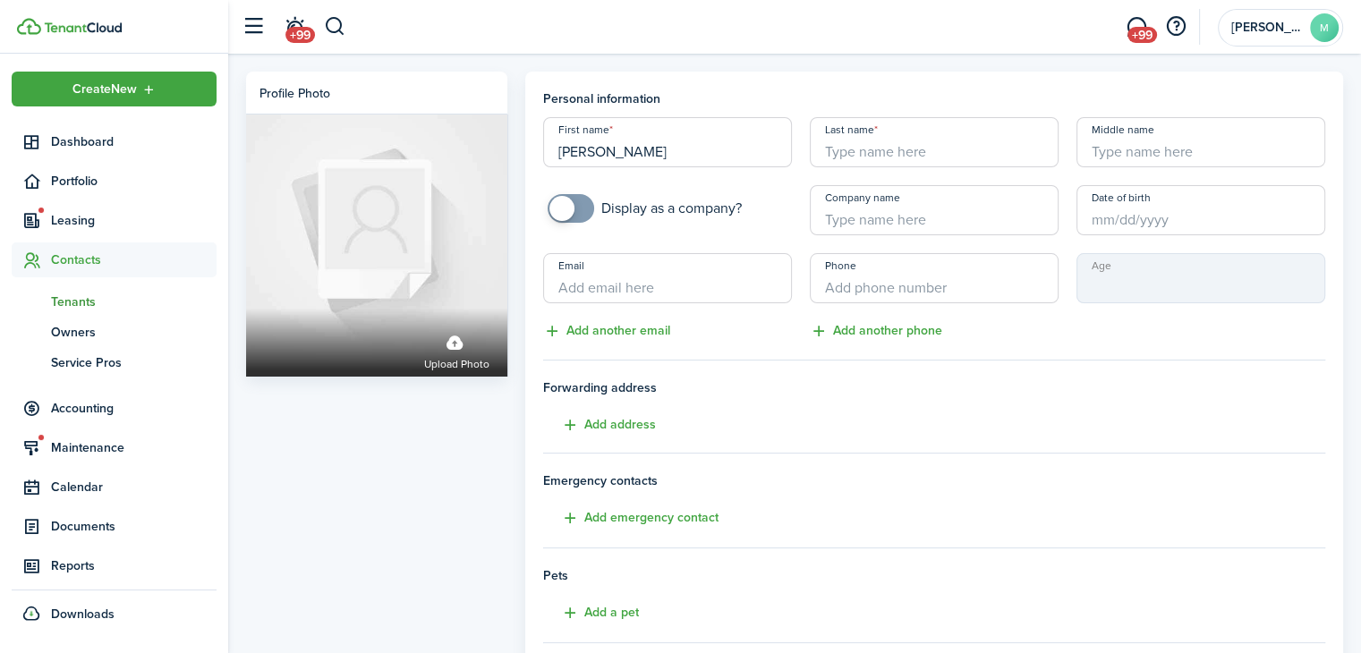
paste input "Canterbury"
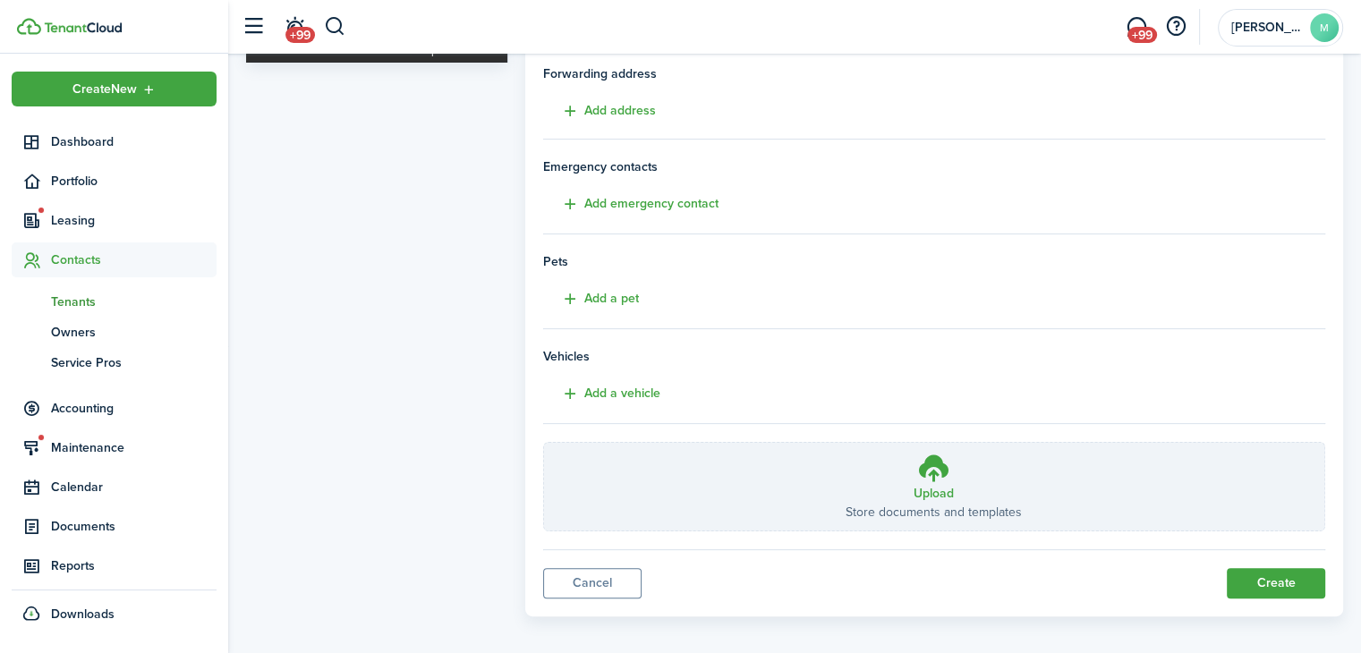
scroll to position [324, 0]
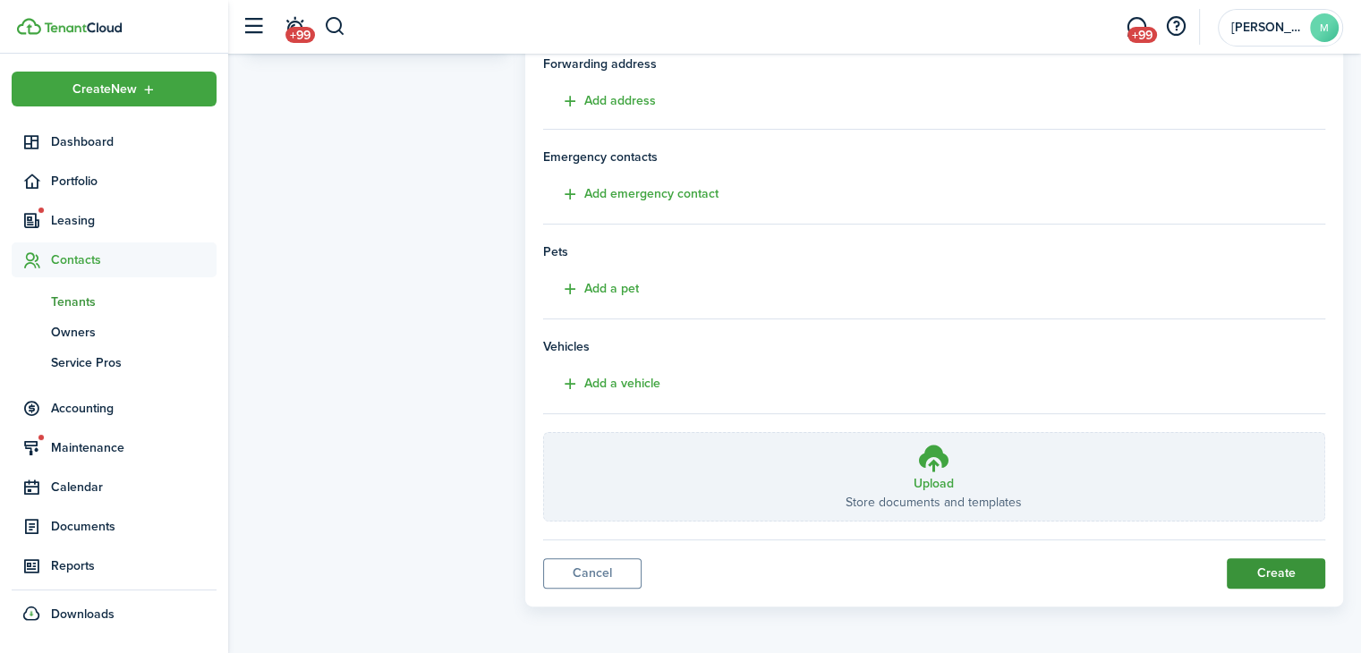
type input "Canterbury"
click at [1290, 566] on button "Create" at bounding box center [1276, 573] width 98 height 30
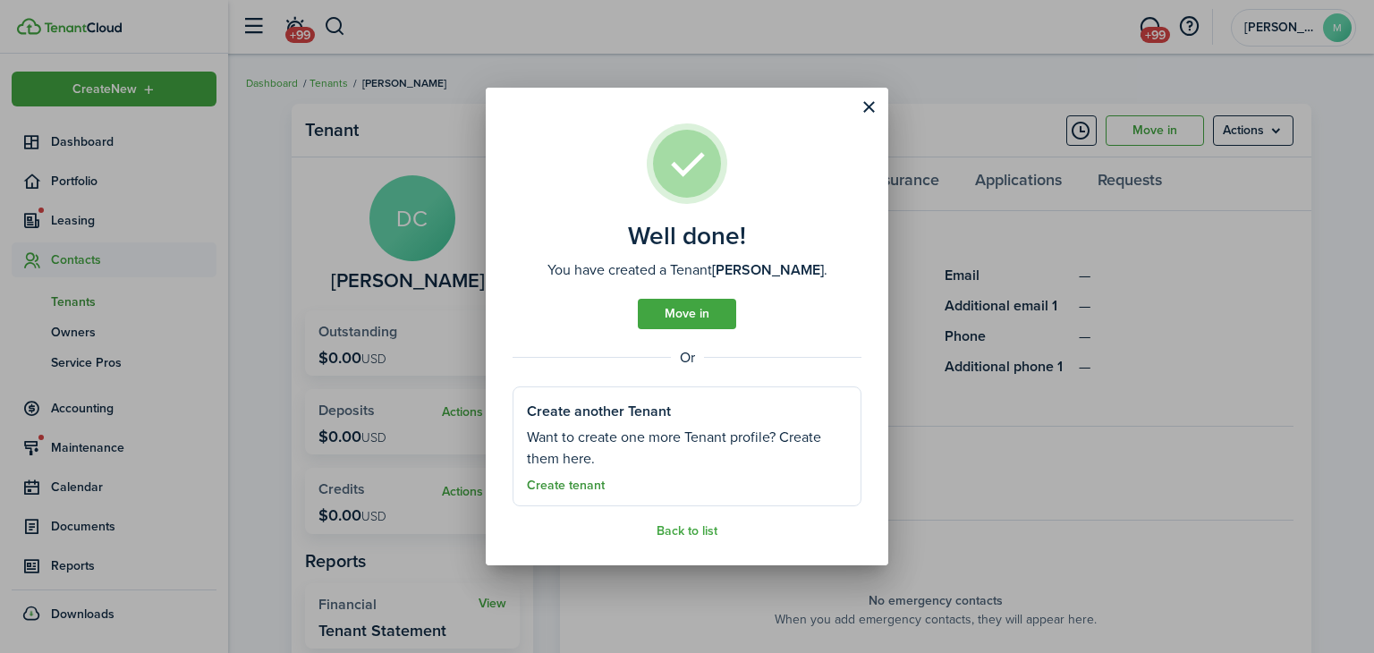
click at [586, 488] on link "Create tenant" at bounding box center [566, 486] width 78 height 14
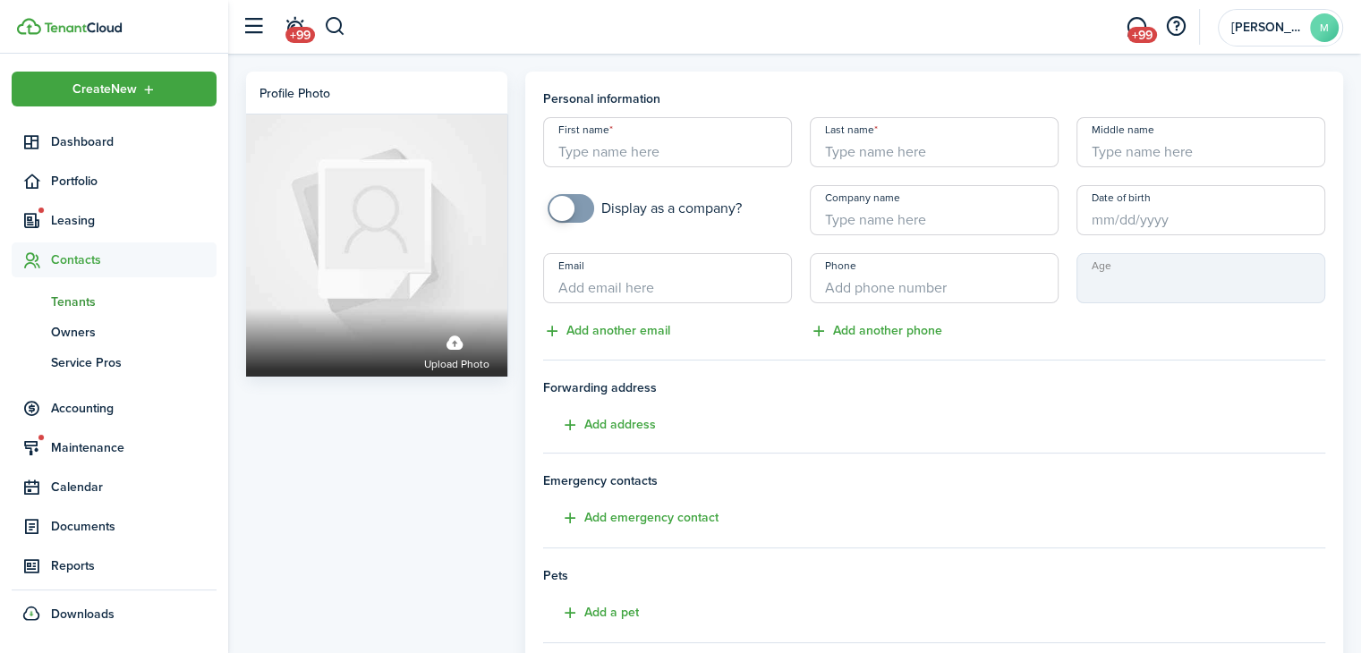
click at [691, 147] on input "First name" at bounding box center [667, 142] width 249 height 50
type input "[PERSON_NAME]"
paste input "Canterbury"
type input "Canterbury"
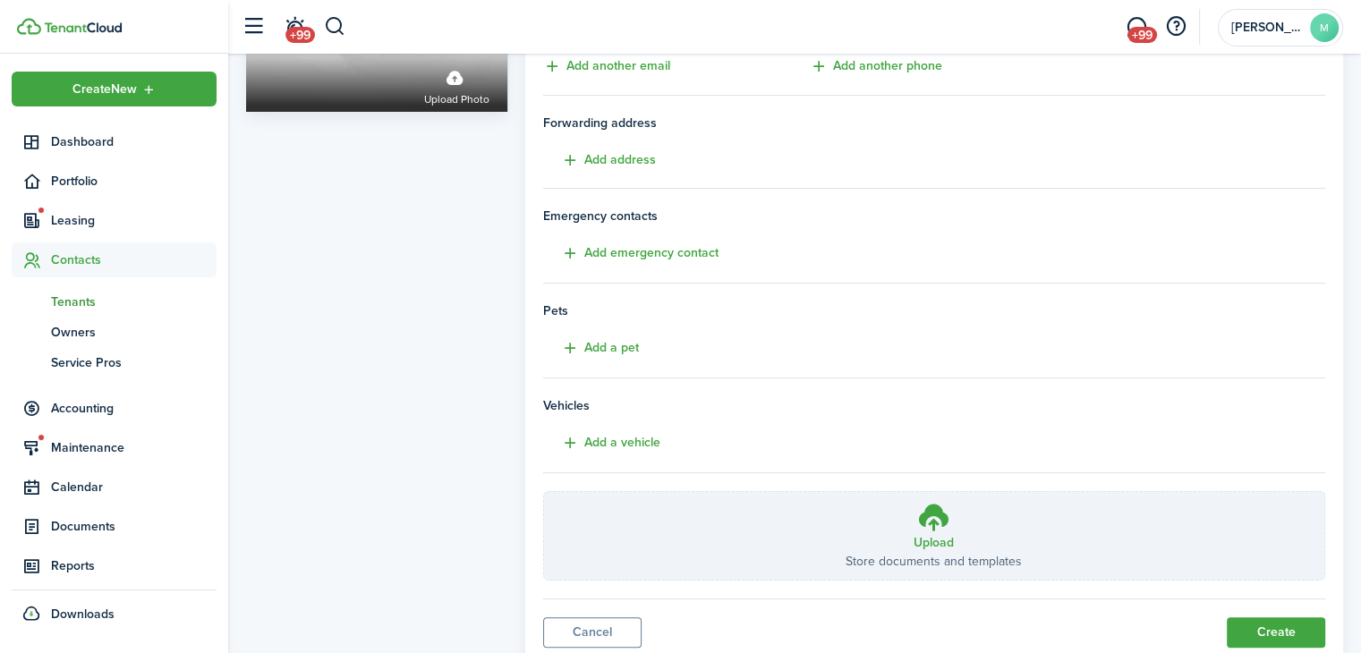
scroll to position [324, 0]
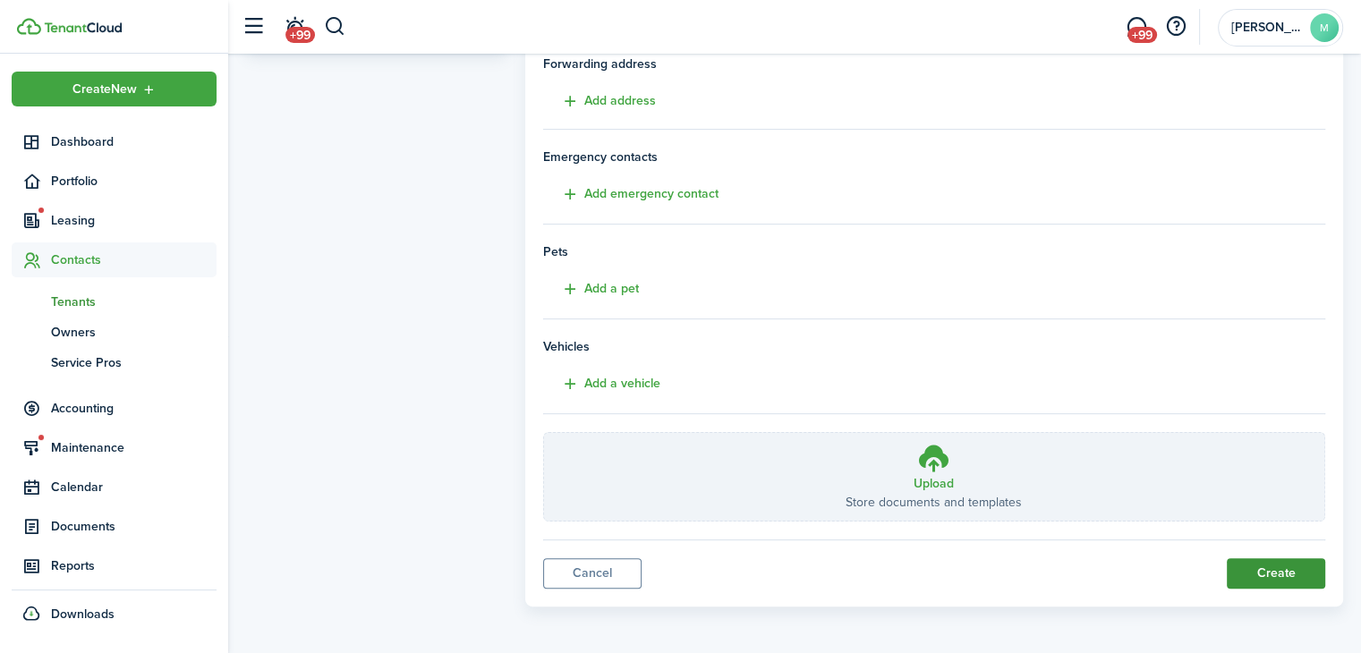
click at [1285, 576] on button "Create" at bounding box center [1276, 573] width 98 height 30
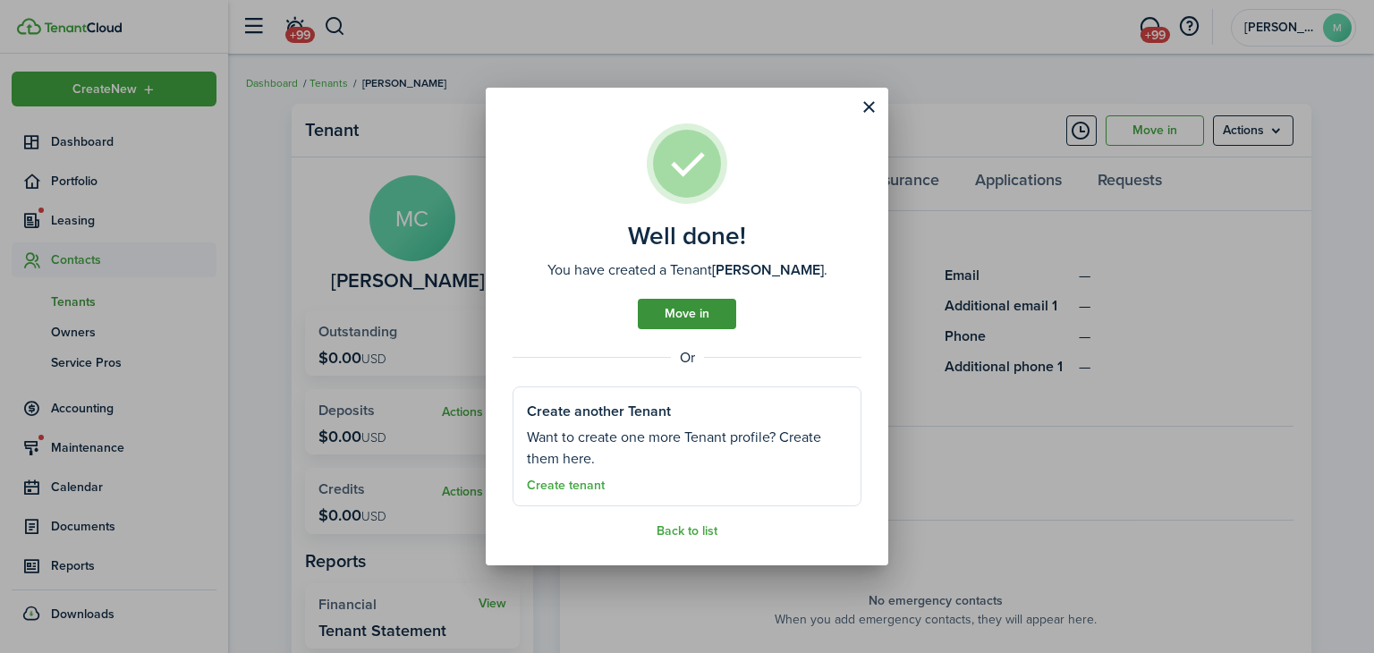
click at [722, 321] on link "Move in" at bounding box center [687, 314] width 98 height 30
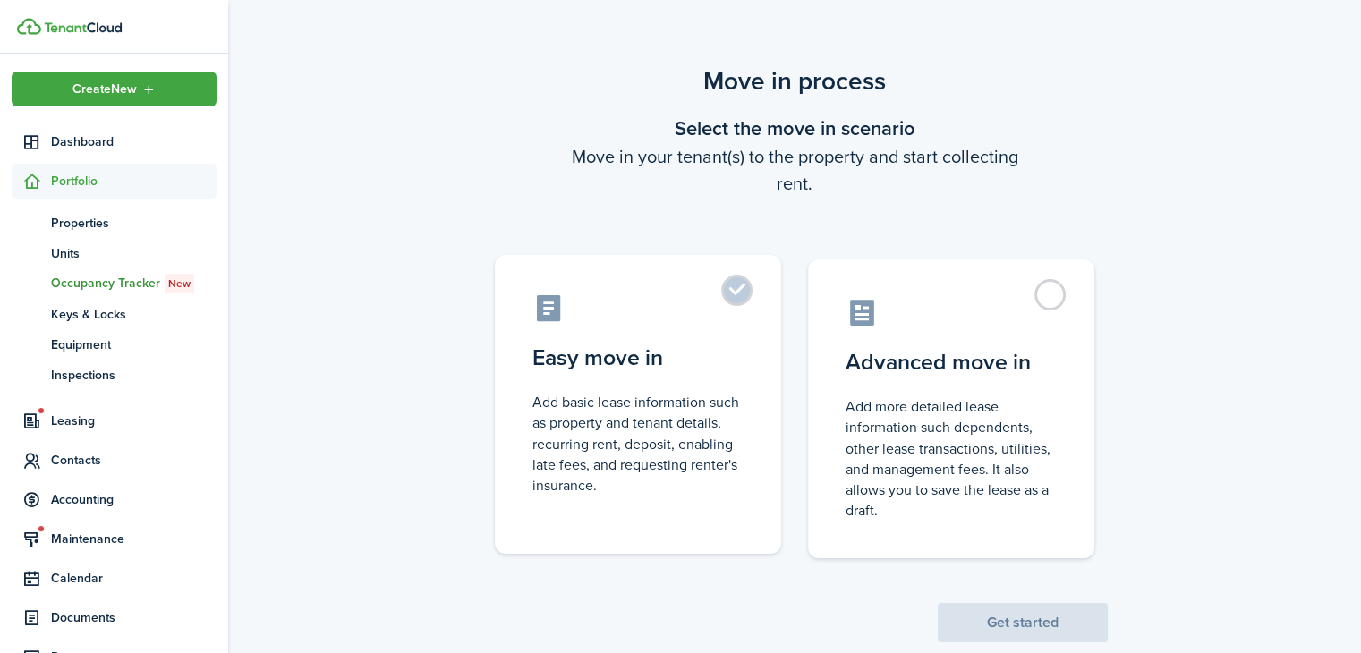
click at [749, 293] on label "Easy move in Add basic lease information such as property and tenant details, r…" at bounding box center [638, 404] width 286 height 299
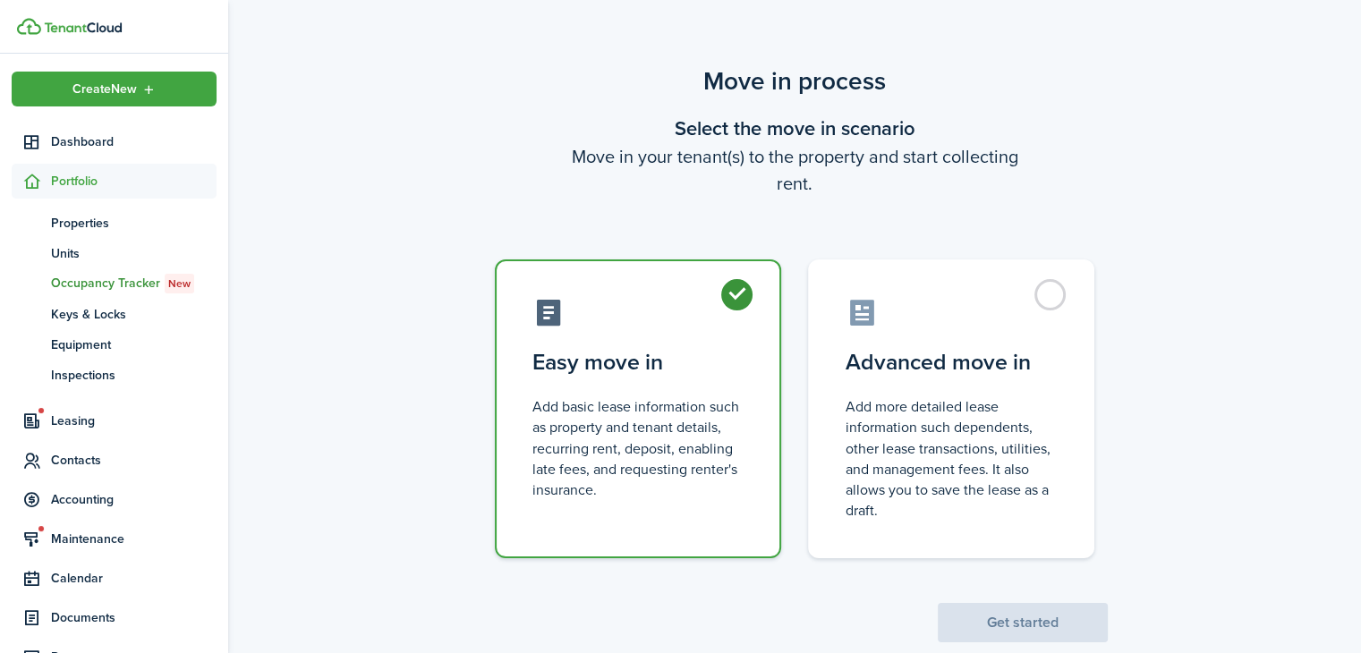
radio input "true"
click at [1023, 609] on button "Get started" at bounding box center [1023, 622] width 170 height 39
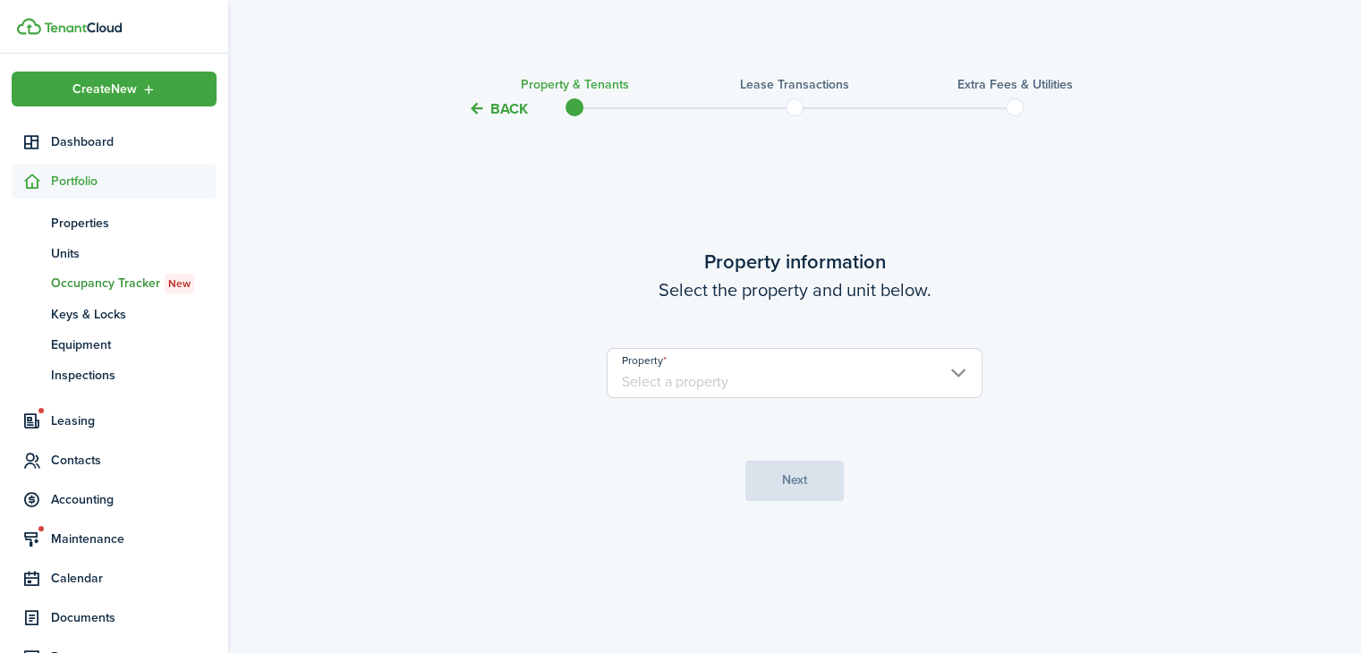
click at [939, 372] on input "Property" at bounding box center [795, 373] width 376 height 50
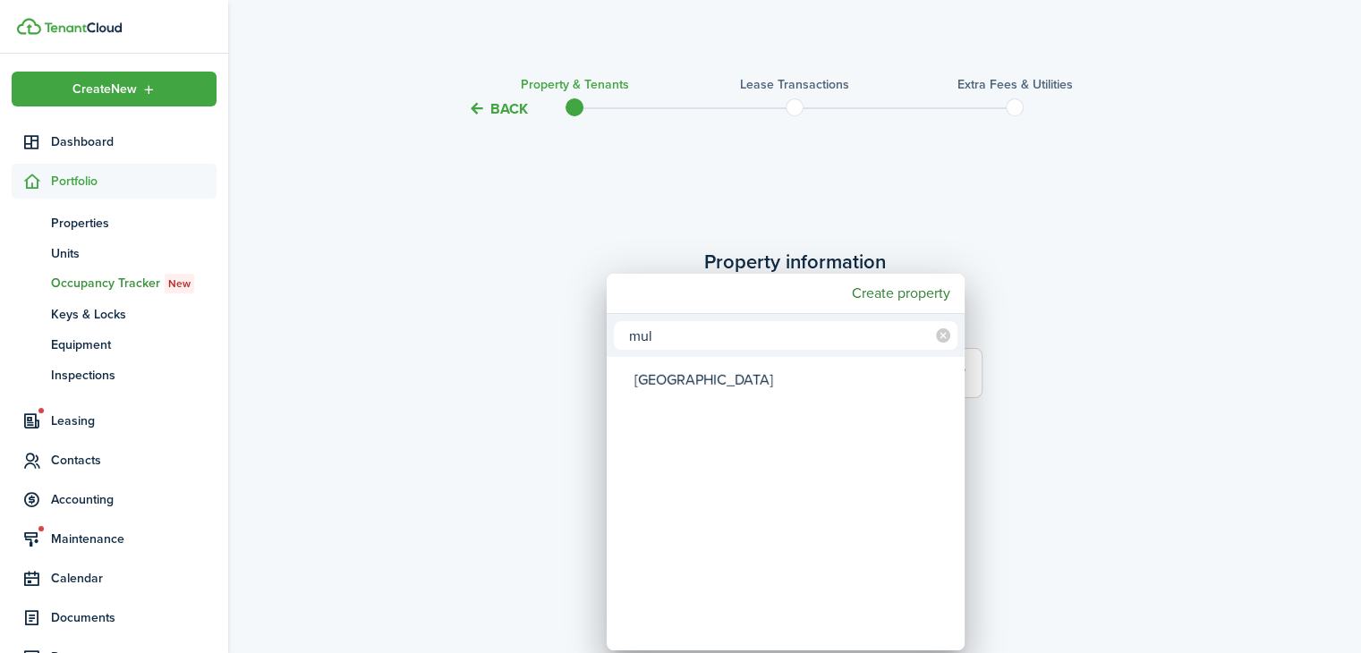
type input "mul"
click at [738, 392] on div "[GEOGRAPHIC_DATA]" at bounding box center [792, 380] width 317 height 41
type input "[GEOGRAPHIC_DATA]"
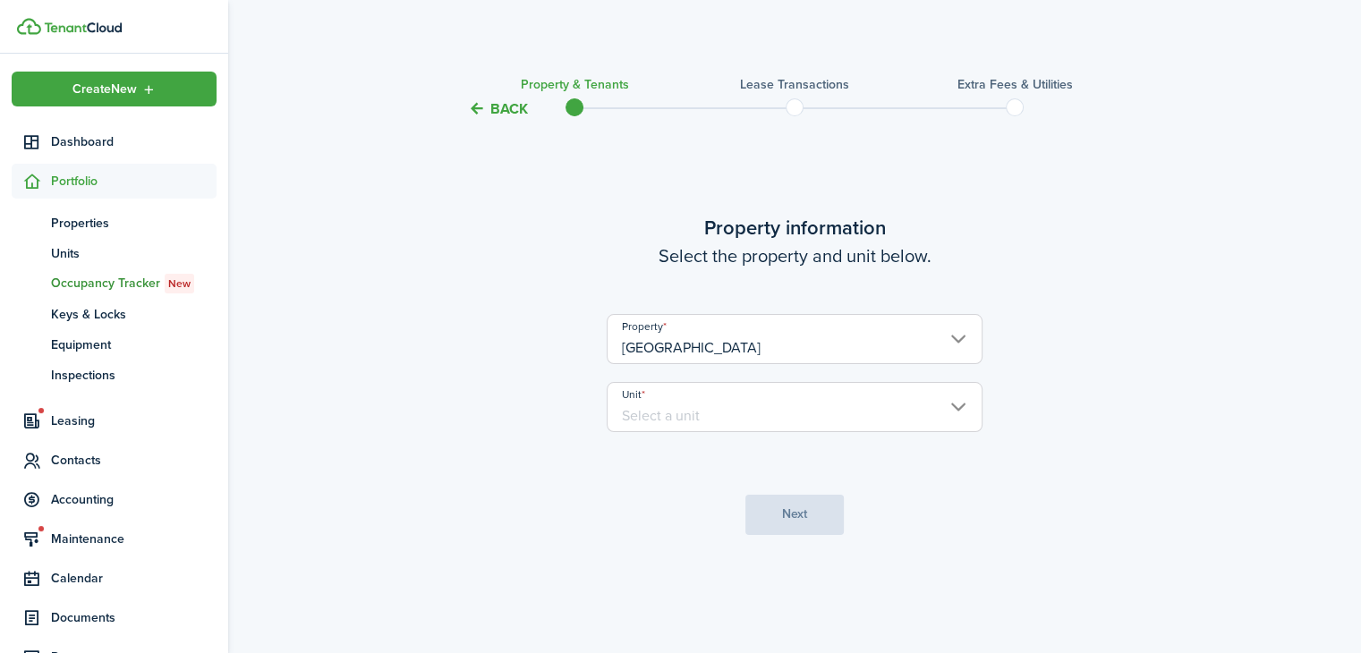
click at [776, 425] on input "Unit" at bounding box center [795, 407] width 376 height 50
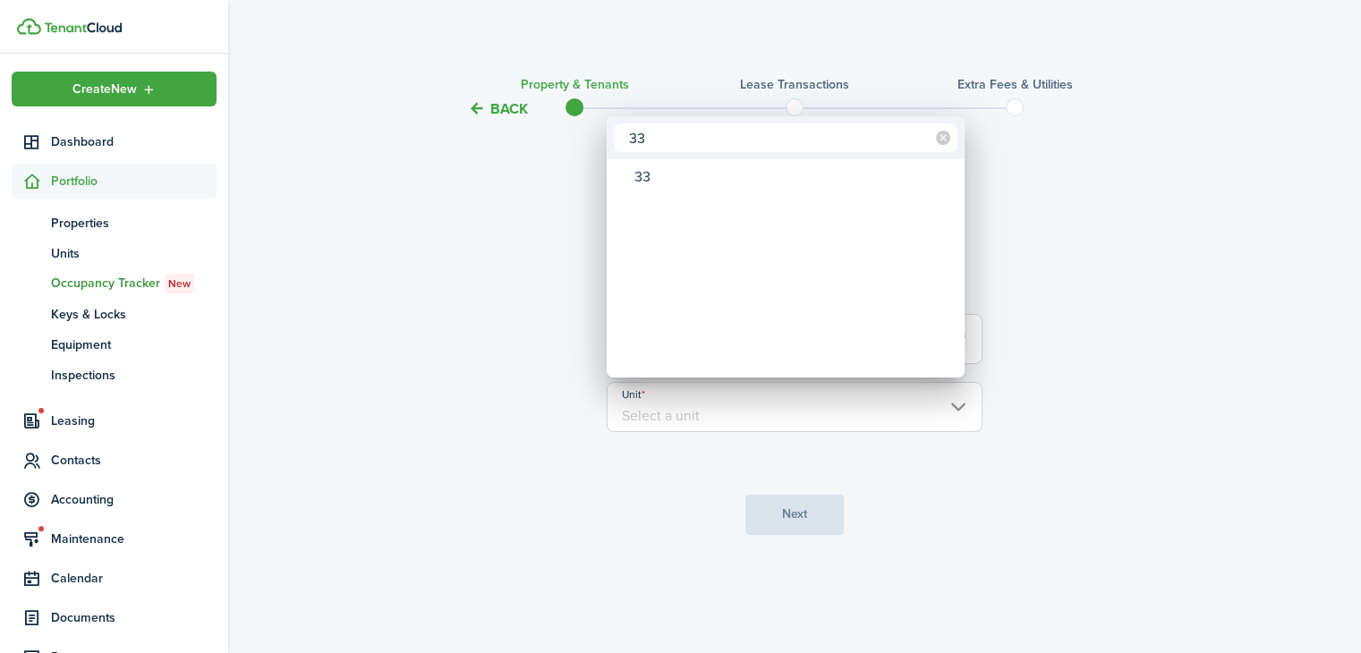
type input "33"
click at [726, 183] on div "33" at bounding box center [792, 177] width 317 height 30
type input "33"
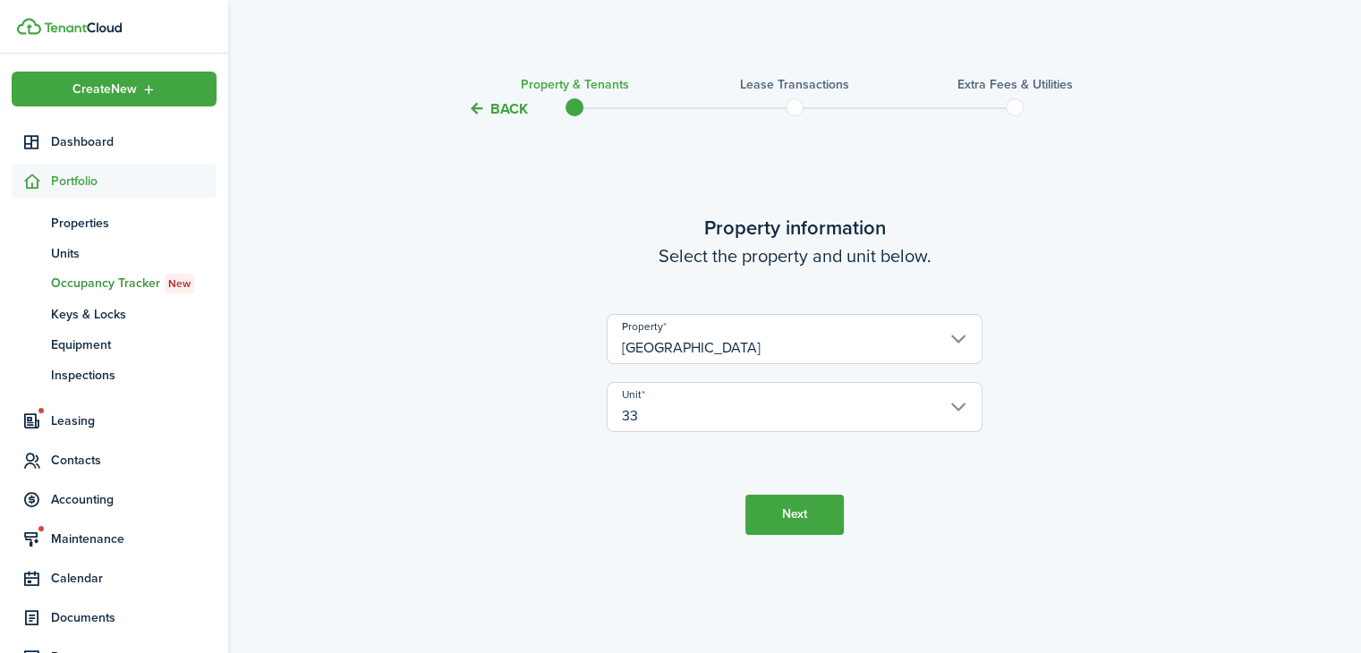
click at [820, 507] on button "Next" at bounding box center [794, 515] width 98 height 40
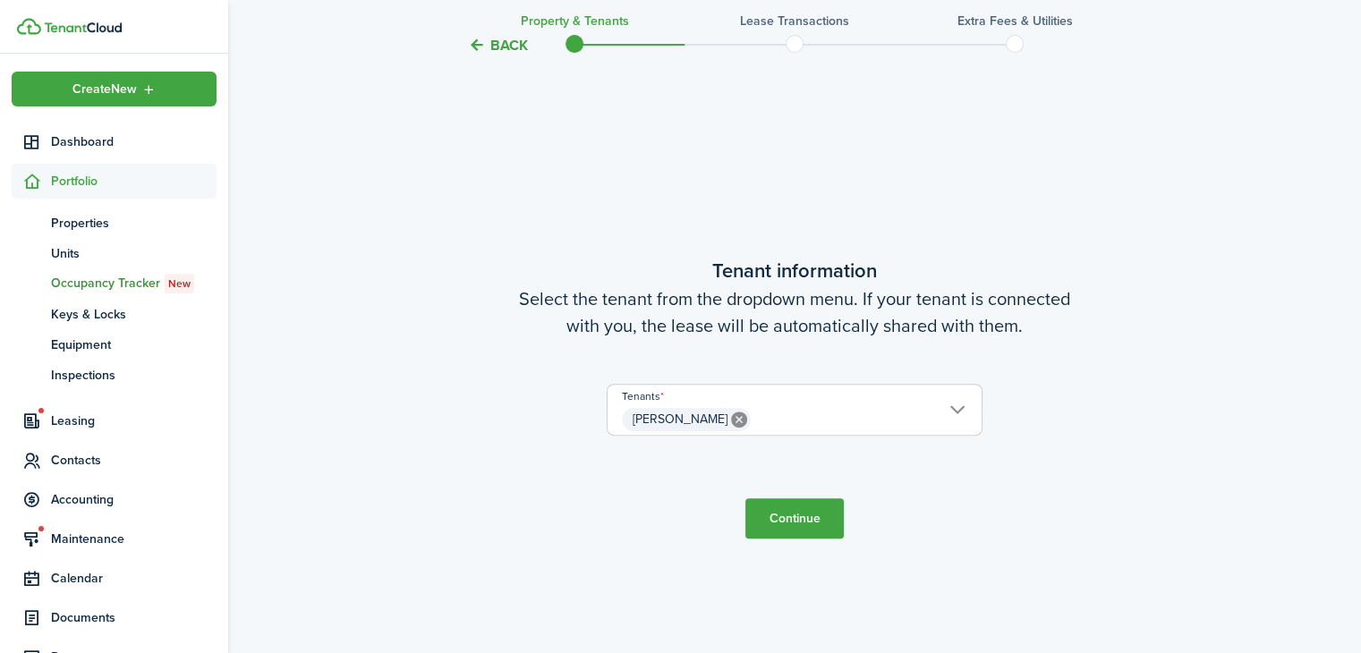
click at [786, 520] on button "Continue" at bounding box center [794, 518] width 98 height 40
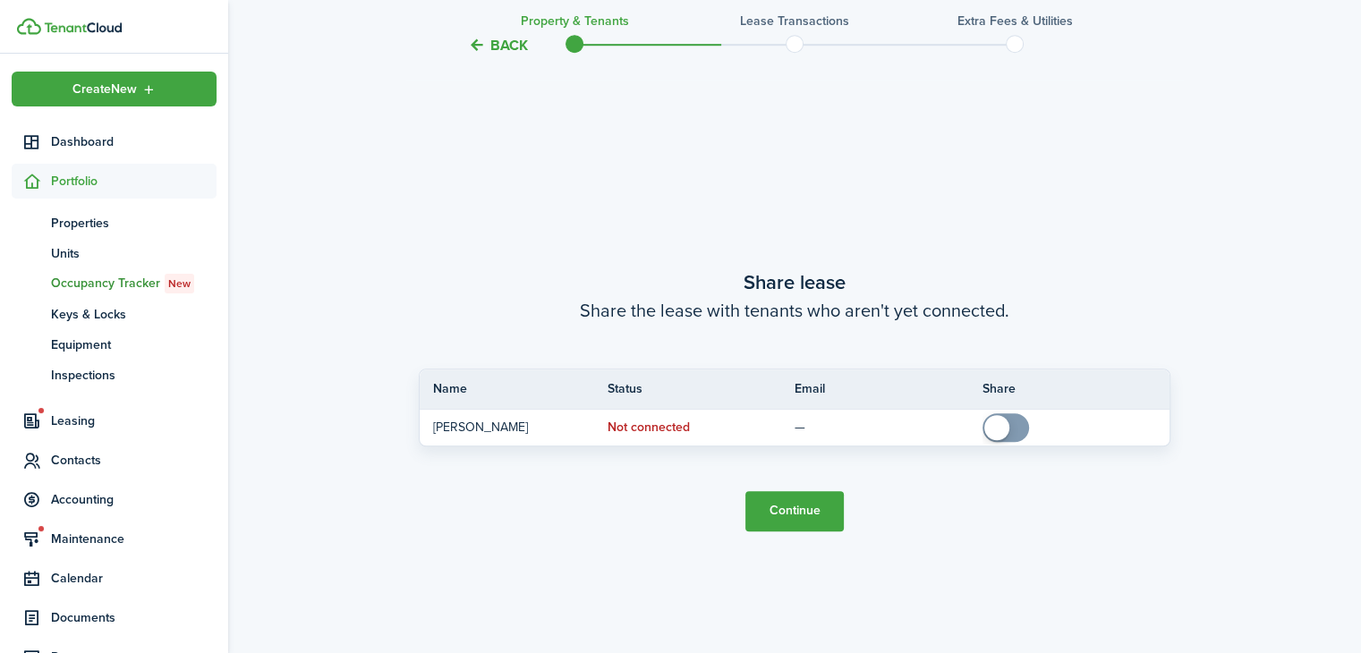
scroll to position [1185, 0]
click at [805, 514] on button "Continue" at bounding box center [794, 510] width 98 height 40
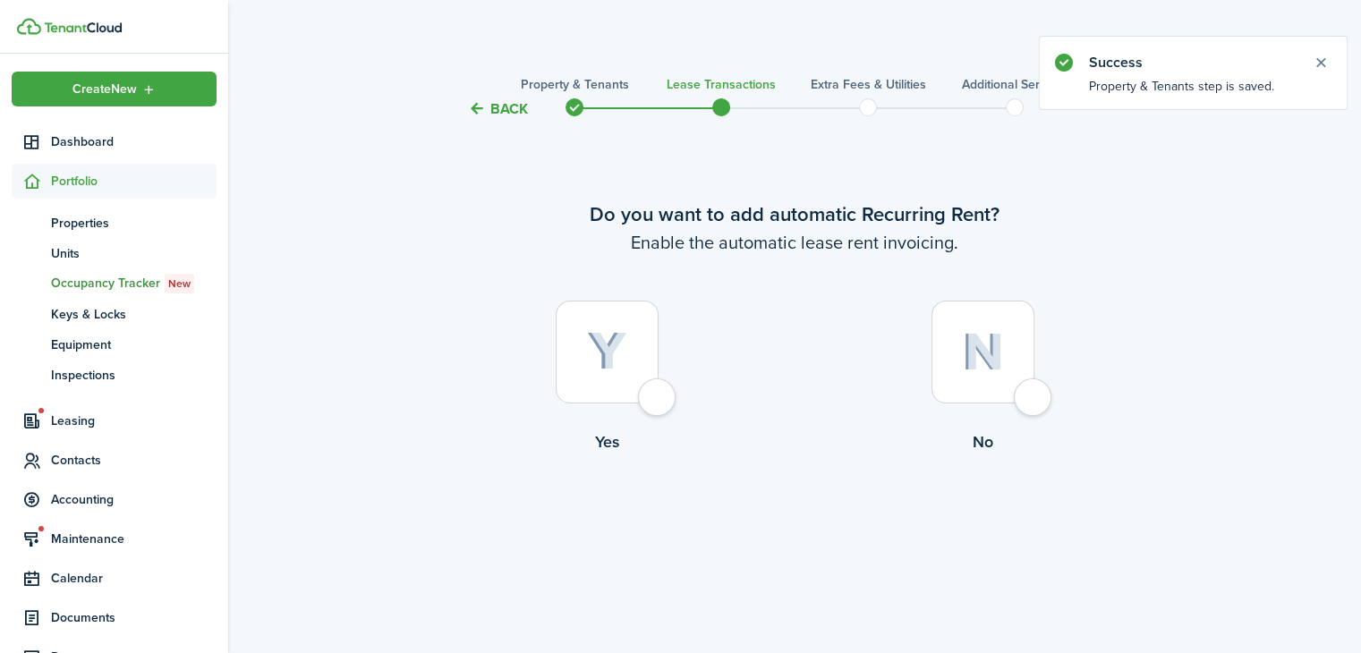
click at [616, 378] on div at bounding box center [607, 352] width 103 height 103
radio input "true"
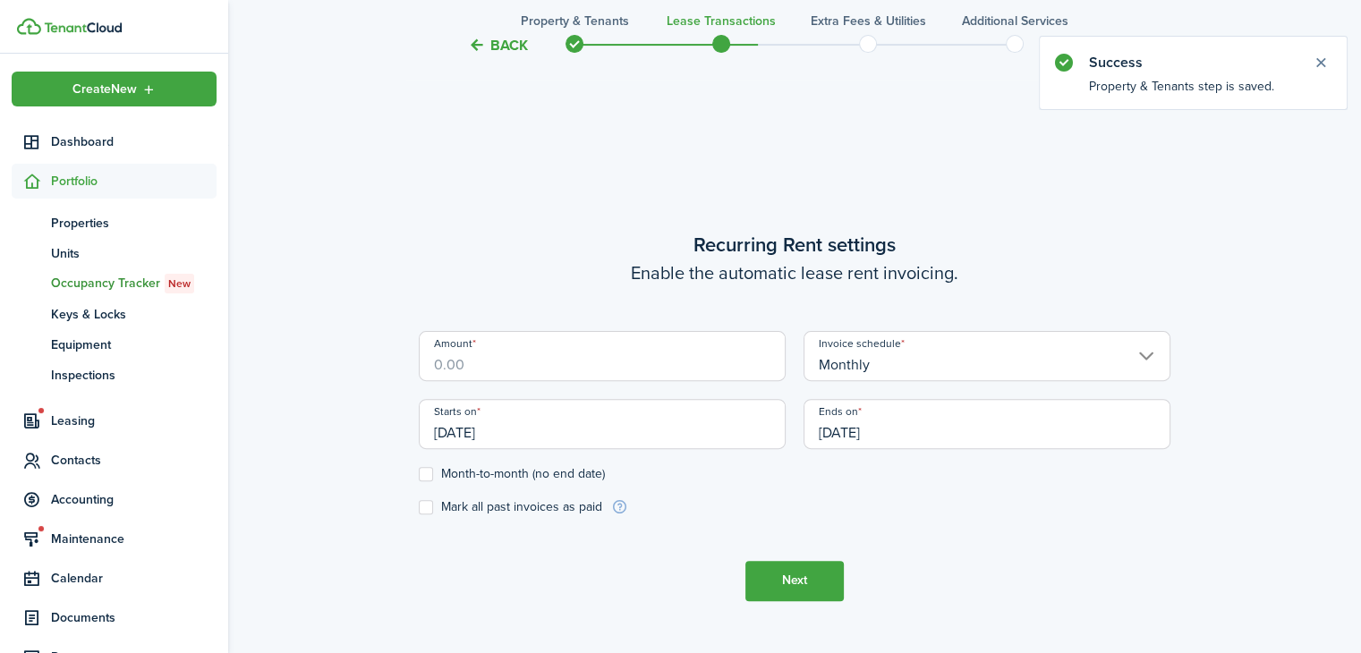
scroll to position [533, 0]
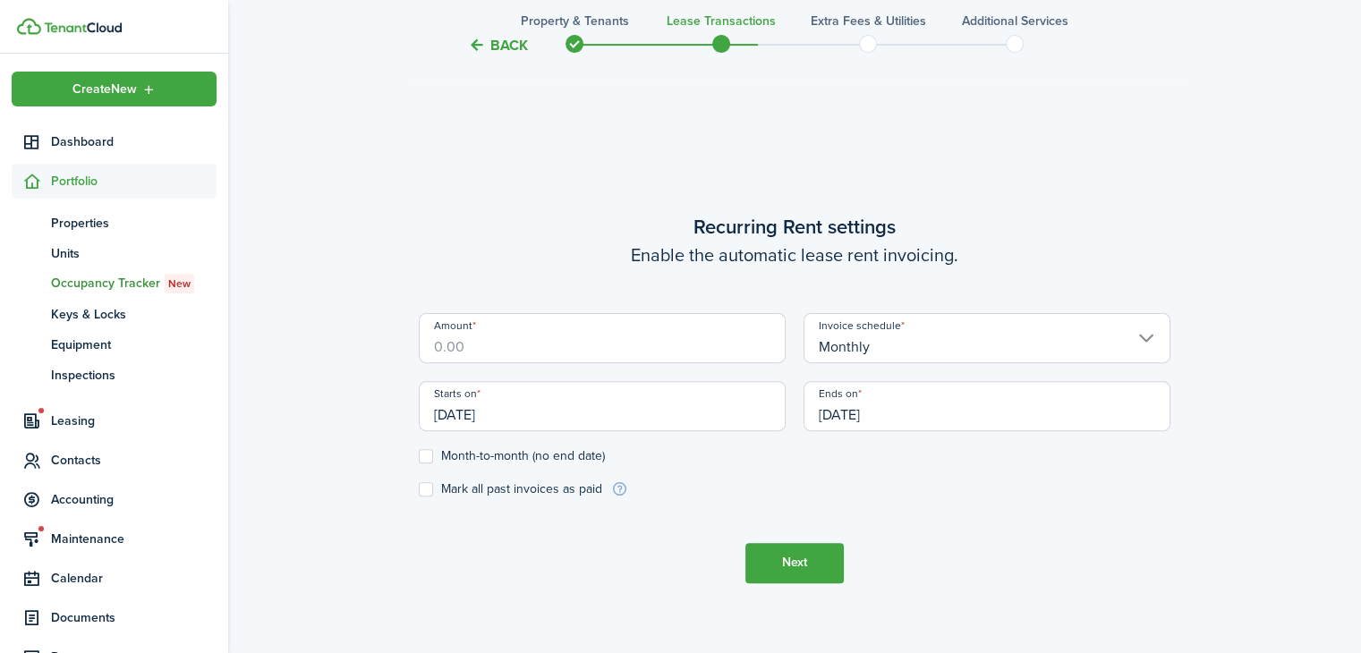
click at [501, 347] on input "Amount" at bounding box center [602, 338] width 367 height 50
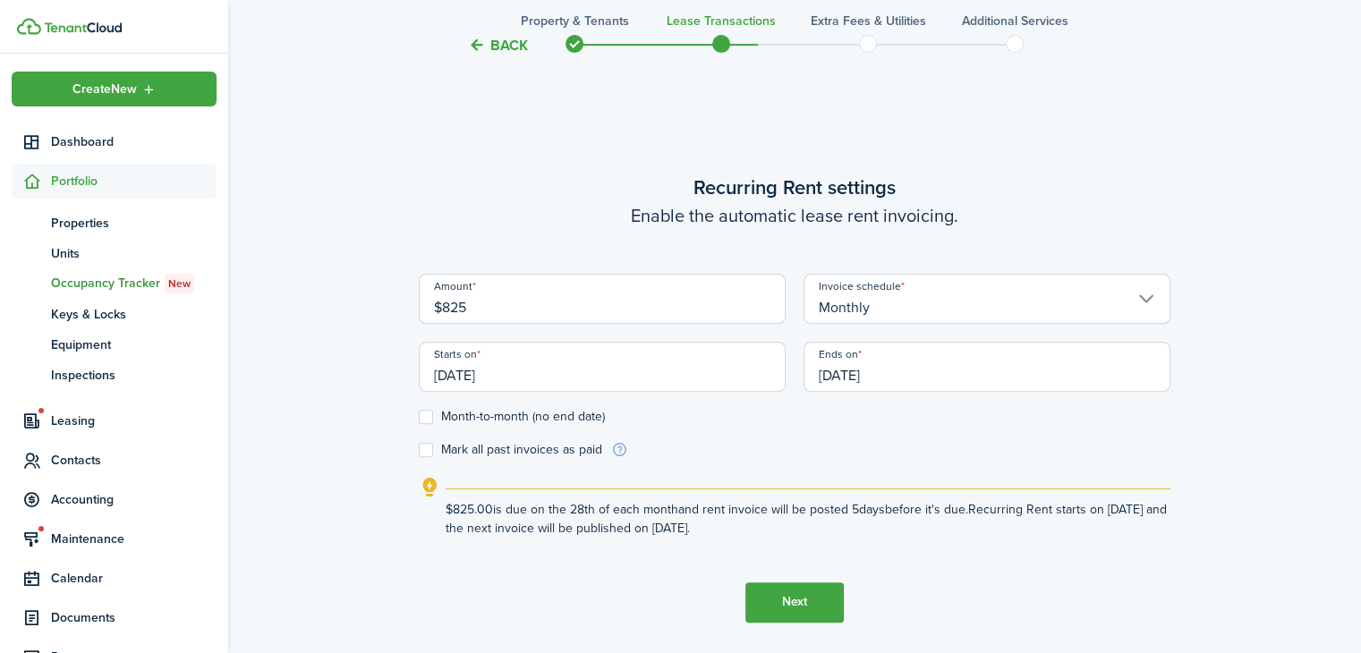
click at [768, 370] on input "[DATE]" at bounding box center [602, 367] width 367 height 50
type input "$825.00"
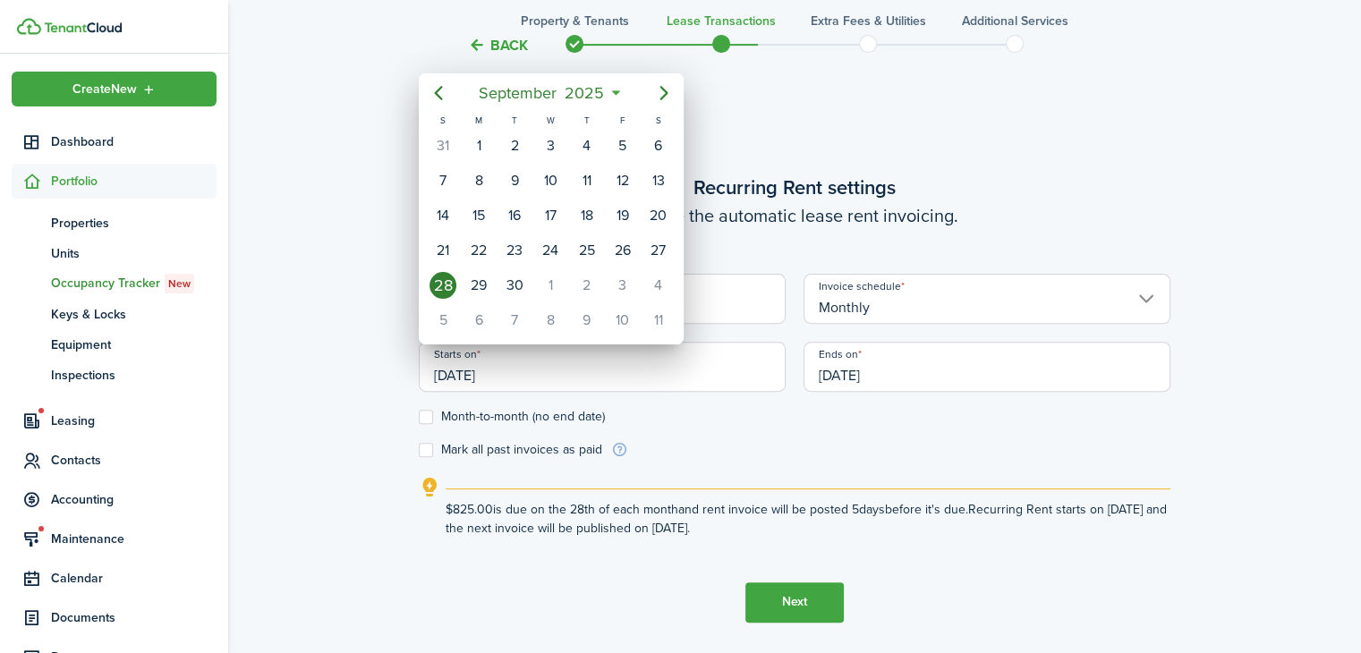
click at [554, 287] on div "1" at bounding box center [550, 285] width 27 height 27
type input "[DATE]"
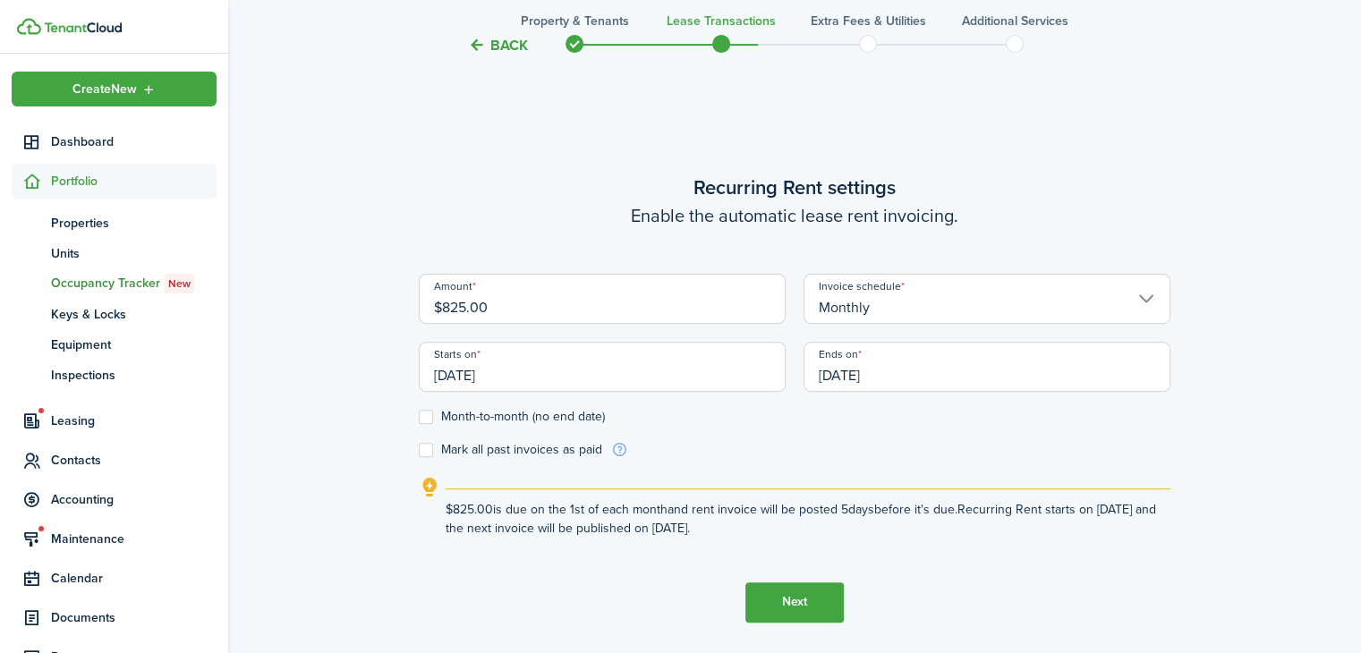
click at [892, 372] on input "[DATE]" at bounding box center [986, 367] width 367 height 50
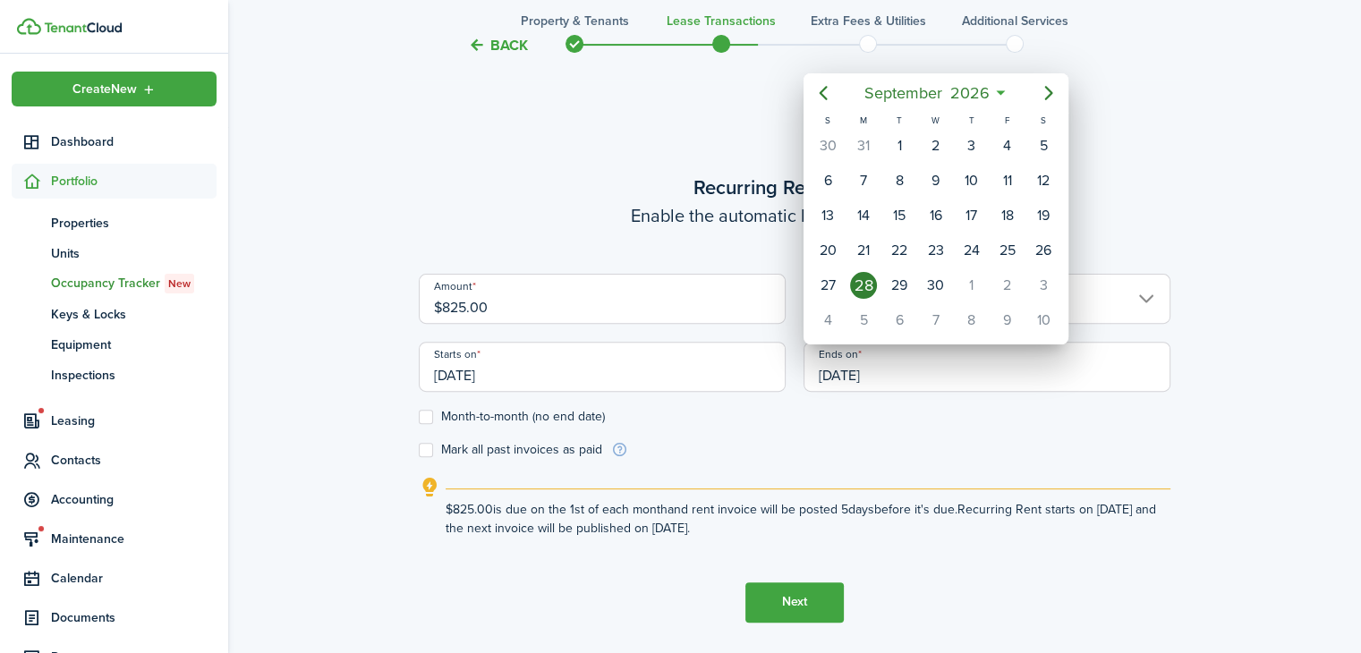
click at [834, 106] on mbsc-button "Previous page" at bounding box center [823, 93] width 36 height 36
click at [828, 97] on icon "Previous page" at bounding box center [822, 92] width 21 height 21
click at [826, 95] on icon "Previous page" at bounding box center [822, 92] width 21 height 21
click at [826, 91] on icon "Previous page" at bounding box center [822, 92] width 21 height 21
click at [822, 92] on icon "Previous page" at bounding box center [822, 92] width 21 height 21
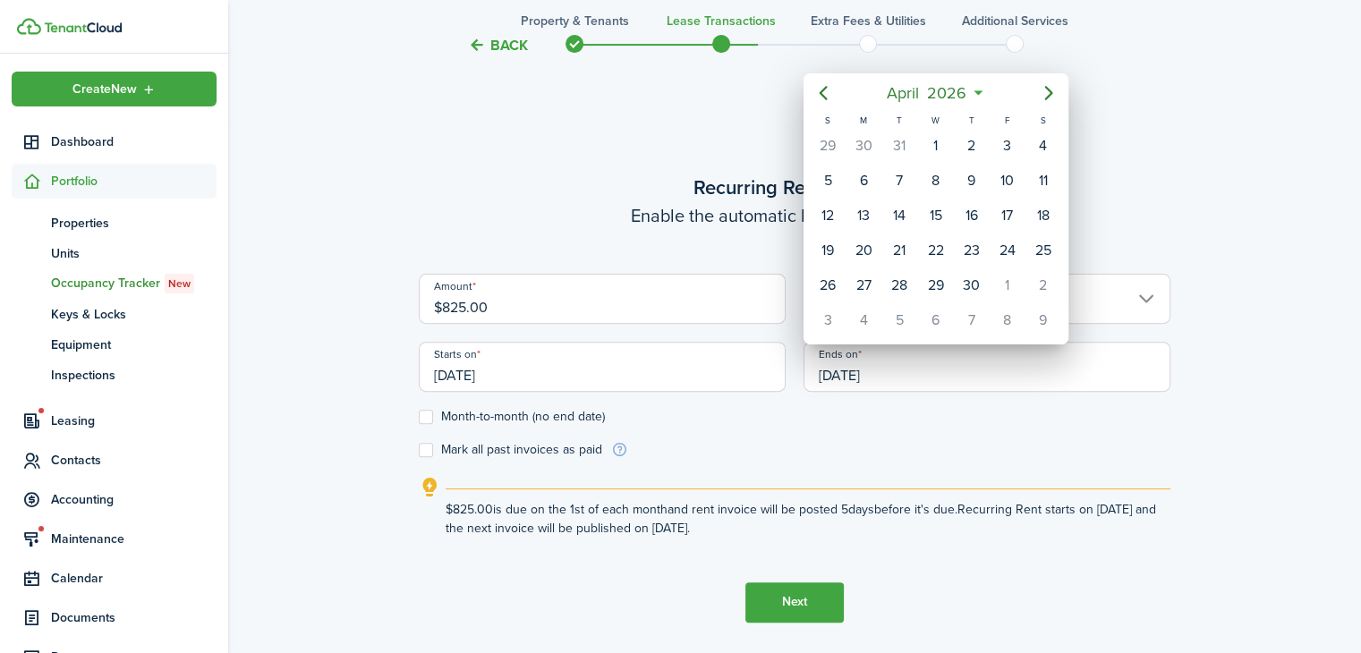
click at [975, 276] on div "30" at bounding box center [971, 285] width 27 height 27
type input "[DATE]"
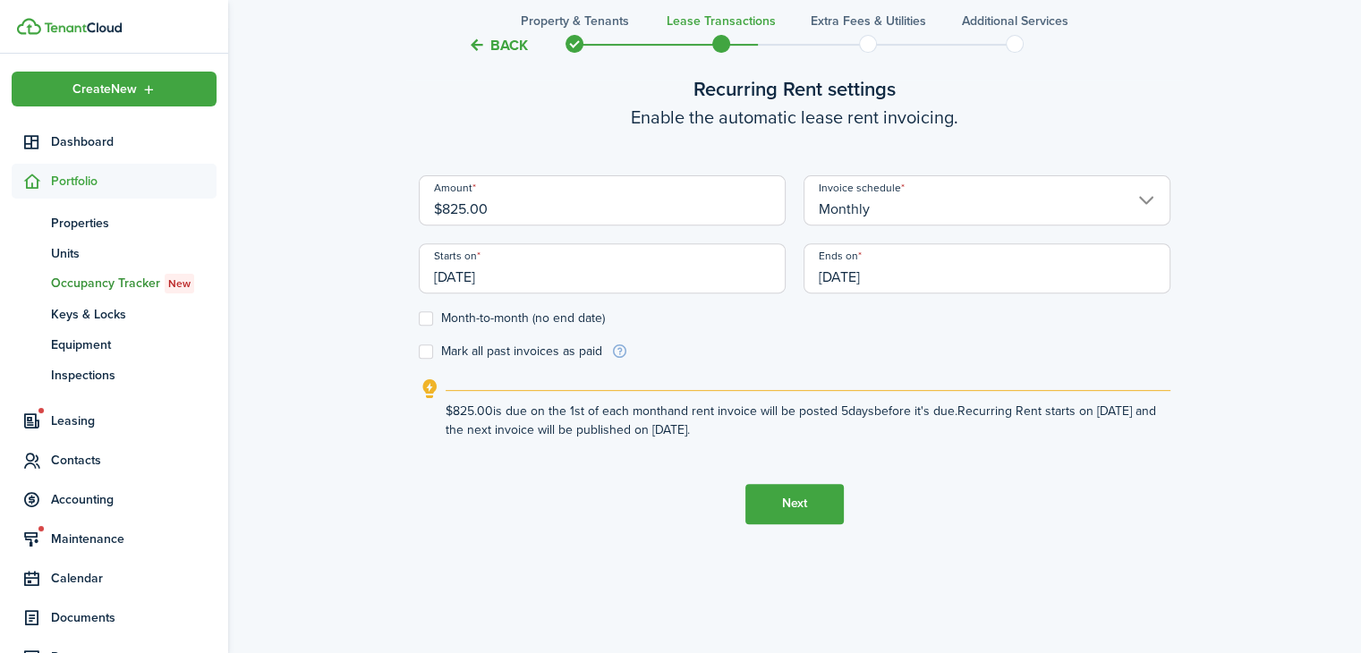
scroll to position [636, 0]
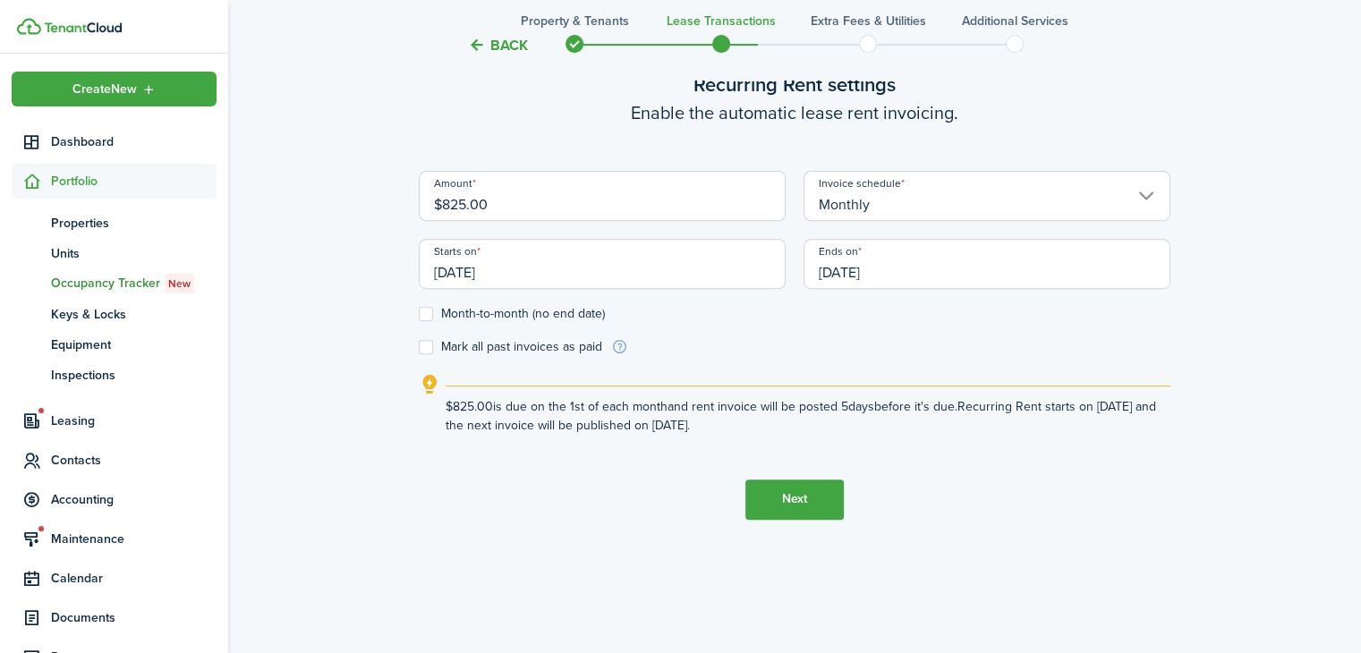
click at [804, 498] on button "Next" at bounding box center [794, 500] width 98 height 40
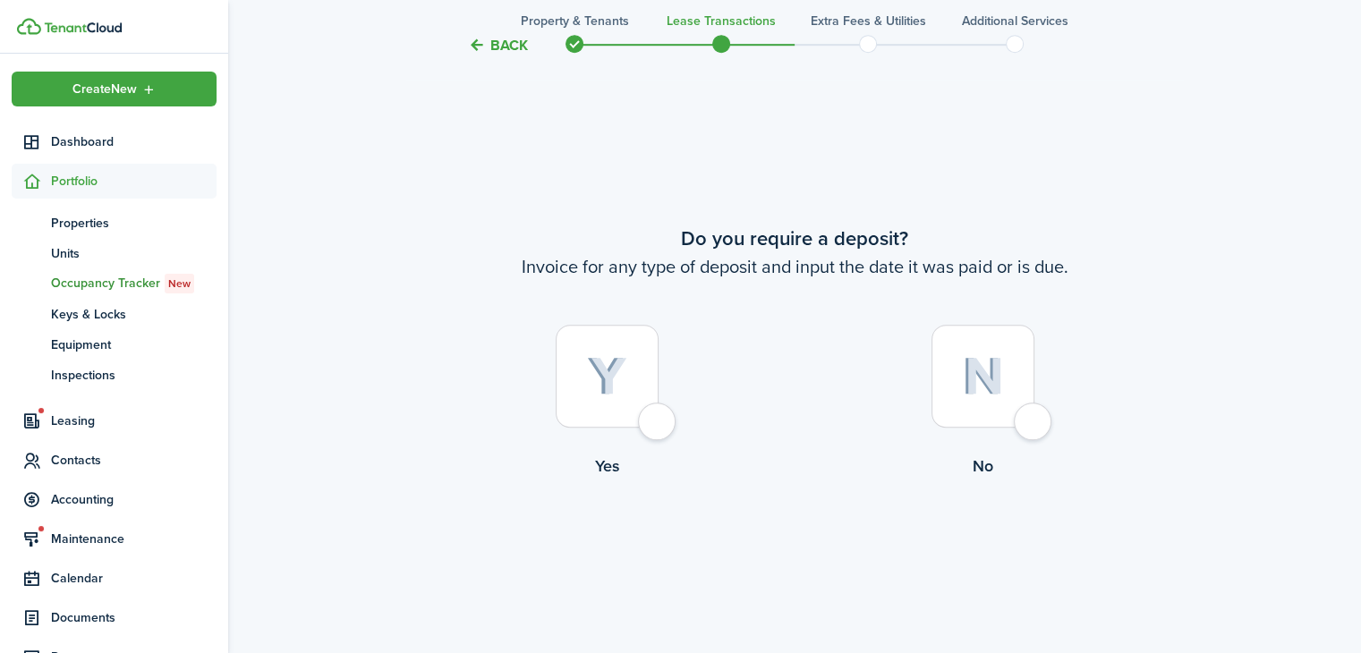
click at [630, 433] on label "Yes" at bounding box center [607, 406] width 376 height 162
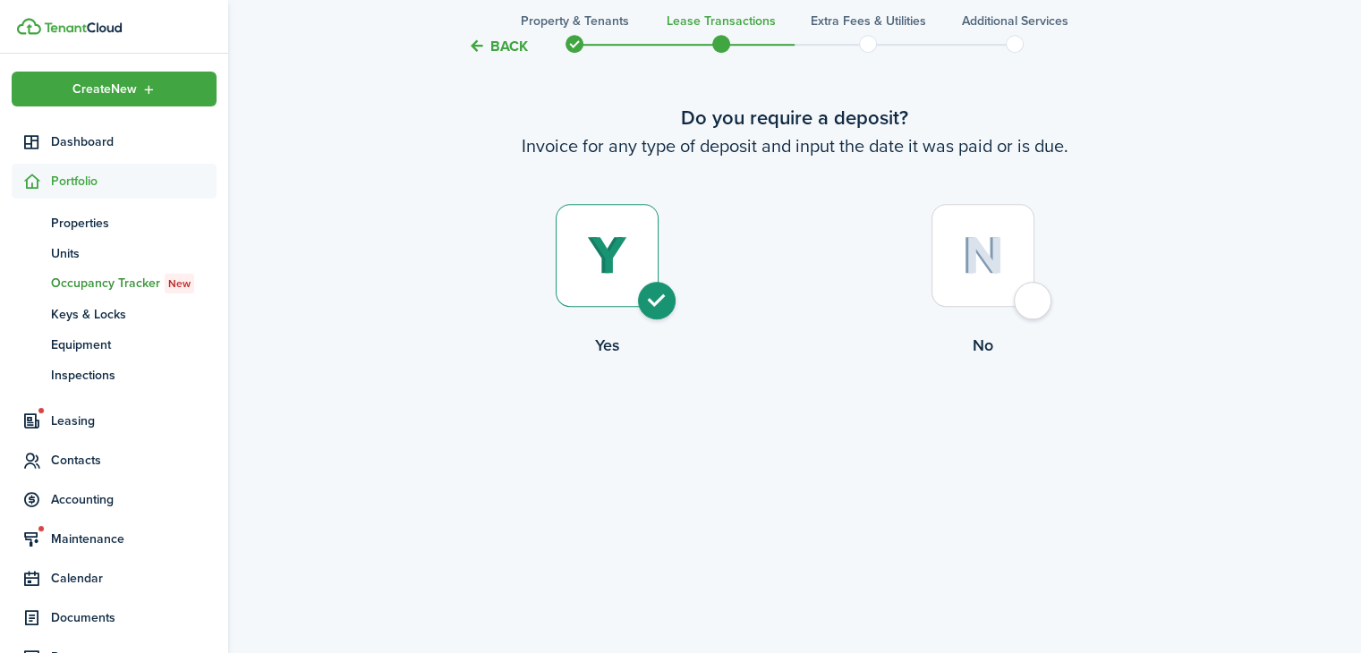
radio input "true"
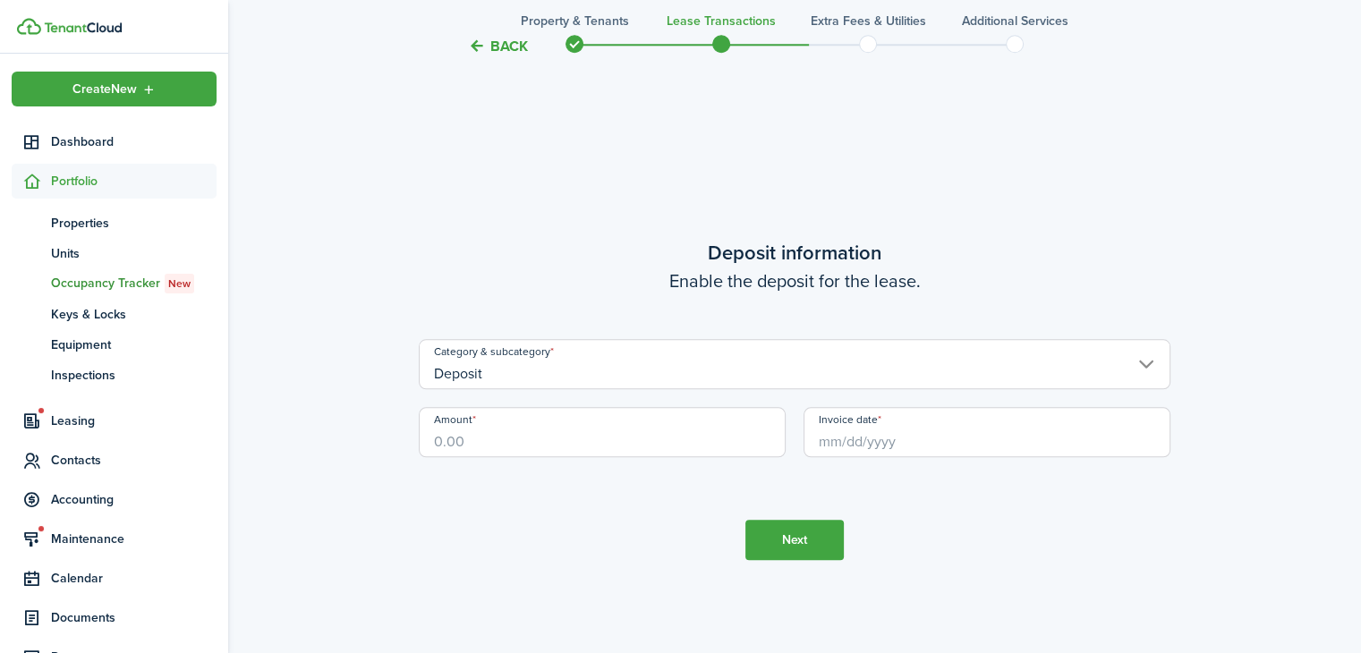
scroll to position [1839, 0]
click at [667, 437] on input "Amount" at bounding box center [602, 431] width 367 height 50
click at [945, 437] on input "Invoice date" at bounding box center [986, 431] width 367 height 50
type input "$250.00"
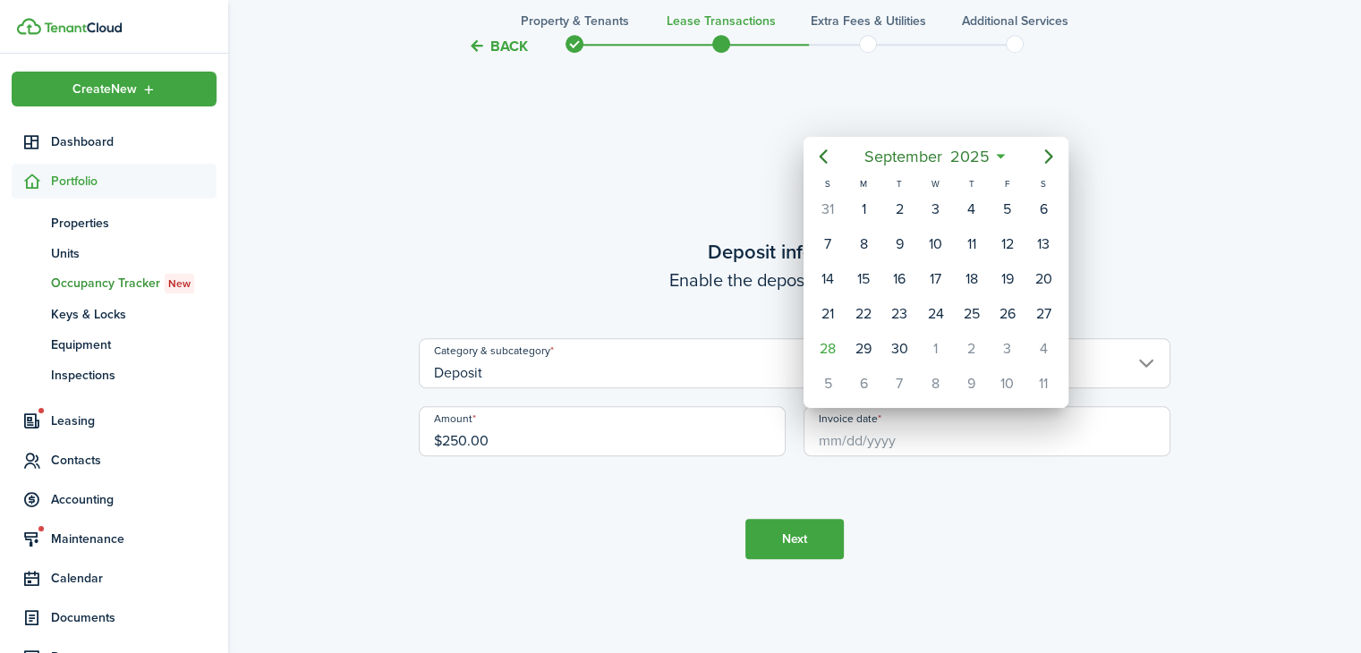
click at [944, 343] on div "1" at bounding box center [935, 349] width 27 height 27
type input "[DATE]"
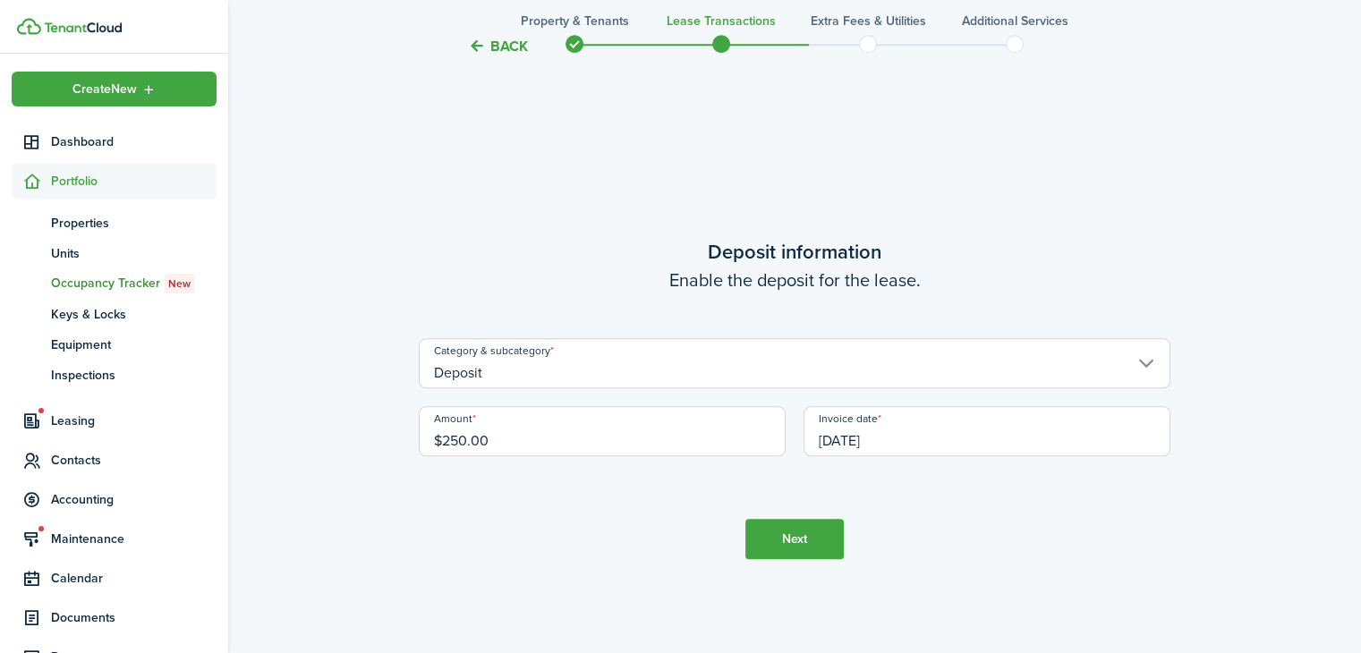
click at [798, 552] on button "Next" at bounding box center [794, 539] width 98 height 40
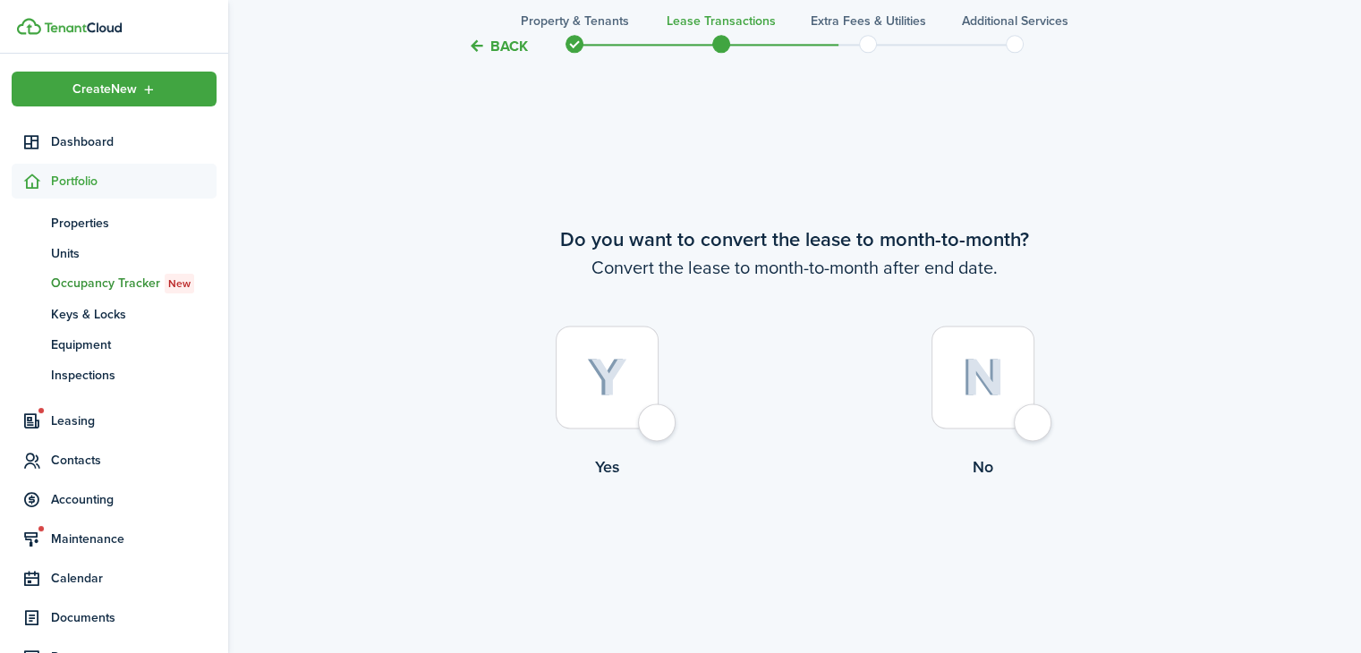
scroll to position [2491, 0]
click at [616, 420] on div at bounding box center [607, 377] width 103 height 103
radio input "true"
click at [803, 556] on button "Continue" at bounding box center [794, 553] width 98 height 40
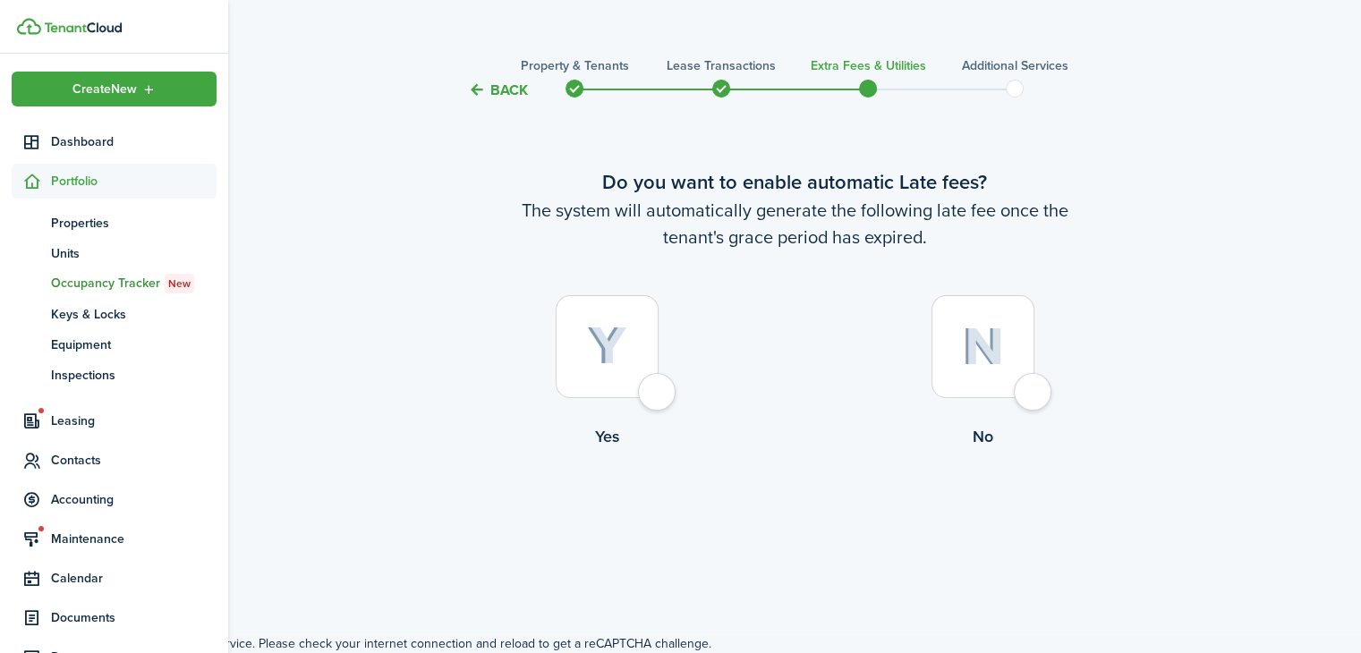
scroll to position [0, 0]
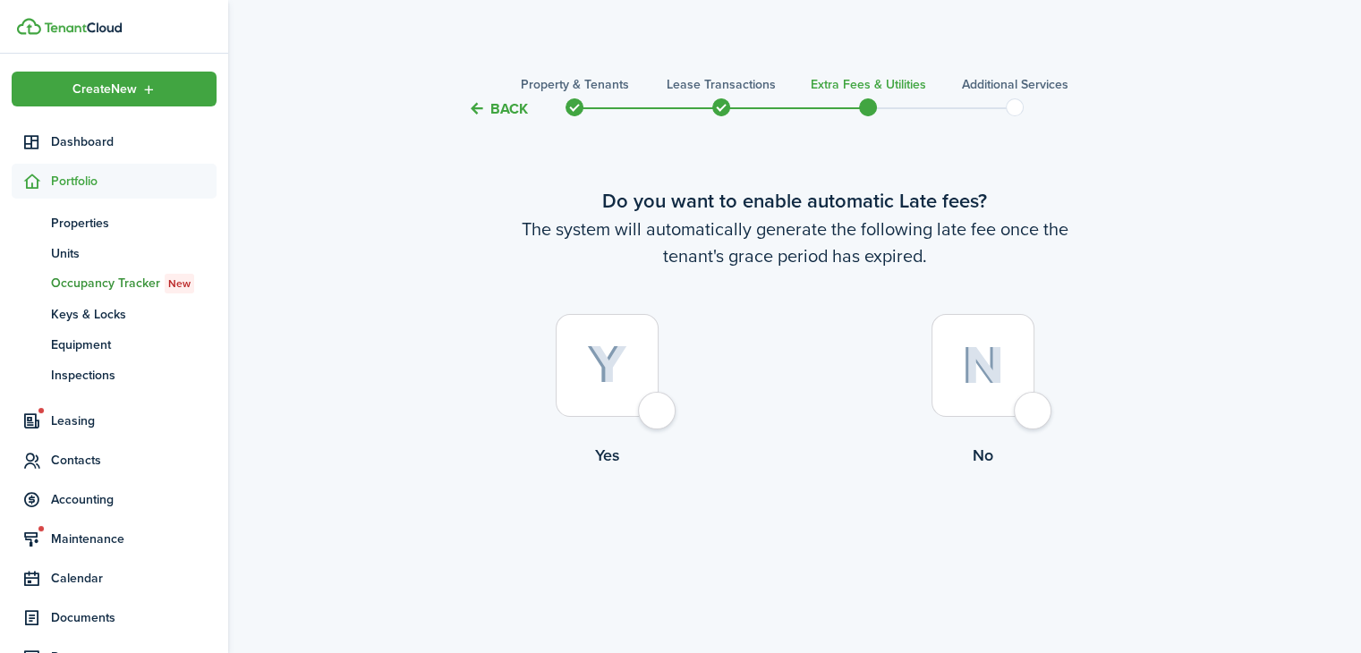
click at [985, 386] on div at bounding box center [982, 365] width 103 height 103
radio input "true"
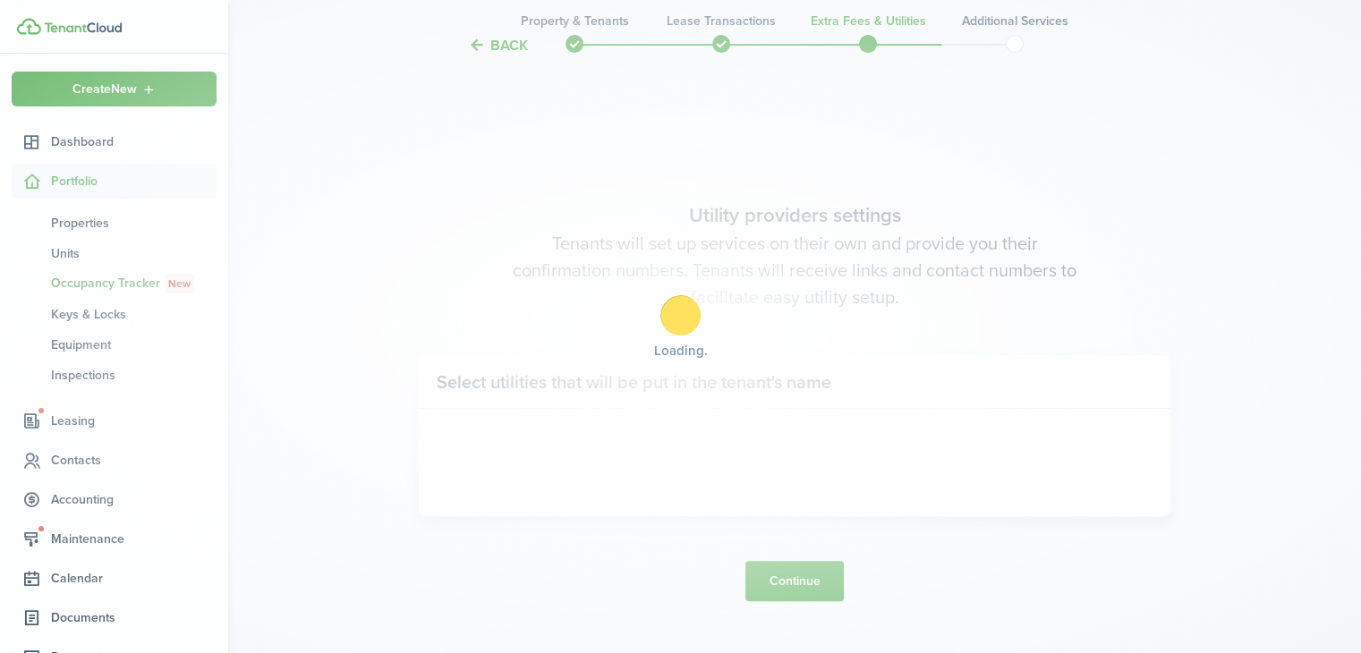
scroll to position [533, 0]
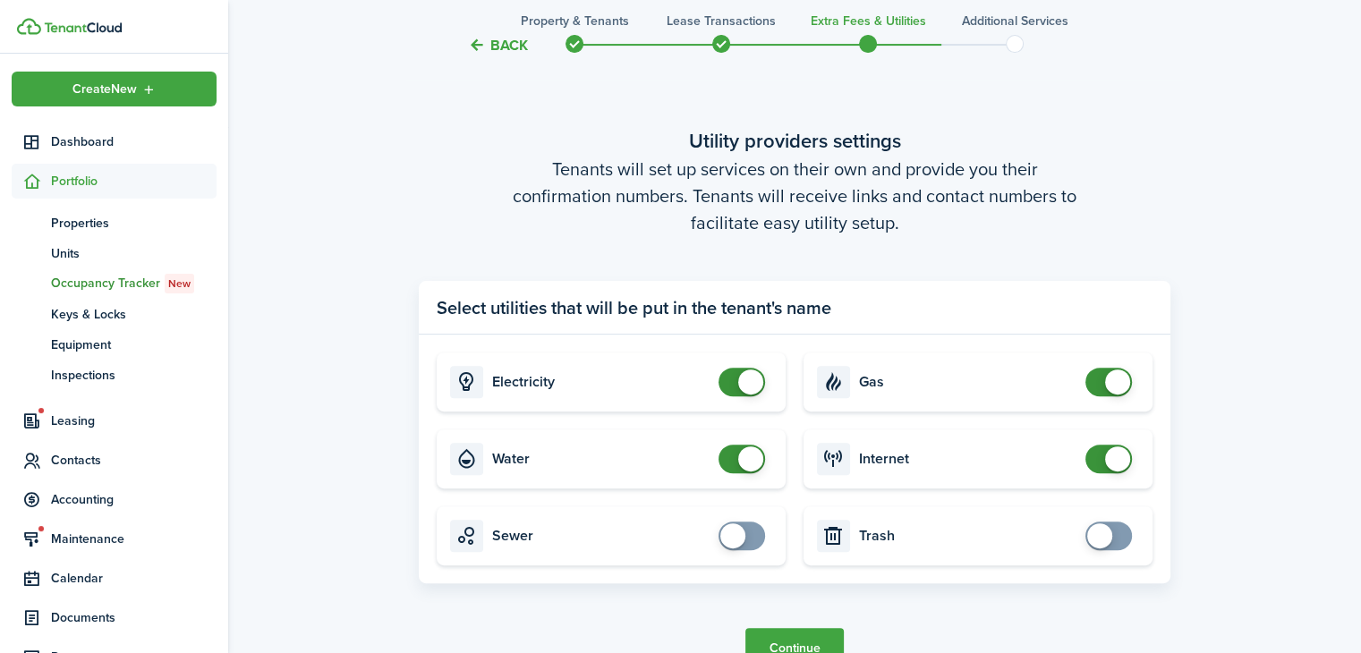
checkbox input "false"
click at [743, 391] on span at bounding box center [750, 382] width 25 height 25
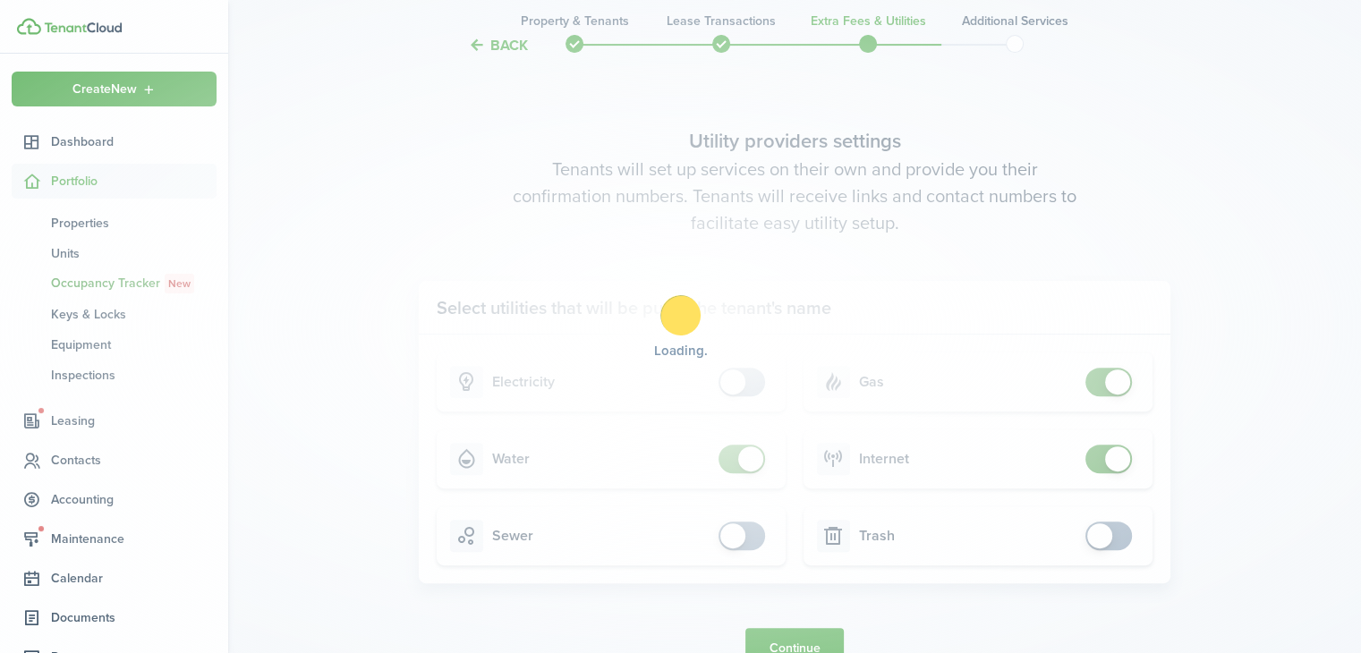
click at [741, 452] on div "Loading" at bounding box center [680, 326] width 1361 height 653
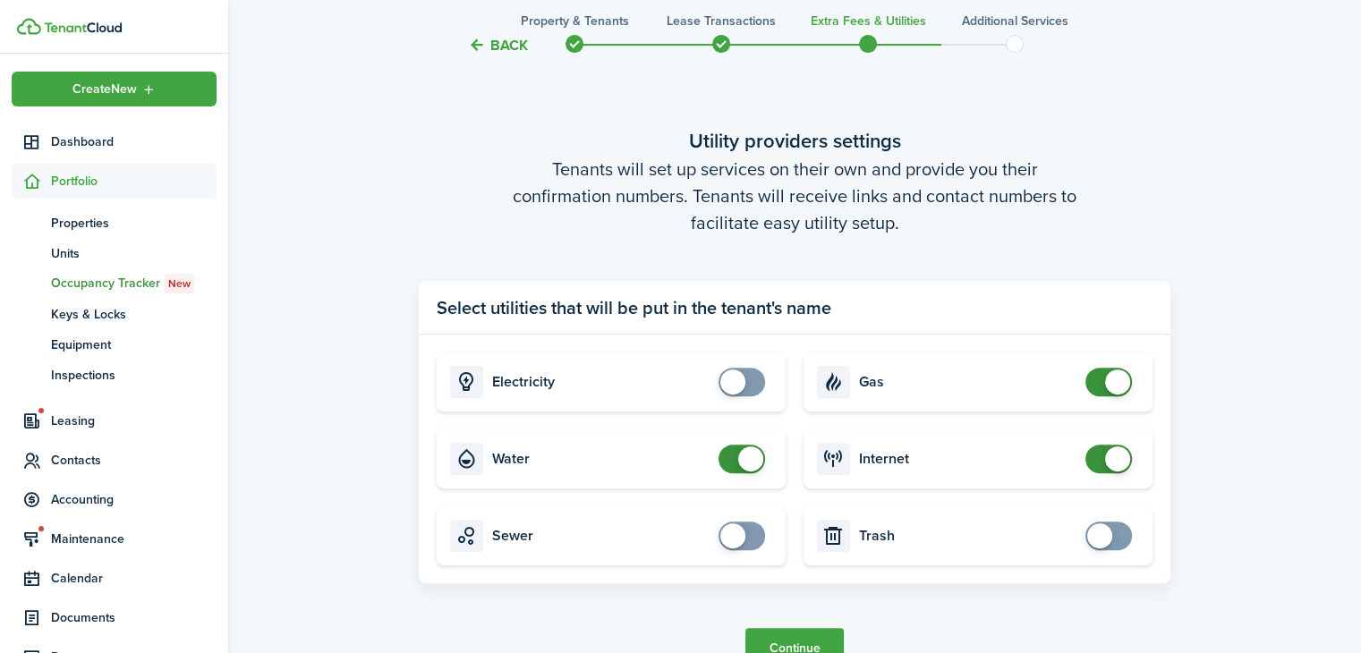
checkbox input "false"
click at [747, 456] on span at bounding box center [750, 458] width 25 height 25
checkbox input "false"
click at [1113, 376] on span at bounding box center [1117, 382] width 25 height 25
checkbox input "false"
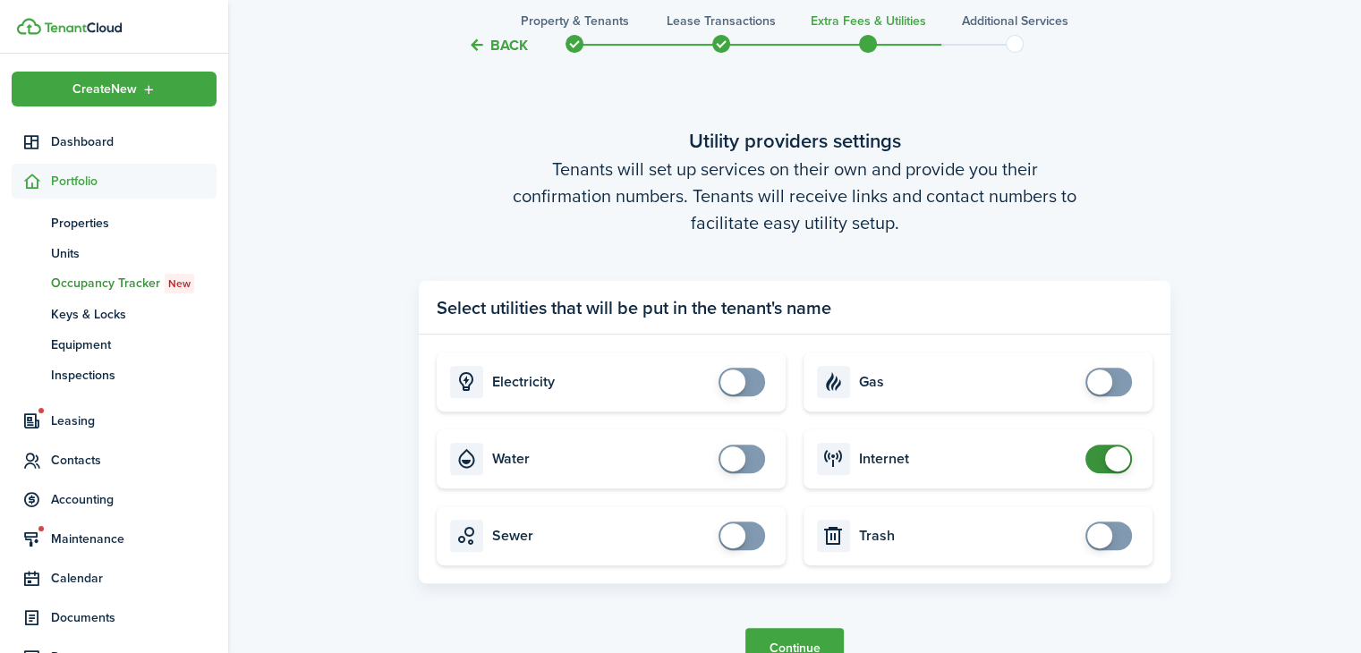
click at [1103, 462] on span at bounding box center [1109, 459] width 18 height 29
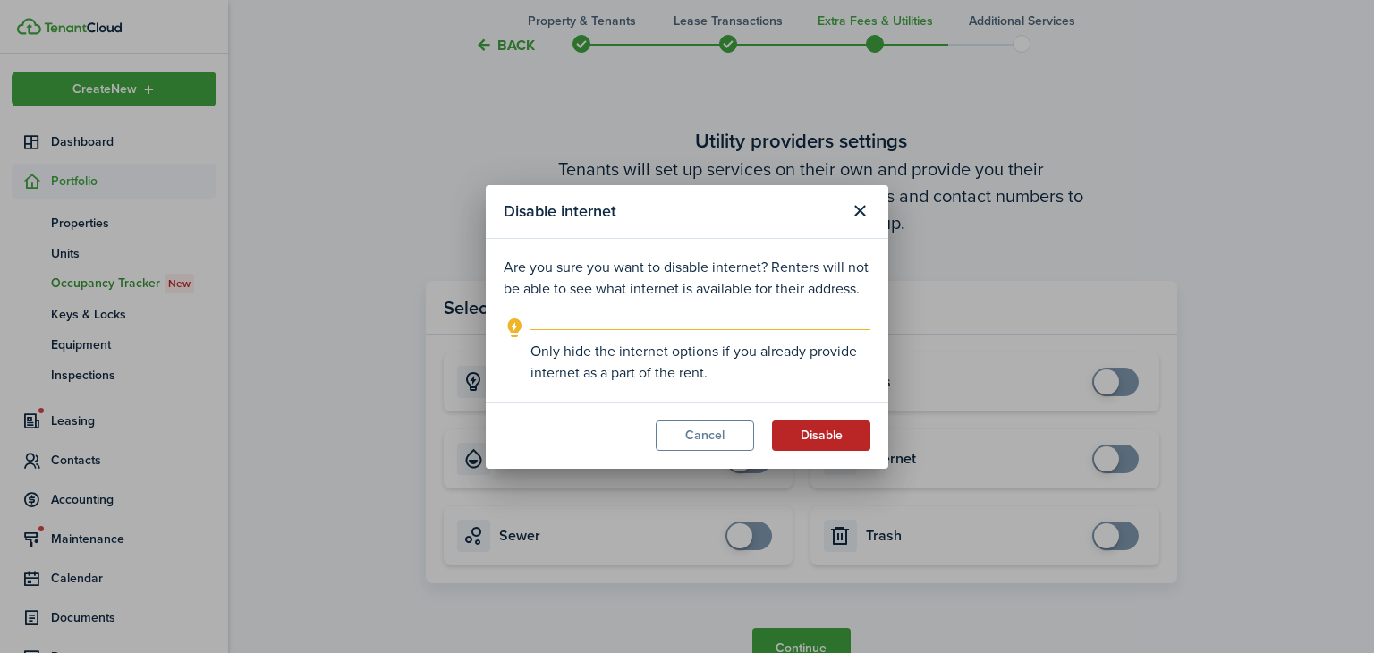
click at [828, 433] on button "Disable" at bounding box center [821, 435] width 98 height 30
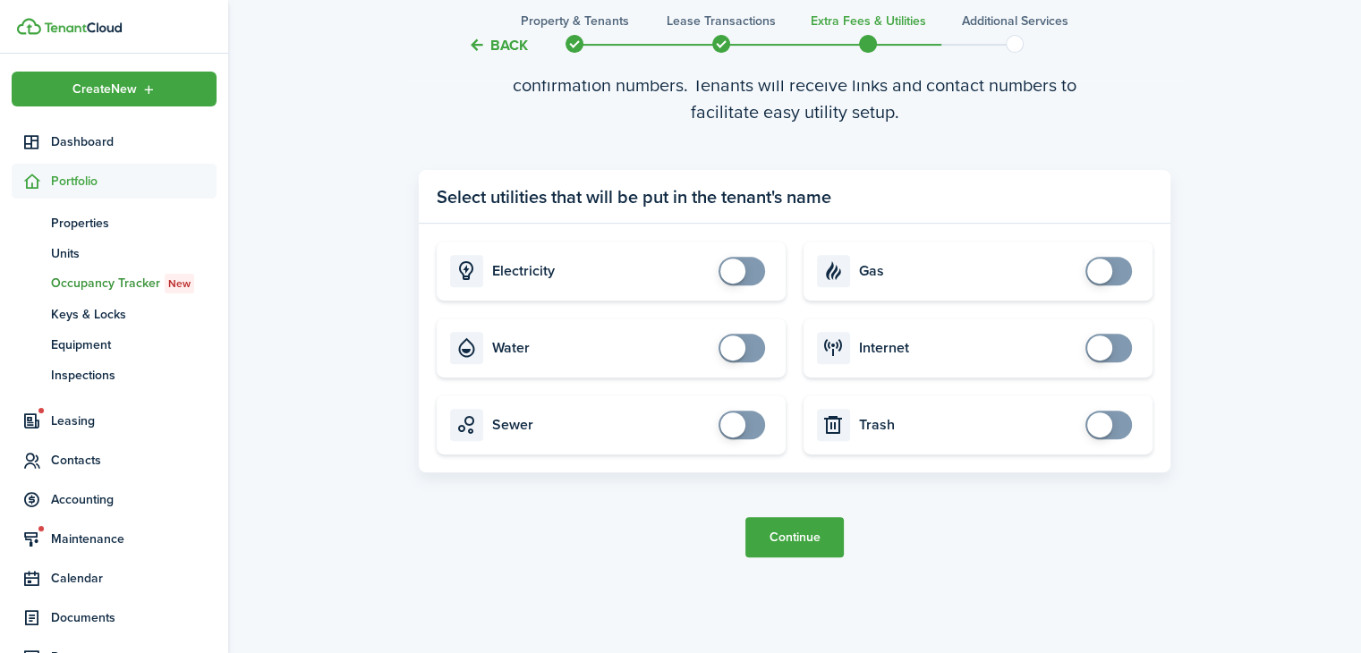
scroll to position [646, 0]
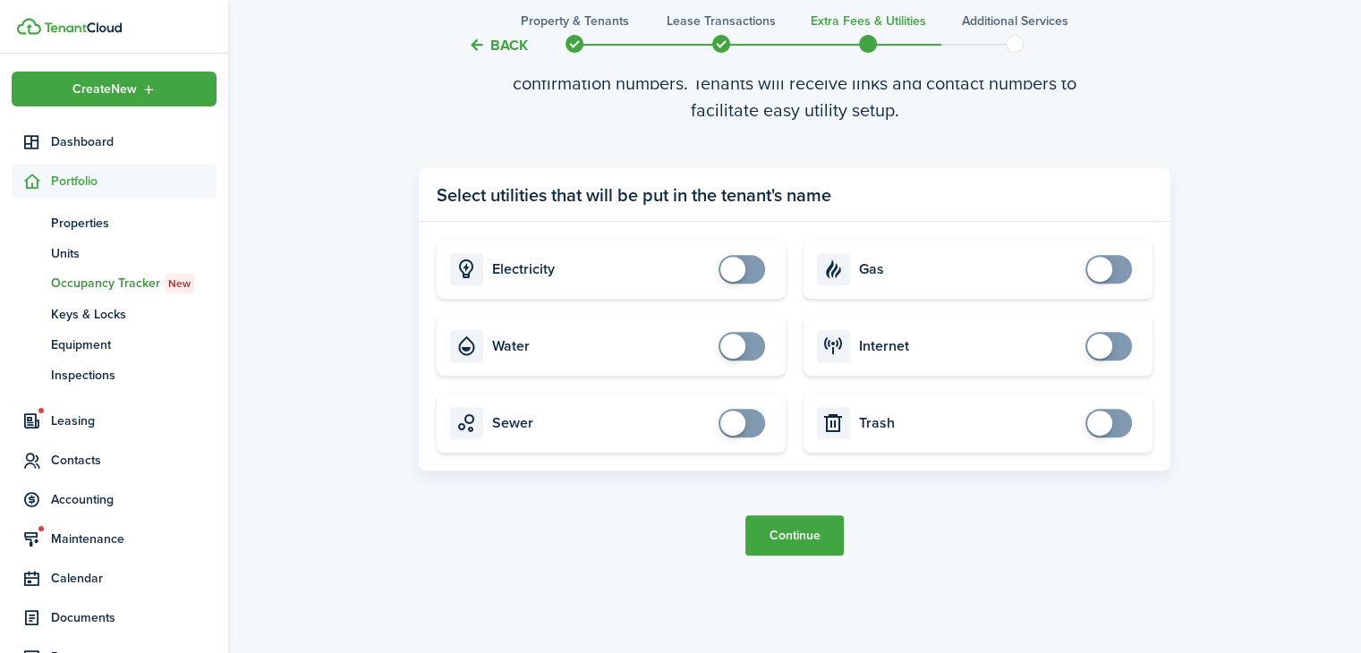
click at [829, 531] on button "Continue" at bounding box center [794, 535] width 98 height 40
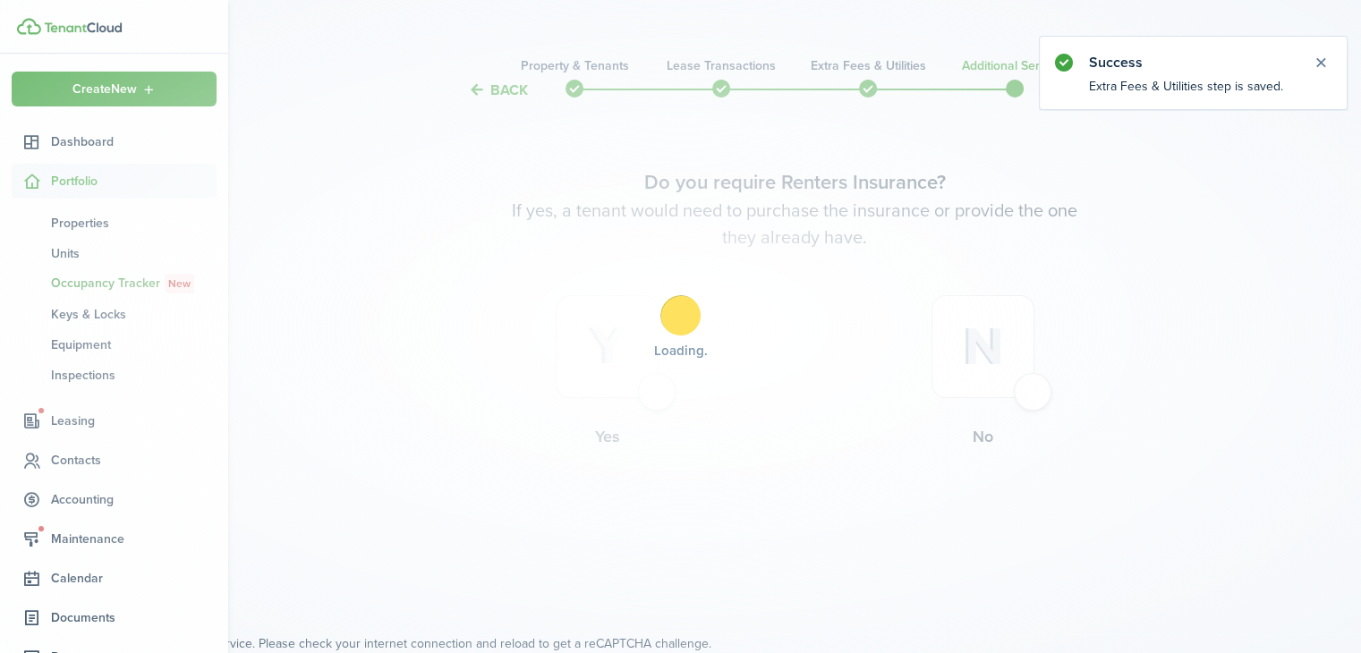
scroll to position [0, 0]
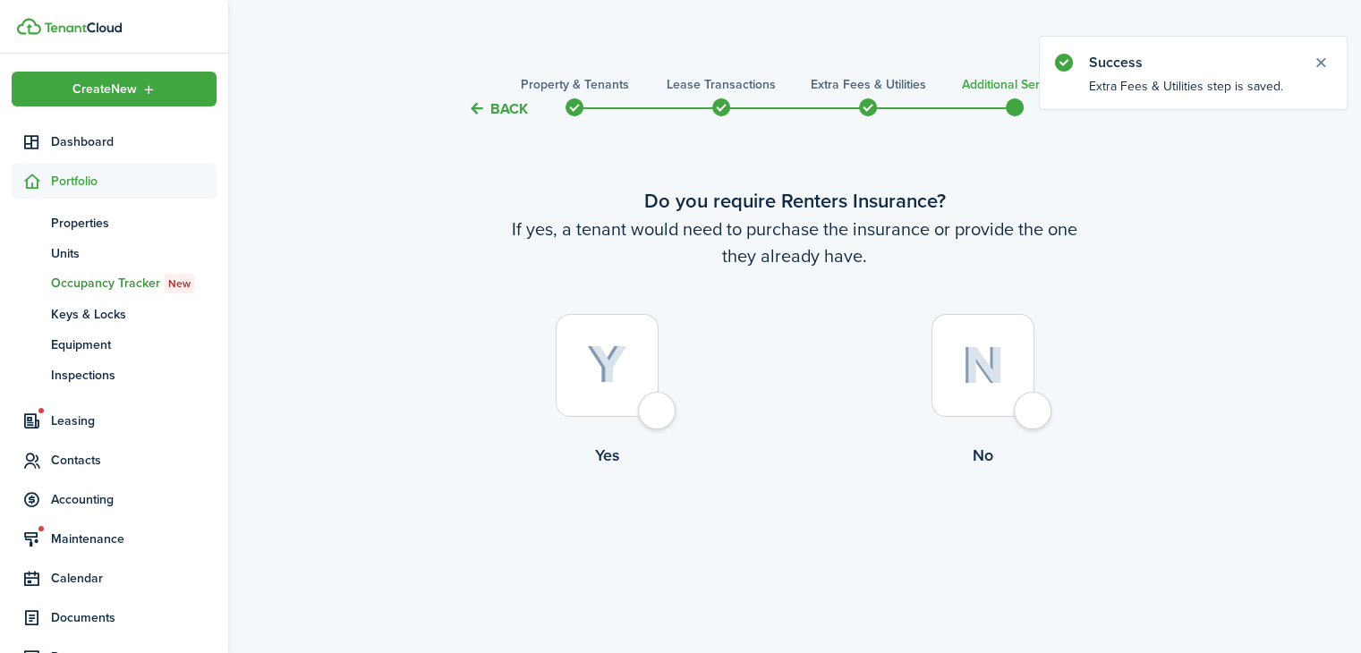
click at [987, 397] on div at bounding box center [982, 365] width 103 height 103
radio input "true"
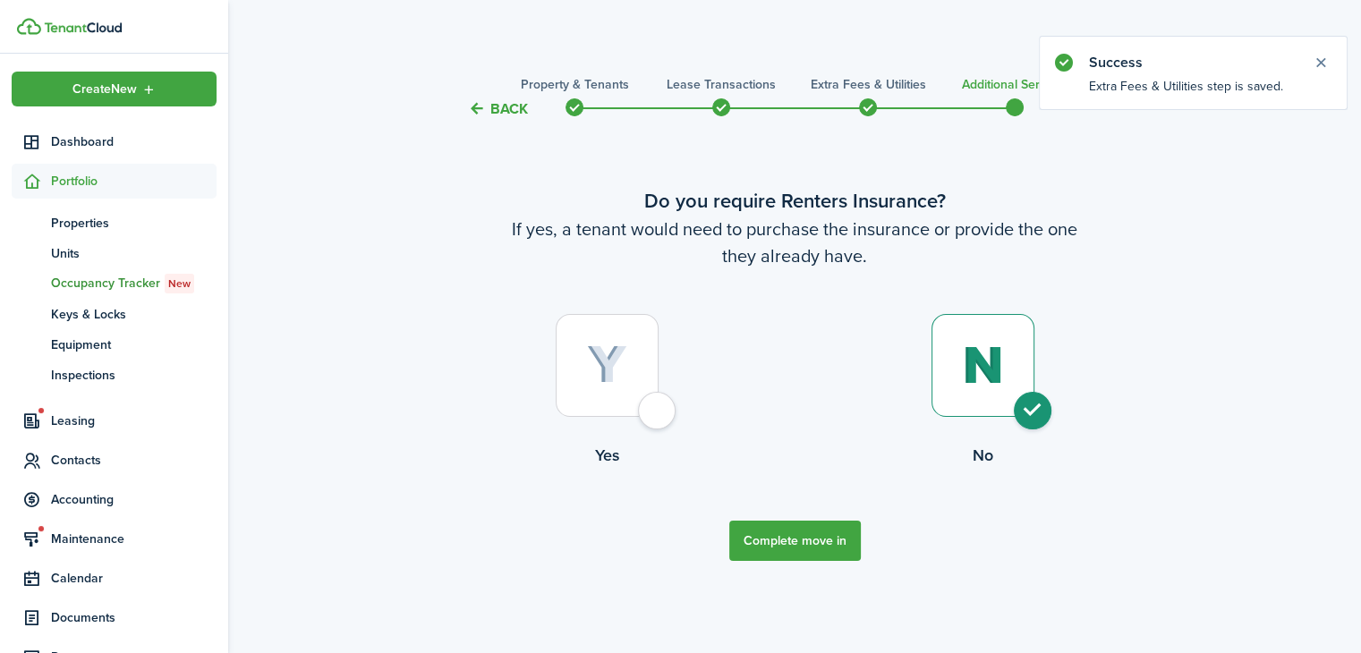
click at [830, 537] on button "Complete move in" at bounding box center [795, 541] width 132 height 40
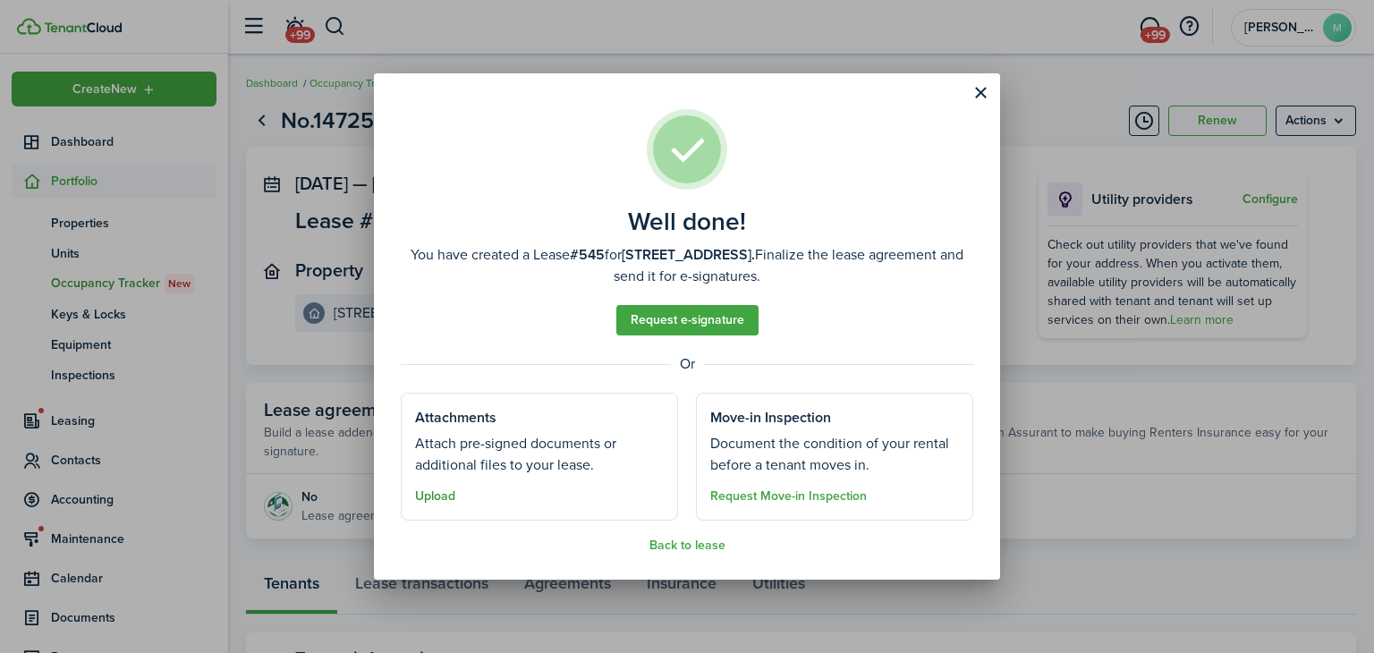
click at [440, 496] on button "Upload" at bounding box center [435, 496] width 40 height 14
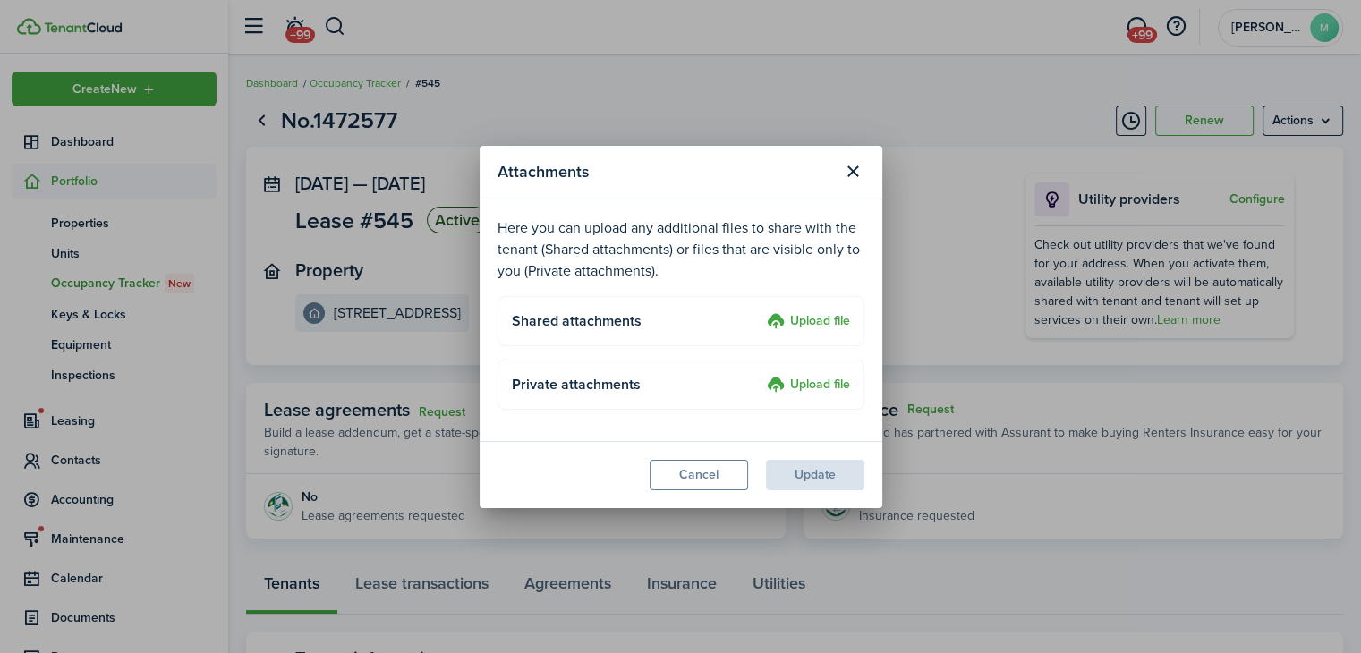
click at [818, 321] on label "Upload file" at bounding box center [808, 321] width 83 height 21
click at [760, 311] on input "Upload file" at bounding box center [760, 311] width 0 height 0
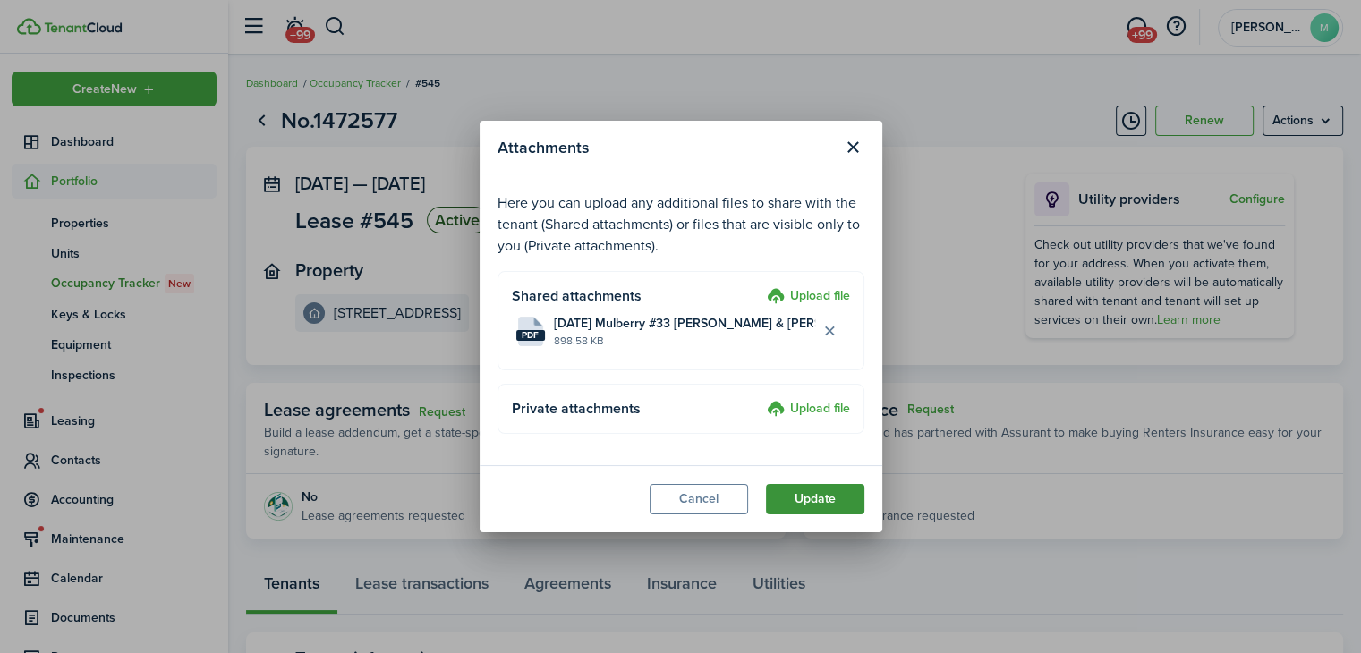
click at [835, 500] on button "Update" at bounding box center [815, 499] width 98 height 30
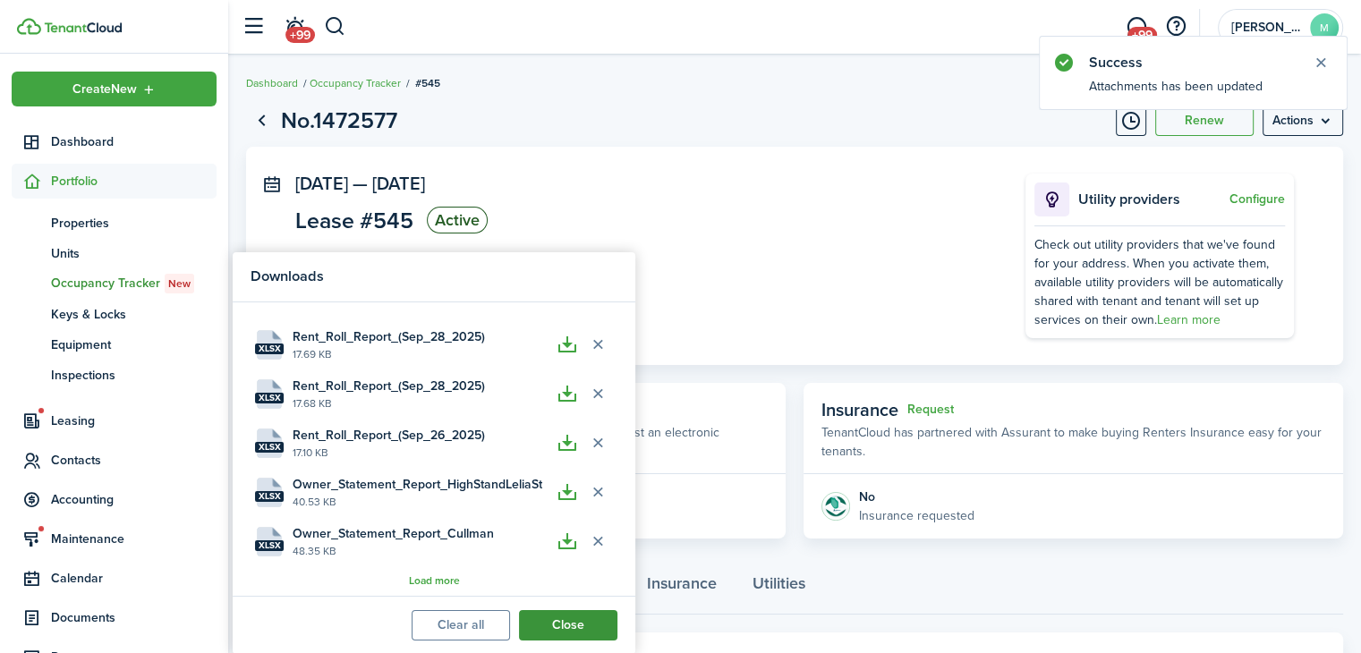
click at [587, 626] on button "Close" at bounding box center [568, 625] width 98 height 30
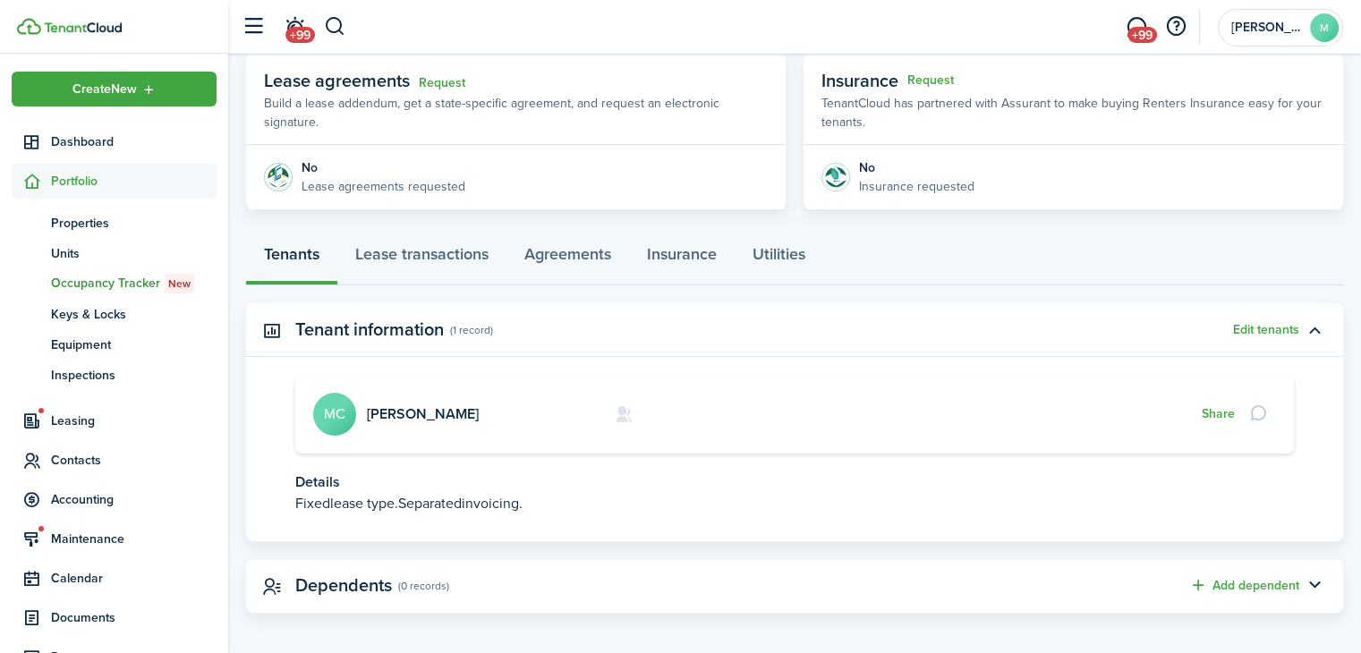
scroll to position [337, 0]
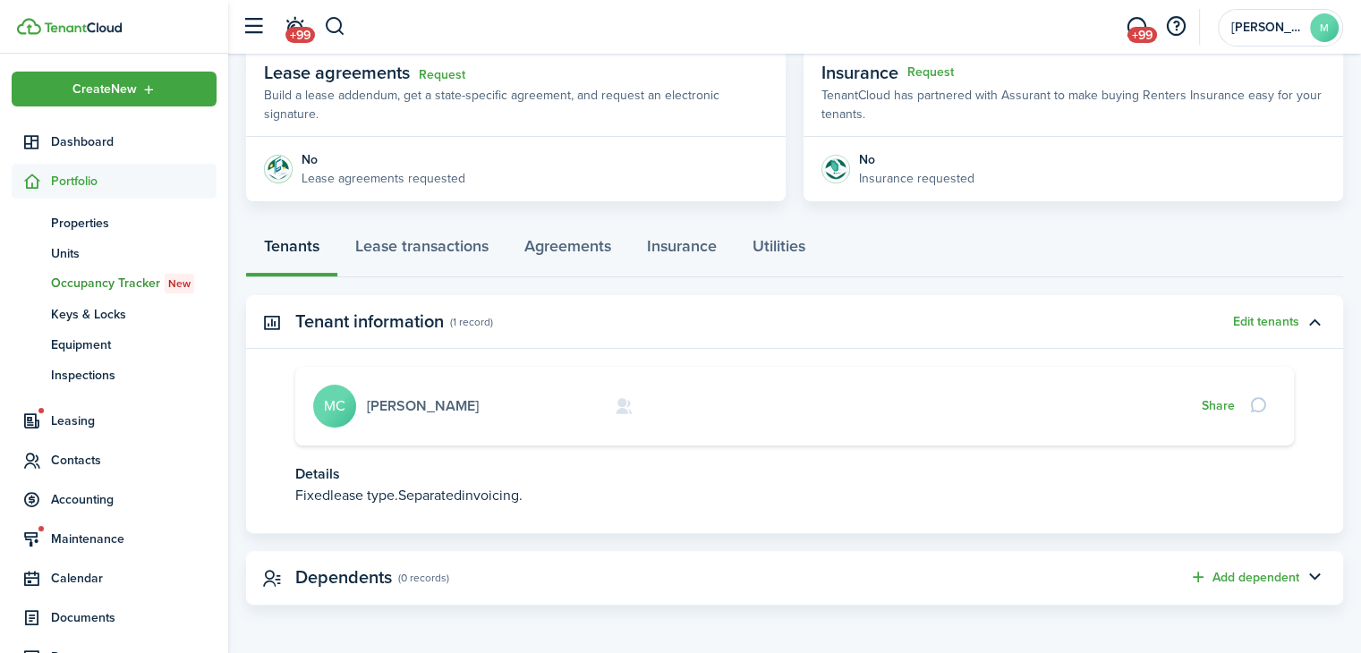
click at [447, 405] on link "[PERSON_NAME]" at bounding box center [423, 405] width 112 height 21
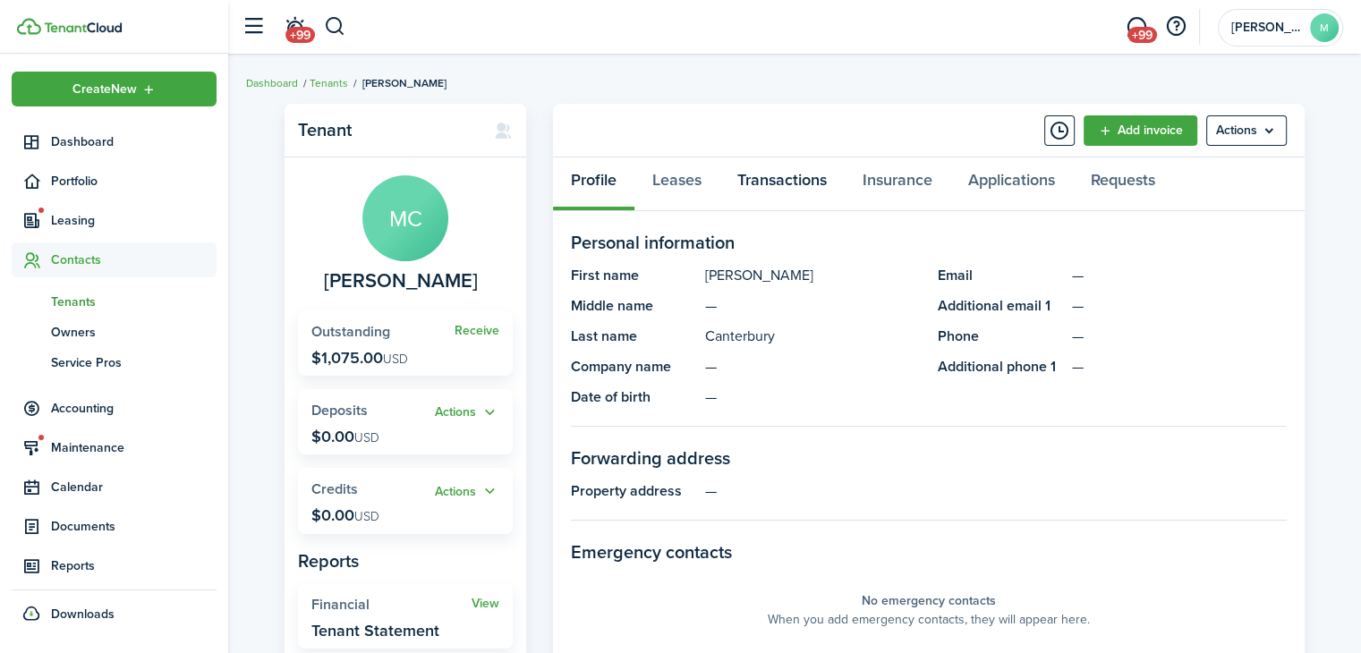
click at [837, 190] on link "Transactions" at bounding box center [781, 184] width 125 height 54
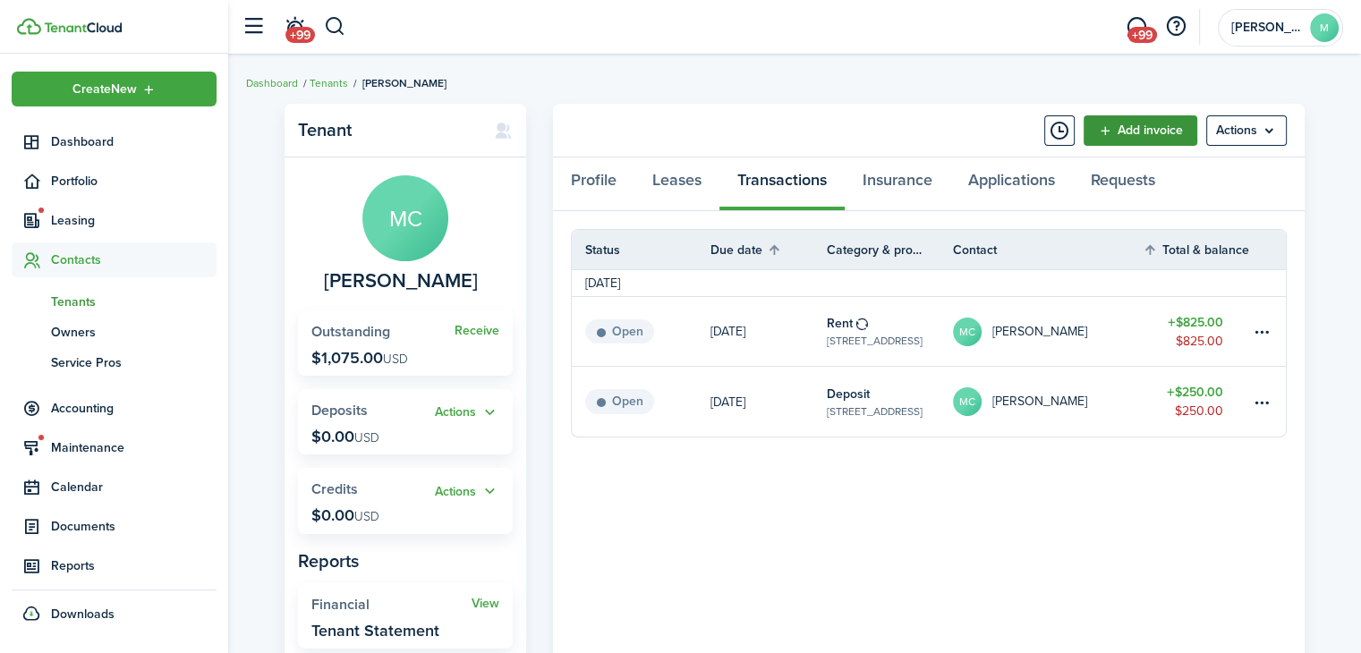
click at [1172, 133] on link "Add invoice" at bounding box center [1140, 130] width 114 height 30
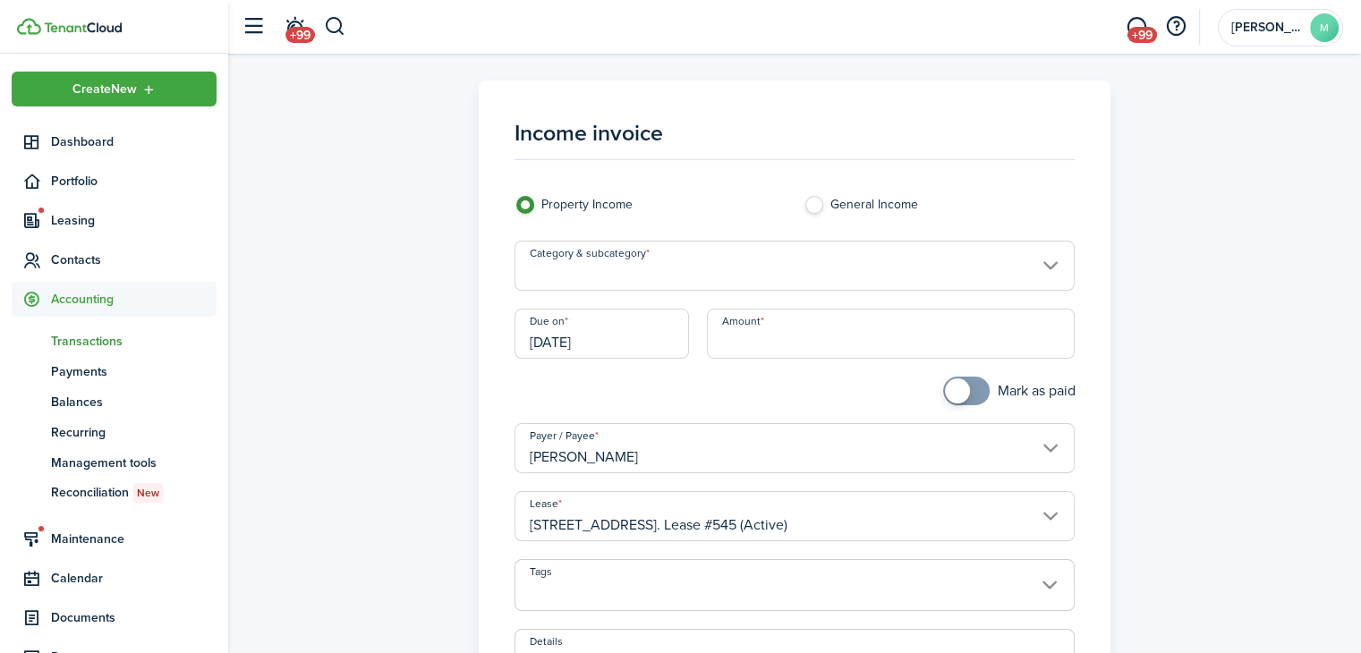
click at [913, 334] on input "Amount" at bounding box center [891, 334] width 368 height 50
click at [909, 267] on input "Category & subcategory" at bounding box center [794, 266] width 561 height 50
type input "$75.00"
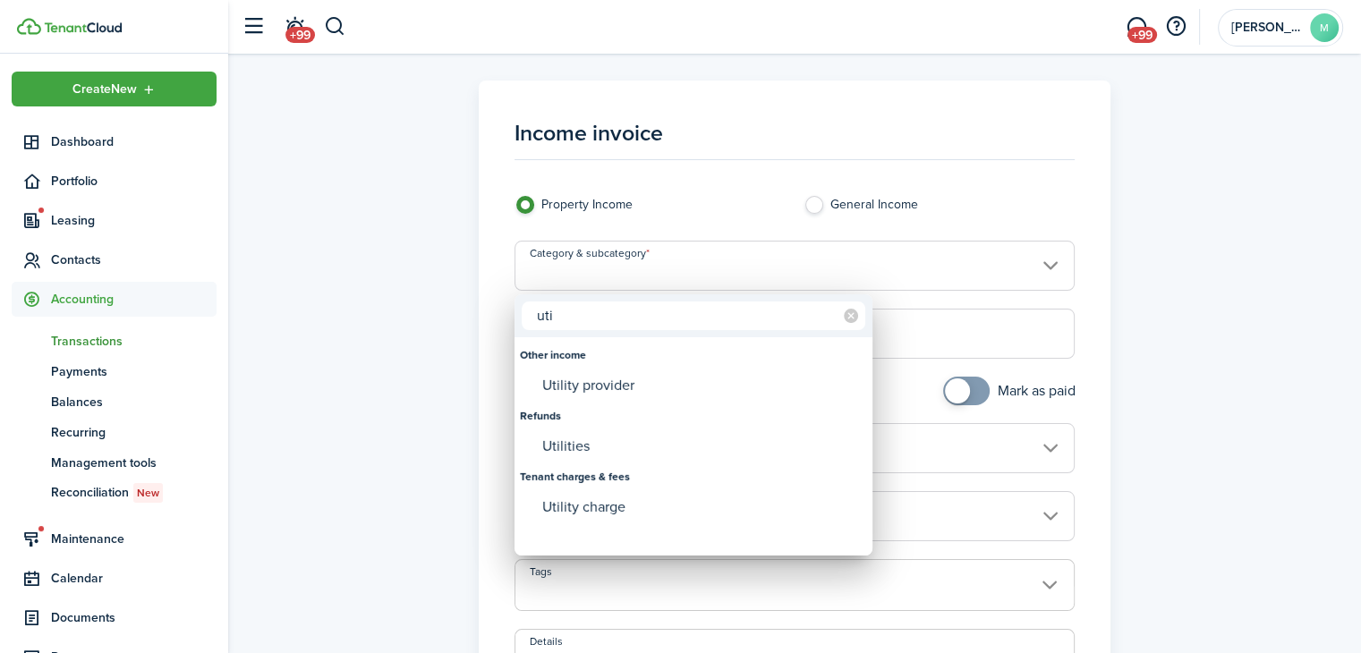
type input "uti"
click at [626, 517] on div "Utility charge" at bounding box center [700, 507] width 317 height 30
type input "Tenant charges & fees / Utility charge"
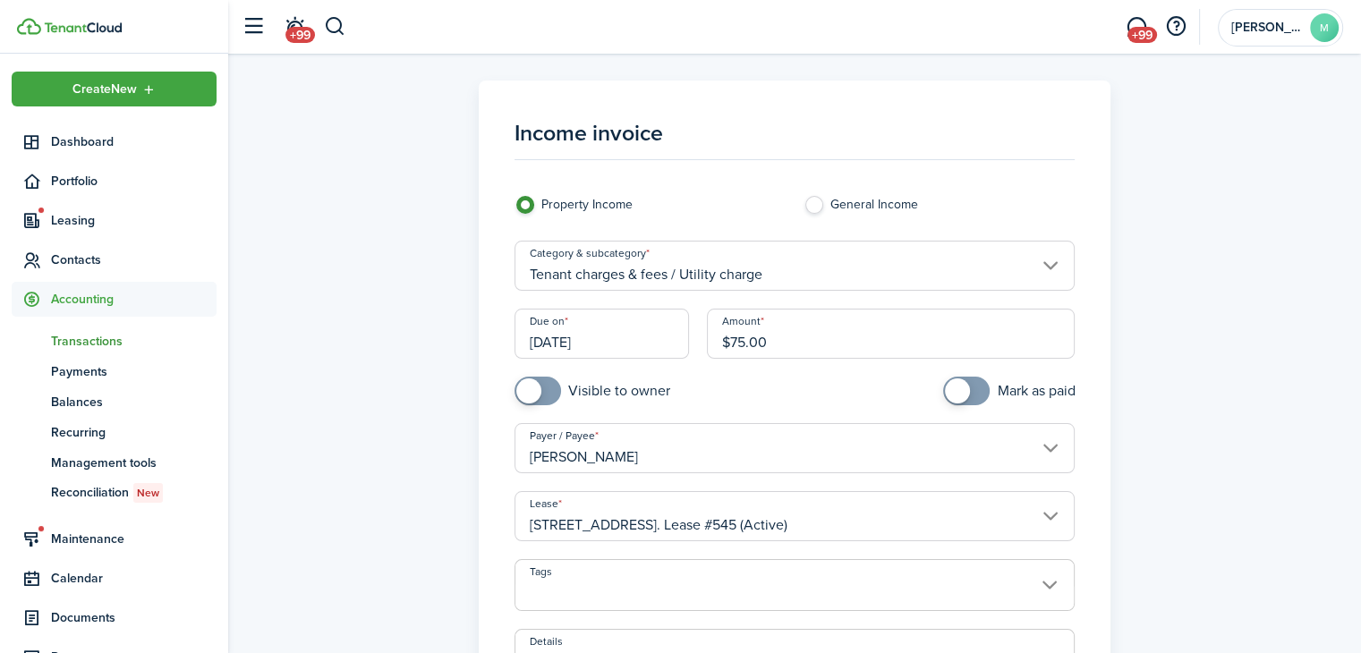
click at [601, 342] on input "[DATE]" at bounding box center [601, 334] width 175 height 50
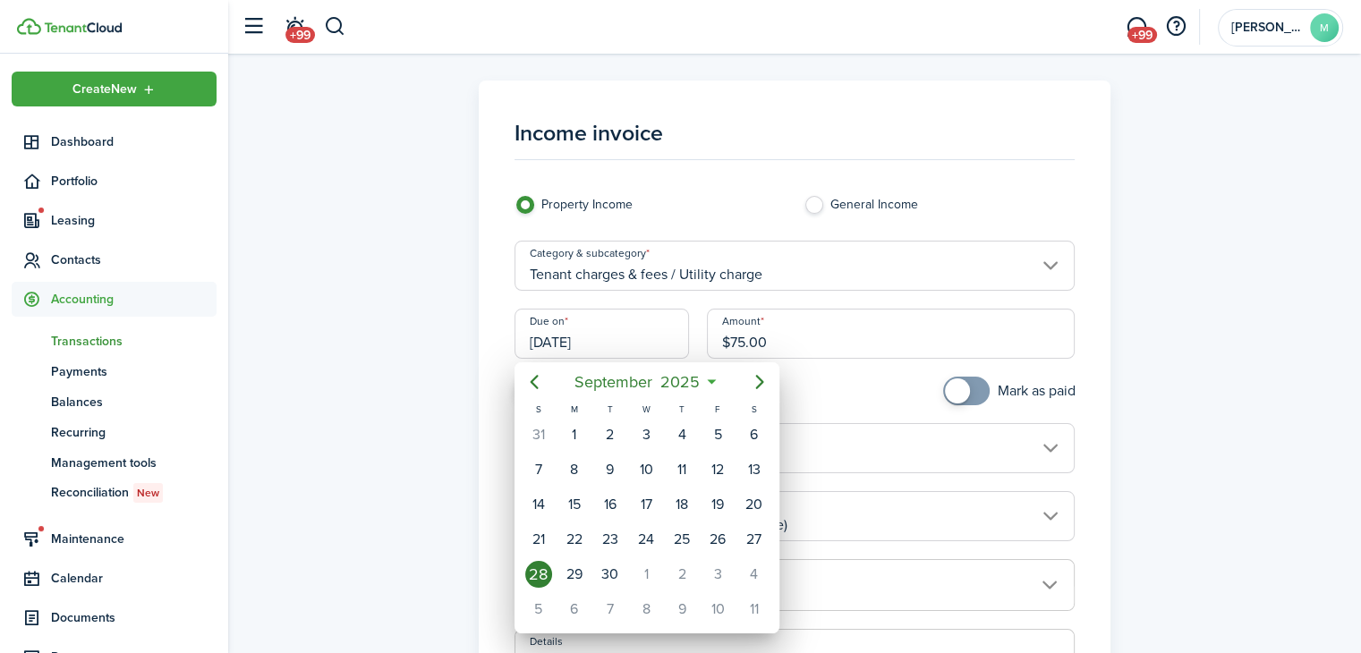
click at [651, 578] on div "1" at bounding box center [646, 574] width 27 height 27
type input "[DATE]"
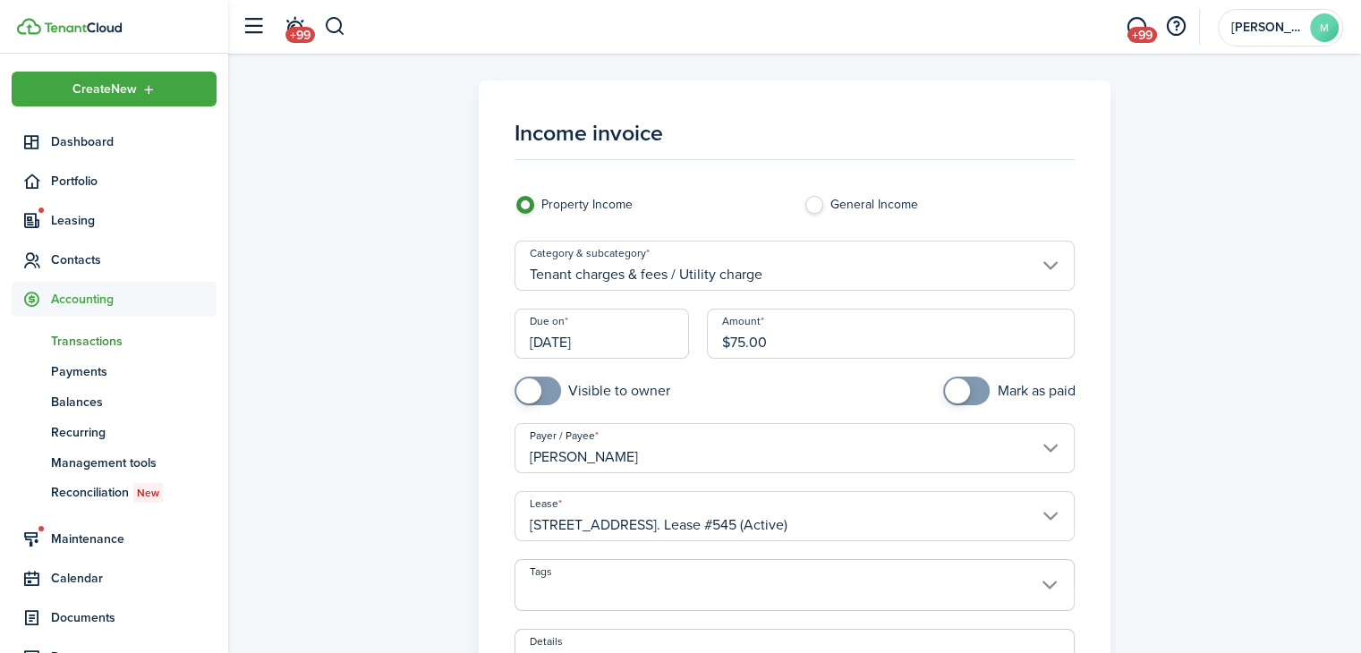
click at [612, 397] on input "checkbox" at bounding box center [592, 391] width 156 height 29
checkbox input "true"
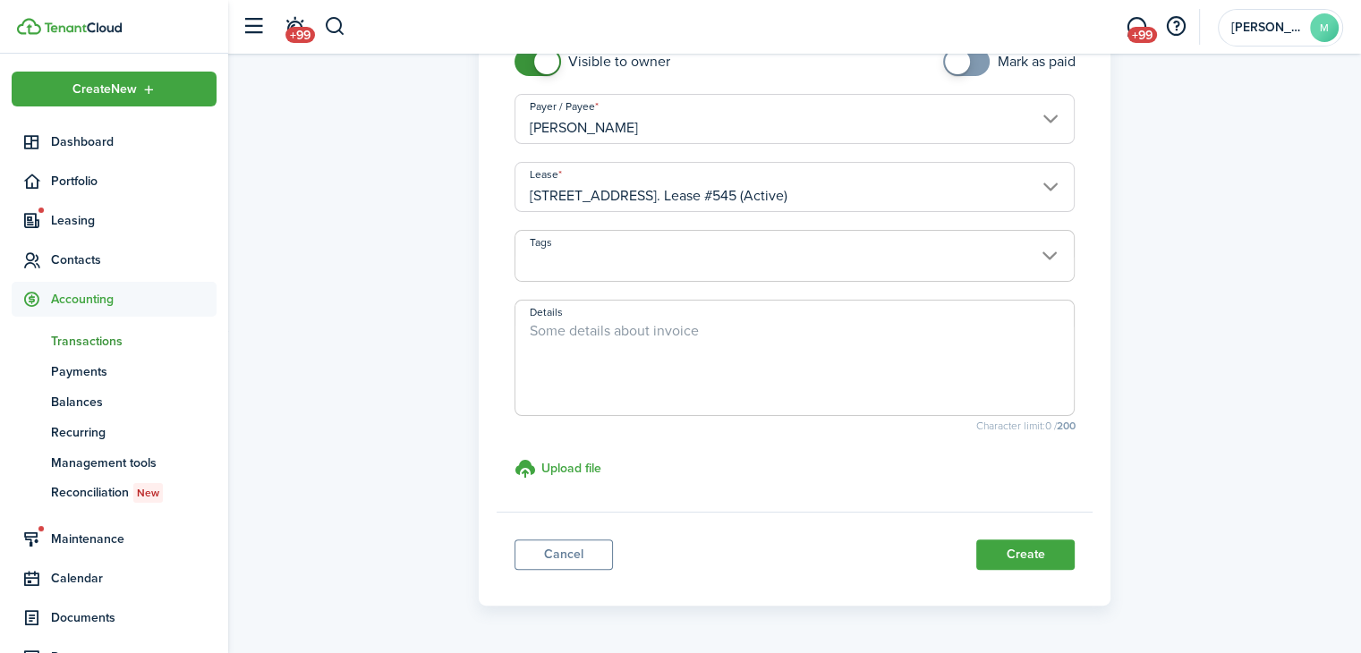
scroll to position [383, 0]
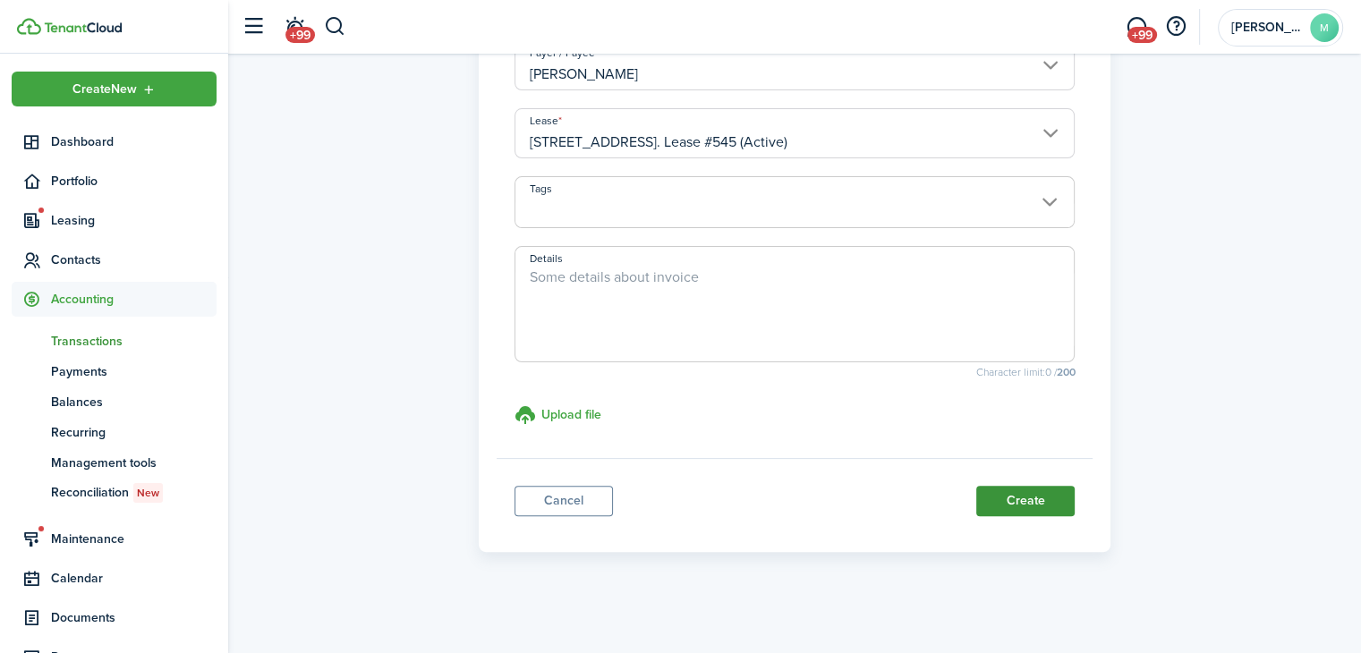
click at [1063, 500] on button "Create" at bounding box center [1025, 501] width 98 height 30
click at [1035, 501] on button "Create" at bounding box center [1025, 501] width 98 height 30
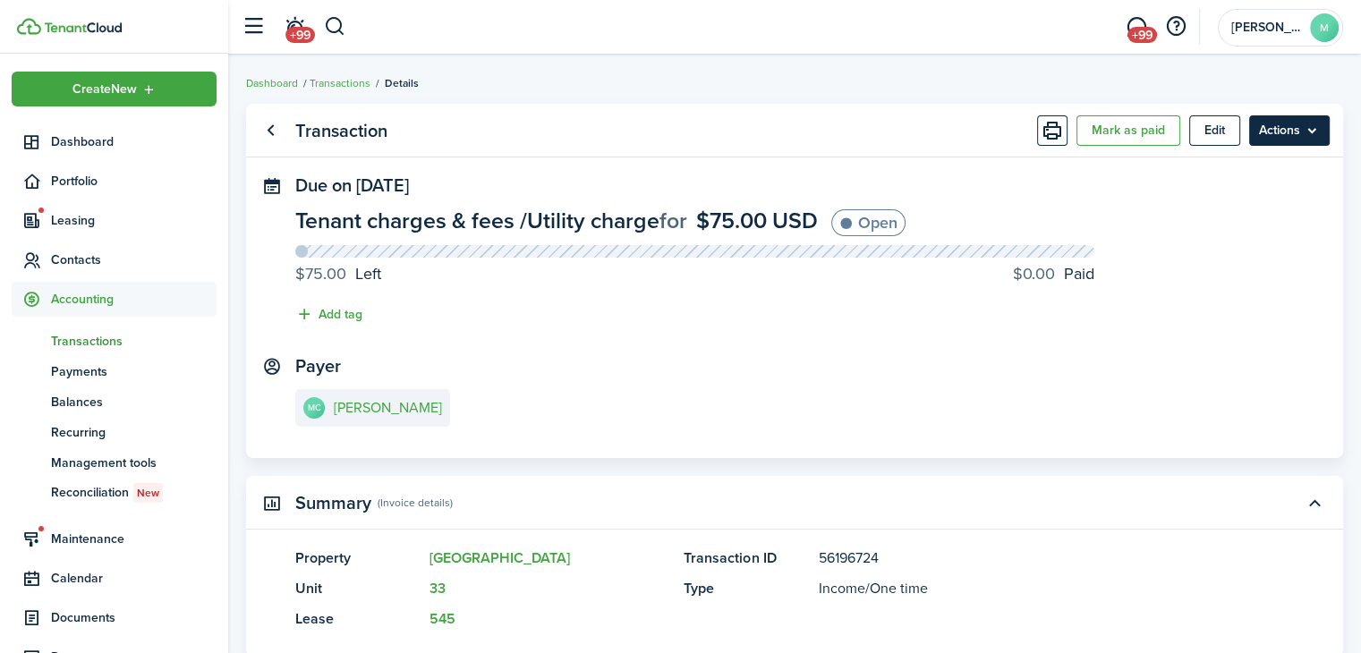
click at [1309, 131] on menu-btn "Actions" at bounding box center [1289, 130] width 81 height 30
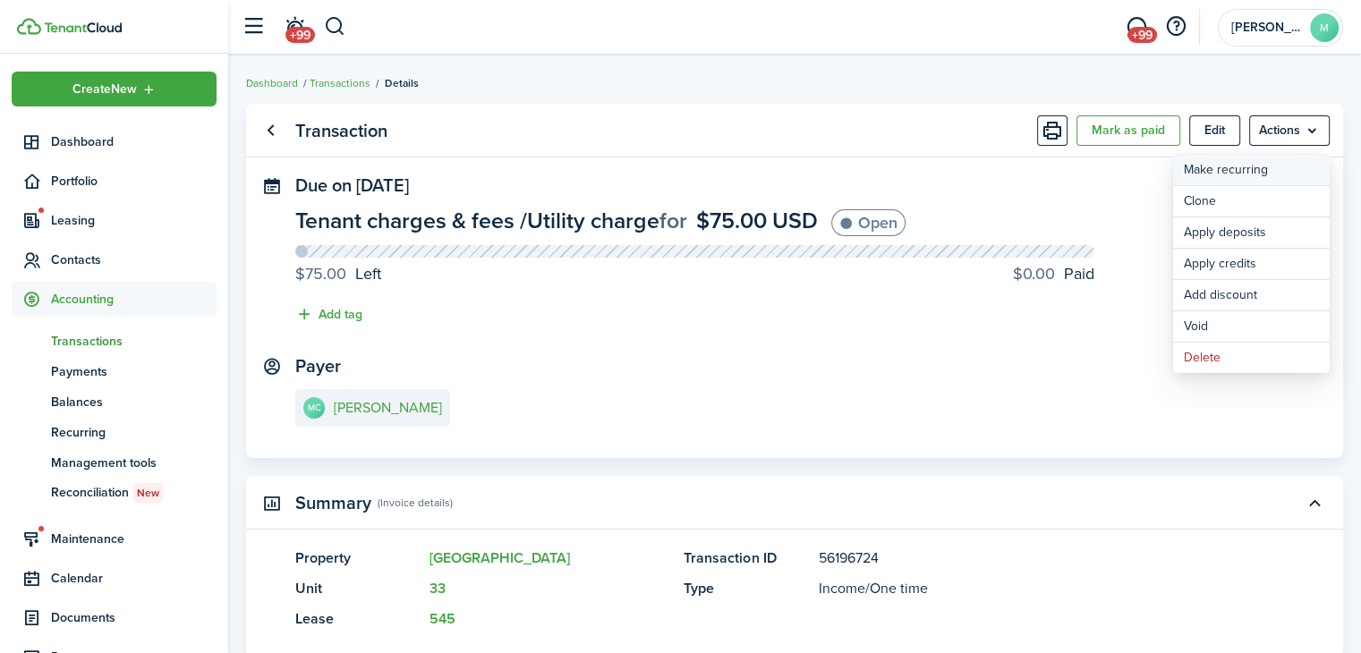
click at [1263, 175] on link "Make recurring" at bounding box center [1251, 170] width 157 height 30
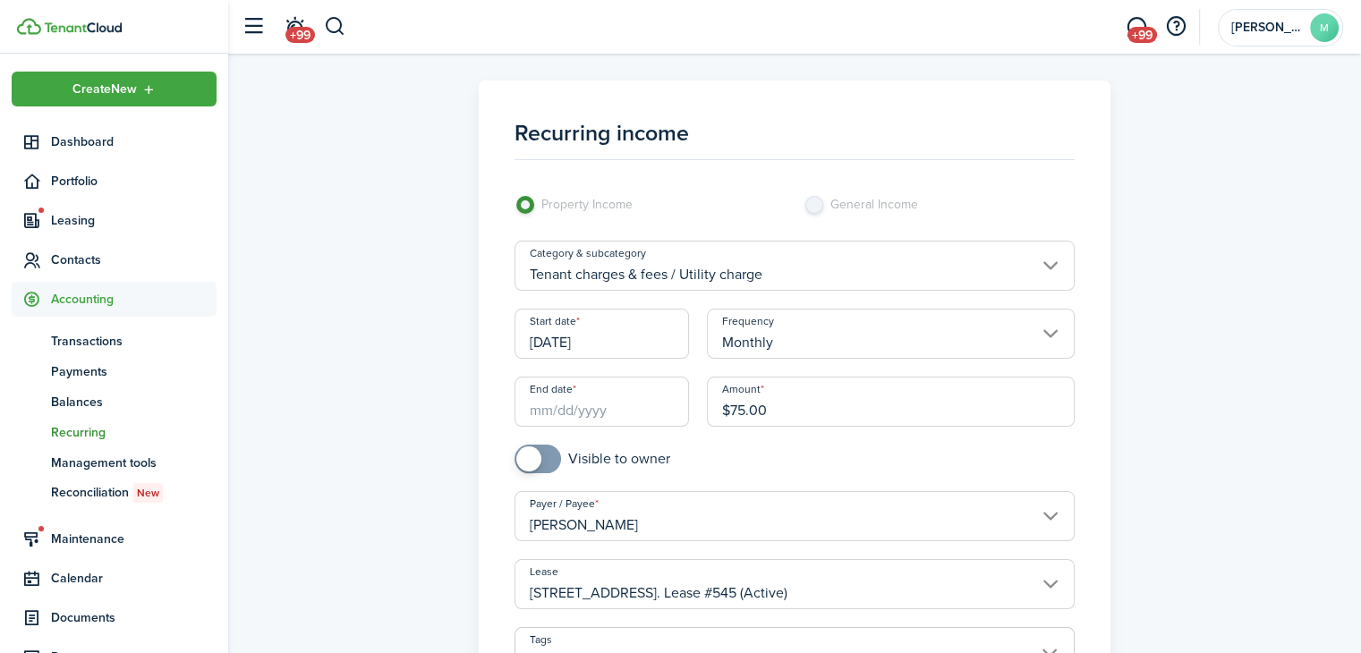
click at [619, 403] on input "End date" at bounding box center [601, 402] width 175 height 50
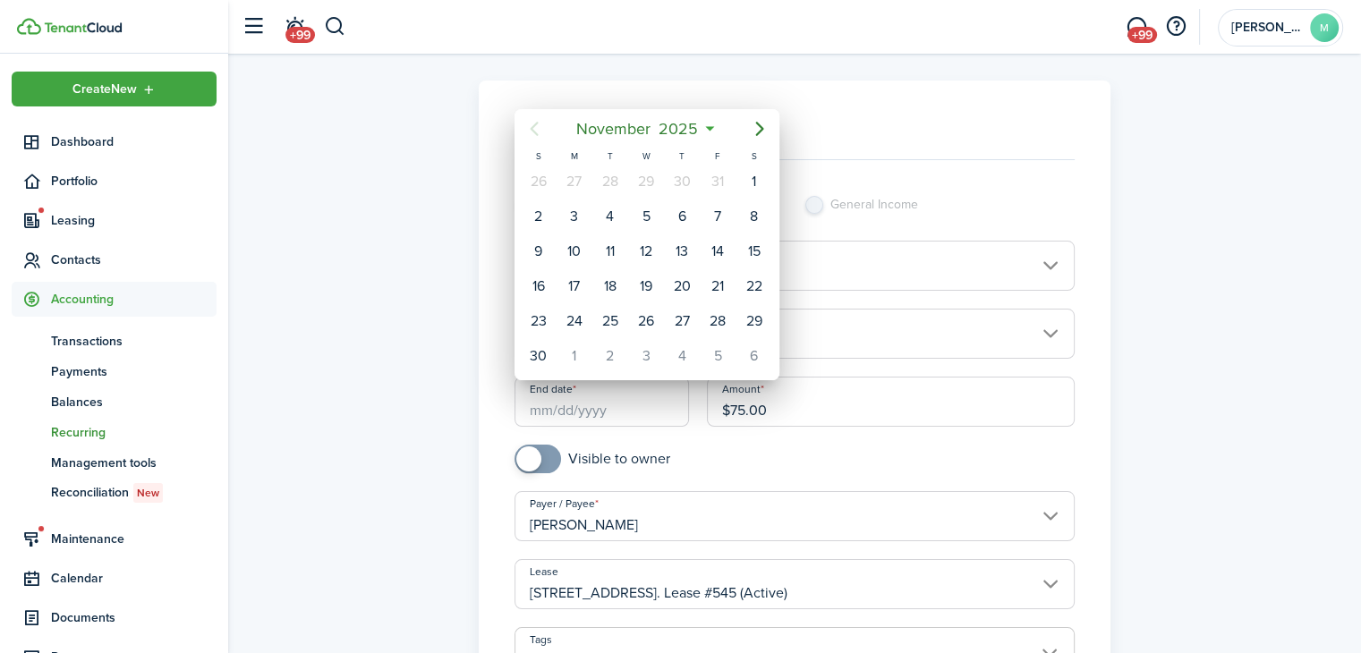
click at [641, 125] on span "November" at bounding box center [614, 129] width 82 height 32
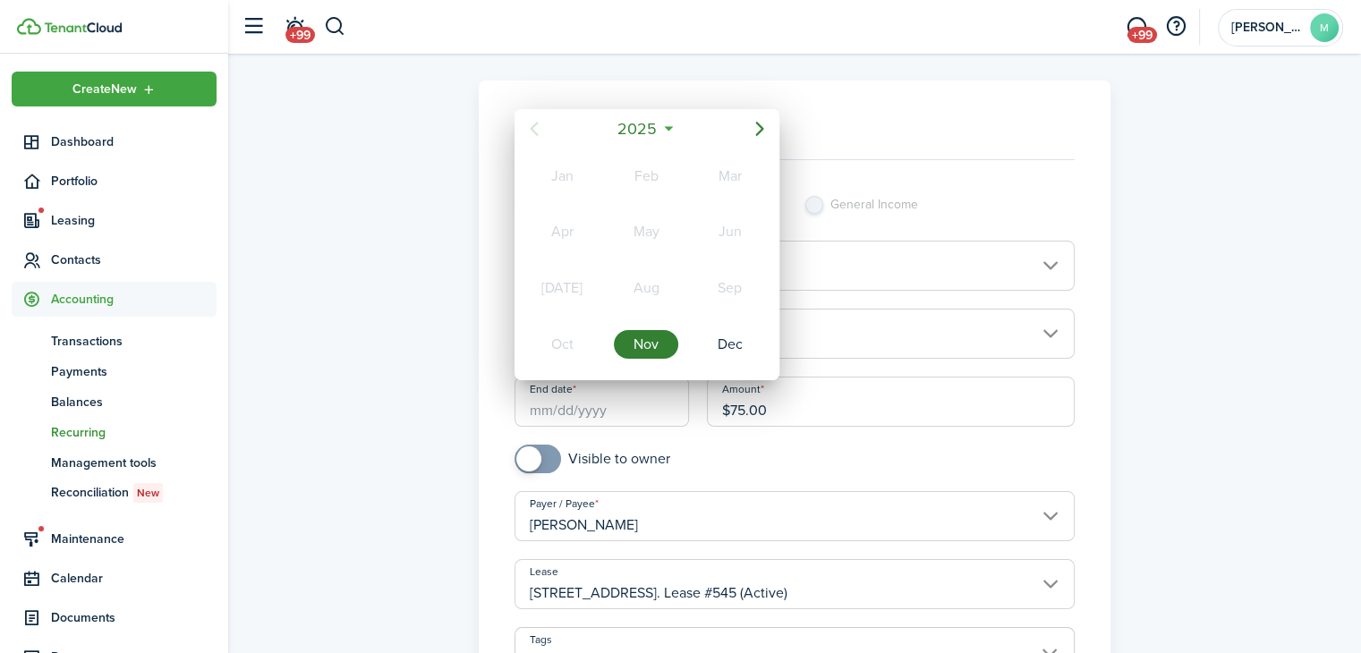
click at [658, 127] on span "2025" at bounding box center [637, 129] width 47 height 32
click at [564, 345] on div "2027" at bounding box center [562, 344] width 64 height 29
click at [649, 347] on div "Nov" at bounding box center [646, 344] width 64 height 29
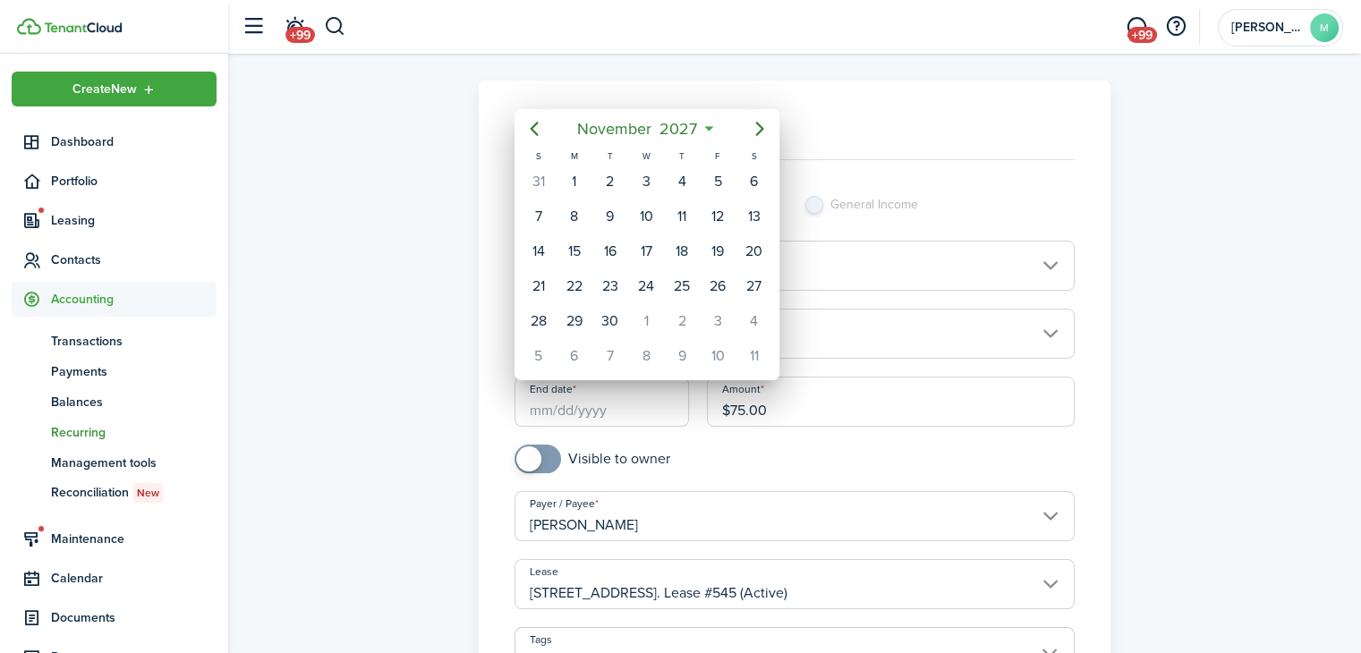
click at [576, 184] on div "1" at bounding box center [574, 181] width 27 height 27
type input "[DATE]"
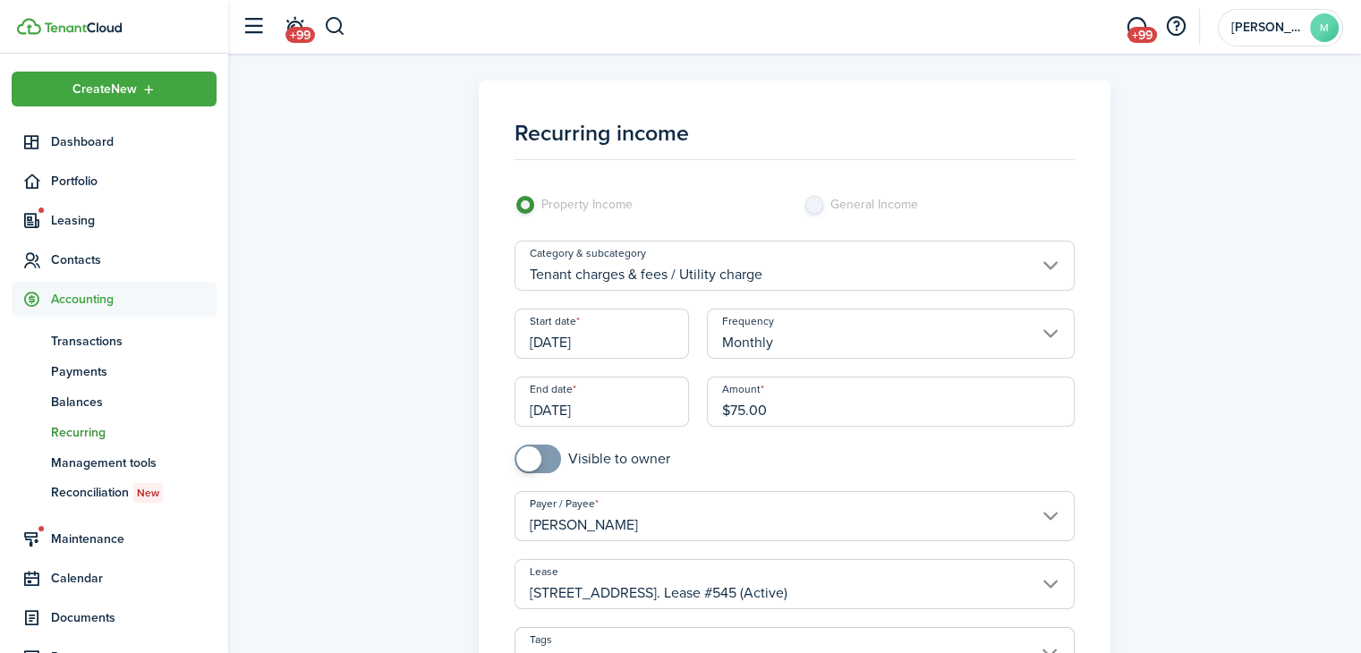
click at [573, 455] on input "checkbox" at bounding box center [592, 459] width 156 height 29
checkbox input "true"
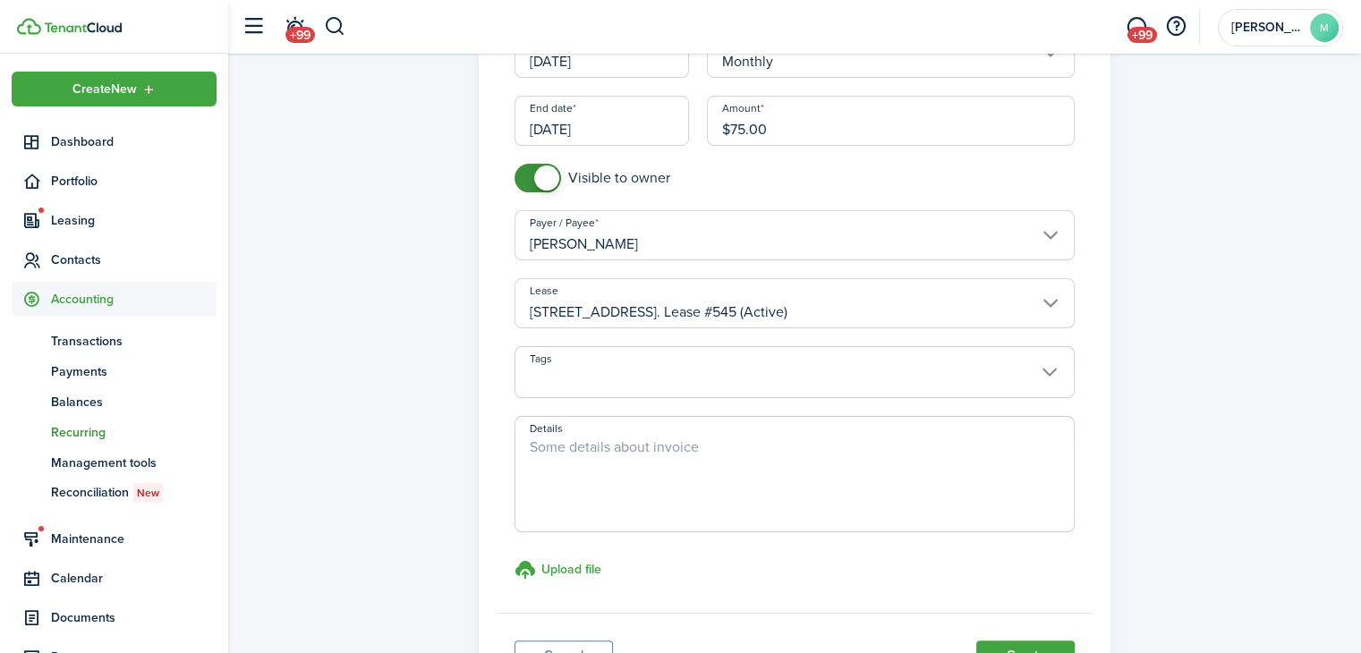
scroll to position [437, 0]
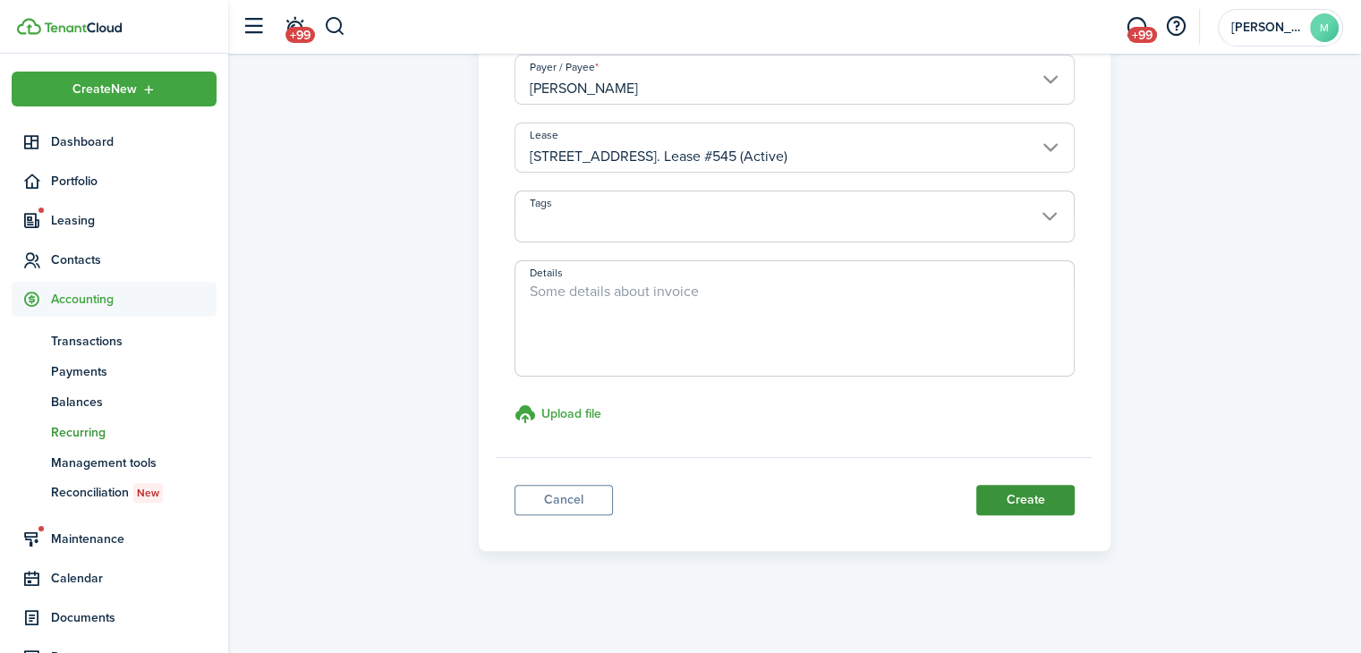
click at [1057, 505] on button "Create" at bounding box center [1025, 500] width 98 height 30
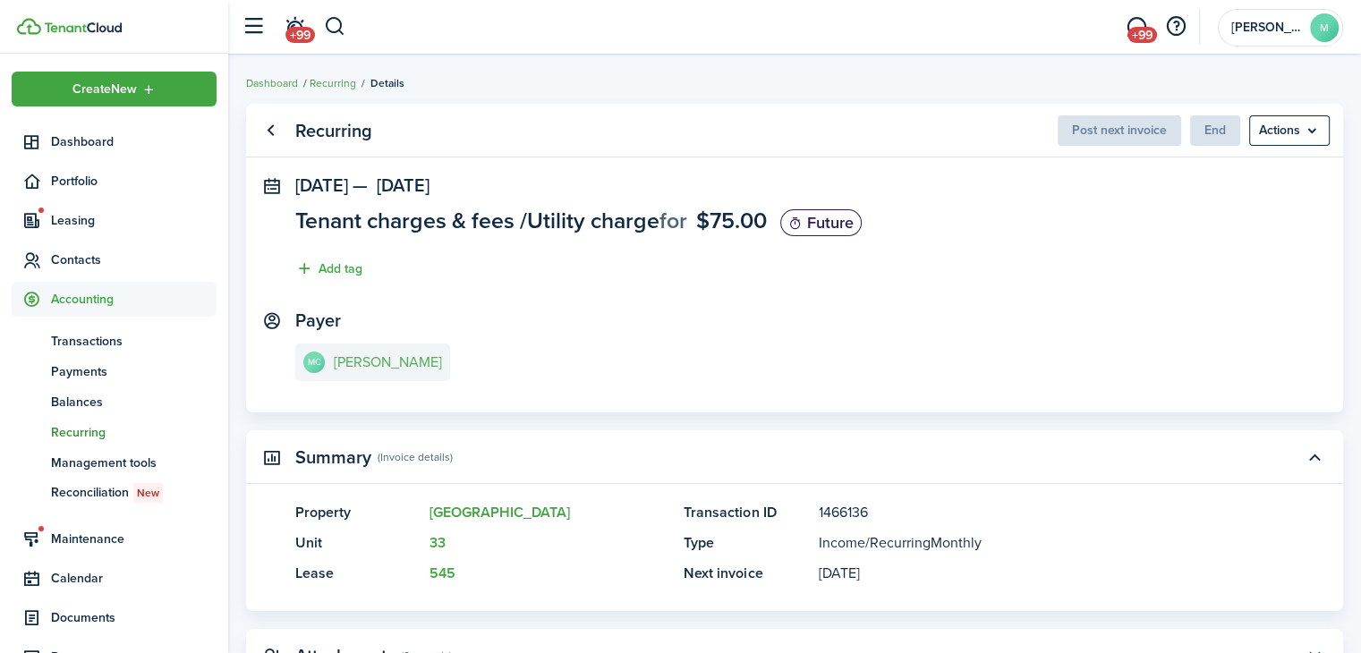
click at [406, 372] on link "MC [PERSON_NAME]" at bounding box center [372, 363] width 155 height 38
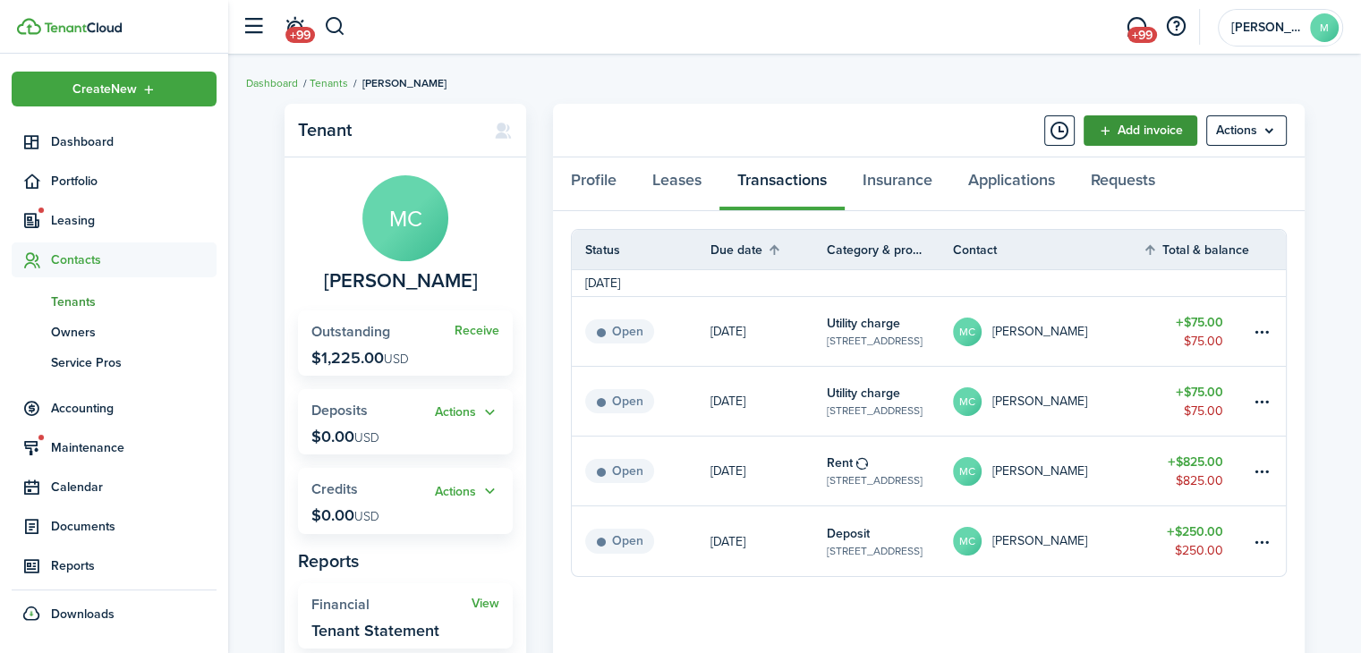
click at [1163, 120] on link "Add invoice" at bounding box center [1140, 130] width 114 height 30
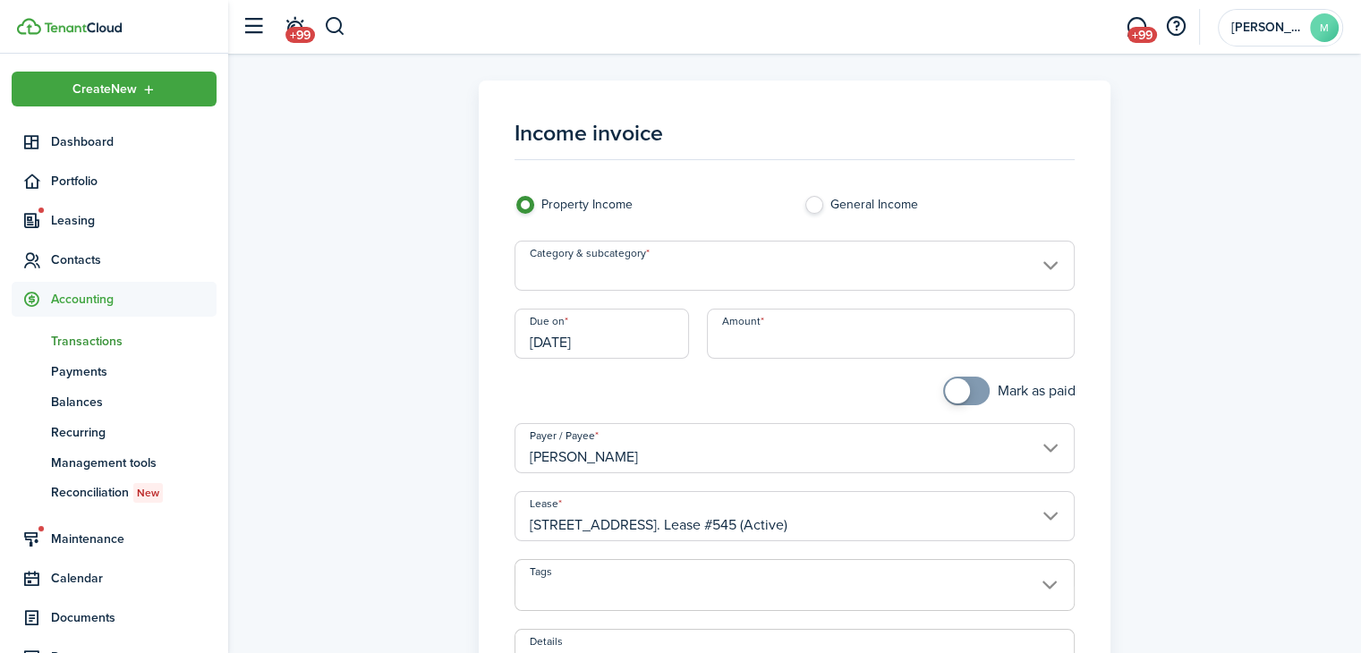
click at [952, 331] on input "Amount" at bounding box center [891, 334] width 368 height 50
click at [957, 274] on input "Category & subcategory" at bounding box center [794, 266] width 561 height 50
type input "$15.00"
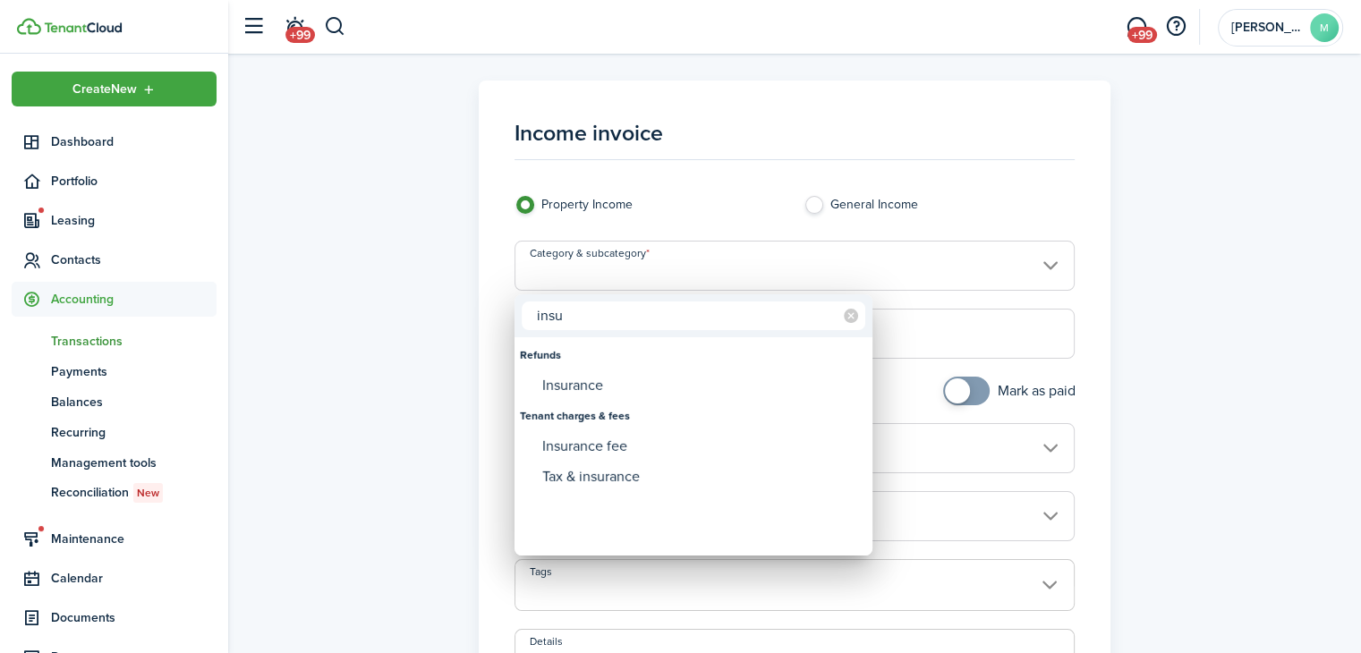
type input "insu"
click at [624, 450] on div "Insurance fee" at bounding box center [700, 446] width 317 height 30
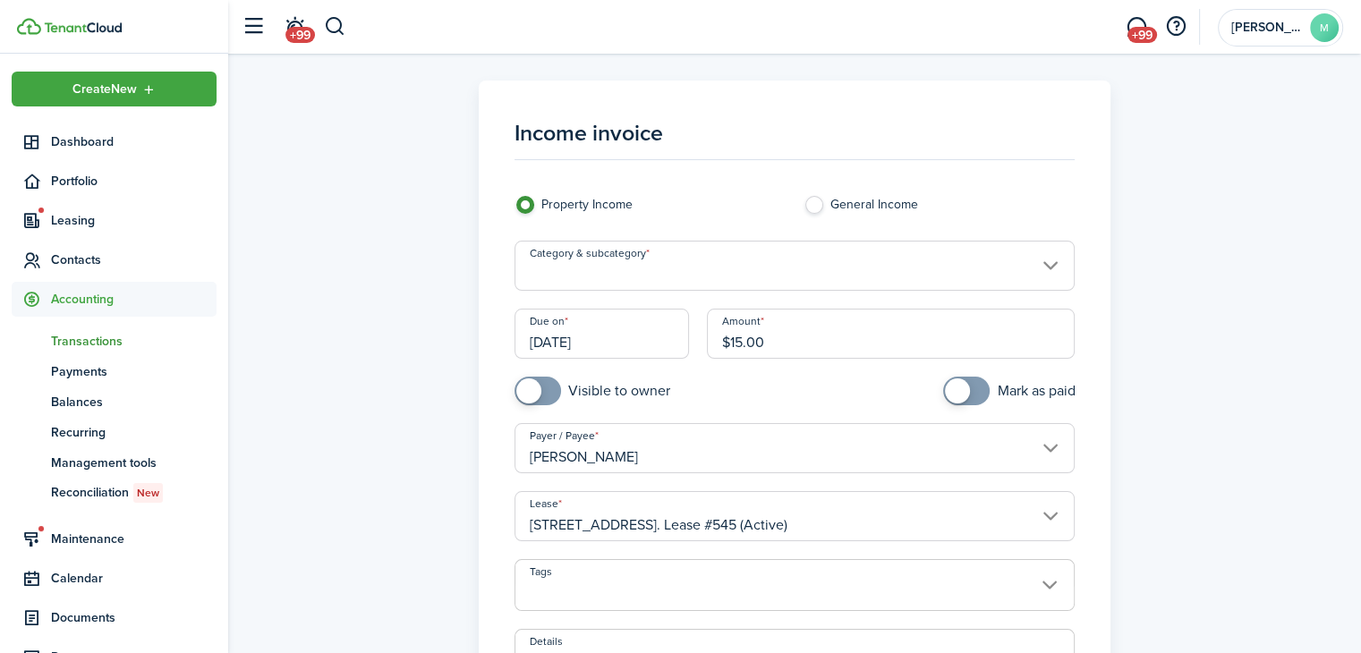
type input "Tenant charges & fees / Insurance fee"
click at [620, 389] on input "checkbox" at bounding box center [592, 391] width 156 height 29
checkbox input "true"
click at [617, 332] on input "[DATE]" at bounding box center [601, 334] width 175 height 50
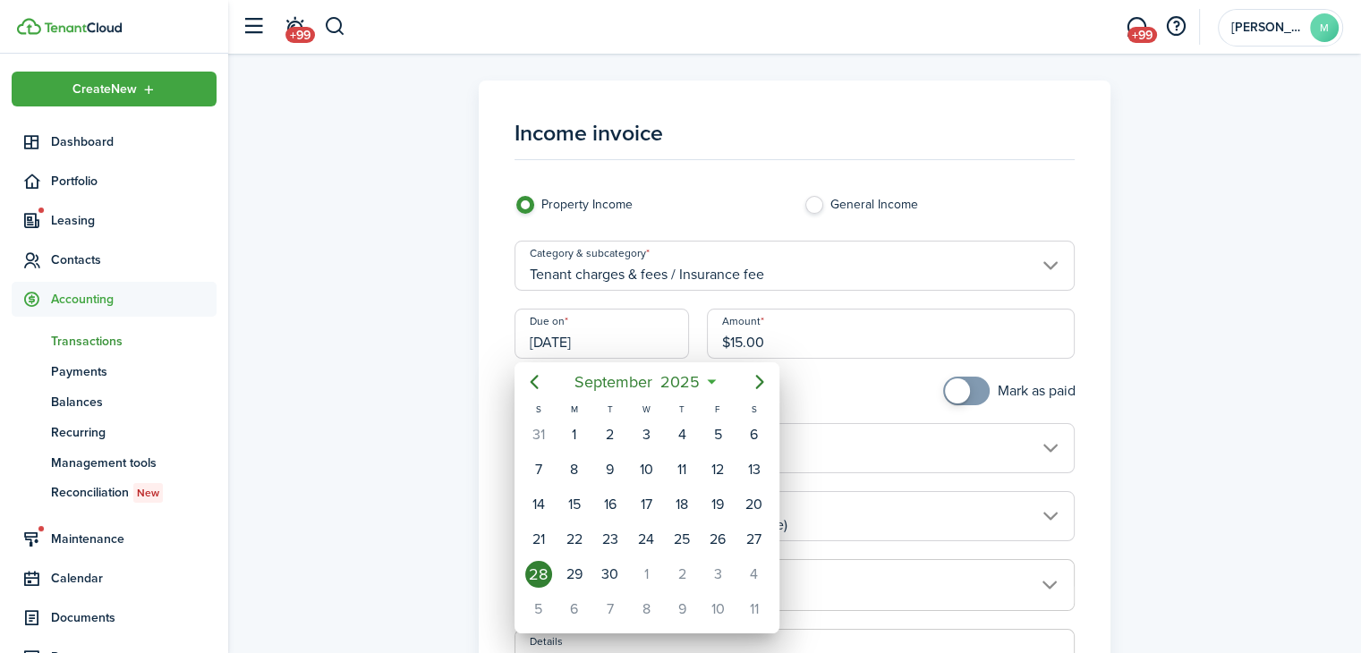
click at [641, 563] on div "1" at bounding box center [646, 574] width 27 height 27
type input "[DATE]"
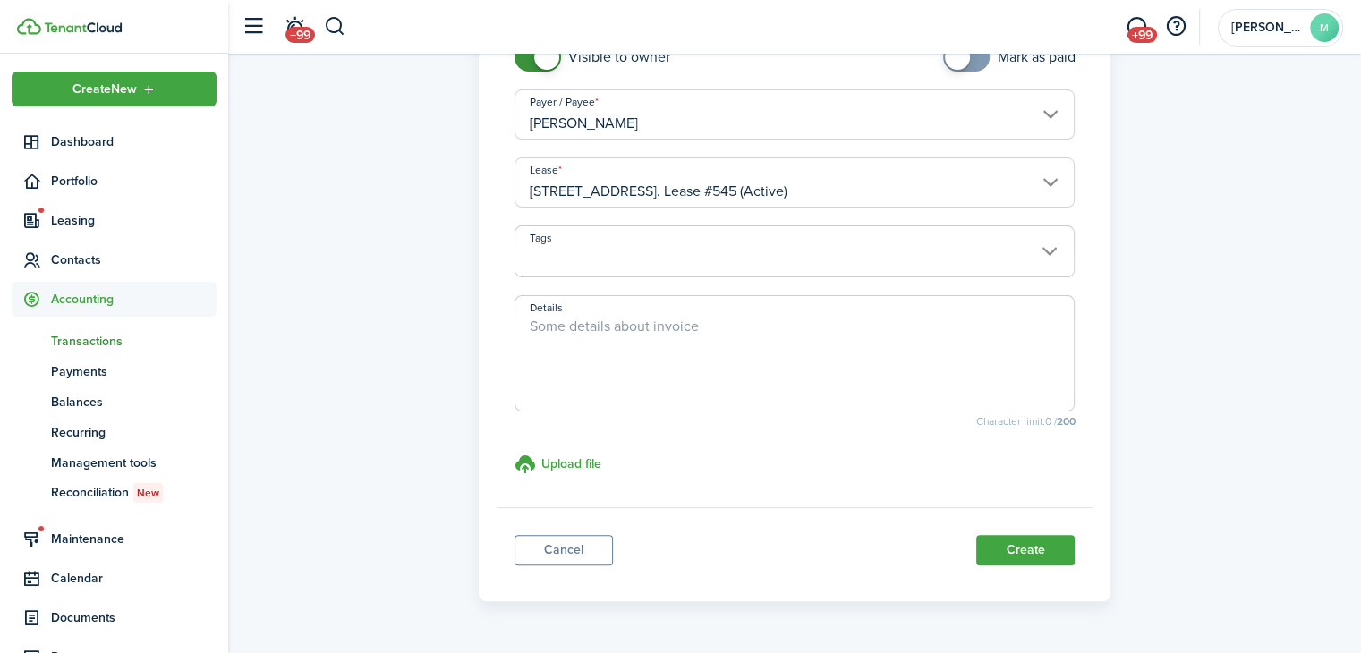
scroll to position [383, 0]
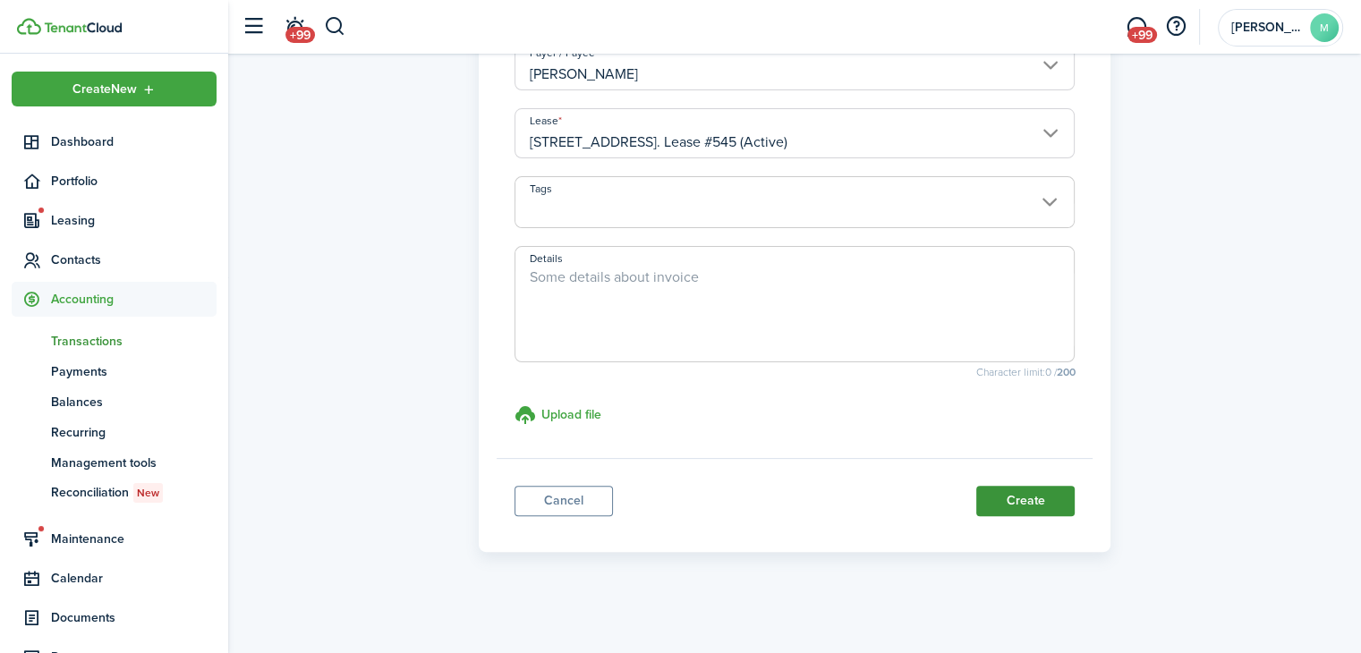
click at [1067, 509] on button "Create" at bounding box center [1025, 501] width 98 height 30
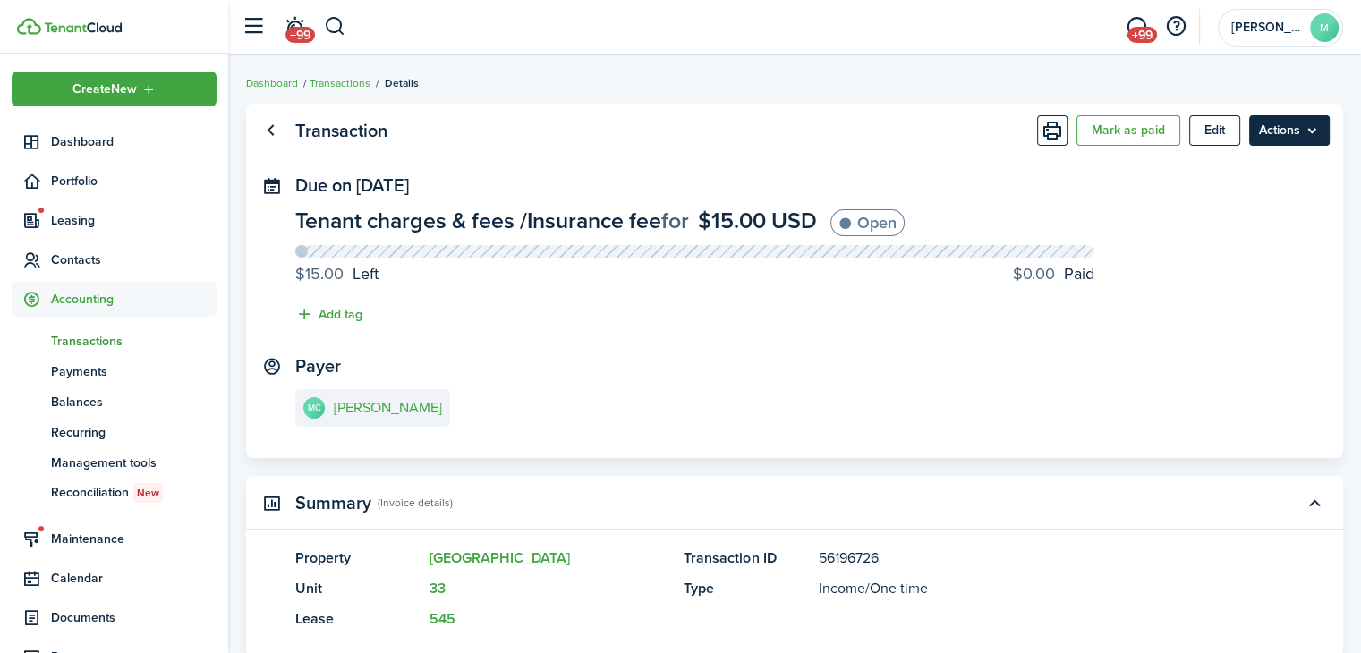
click at [1305, 132] on menu-btn "Actions" at bounding box center [1289, 130] width 81 height 30
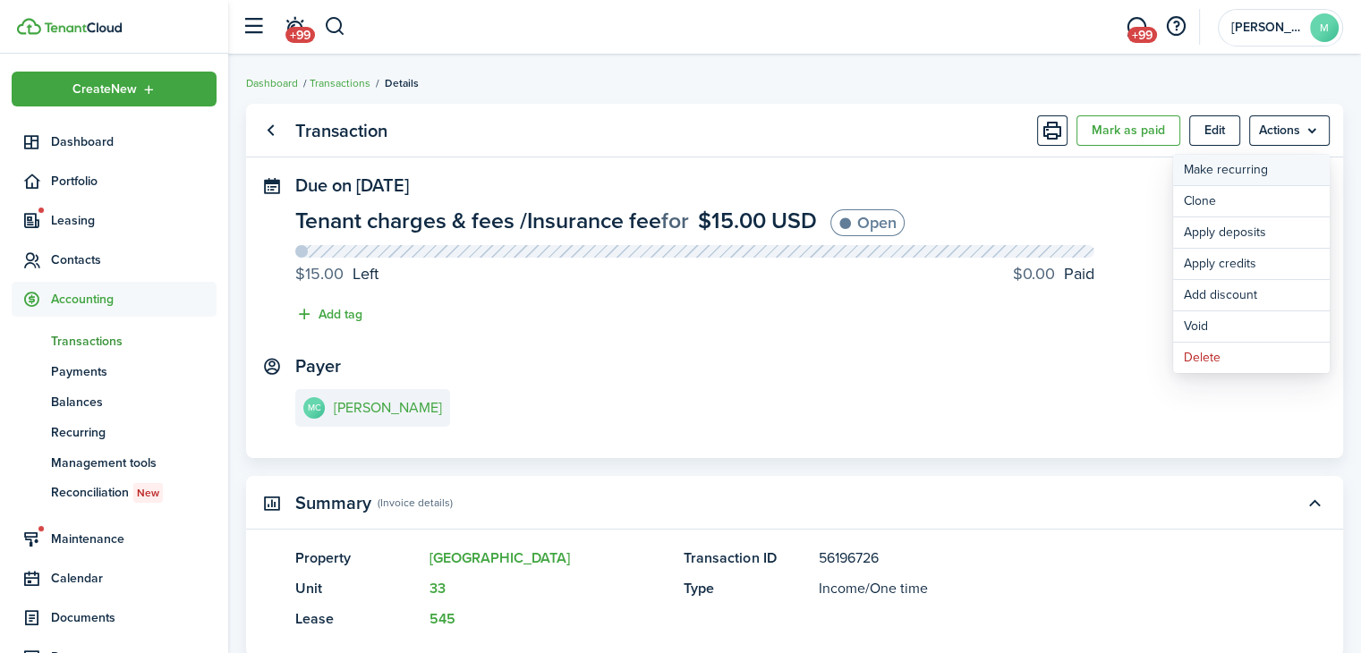
click at [1267, 176] on link "Make recurring" at bounding box center [1251, 170] width 157 height 30
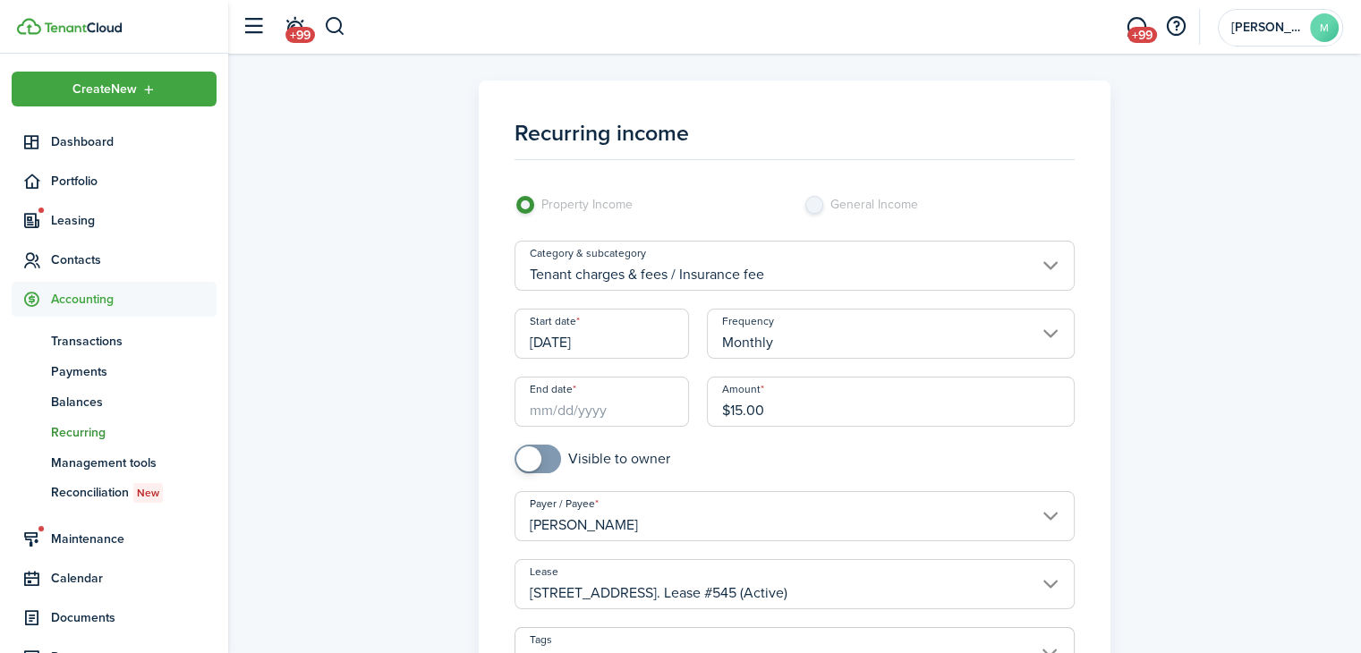
click at [638, 405] on input "End date" at bounding box center [601, 402] width 175 height 50
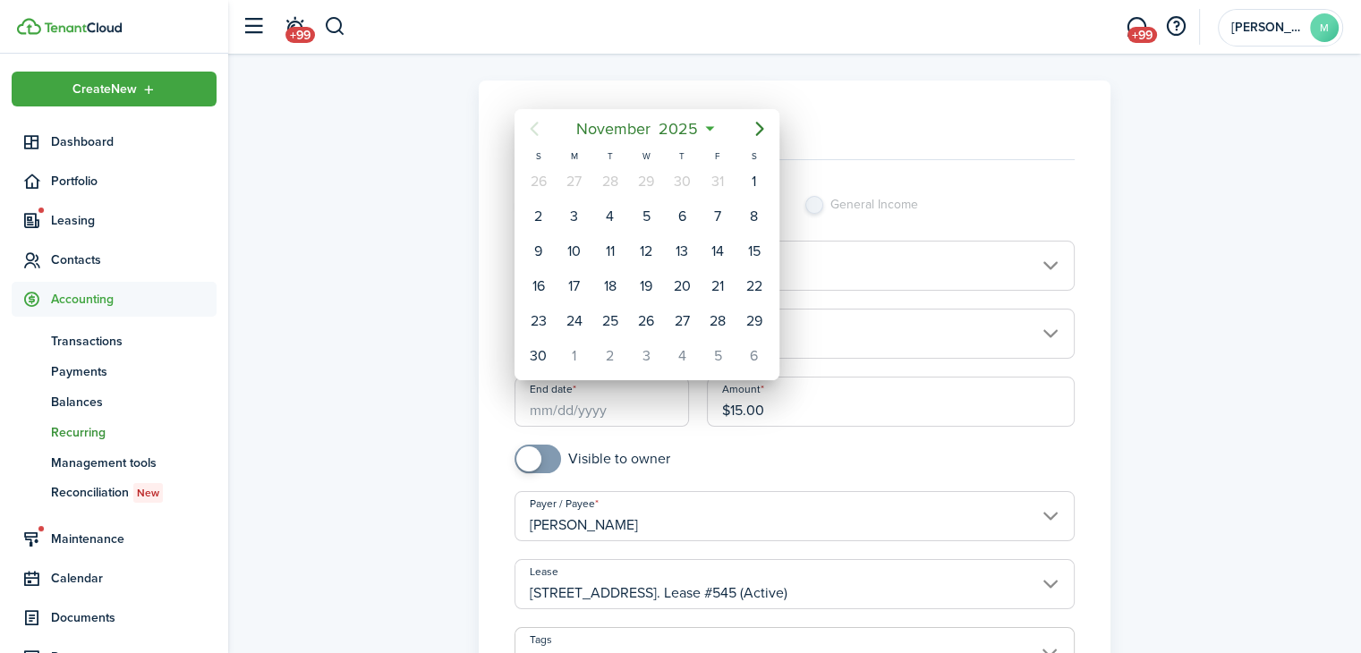
click at [691, 123] on span "2025" at bounding box center [678, 129] width 47 height 32
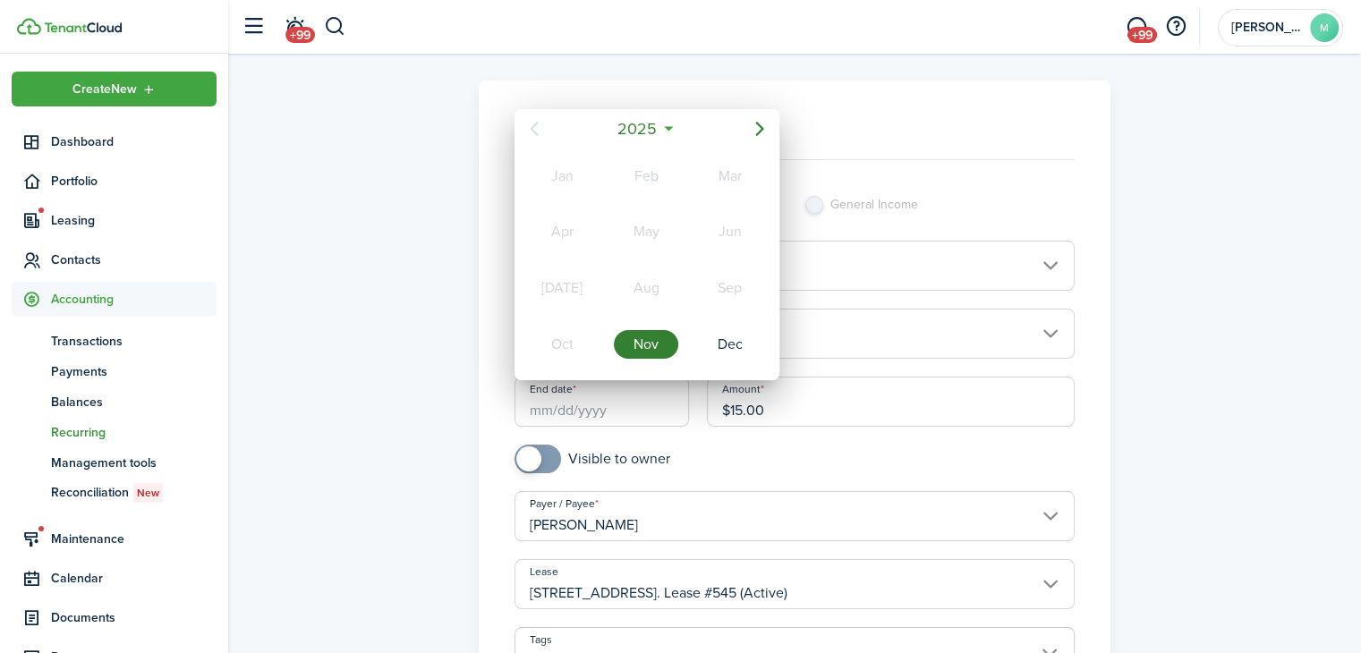
click at [666, 127] on mbsc-button "2025" at bounding box center [638, 129] width 62 height 32
click at [565, 337] on div "2027" at bounding box center [562, 344] width 64 height 29
click at [655, 342] on div "Nov" at bounding box center [646, 344] width 64 height 29
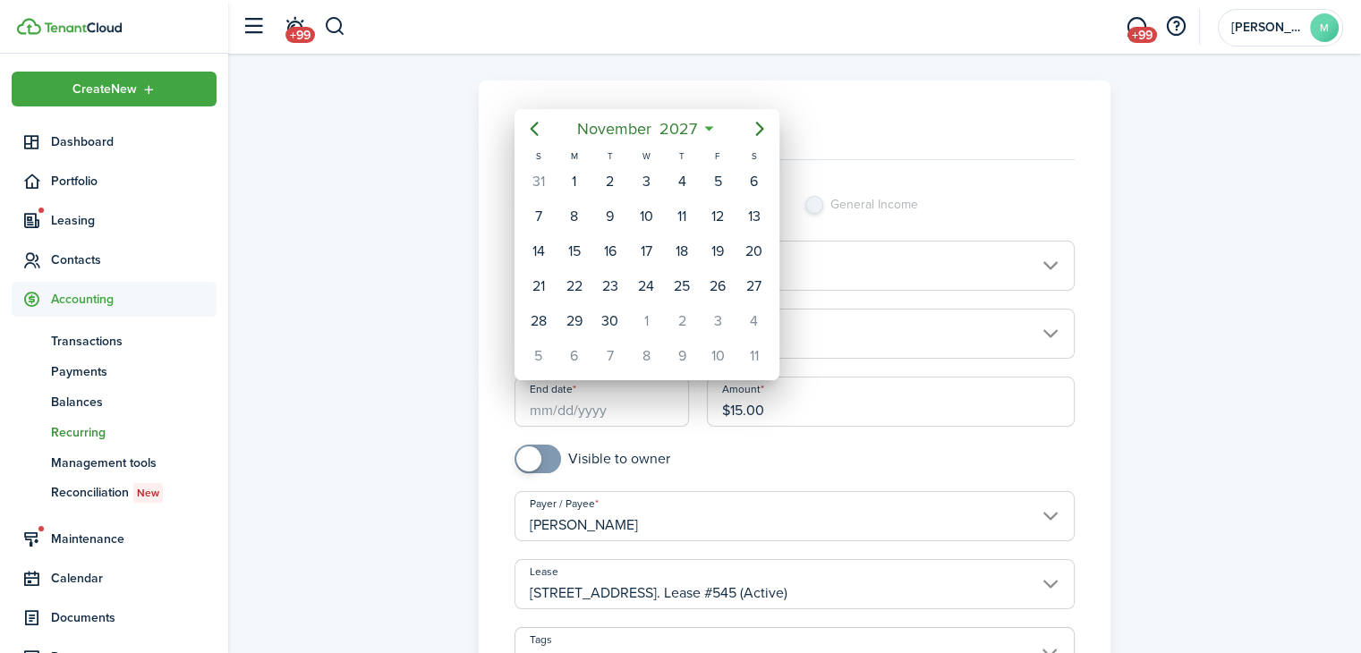
click at [573, 181] on div "1" at bounding box center [574, 181] width 27 height 27
type input "[DATE]"
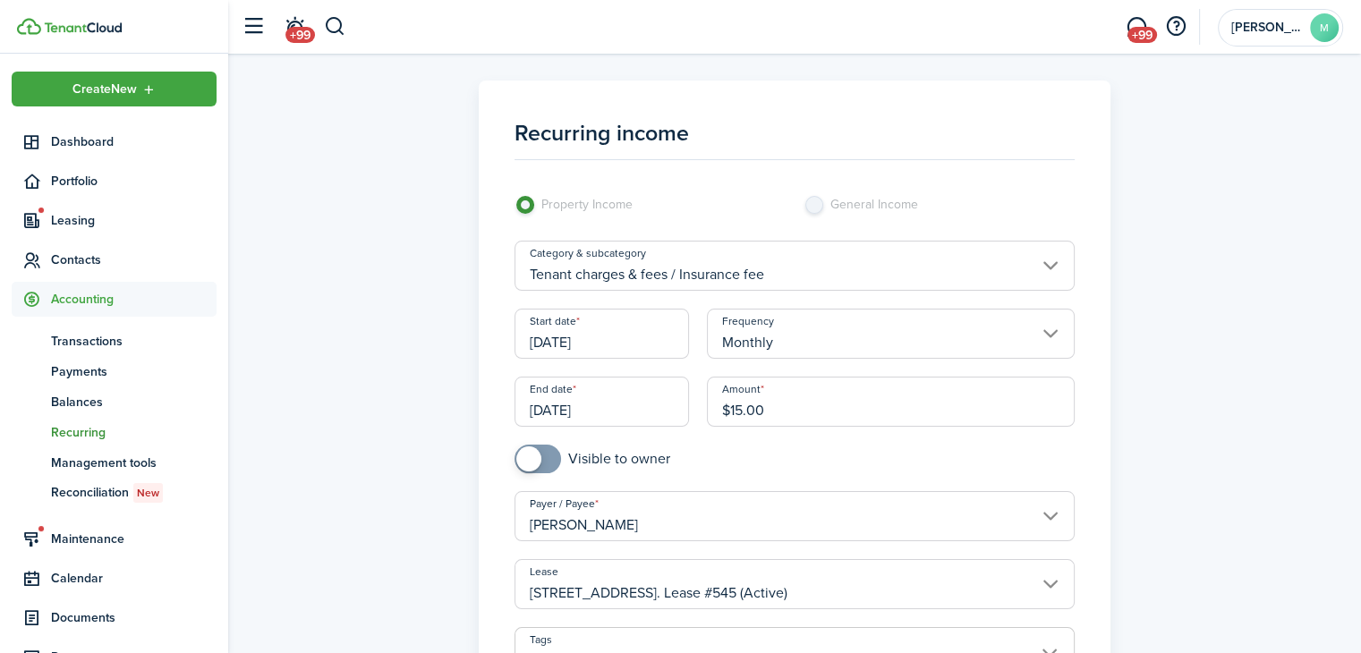
click at [608, 467] on input "checkbox" at bounding box center [592, 459] width 156 height 29
checkbox input "true"
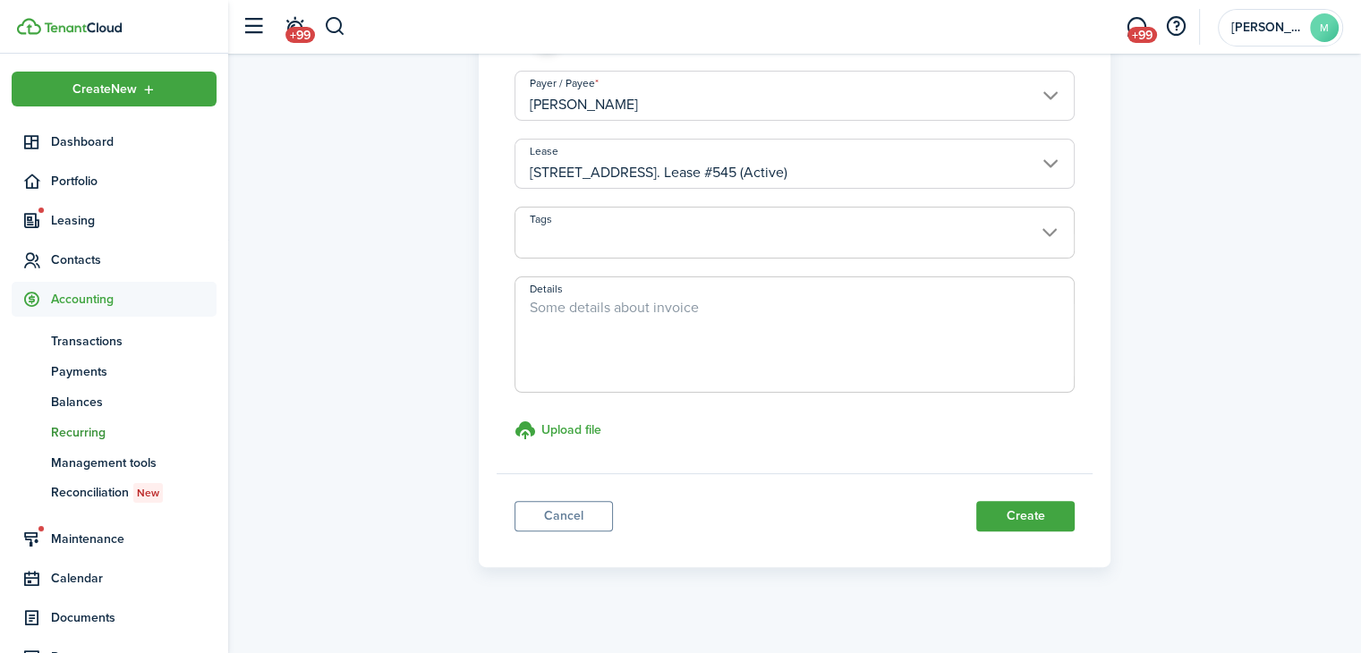
scroll to position [437, 0]
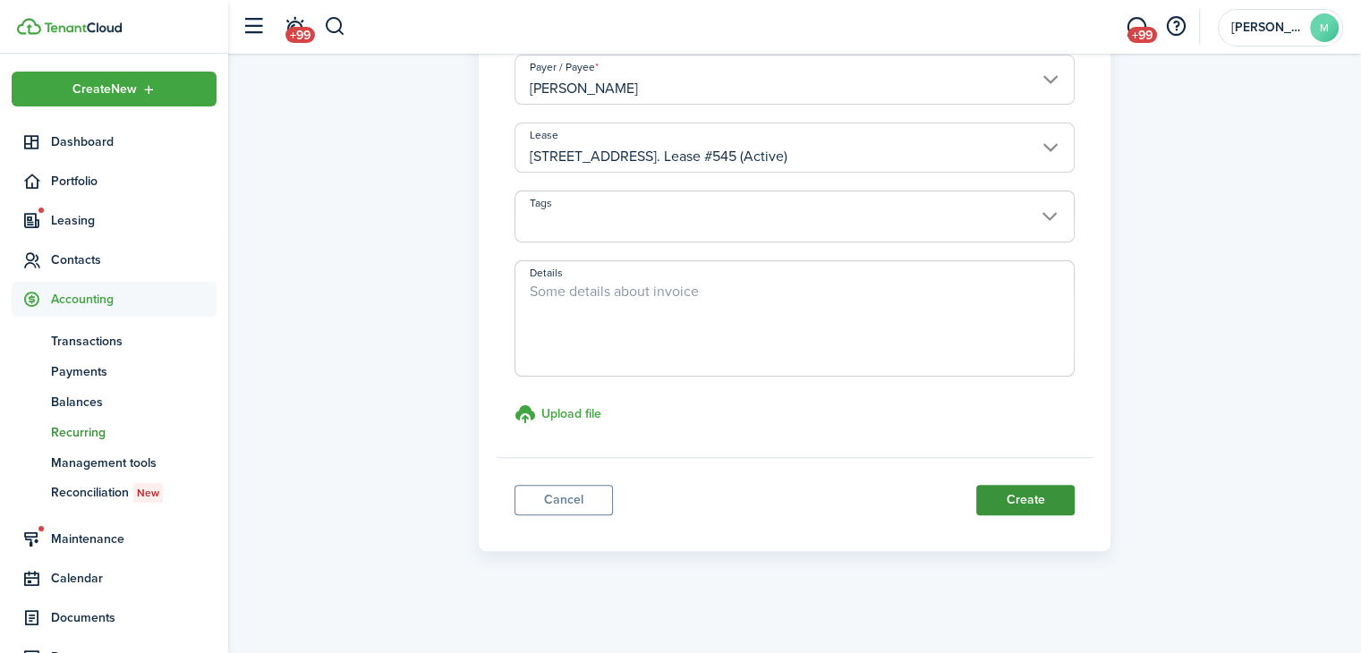
click at [1046, 506] on button "Create" at bounding box center [1025, 500] width 98 height 30
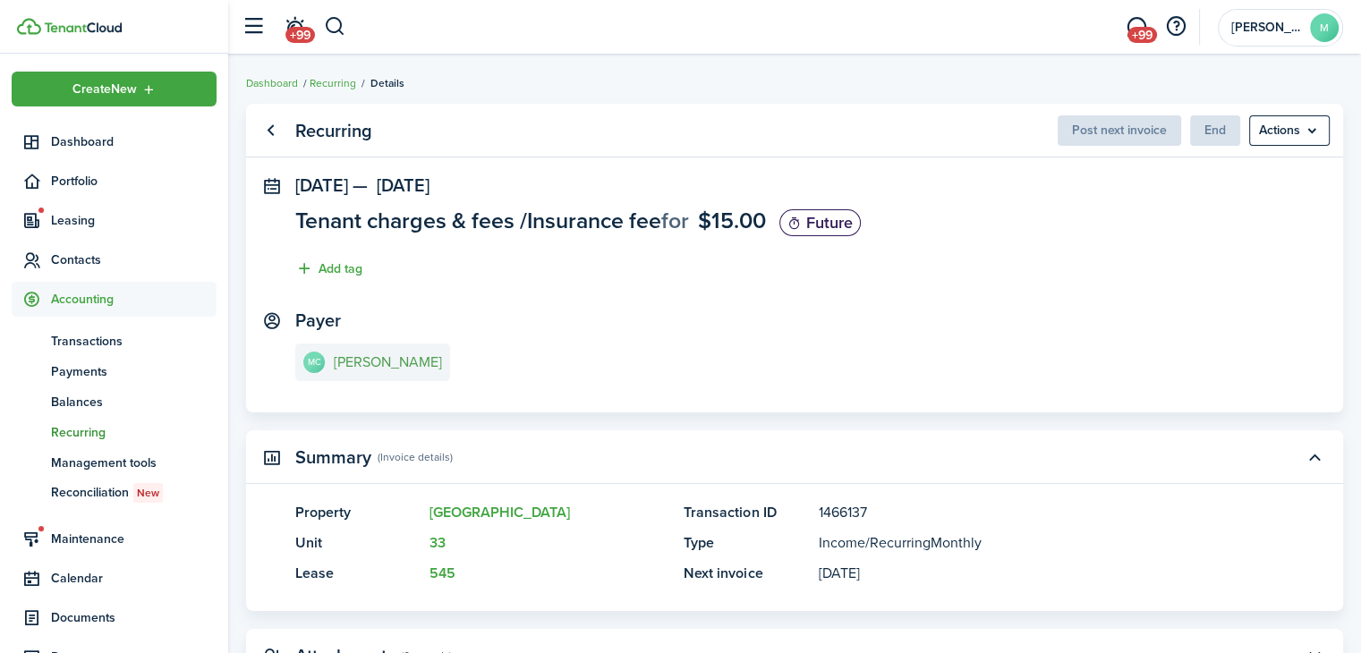
click at [430, 368] on e-details-info-title "[PERSON_NAME]" at bounding box center [388, 362] width 108 height 16
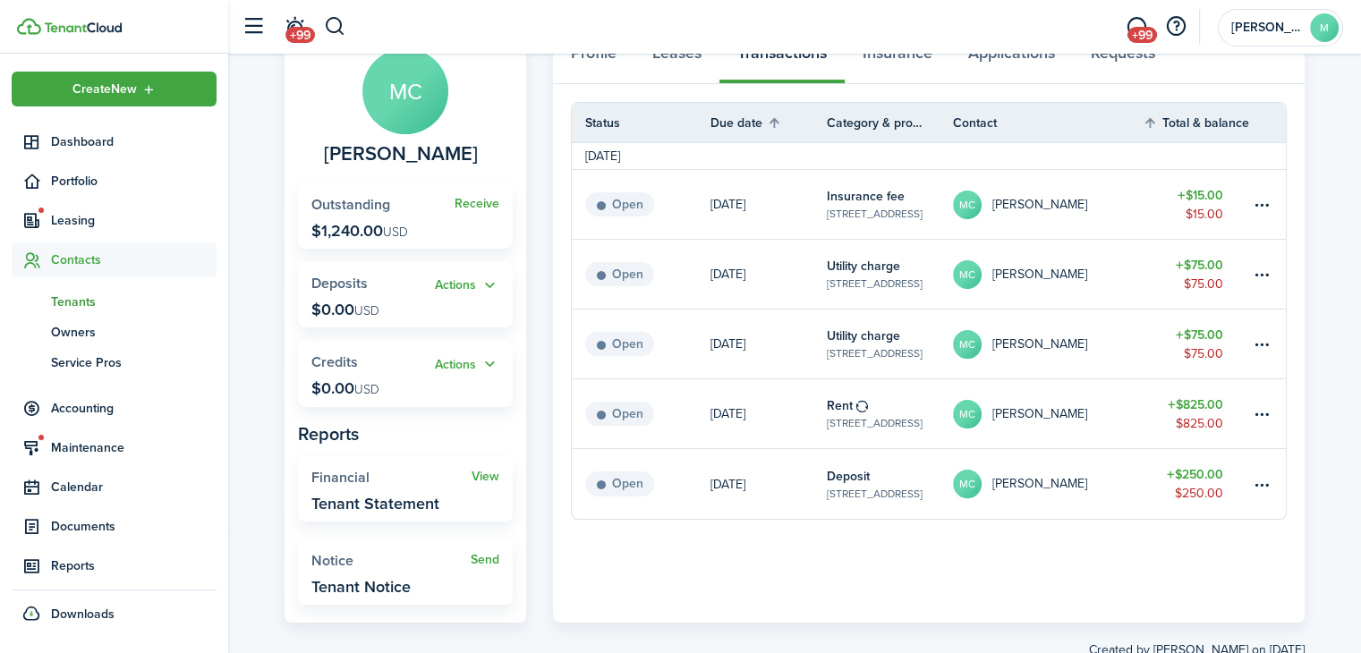
scroll to position [126, 0]
click at [1268, 342] on table-menu-btn-icon at bounding box center [1261, 345] width 21 height 21
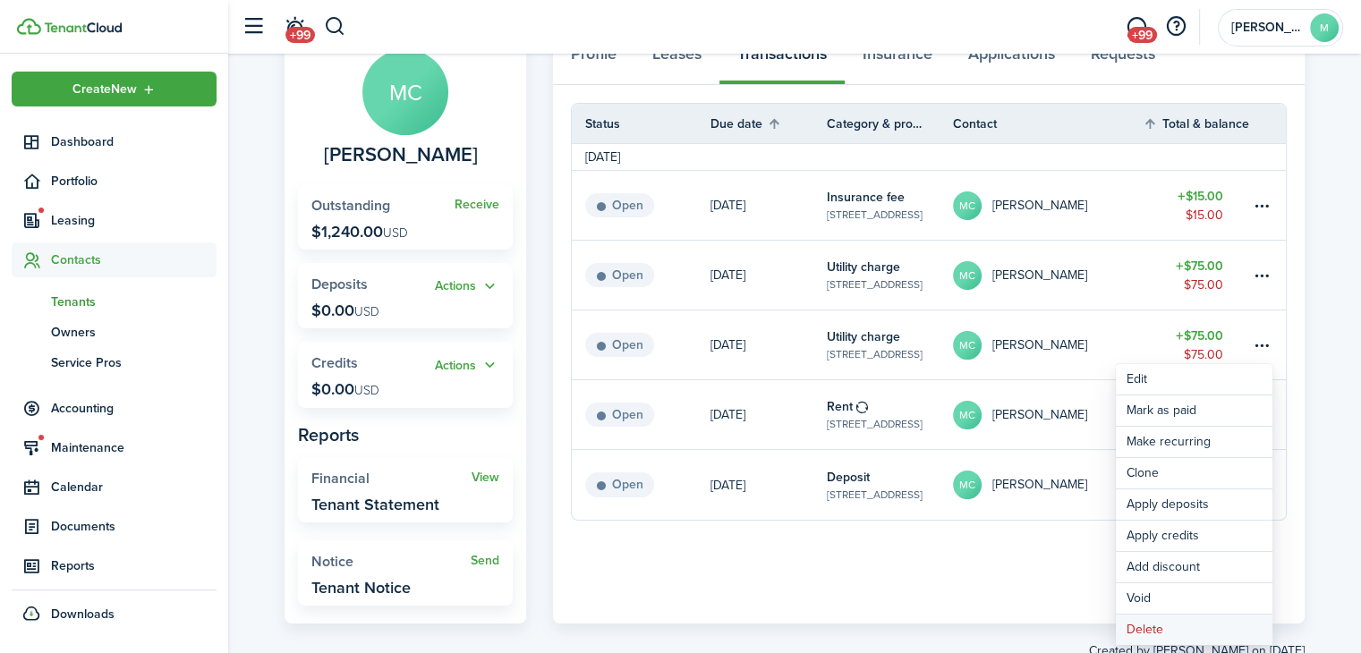
click at [1193, 629] on button "Delete" at bounding box center [1194, 630] width 157 height 30
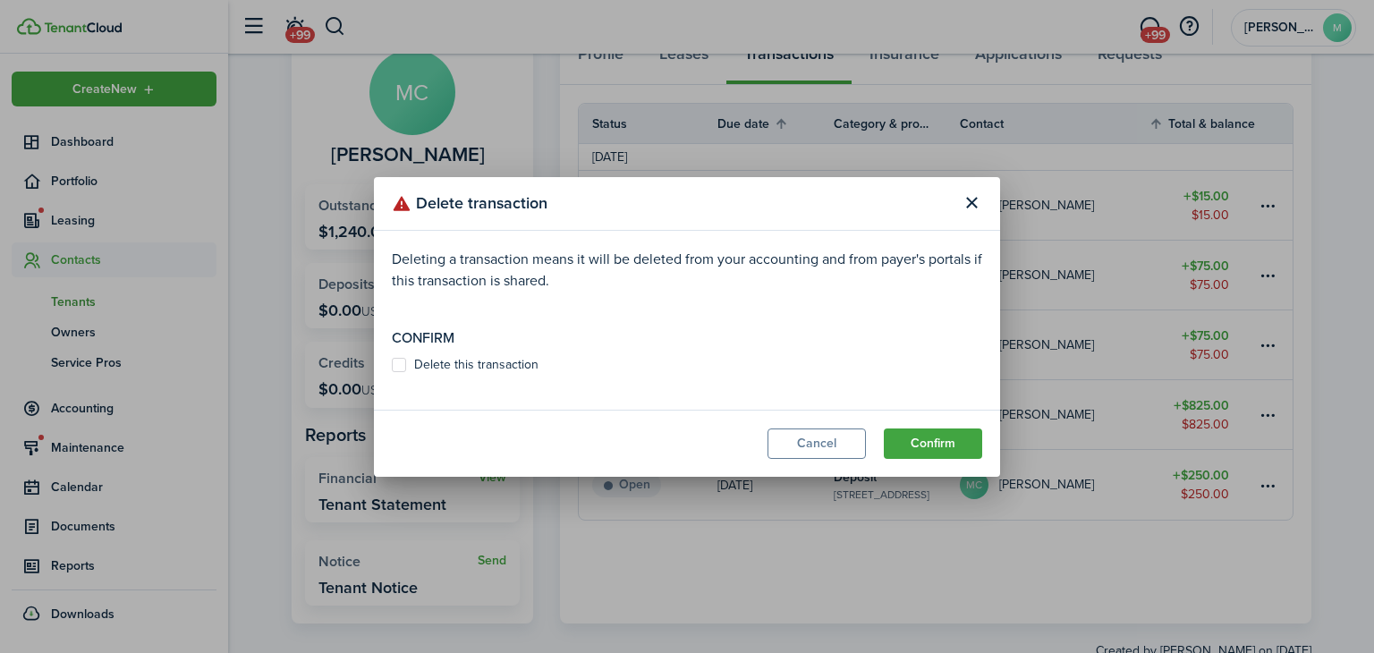
click at [504, 361] on label "Delete this transaction" at bounding box center [465, 365] width 147 height 14
click at [392, 364] on input "Delete this transaction" at bounding box center [391, 364] width 1 height 1
checkbox input "true"
click at [956, 431] on button "Confirm" at bounding box center [933, 444] width 98 height 30
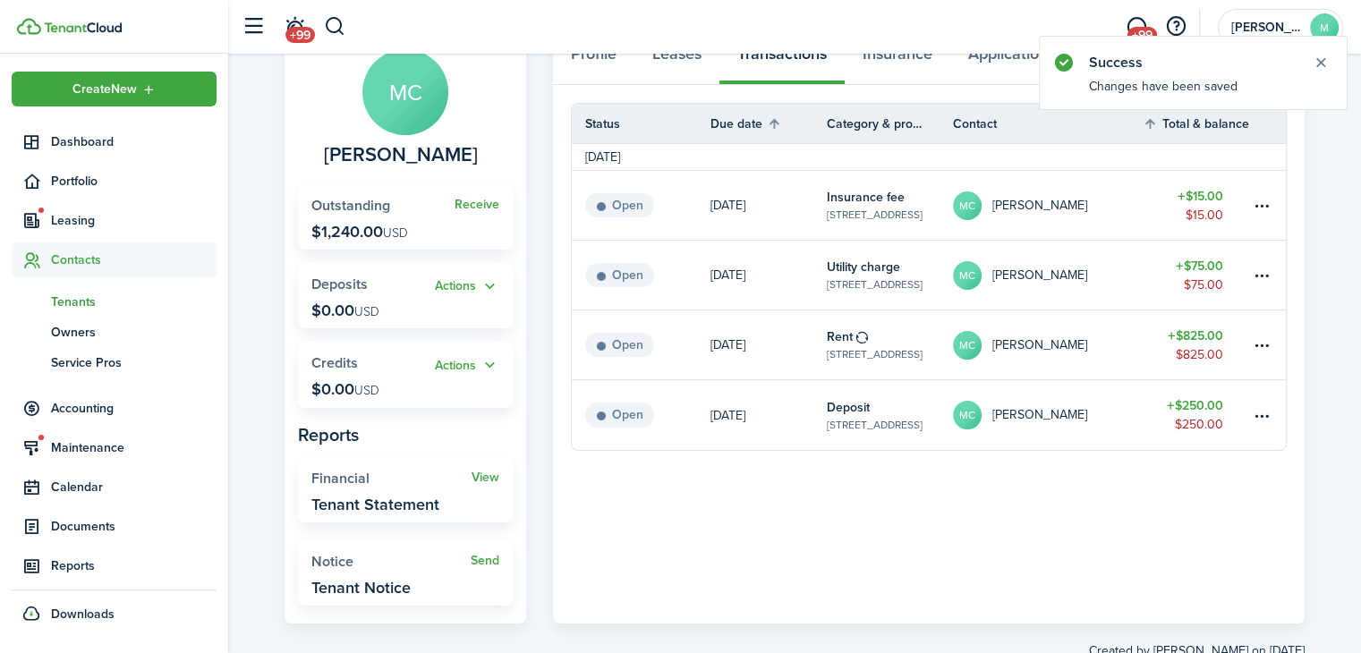
click at [1211, 270] on table-amount-title "$75.00" at bounding box center [1199, 266] width 47 height 19
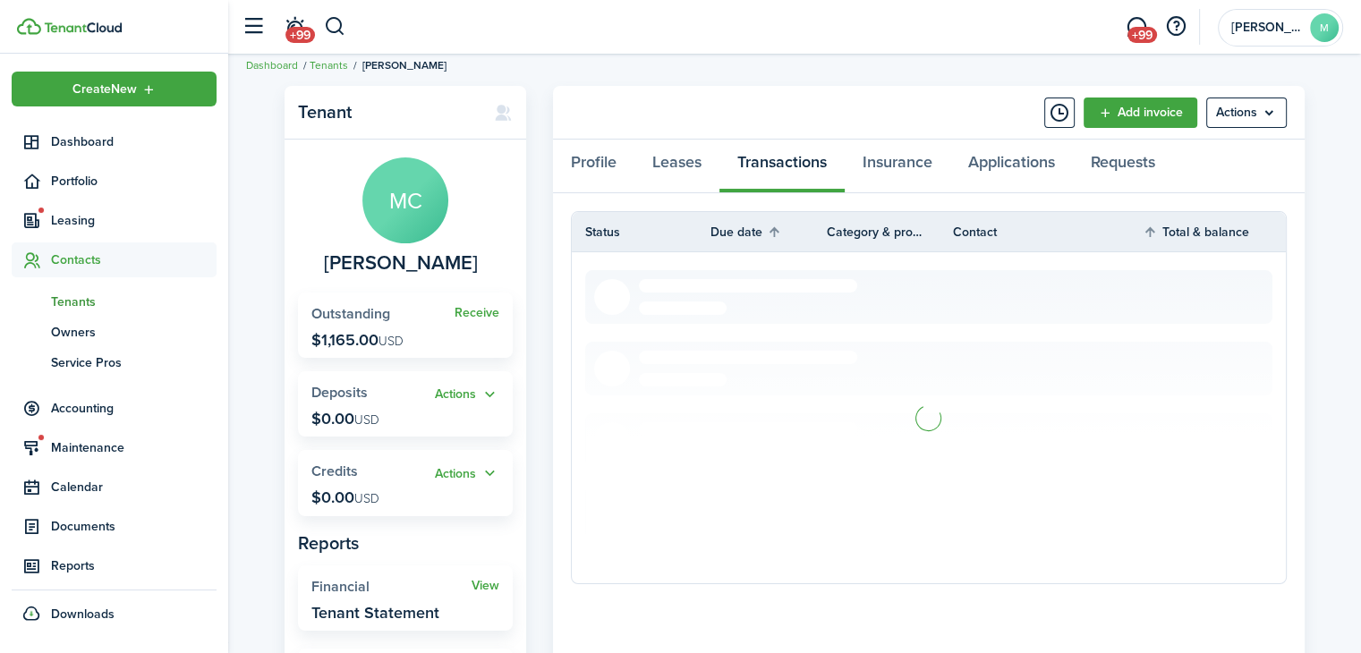
scroll to position [126, 0]
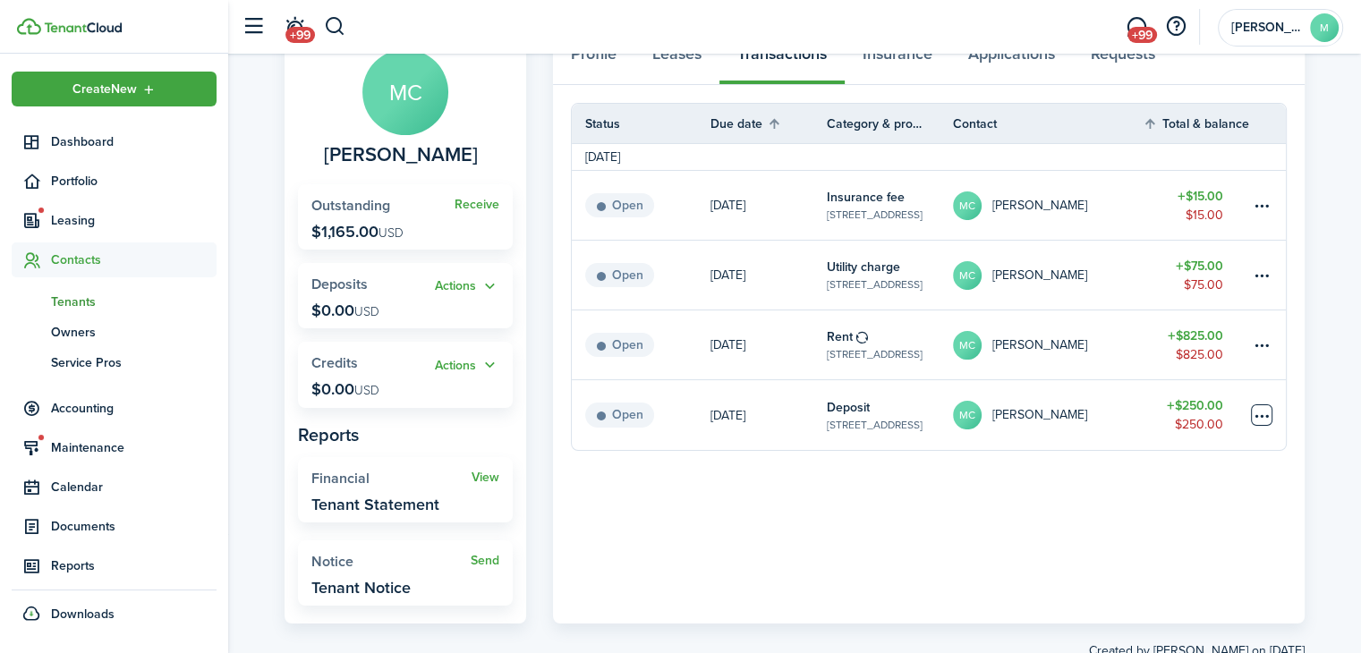
click at [1270, 409] on table-menu-btn-icon at bounding box center [1261, 414] width 21 height 21
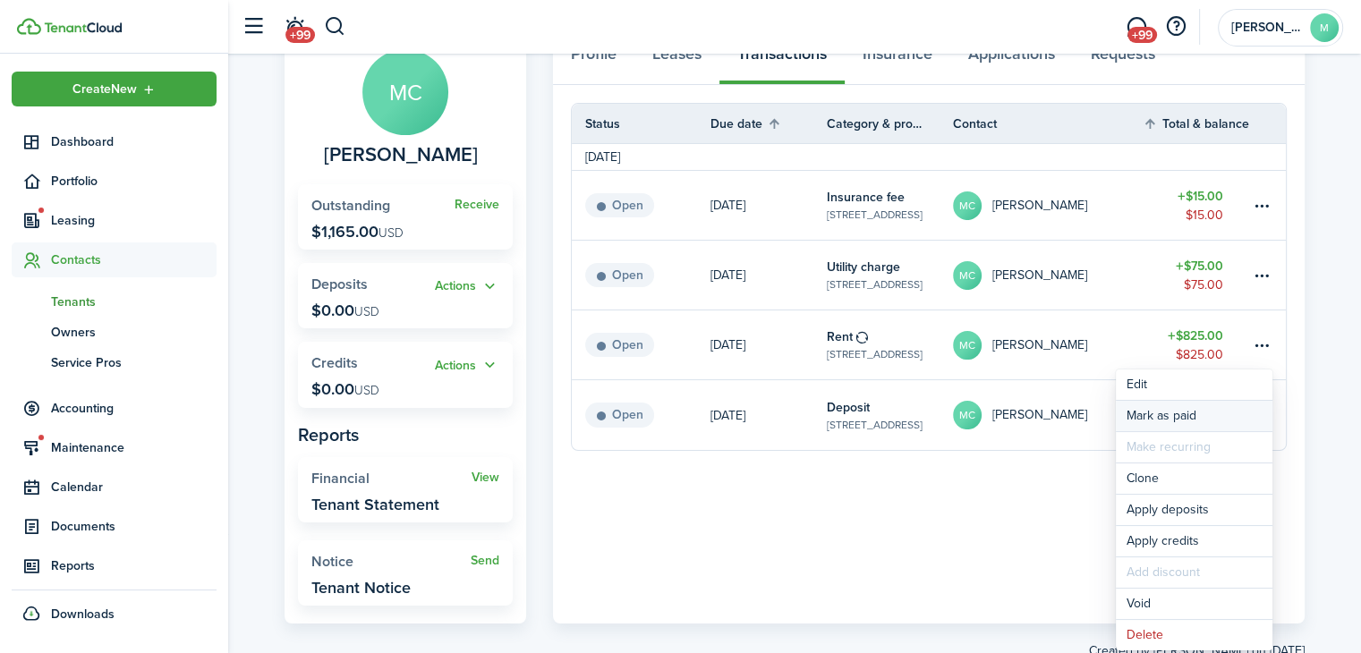
click at [1211, 420] on link "Mark as paid" at bounding box center [1194, 416] width 157 height 30
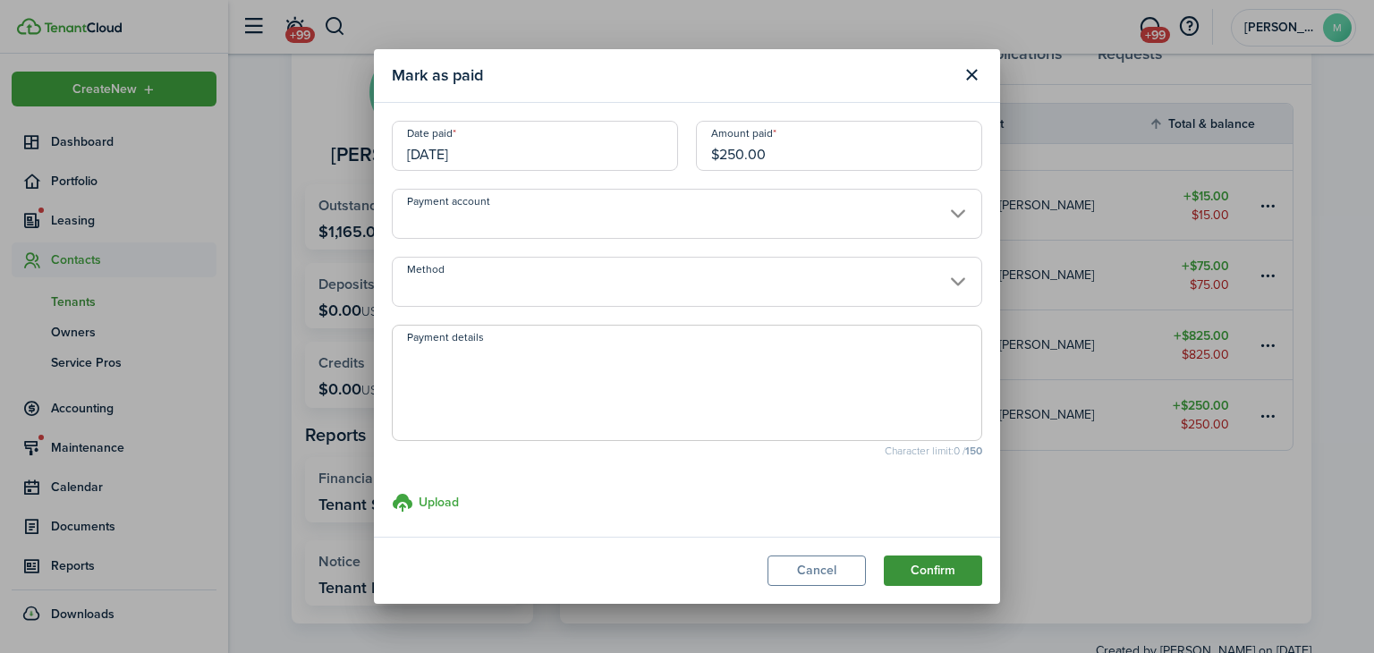
click at [931, 565] on button "Confirm" at bounding box center [933, 571] width 98 height 30
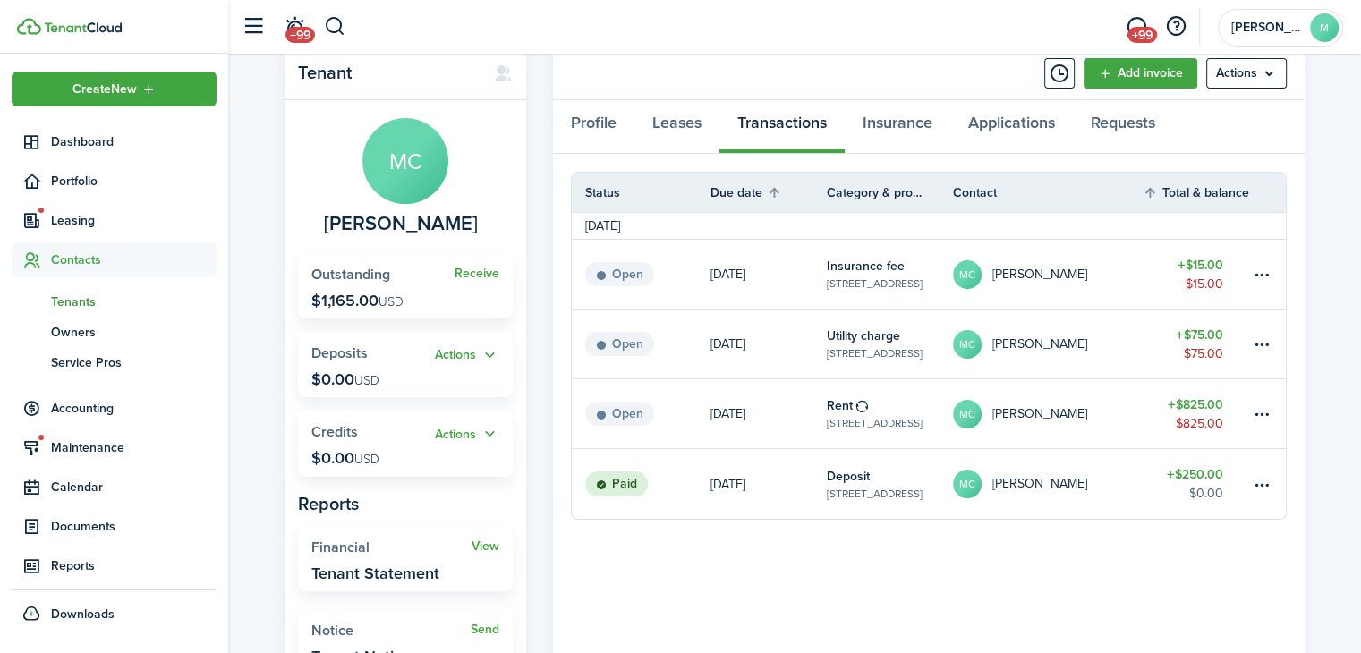
scroll to position [0, 0]
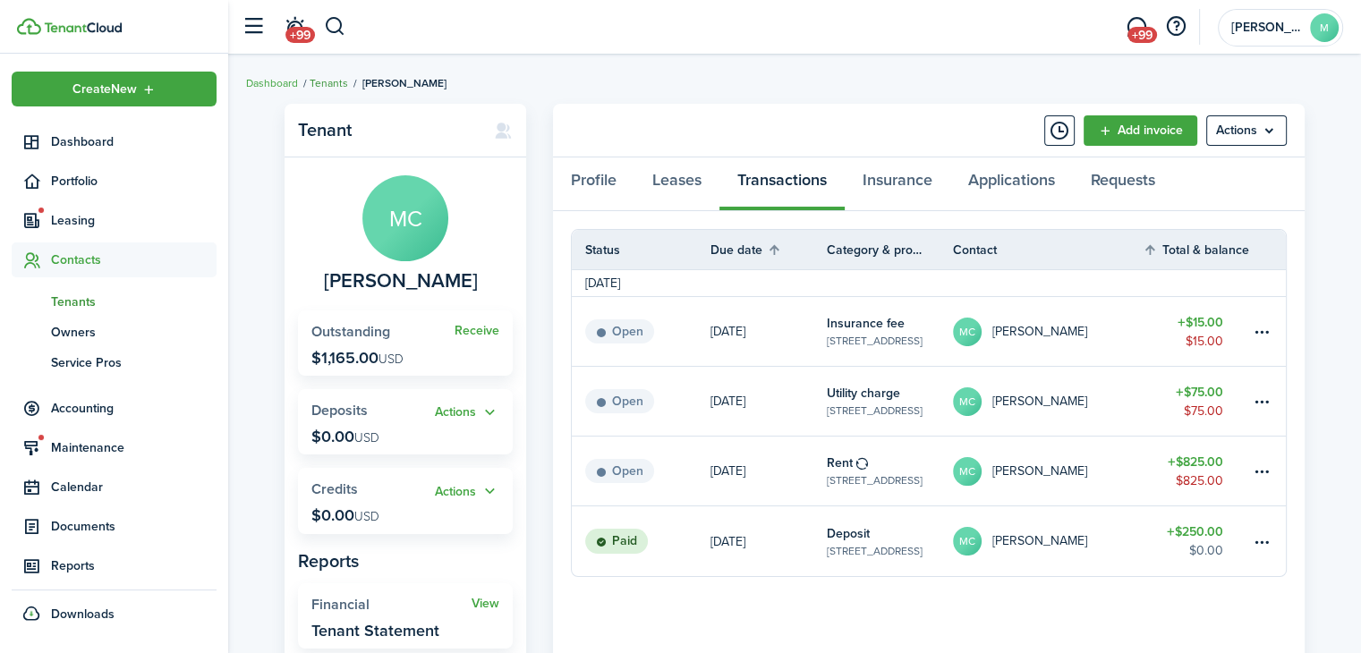
click at [325, 85] on link "Tenants" at bounding box center [329, 83] width 38 height 16
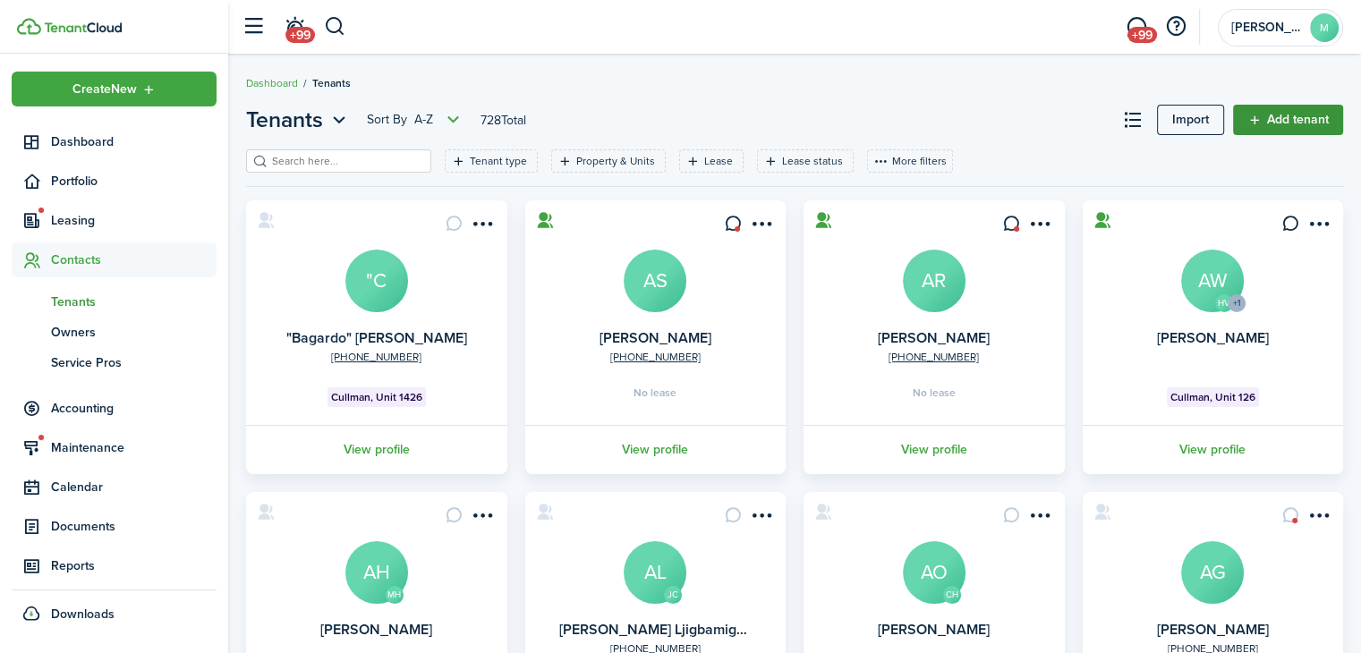
click at [1278, 130] on link "Add tenant" at bounding box center [1288, 120] width 110 height 30
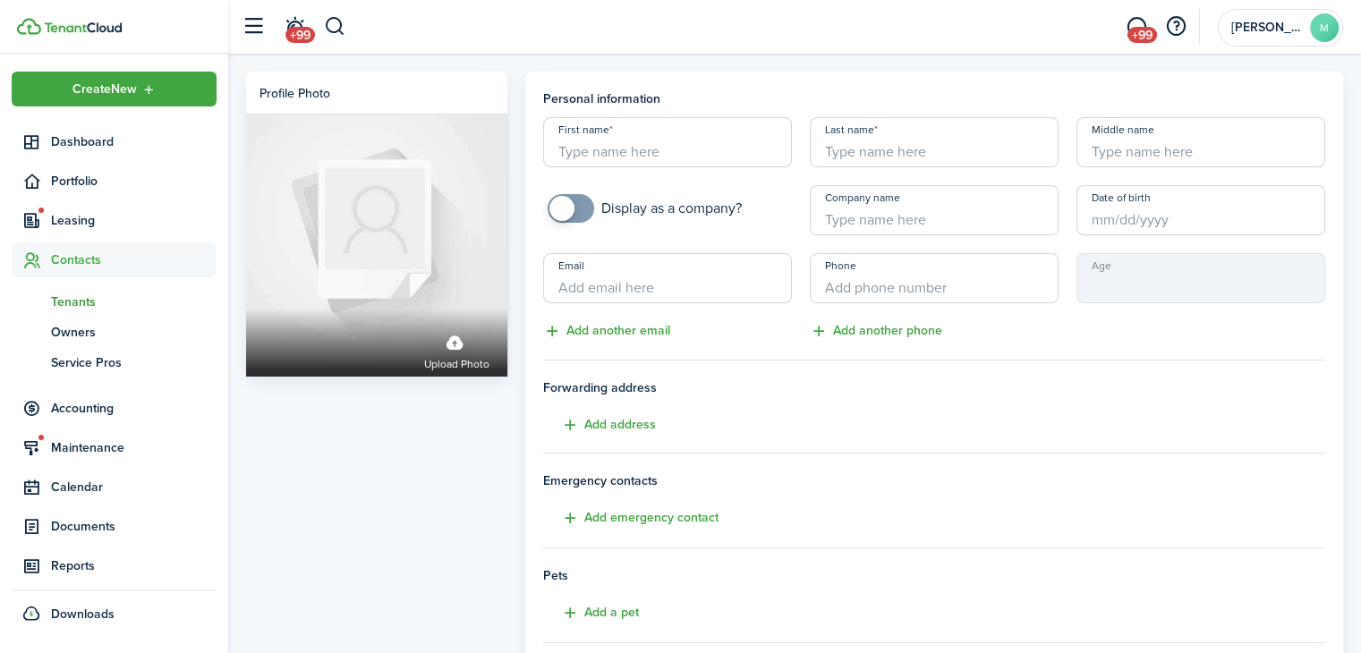
click at [737, 161] on input "First name" at bounding box center [667, 142] width 249 height 50
paste input "Canterbury"
click at [742, 147] on input "Canterbury" at bounding box center [667, 142] width 249 height 50
type input "C"
paste input "[PERSON_NAME] and [PERSON_NAME]"
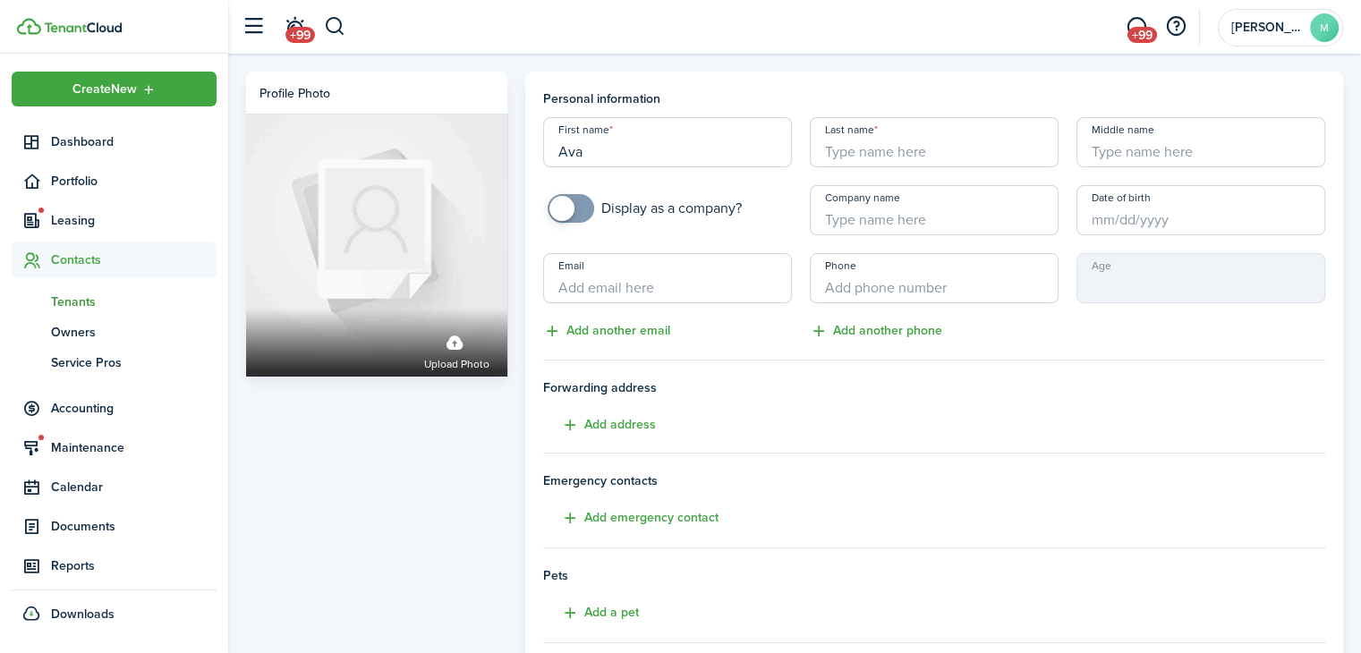
type input "Ava"
paste input "[PERSON_NAME] and [PERSON_NAME]"
click at [849, 158] on input "[PERSON_NAME]" at bounding box center [934, 142] width 249 height 50
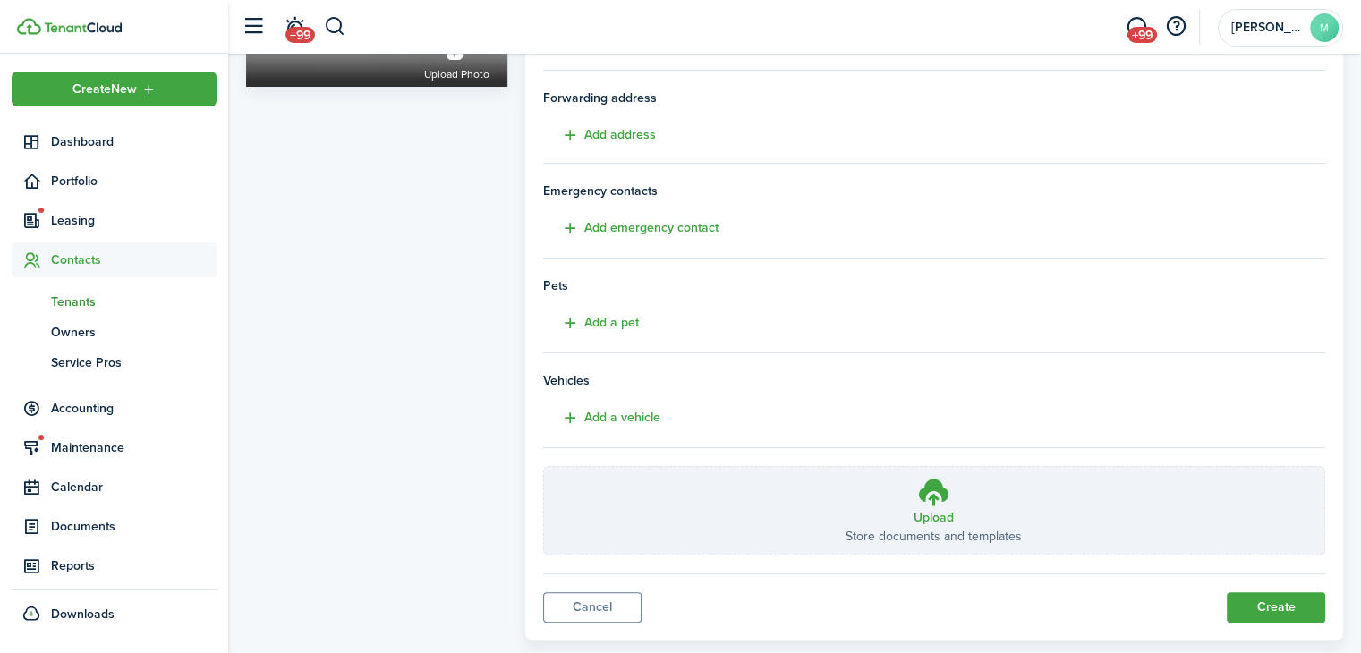
scroll to position [296, 0]
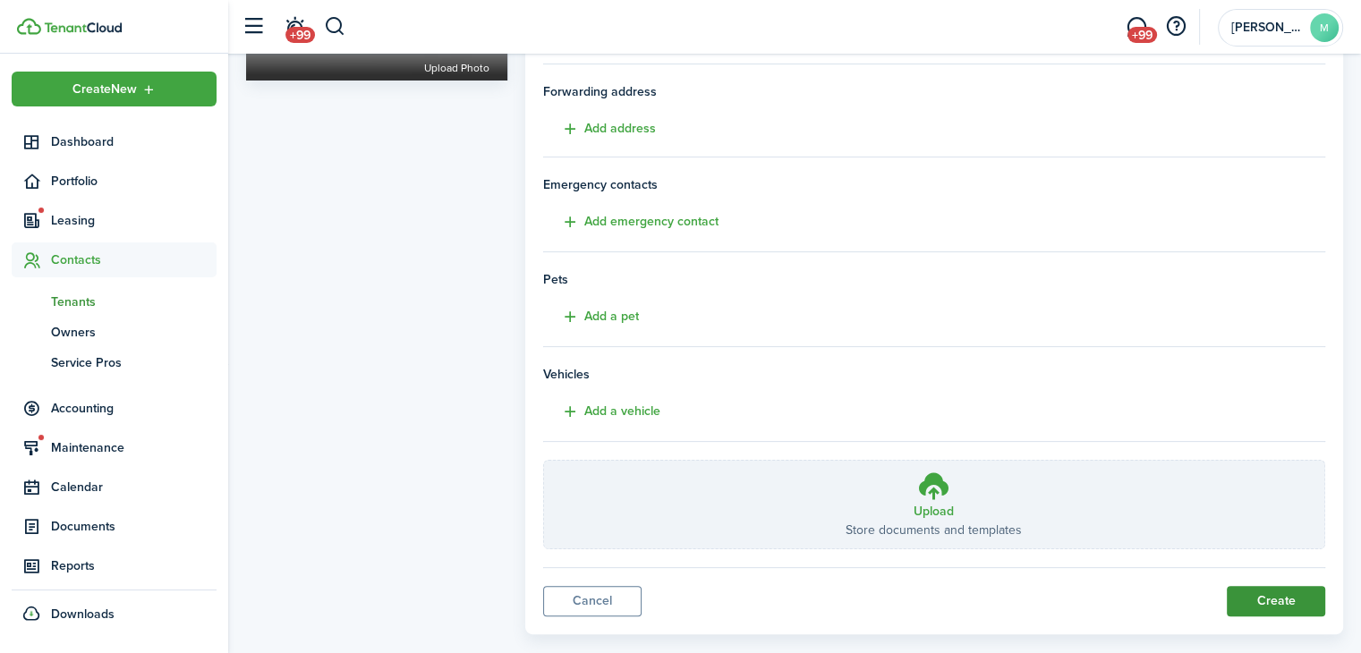
type input "[PERSON_NAME]"
click at [1285, 609] on button "Create" at bounding box center [1276, 601] width 98 height 30
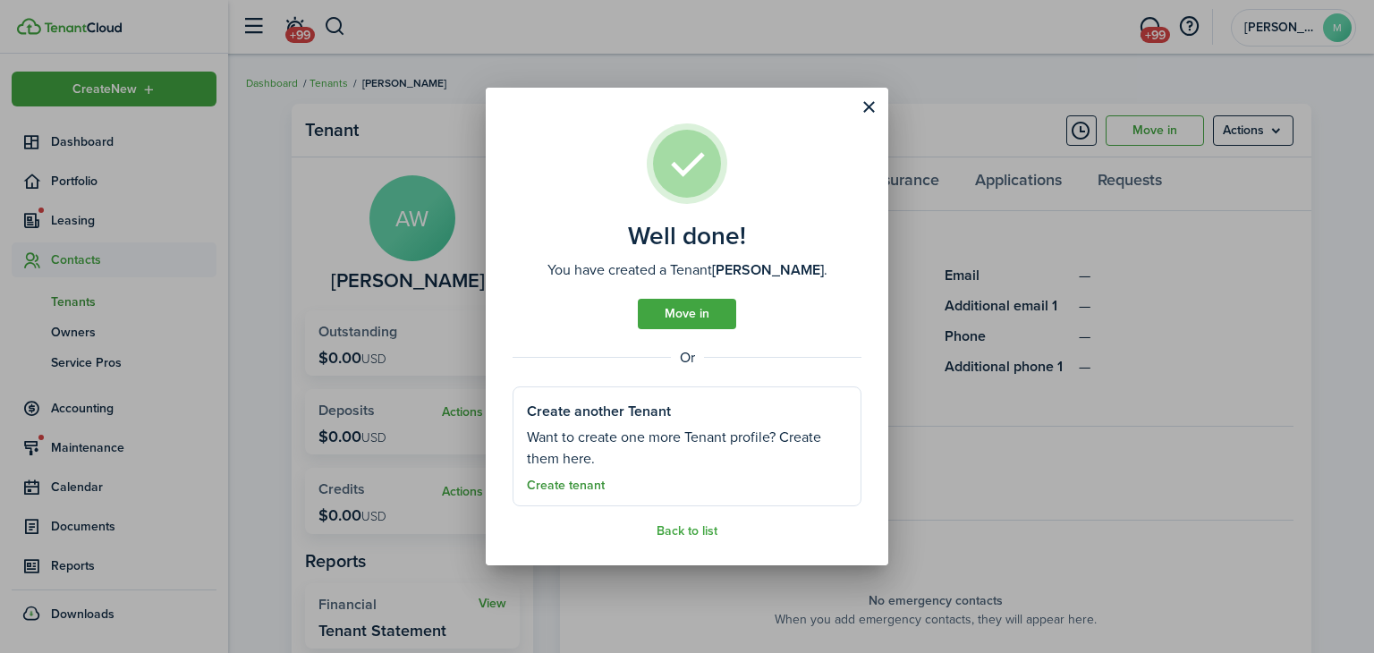
click at [589, 487] on link "Create tenant" at bounding box center [566, 486] width 78 height 14
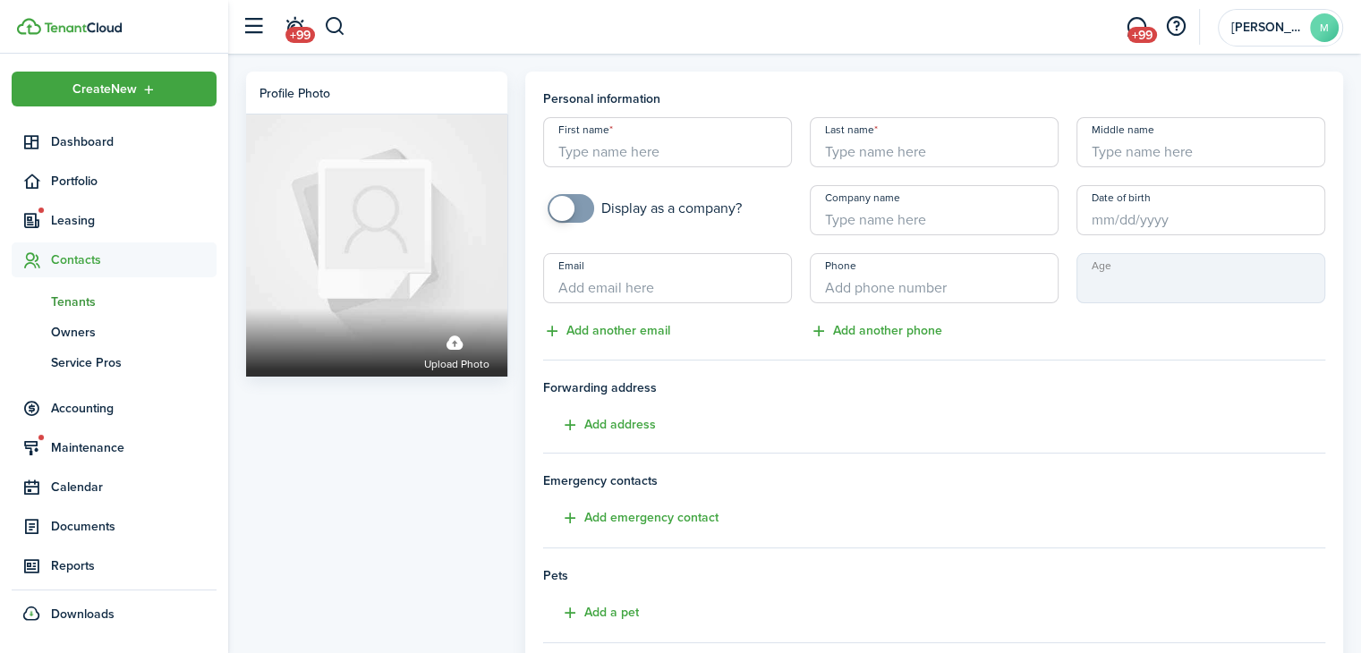
click at [716, 141] on input "First name" at bounding box center [667, 142] width 249 height 50
paste input "[PERSON_NAME] and [PERSON_NAME]"
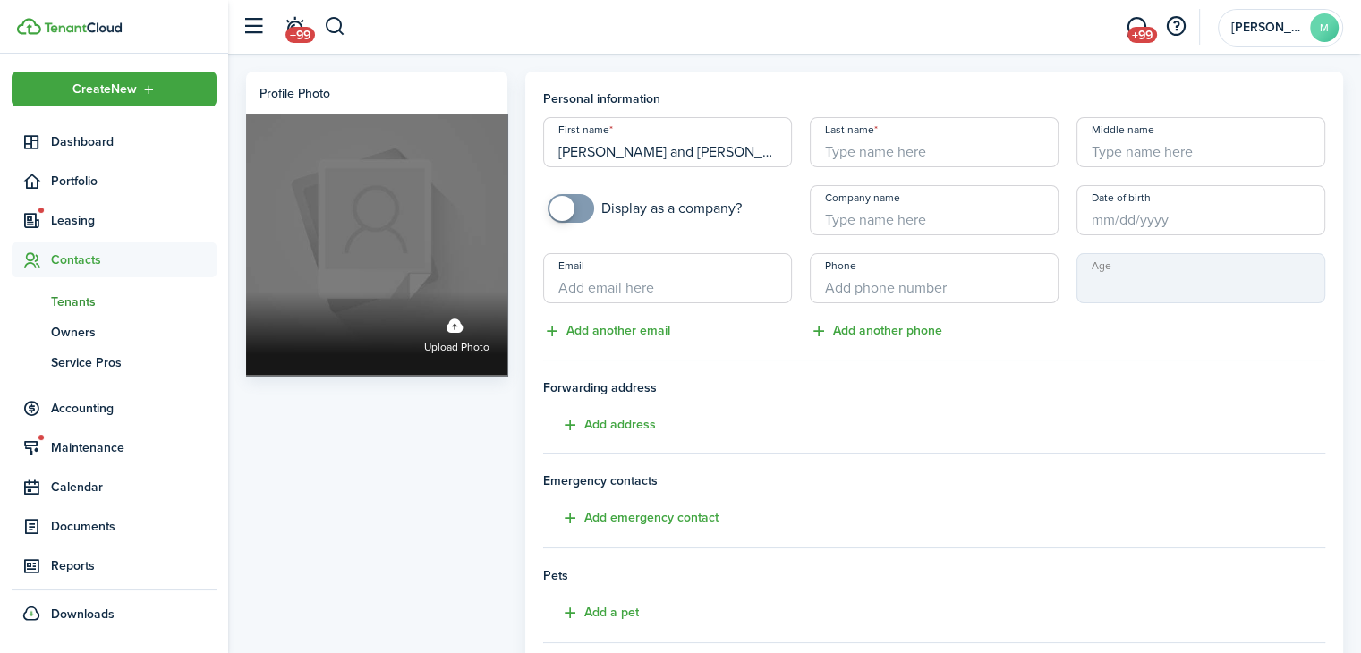
drag, startPoint x: 768, startPoint y: 156, endPoint x: 480, endPoint y: 157, distance: 288.1
click at [480, 157] on div "Profile photo Upload photo Personal information First name [PERSON_NAME] and [P…" at bounding box center [794, 501] width 1115 height 859
type input "[PERSON_NAME]"
type input "c"
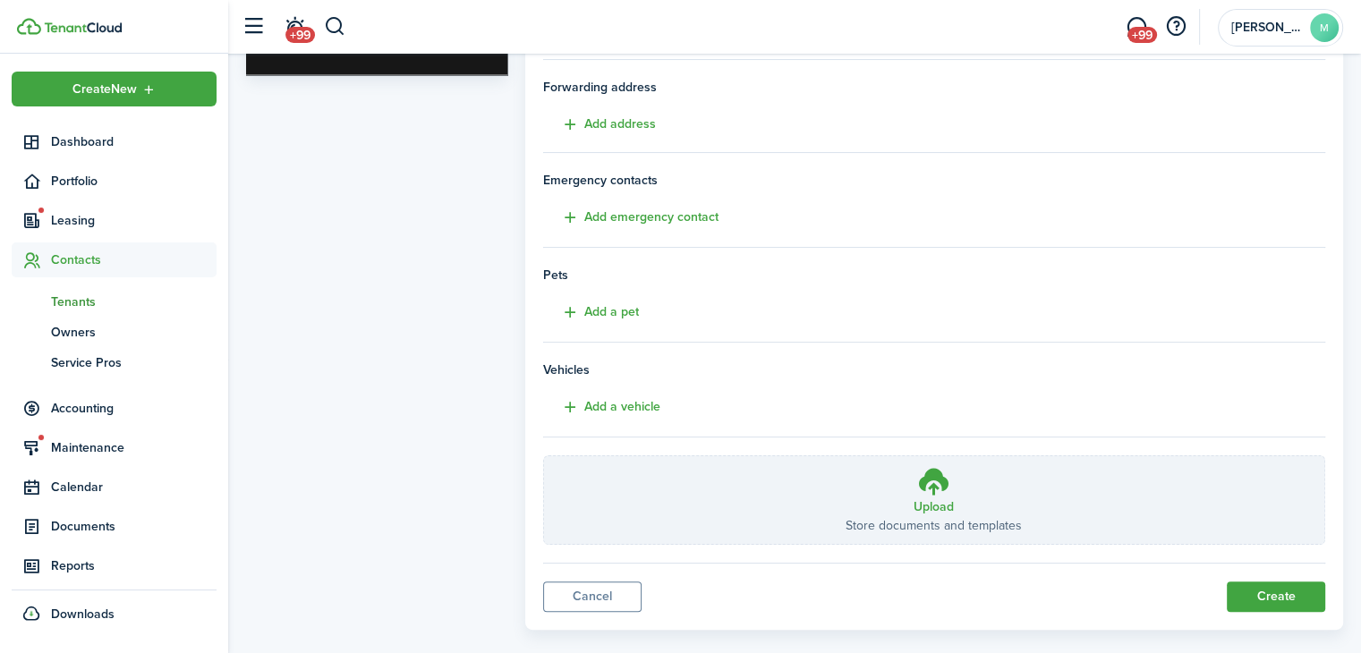
scroll to position [324, 0]
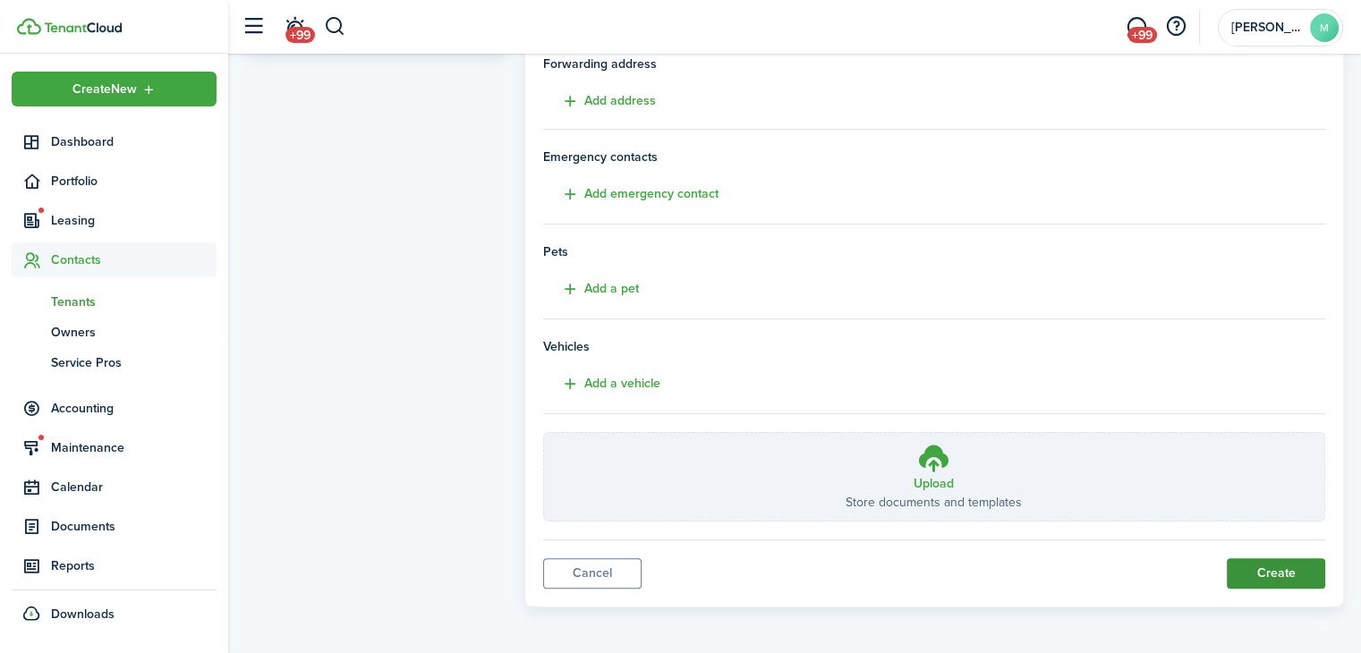
type input "[PERSON_NAME]"
click at [1266, 582] on button "Create" at bounding box center [1276, 573] width 98 height 30
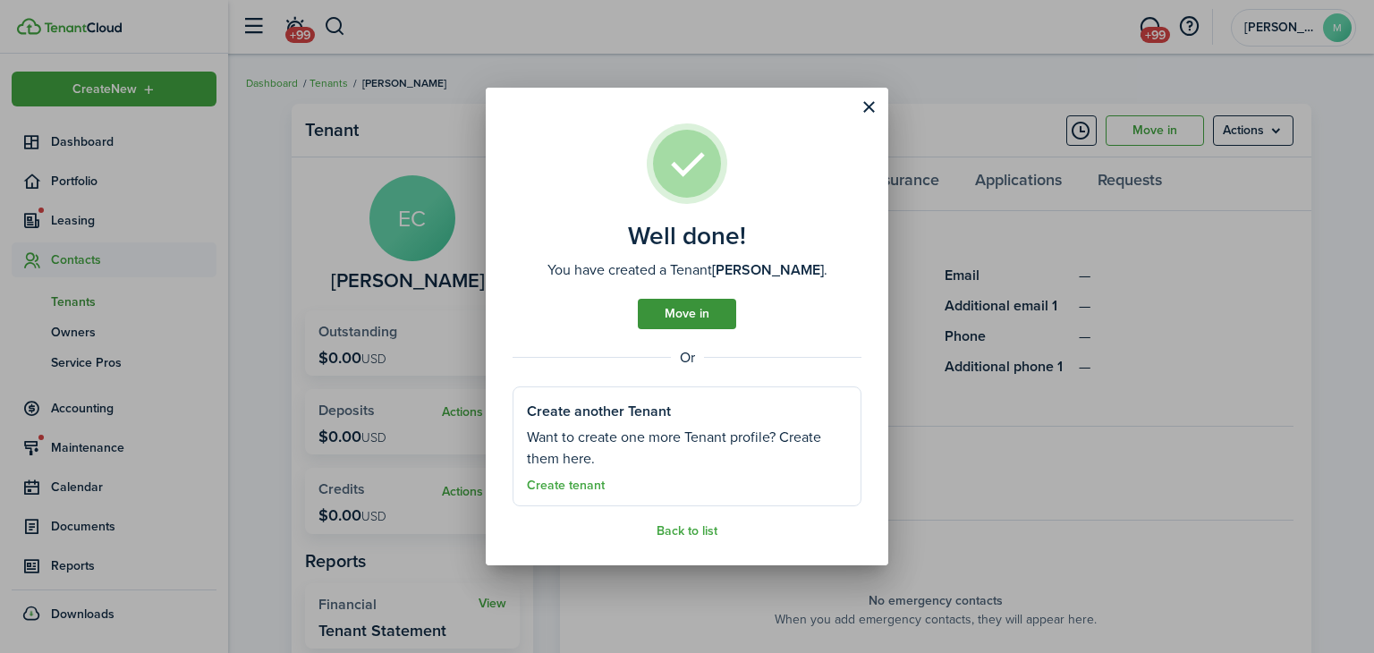
click at [726, 322] on link "Move in" at bounding box center [687, 314] width 98 height 30
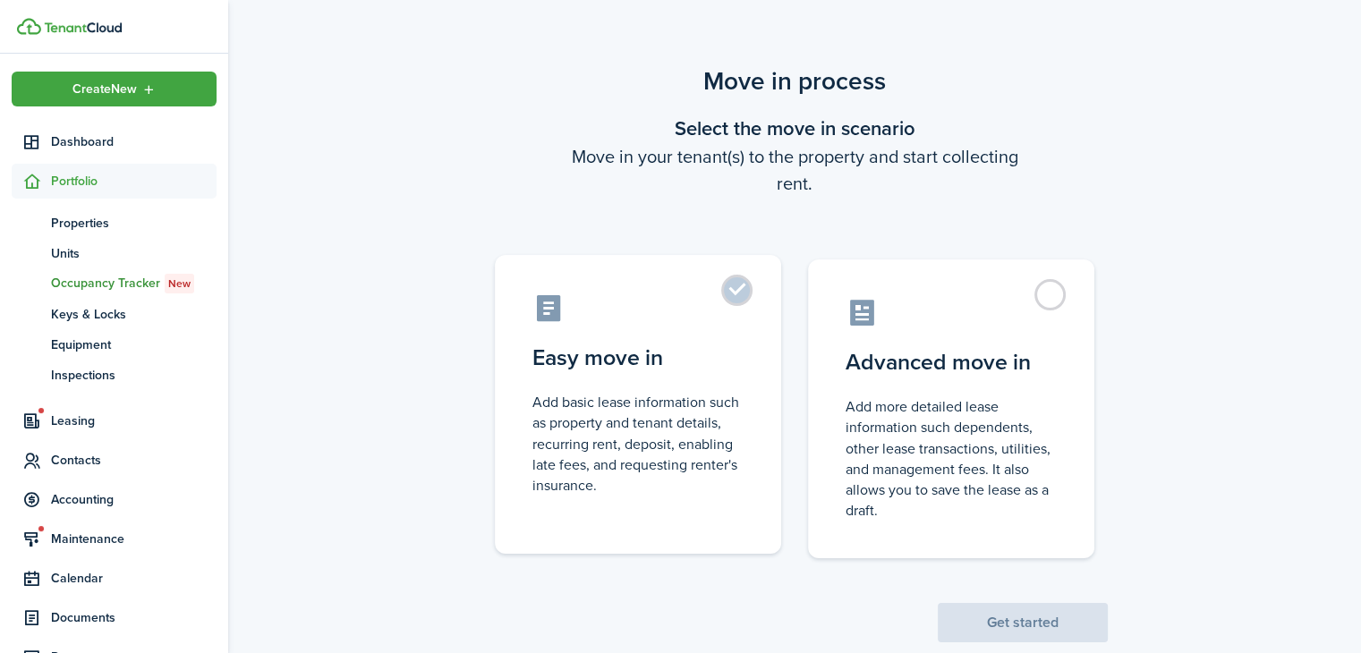
click at [711, 505] on label "Easy move in Add basic lease information such as property and tenant details, r…" at bounding box center [638, 404] width 286 height 299
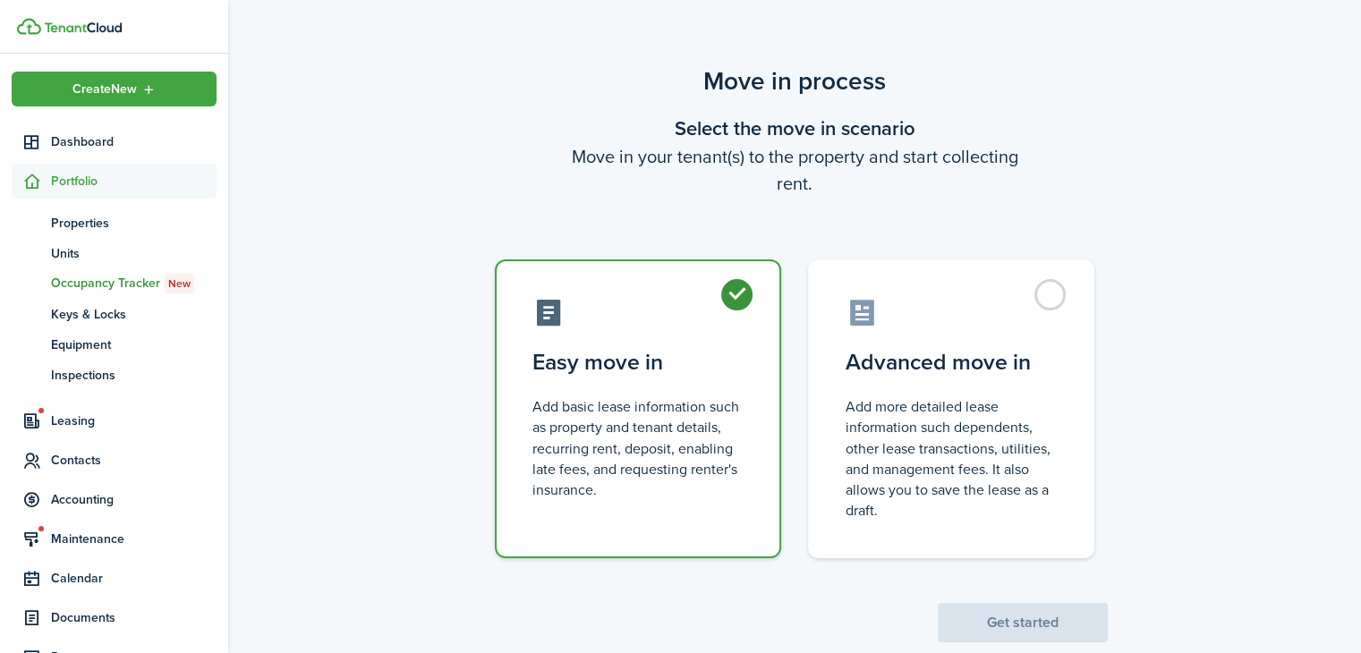
radio input "true"
click at [1012, 623] on button "Get started" at bounding box center [1023, 622] width 170 height 39
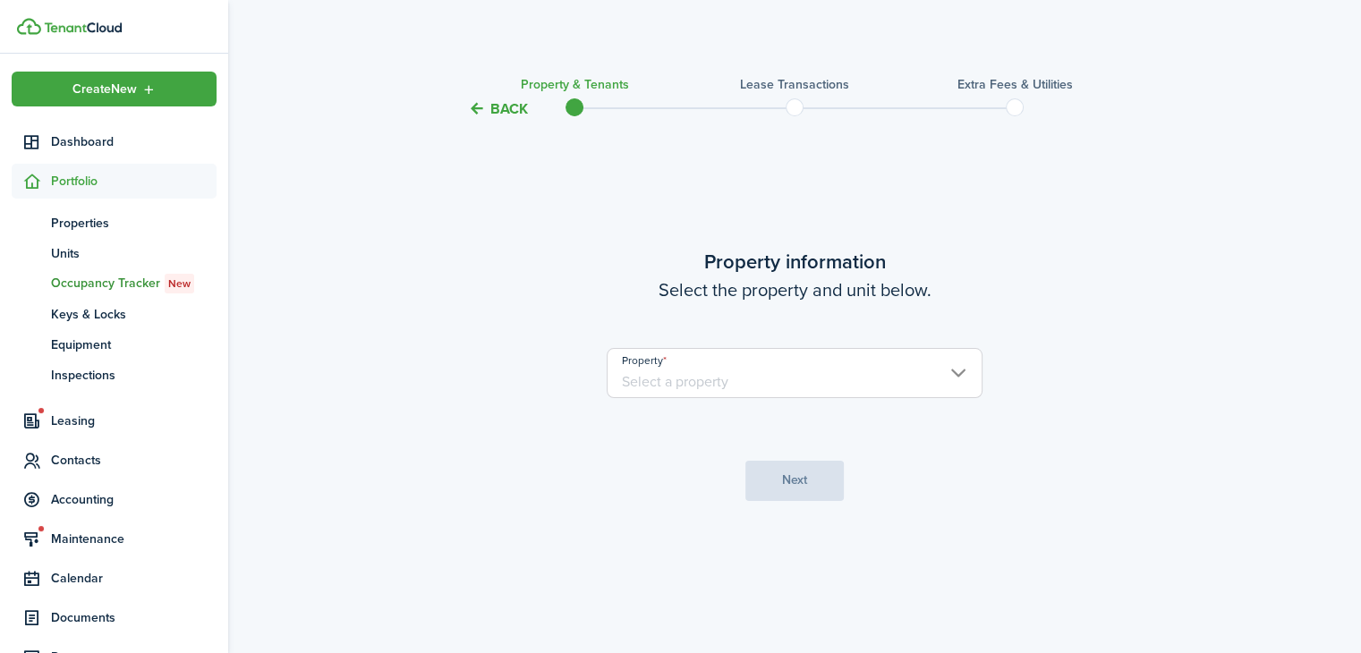
click at [905, 370] on input "Property" at bounding box center [795, 373] width 376 height 50
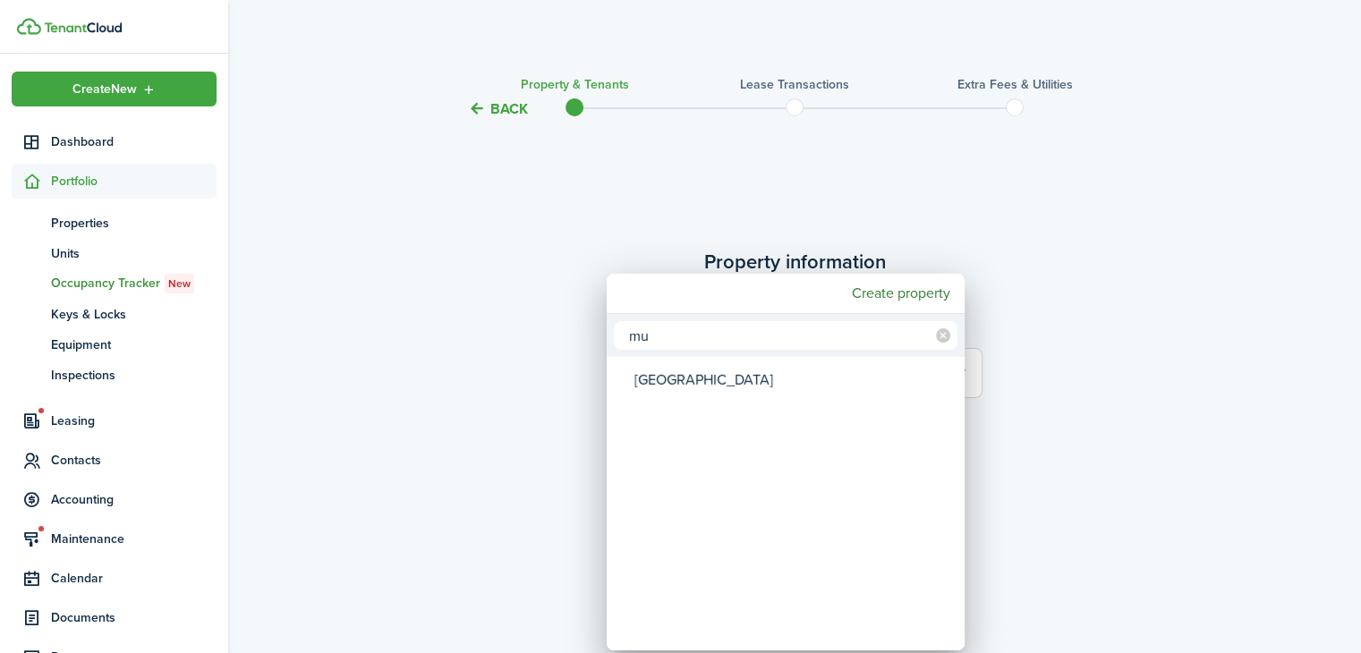
type input "mu"
click at [774, 386] on div "[GEOGRAPHIC_DATA]" at bounding box center [792, 380] width 317 height 41
type input "[GEOGRAPHIC_DATA]"
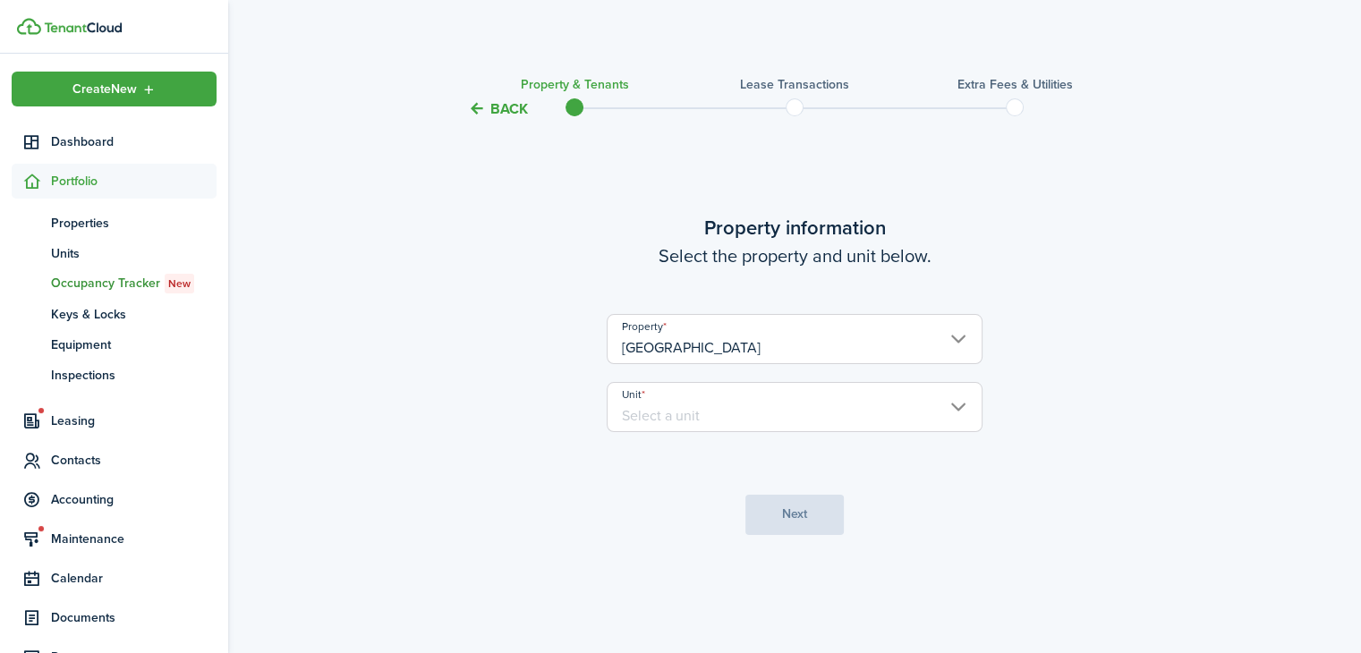
click at [801, 421] on input "Unit" at bounding box center [795, 407] width 376 height 50
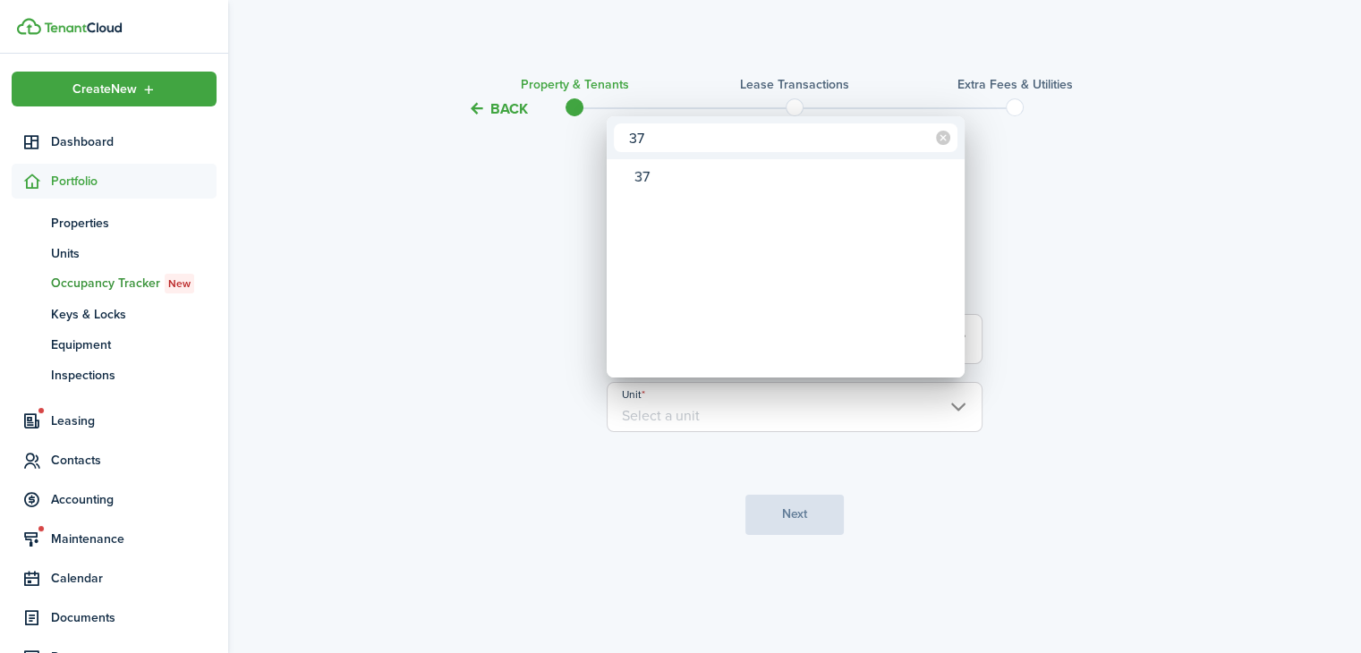
type input "37"
click at [708, 178] on div "37" at bounding box center [792, 177] width 317 height 30
type input "37"
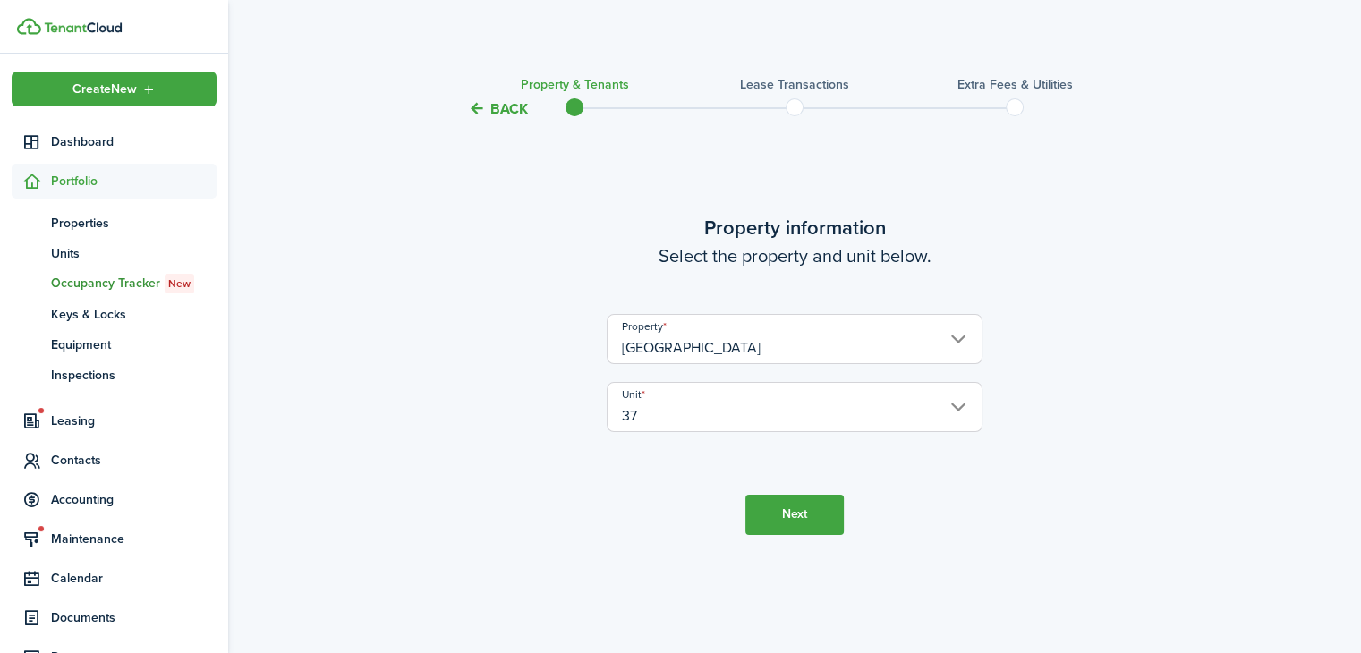
click at [815, 520] on button "Next" at bounding box center [794, 515] width 98 height 40
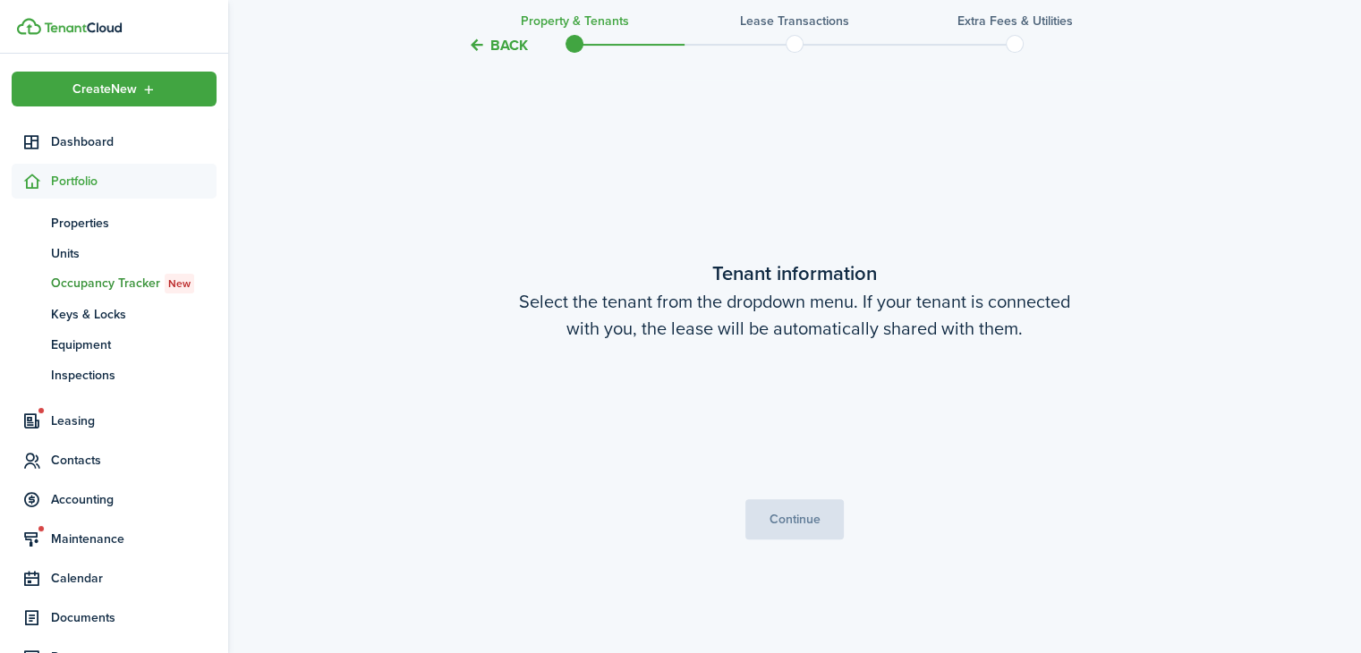
scroll to position [533, 0]
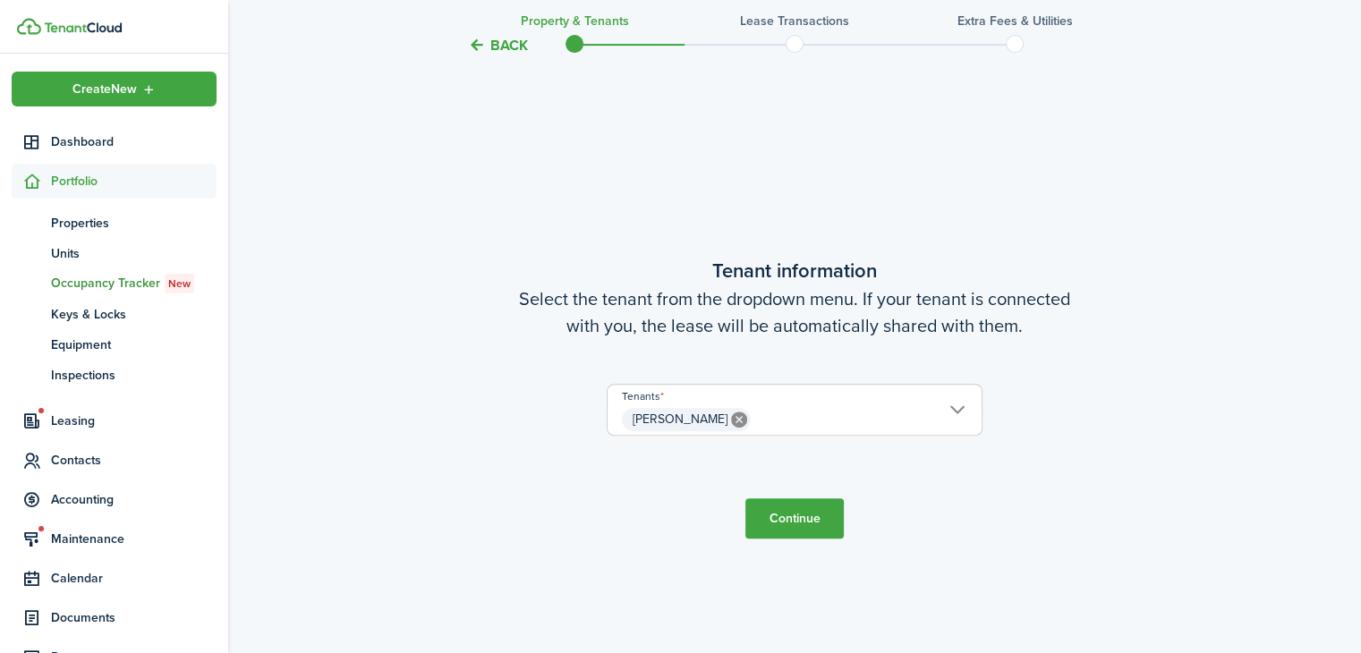
click at [820, 421] on span "[PERSON_NAME]" at bounding box center [794, 419] width 374 height 30
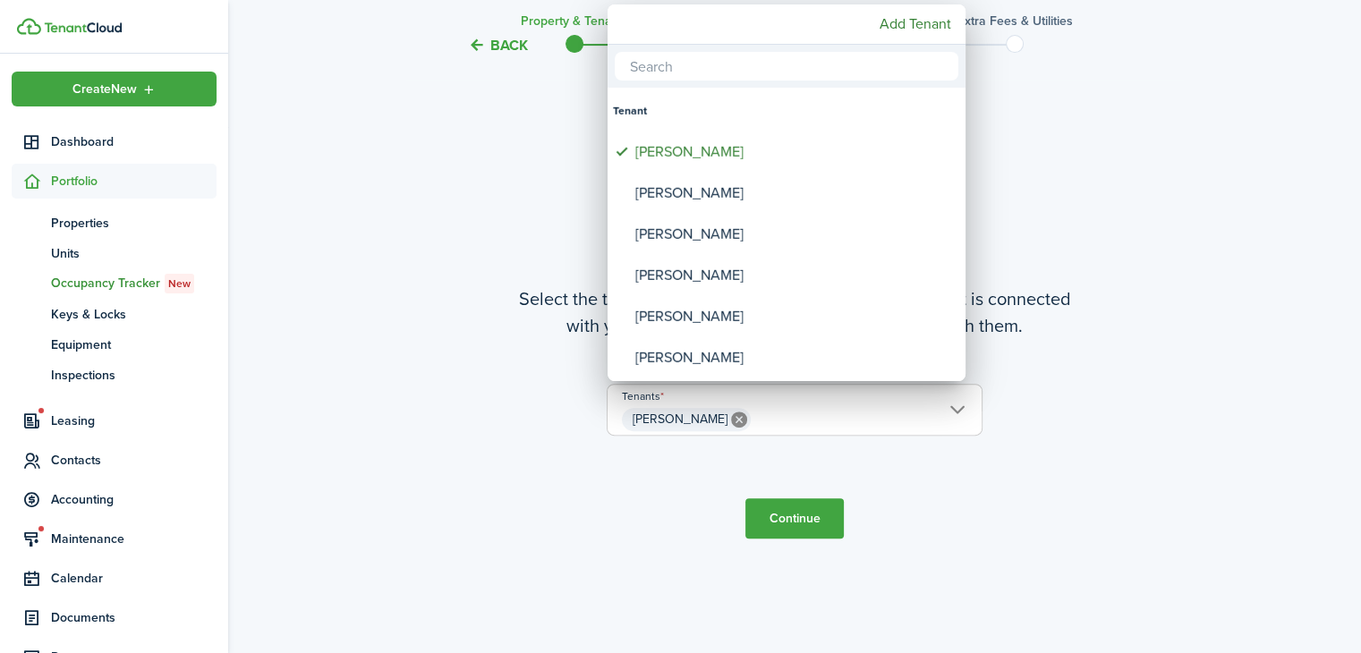
click at [723, 175] on div "[PERSON_NAME]" at bounding box center [793, 193] width 317 height 41
type input "[PERSON_NAME], [PERSON_NAME]"
click at [818, 512] on div at bounding box center [680, 326] width 1647 height 939
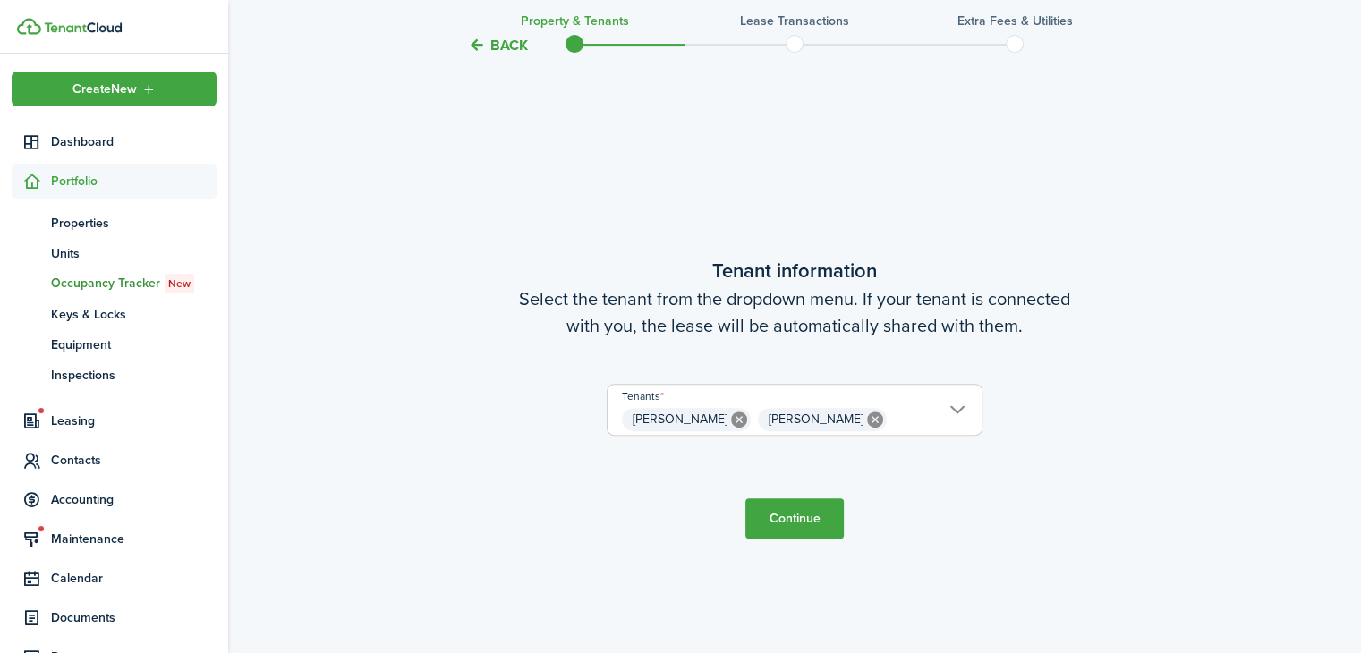
click at [819, 527] on button "Continue" at bounding box center [794, 518] width 98 height 40
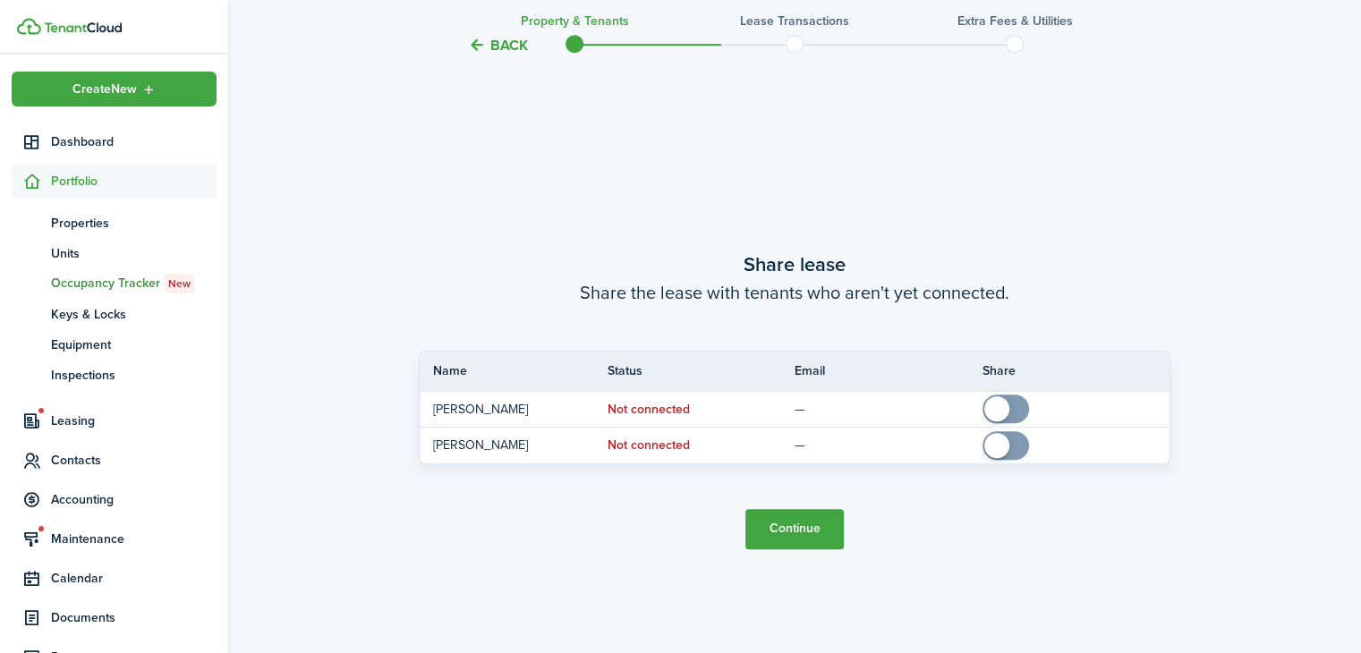
scroll to position [1185, 0]
click at [829, 534] on button "Continue" at bounding box center [794, 528] width 98 height 40
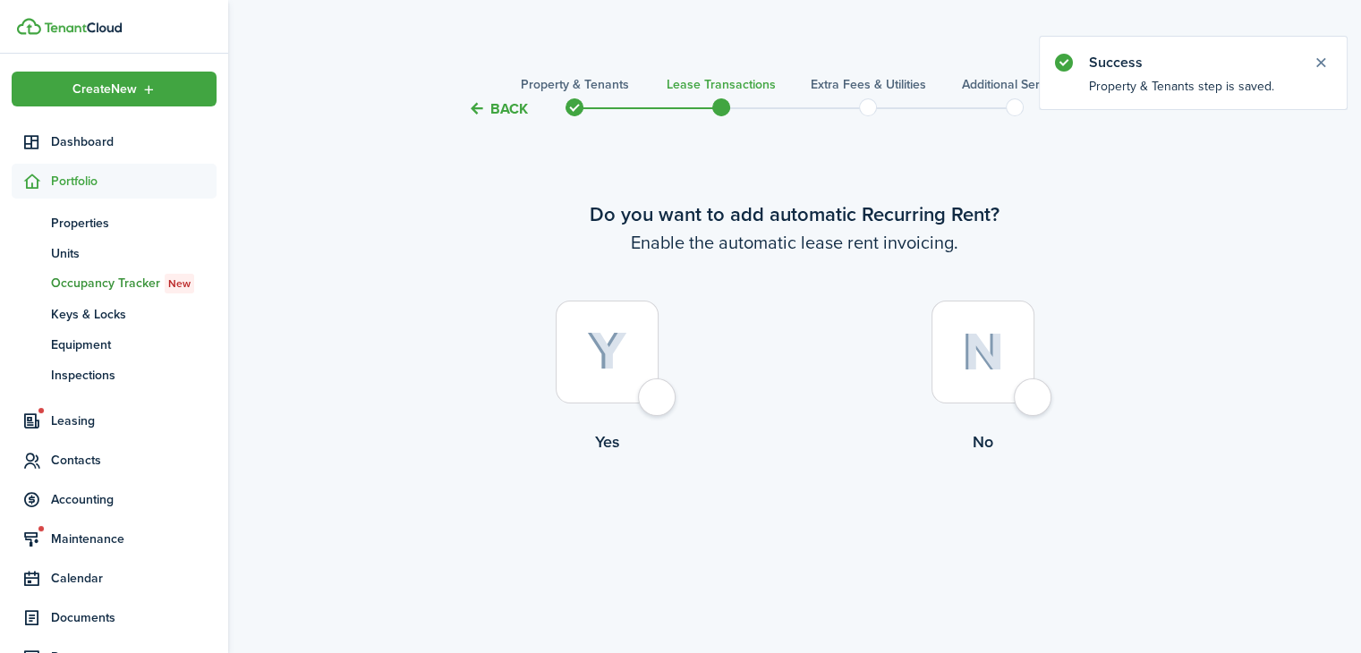
click at [619, 367] on img at bounding box center [607, 351] width 40 height 39
radio input "true"
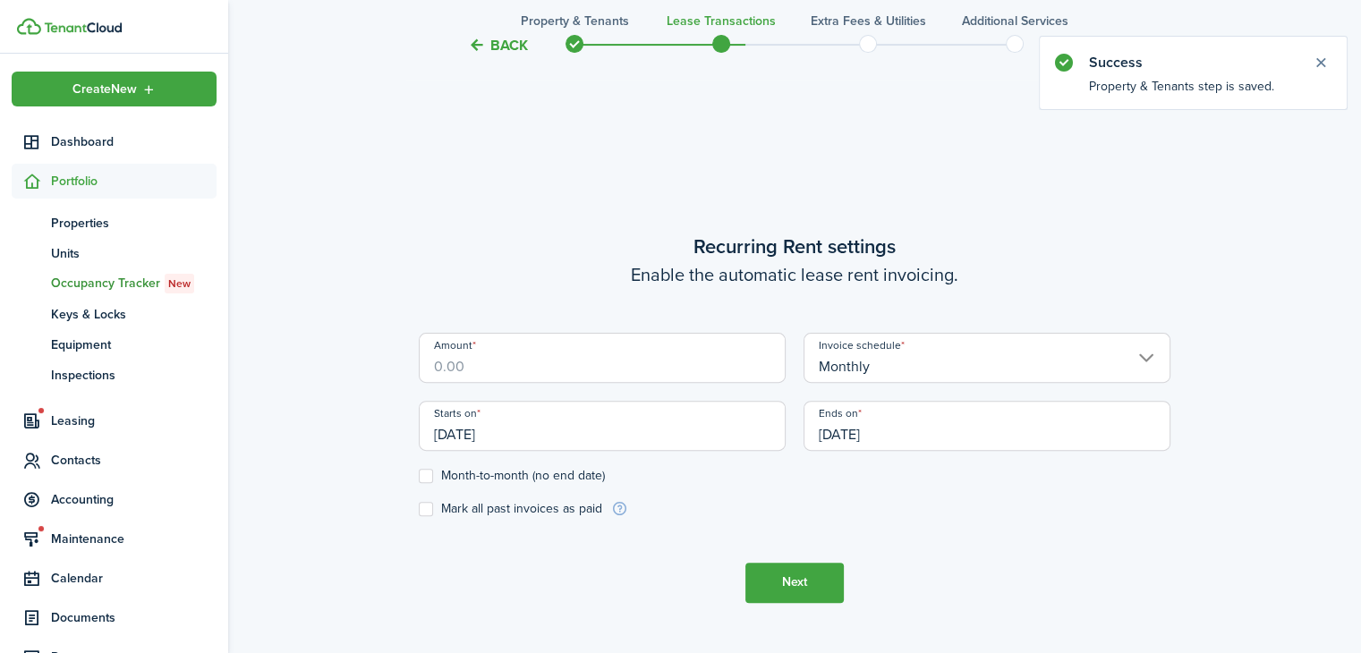
scroll to position [533, 0]
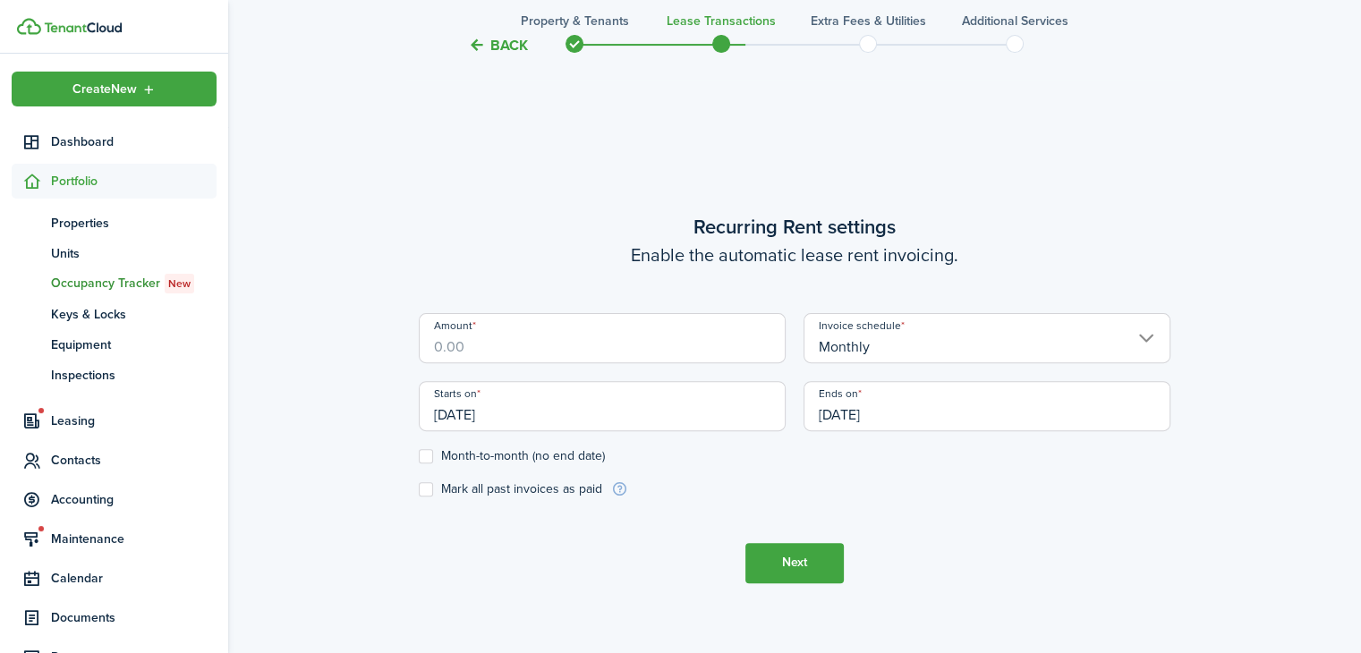
click at [664, 319] on input "Amount" at bounding box center [602, 338] width 367 height 50
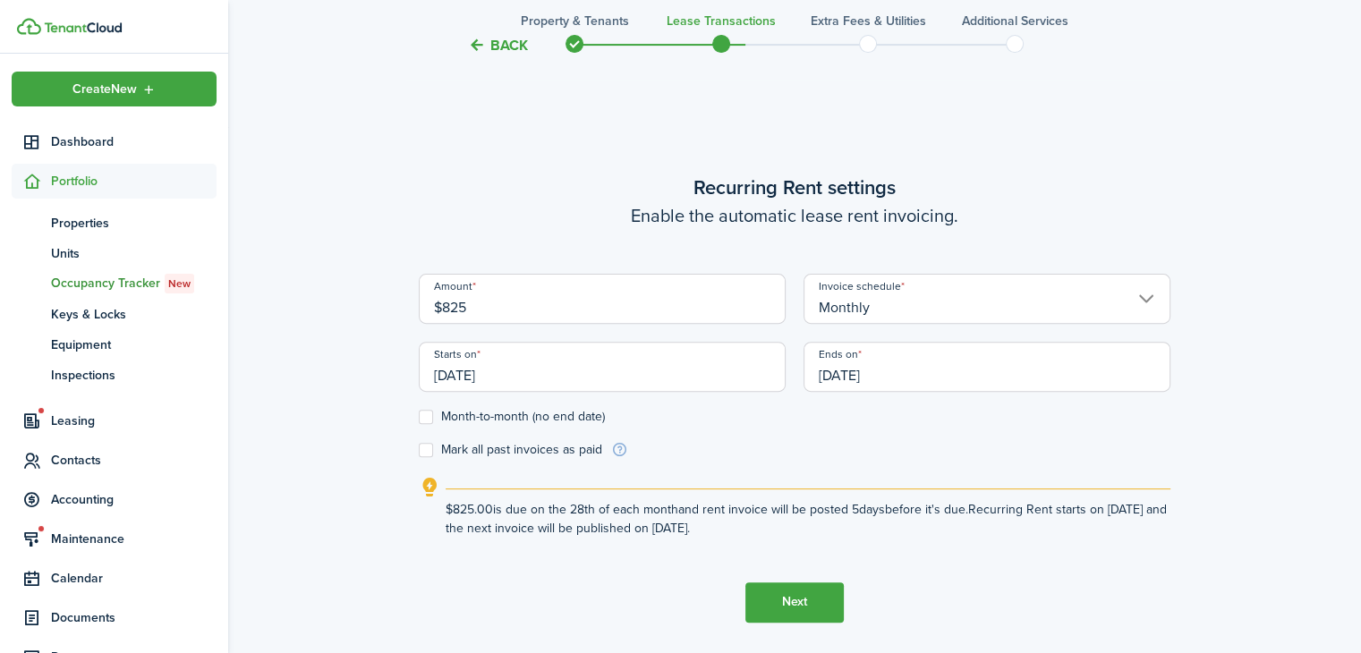
click at [701, 383] on input "[DATE]" at bounding box center [602, 367] width 367 height 50
type input "$825.00"
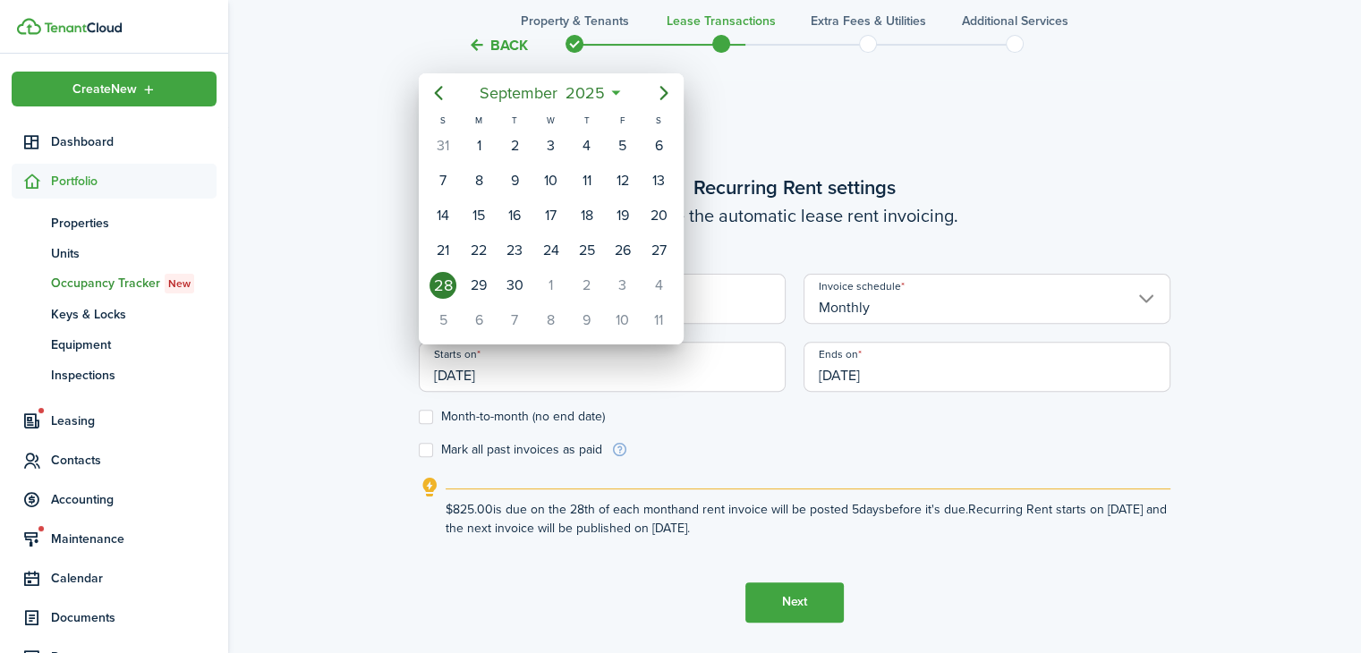
click at [556, 283] on div "1" at bounding box center [550, 285] width 27 height 27
type input "[DATE]"
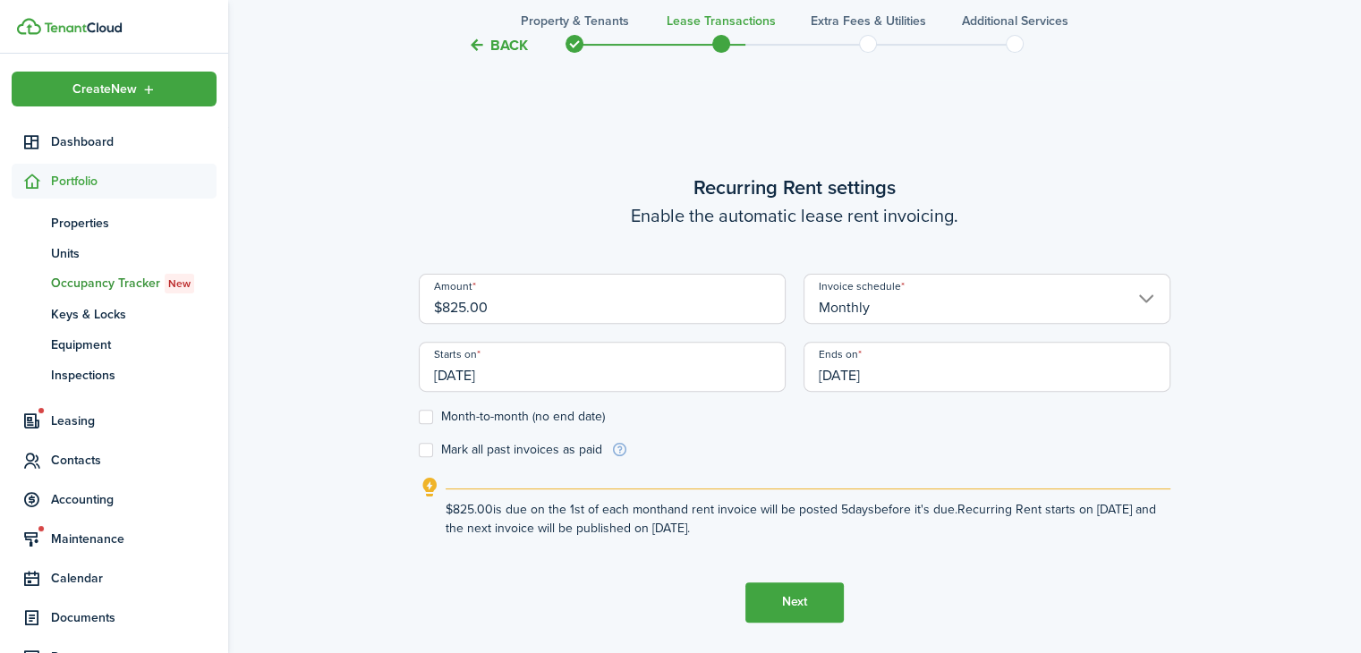
click at [948, 382] on input "[DATE]" at bounding box center [986, 367] width 367 height 50
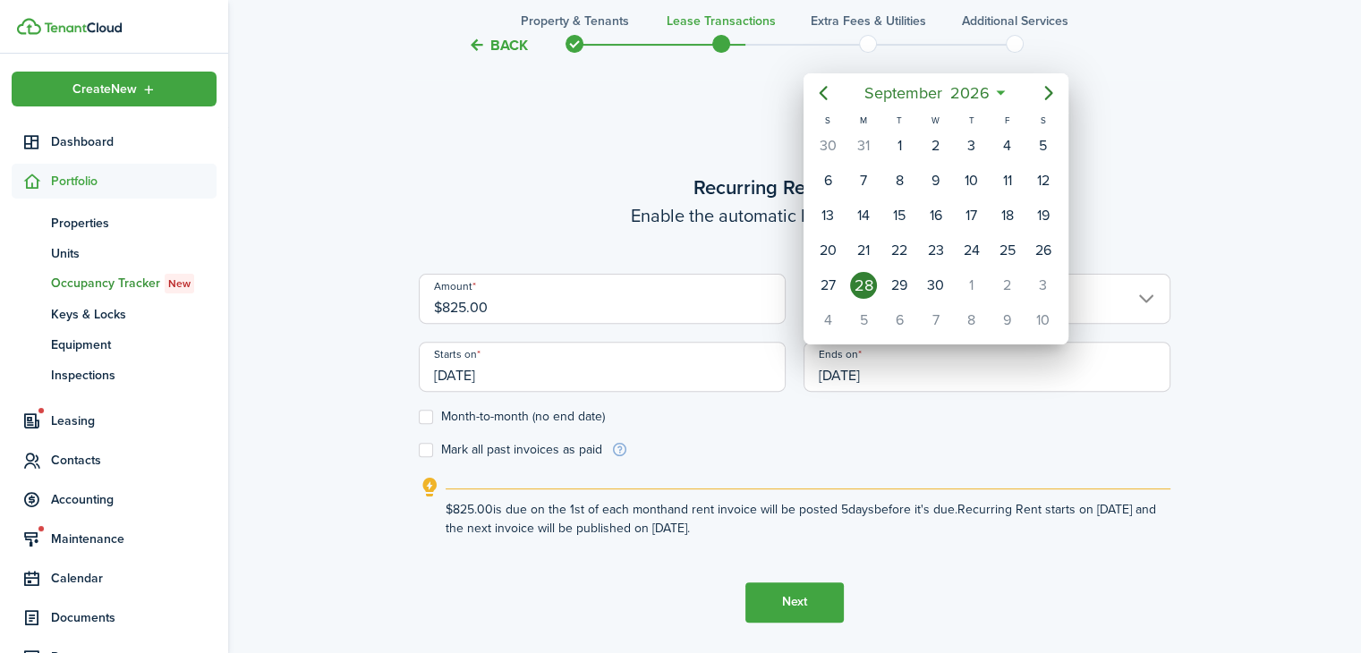
click at [827, 99] on icon "Previous page" at bounding box center [822, 92] width 21 height 21
click at [830, 102] on icon "Previous page" at bounding box center [822, 92] width 21 height 21
click at [825, 100] on icon "Previous page" at bounding box center [822, 92] width 21 height 21
click at [823, 100] on icon "Previous page" at bounding box center [822, 92] width 21 height 21
click at [837, 107] on mbsc-calendar-prev at bounding box center [823, 93] width 36 height 36
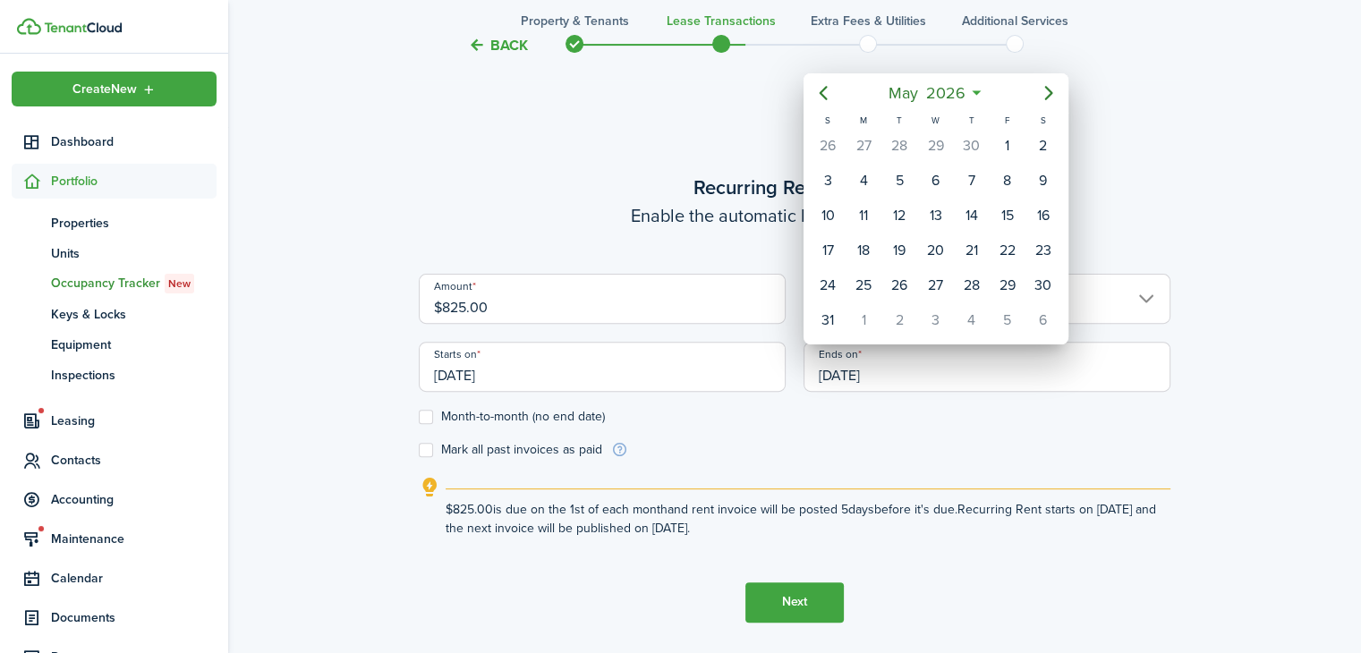
click at [979, 146] on div "30" at bounding box center [971, 145] width 27 height 27
type input "[DATE]"
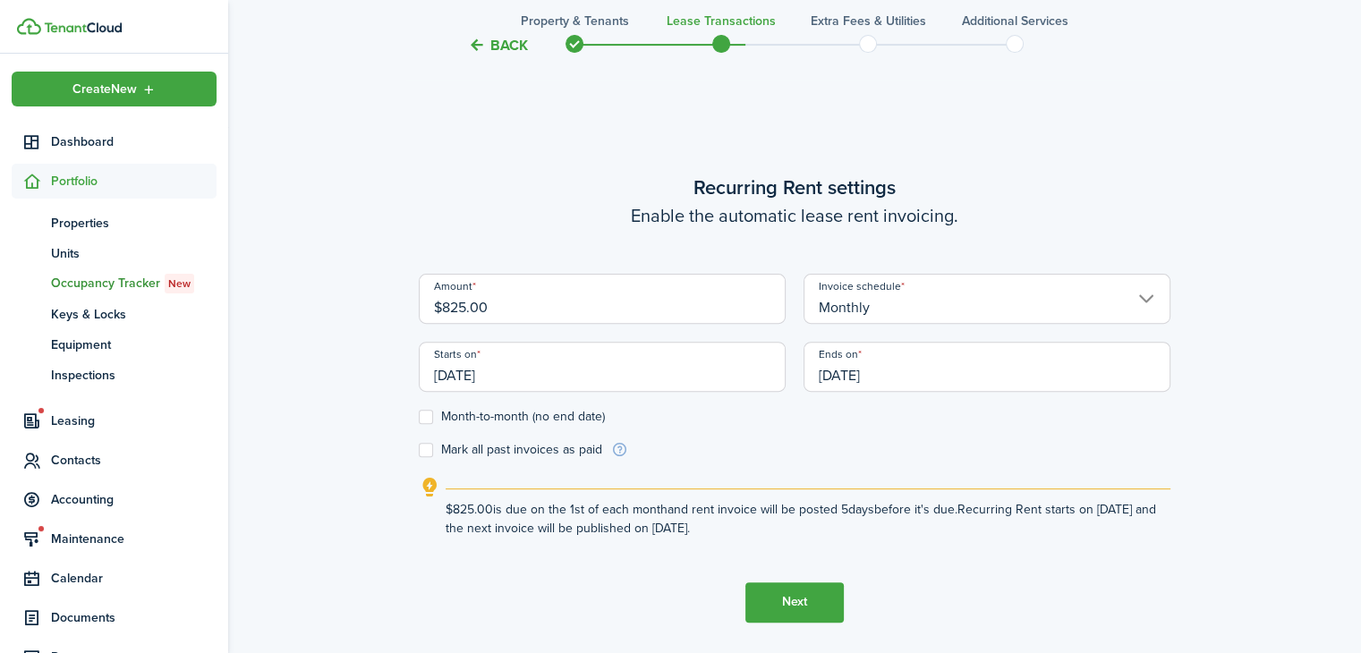
click at [809, 609] on button "Next" at bounding box center [794, 602] width 98 height 40
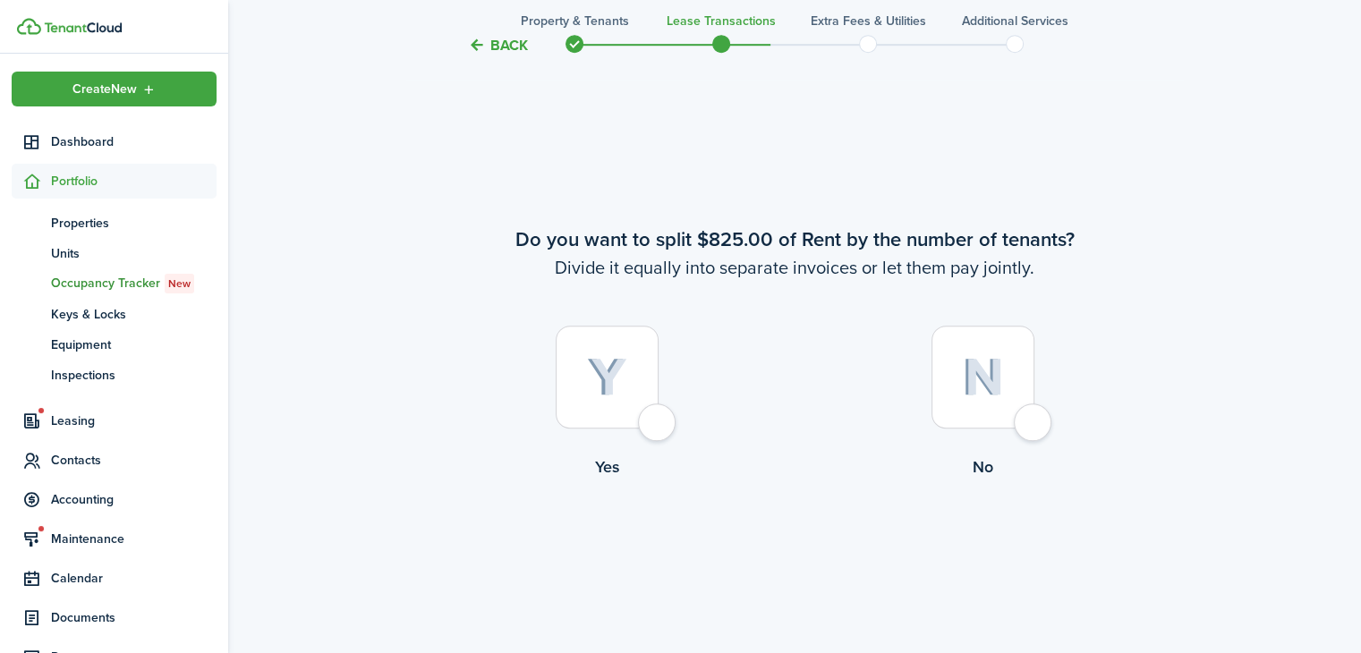
scroll to position [1185, 0]
click at [1002, 370] on img at bounding box center [983, 376] width 42 height 38
radio input "true"
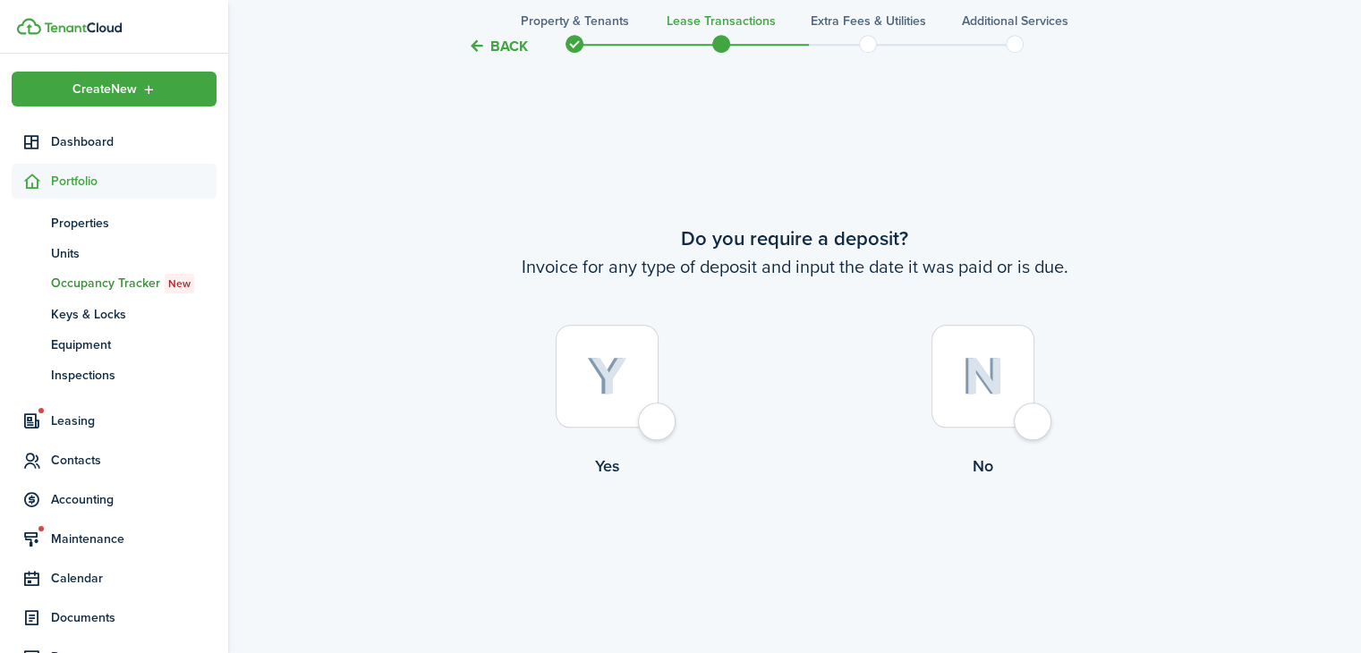
click at [606, 383] on img at bounding box center [607, 376] width 40 height 39
radio input "true"
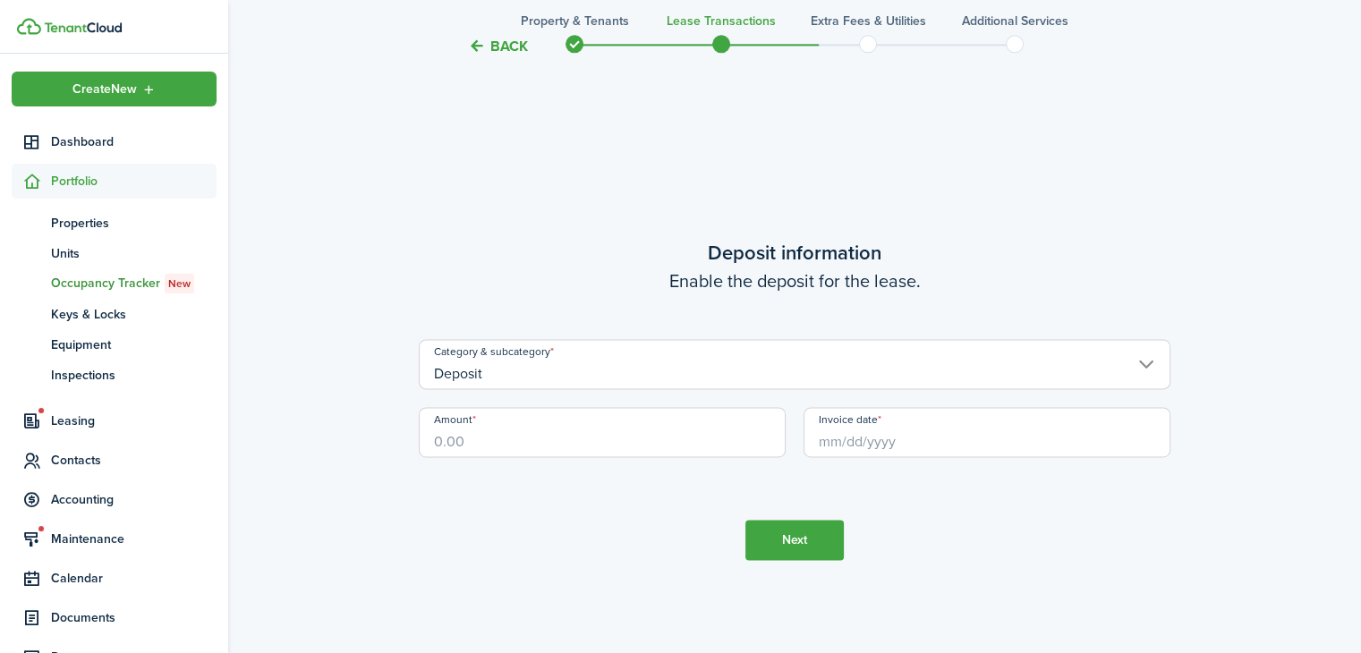
scroll to position [2491, 0]
click at [590, 429] on input "Amount" at bounding box center [602, 432] width 367 height 50
click at [955, 444] on input "Invoice date" at bounding box center [986, 432] width 367 height 50
type input "$250.00"
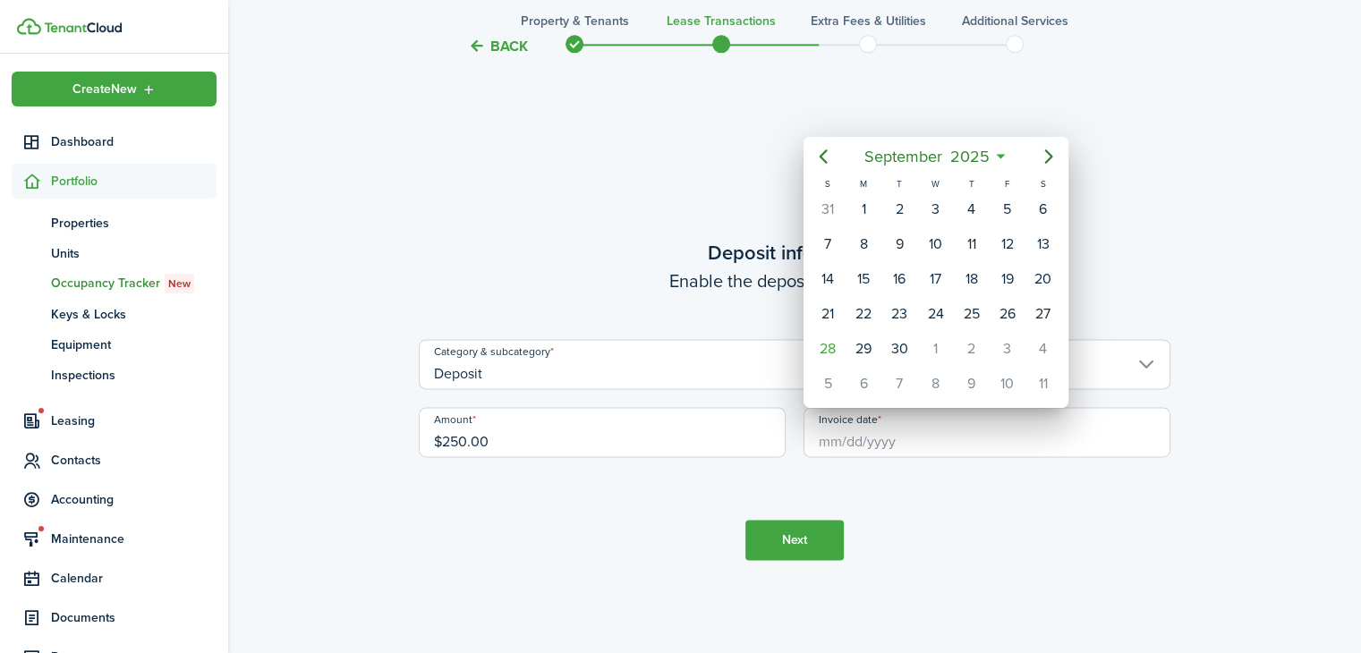
click at [939, 336] on div "1" at bounding box center [935, 349] width 27 height 27
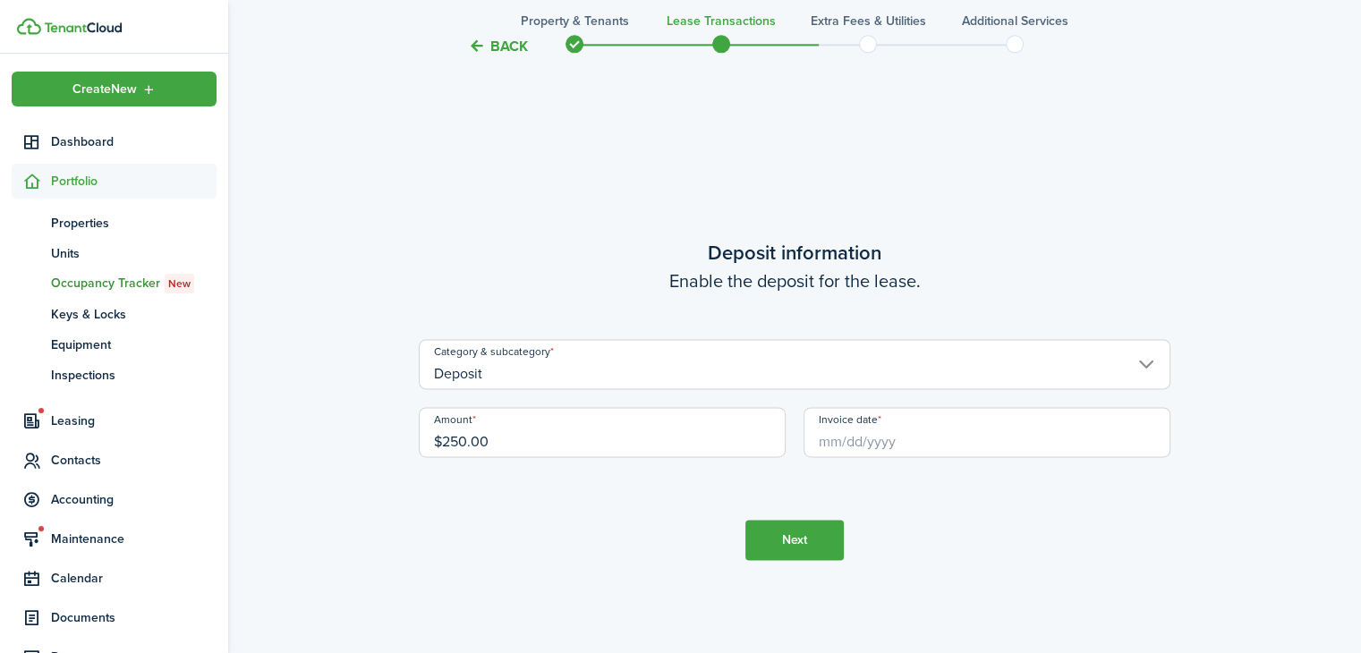
type input "[DATE]"
click at [792, 542] on button "Next" at bounding box center [794, 540] width 98 height 40
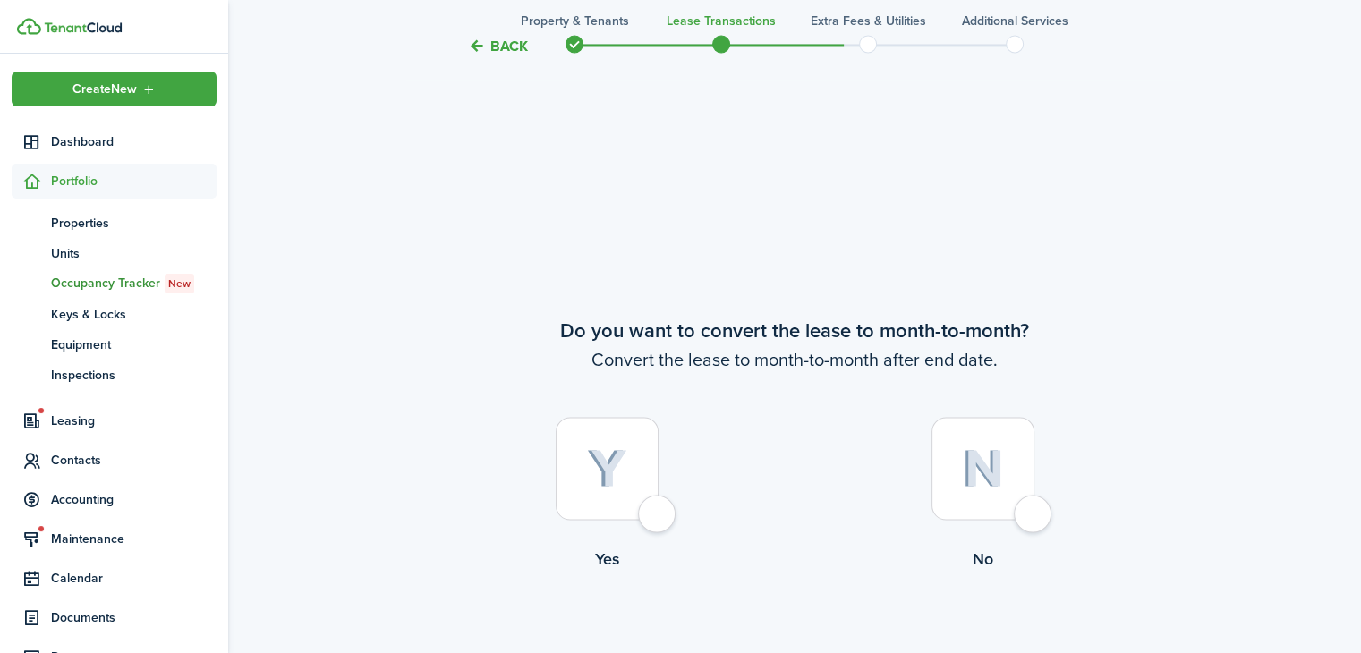
scroll to position [3144, 0]
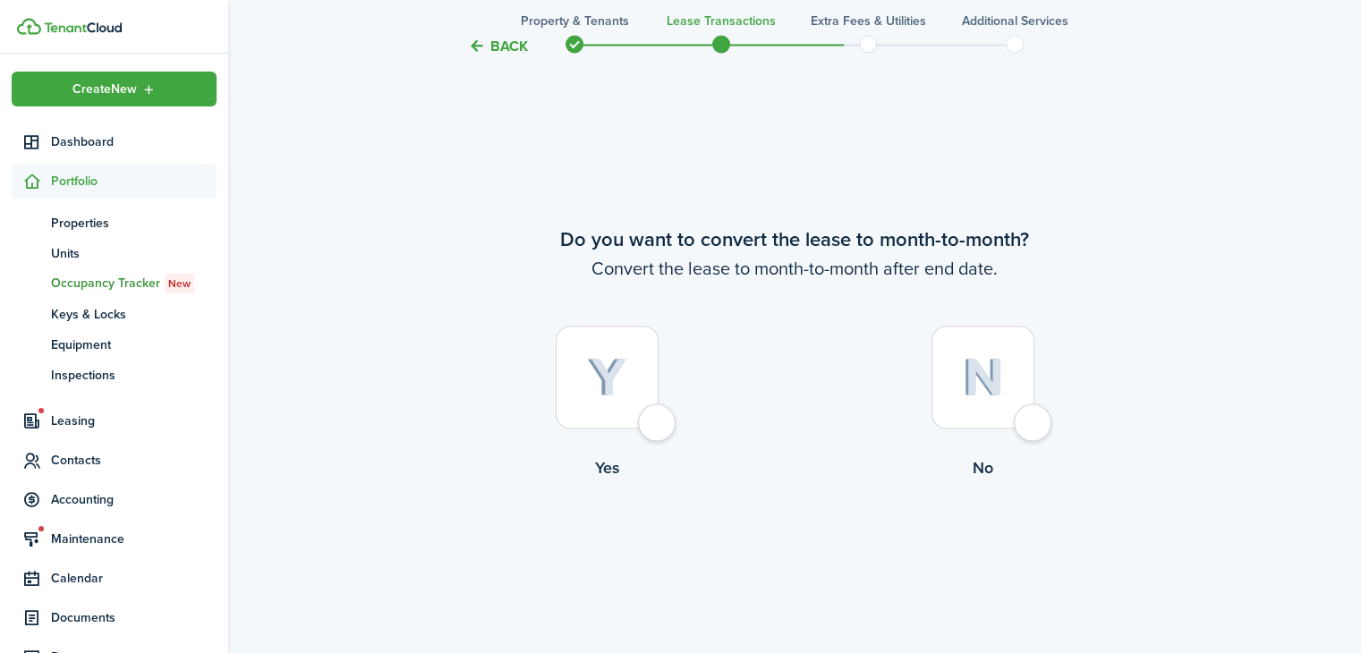
click at [644, 394] on div at bounding box center [607, 377] width 103 height 103
radio input "true"
click at [803, 548] on button "Continue" at bounding box center [794, 553] width 98 height 40
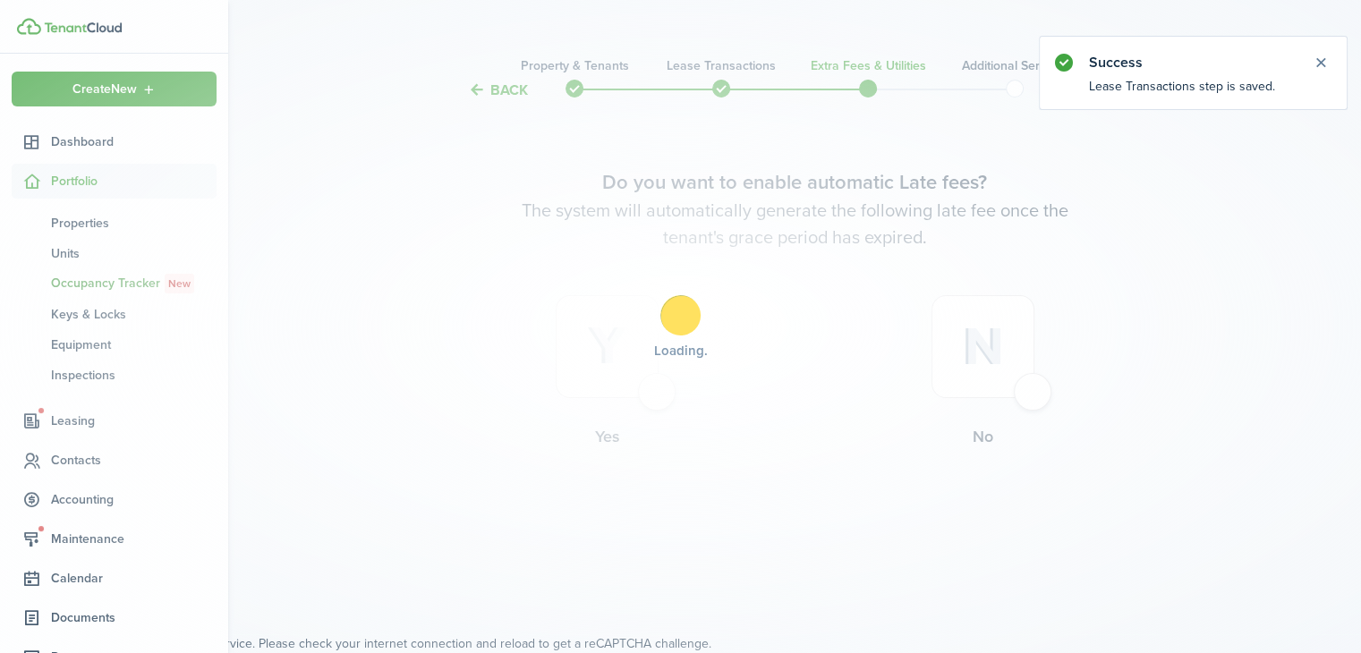
scroll to position [0, 0]
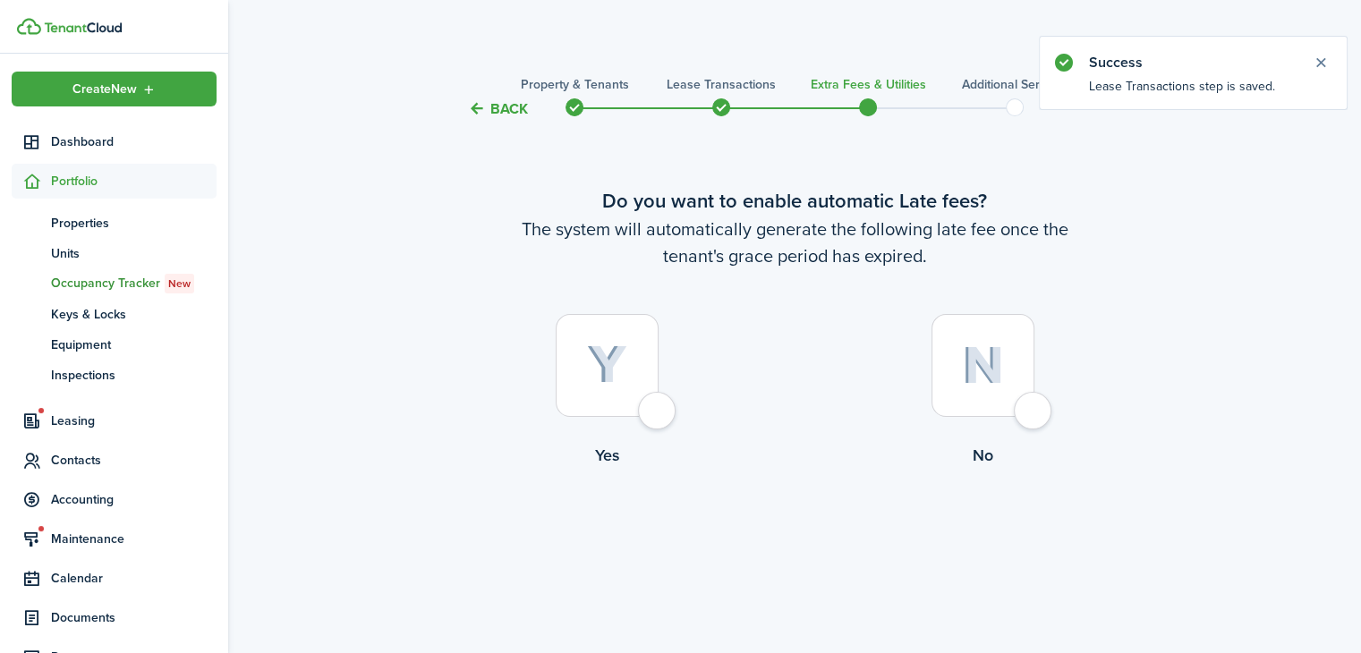
click at [1007, 405] on div at bounding box center [982, 365] width 103 height 103
radio input "true"
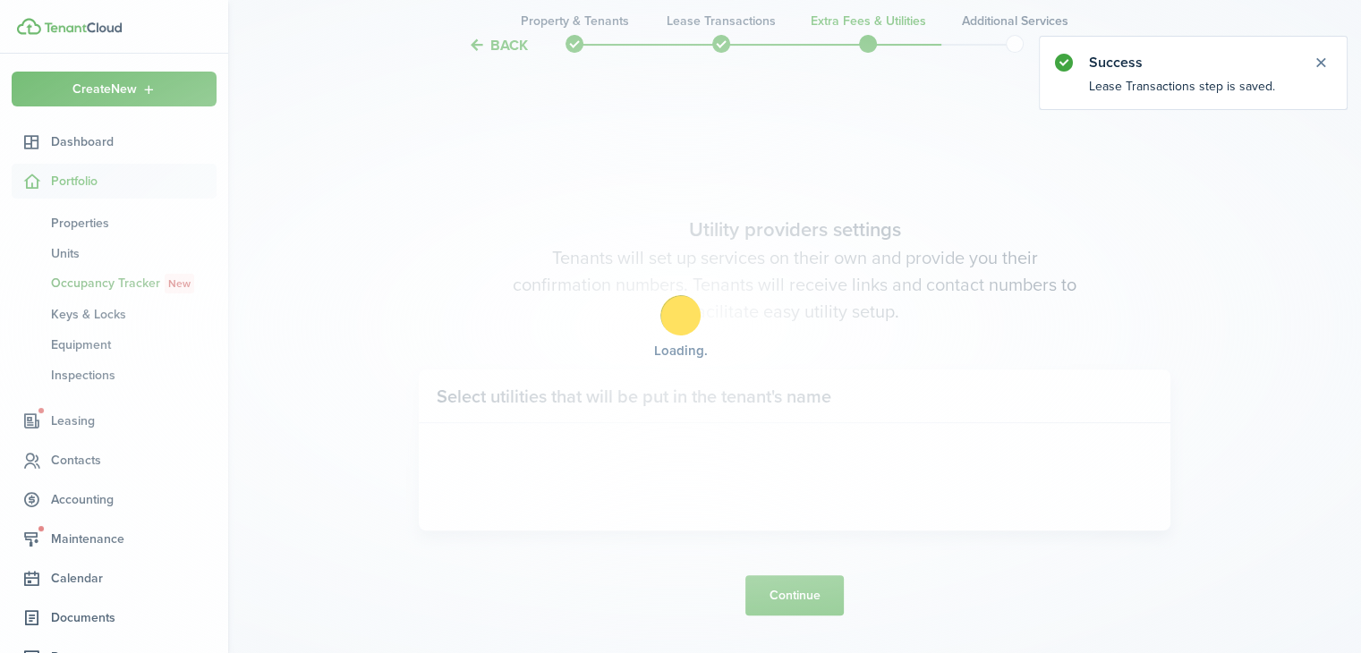
scroll to position [533, 0]
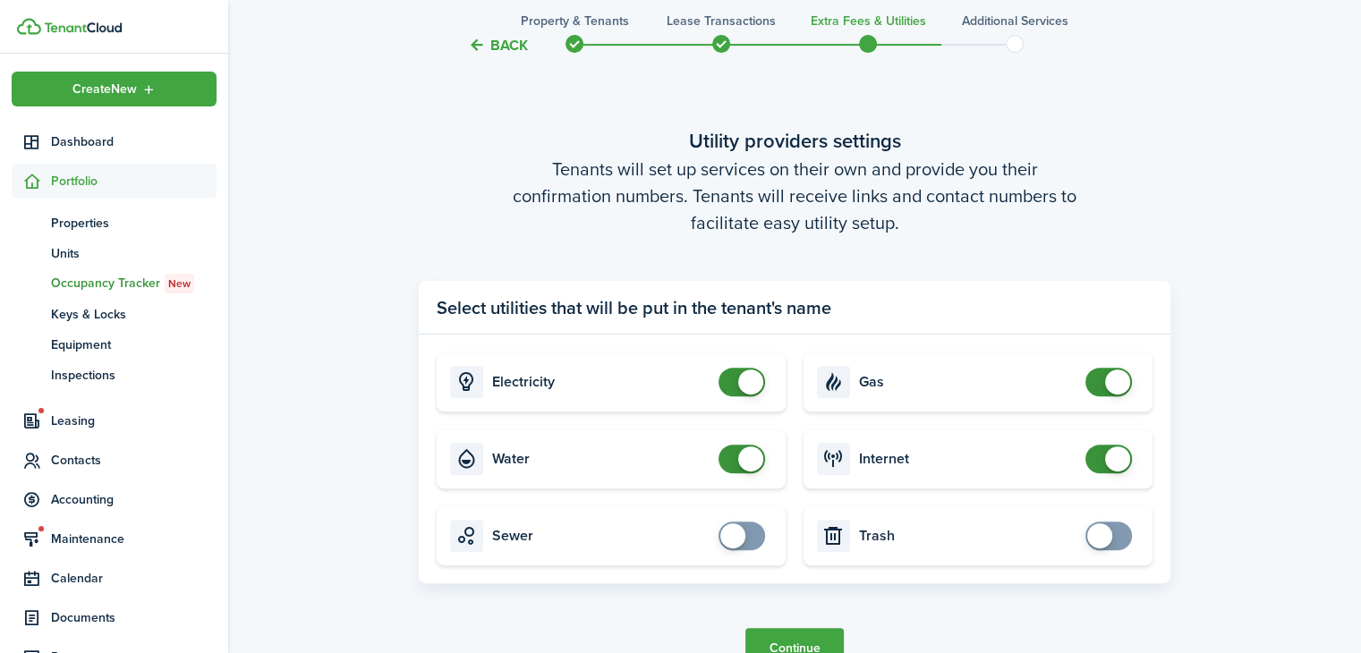
checkbox input "false"
click at [748, 385] on span at bounding box center [750, 382] width 25 height 25
checkbox input "false"
click at [747, 465] on span at bounding box center [750, 458] width 25 height 25
checkbox input "false"
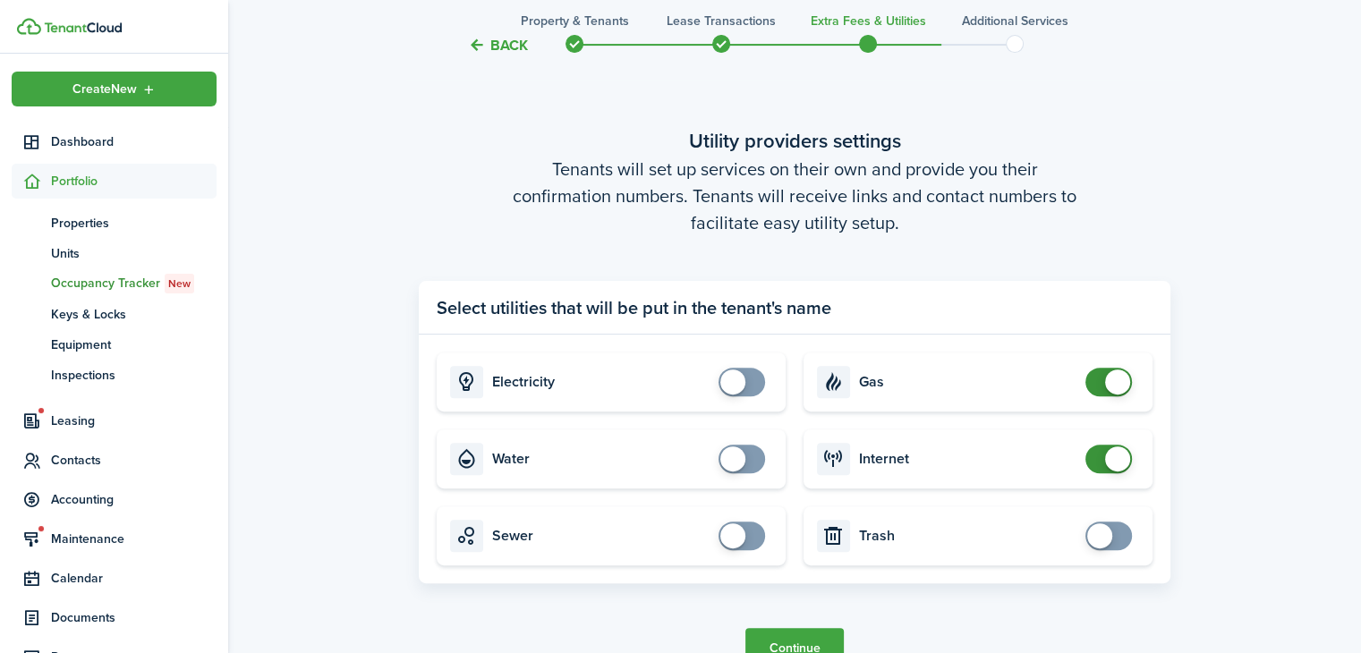
click at [1105, 383] on span at bounding box center [1117, 382] width 25 height 25
checkbox input "false"
click at [1117, 459] on span at bounding box center [1117, 458] width 25 height 25
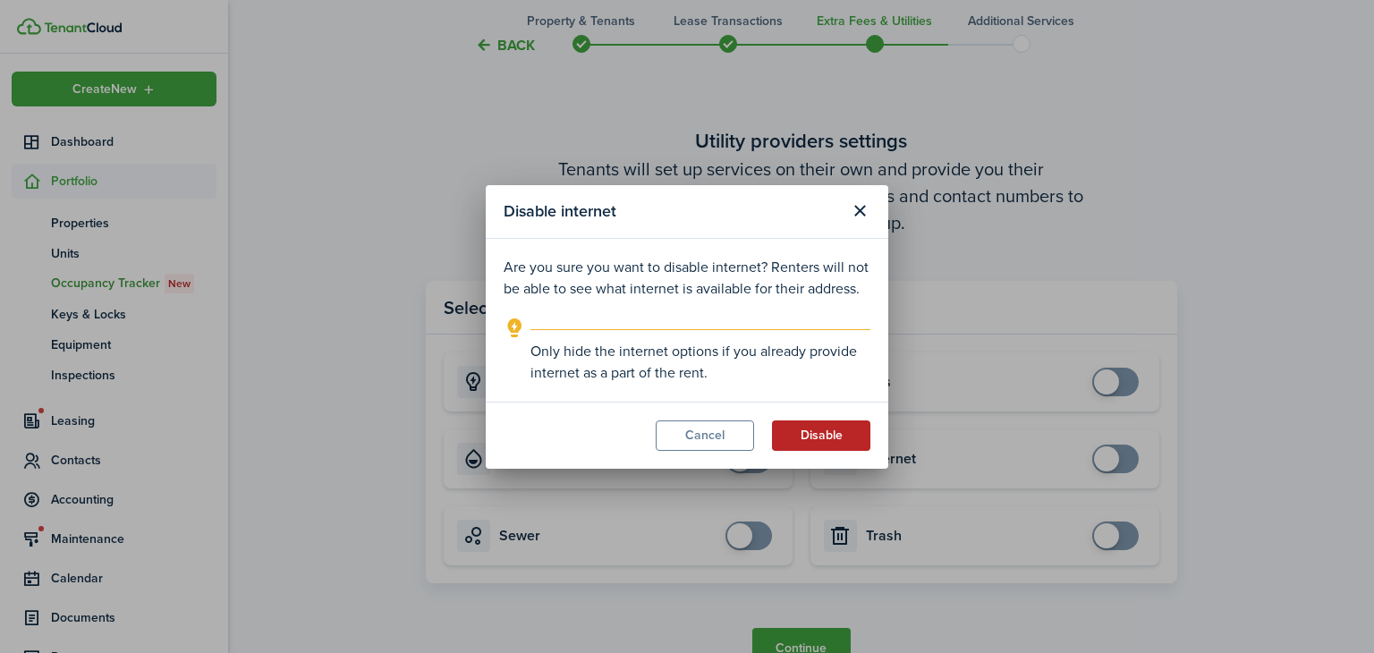
click at [829, 444] on button "Disable" at bounding box center [821, 435] width 98 height 30
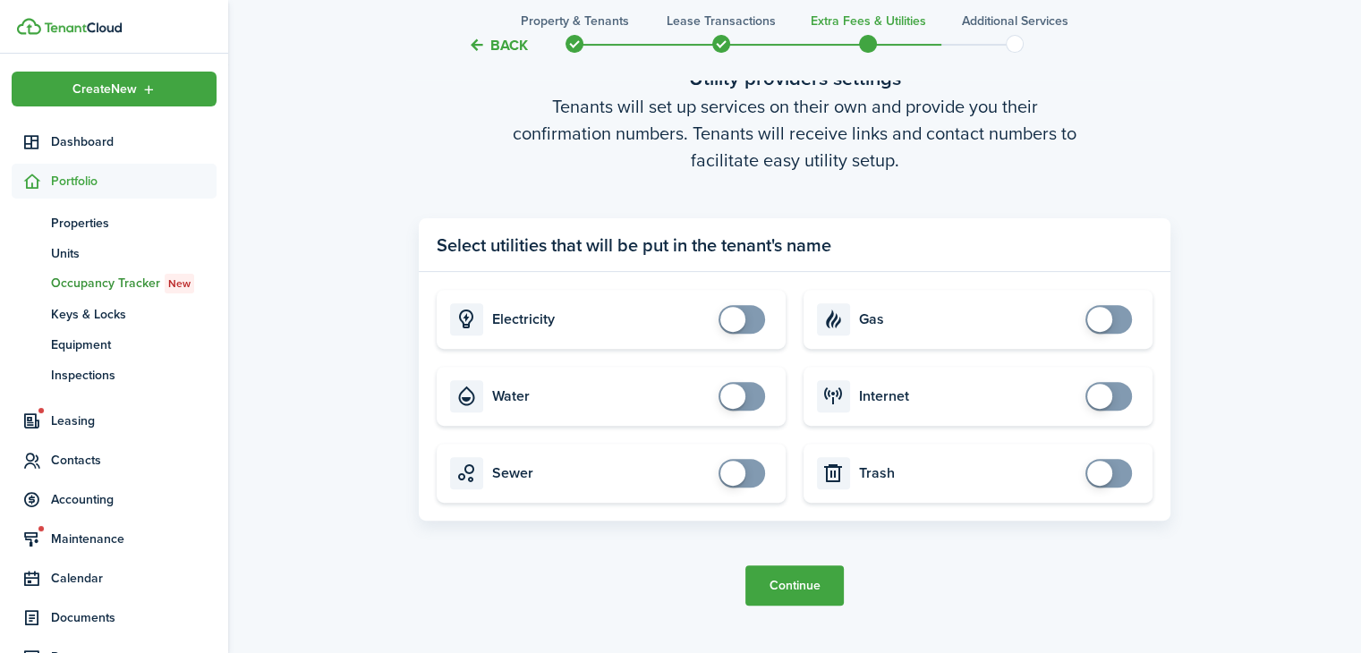
scroll to position [624, 0]
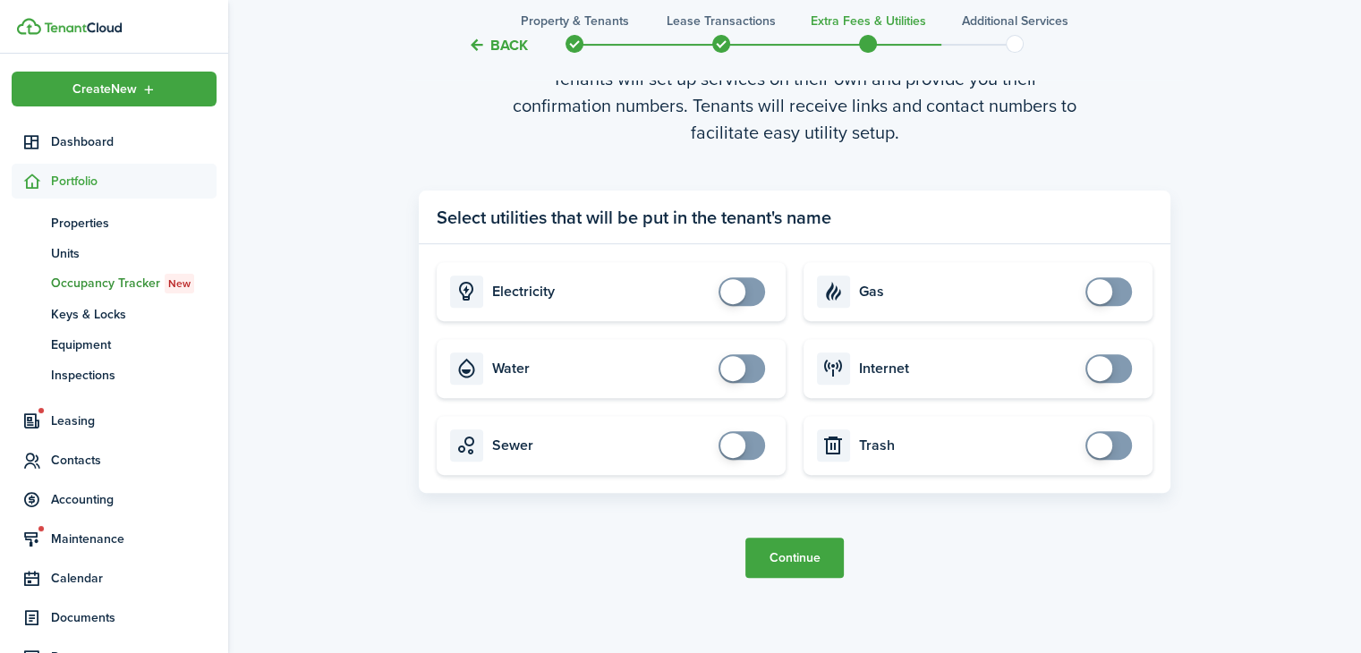
click at [787, 562] on button "Continue" at bounding box center [794, 558] width 98 height 40
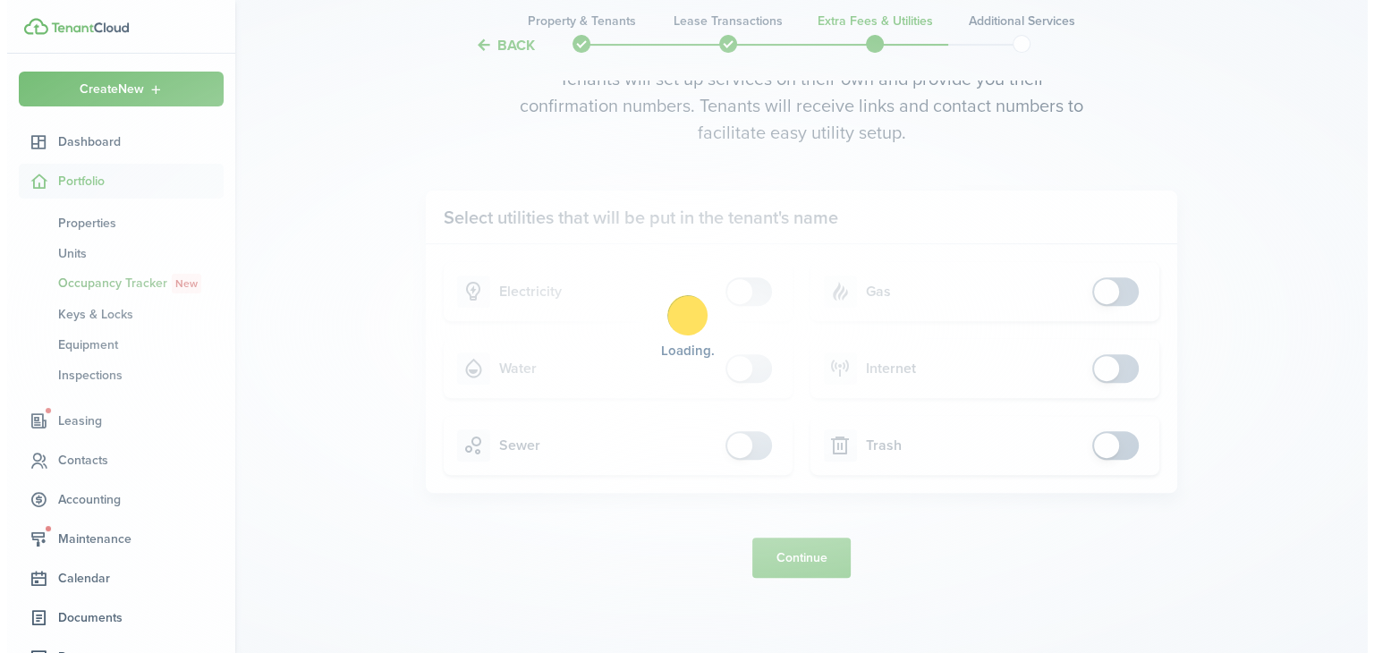
scroll to position [0, 0]
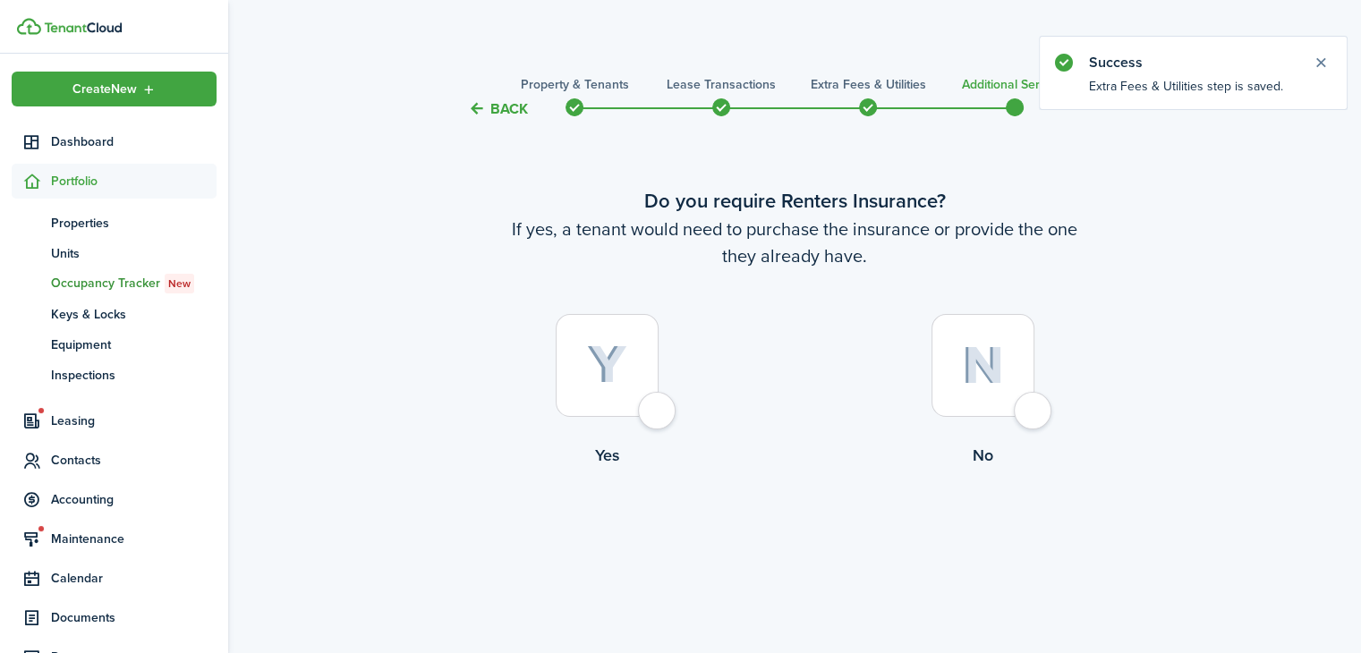
click at [980, 383] on img at bounding box center [983, 365] width 42 height 38
radio input "true"
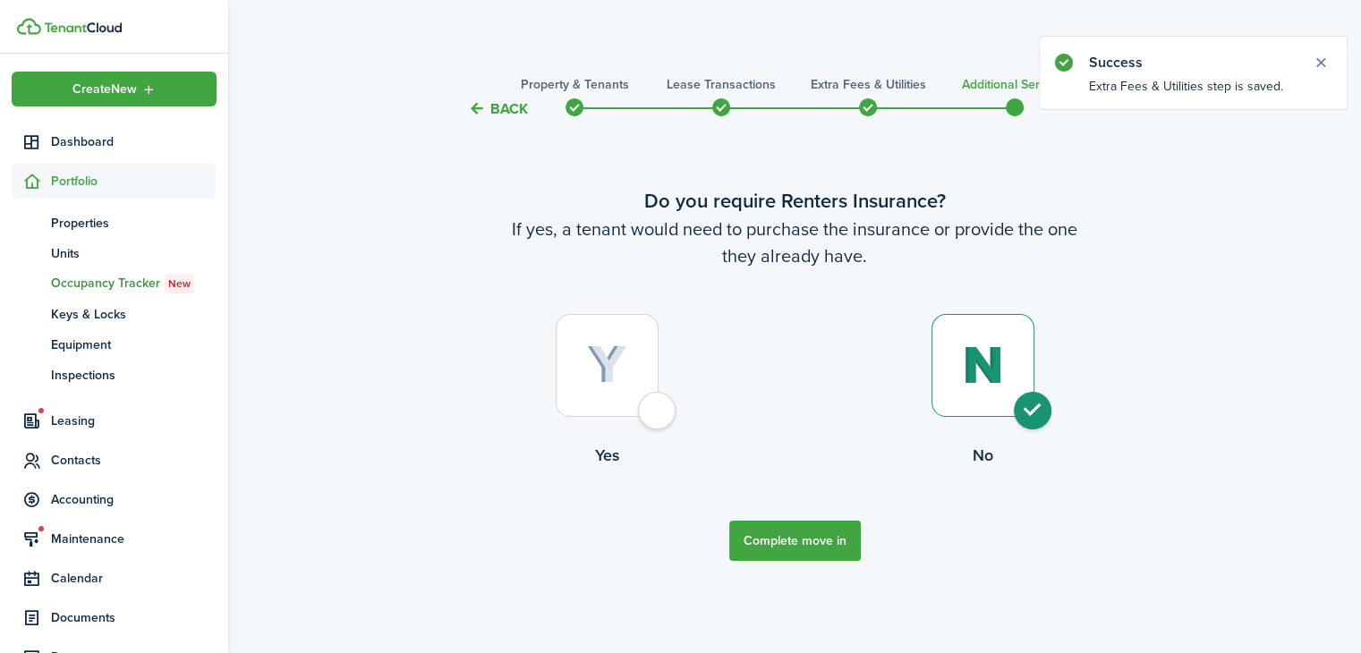
click at [755, 539] on button "Complete move in" at bounding box center [795, 541] width 132 height 40
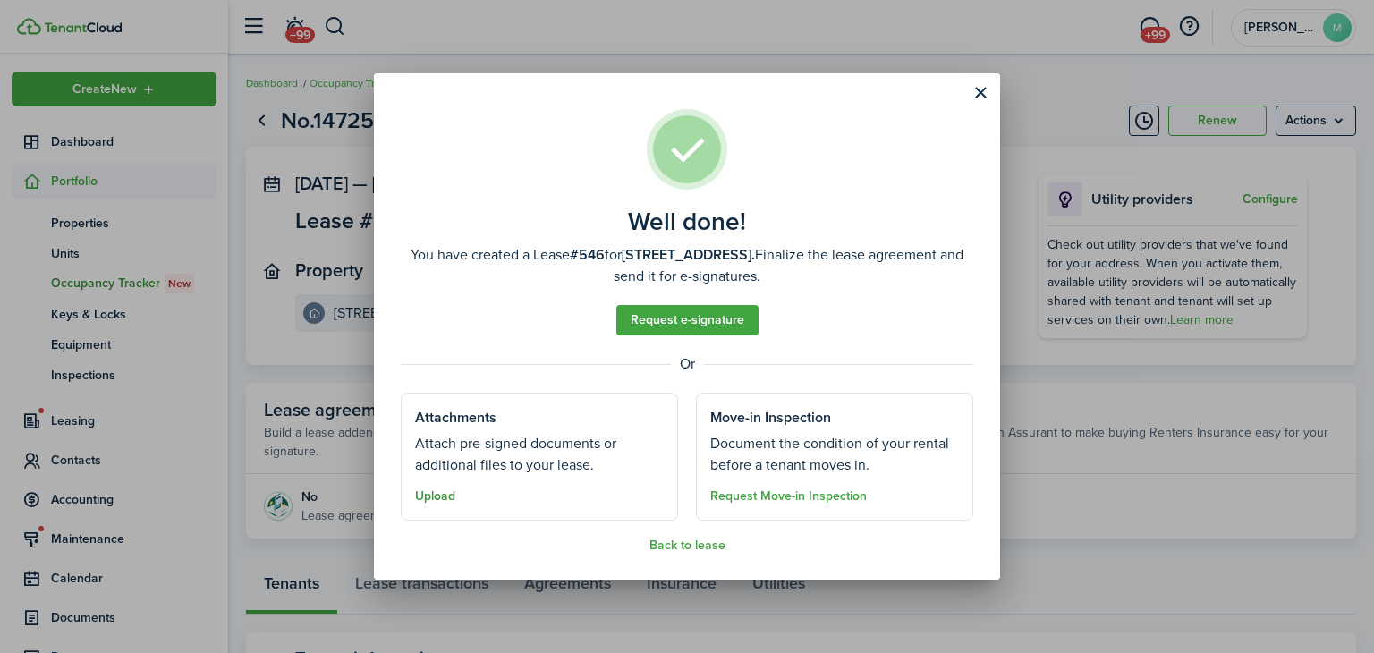
click at [443, 490] on button "Upload" at bounding box center [435, 496] width 40 height 14
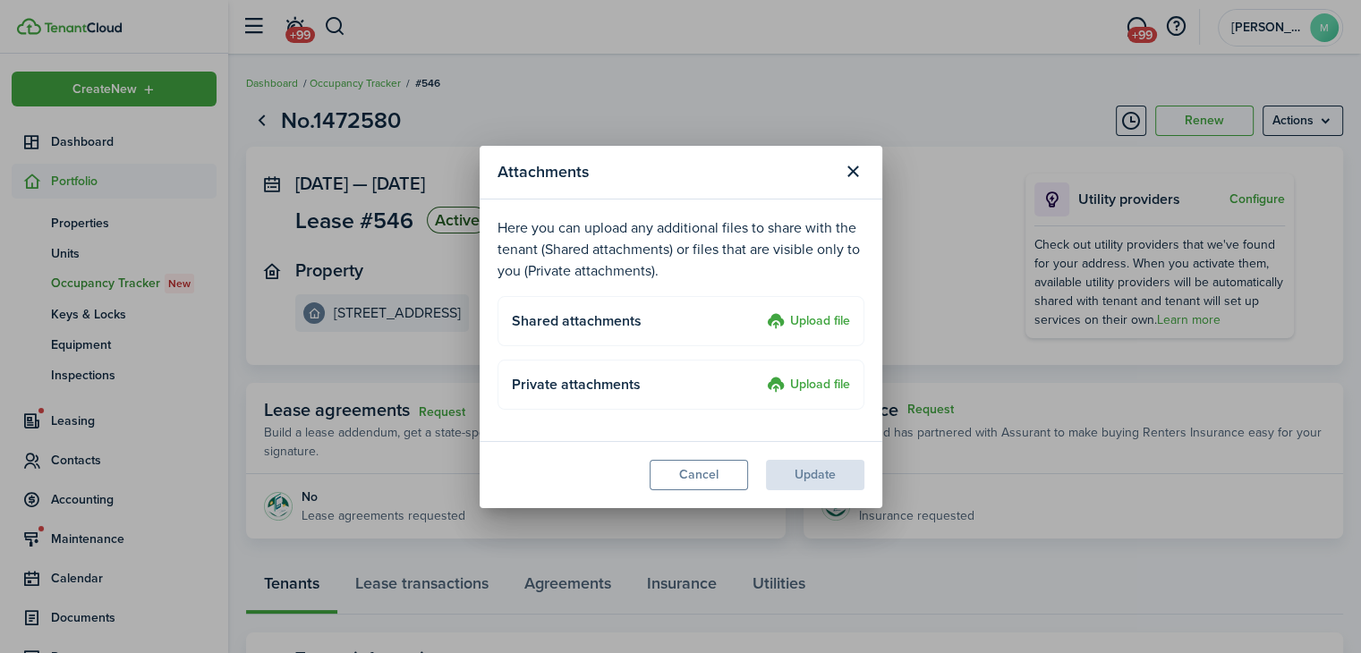
click at [809, 325] on label "Upload file" at bounding box center [808, 321] width 83 height 21
click at [760, 311] on input "Upload file" at bounding box center [760, 311] width 0 height 0
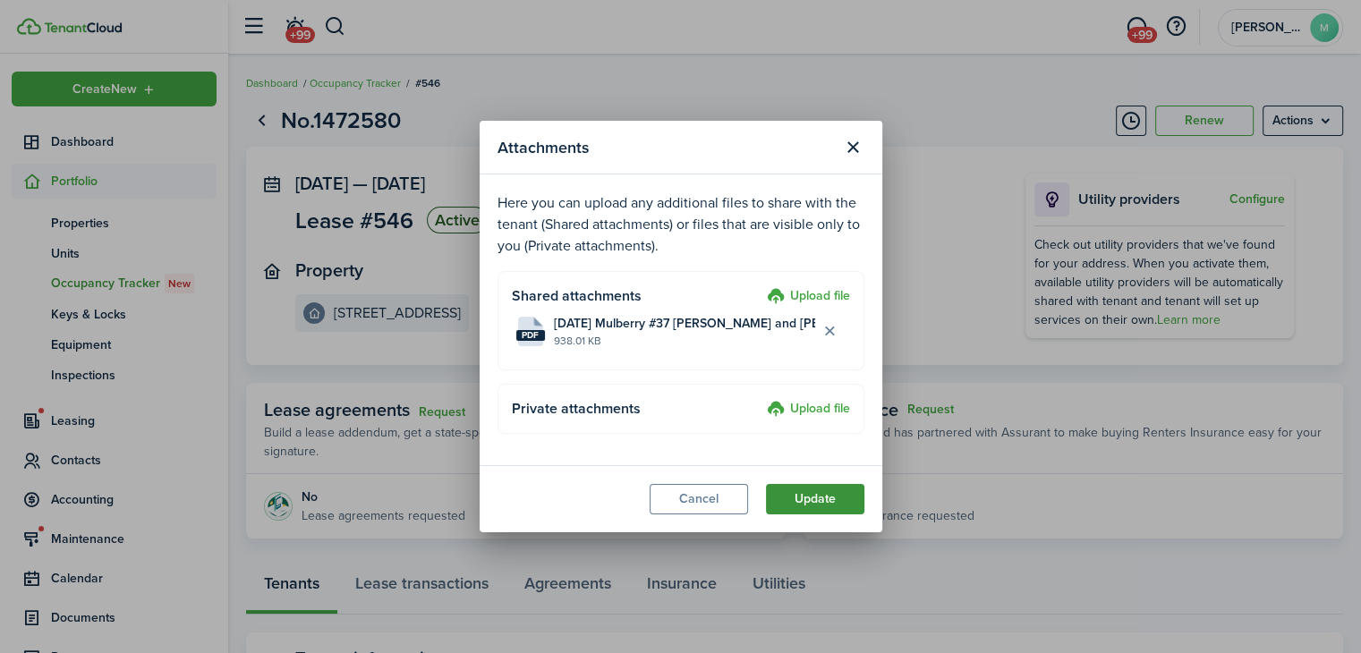
click at [830, 499] on button "Update" at bounding box center [815, 499] width 98 height 30
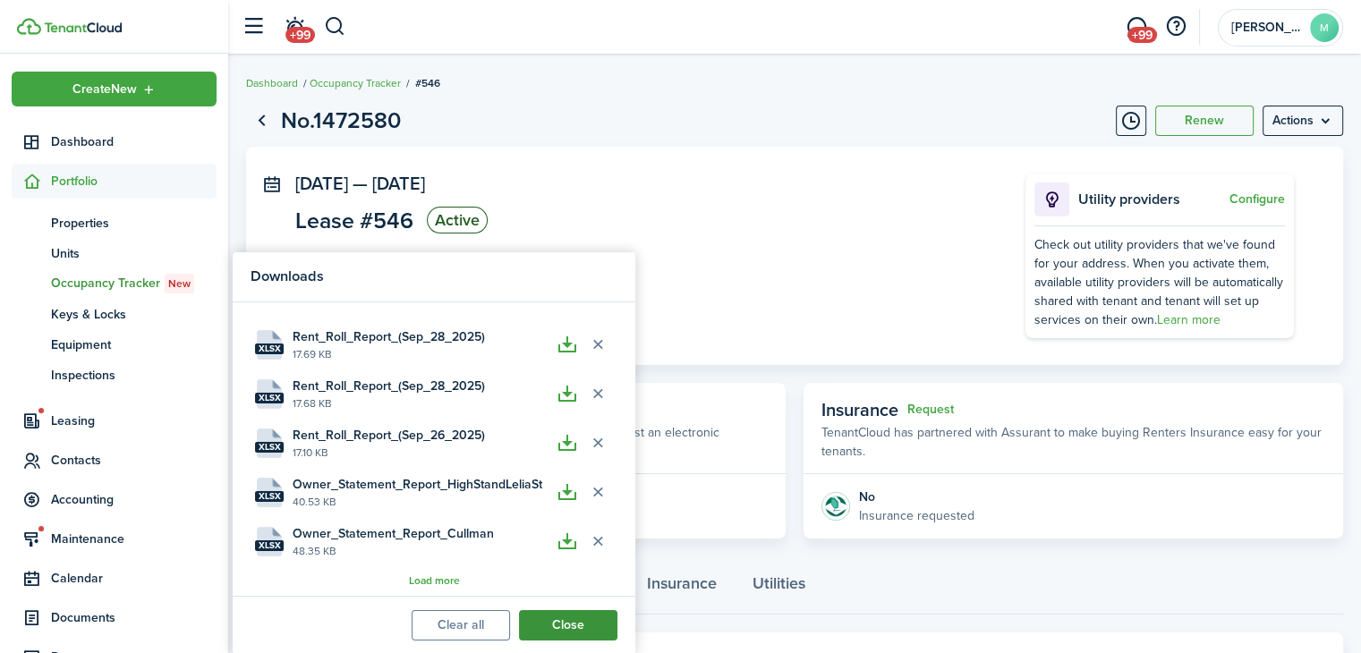
click at [562, 618] on button "Close" at bounding box center [568, 625] width 98 height 30
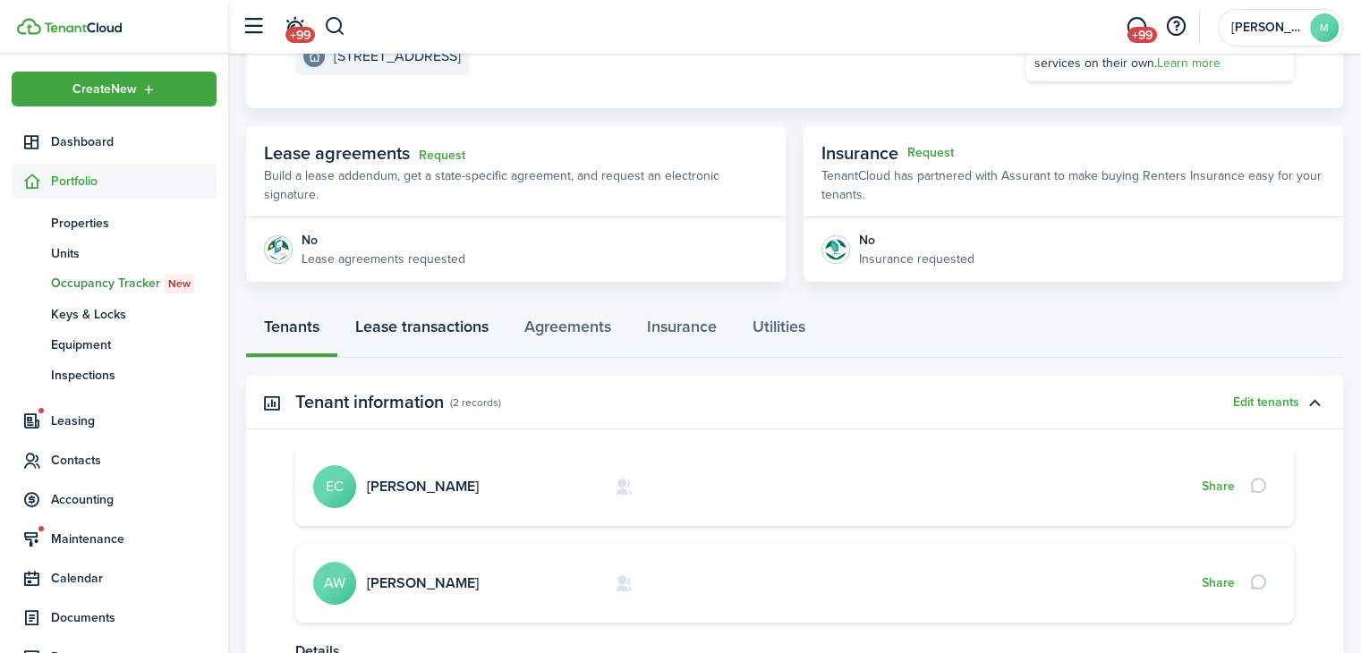
scroll to position [260, 0]
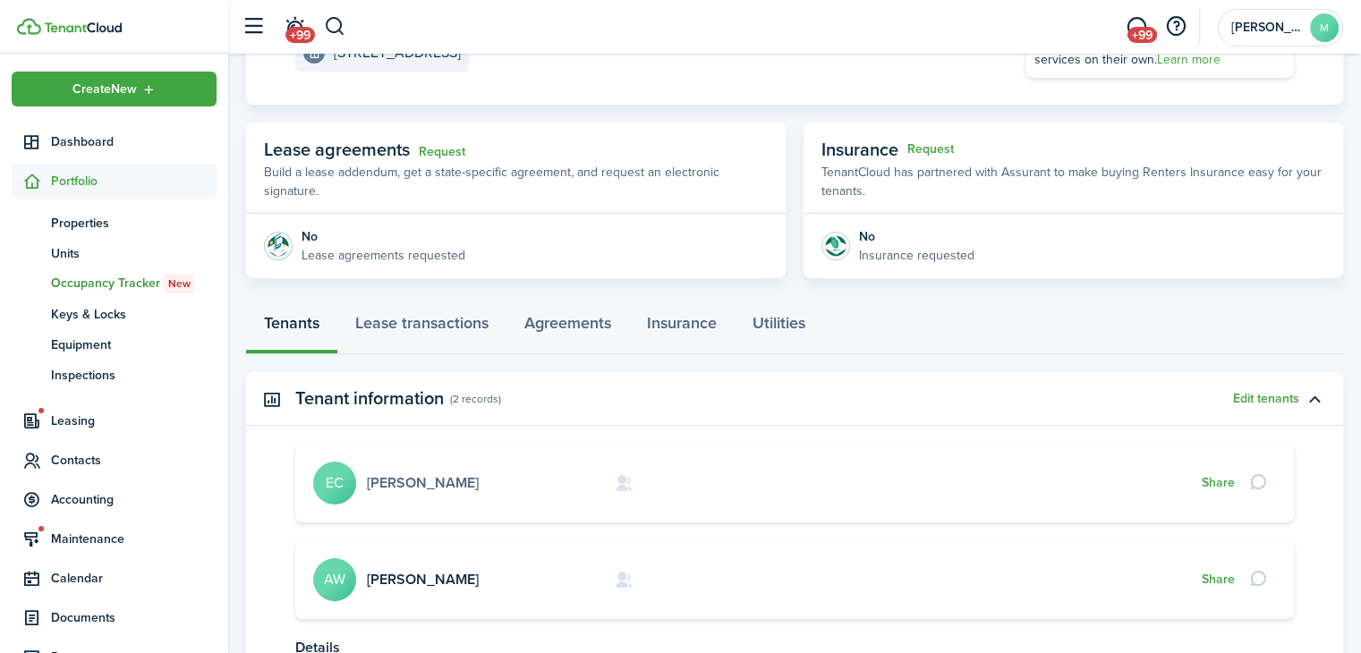
click at [420, 478] on link "[PERSON_NAME]" at bounding box center [423, 482] width 112 height 21
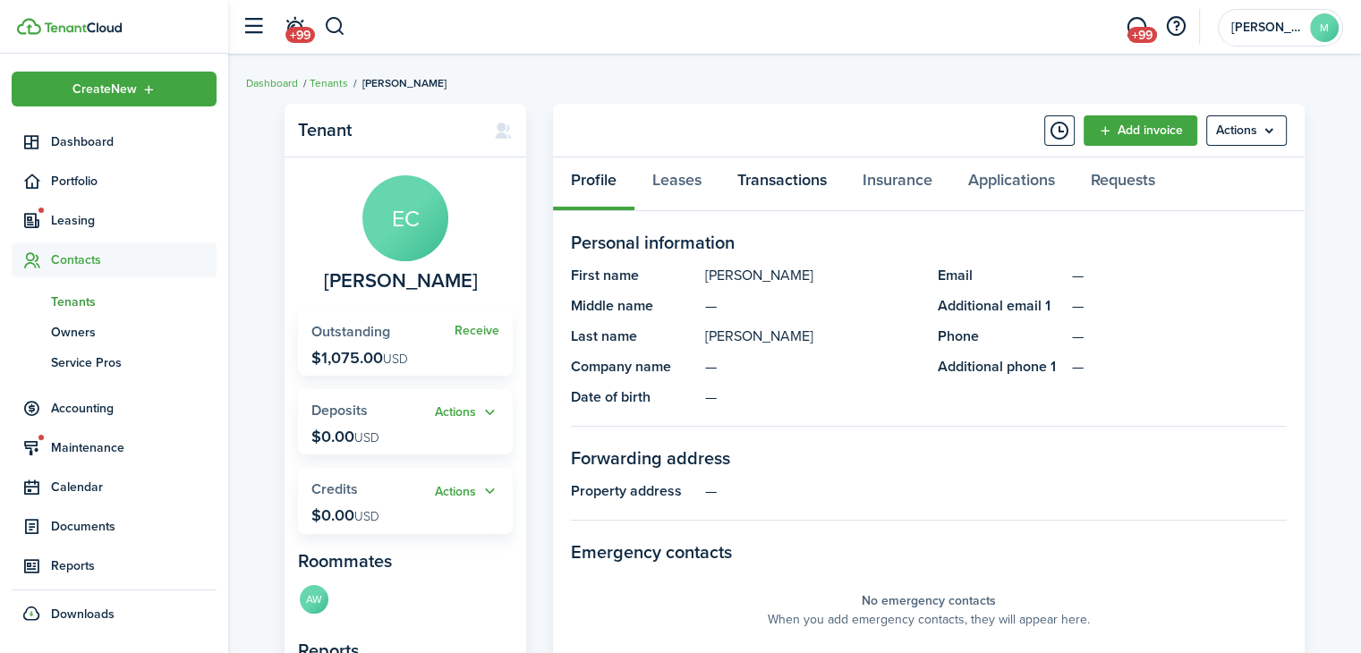
click at [769, 174] on link "Transactions" at bounding box center [781, 184] width 125 height 54
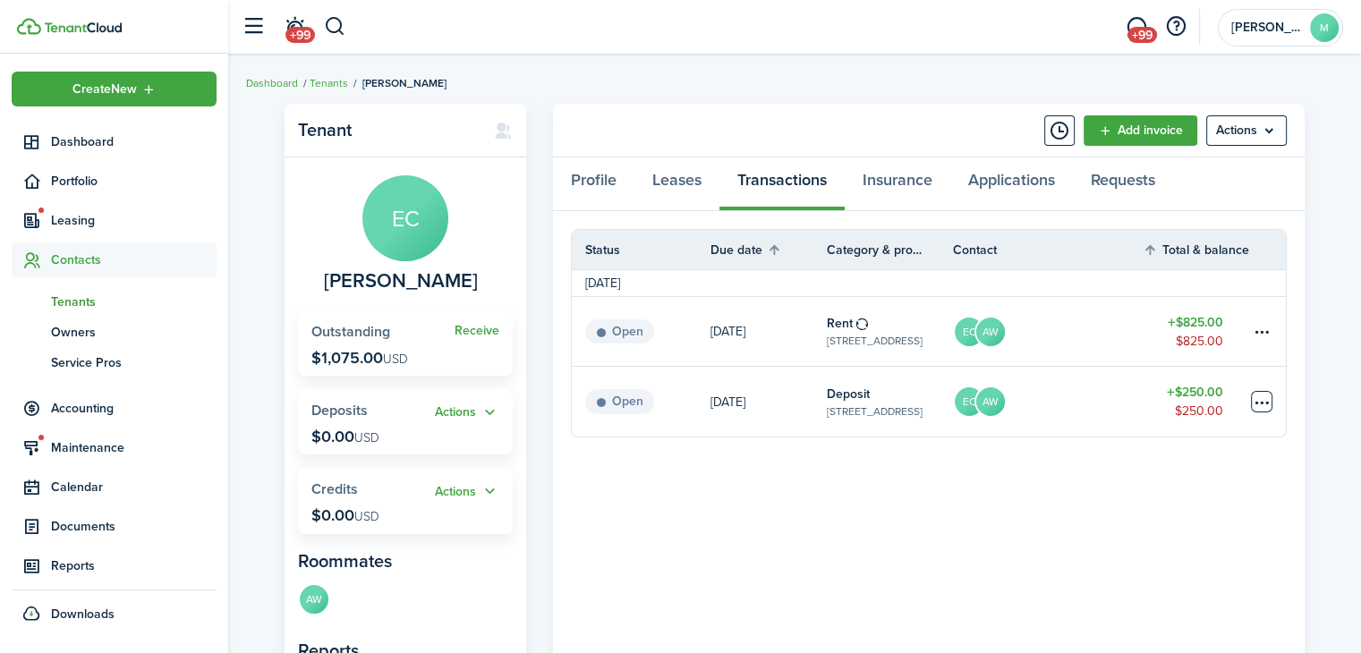
click at [1268, 398] on table-menu-btn-icon at bounding box center [1261, 401] width 21 height 21
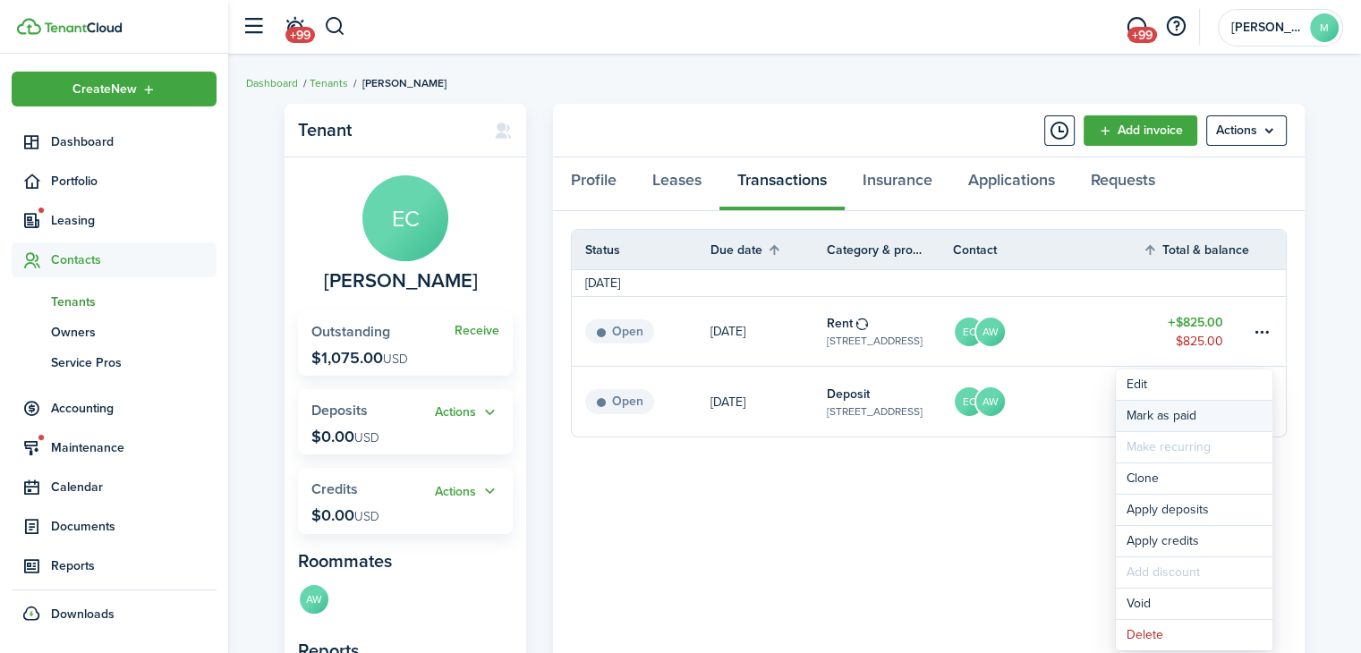
click at [1235, 414] on link "Mark as paid" at bounding box center [1194, 416] width 157 height 30
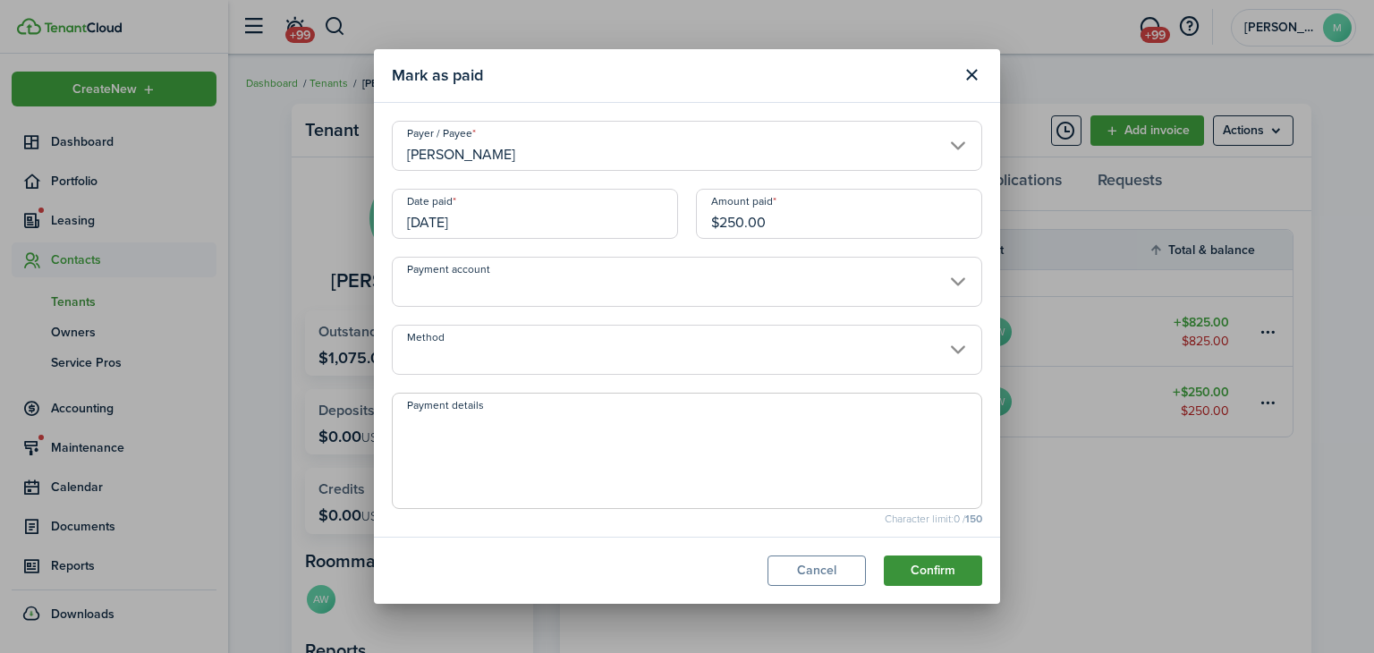
click at [954, 581] on button "Confirm" at bounding box center [933, 571] width 98 height 30
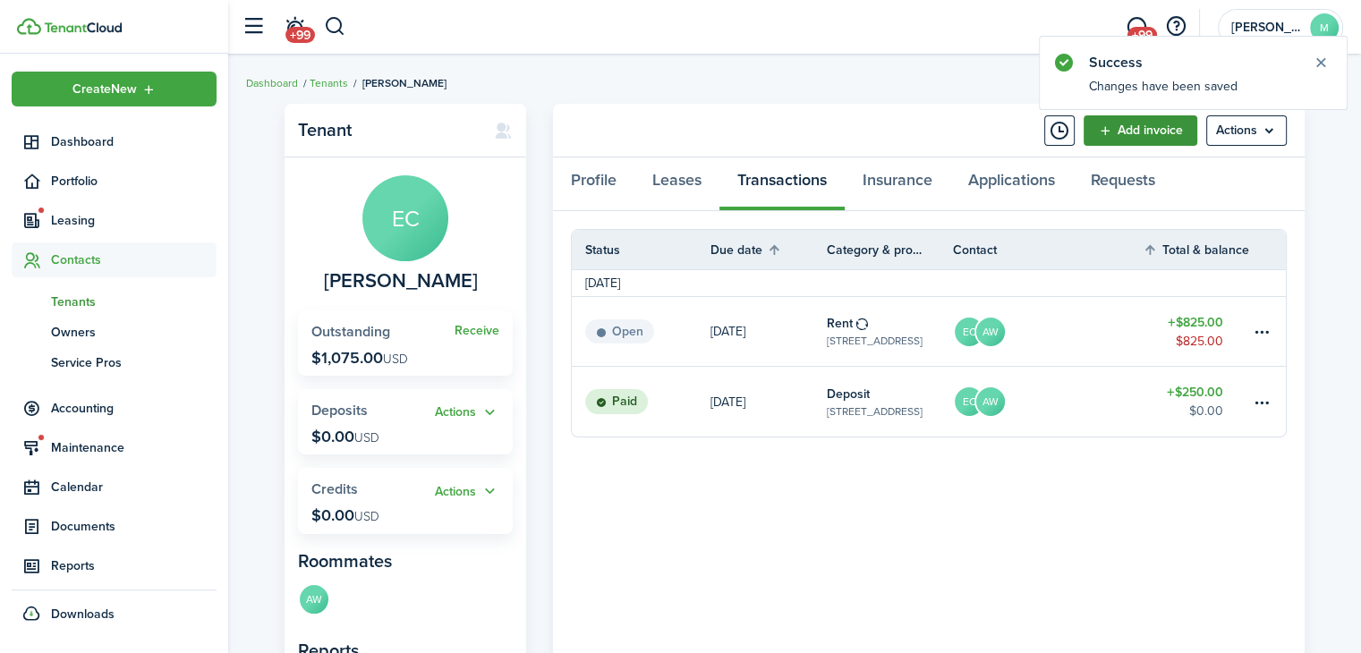
click at [1153, 132] on link "Add invoice" at bounding box center [1140, 130] width 114 height 30
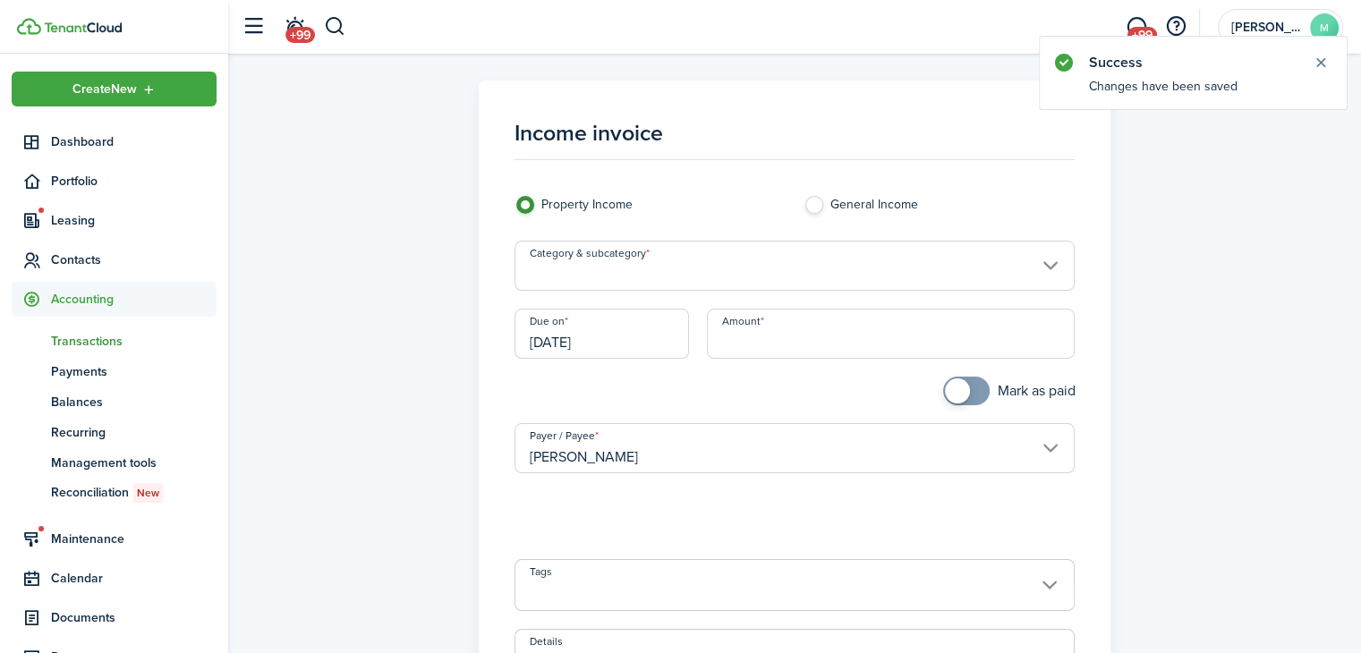
click at [891, 335] on input "Amount" at bounding box center [891, 334] width 368 height 50
click at [671, 273] on input "Category & subcategory" at bounding box center [794, 266] width 561 height 50
type input "$15.00"
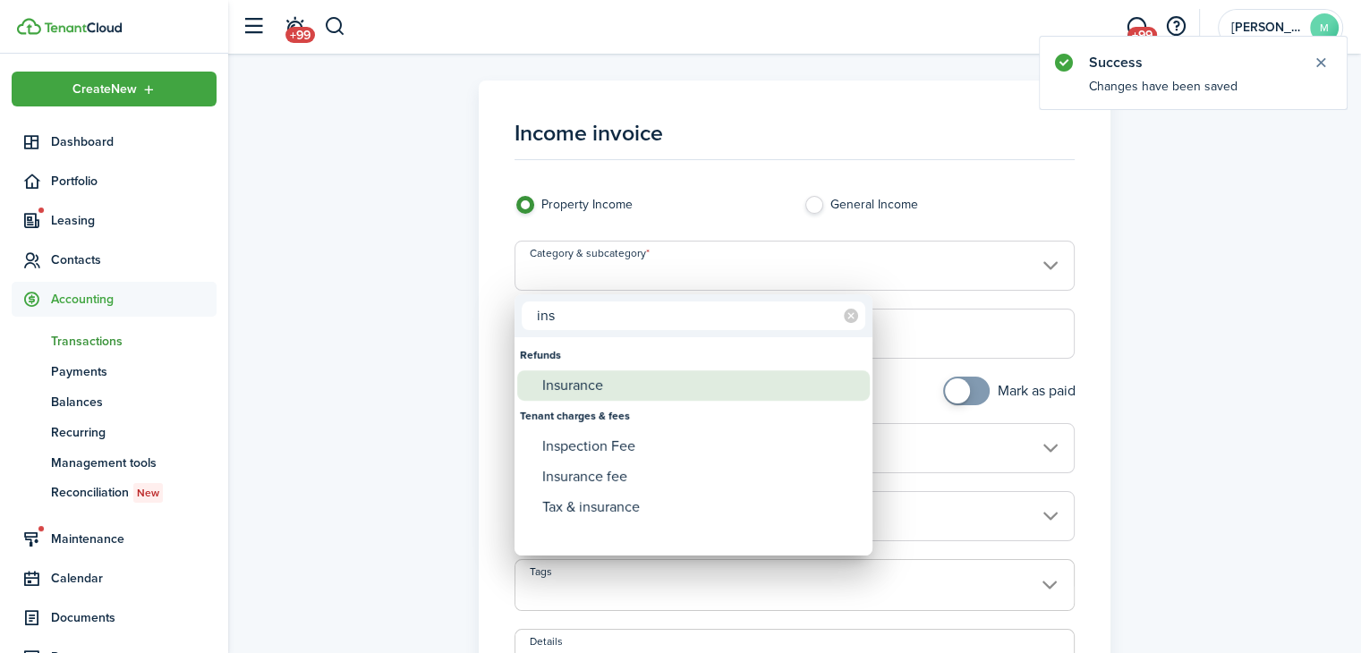
type input "ins"
click at [629, 397] on div "Insurance" at bounding box center [700, 385] width 317 height 30
type input "Refunds / Insurance"
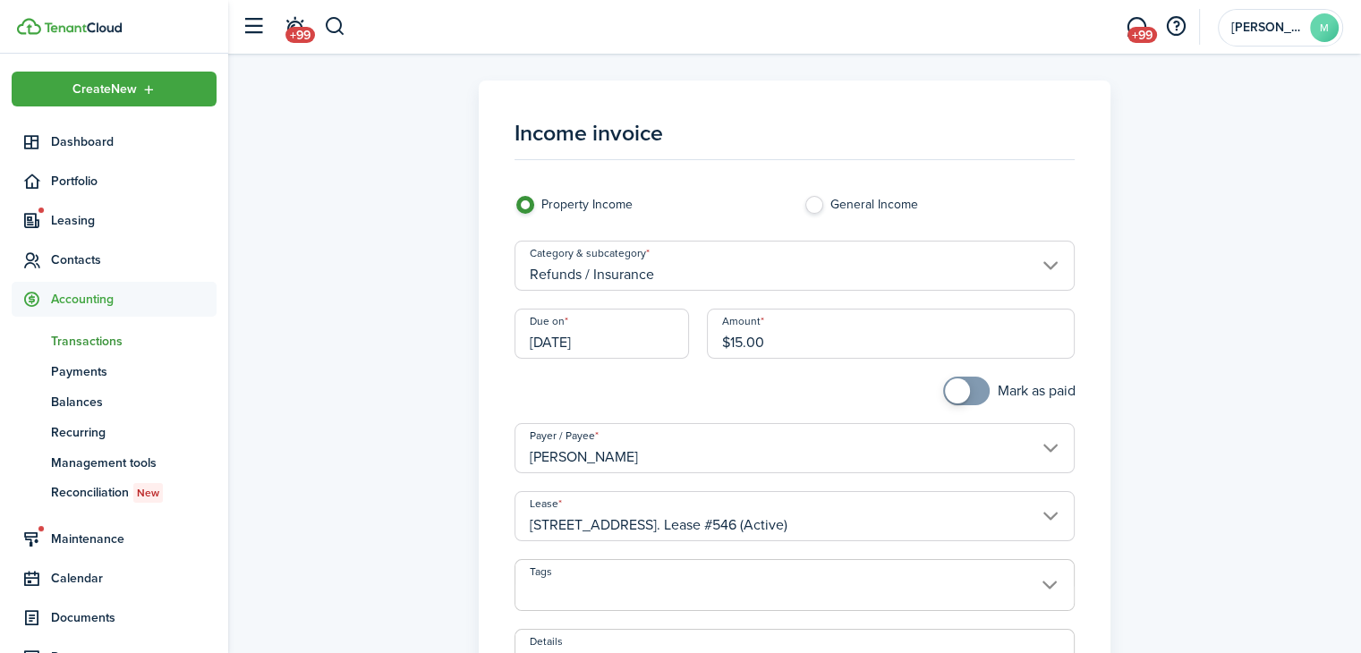
click at [677, 270] on input "Refunds / Insurance" at bounding box center [794, 266] width 561 height 50
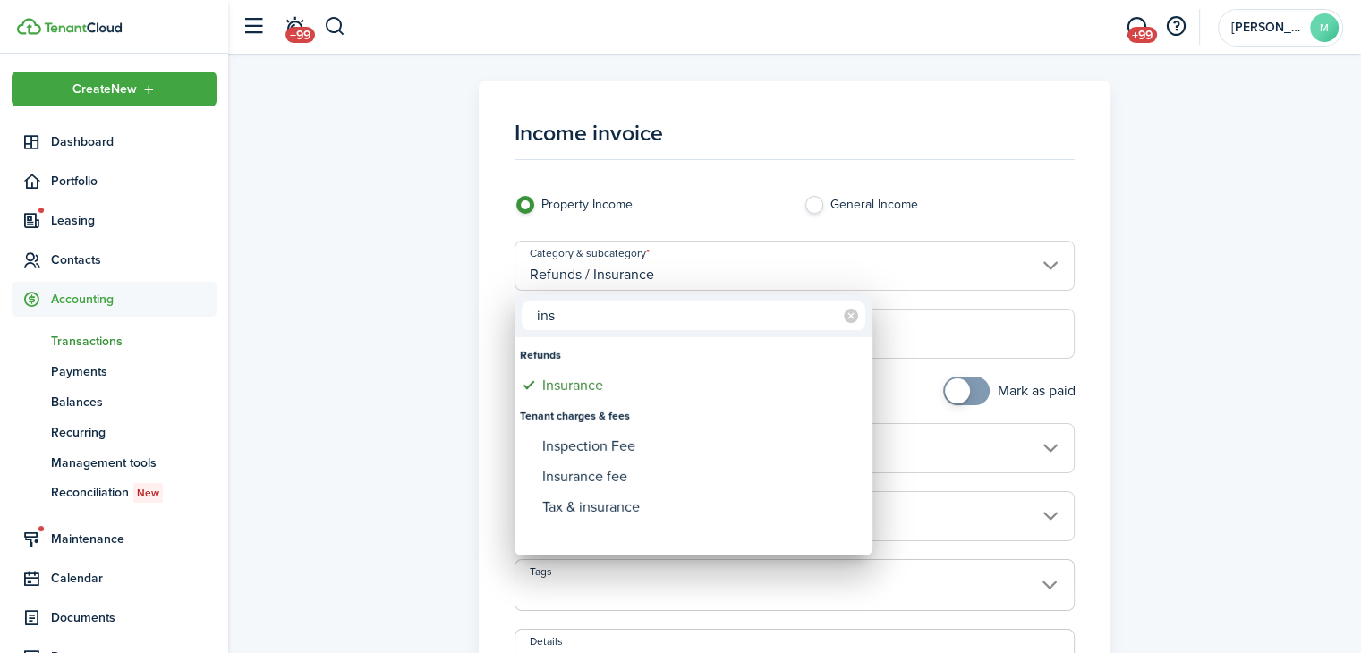
type input "ins"
click at [673, 482] on div "Insurance fee" at bounding box center [700, 477] width 317 height 30
type input "Tenant charges & fees / Insurance fee"
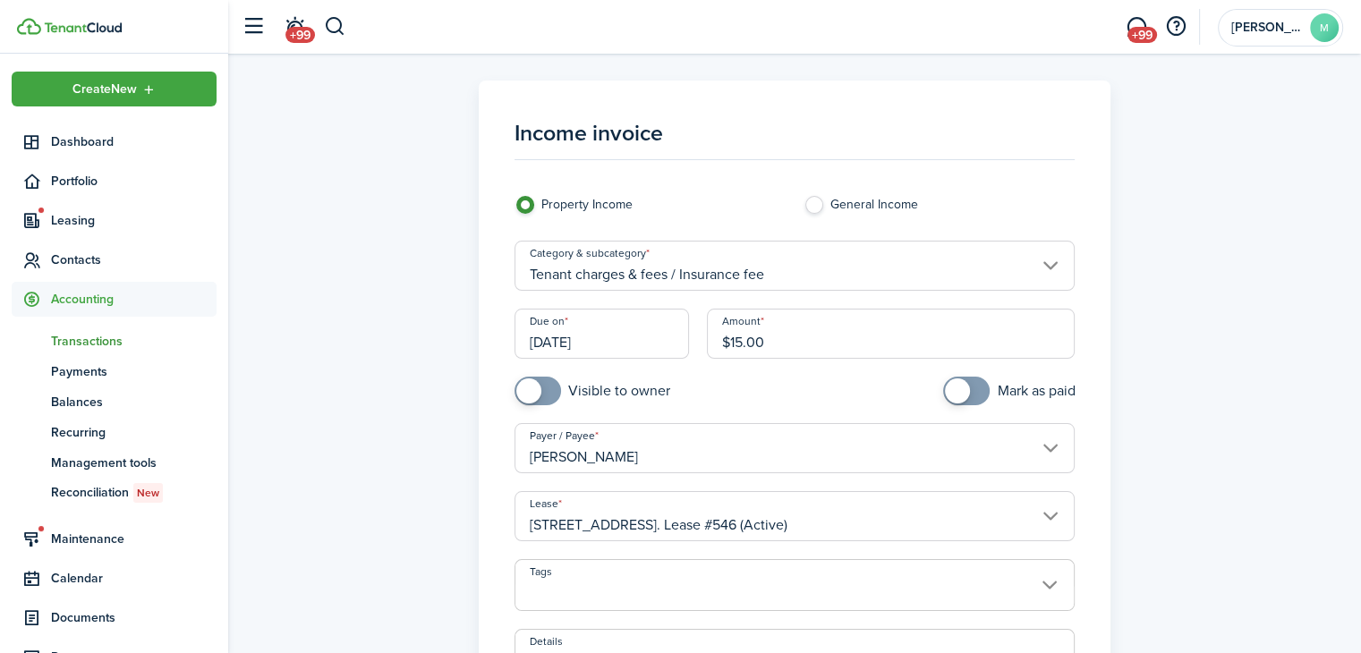
click at [629, 395] on input "checkbox" at bounding box center [592, 391] width 156 height 29
checkbox input "true"
click at [621, 347] on input "[DATE]" at bounding box center [601, 334] width 175 height 50
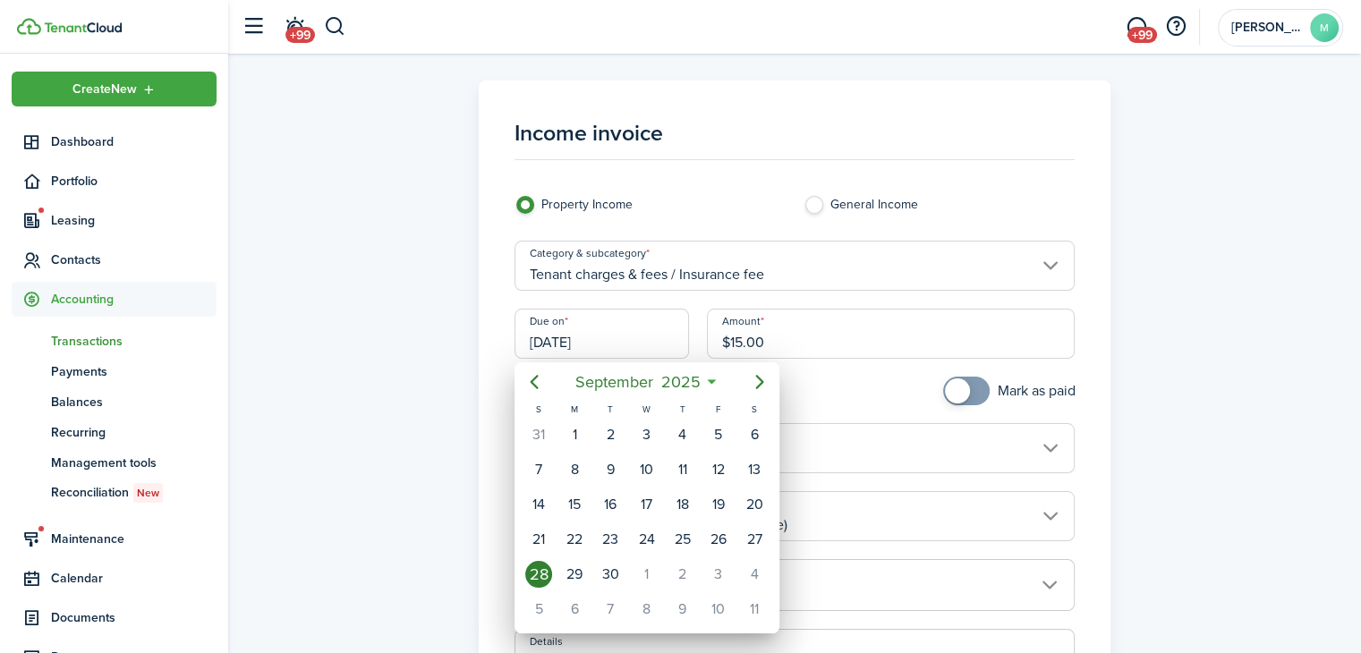
click at [652, 571] on div "1" at bounding box center [646, 574] width 27 height 27
type input "[DATE]"
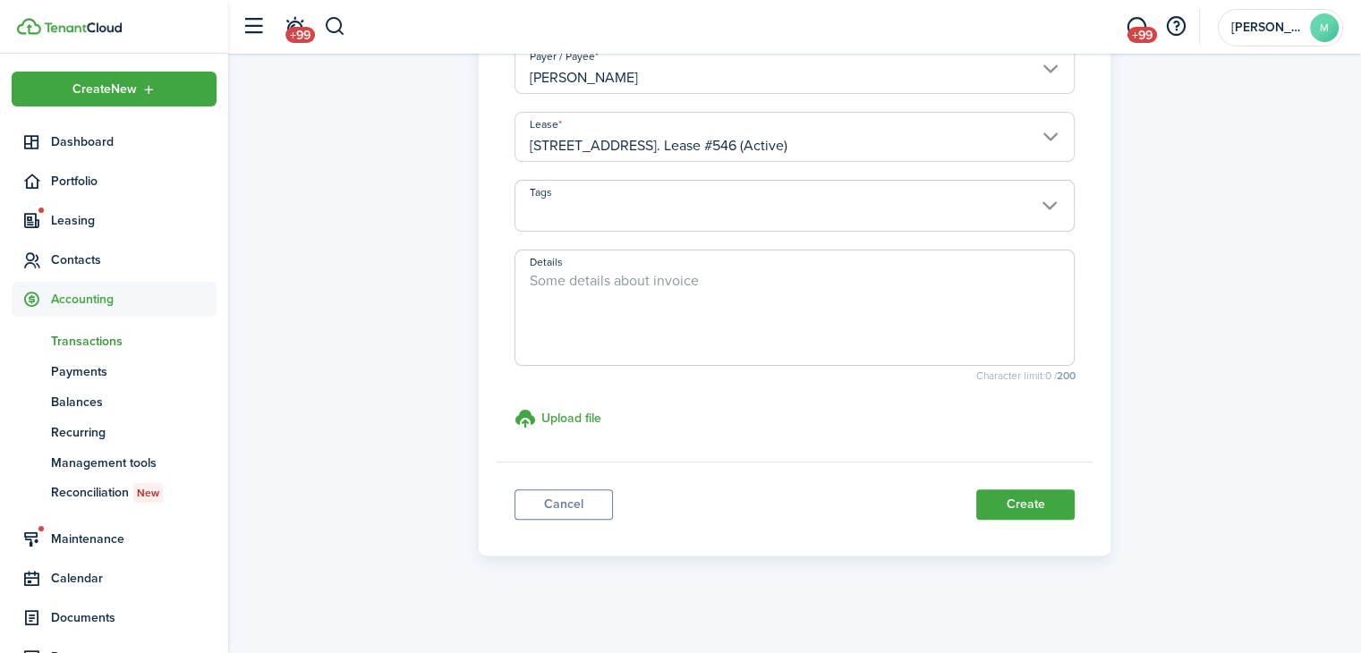
scroll to position [383, 0]
click at [1042, 495] on button "Create" at bounding box center [1025, 501] width 98 height 30
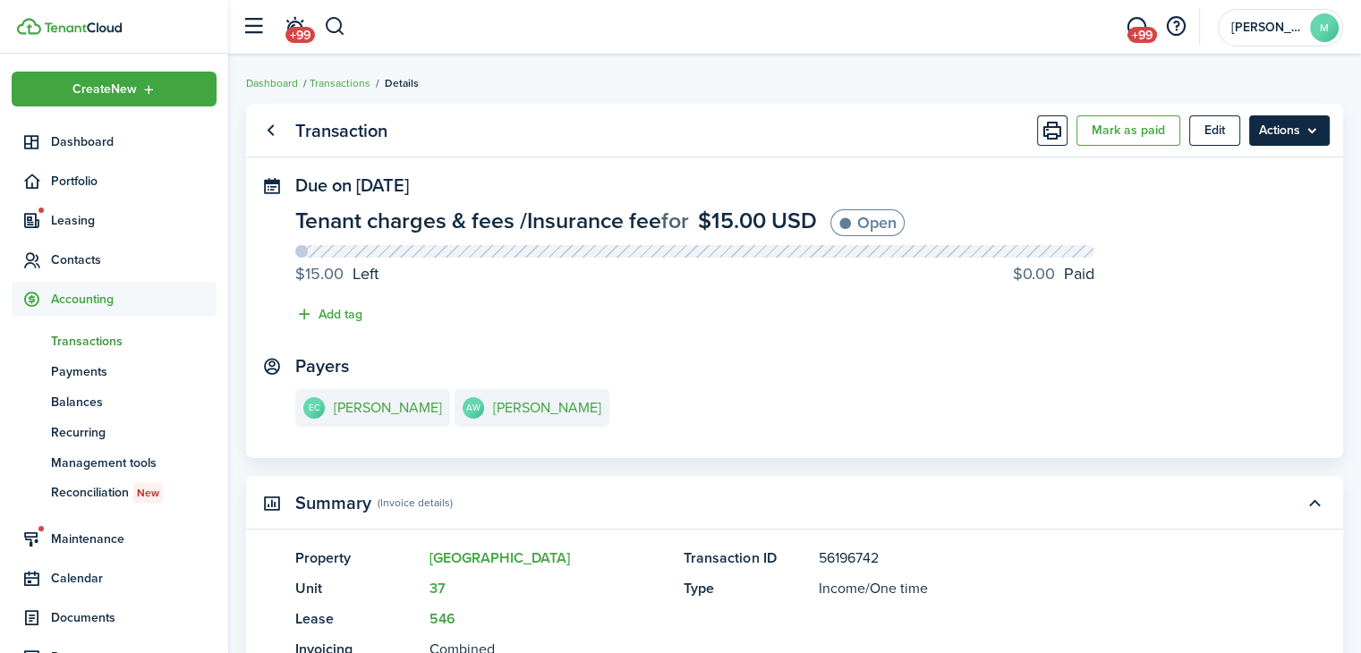
click at [1301, 136] on menu-btn "Actions" at bounding box center [1289, 130] width 81 height 30
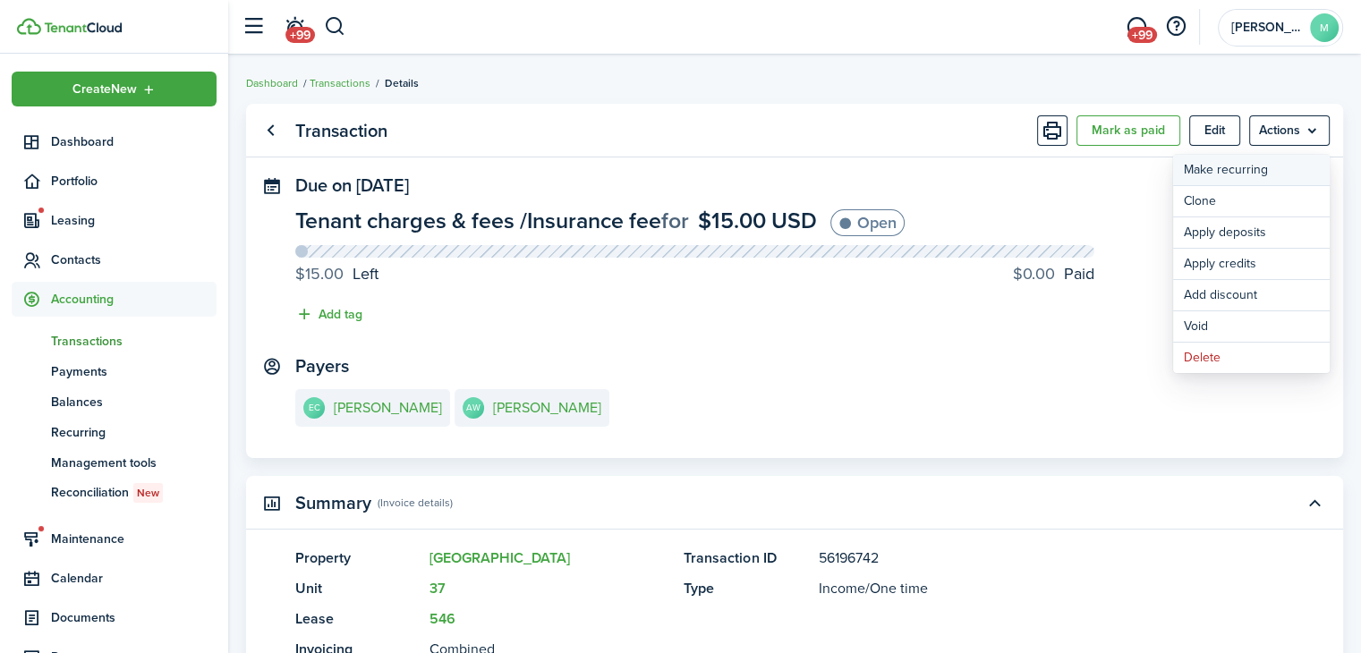
click at [1292, 164] on link "Make recurring" at bounding box center [1251, 170] width 157 height 30
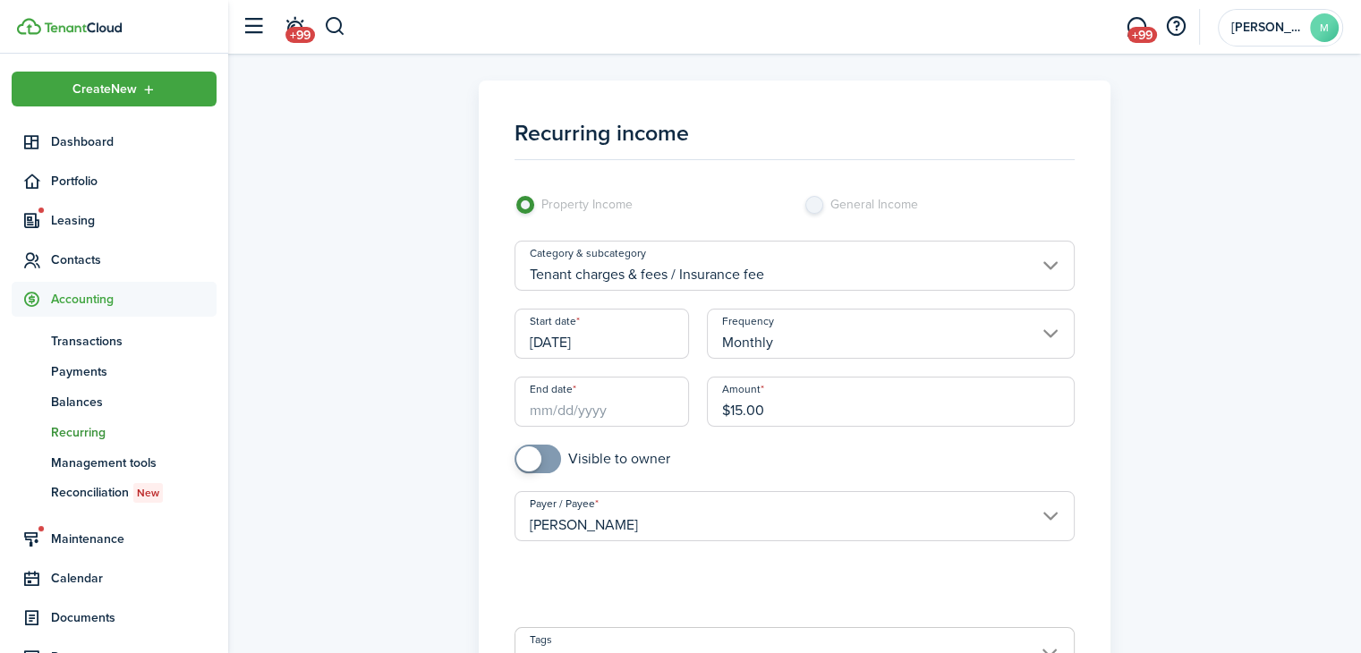
click at [653, 347] on input "[DATE]" at bounding box center [601, 334] width 175 height 50
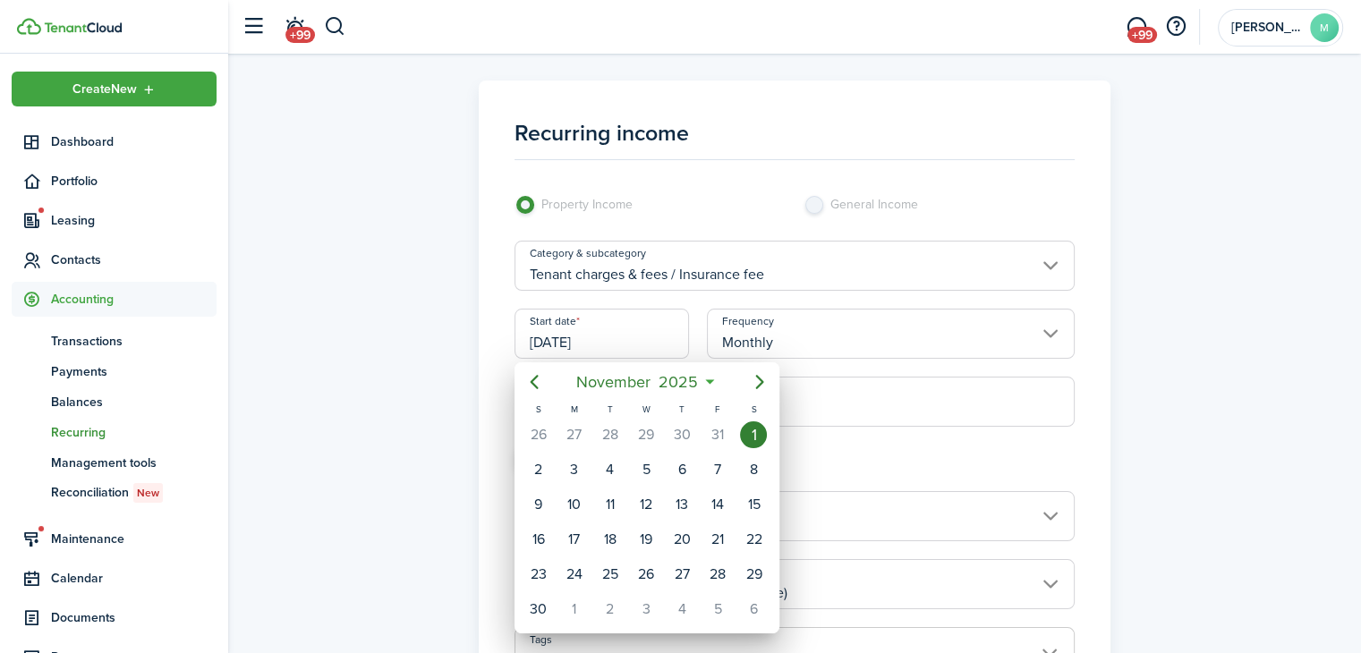
click at [651, 404] on div "W" at bounding box center [646, 409] width 36 height 15
click at [487, 420] on div at bounding box center [680, 326] width 1647 height 939
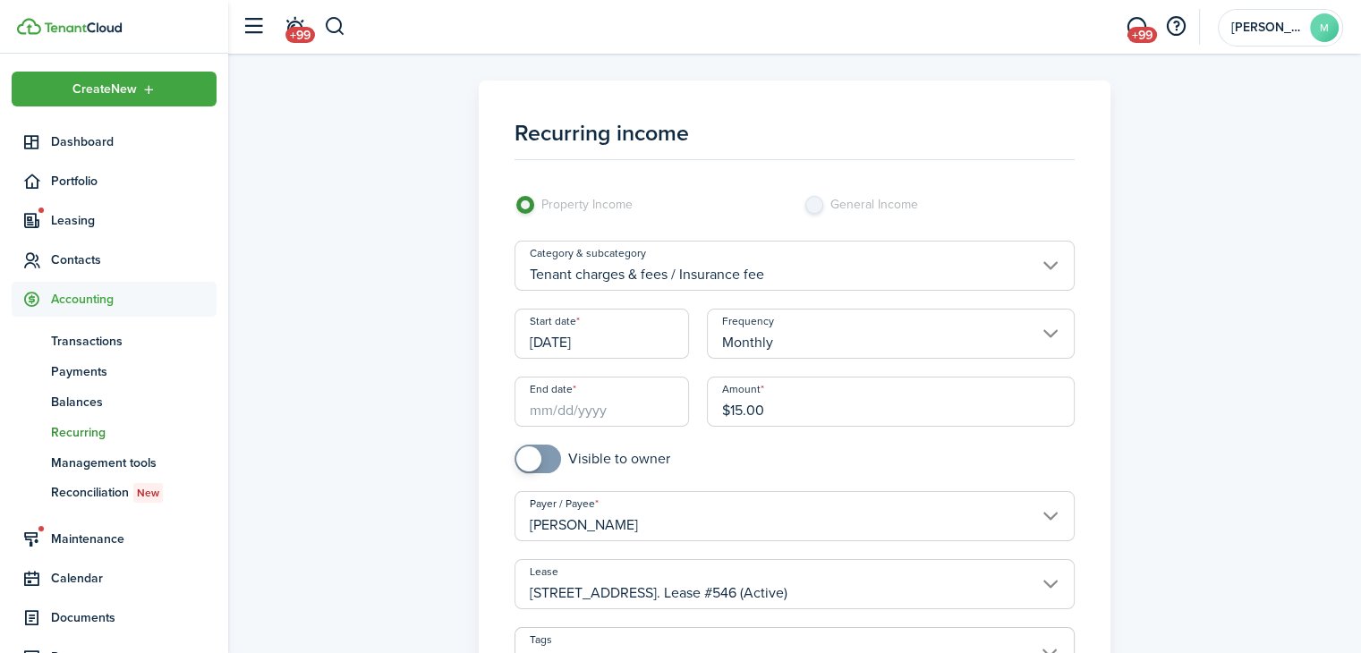
click at [615, 409] on input "End date" at bounding box center [601, 402] width 175 height 50
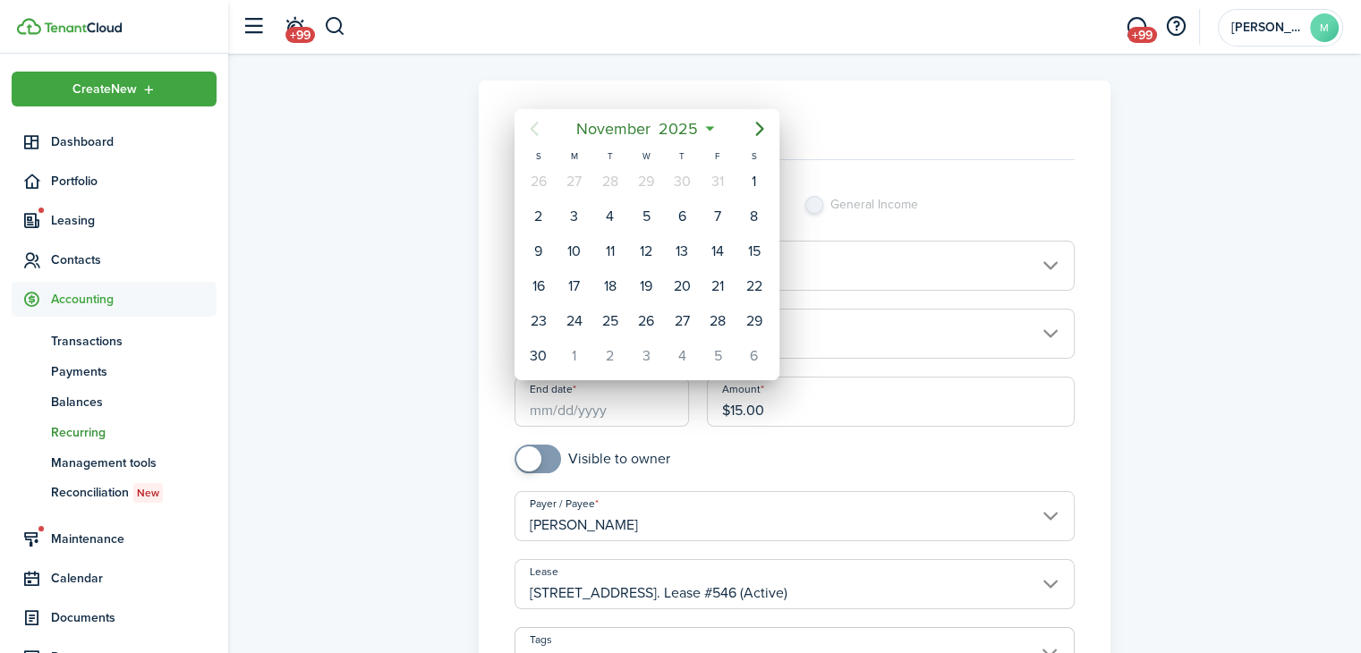
click at [703, 136] on mbsc-button "[DATE]" at bounding box center [637, 129] width 144 height 32
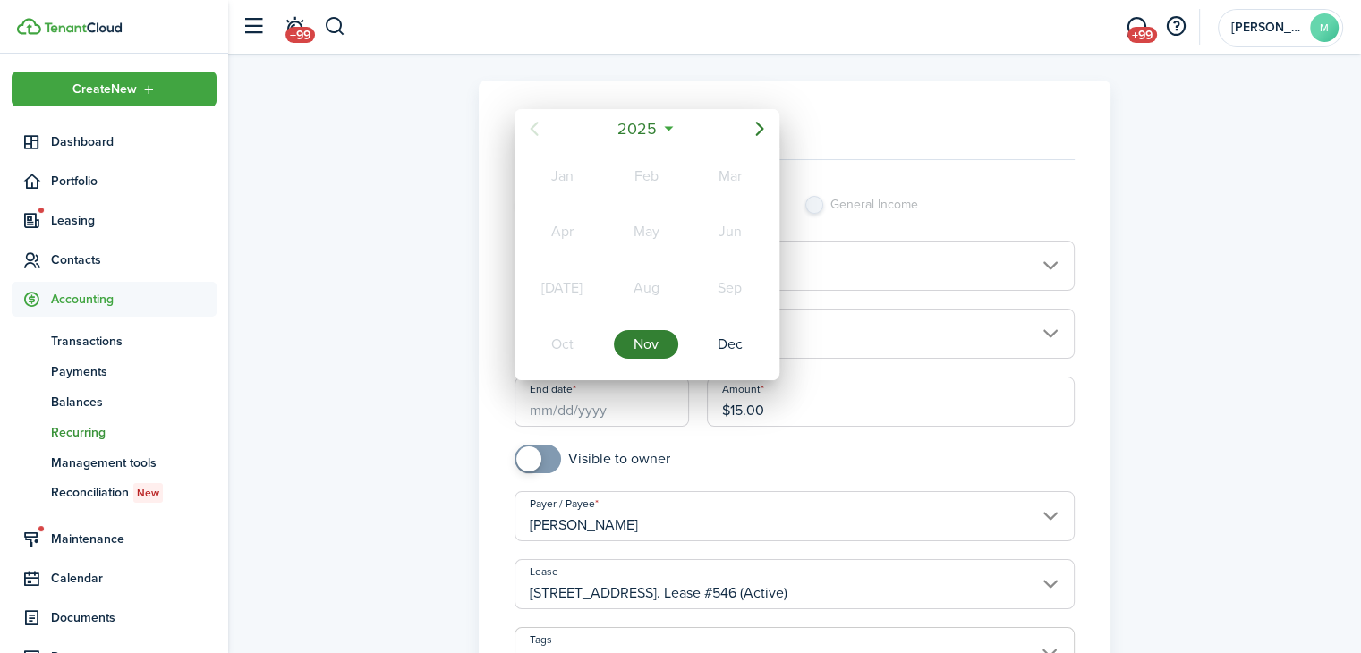
click at [661, 134] on mbsc-button "2025" at bounding box center [638, 129] width 62 height 32
click at [567, 342] on div "2027" at bounding box center [562, 344] width 64 height 29
click at [659, 347] on div "Nov" at bounding box center [646, 344] width 64 height 29
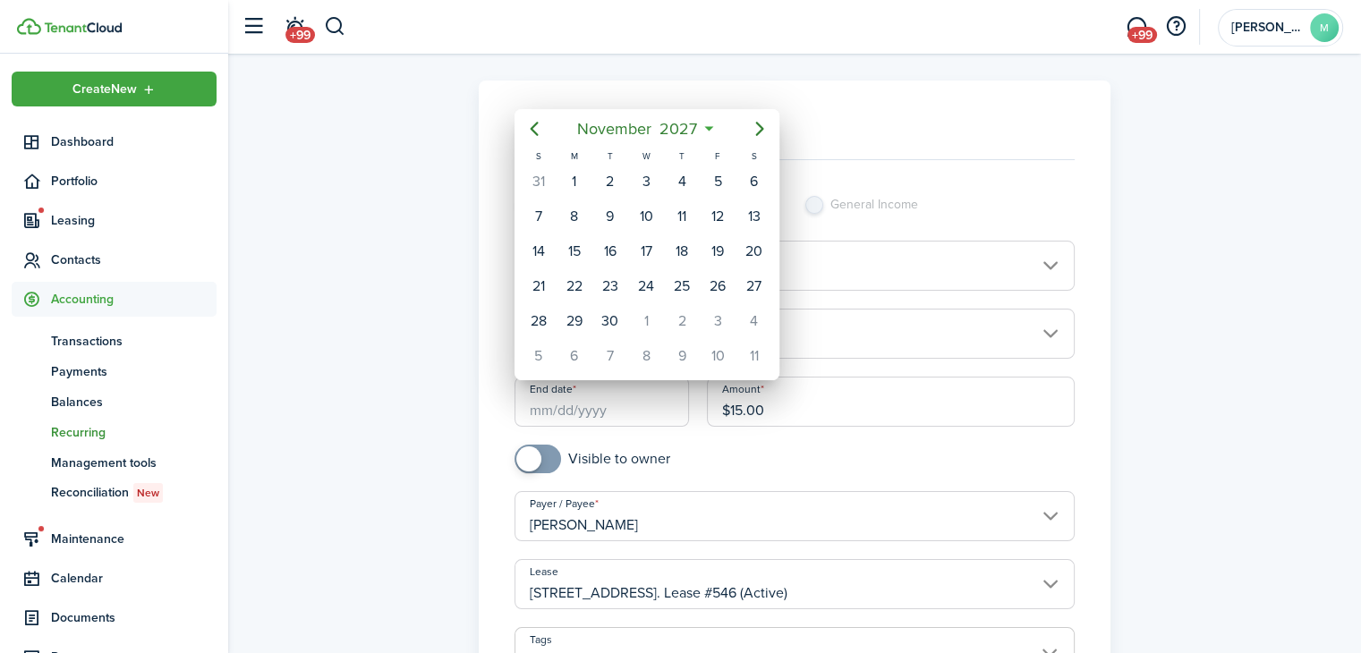
click at [584, 186] on div "1" at bounding box center [574, 181] width 27 height 27
type input "[DATE]"
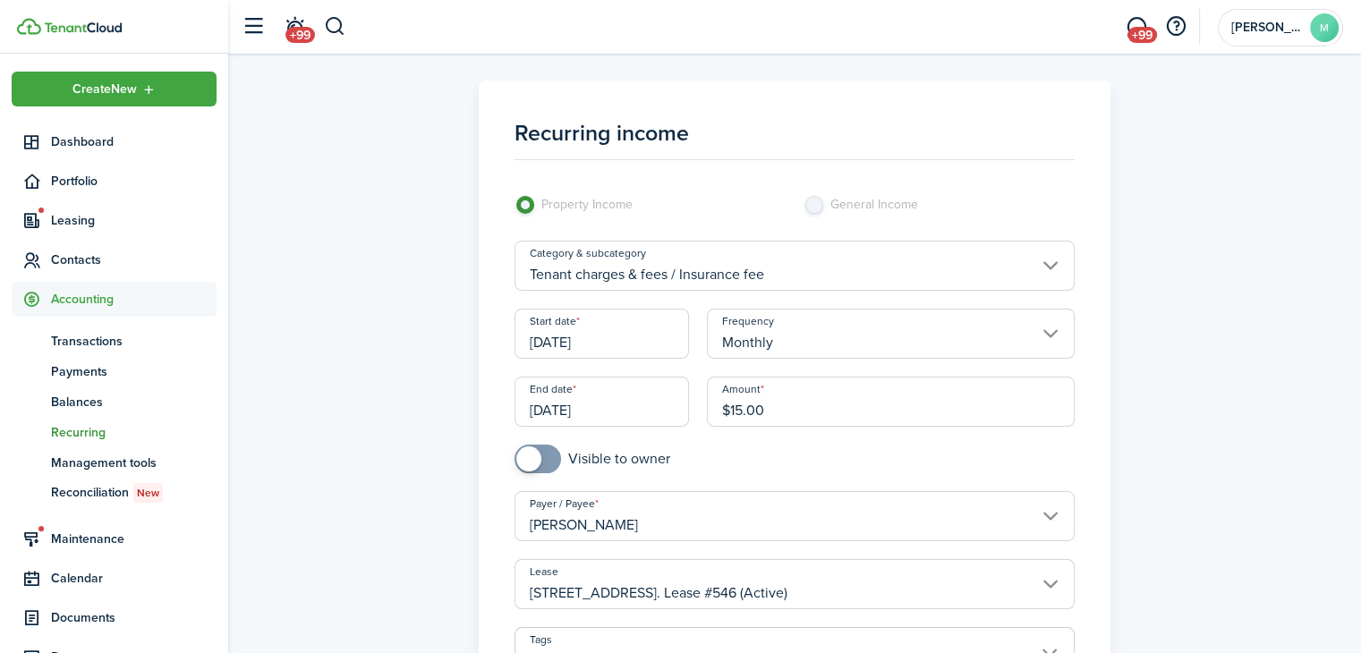
click at [622, 468] on input "checkbox" at bounding box center [592, 459] width 156 height 29
checkbox input "true"
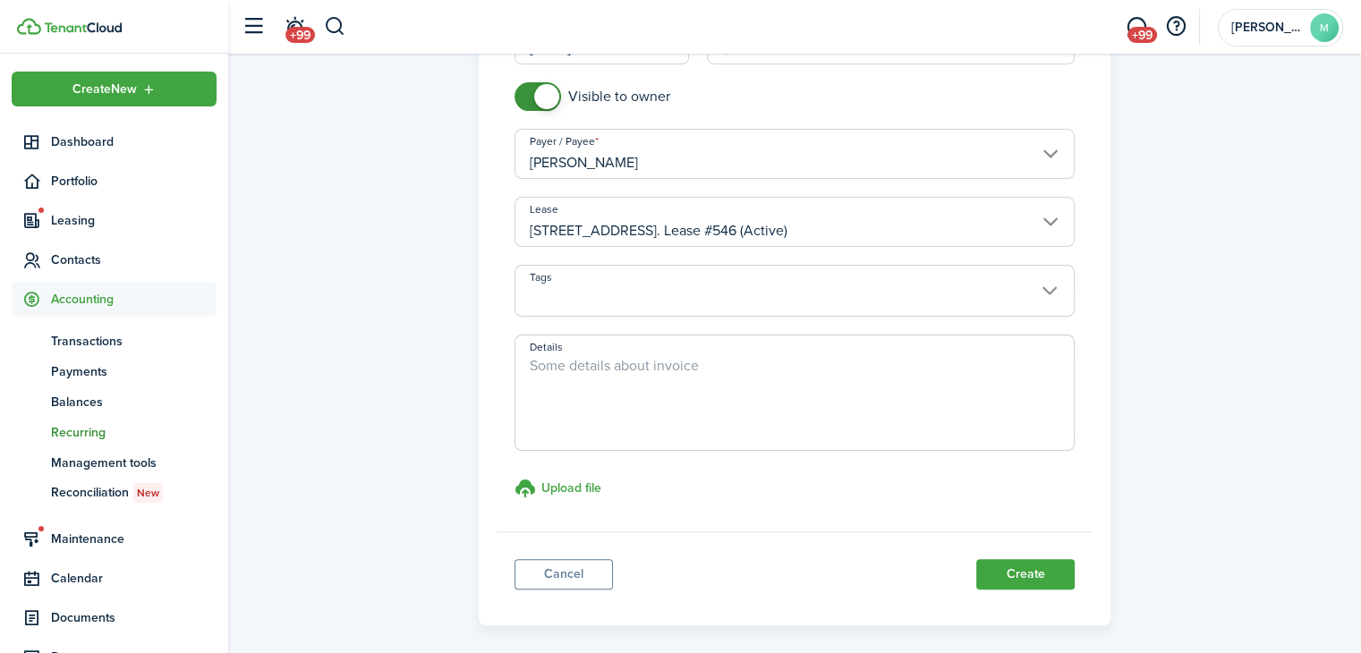
scroll to position [437, 0]
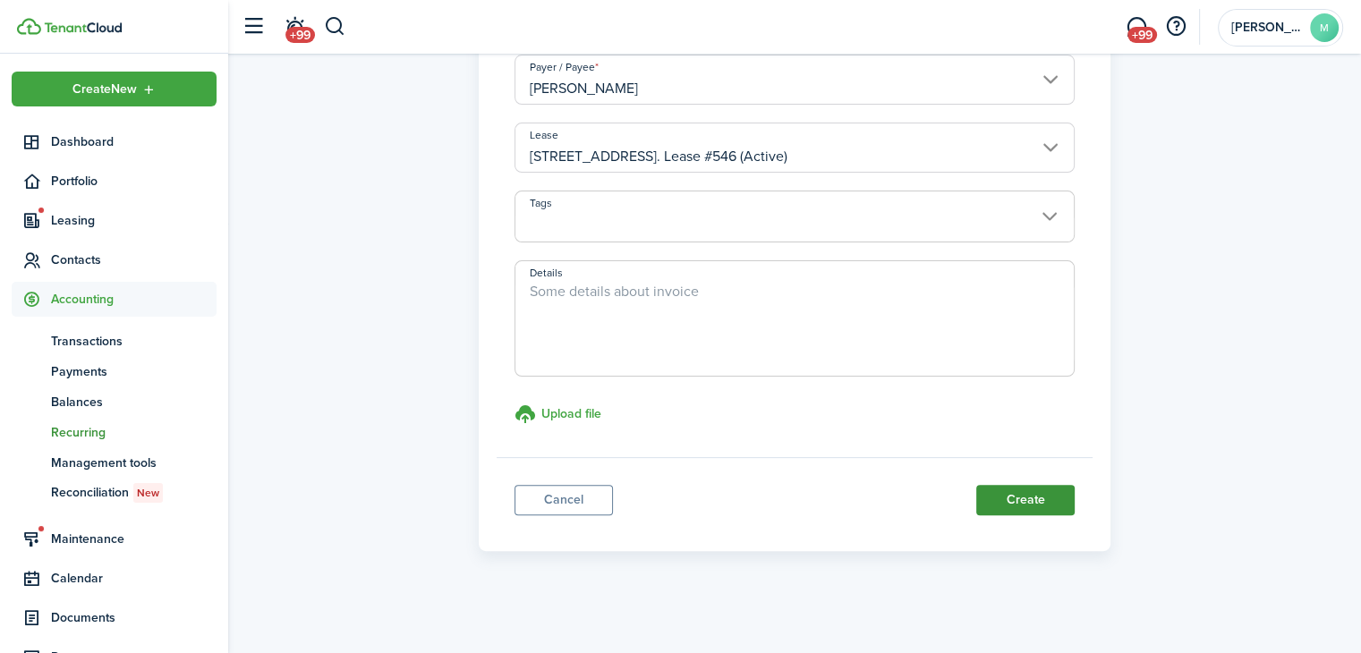
click at [1043, 502] on button "Create" at bounding box center [1025, 500] width 98 height 30
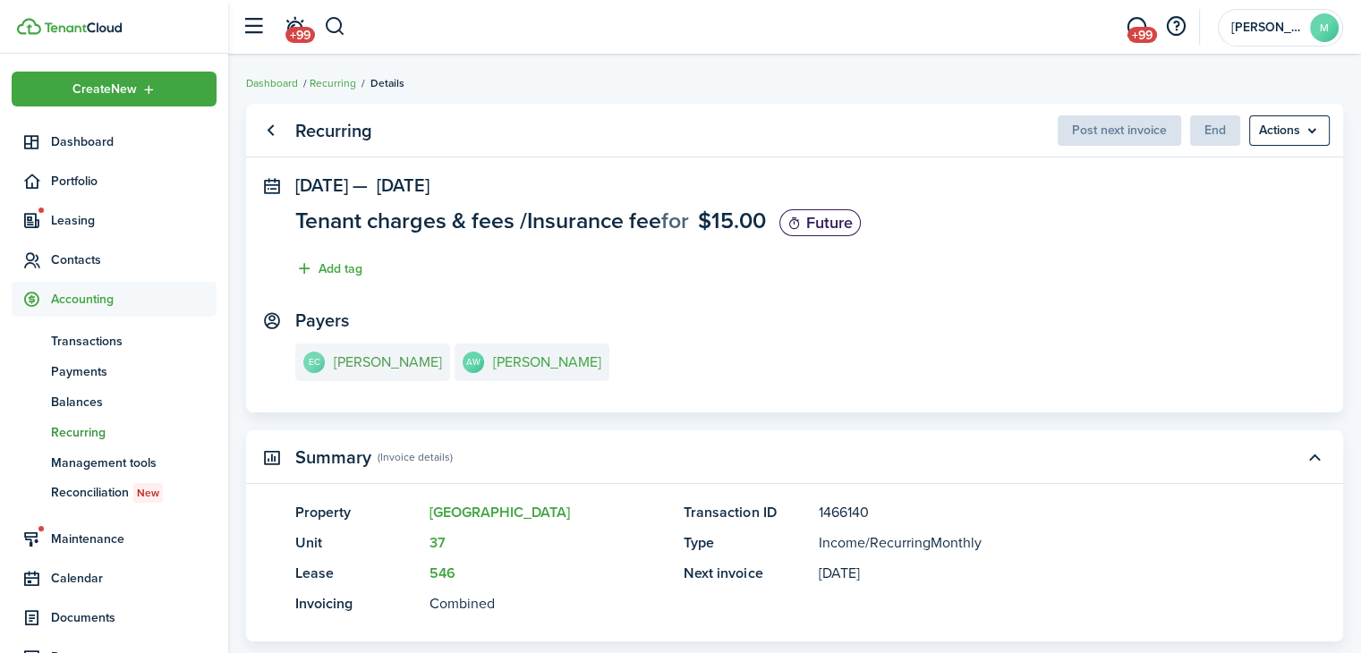
click at [364, 369] on e-details-info-title "[PERSON_NAME]" at bounding box center [388, 362] width 108 height 16
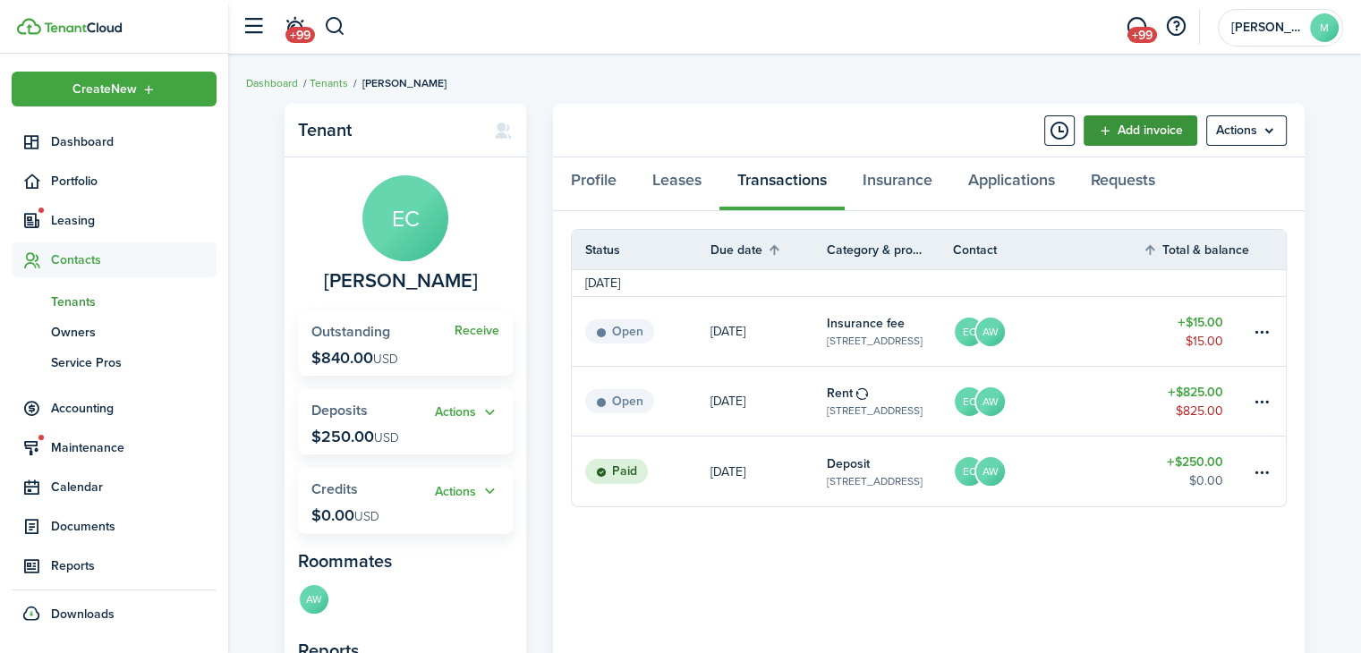
click at [1146, 132] on link "Add invoice" at bounding box center [1140, 130] width 114 height 30
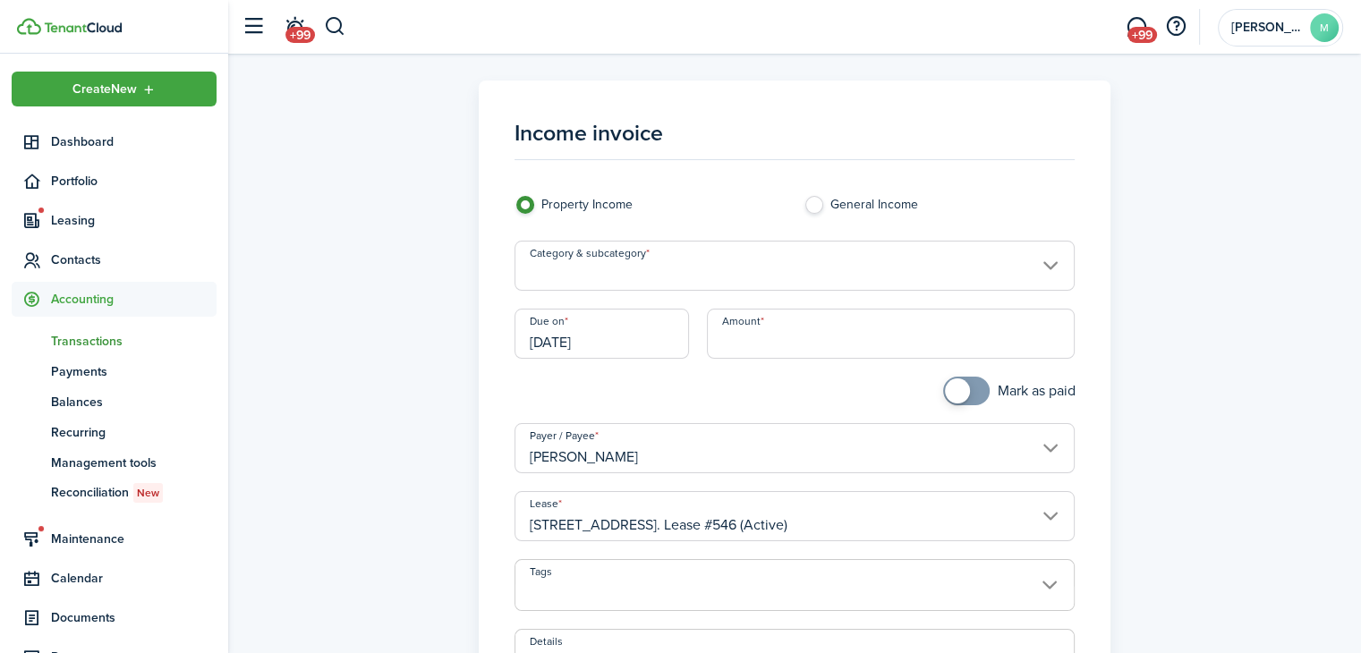
click at [888, 332] on input "Amount" at bounding box center [891, 334] width 368 height 50
click at [687, 272] on input "Category & subcategory" at bounding box center [794, 266] width 561 height 50
type input "$75.00"
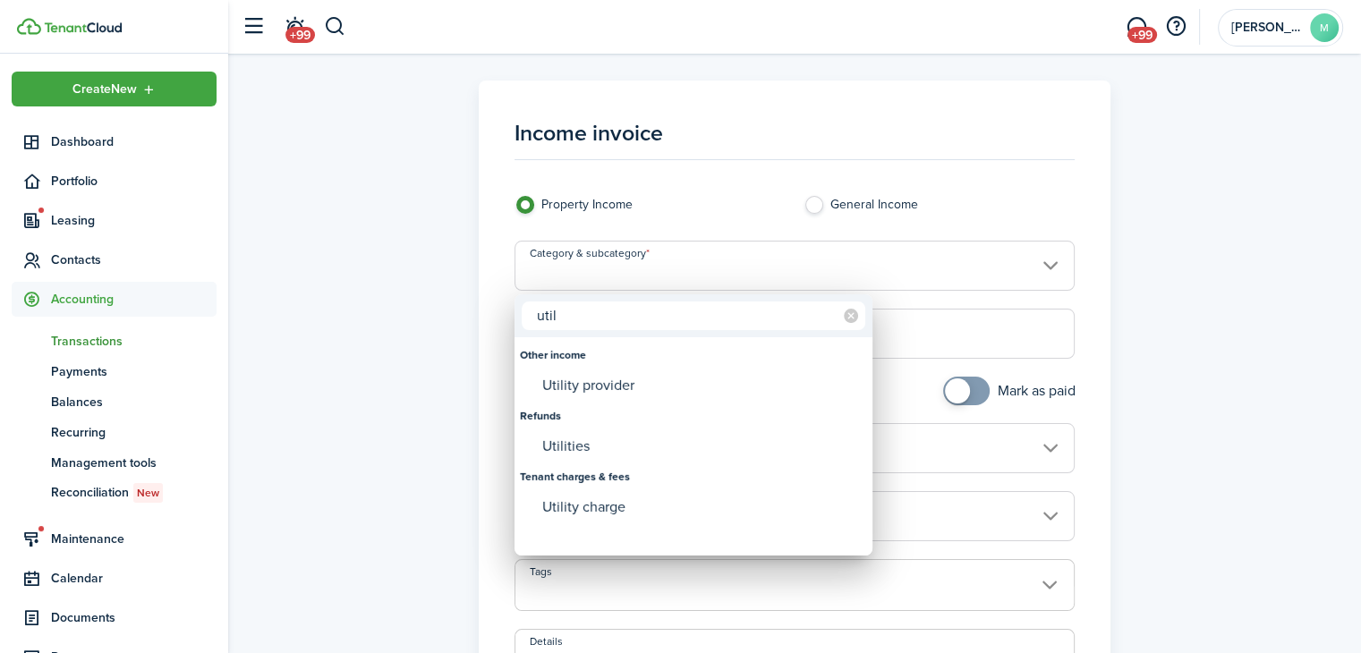
type input "util"
click at [666, 521] on div "Utility charge" at bounding box center [700, 507] width 317 height 30
type input "Tenant charges & fees / Utility charge"
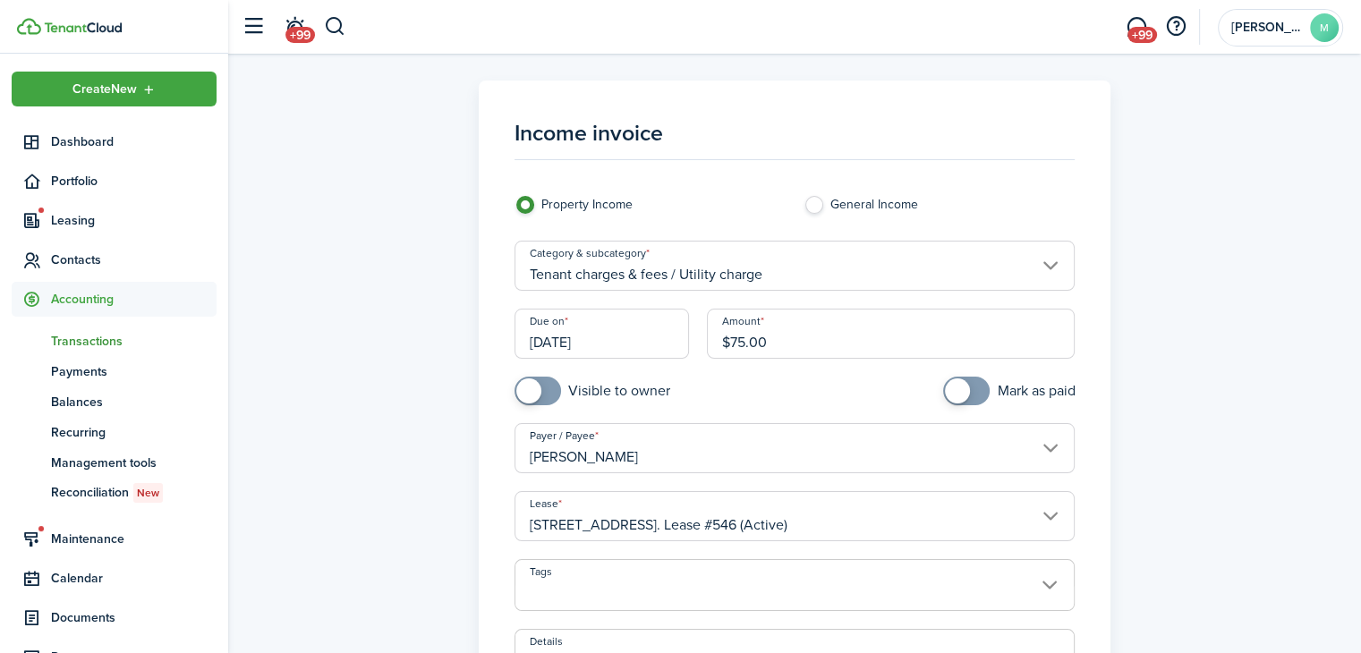
click at [614, 402] on input "checkbox" at bounding box center [592, 391] width 156 height 29
checkbox input "true"
click at [640, 340] on input "[DATE]" at bounding box center [601, 334] width 175 height 50
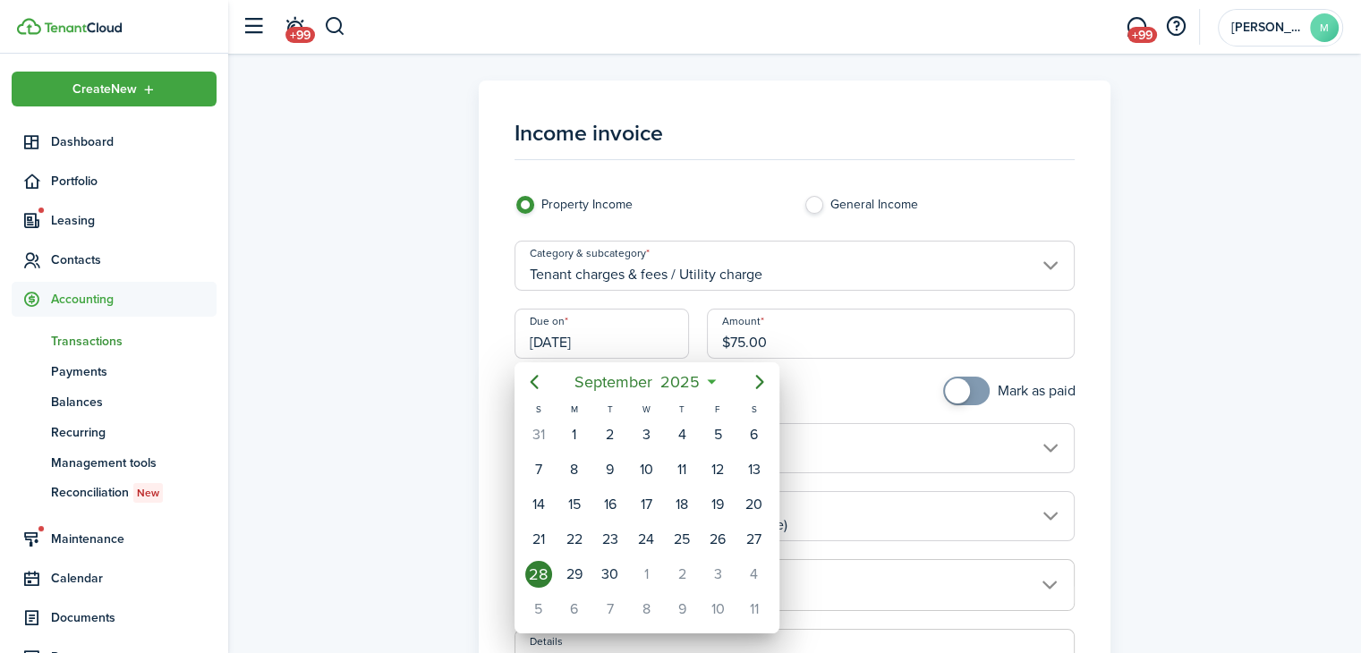
click at [658, 566] on div "1" at bounding box center [646, 574] width 27 height 27
type input "[DATE]"
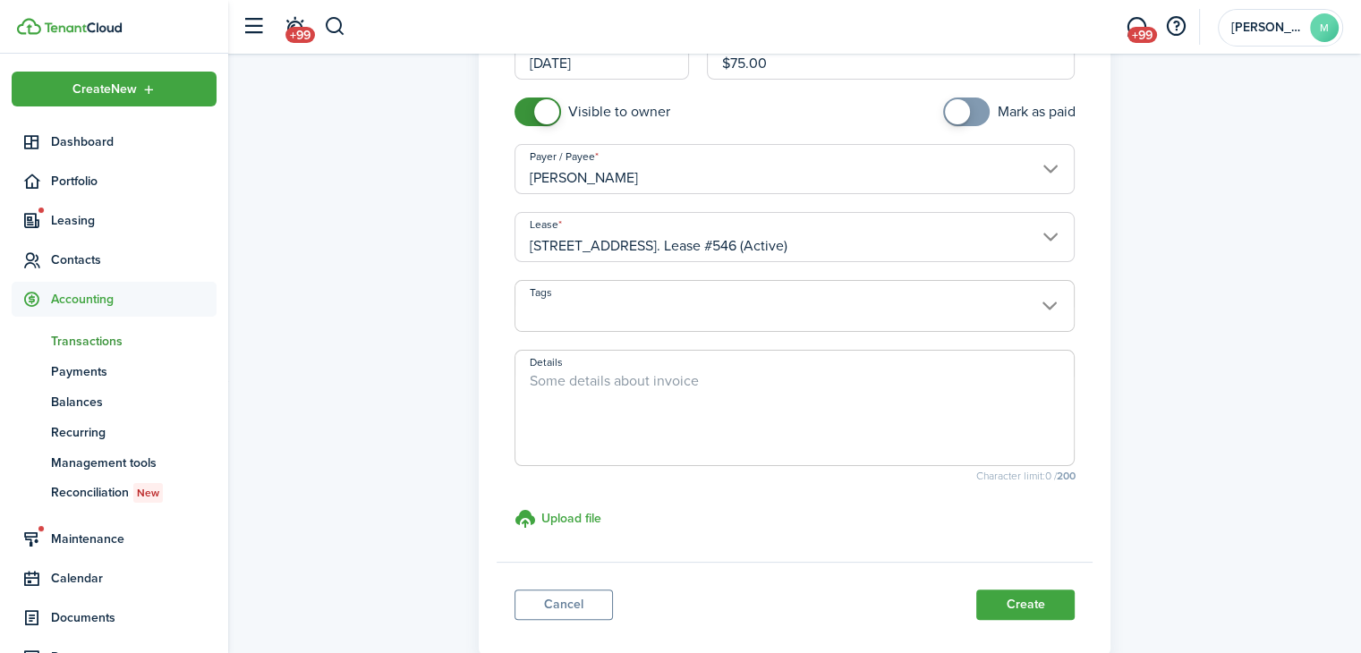
scroll to position [286, 0]
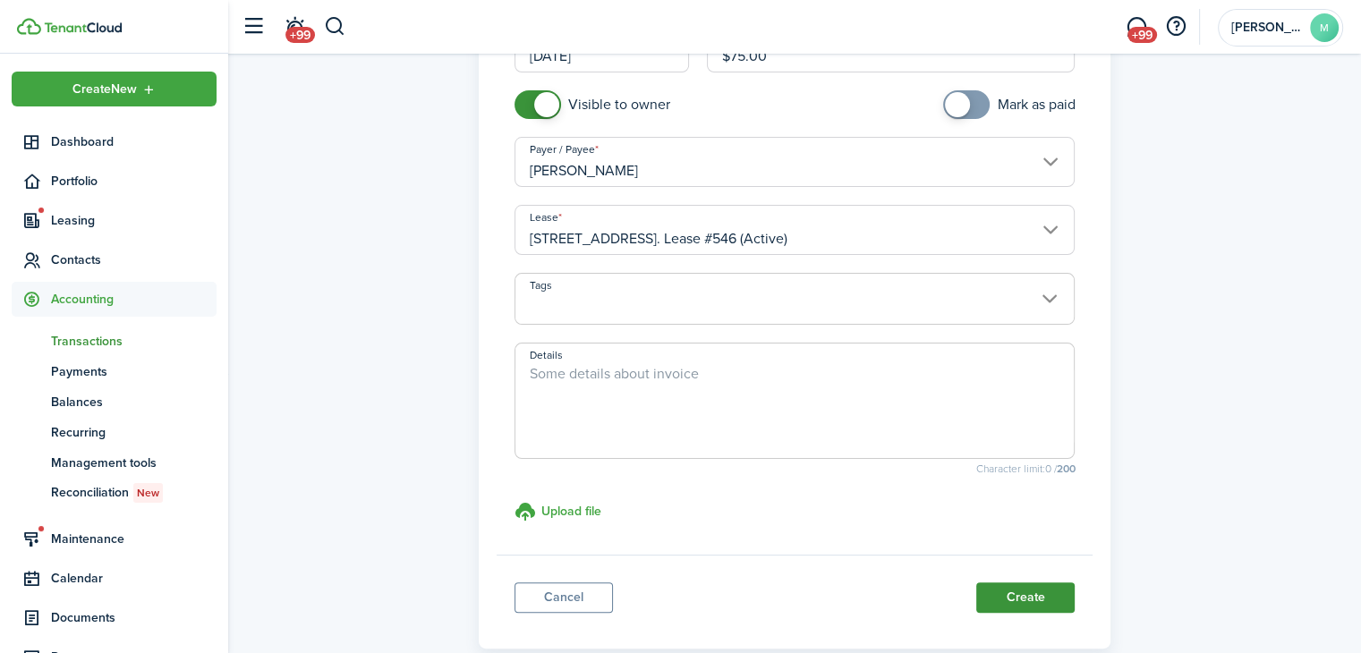
click at [1043, 593] on button "Create" at bounding box center [1025, 597] width 98 height 30
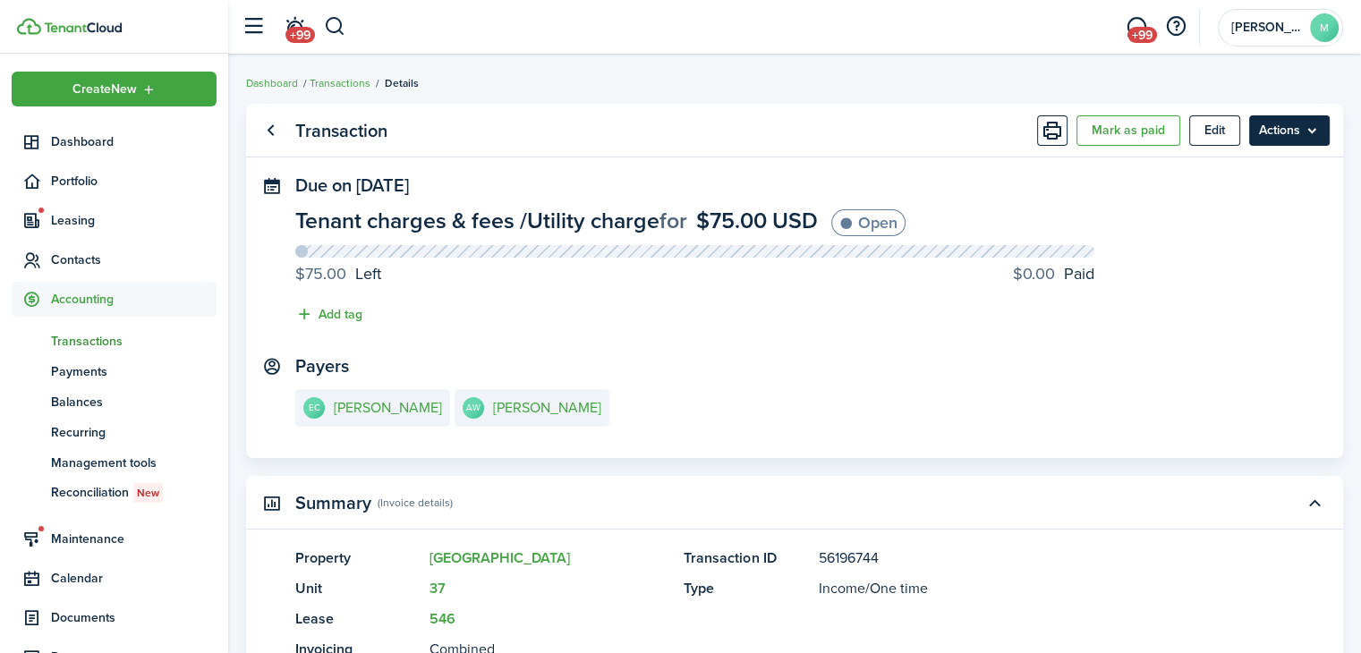
click at [1297, 136] on menu-btn "Actions" at bounding box center [1289, 130] width 81 height 30
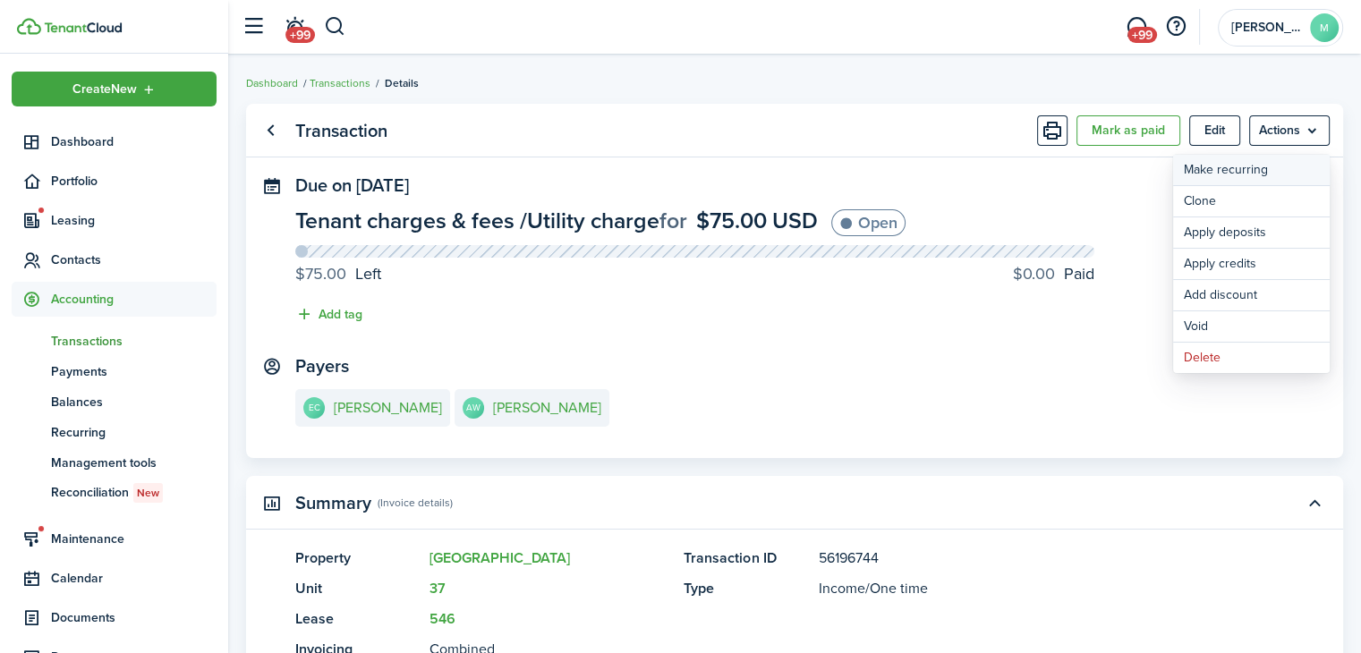
click at [1241, 181] on link "Make recurring" at bounding box center [1251, 170] width 157 height 30
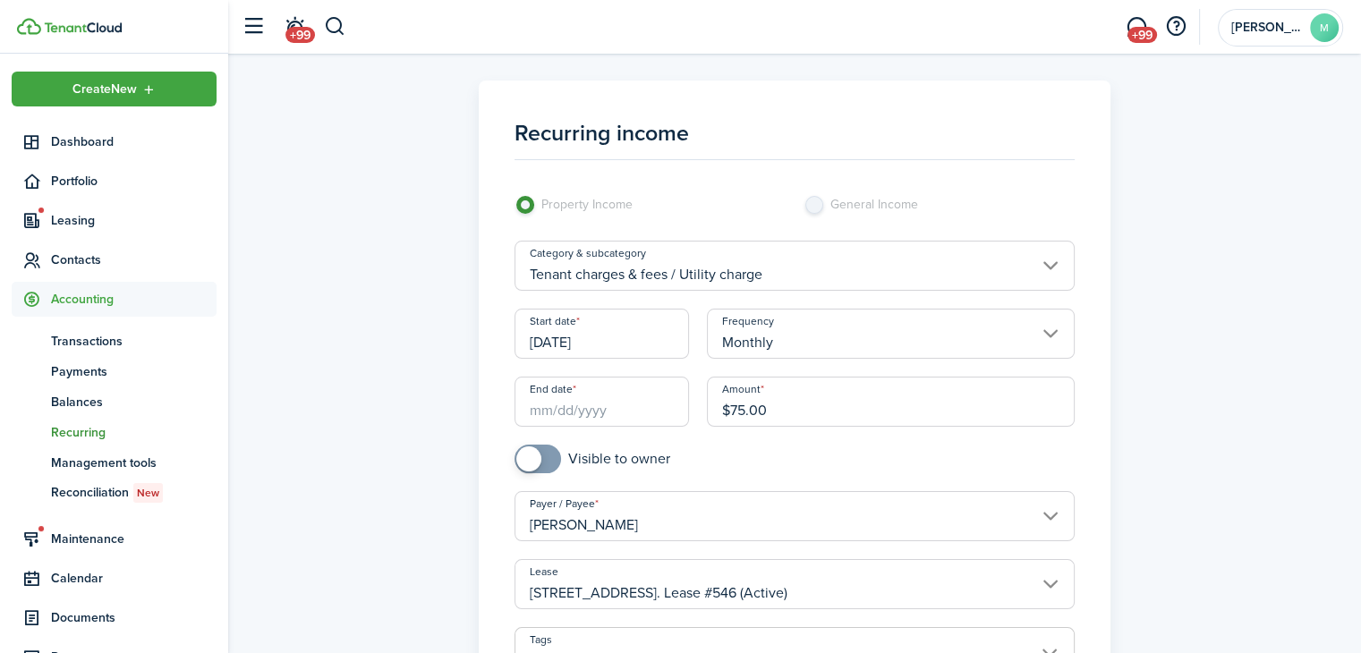
click at [640, 401] on input "End date" at bounding box center [601, 402] width 175 height 50
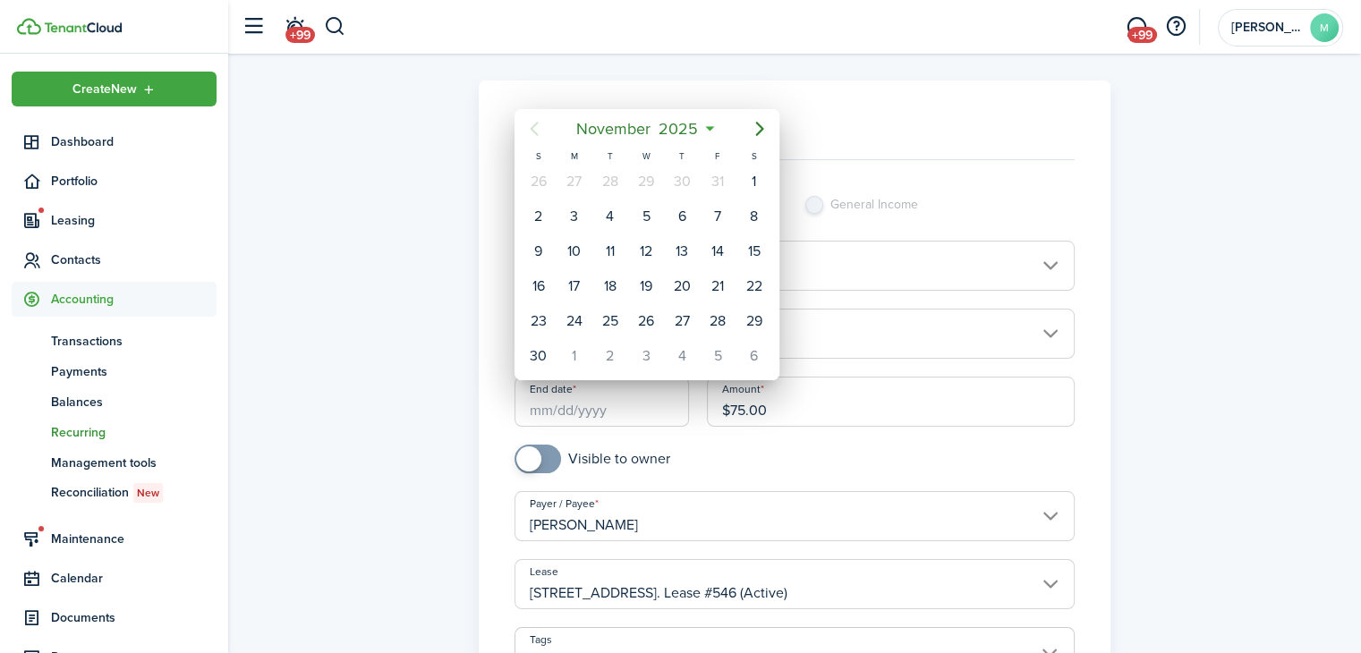
click at [678, 126] on span "2025" at bounding box center [678, 129] width 47 height 32
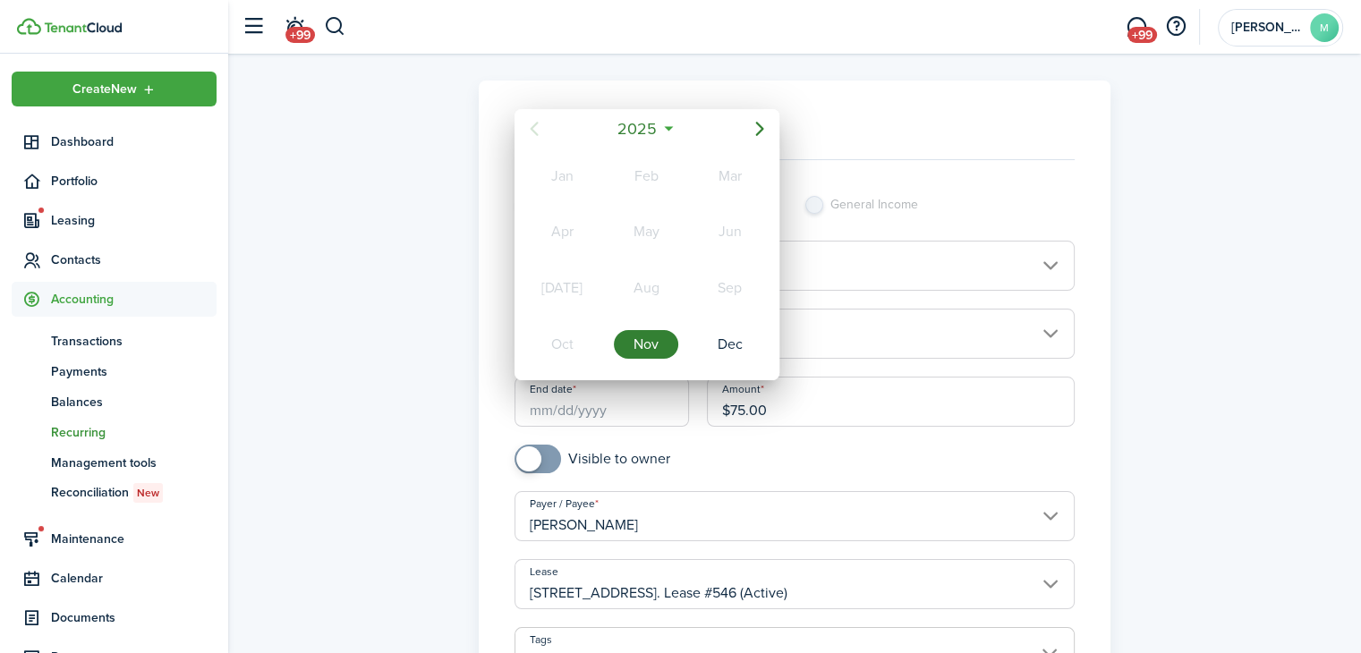
click at [663, 132] on mbsc-button "2025" at bounding box center [638, 129] width 62 height 32
click at [568, 344] on div "2027" at bounding box center [562, 344] width 64 height 29
click at [662, 347] on div "Nov" at bounding box center [646, 344] width 64 height 29
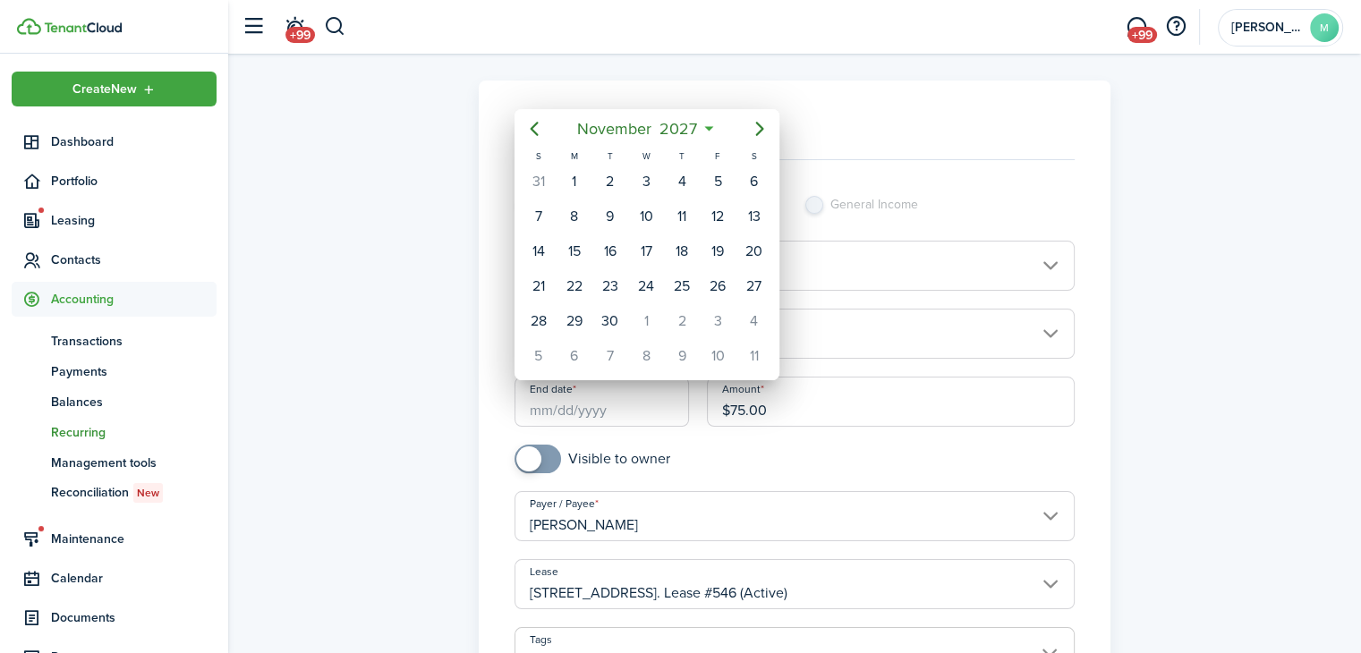
click at [573, 171] on div "1" at bounding box center [574, 181] width 27 height 27
type input "[DATE]"
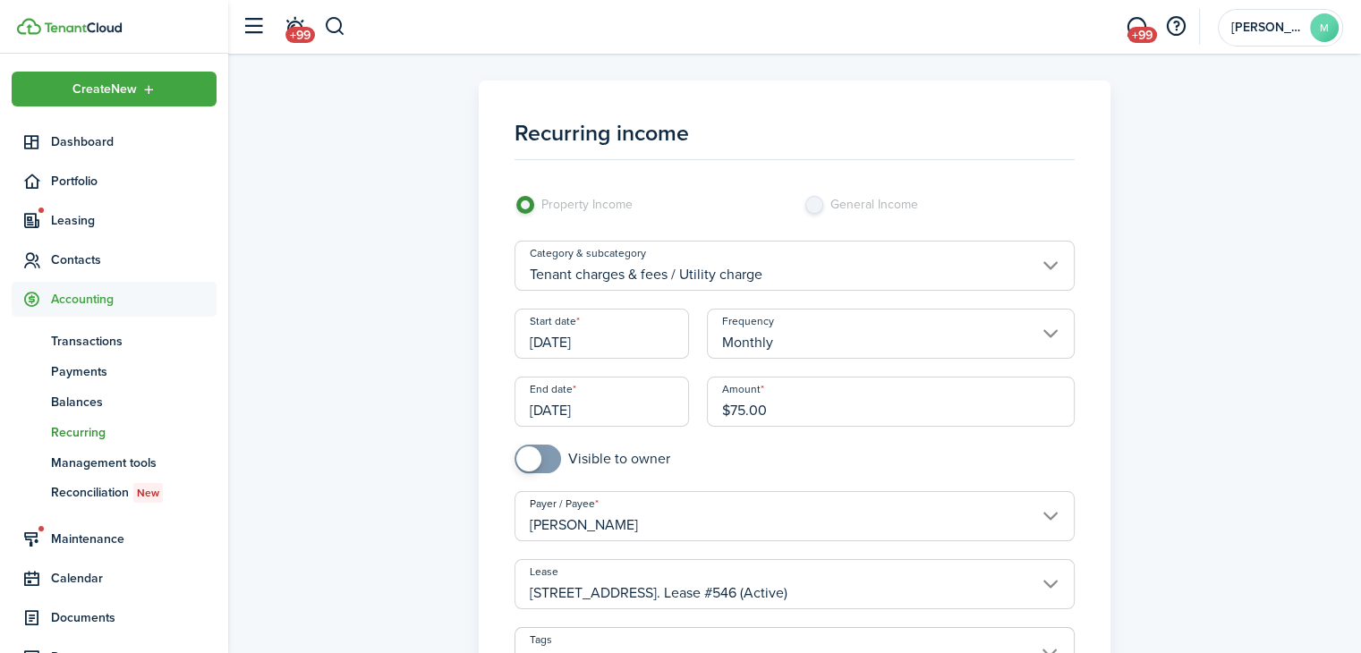
click at [601, 460] on input "checkbox" at bounding box center [592, 459] width 156 height 29
checkbox input "true"
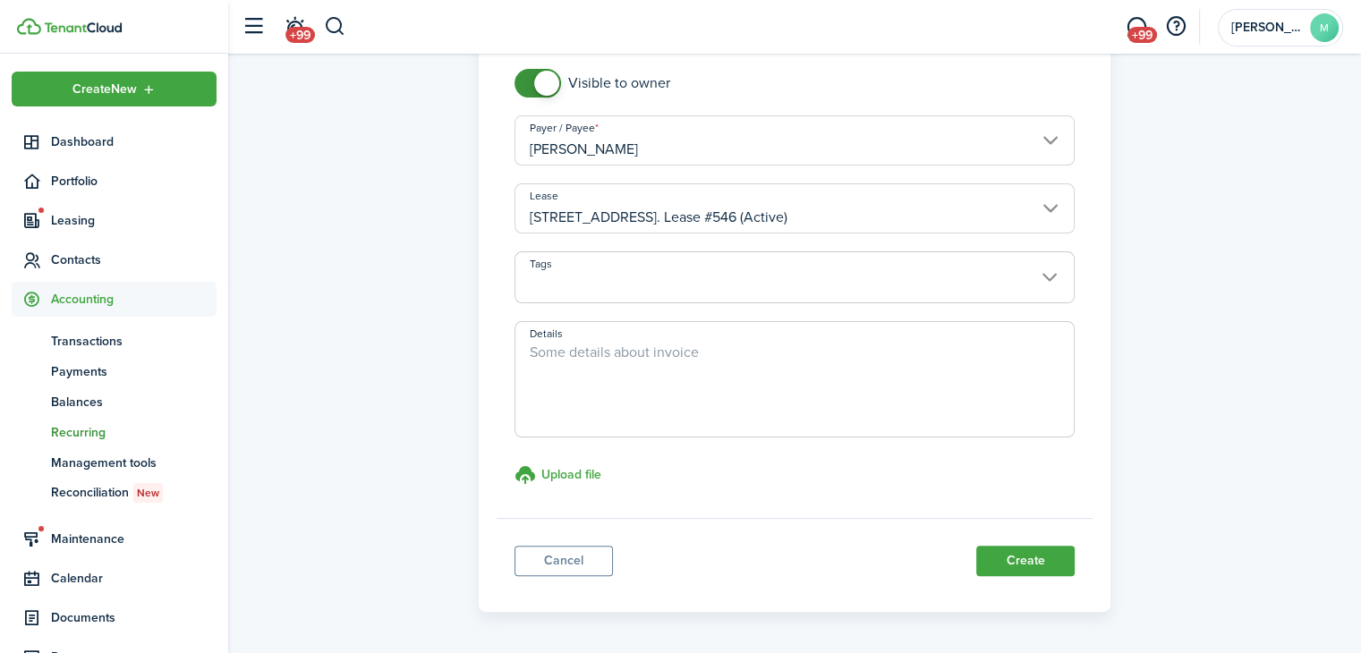
scroll to position [399, 0]
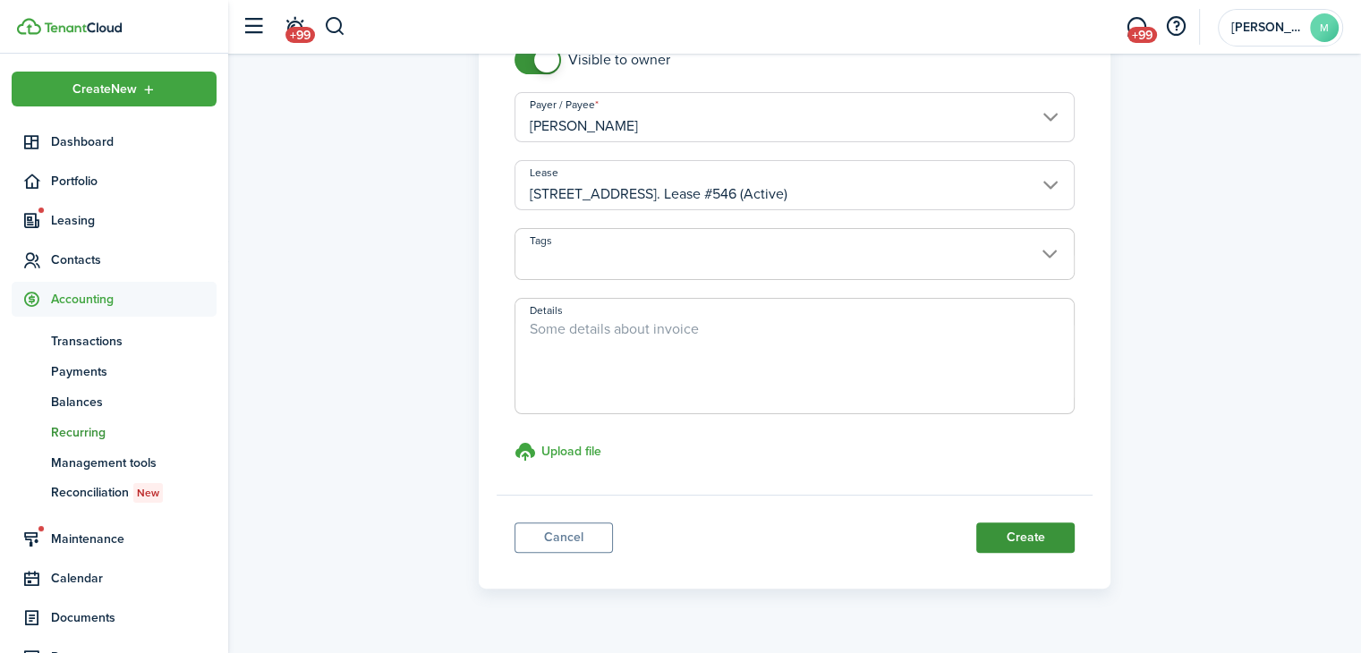
click at [1044, 539] on button "Create" at bounding box center [1025, 537] width 98 height 30
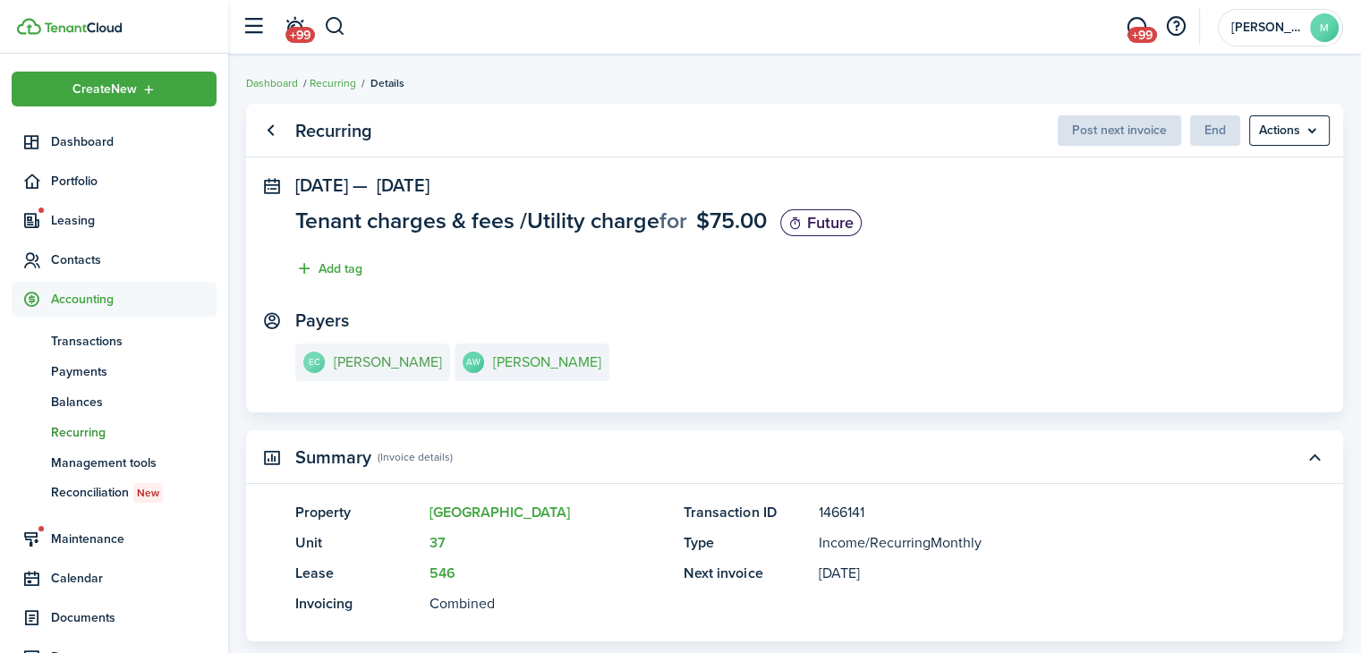
click at [368, 369] on e-details-info-title "[PERSON_NAME]" at bounding box center [388, 362] width 108 height 16
